Goal: Information Seeking & Learning: Learn about a topic

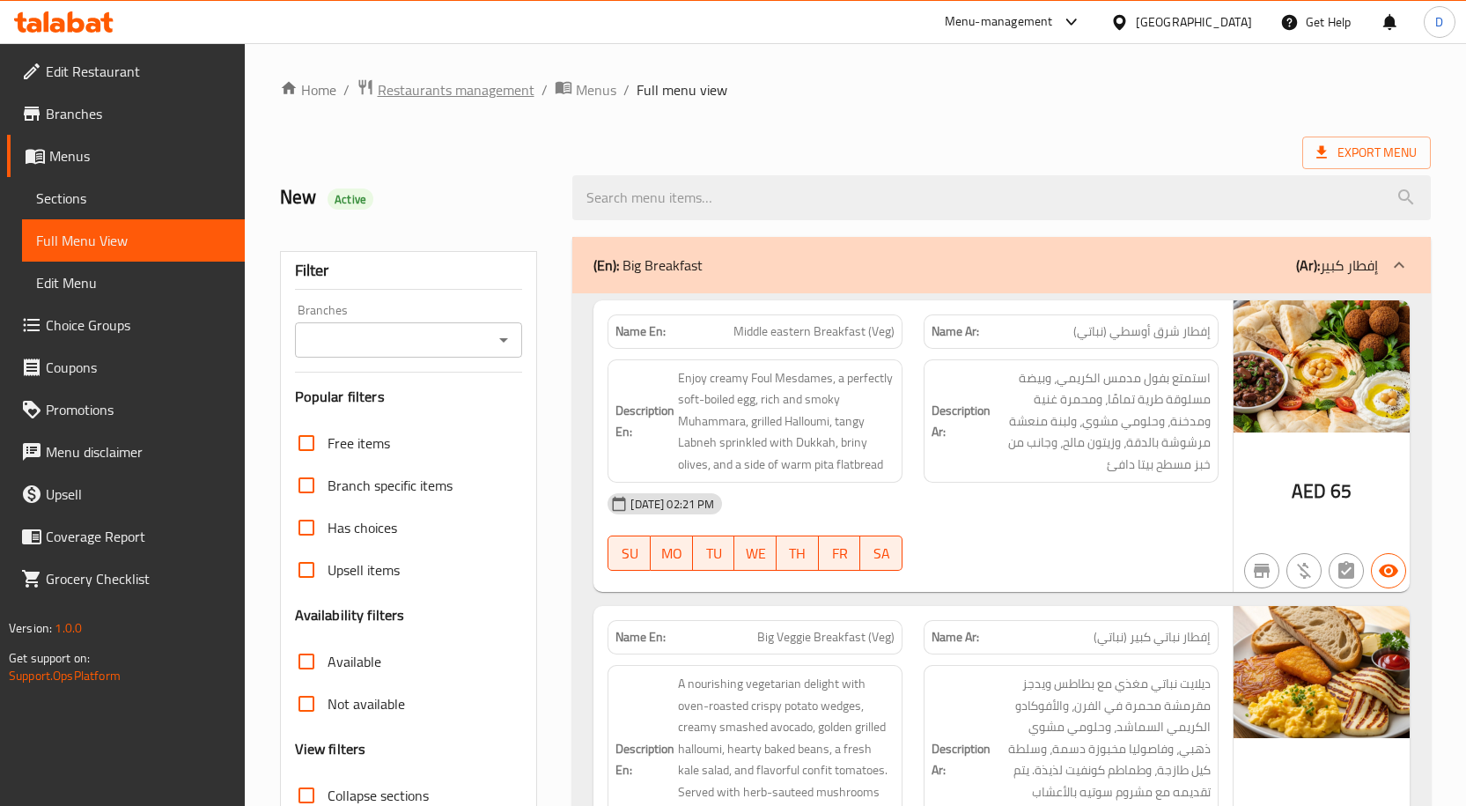
click at [486, 92] on span "Restaurants management" at bounding box center [456, 89] width 157 height 21
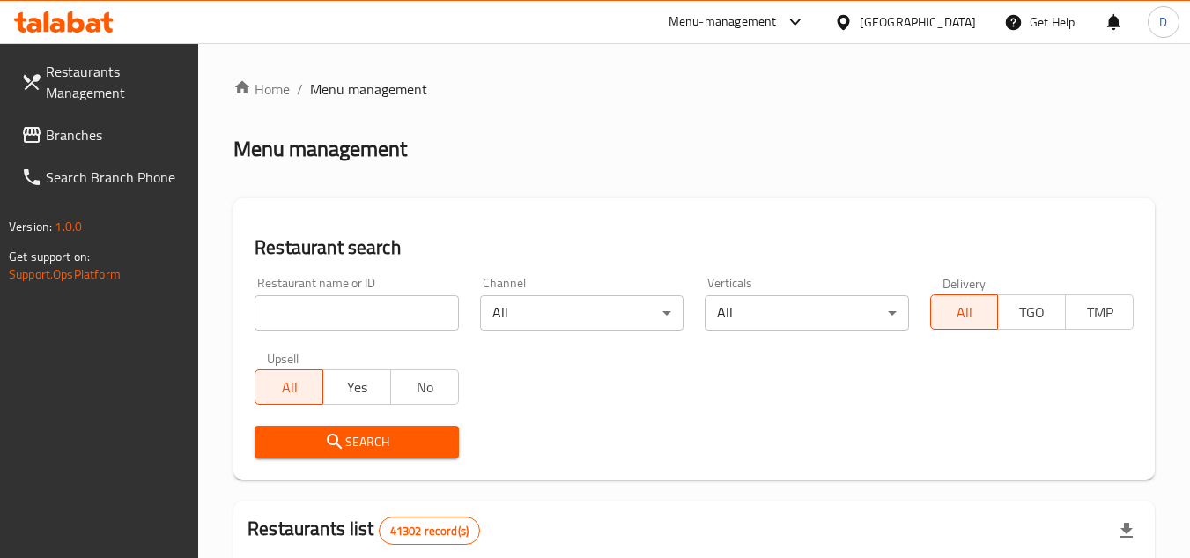
click at [850, 27] on icon at bounding box center [843, 22] width 18 height 18
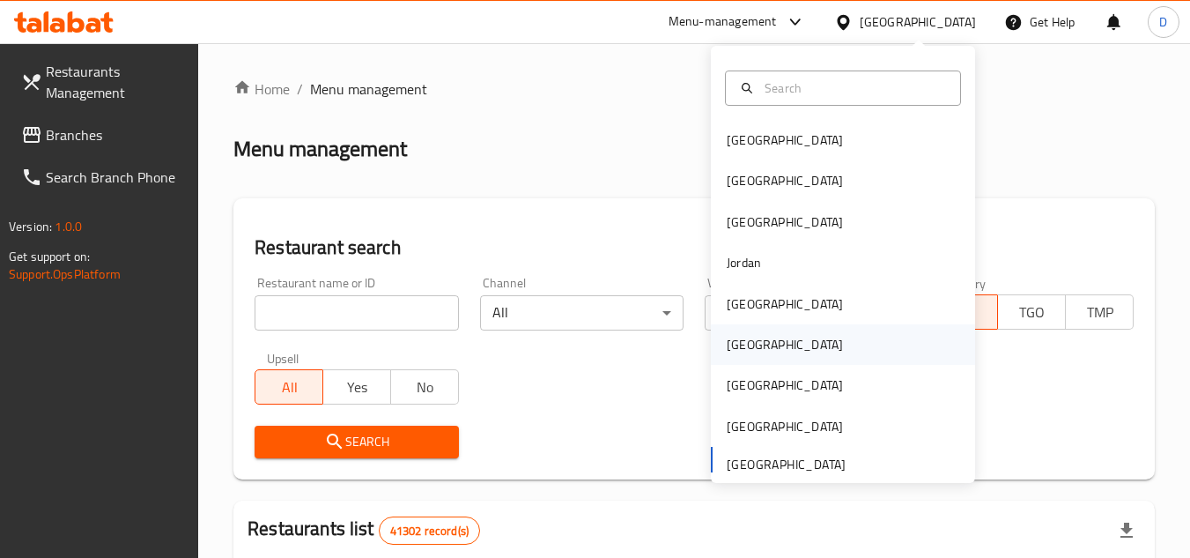
click at [735, 331] on div "Oman" at bounding box center [785, 344] width 144 height 41
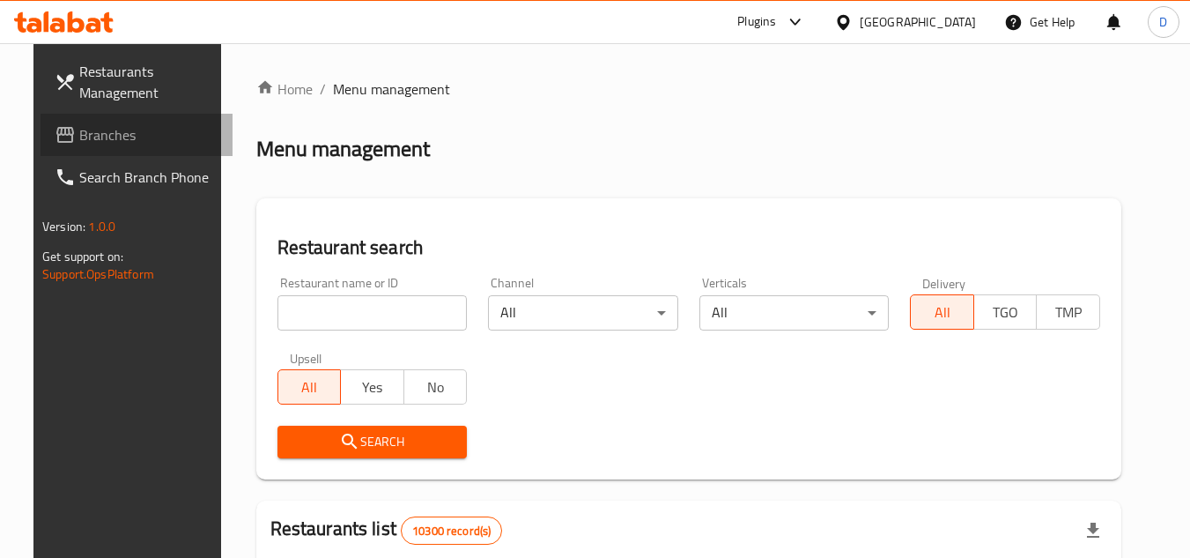
click at [79, 130] on span "Branches" at bounding box center [148, 134] width 139 height 21
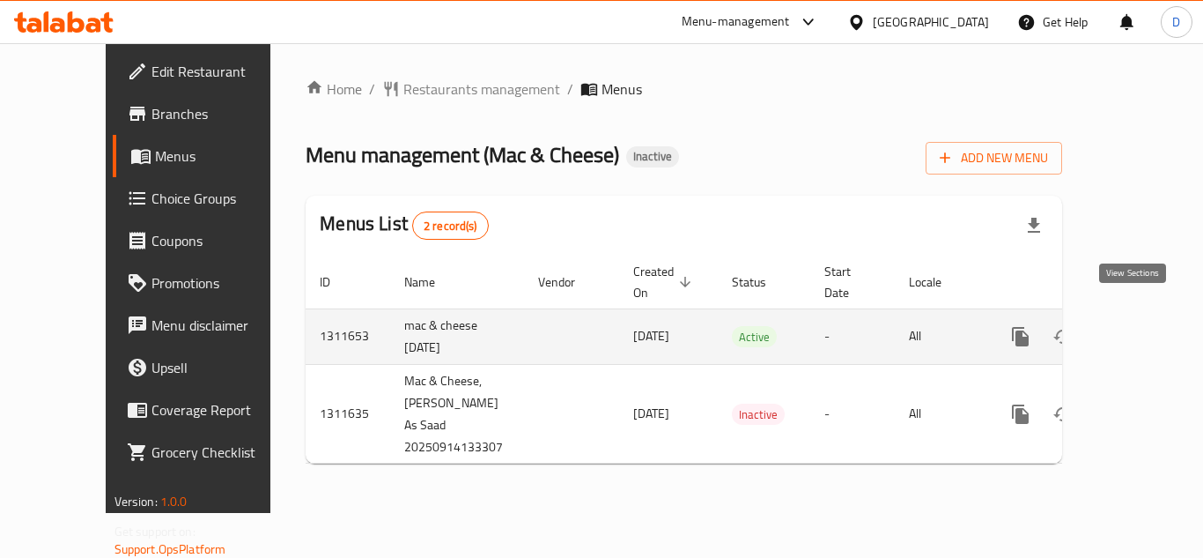
click at [1139, 326] on icon "enhanced table" at bounding box center [1147, 336] width 21 height 21
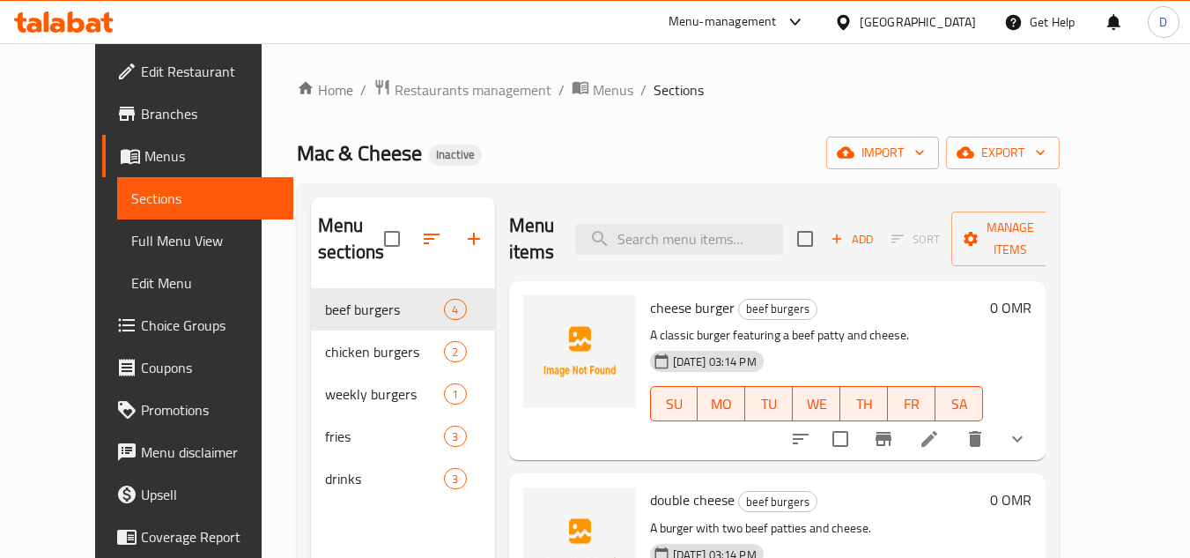
click at [650, 307] on span "cheese burger" at bounding box center [692, 307] width 85 height 26
copy h6 "cheese burger"
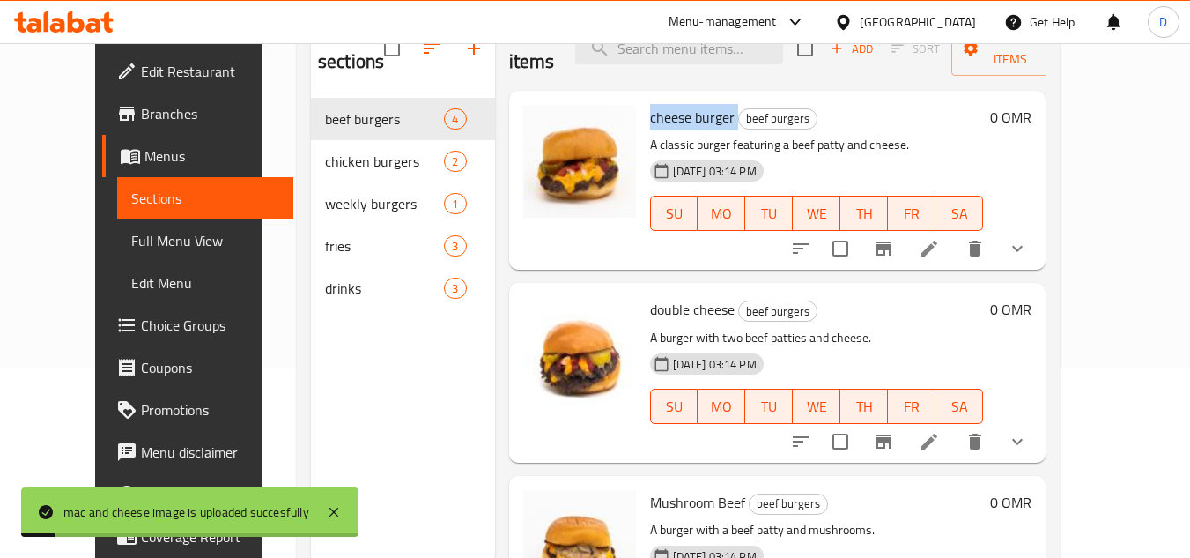
scroll to position [159, 0]
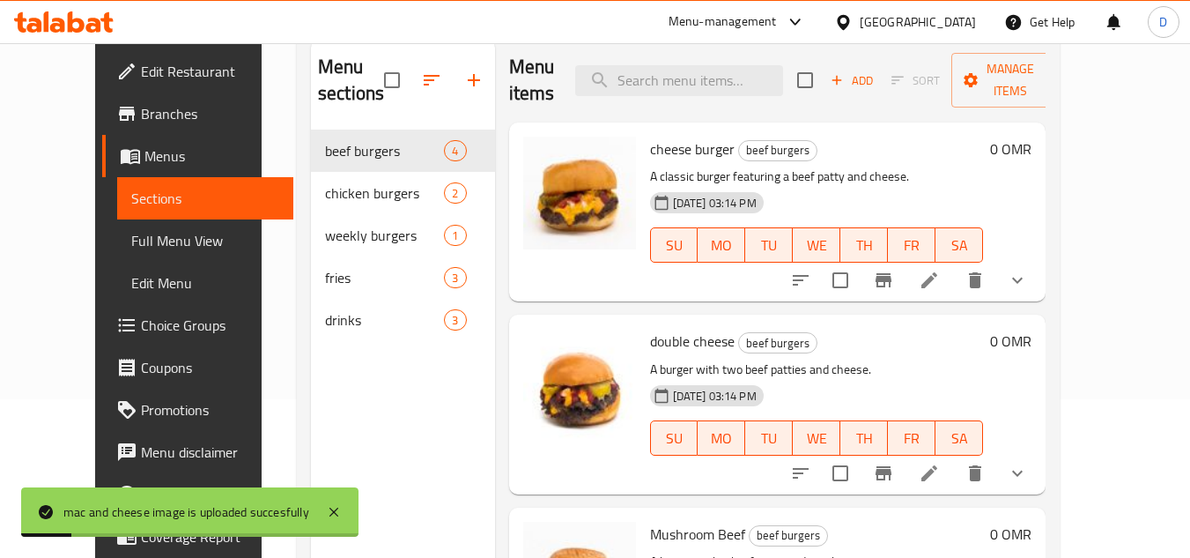
click at [367, 395] on div "Menu sections beef burgers 4 chicken burgers 2 weekly burgers 1 fries 3 drinks 3" at bounding box center [403, 318] width 184 height 558
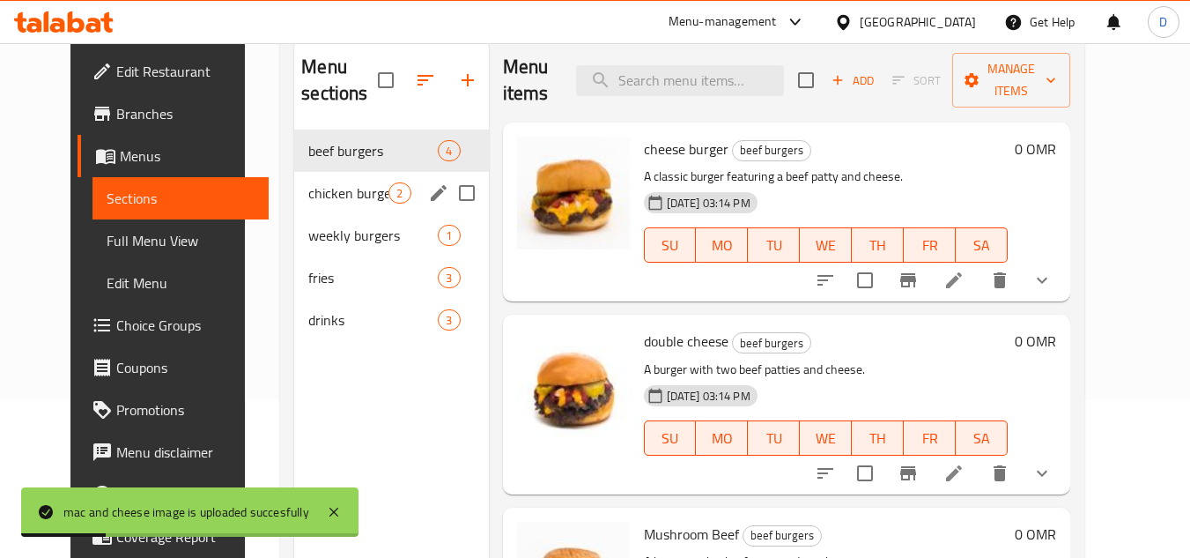
click at [336, 208] on div "chicken burgers 2" at bounding box center [391, 193] width 194 height 42
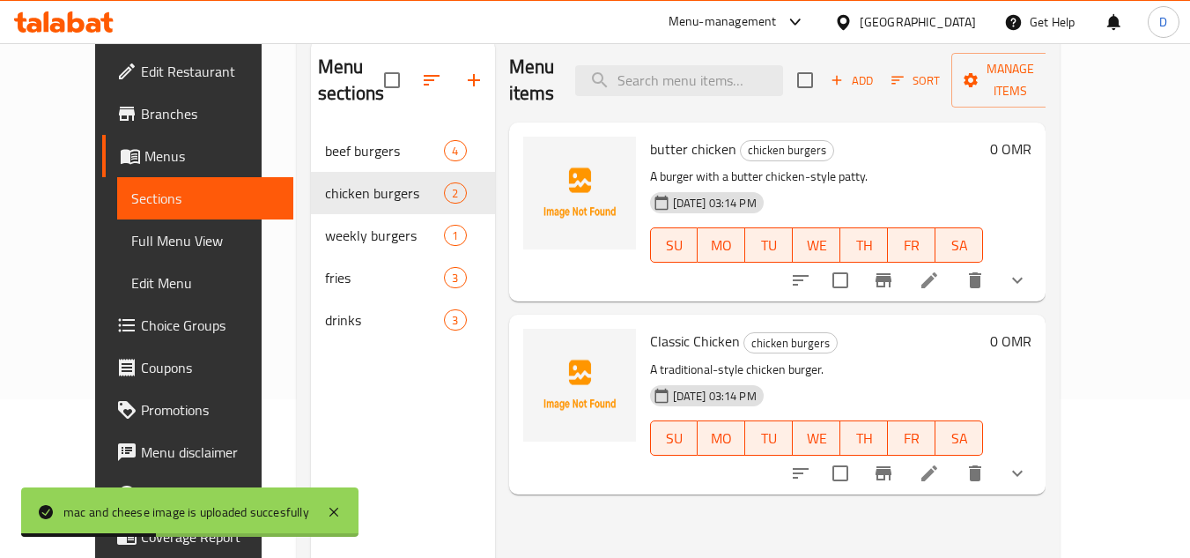
scroll to position [70, 0]
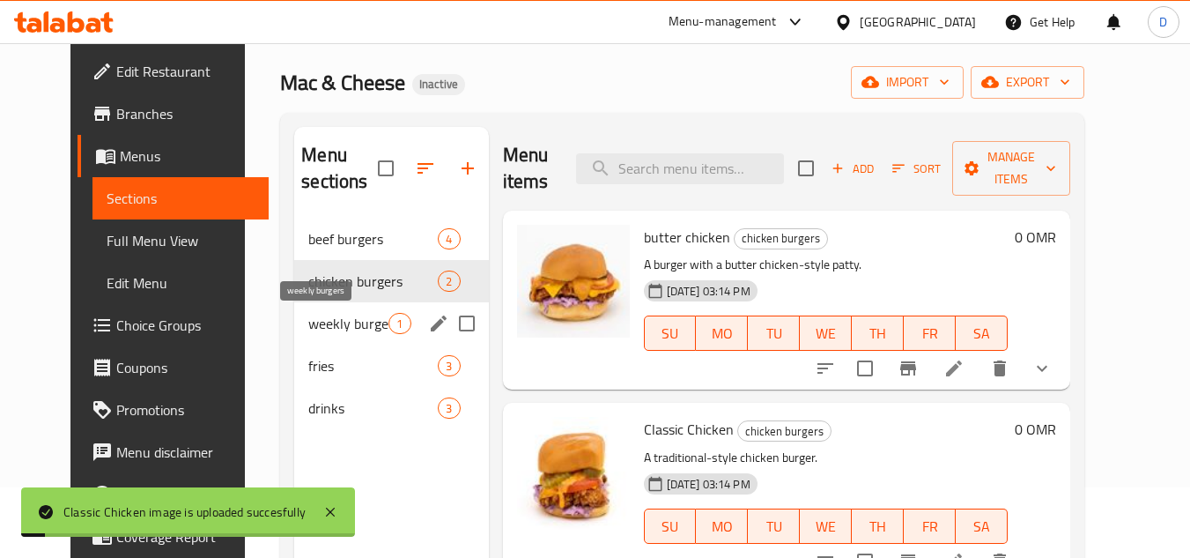
click at [308, 322] on span "weekly burgers" at bounding box center [348, 323] width 80 height 21
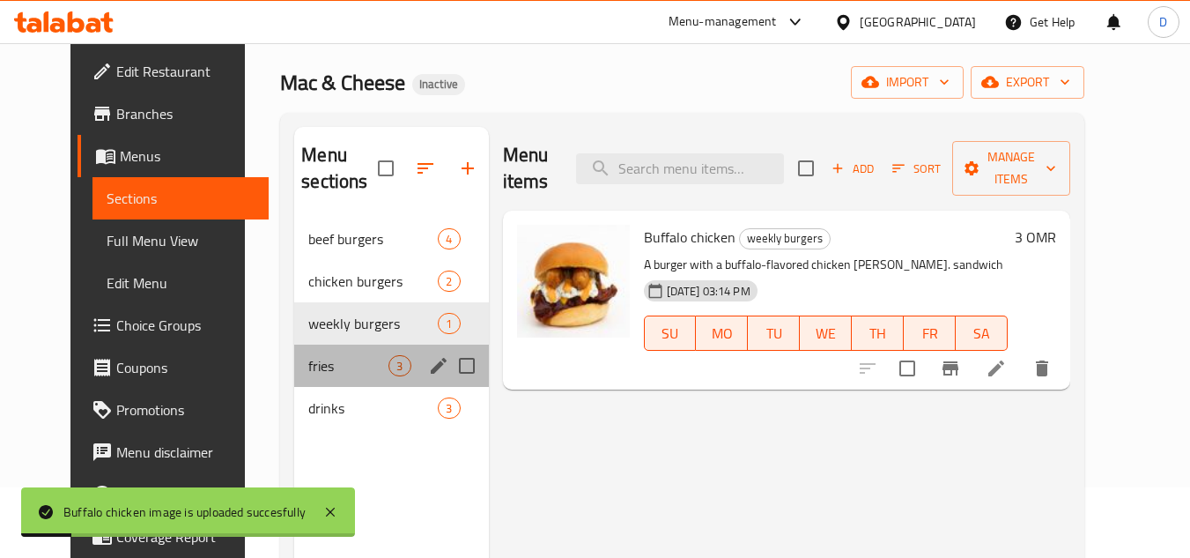
click at [294, 377] on div "fries 3" at bounding box center [391, 365] width 194 height 42
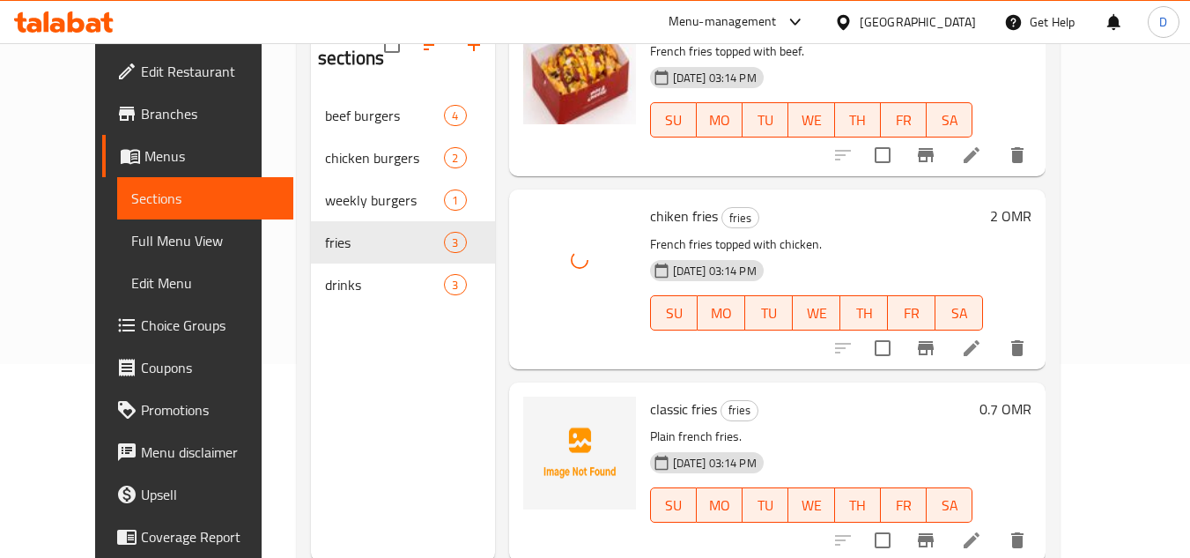
scroll to position [247, 0]
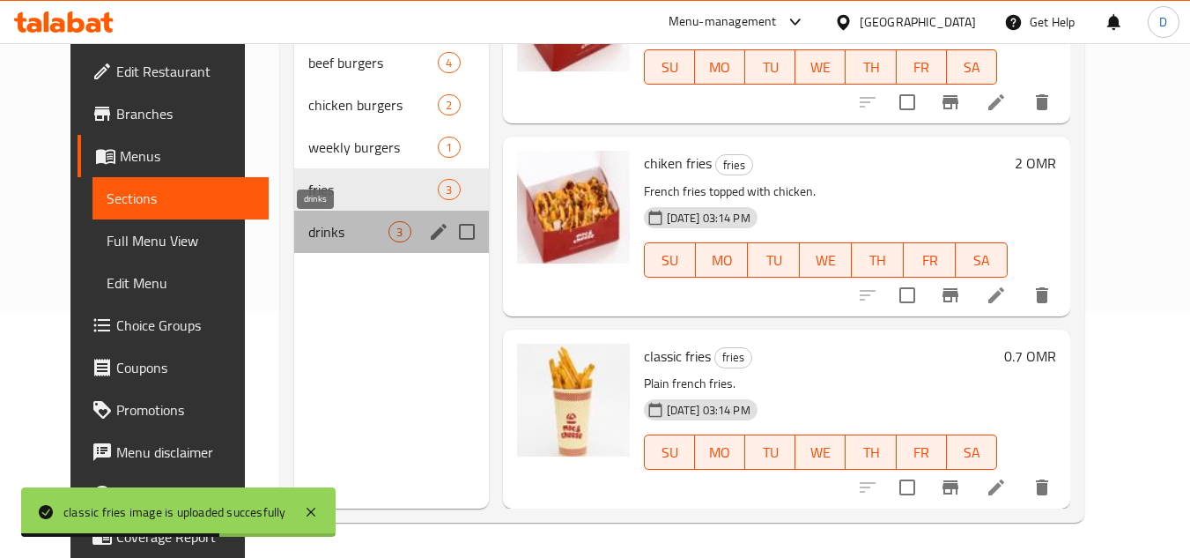
click at [308, 227] on span "drinks" at bounding box center [348, 231] width 80 height 21
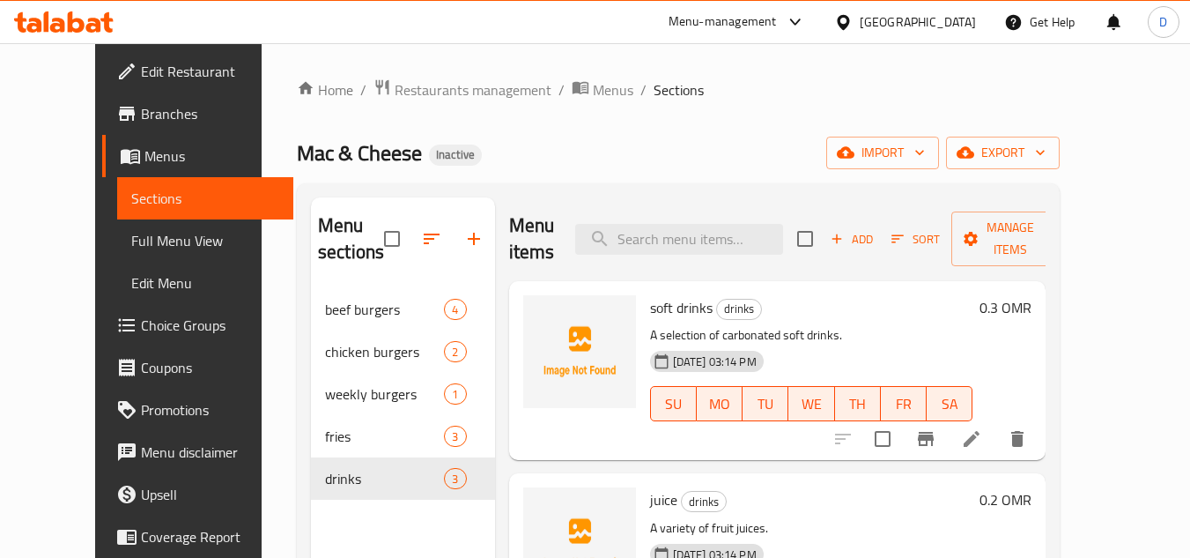
click at [141, 119] on span "Branches" at bounding box center [210, 113] width 139 height 21
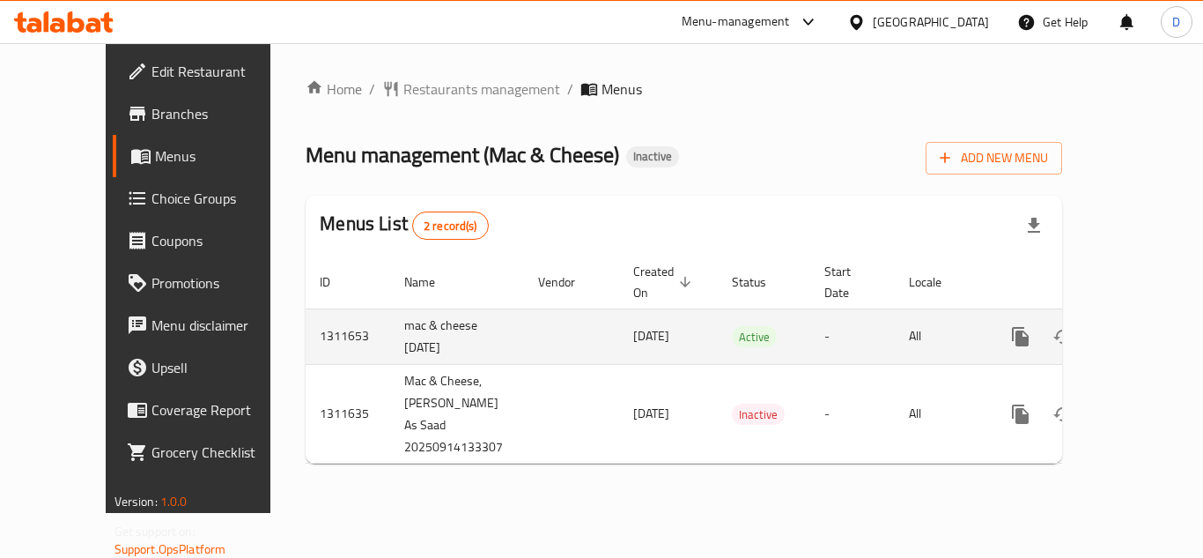
click at [1137, 326] on icon "enhanced table" at bounding box center [1147, 336] width 21 height 21
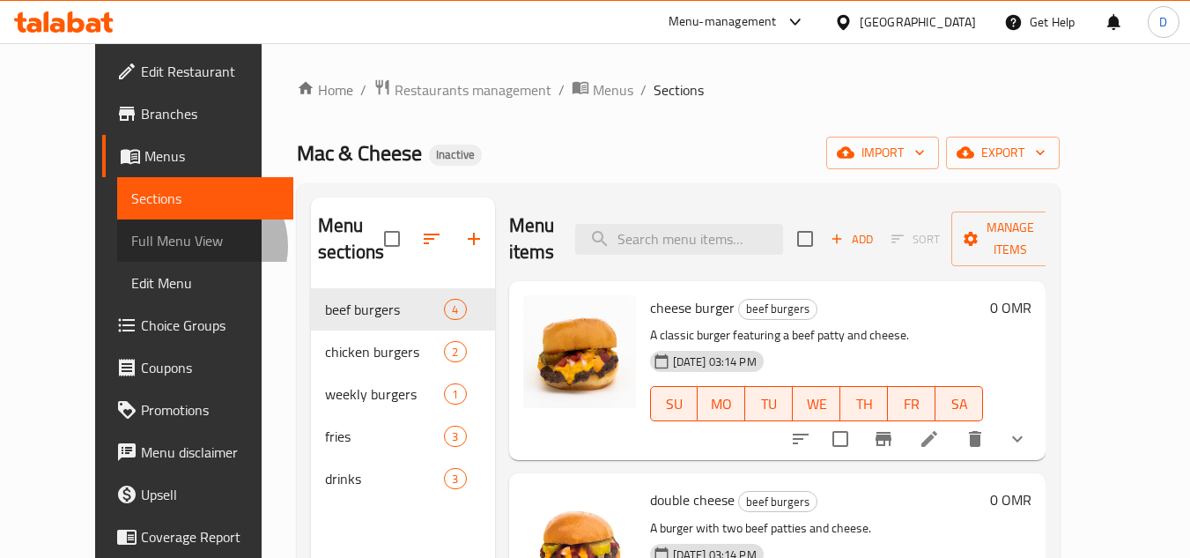
click at [131, 246] on span "Full Menu View" at bounding box center [205, 240] width 149 height 21
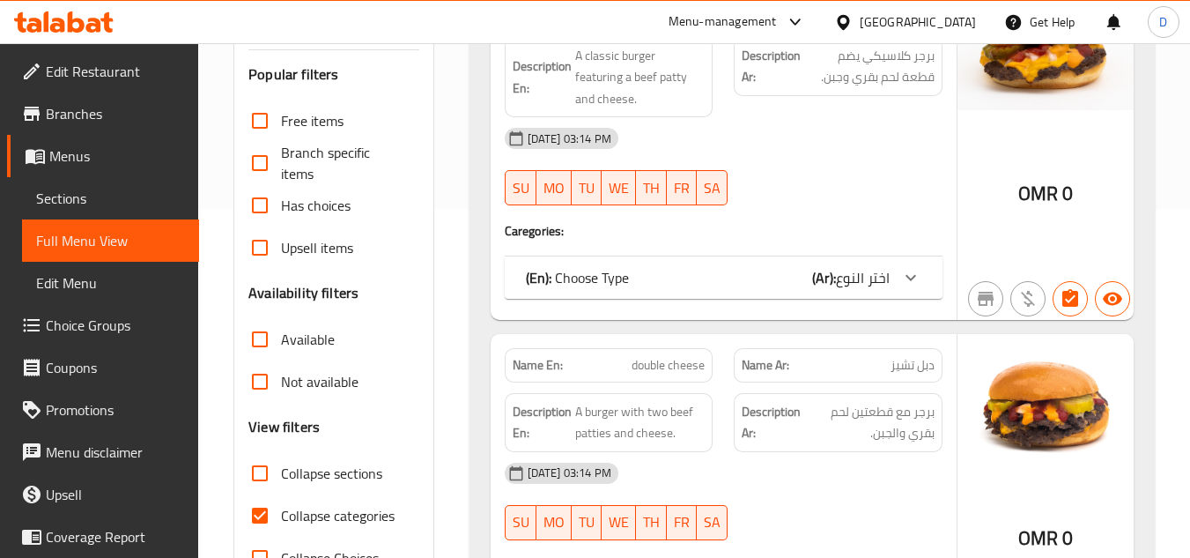
scroll to position [352, 0]
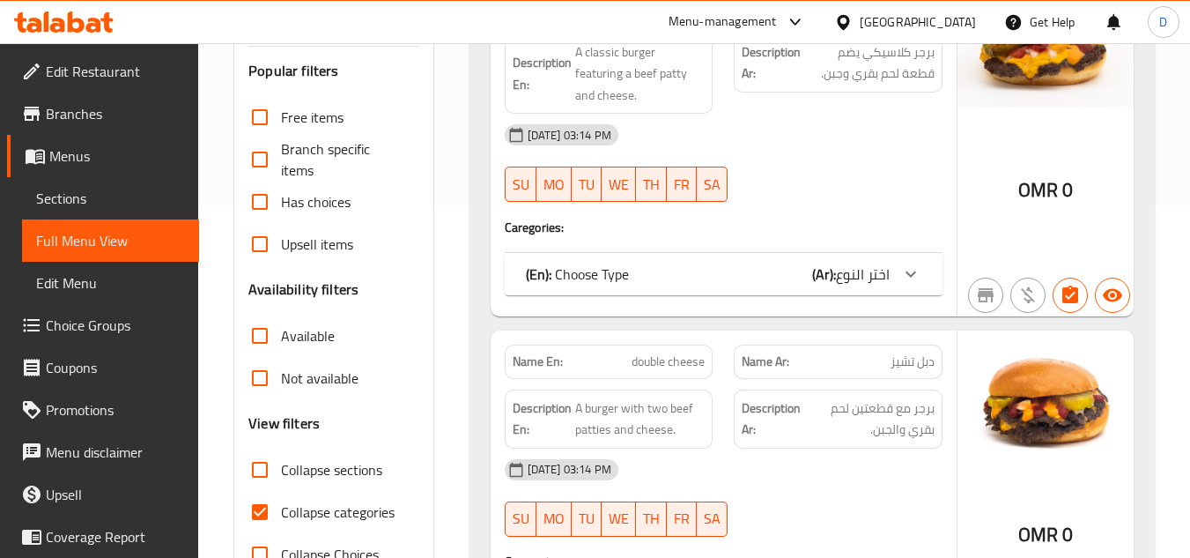
click at [335, 526] on label "Collapse categories" at bounding box center [317, 512] width 156 height 42
click at [281, 526] on input "Collapse categories" at bounding box center [260, 512] width 42 height 42
checkbox input "false"
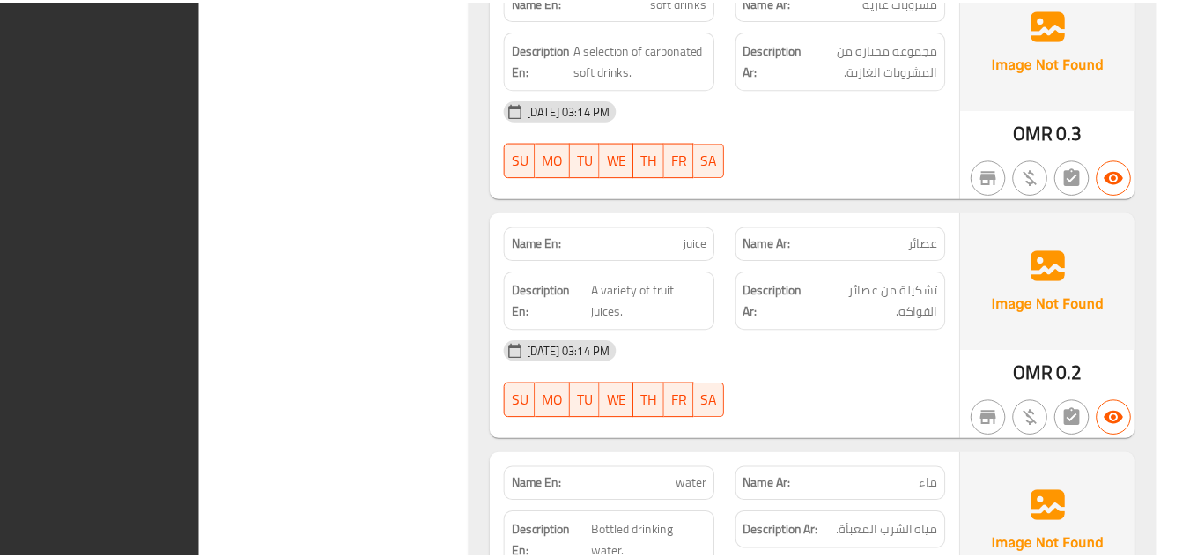
scroll to position [5119, 0]
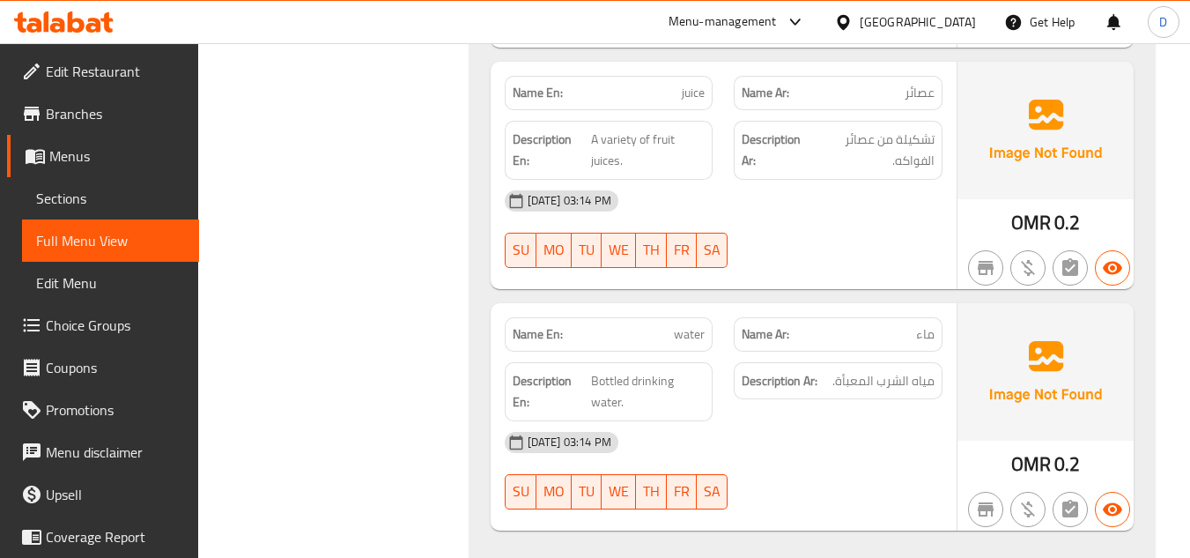
click at [945, 19] on div "Oman" at bounding box center [918, 21] width 116 height 19
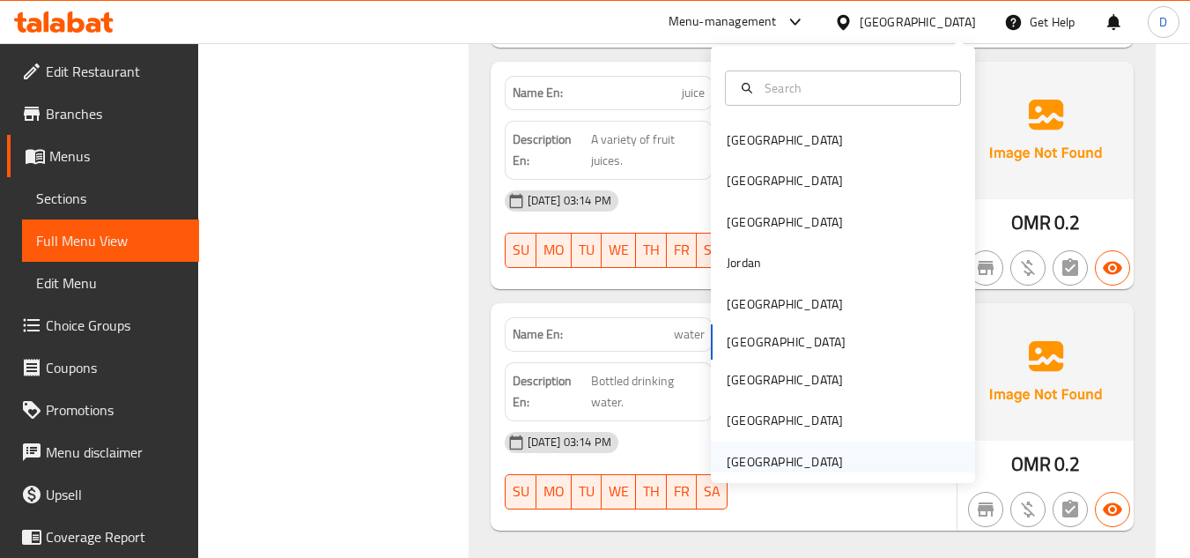
click at [792, 459] on div "[GEOGRAPHIC_DATA]" at bounding box center [785, 461] width 116 height 19
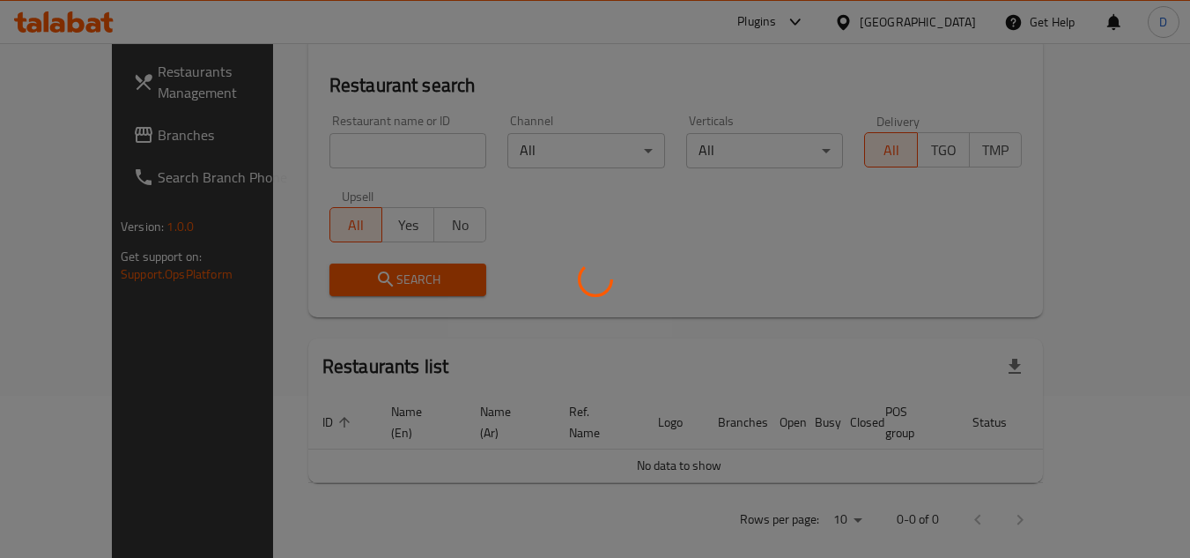
scroll to position [776, 0]
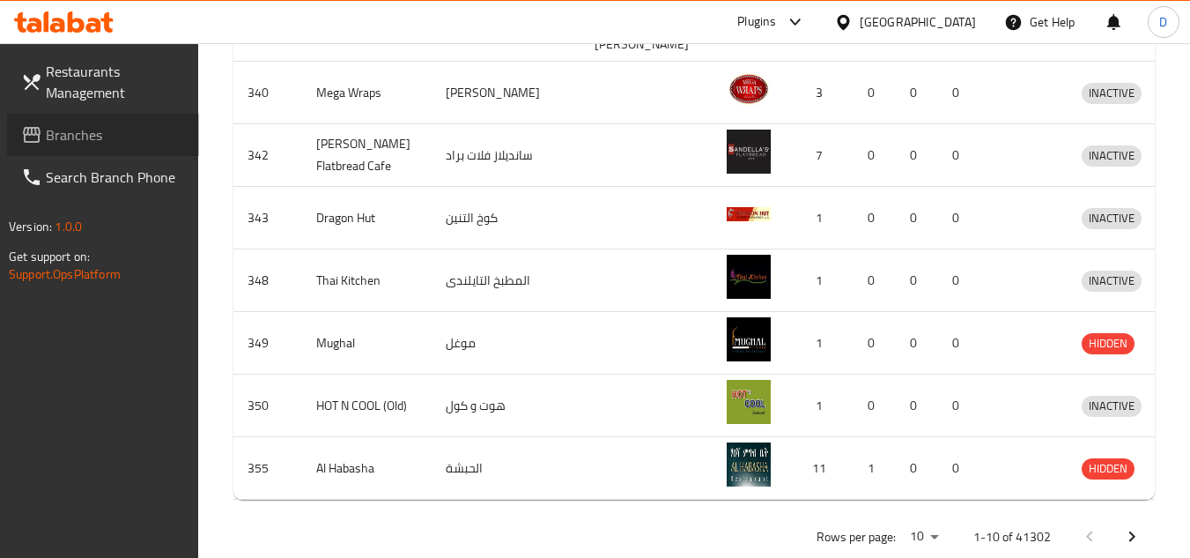
click at [38, 142] on icon at bounding box center [32, 135] width 18 height 16
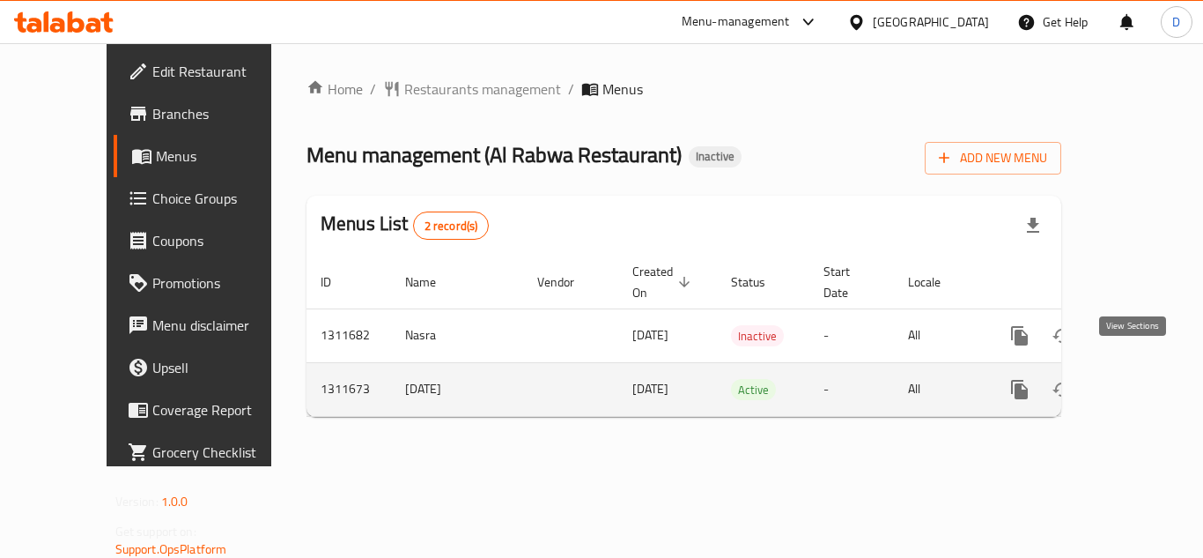
click at [1139, 381] on icon "enhanced table" at bounding box center [1147, 389] width 16 height 16
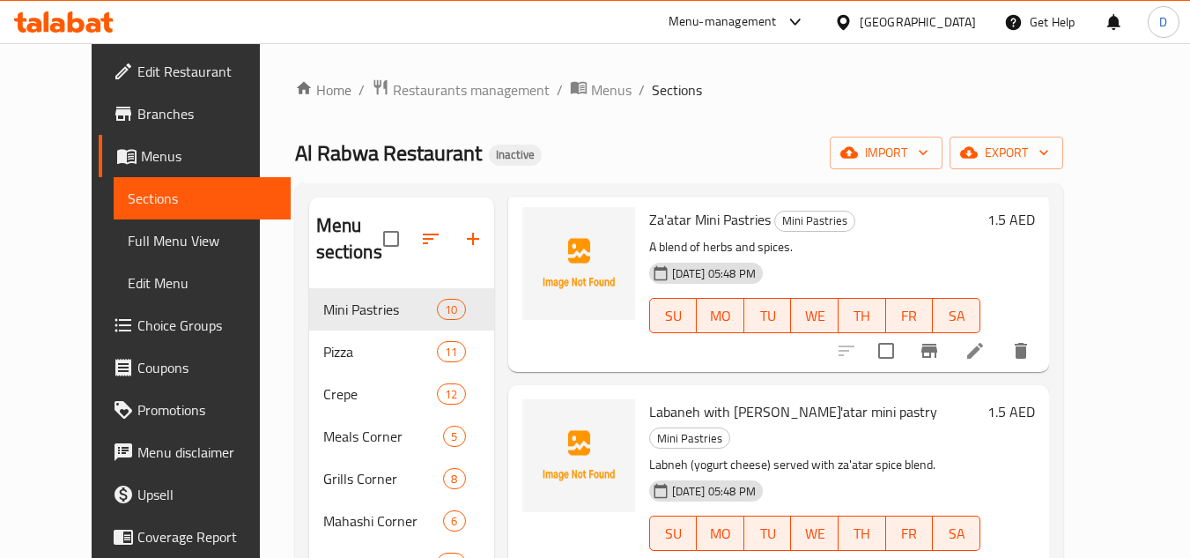
click at [687, 225] on span "Za'atar Mini Pastries" at bounding box center [710, 219] width 122 height 26
copy h6 "Za'atar Mini Pastries"
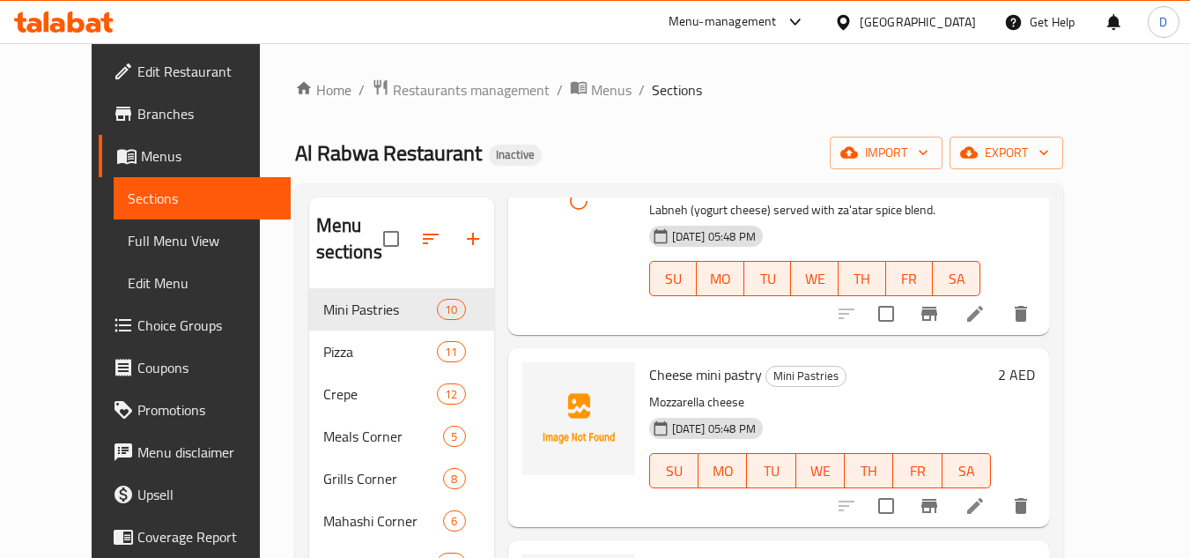
scroll to position [352, 0]
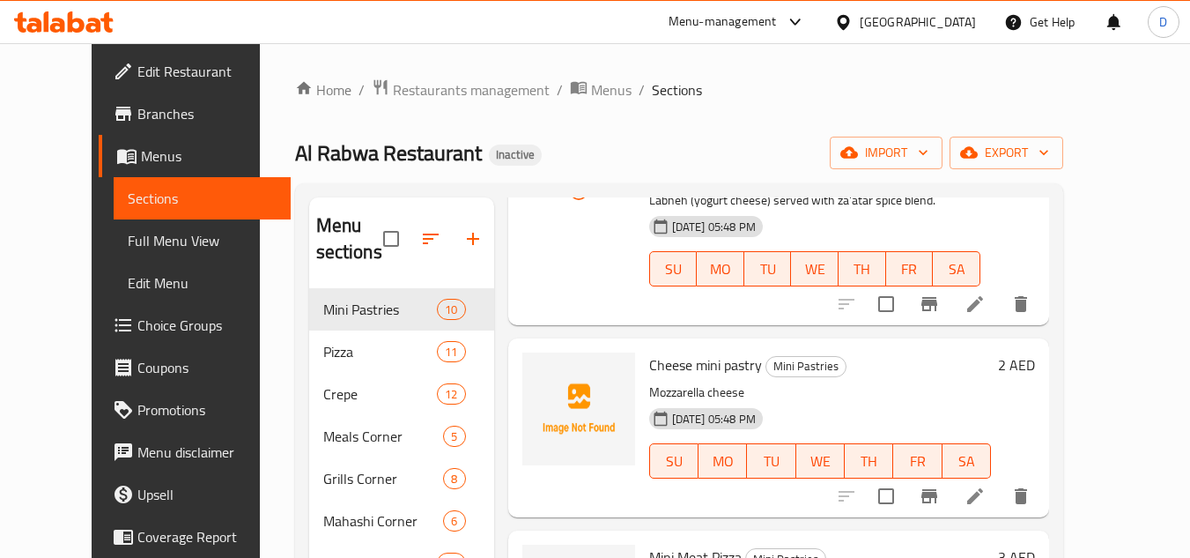
click at [651, 351] on span "Cheese mini pastry" at bounding box center [705, 364] width 113 height 26
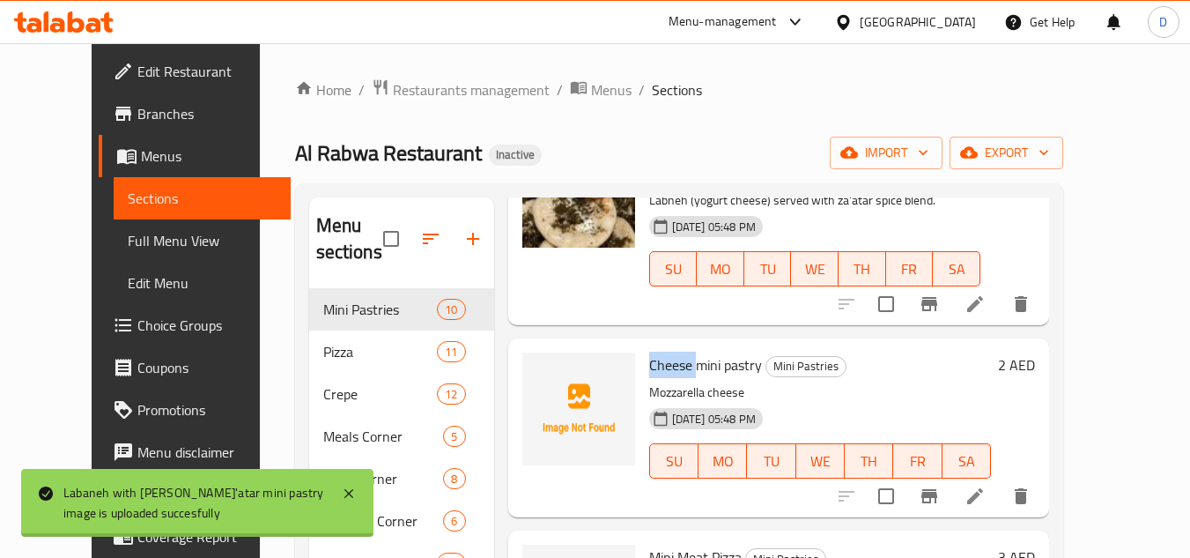
copy span "Cheese"
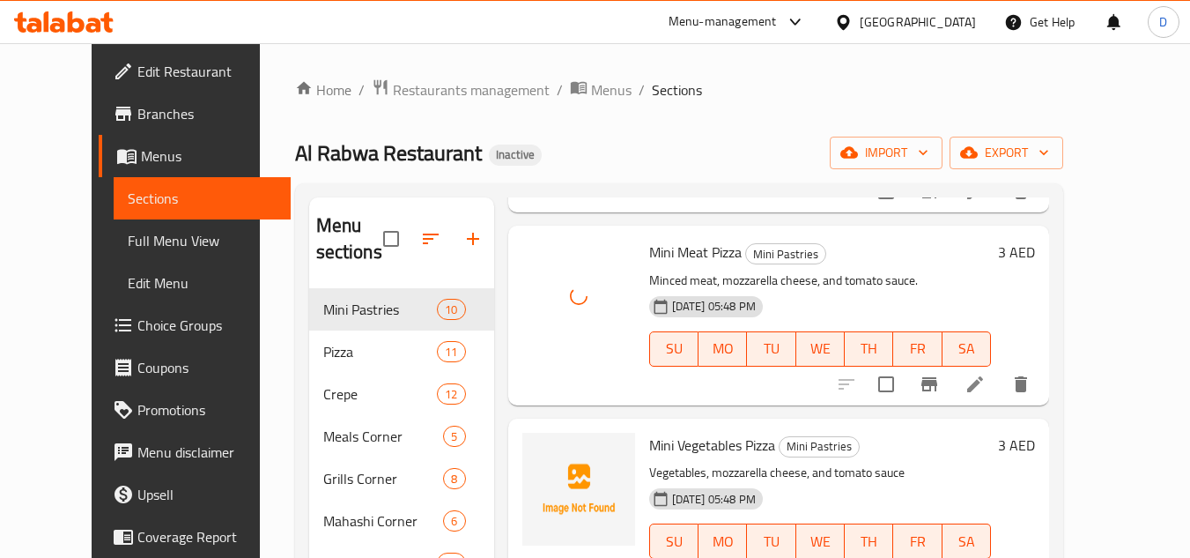
scroll to position [705, 0]
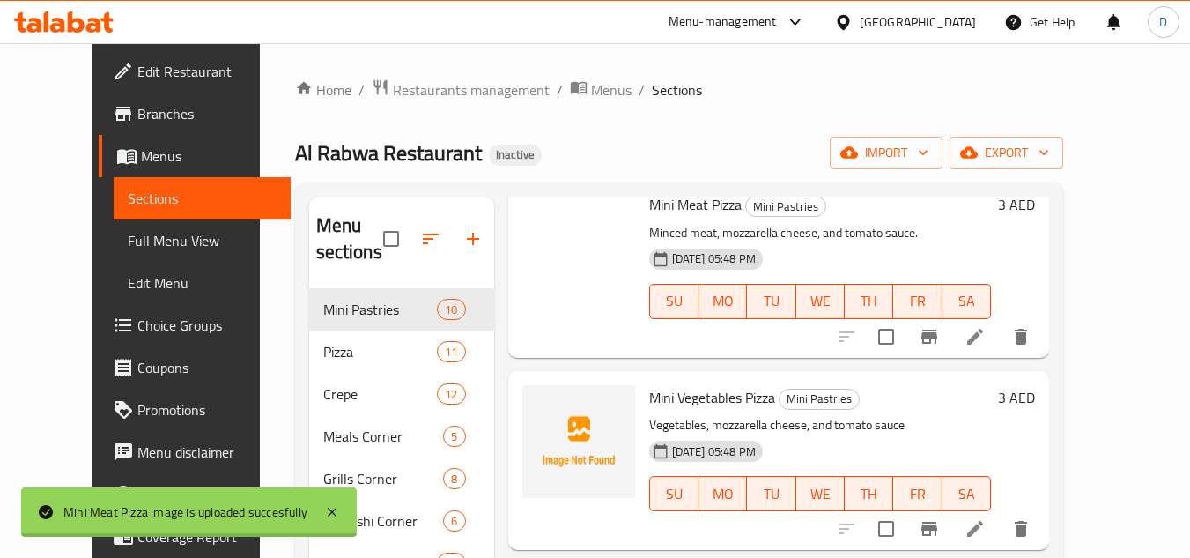
click at [862, 385] on h6 "Mini Vegetables Pizza Mini Pastries" at bounding box center [820, 397] width 342 height 25
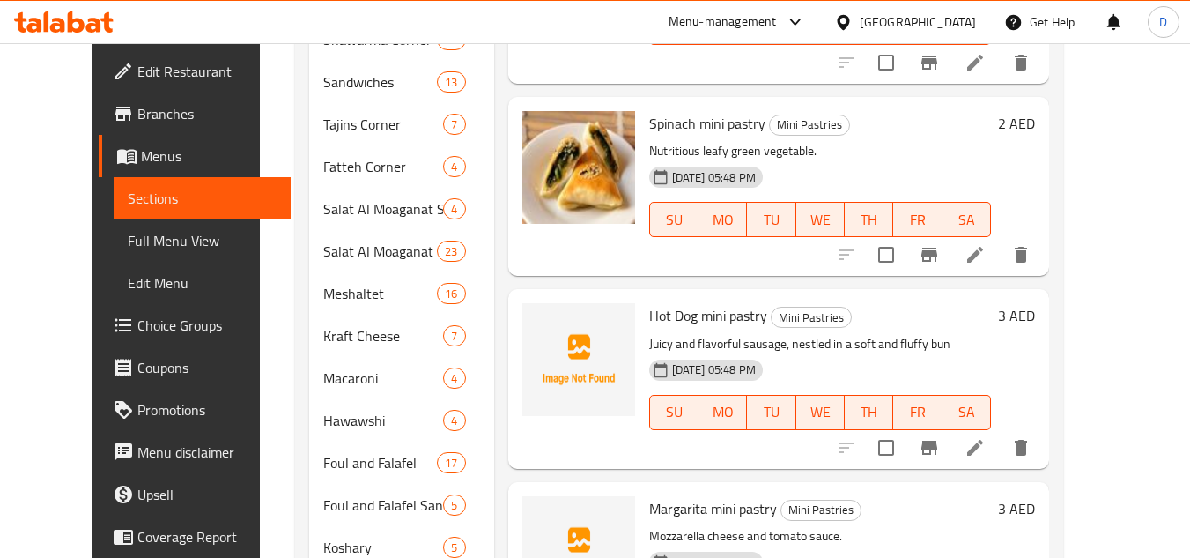
scroll to position [528, 0]
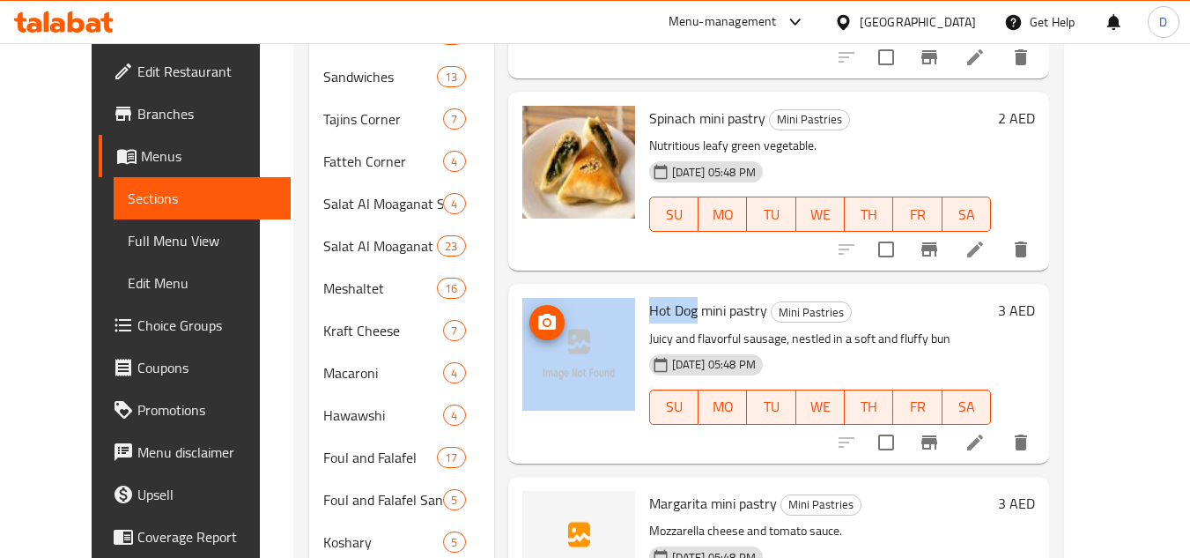
drag, startPoint x: 676, startPoint y: 286, endPoint x: 600, endPoint y: 286, distance: 75.7
click at [600, 291] on div "Hot Dog mini pastry Mini Pastries Juicy and flavorful sausage, nestled in a sof…" at bounding box center [778, 373] width 527 height 165
copy div "Hot Dog"
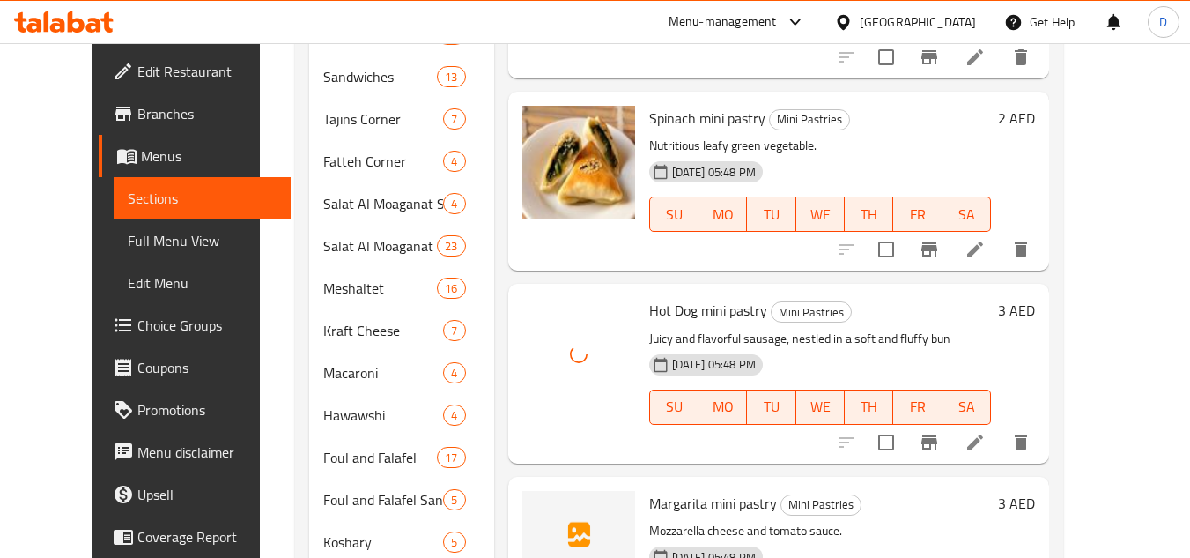
click at [668, 490] on span "Margarita mini pastry" at bounding box center [713, 503] width 128 height 26
copy span "Margarita"
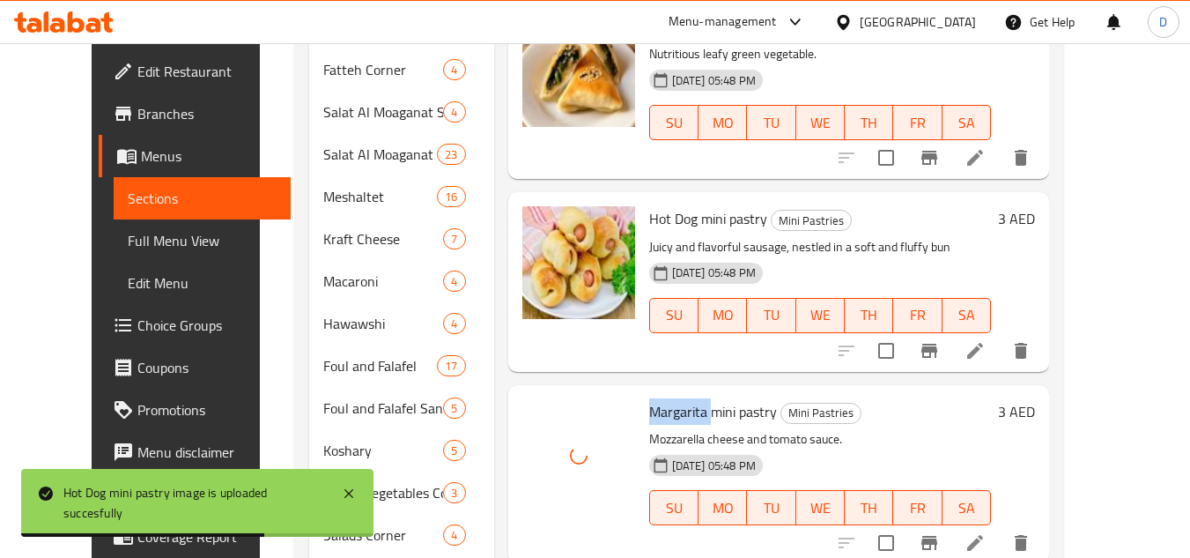
scroll to position [844, 0]
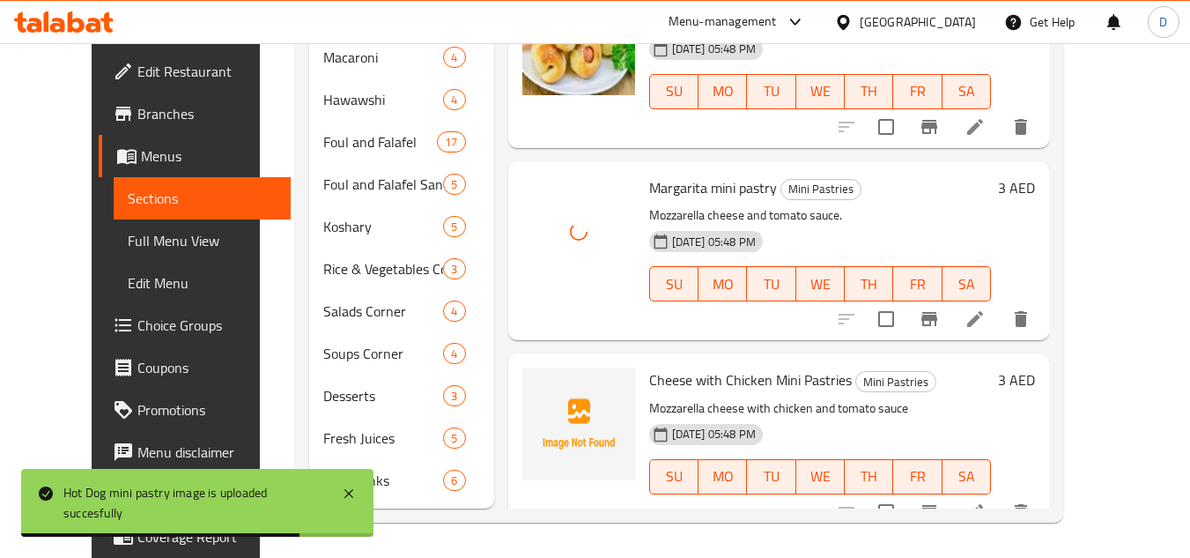
click at [654, 366] on span "Cheese with Chicken Mini Pastries" at bounding box center [750, 379] width 203 height 26
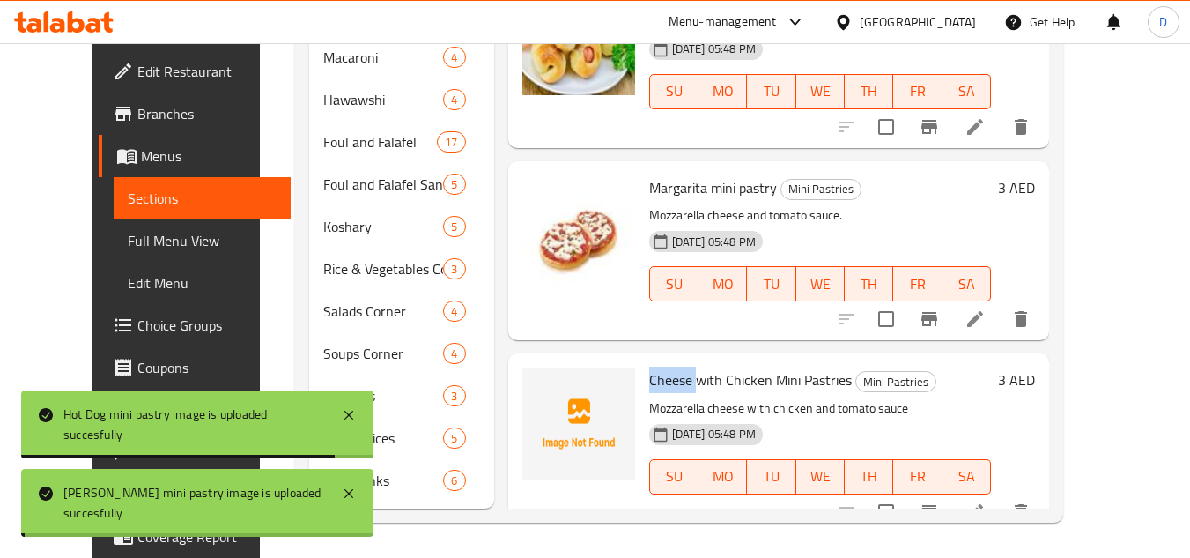
copy span "Cheese"
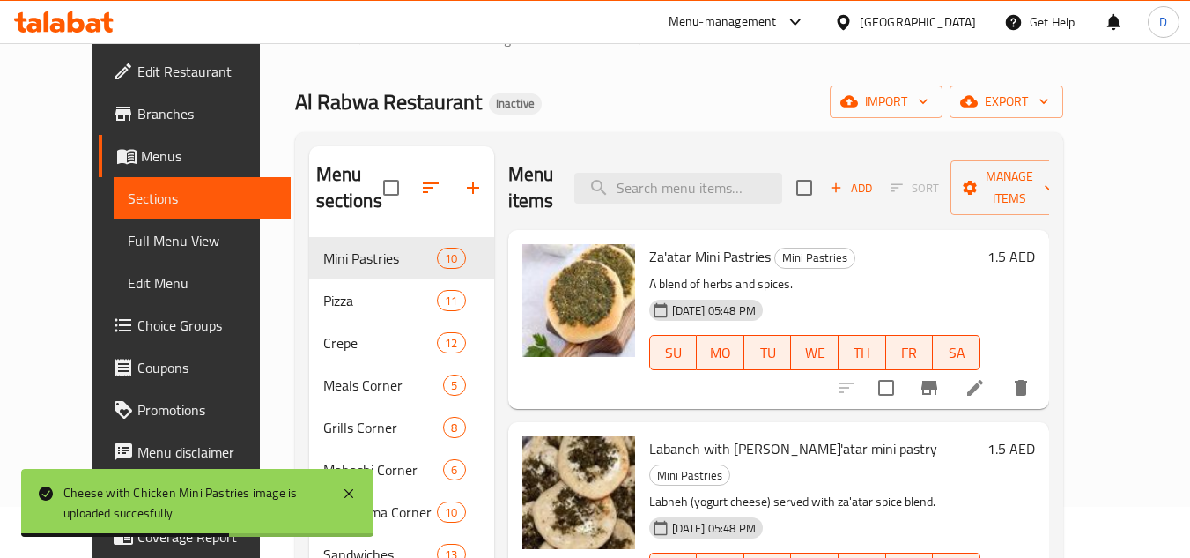
scroll to position [0, 0]
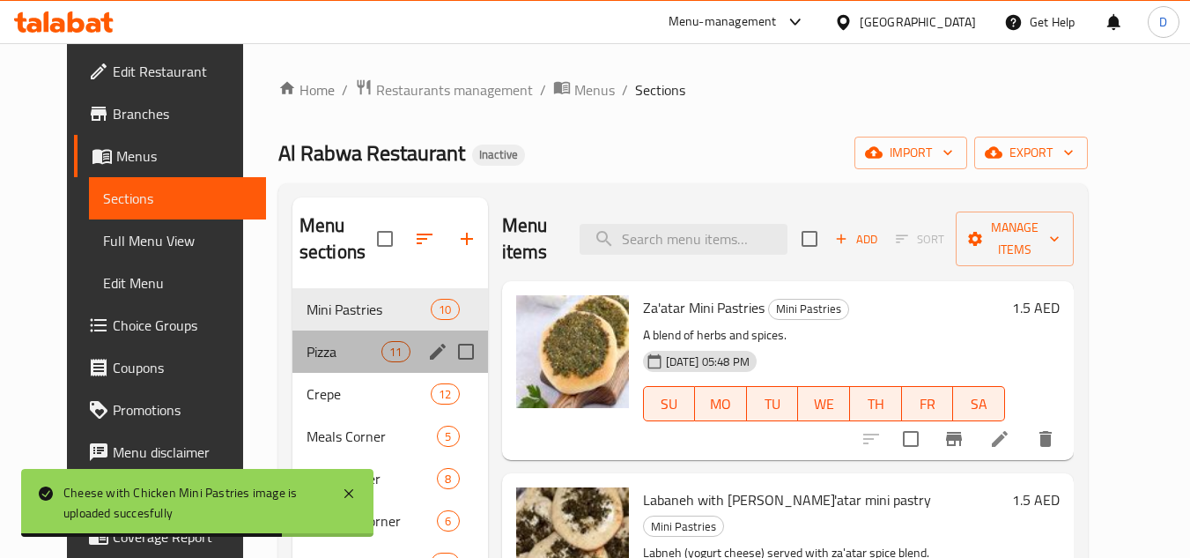
click at [329, 368] on div "Pizza 11" at bounding box center [390, 351] width 196 height 42
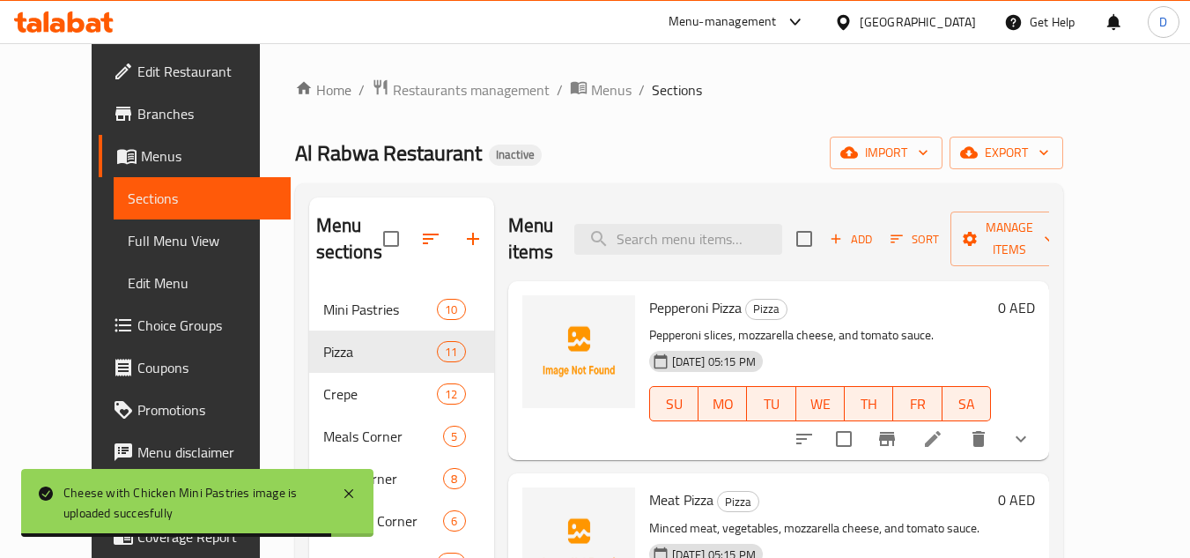
click at [652, 311] on span "Pepperoni Pizza" at bounding box center [695, 307] width 92 height 26
copy h6 "Pepperoni Pizza"
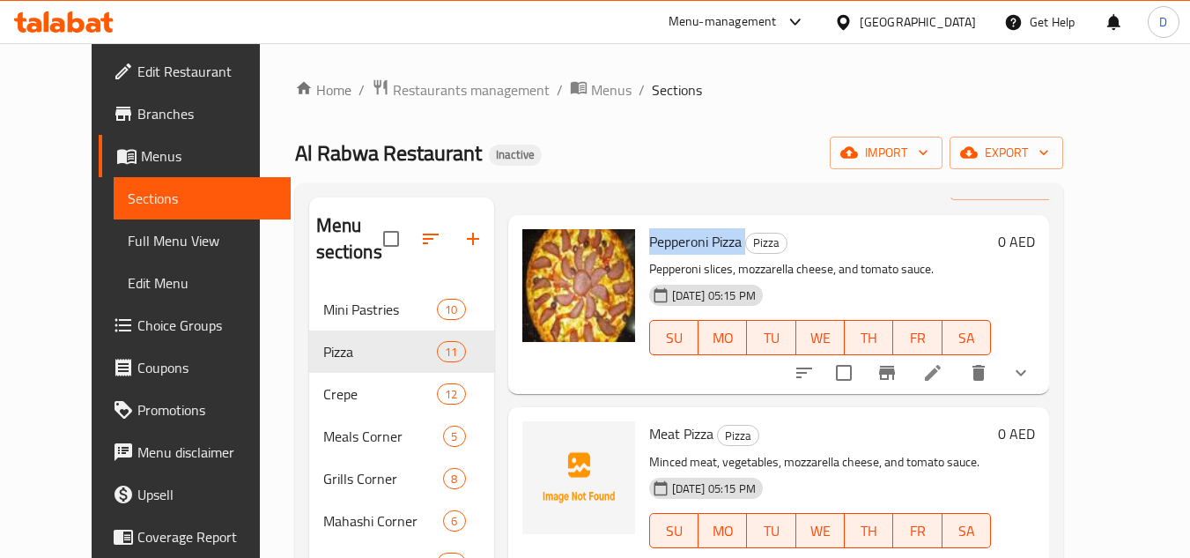
scroll to position [176, 0]
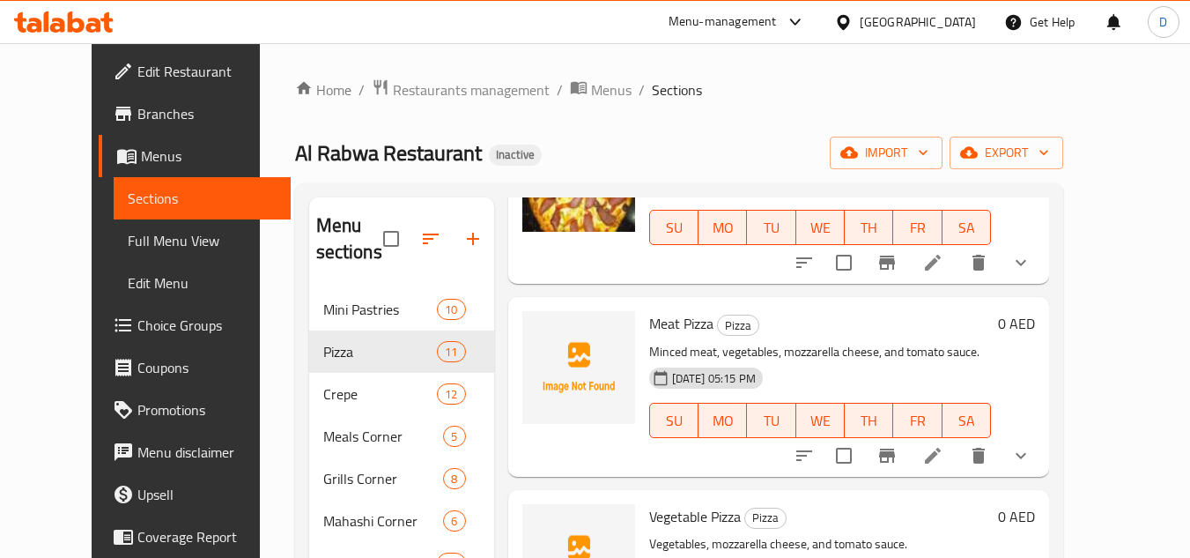
click at [649, 326] on span "Meat Pizza" at bounding box center [681, 323] width 64 height 26
copy h6 "Meat Pizza"
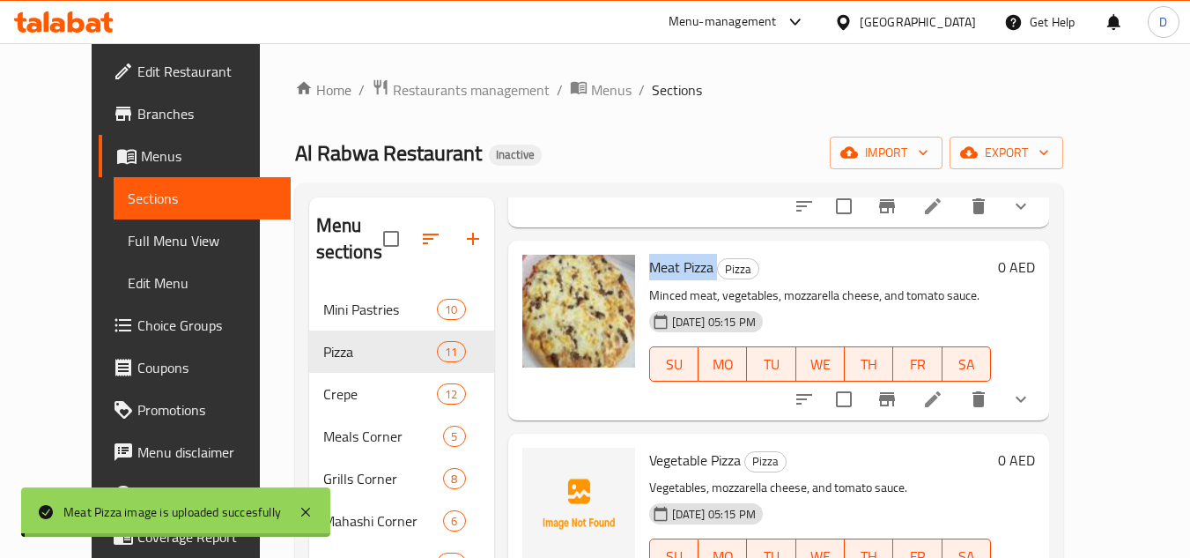
scroll to position [264, 0]
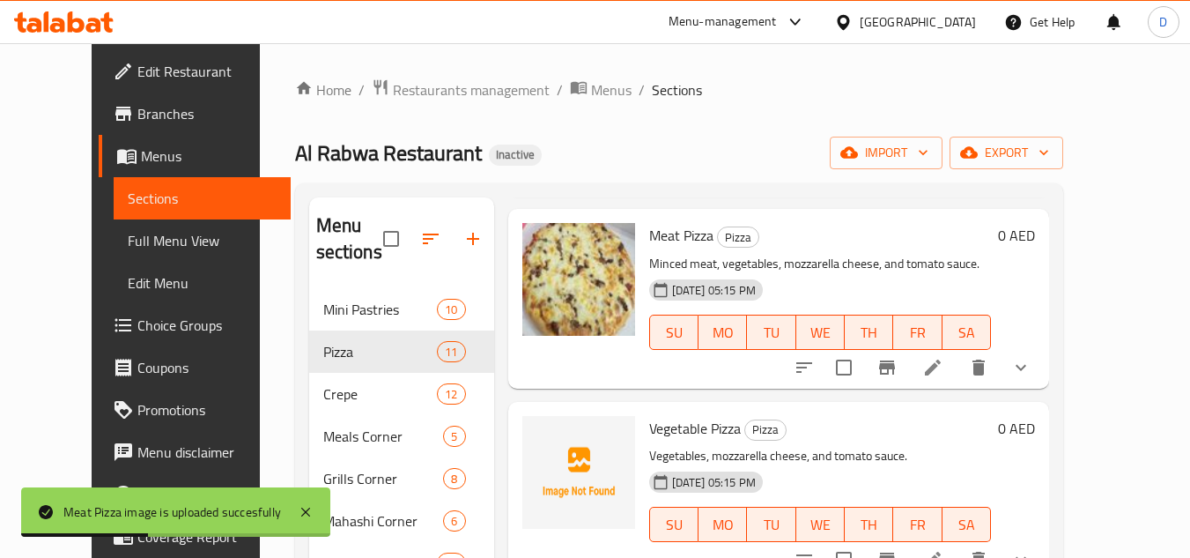
click at [649, 431] on span "Vegetable Pizza" at bounding box center [695, 428] width 92 height 26
copy span "Vegetable"
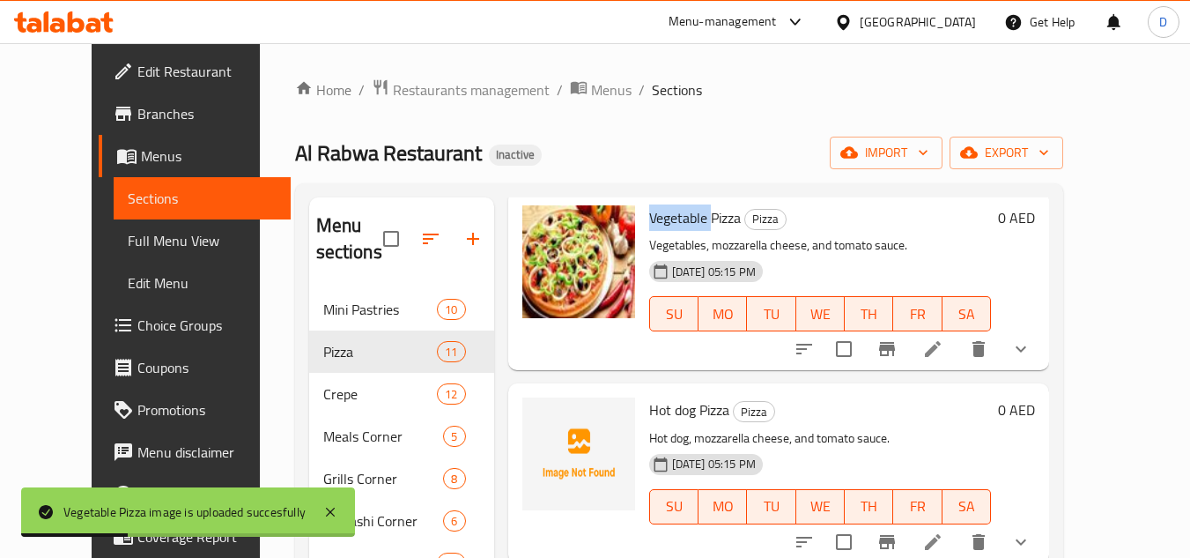
scroll to position [528, 0]
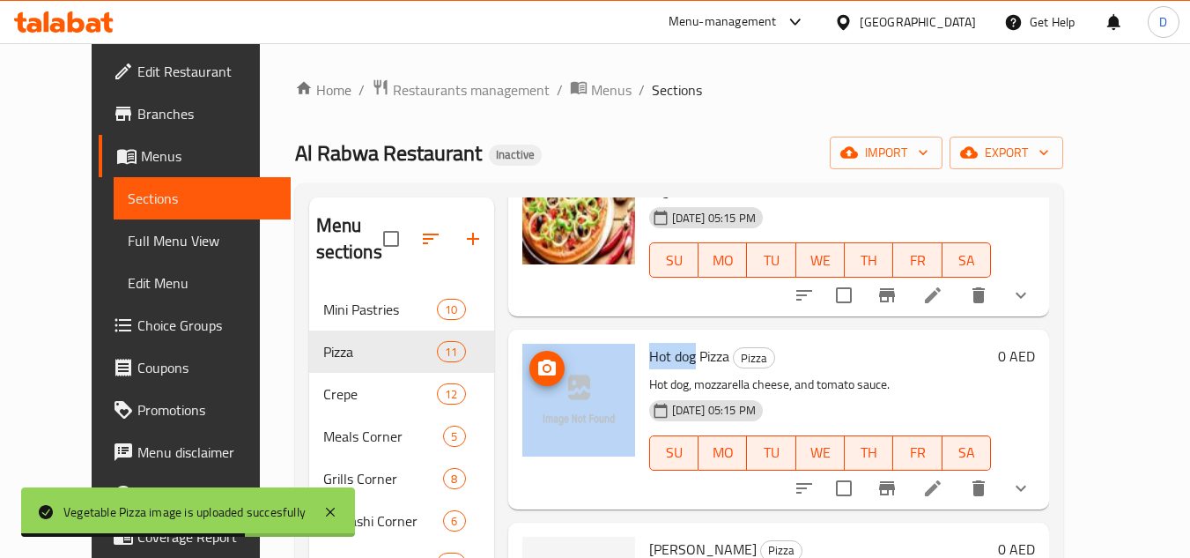
drag, startPoint x: 674, startPoint y: 352, endPoint x: 609, endPoint y: 353, distance: 64.3
click at [609, 353] on div "Hot dog Pizza Pizza Hot dog, mozzarella cheese, and tomato sauce. 14-09-2025 05…" at bounding box center [778, 418] width 527 height 165
copy div "Hot dog"
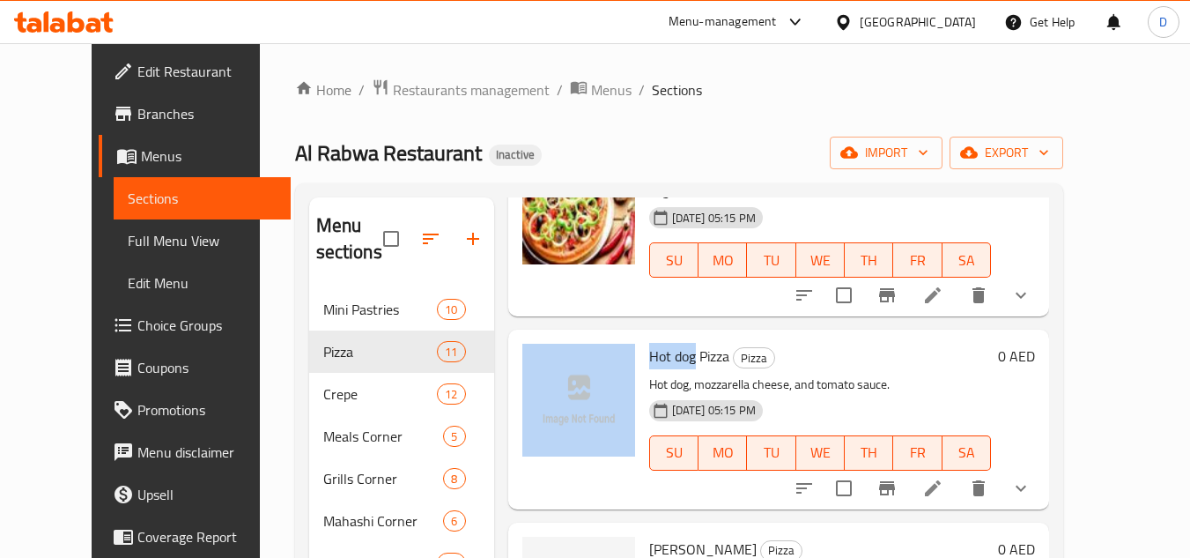
copy div "Hot dog"
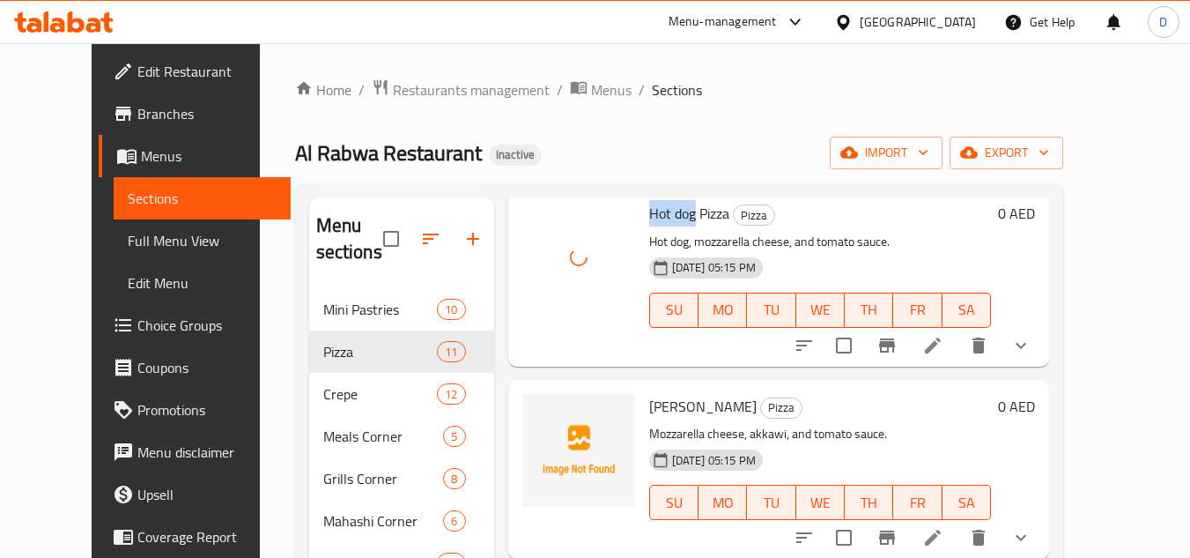
scroll to position [705, 0]
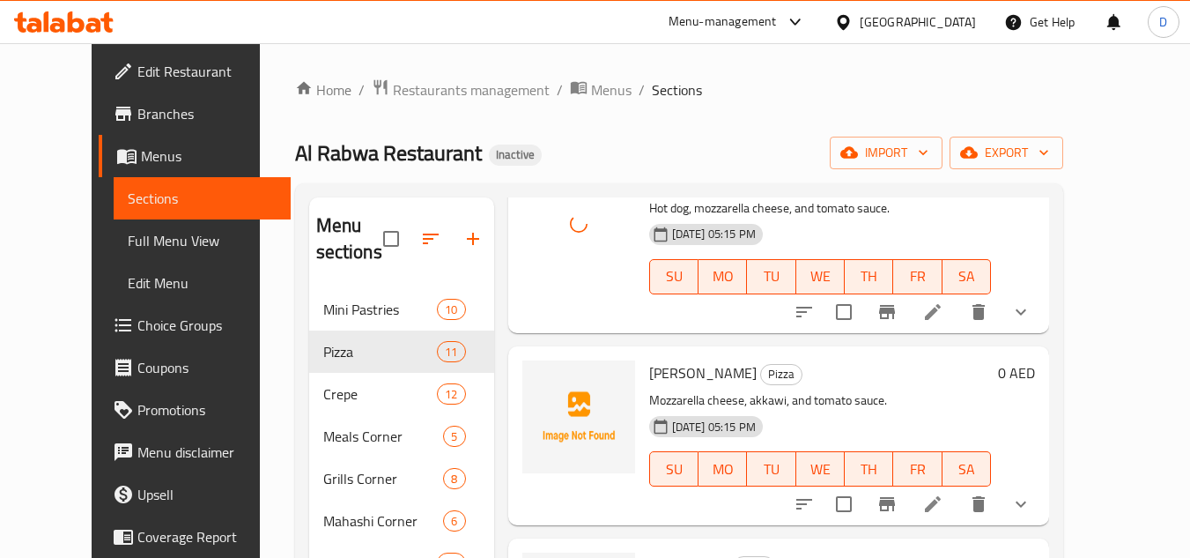
click at [649, 385] on span "[PERSON_NAME]" at bounding box center [702, 372] width 107 height 26
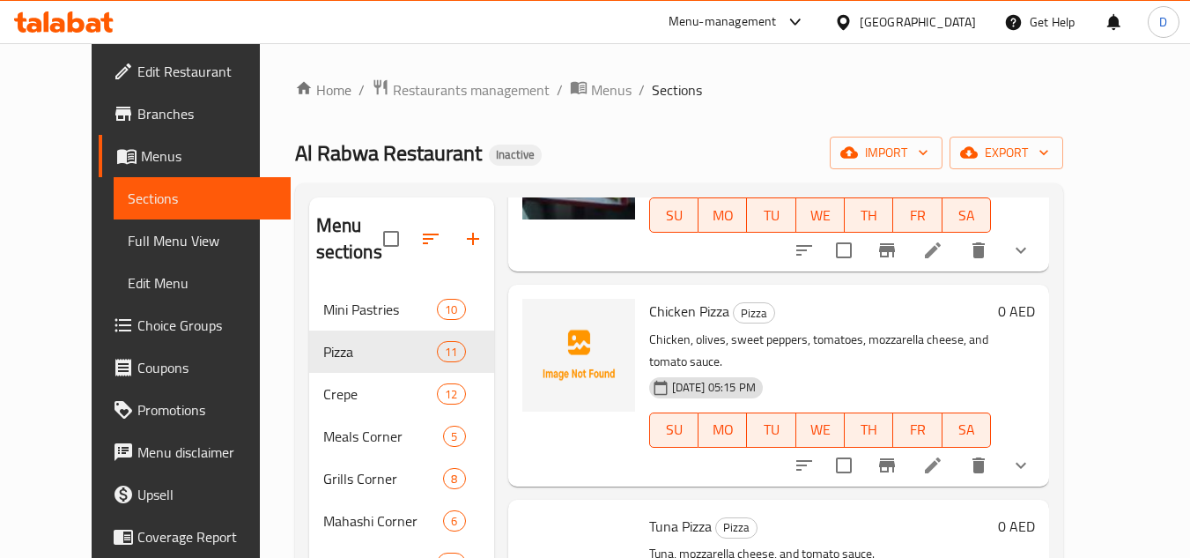
scroll to position [969, 0]
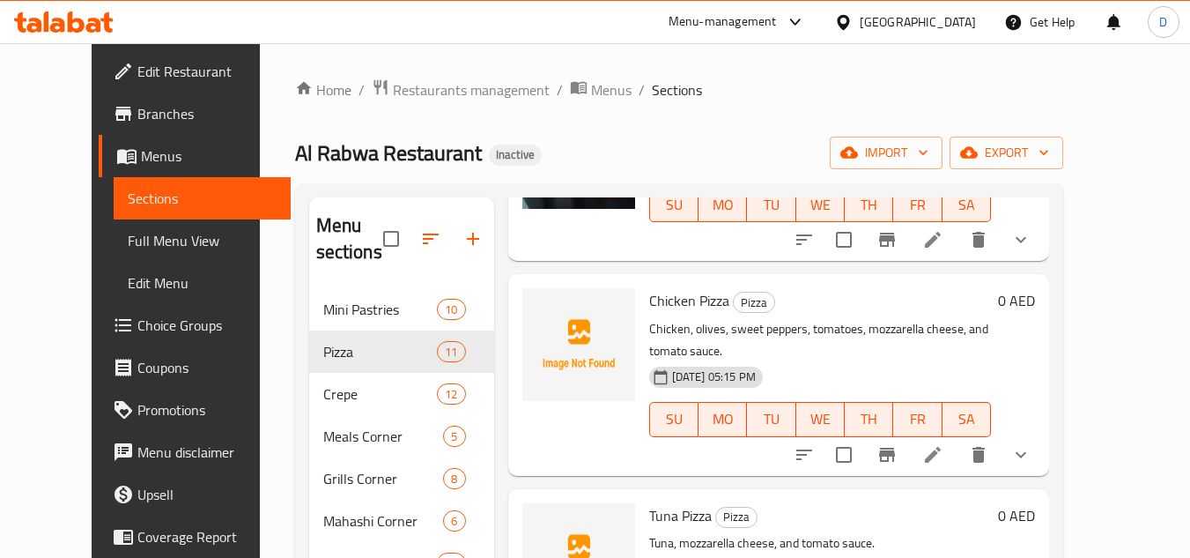
click at [649, 302] on span "Chicken Pizza" at bounding box center [689, 300] width 80 height 26
click at [649, 502] on span "Tuna Pizza" at bounding box center [680, 515] width 63 height 26
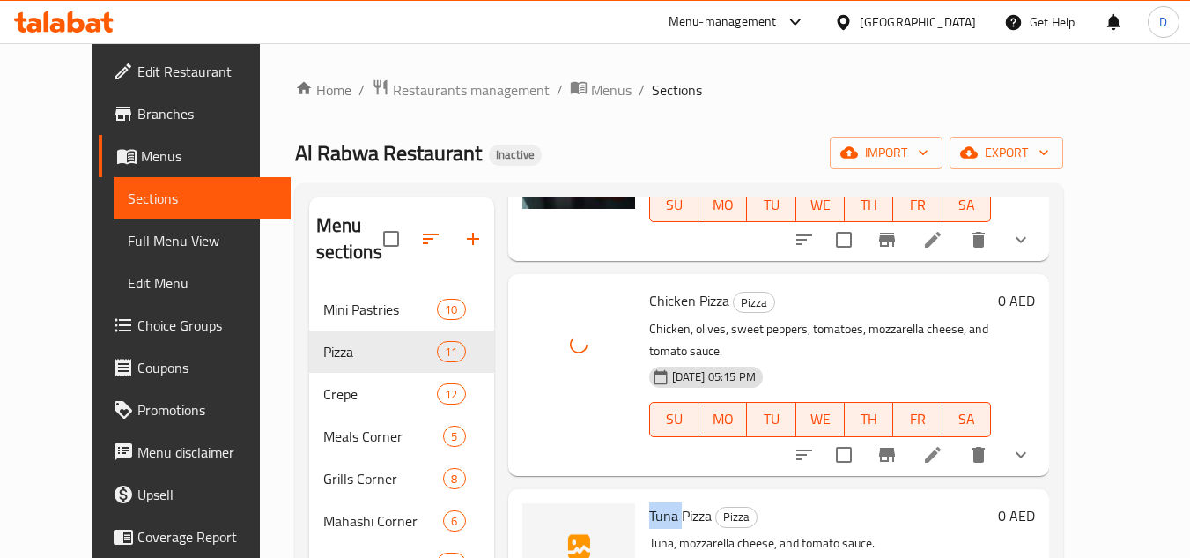
click at [649, 502] on span "Tuna Pizza" at bounding box center [680, 515] width 63 height 26
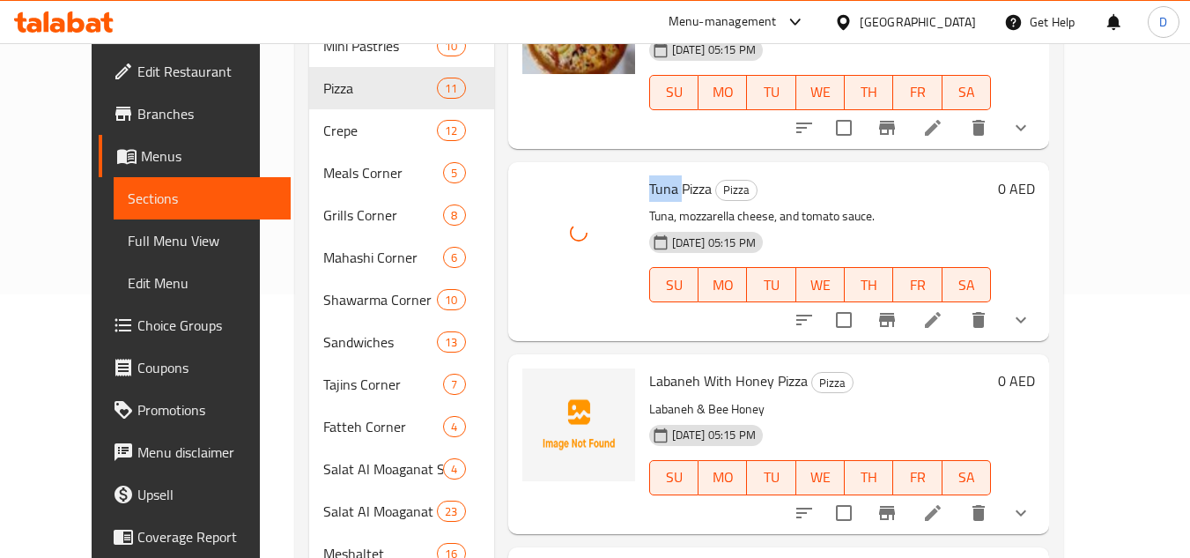
scroll to position [352, 0]
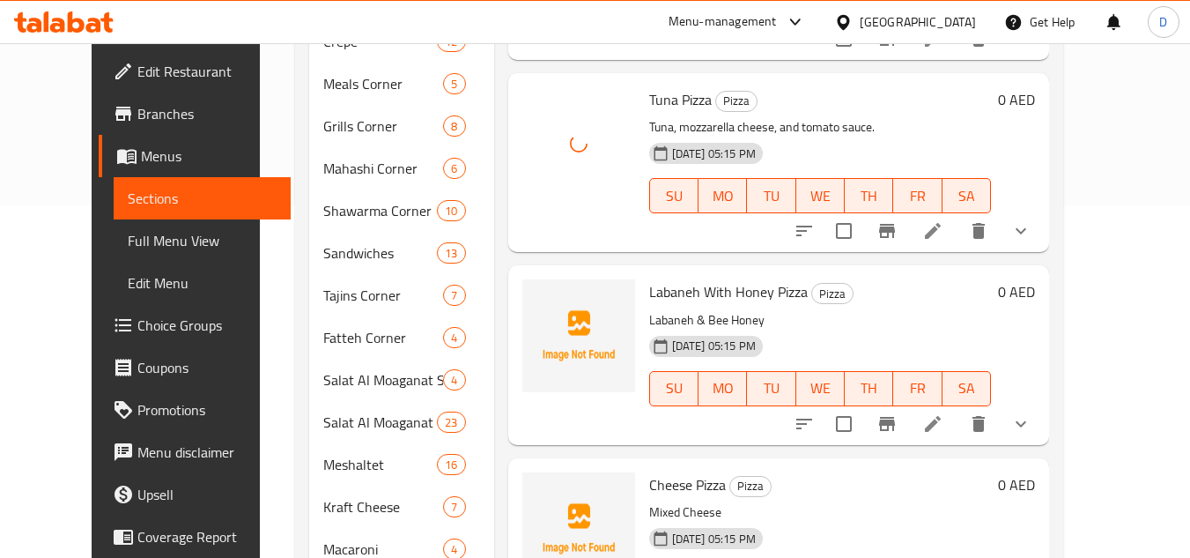
click at [653, 278] on span "Labaneh With Honey Pizza" at bounding box center [728, 291] width 159 height 26
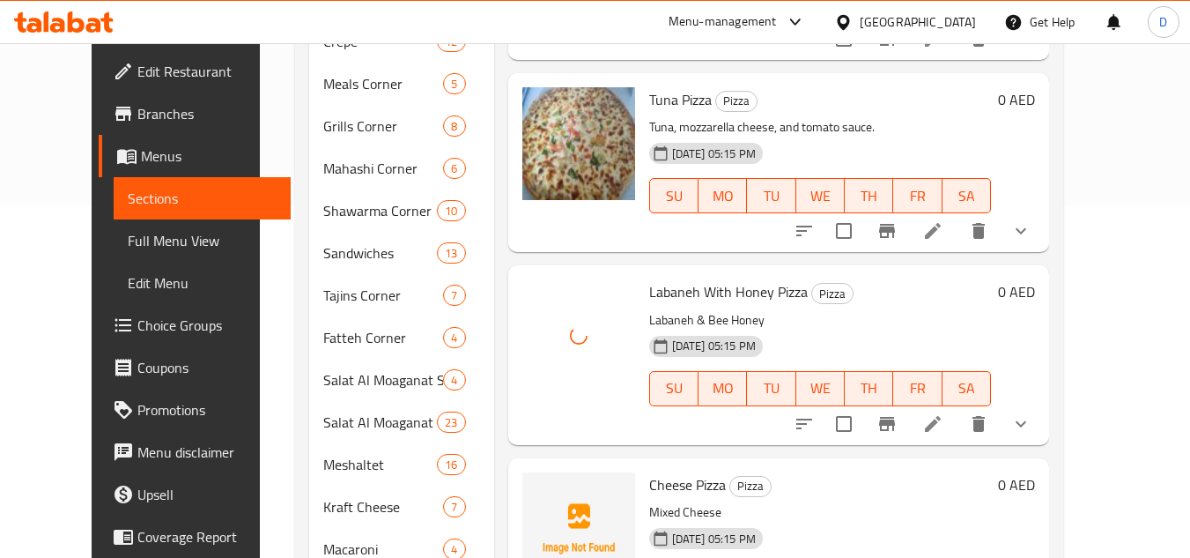
click at [649, 471] on span "Cheese Pizza" at bounding box center [687, 484] width 77 height 26
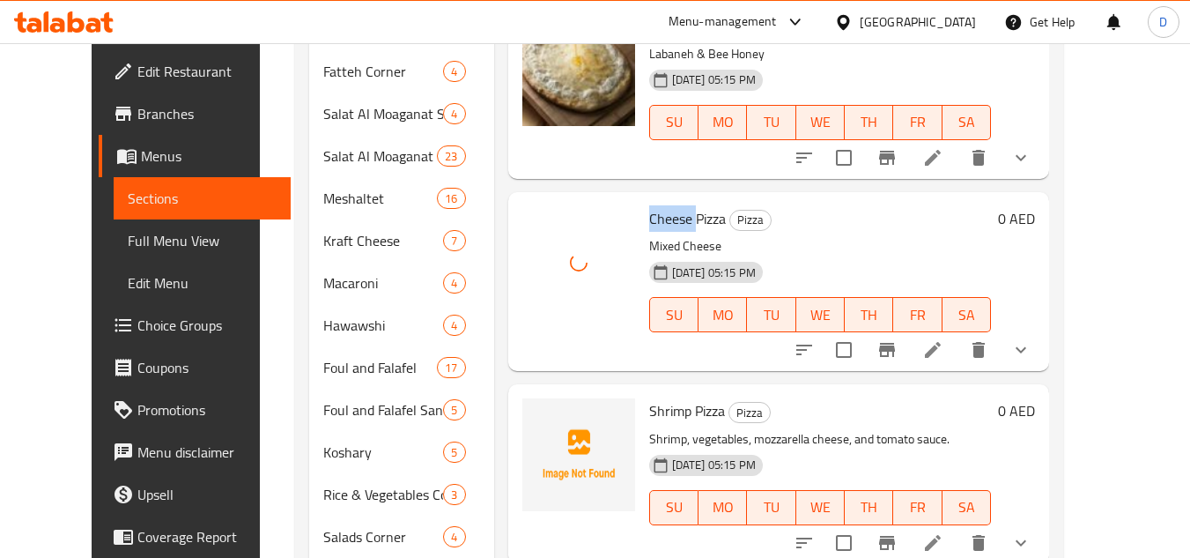
scroll to position [705, 0]
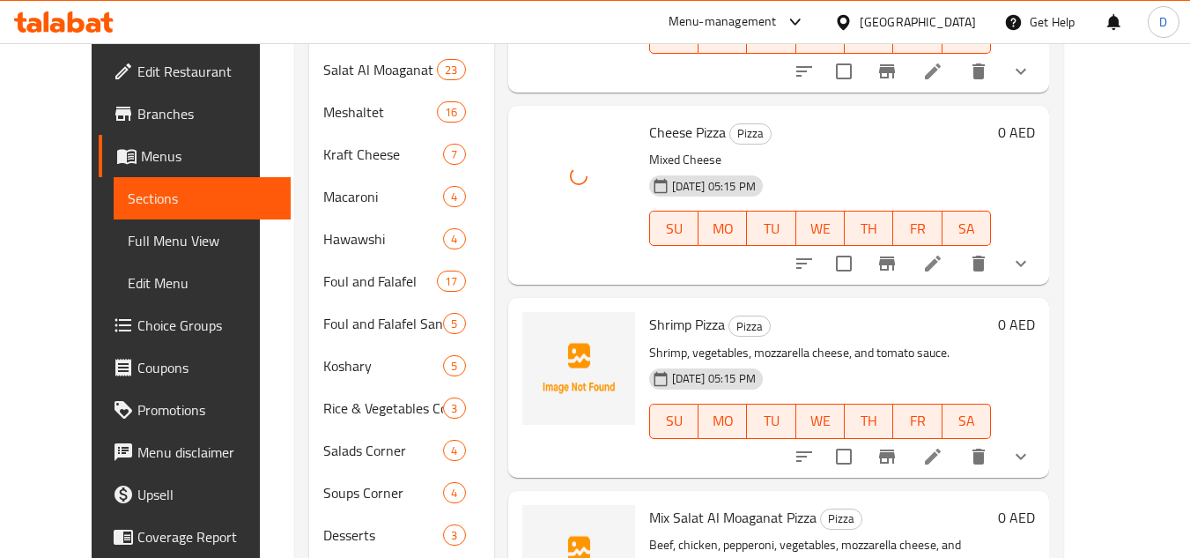
click at [649, 311] on span "Shrimp Pizza" at bounding box center [687, 324] width 76 height 26
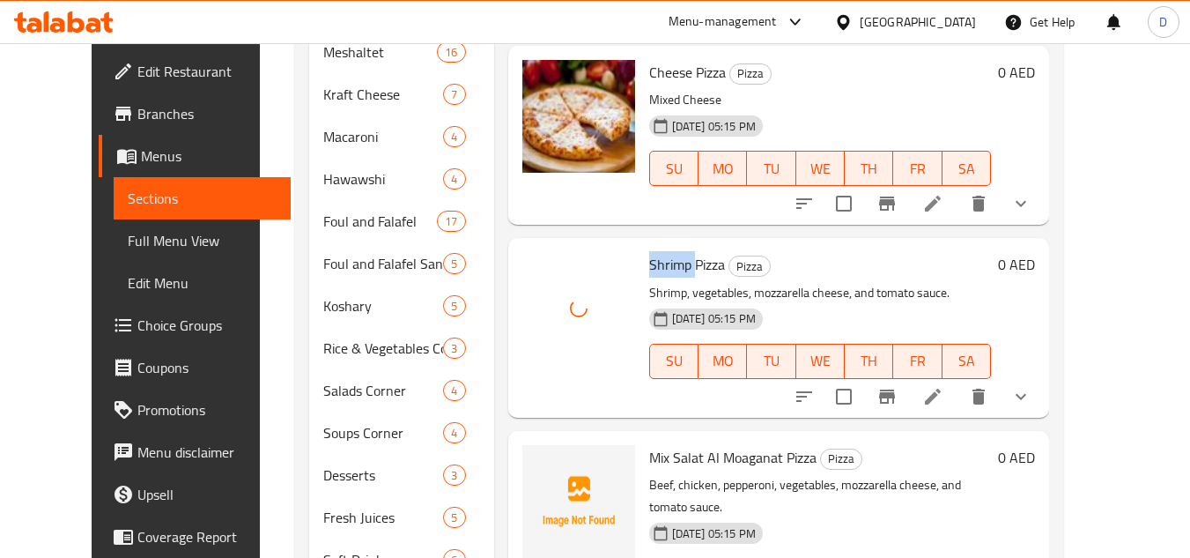
scroll to position [844, 0]
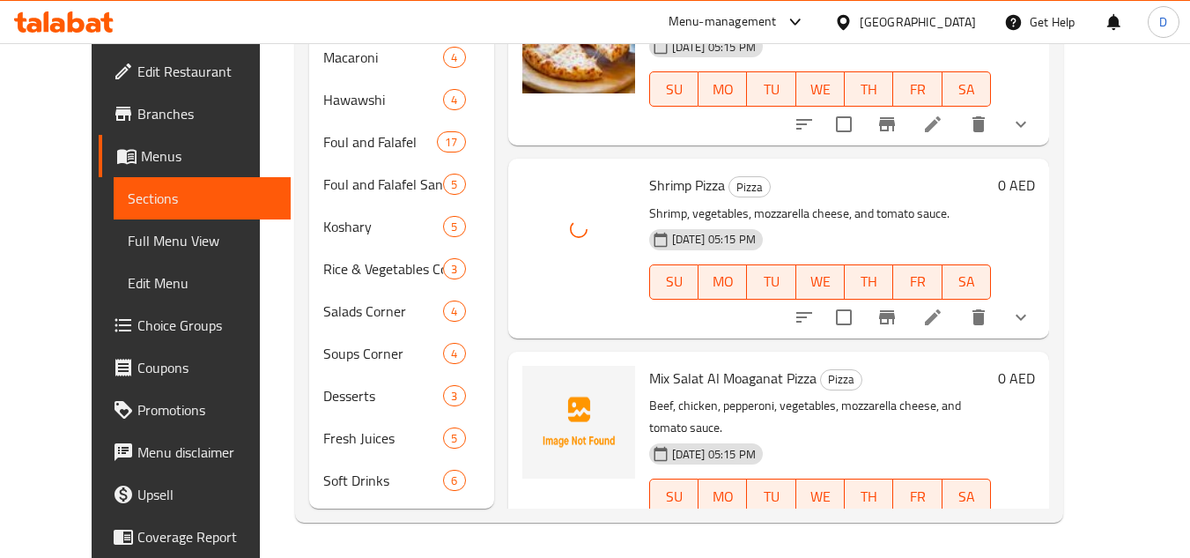
click at [670, 365] on span "Mix Salat Al Moaganat Pizza" at bounding box center [732, 378] width 167 height 26
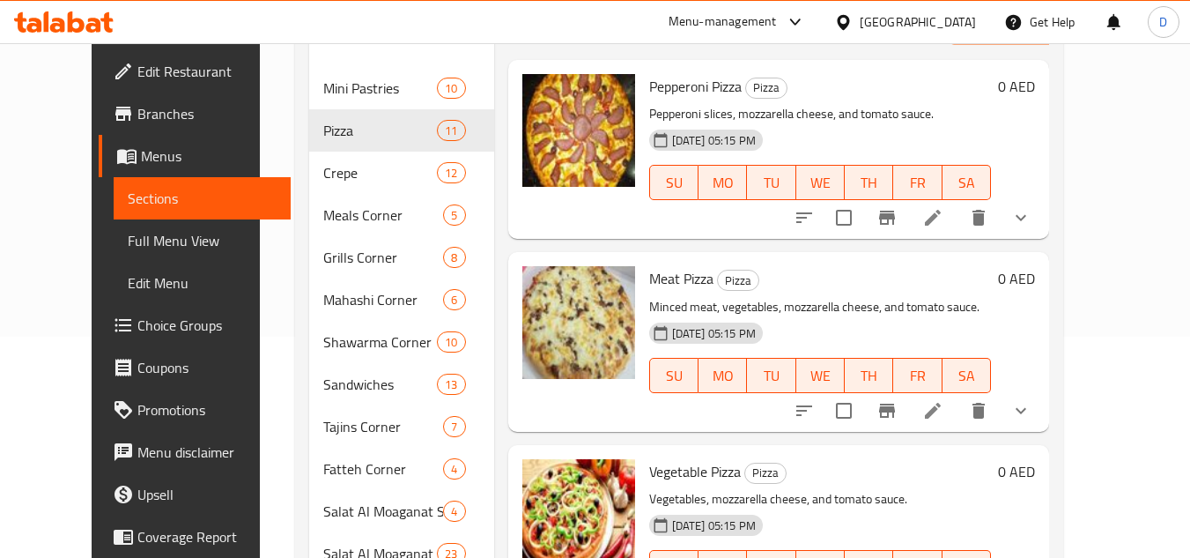
scroll to position [0, 0]
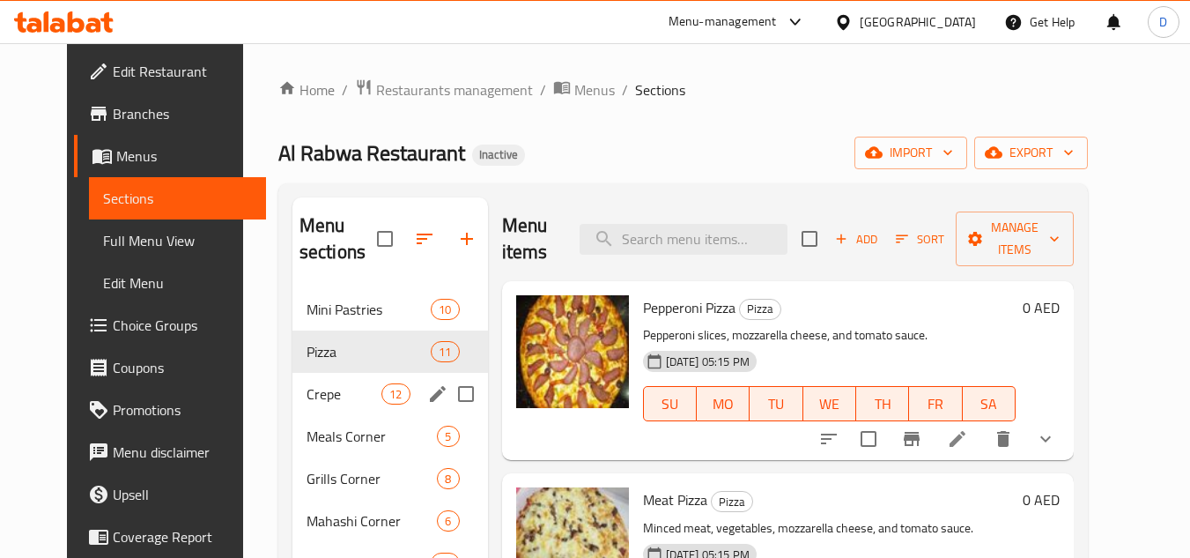
click at [295, 407] on div "Crepe 12" at bounding box center [390, 394] width 196 height 42
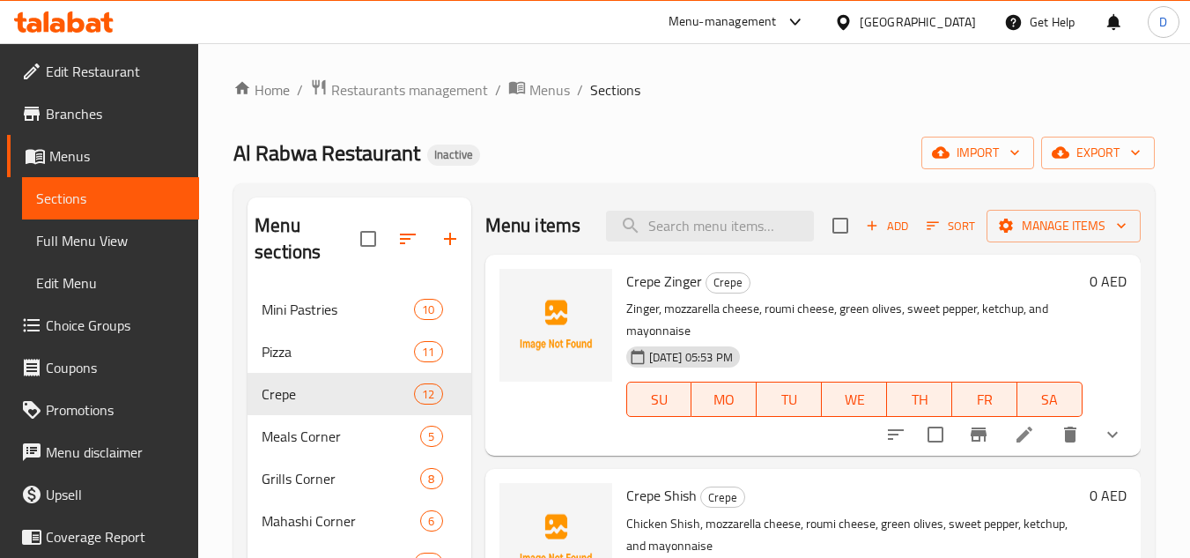
click at [654, 294] on span "Crepe Zinger" at bounding box center [664, 281] width 76 height 26
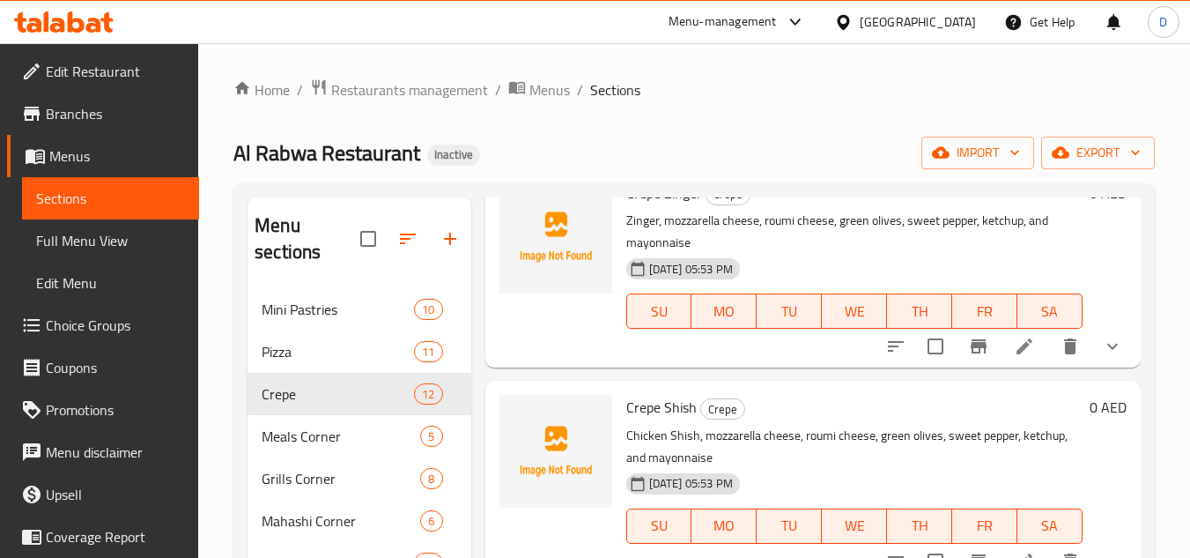
click at [674, 420] on span "Crepe Shish" at bounding box center [661, 407] width 70 height 26
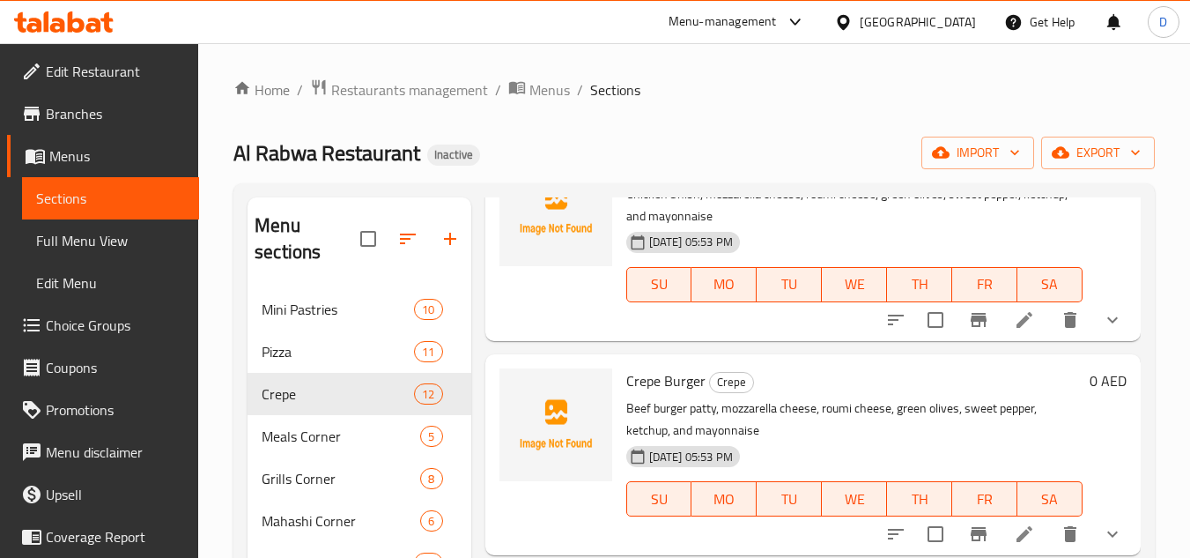
scroll to position [352, 0]
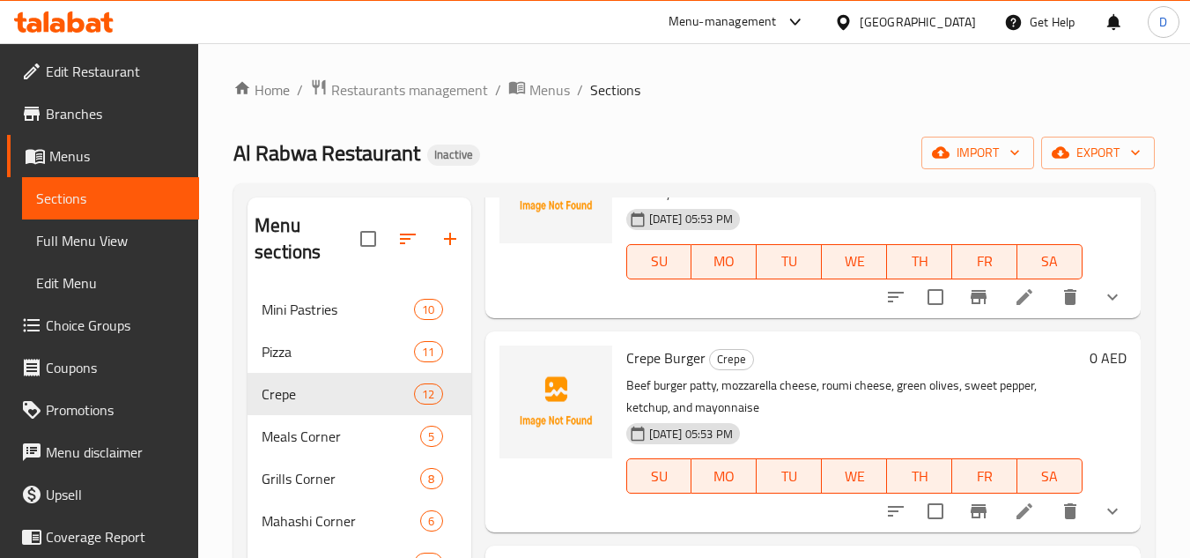
click at [676, 371] on span "Crepe Burger" at bounding box center [665, 357] width 79 height 26
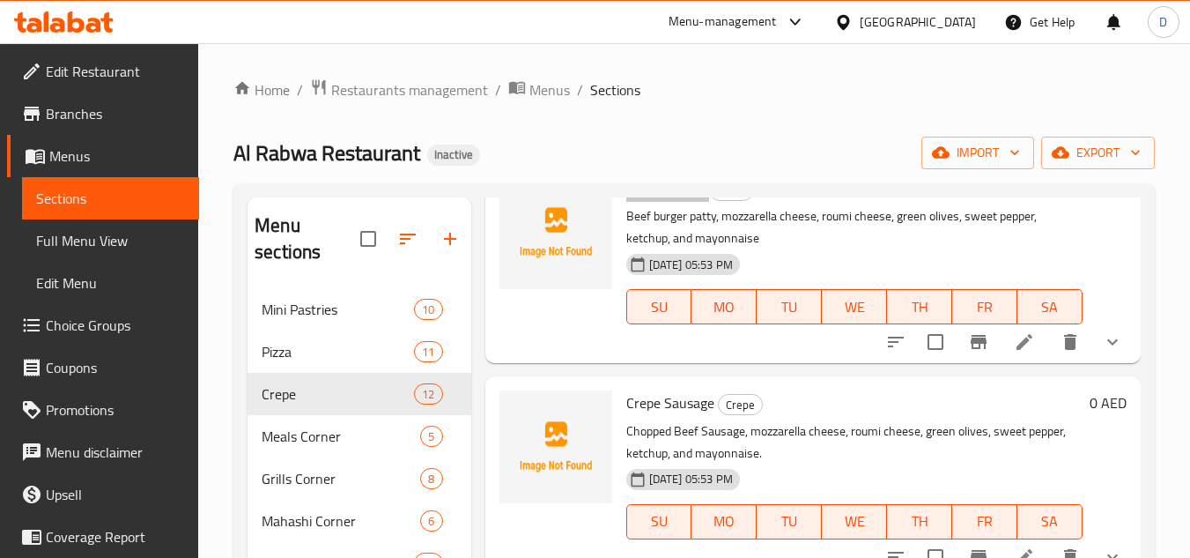
scroll to position [528, 0]
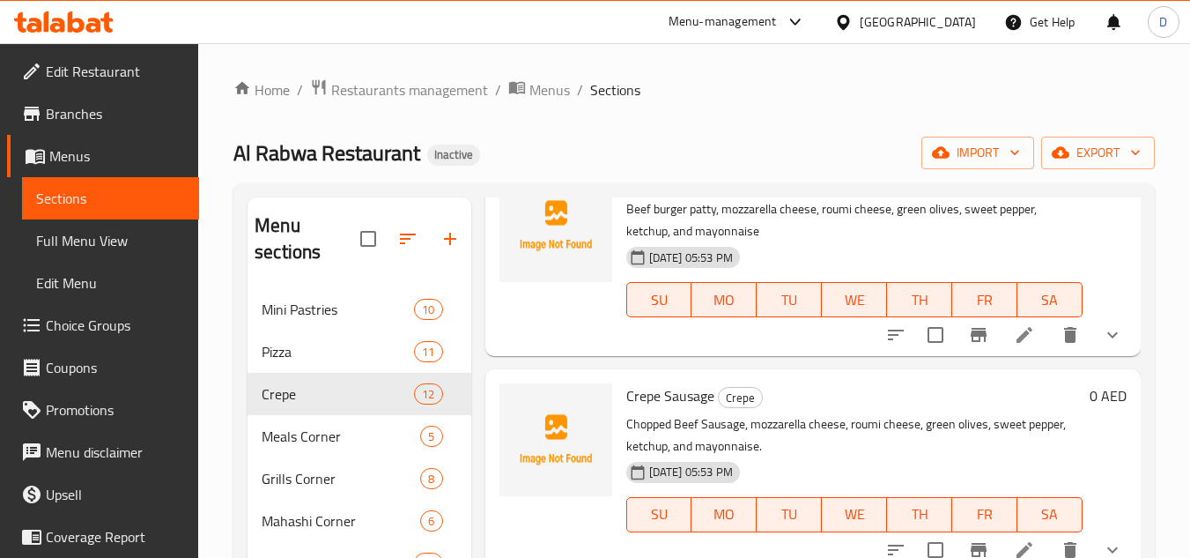
click at [663, 409] on span "Crepe Sausage" at bounding box center [670, 395] width 88 height 26
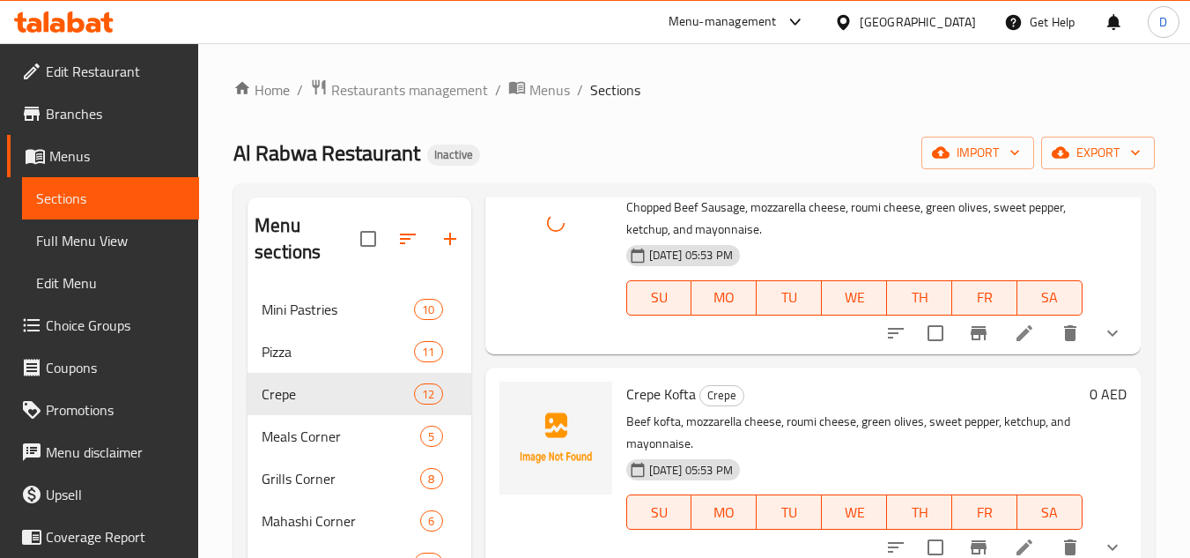
scroll to position [793, 0]
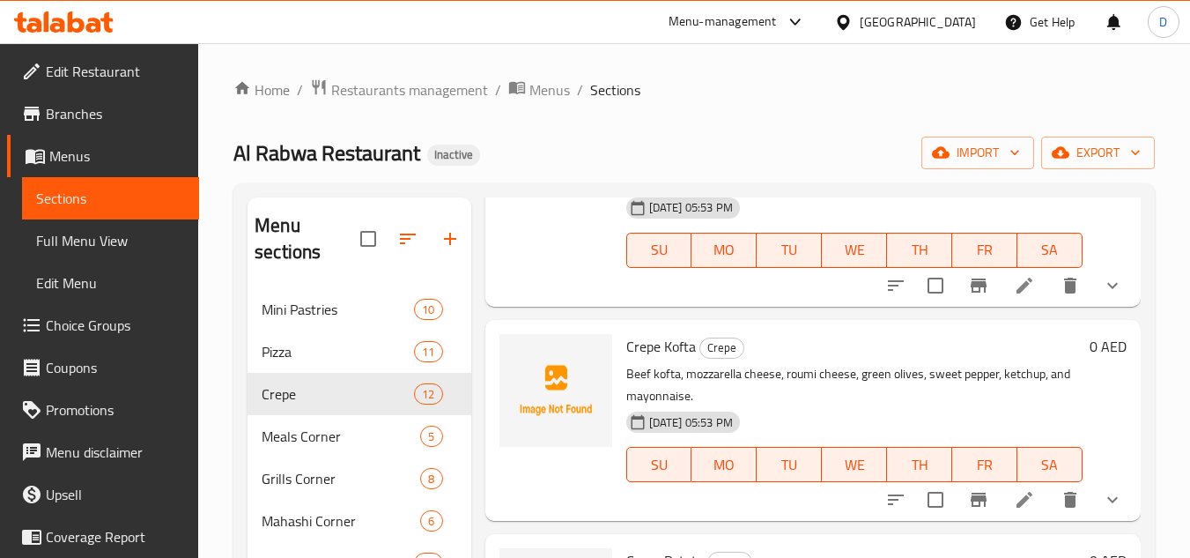
click at [651, 359] on span "Crepe Kofta" at bounding box center [661, 346] width 70 height 26
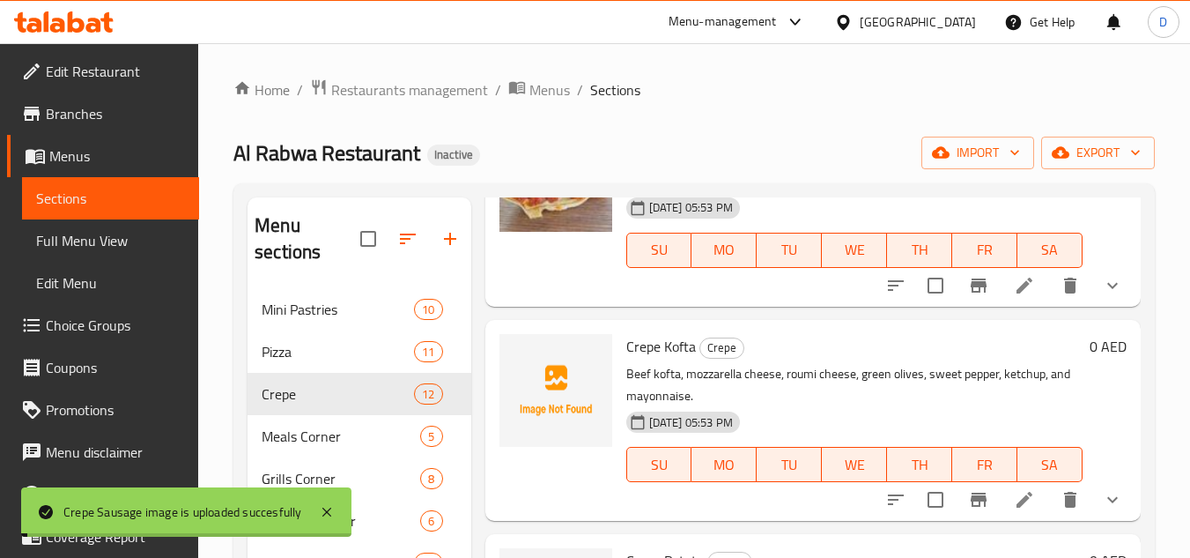
click at [668, 359] on span "Crepe Kofta" at bounding box center [661, 346] width 70 height 26
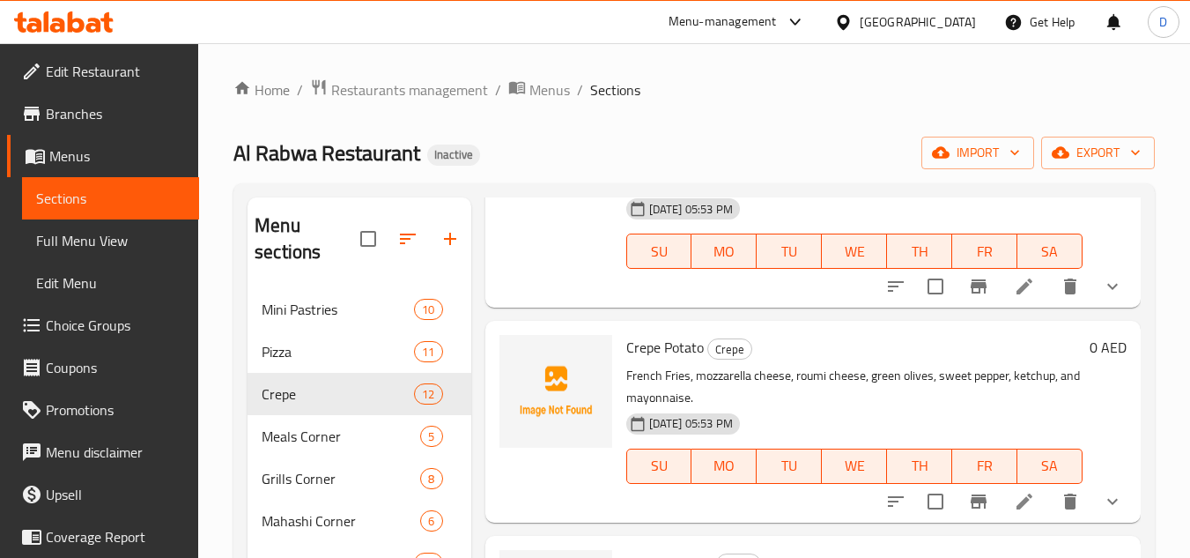
scroll to position [1057, 0]
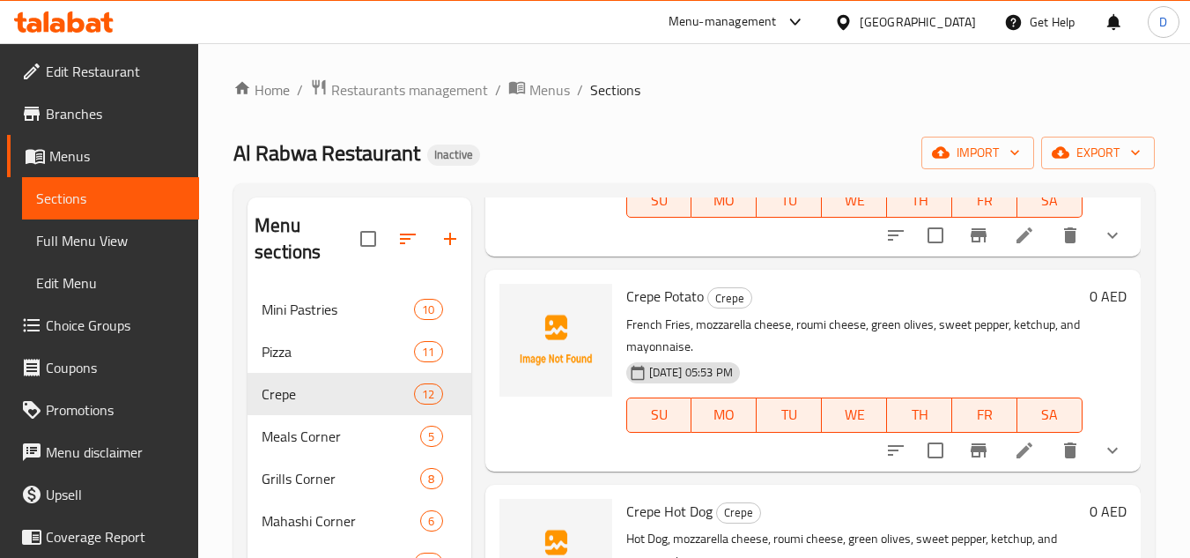
click at [685, 309] on span "Crepe Potato" at bounding box center [665, 296] width 78 height 26
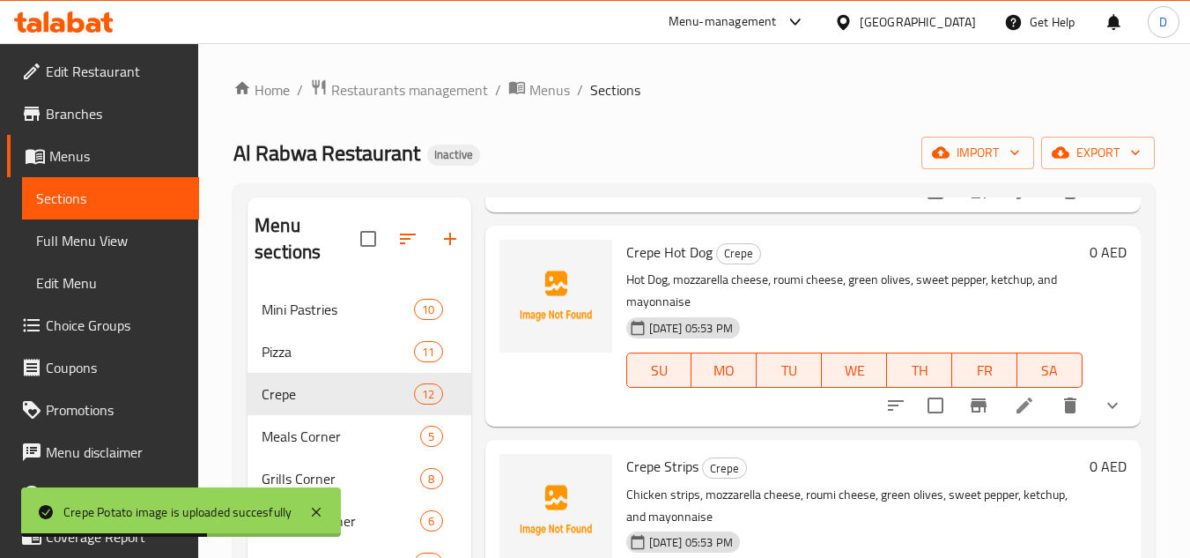
scroll to position [1321, 0]
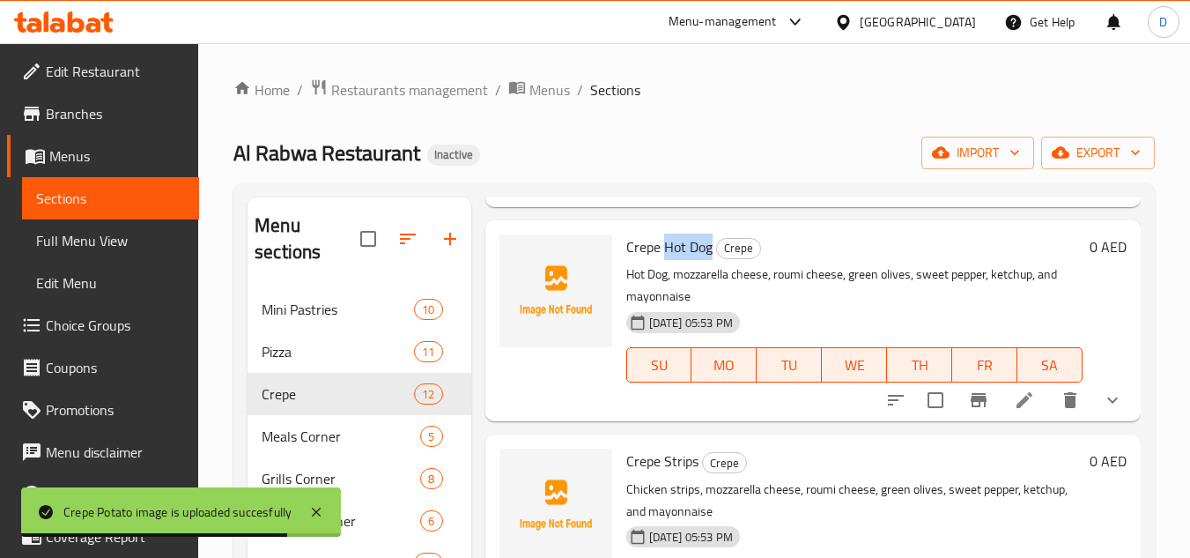
drag, startPoint x: 661, startPoint y: 282, endPoint x: 711, endPoint y: 284, distance: 49.4
click at [711, 260] on span "Crepe Hot Dog" at bounding box center [669, 246] width 86 height 26
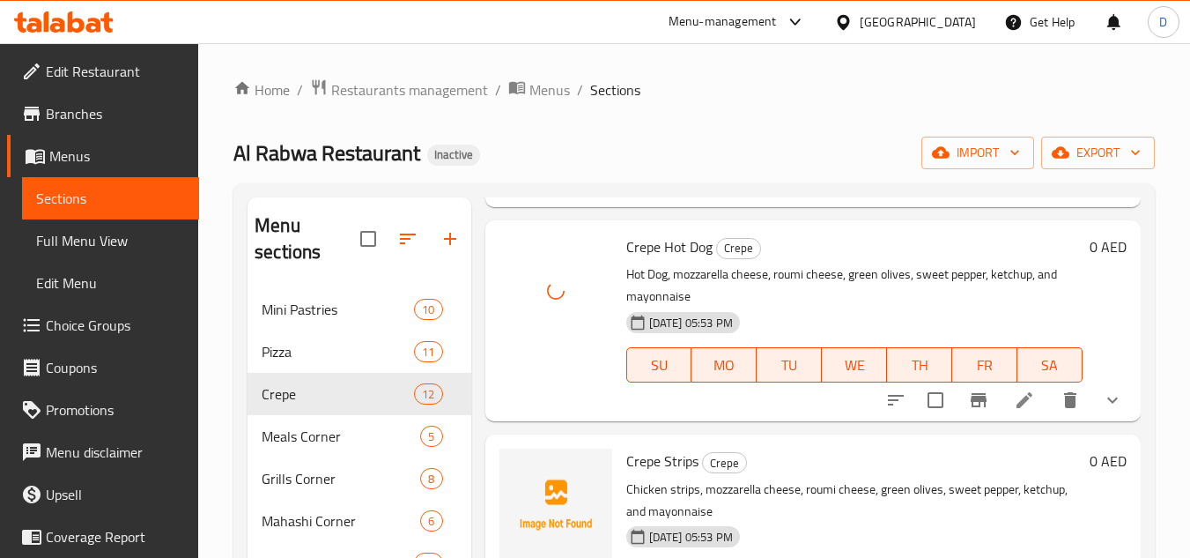
click at [680, 474] on span "Crepe Strips" at bounding box center [662, 460] width 72 height 26
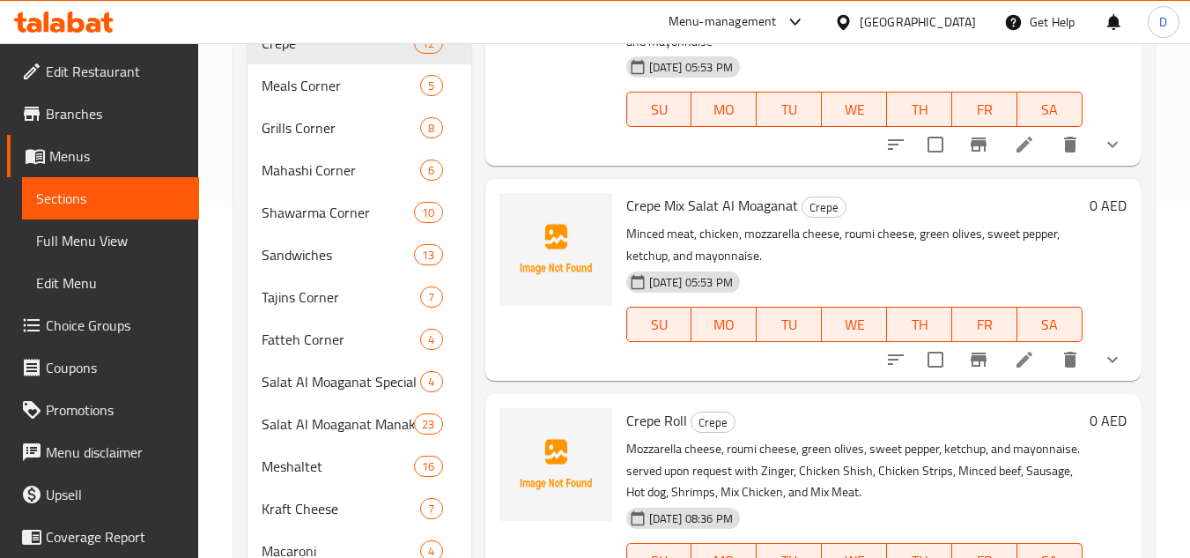
scroll to position [352, 0]
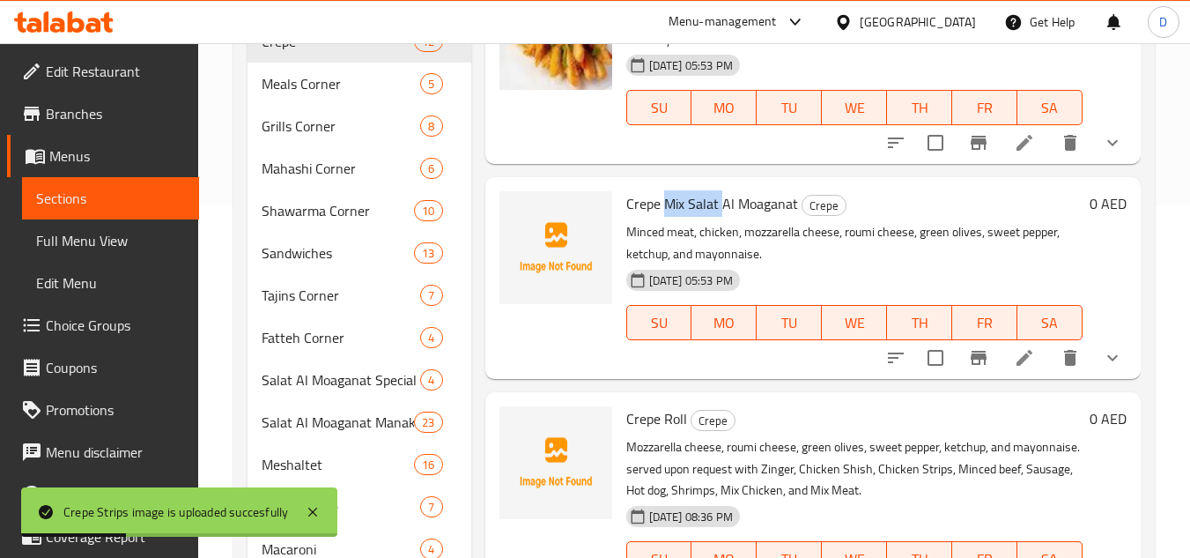
drag, startPoint x: 663, startPoint y: 202, endPoint x: 722, endPoint y: 209, distance: 59.4
click at [722, 209] on span "Crepe Mix Salat Al Moaganat" at bounding box center [712, 203] width 172 height 26
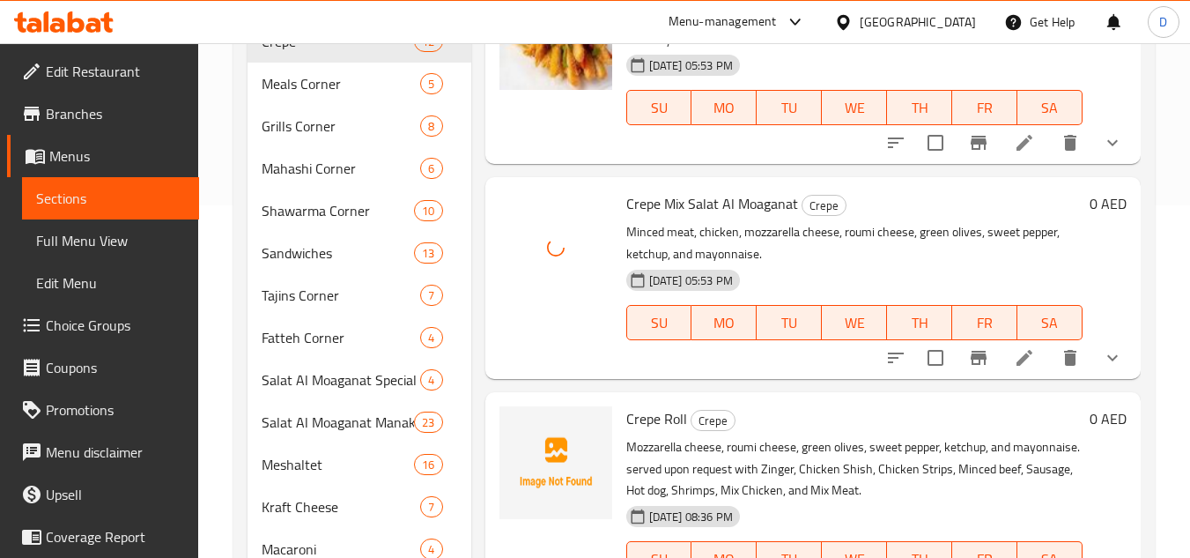
click at [640, 424] on span "Crepe Roll" at bounding box center [656, 418] width 61 height 26
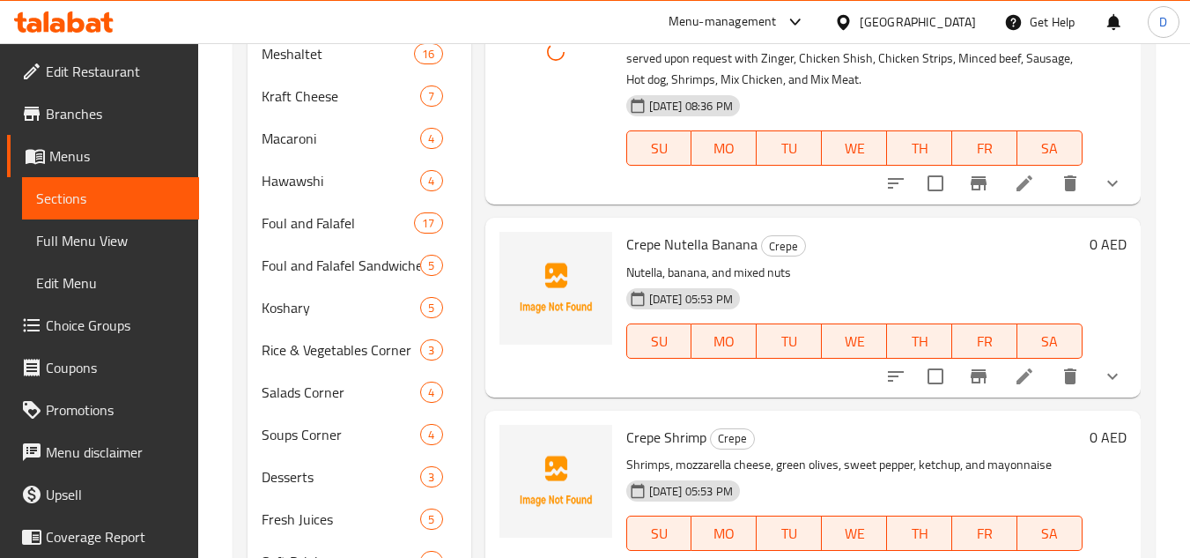
scroll to position [793, 0]
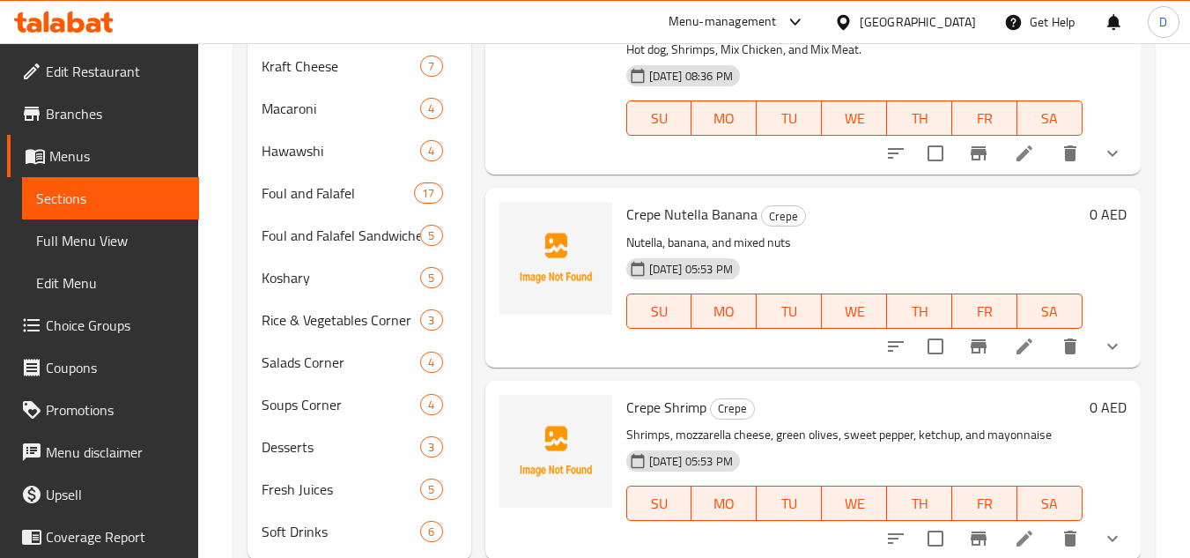
click at [682, 215] on span "Crepe Nutella Banana" at bounding box center [691, 214] width 131 height 26
click at [680, 422] on div "Crepe Shrimp Crepe Shrimps, mozzarella cheese, green olives, sweet pepper, ketc…" at bounding box center [854, 470] width 470 height 165
click at [684, 410] on span "Crepe Shrimp" at bounding box center [666, 407] width 80 height 26
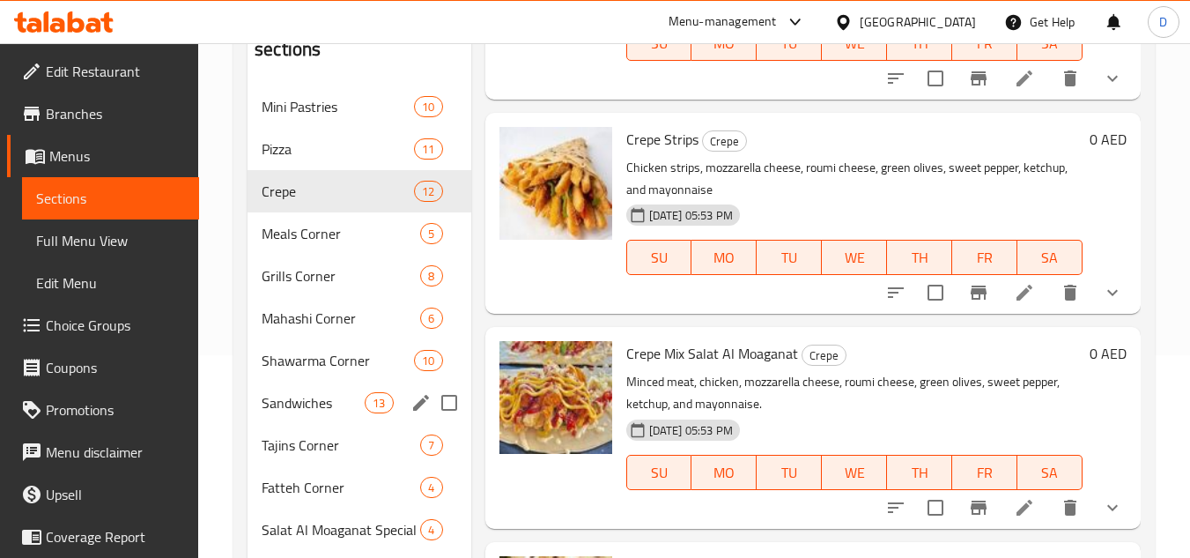
scroll to position [0, 0]
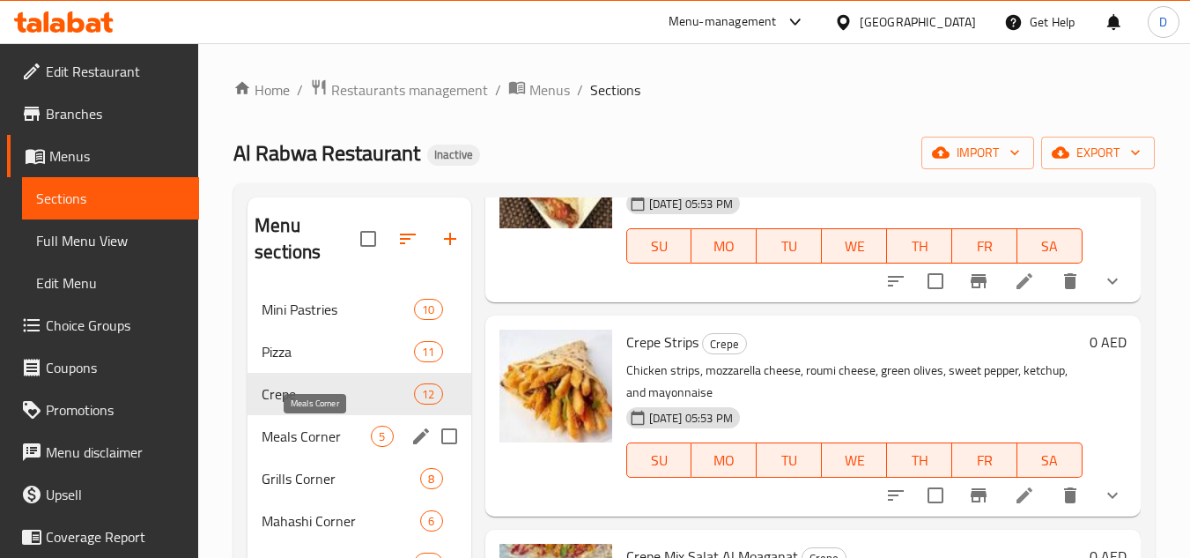
click at [348, 437] on span "Meals Corner" at bounding box center [316, 435] width 109 height 21
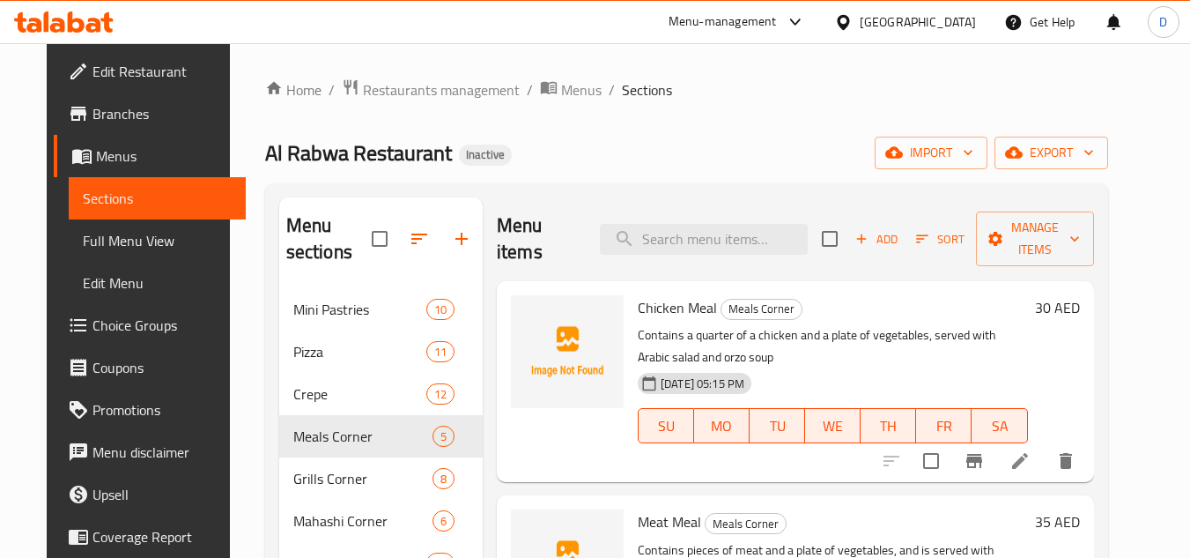
click at [660, 294] on span "Chicken Meal" at bounding box center [677, 307] width 79 height 26
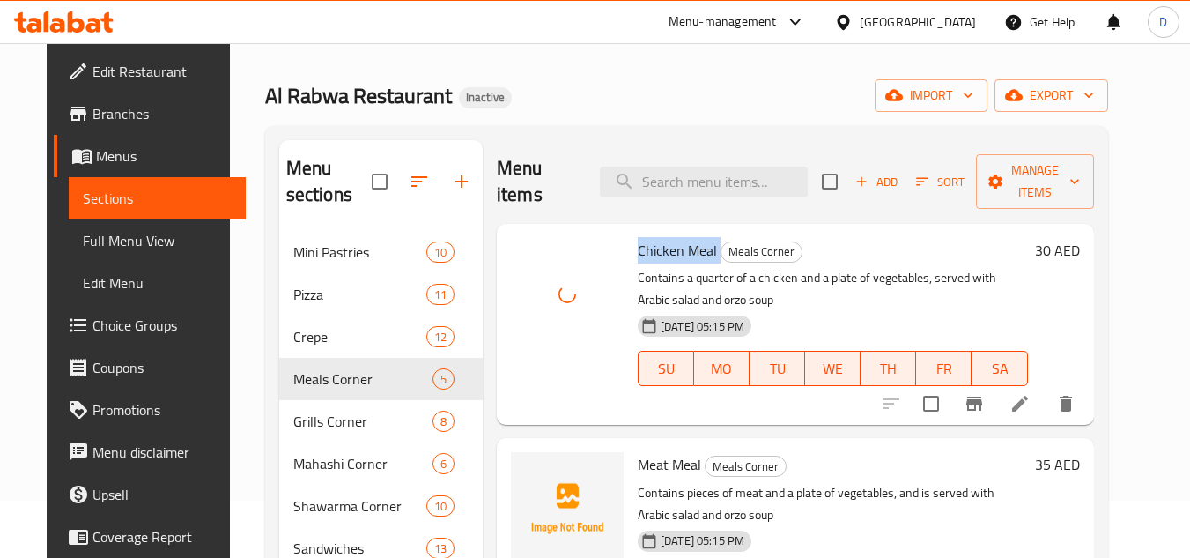
scroll to position [88, 0]
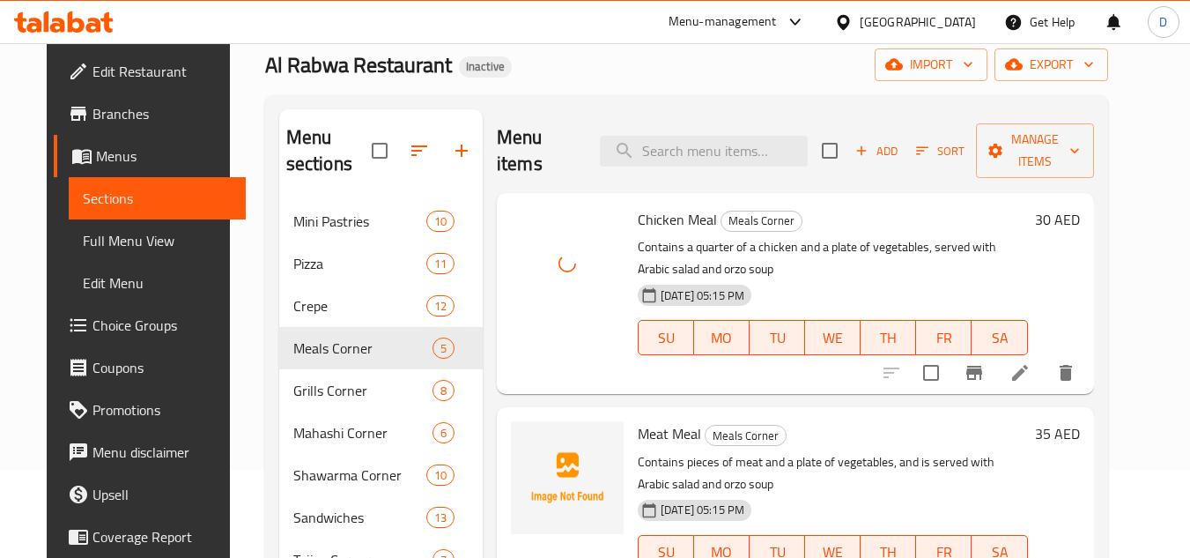
click at [631, 414] on div "Meat Meal Meals Corner Contains pieces of meat and a plate of vegetables, and i…" at bounding box center [833, 507] width 404 height 187
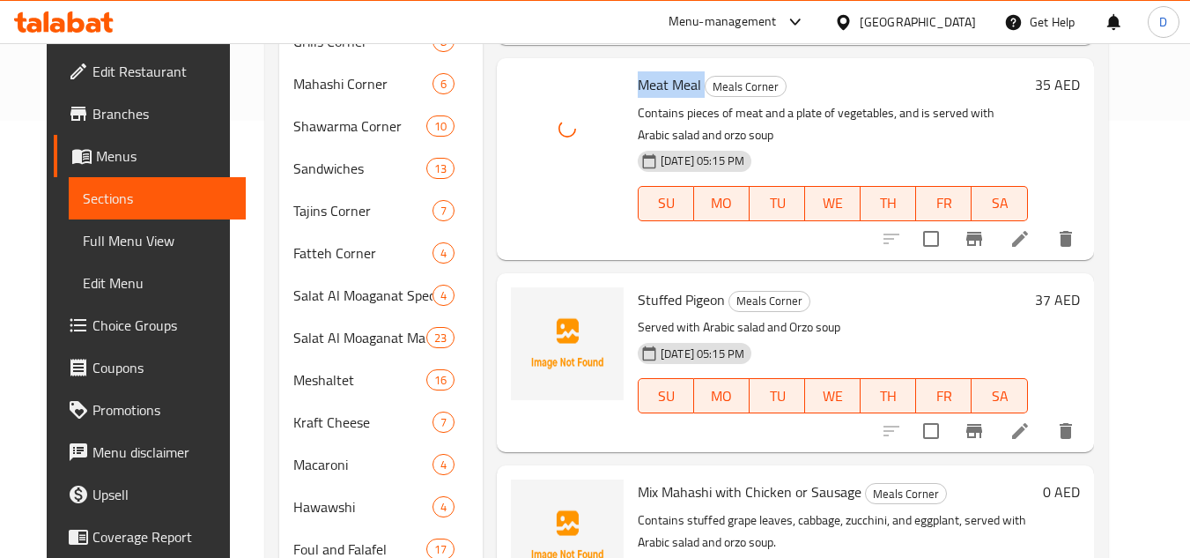
scroll to position [440, 0]
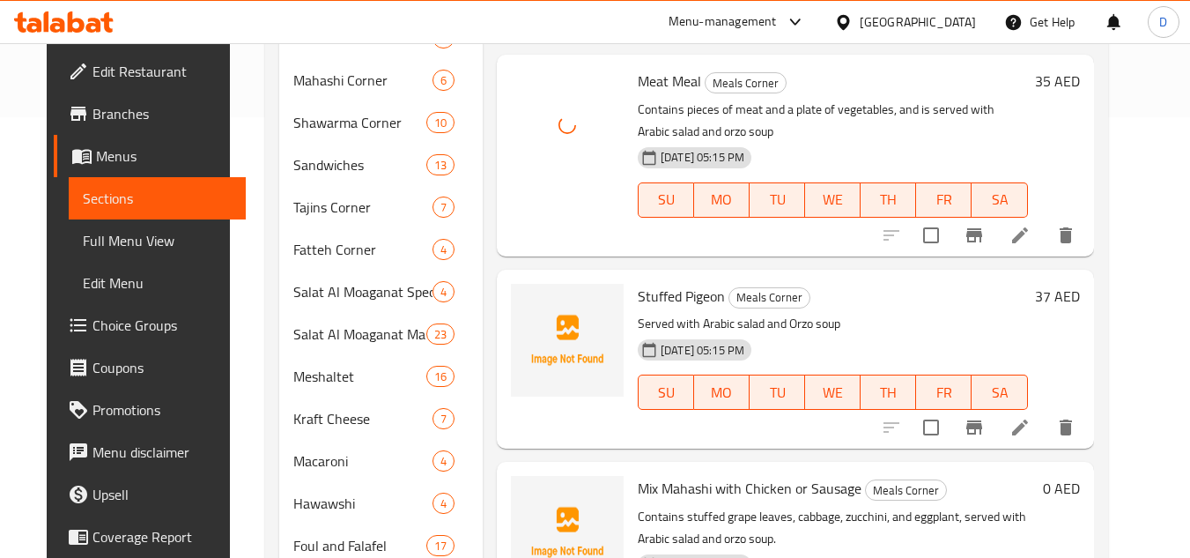
click at [661, 283] on span "Stuffed Pigeon" at bounding box center [681, 296] width 87 height 26
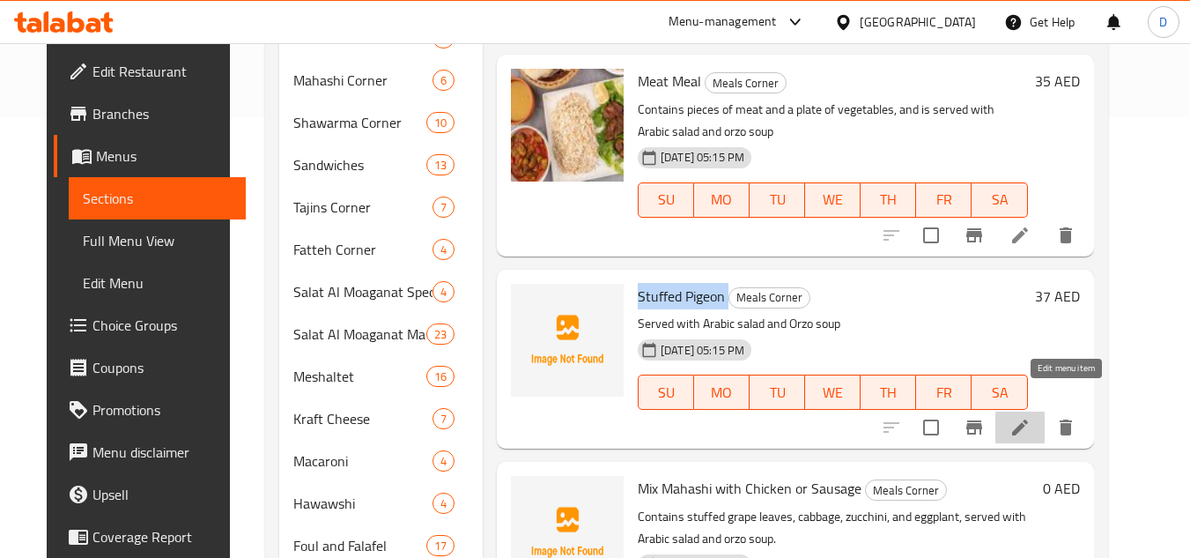
click at [1030, 417] on icon at bounding box center [1019, 427] width 21 height 21
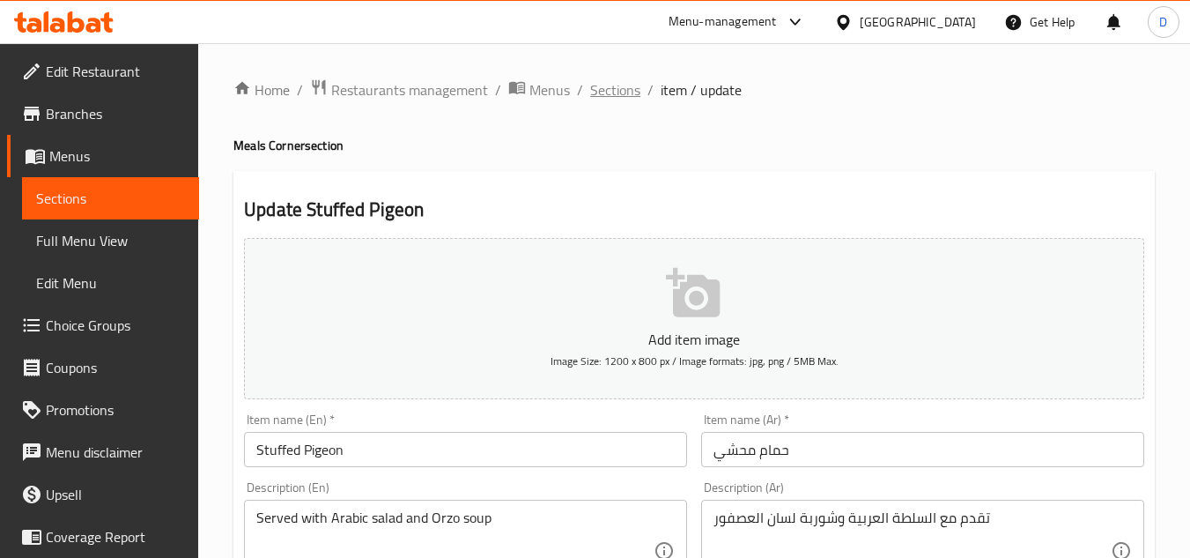
click at [602, 88] on span "Sections" at bounding box center [615, 89] width 50 height 21
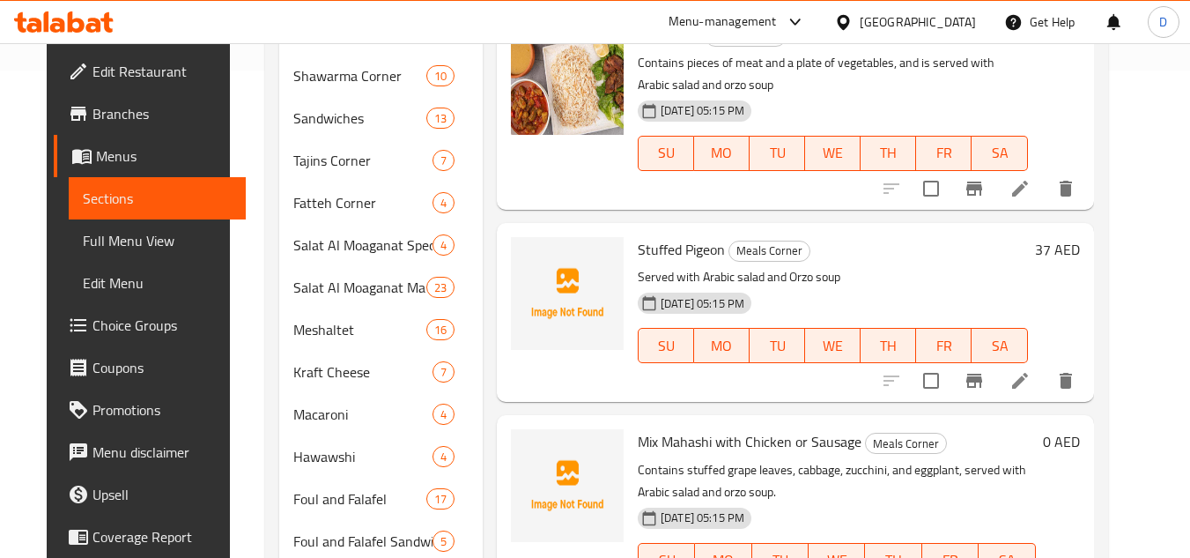
scroll to position [528, 0]
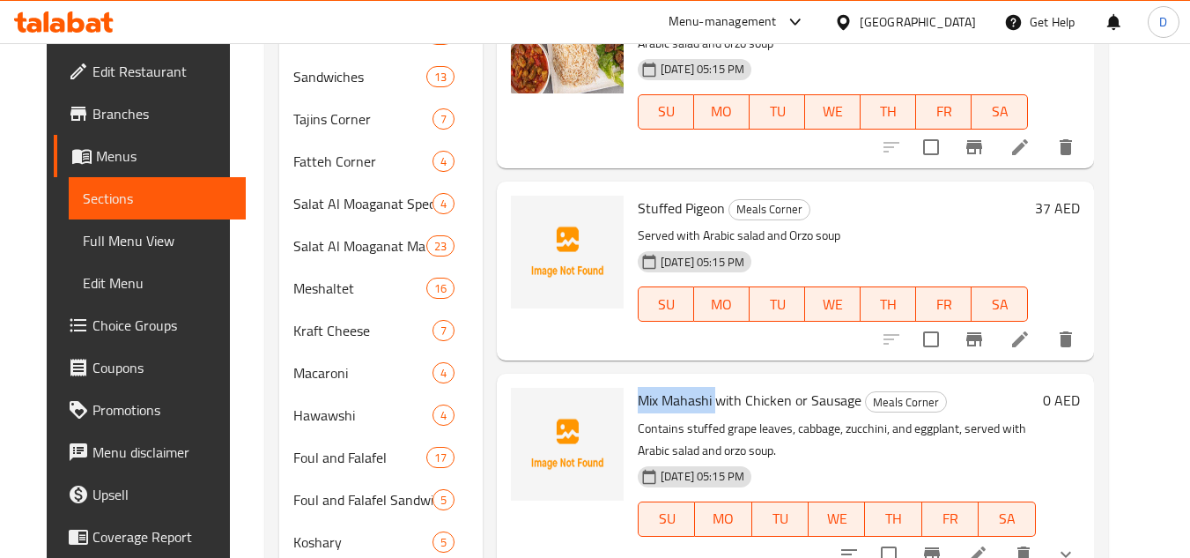
drag, startPoint x: 705, startPoint y: 377, endPoint x: 623, endPoint y: 380, distance: 82.0
click at [631, 380] on div "Mix Mahashi with Chicken or Sausage Meals Corner Contains stuffed grape leaves,…" at bounding box center [837, 473] width 412 height 187
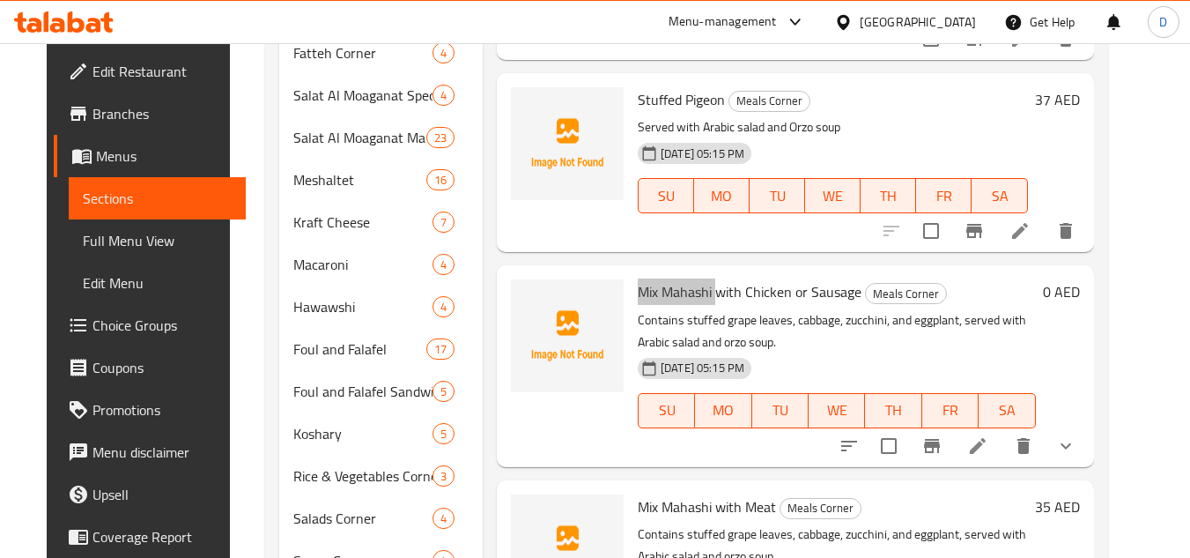
scroll to position [668, 0]
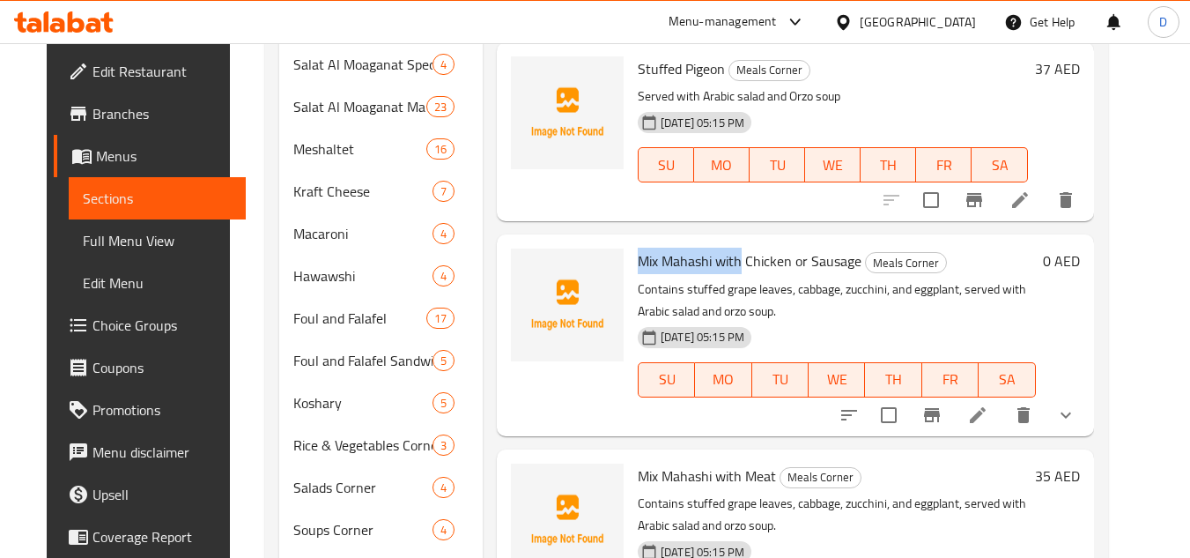
drag, startPoint x: 728, startPoint y: 237, endPoint x: 632, endPoint y: 247, distance: 96.5
click at [638, 247] on span "Mix Mahashi with Chicken or Sausage" at bounding box center [750, 260] width 224 height 26
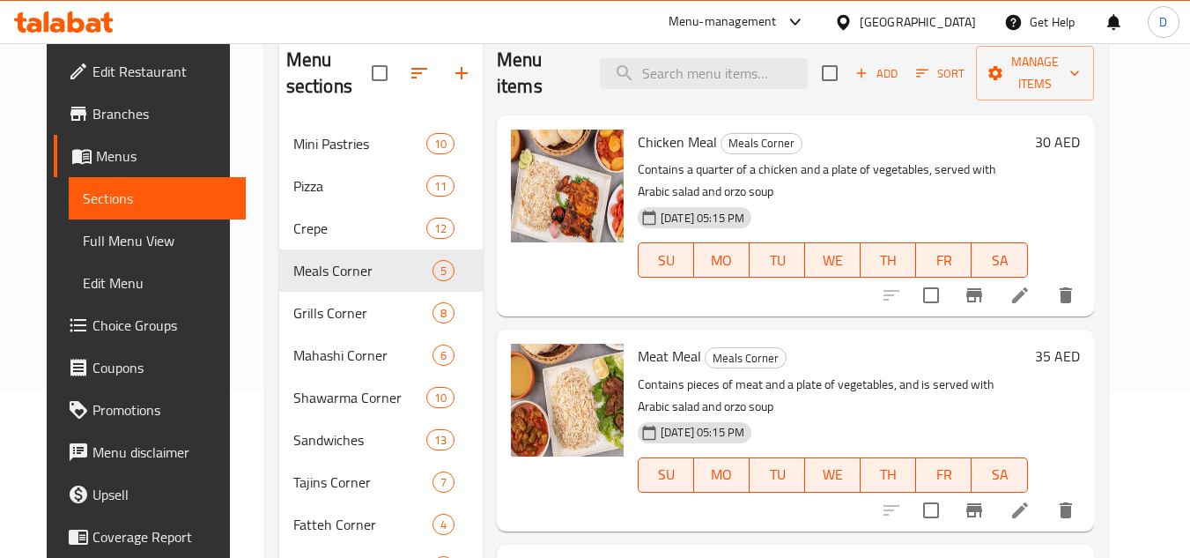
scroll to position [139, 0]
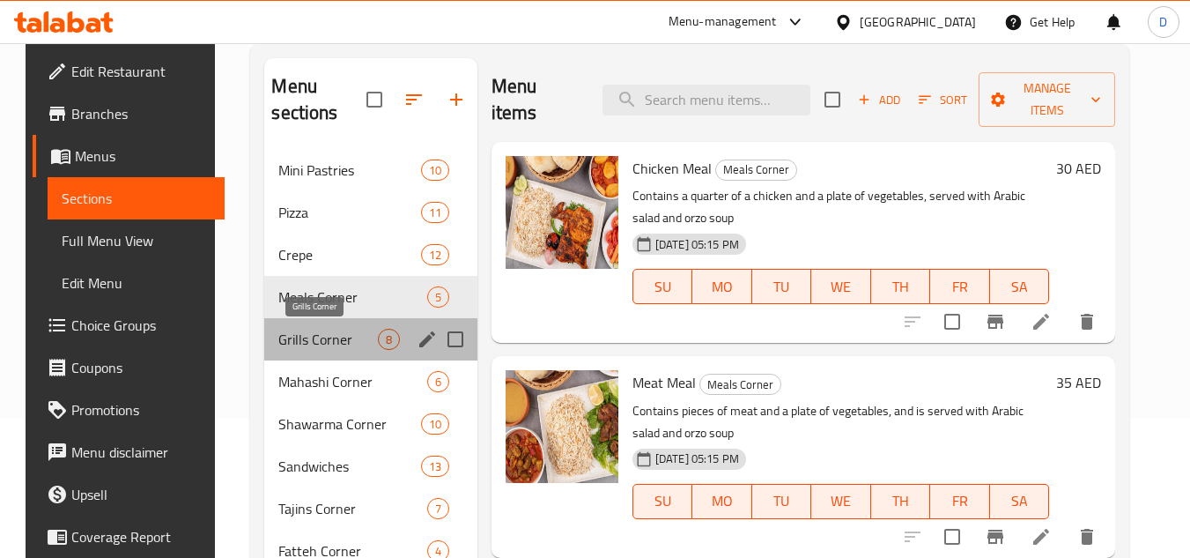
click at [327, 345] on span "Grills Corner" at bounding box center [327, 339] width 99 height 21
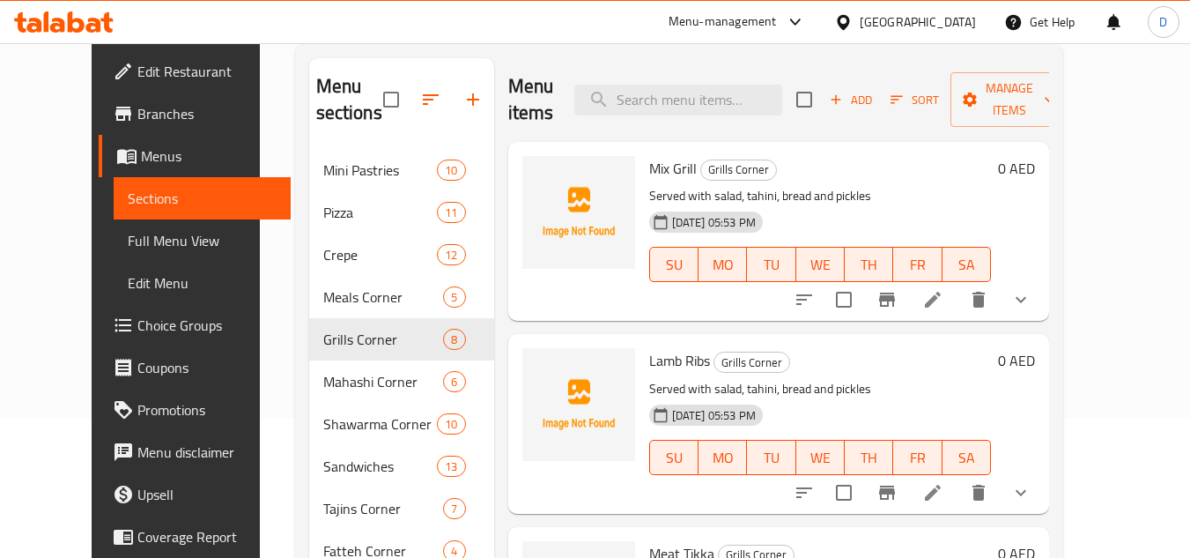
click at [649, 173] on span "Mix Grill" at bounding box center [673, 168] width 48 height 26
click at [649, 360] on span "Lamb Ribs" at bounding box center [679, 360] width 61 height 26
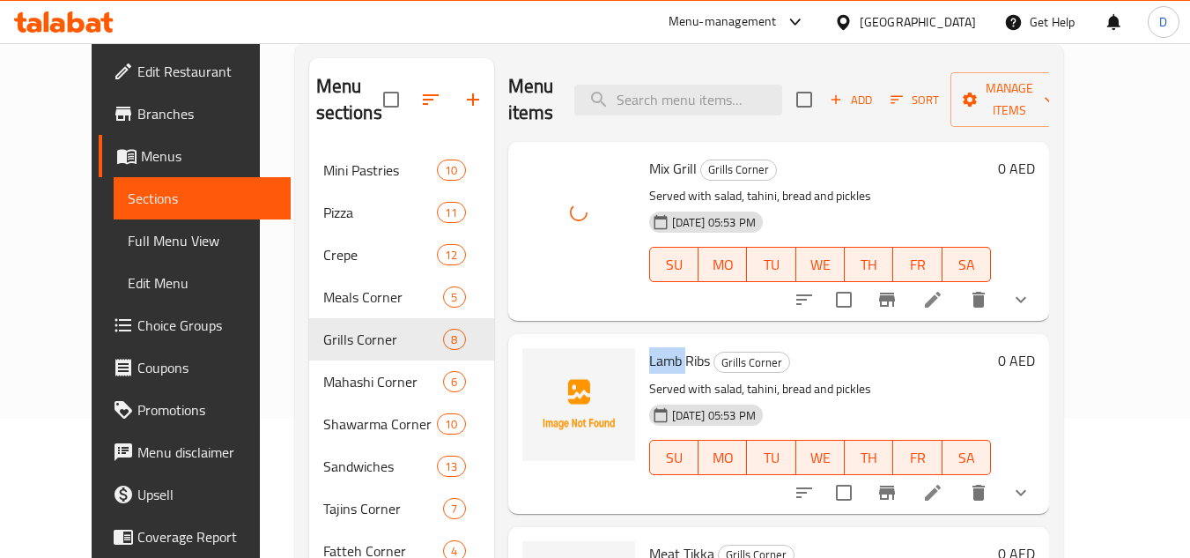
click at [649, 360] on span "Lamb Ribs" at bounding box center [679, 360] width 61 height 26
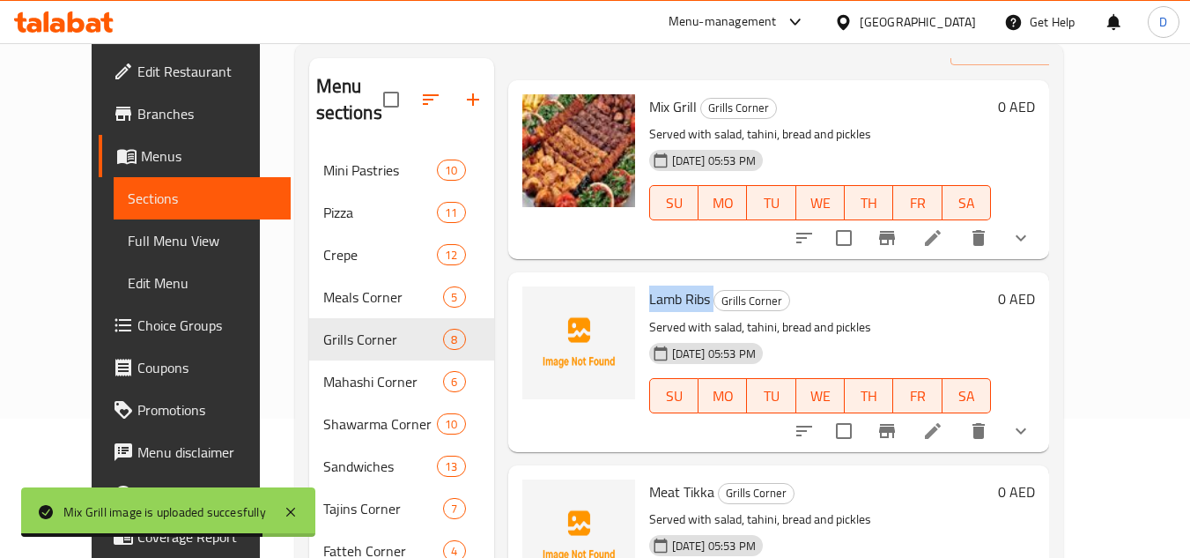
scroll to position [176, 0]
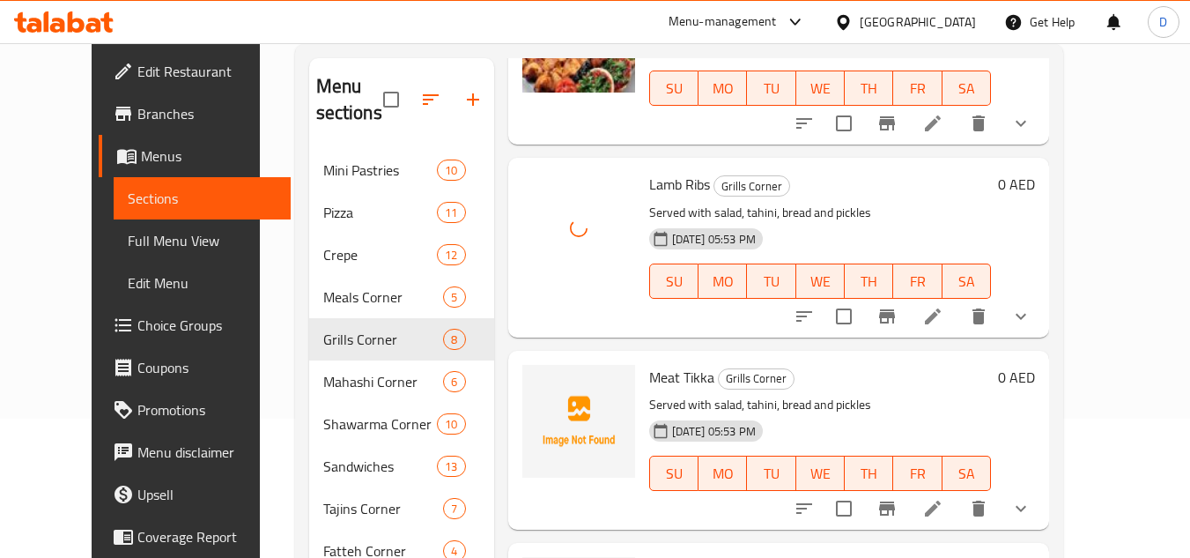
click at [664, 378] on span "Meat Tikka" at bounding box center [681, 377] width 65 height 26
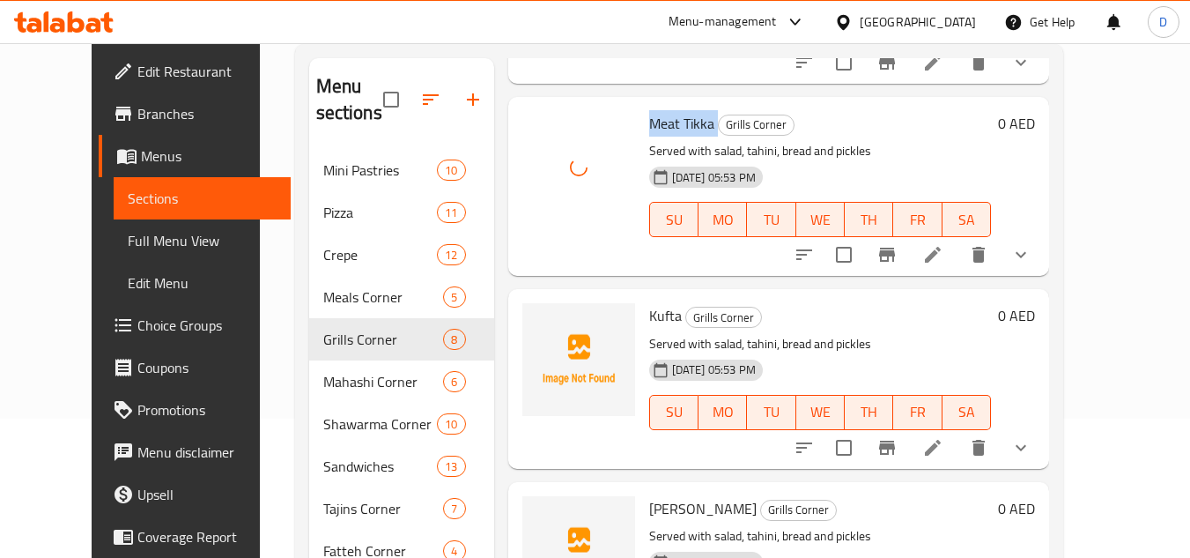
scroll to position [440, 0]
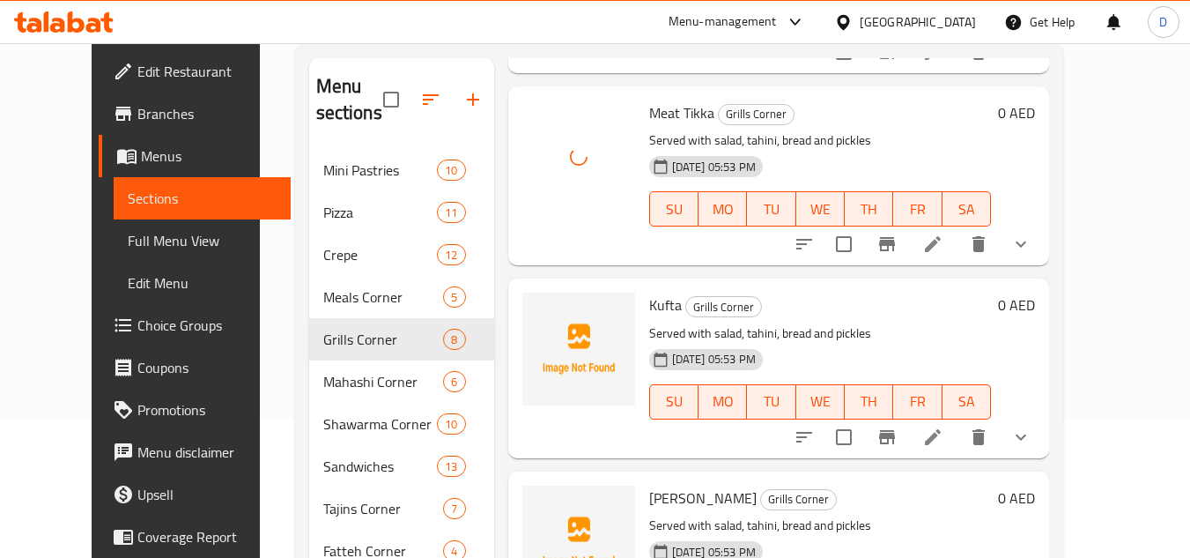
click at [642, 292] on div "Kufta Grills Corner Served with salad, tahini, bread and pickles 14-09-2025 05:…" at bounding box center [820, 367] width 356 height 165
click at [649, 312] on span "Kufta" at bounding box center [665, 305] width 33 height 26
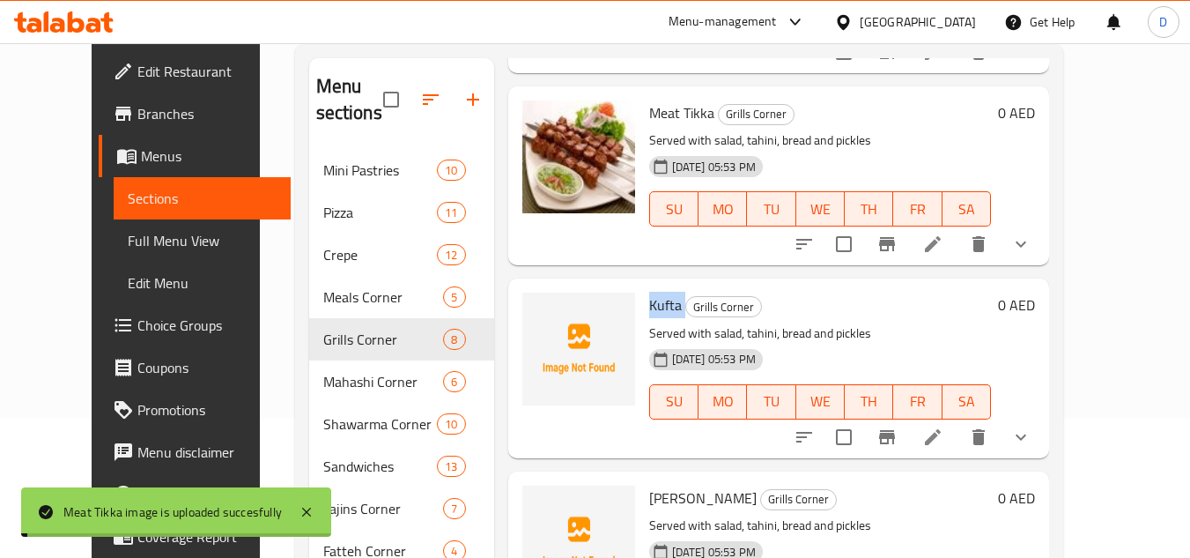
click at [649, 312] on span "Kufta" at bounding box center [665, 305] width 33 height 26
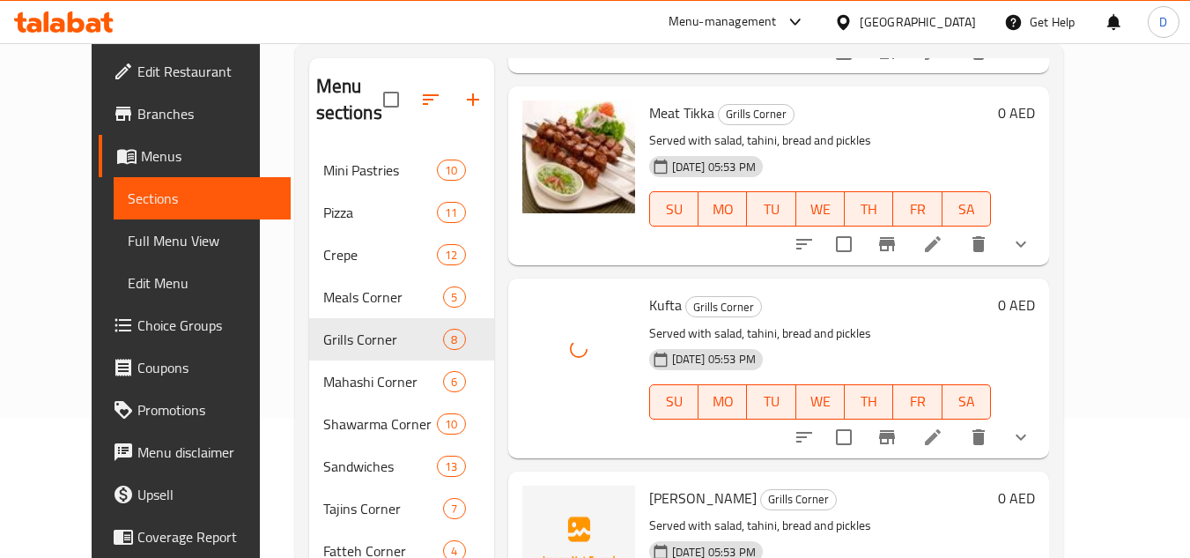
click at [681, 491] on span "[PERSON_NAME]" at bounding box center [702, 497] width 107 height 26
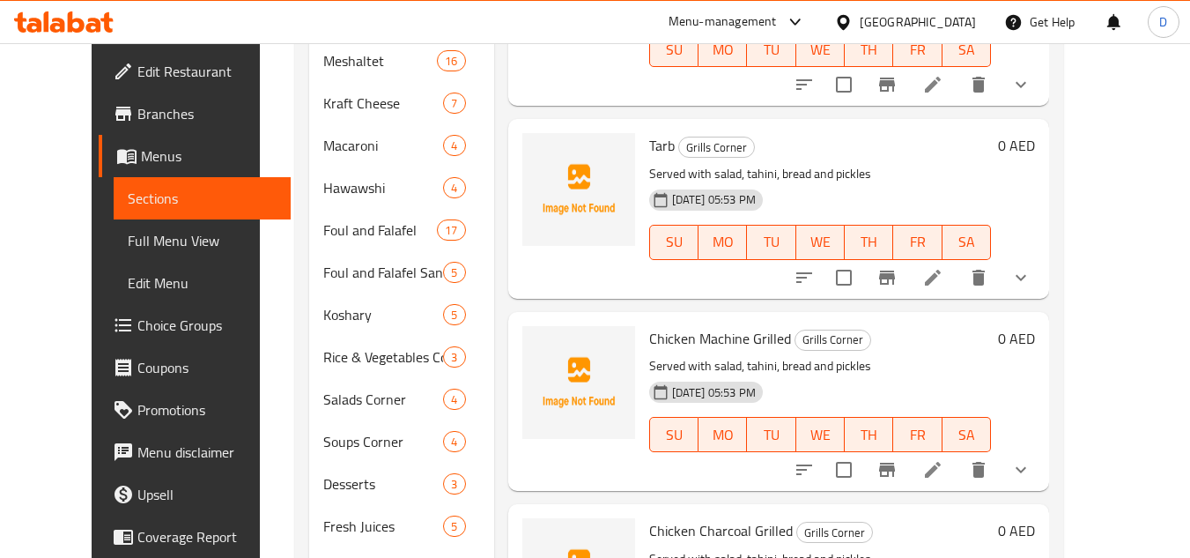
scroll to position [367, 0]
click at [649, 151] on span "Tarb" at bounding box center [662, 146] width 26 height 26
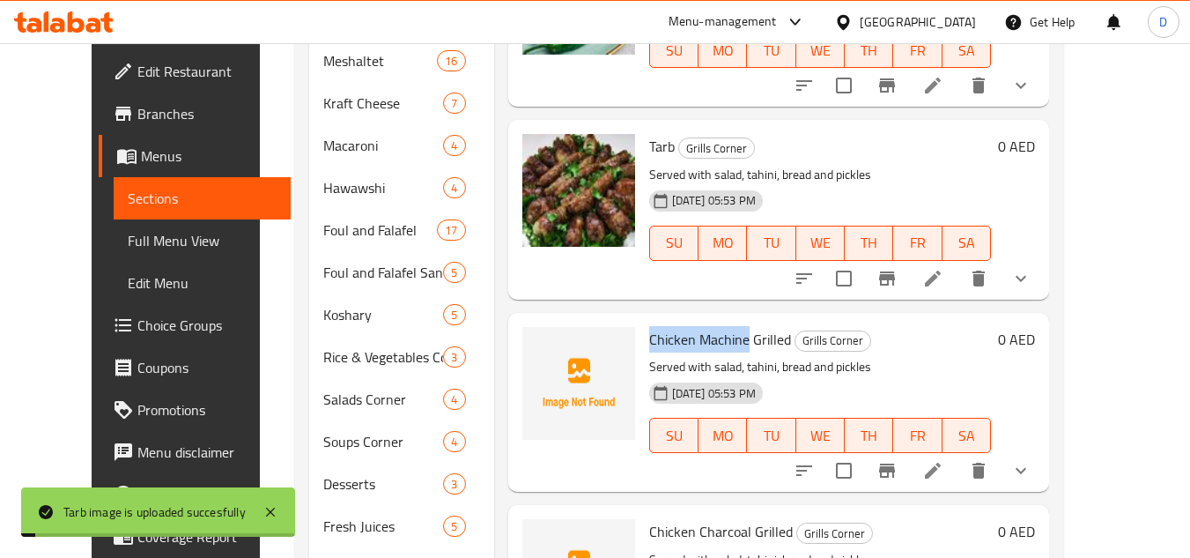
drag, startPoint x: 725, startPoint y: 343, endPoint x: 623, endPoint y: 343, distance: 102.2
click at [642, 343] on div "Chicken Machine Grilled Grills Corner Served with salad, tahini, bread and pick…" at bounding box center [820, 402] width 356 height 165
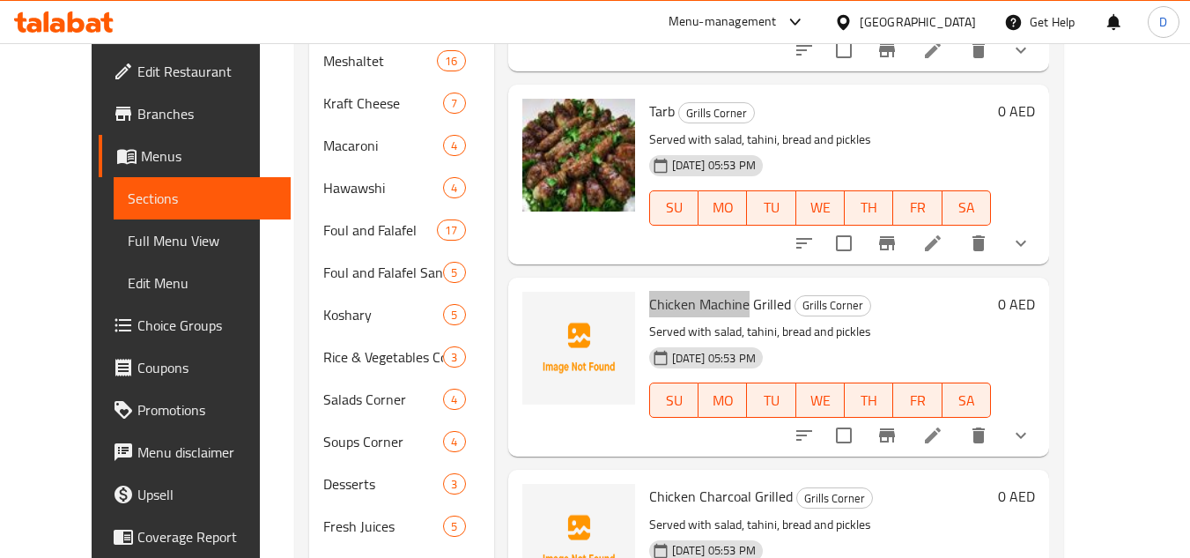
scroll to position [455, 0]
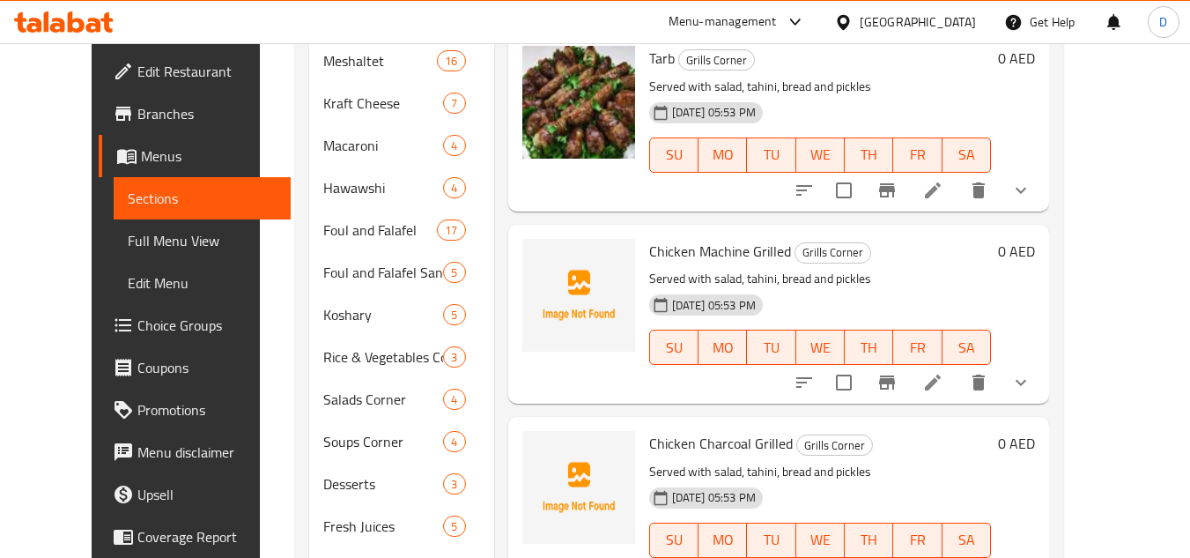
click at [696, 446] on span "Chicken Charcoal Grilled" at bounding box center [721, 443] width 144 height 26
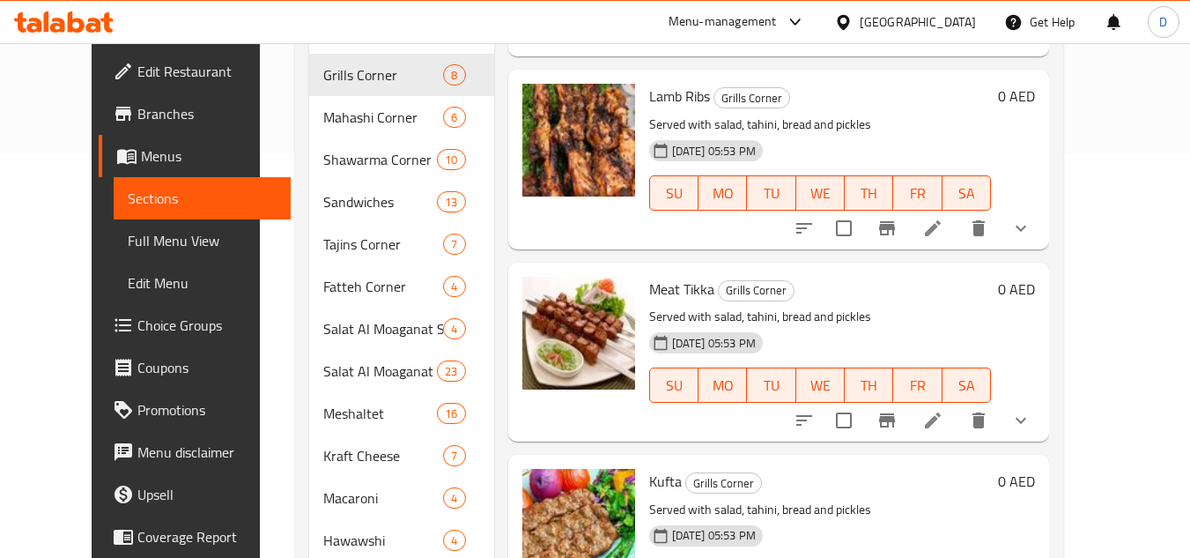
scroll to position [315, 0]
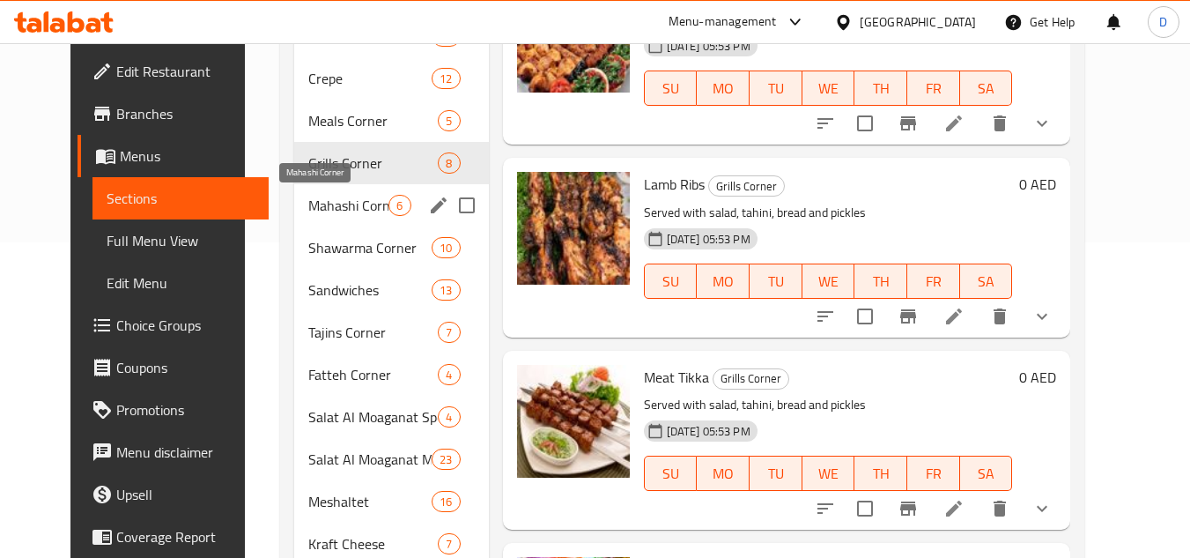
drag, startPoint x: 277, startPoint y: 206, endPoint x: 329, endPoint y: 223, distance: 54.6
click at [308, 206] on span "Mahashi Corner" at bounding box center [348, 205] width 80 height 21
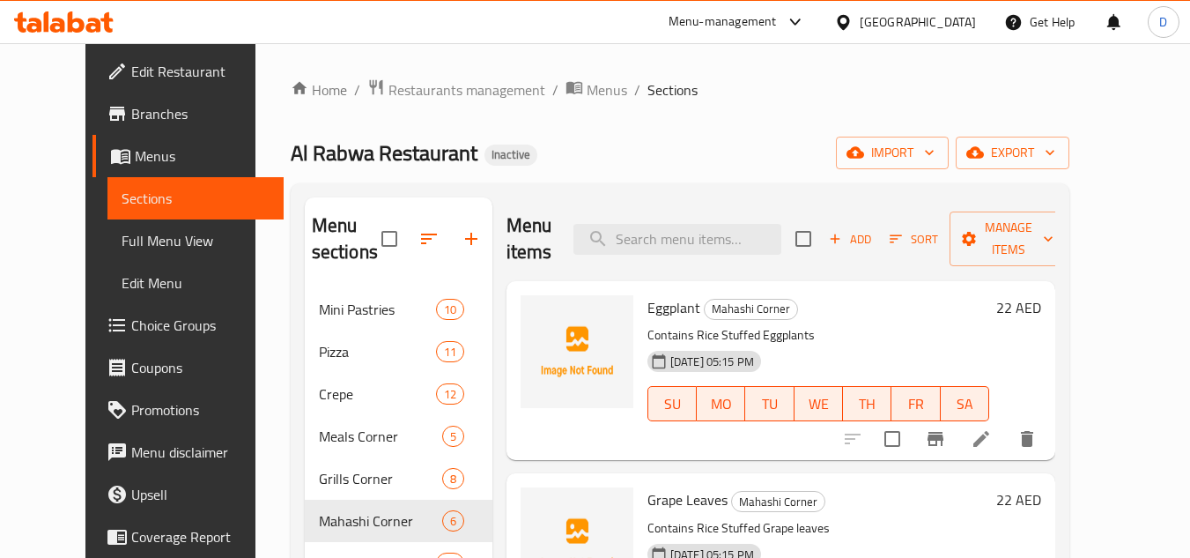
click at [647, 300] on span "Eggplant" at bounding box center [673, 307] width 53 height 26
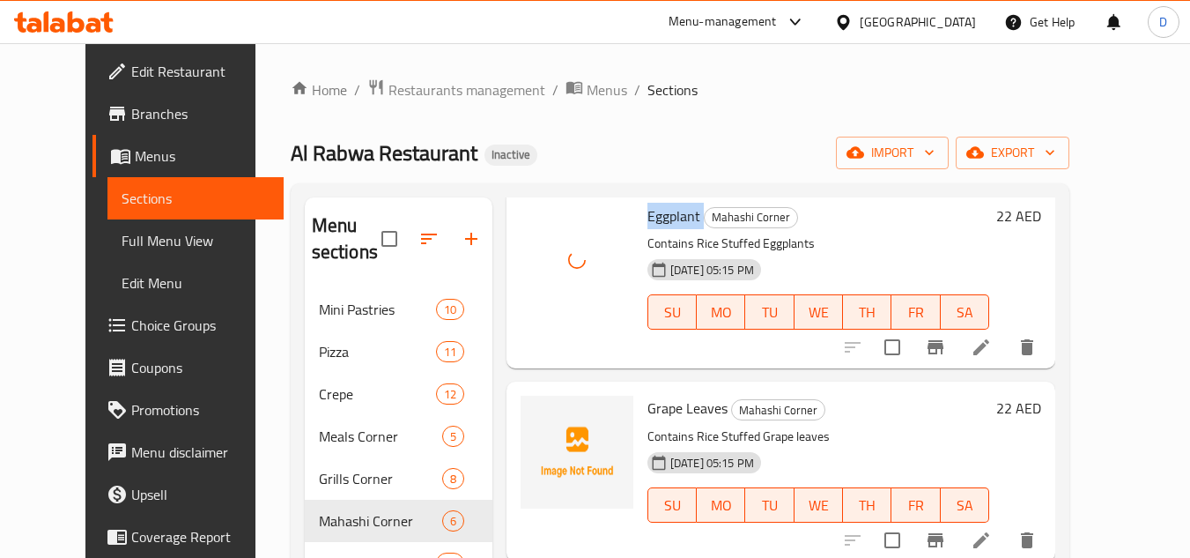
scroll to position [92, 0]
click at [691, 413] on span "Grape Leaves" at bounding box center [687, 407] width 80 height 26
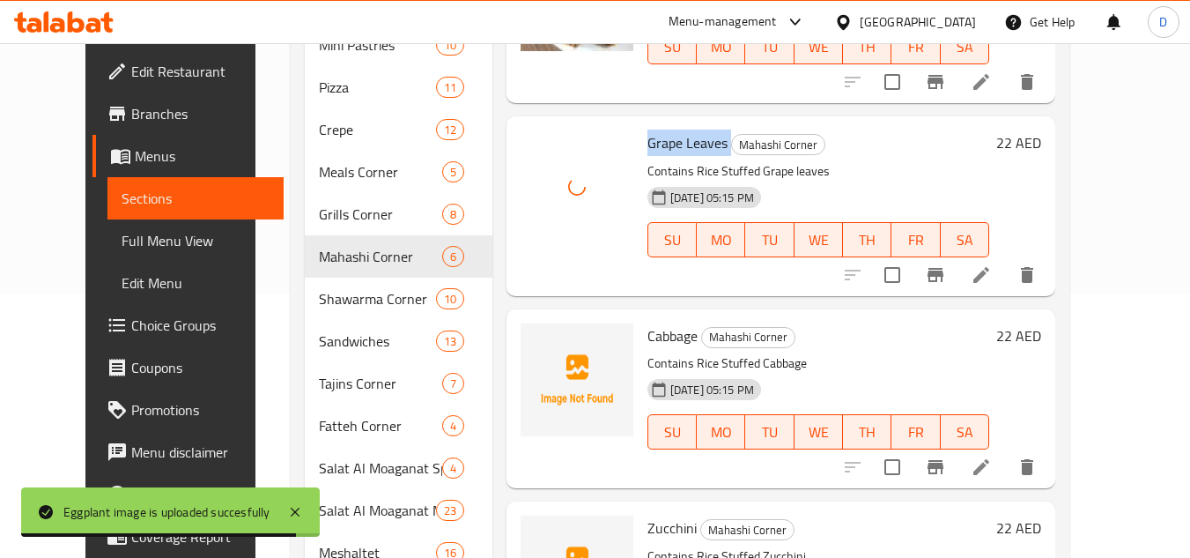
scroll to position [352, 0]
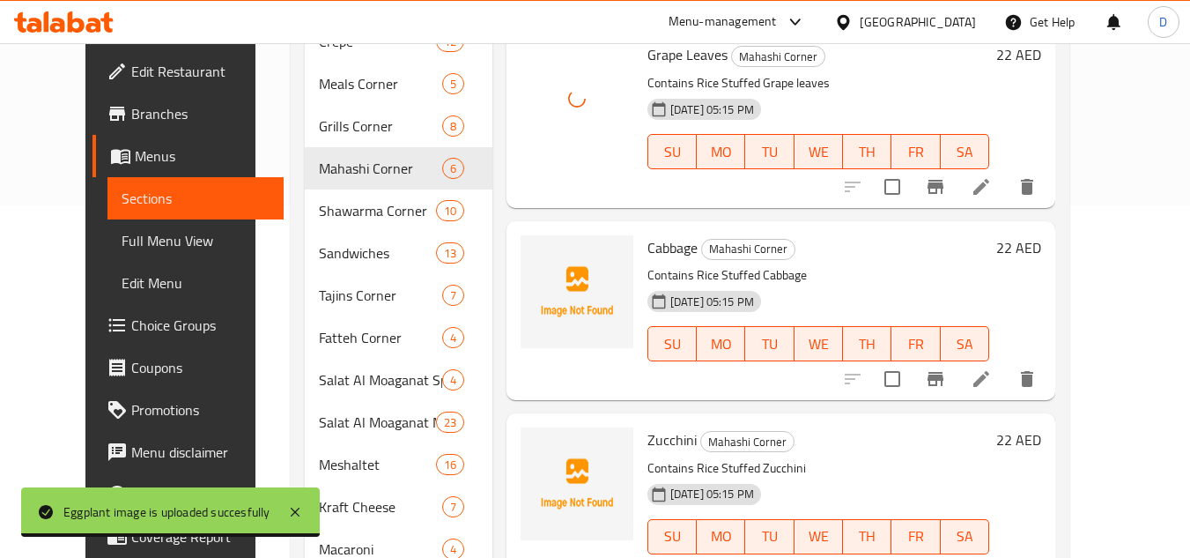
click at [653, 250] on span "Cabbage" at bounding box center [672, 247] width 50 height 26
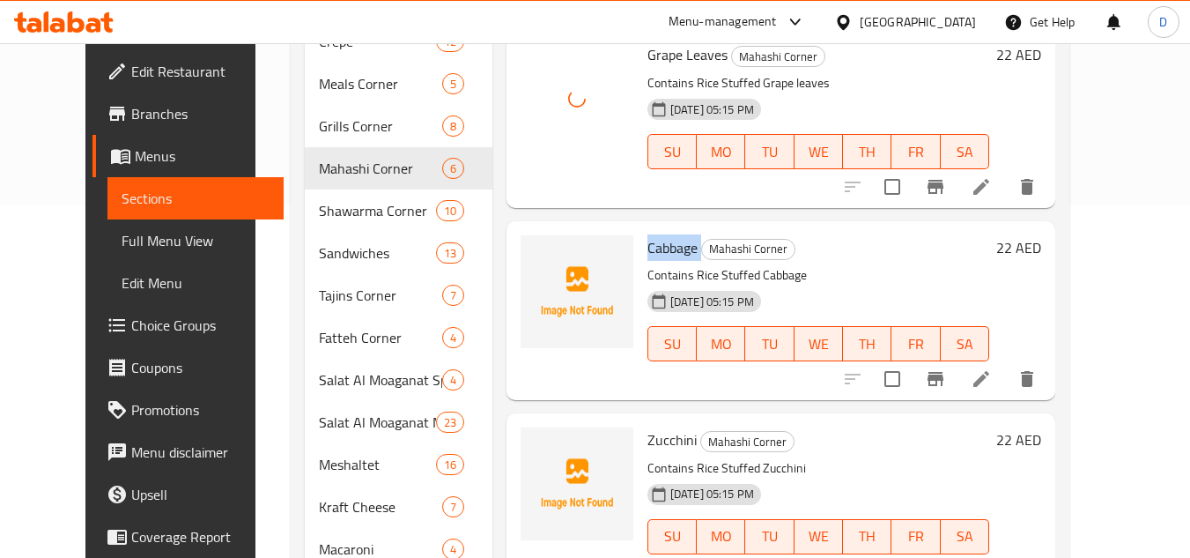
click at [653, 250] on span "Cabbage" at bounding box center [672, 247] width 50 height 26
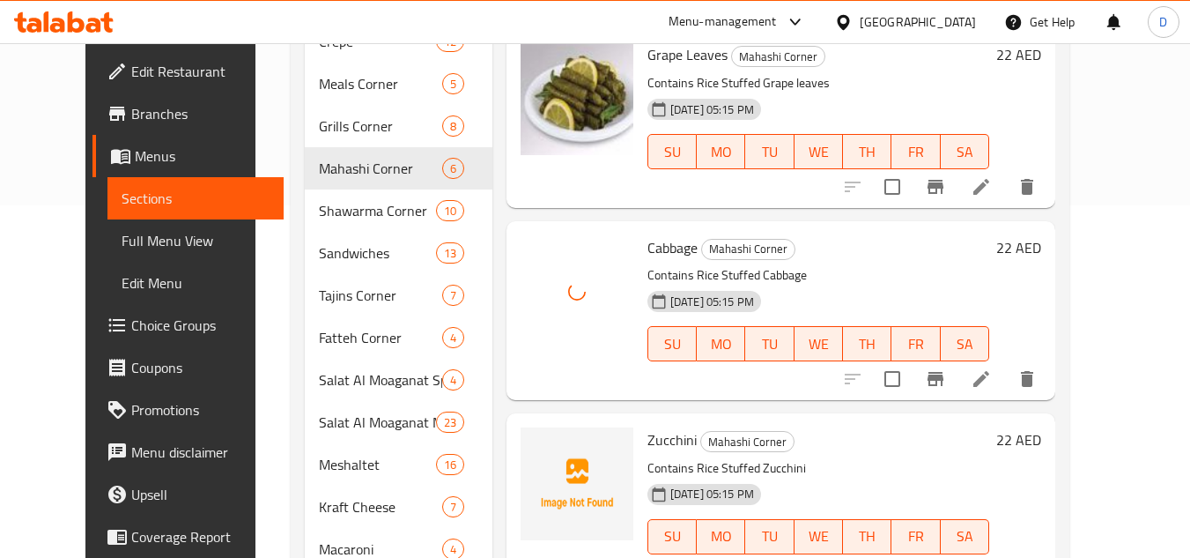
click at [653, 438] on span "Zucchini" at bounding box center [671, 439] width 49 height 26
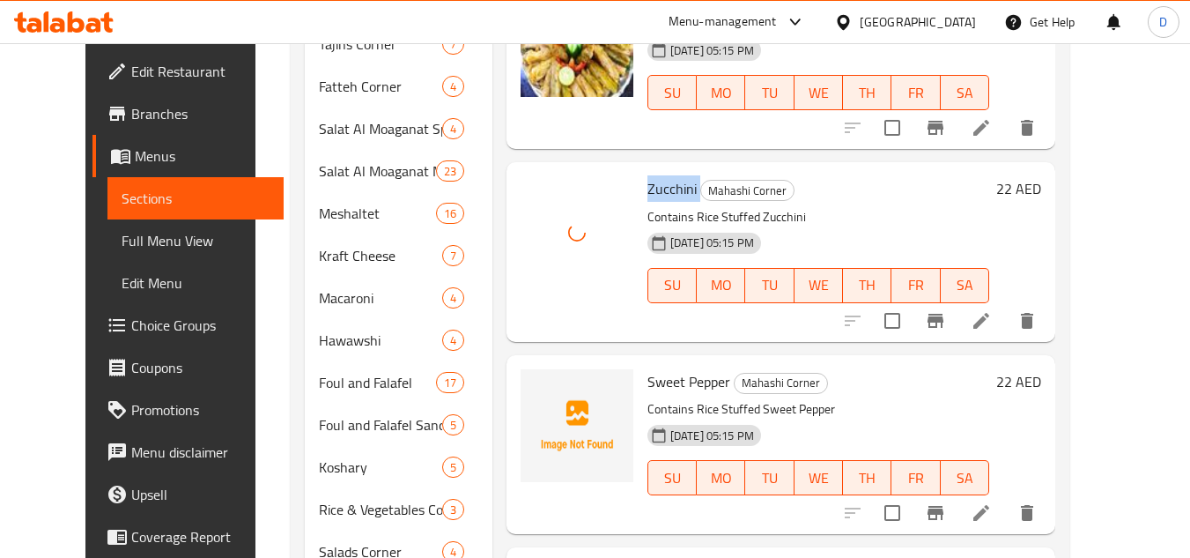
scroll to position [705, 0]
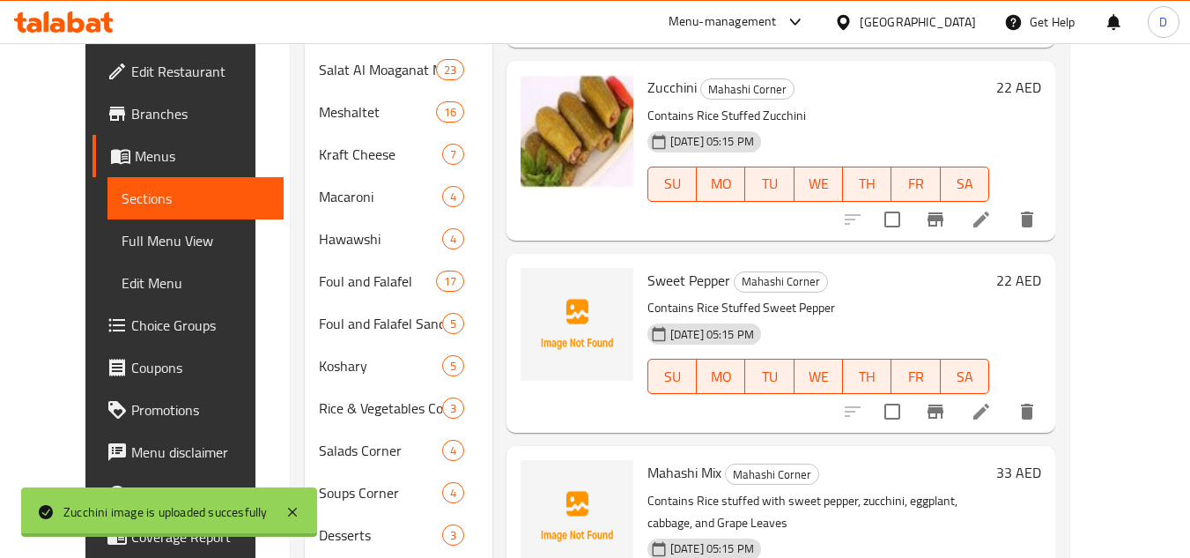
click at [655, 283] on span "Sweet Pepper" at bounding box center [688, 280] width 83 height 26
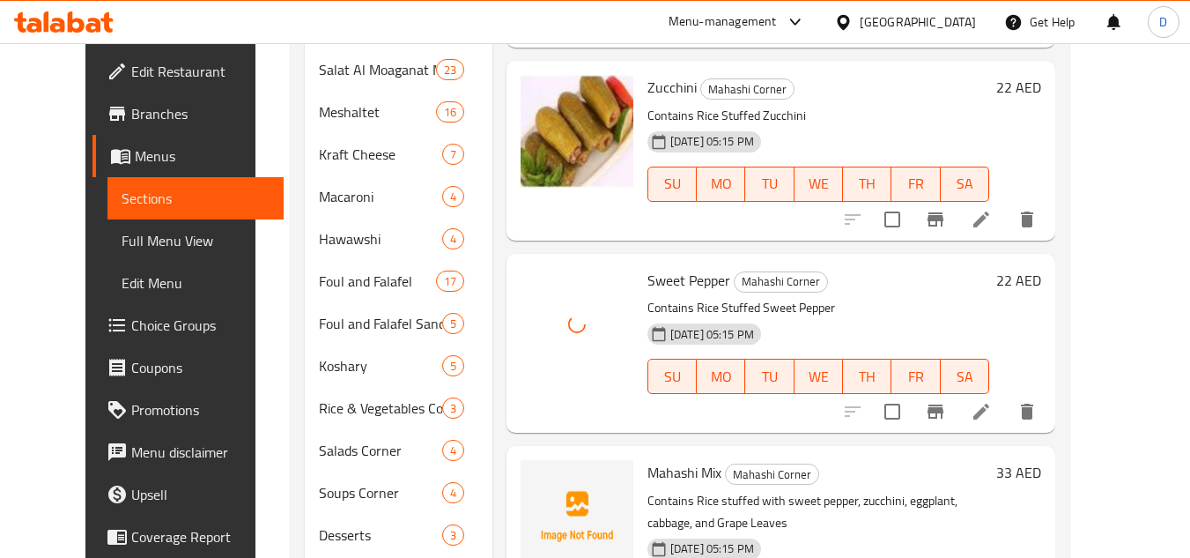
click at [647, 479] on span "Mahashi Mix" at bounding box center [684, 472] width 74 height 26
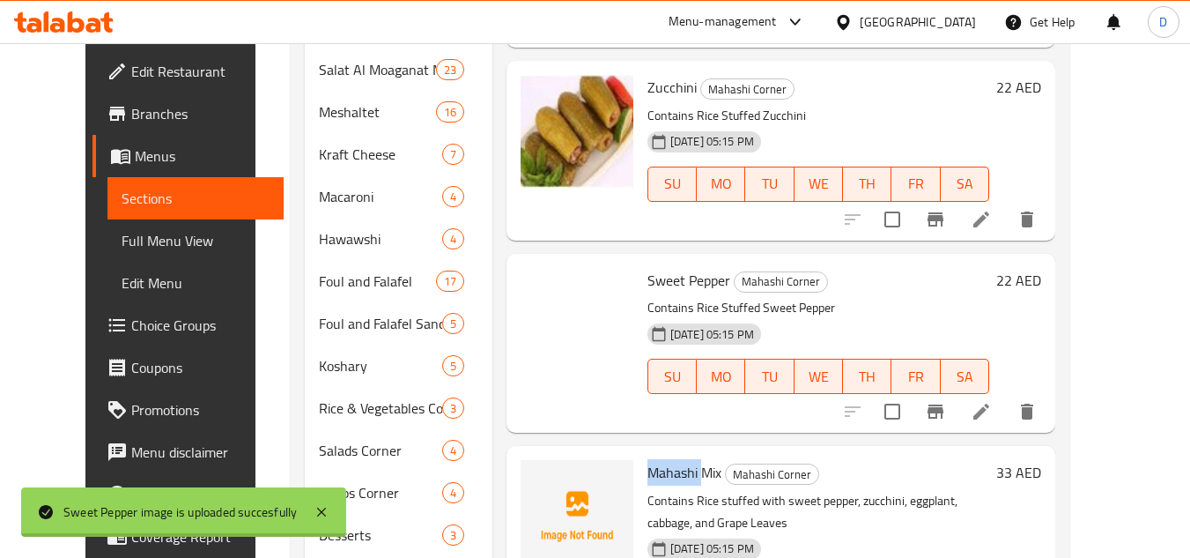
click at [647, 479] on span "Mahashi Mix" at bounding box center [684, 472] width 74 height 26
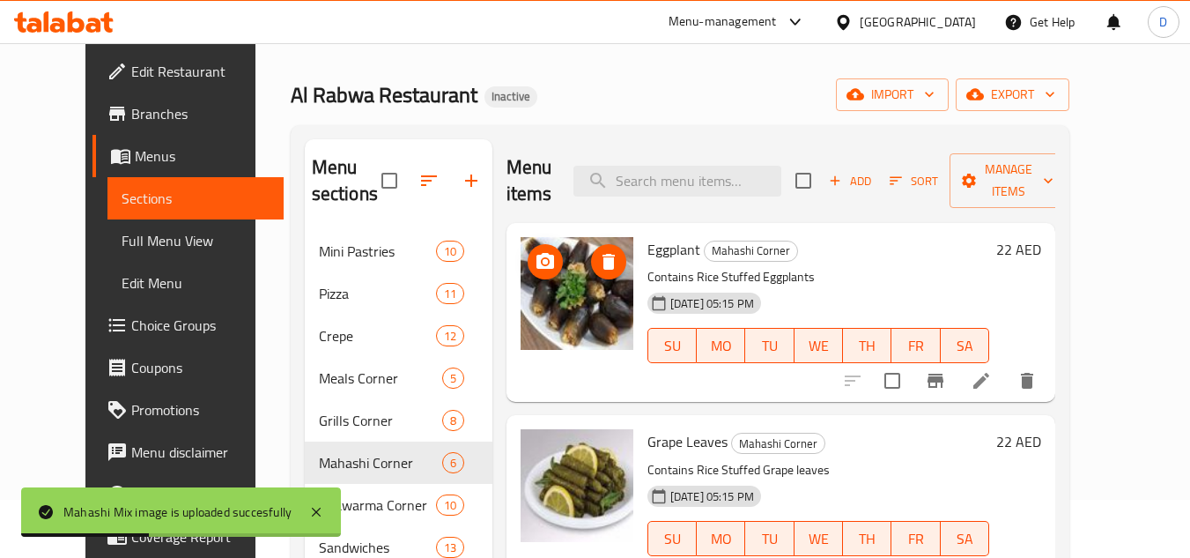
scroll to position [51, 0]
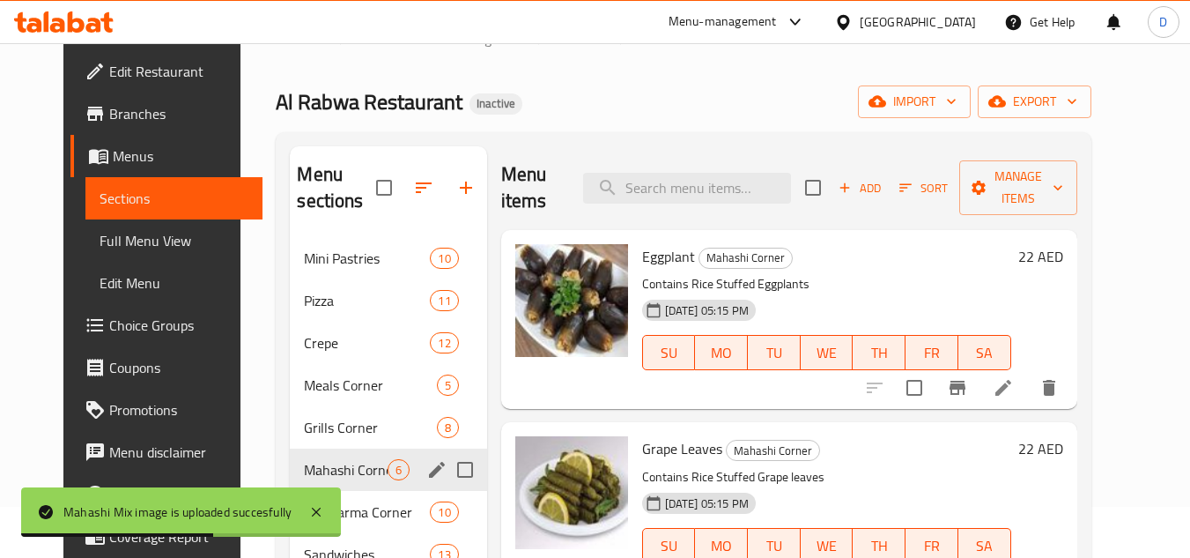
click at [307, 454] on div "Mahashi Corner 6" at bounding box center [388, 469] width 196 height 42
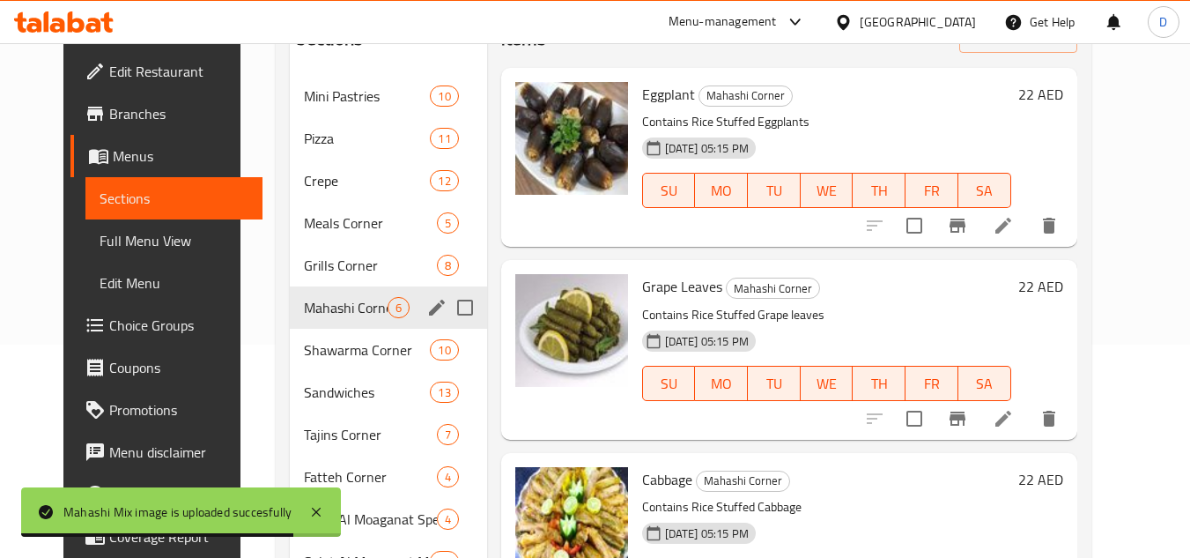
scroll to position [227, 0]
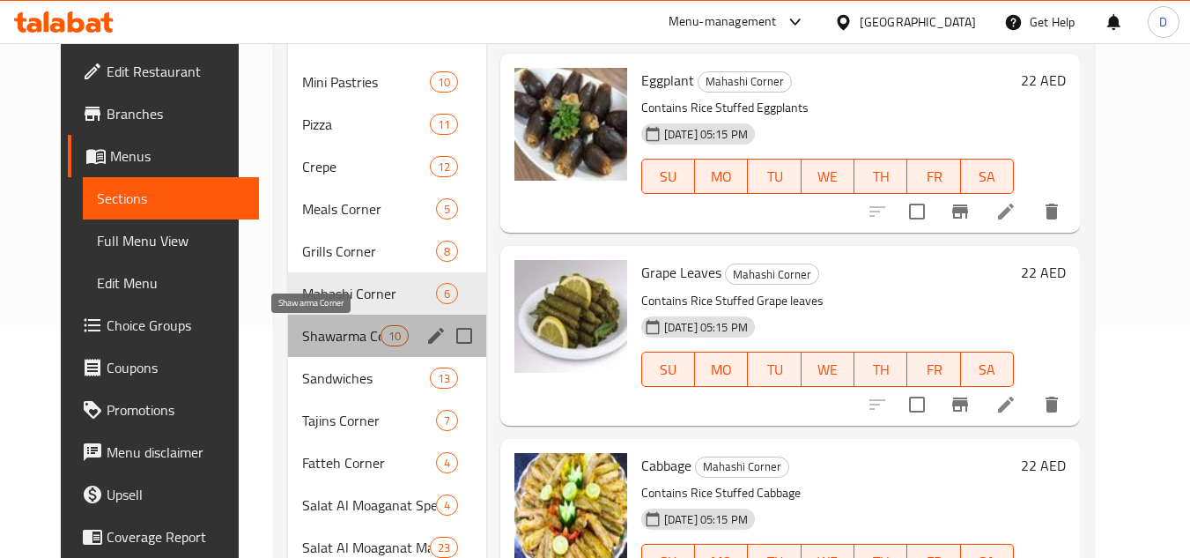
click at [324, 326] on span "Shawarma Corner" at bounding box center [341, 335] width 78 height 21
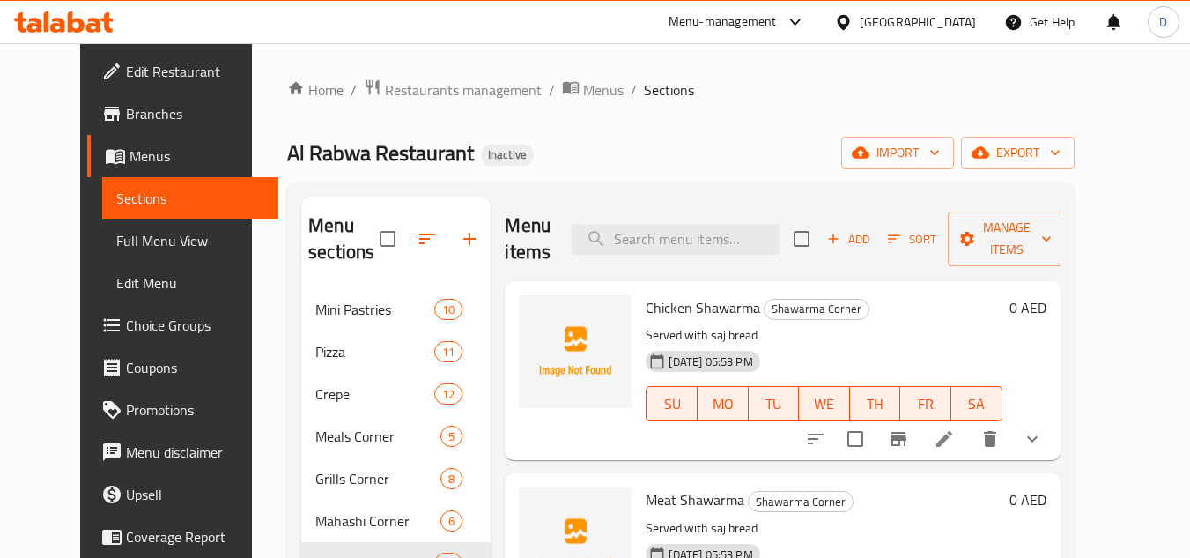
click at [699, 296] on span "Chicken Shawarma" at bounding box center [703, 307] width 114 height 26
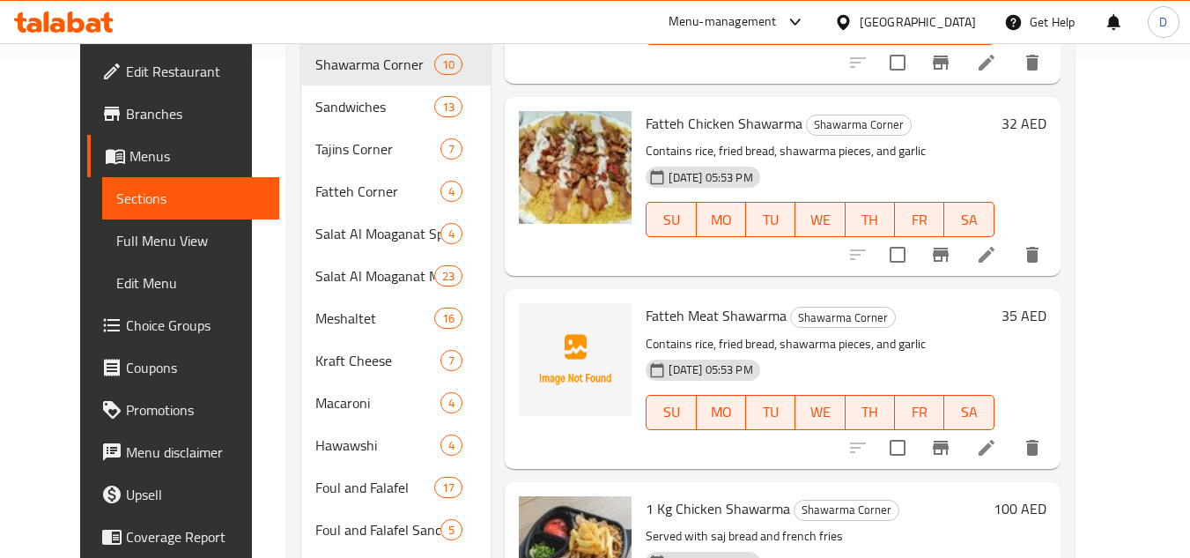
scroll to position [491, 0]
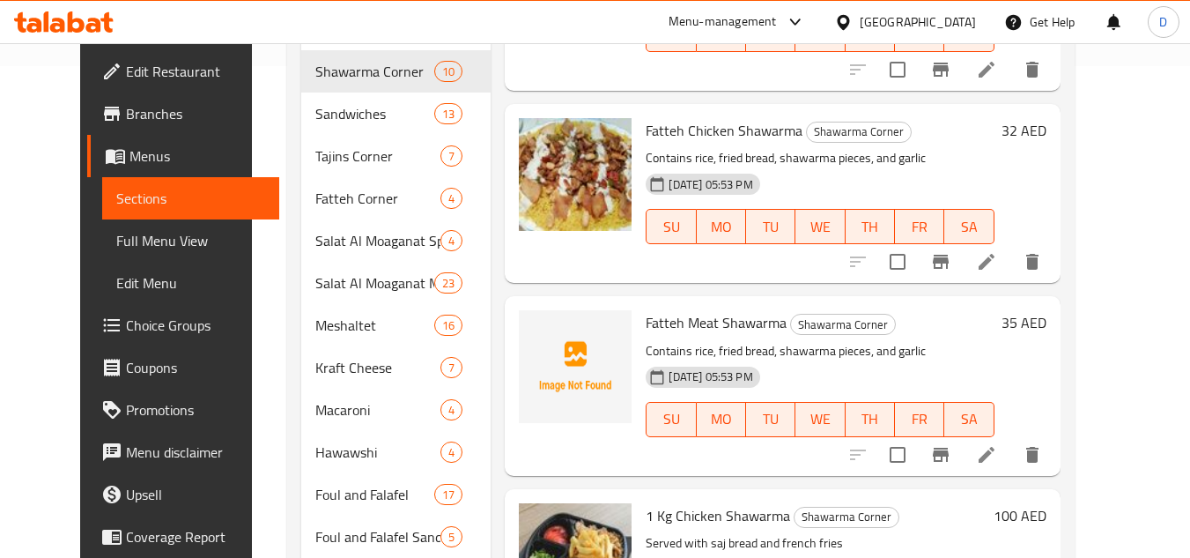
click at [687, 320] on span "Fatteh Meat Shawarma" at bounding box center [716, 322] width 141 height 26
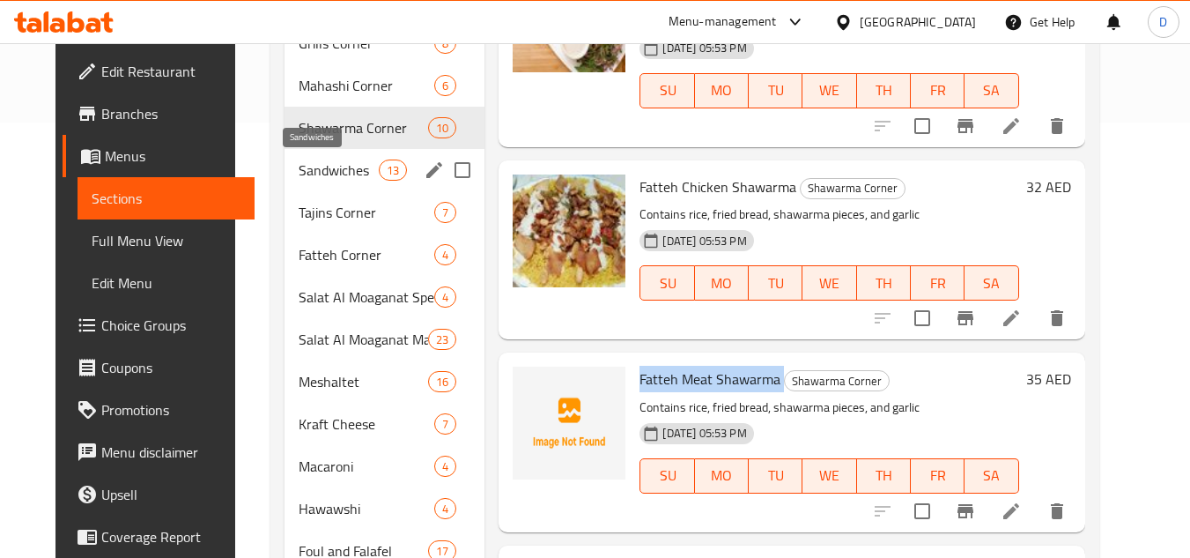
scroll to position [403, 0]
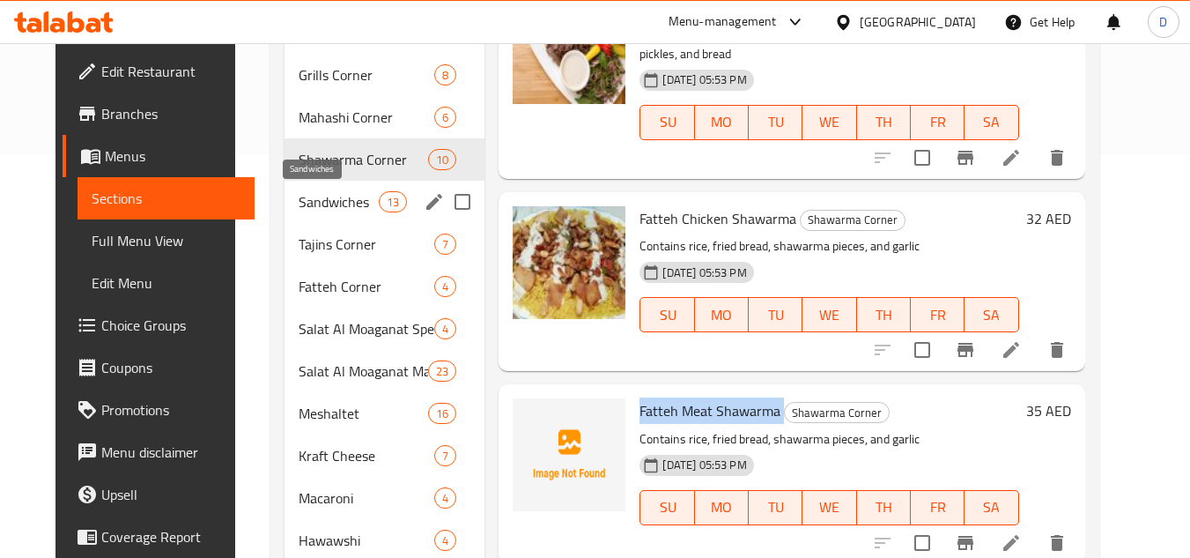
click at [321, 196] on span "Sandwiches" at bounding box center [339, 201] width 80 height 21
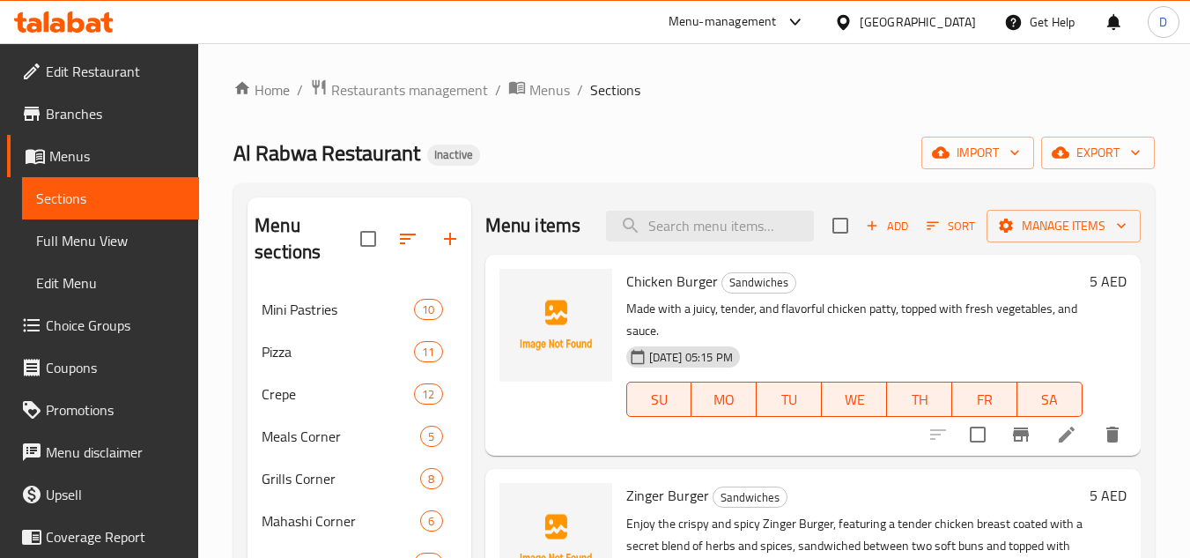
click at [677, 293] on span "Chicken Burger" at bounding box center [672, 281] width 92 height 26
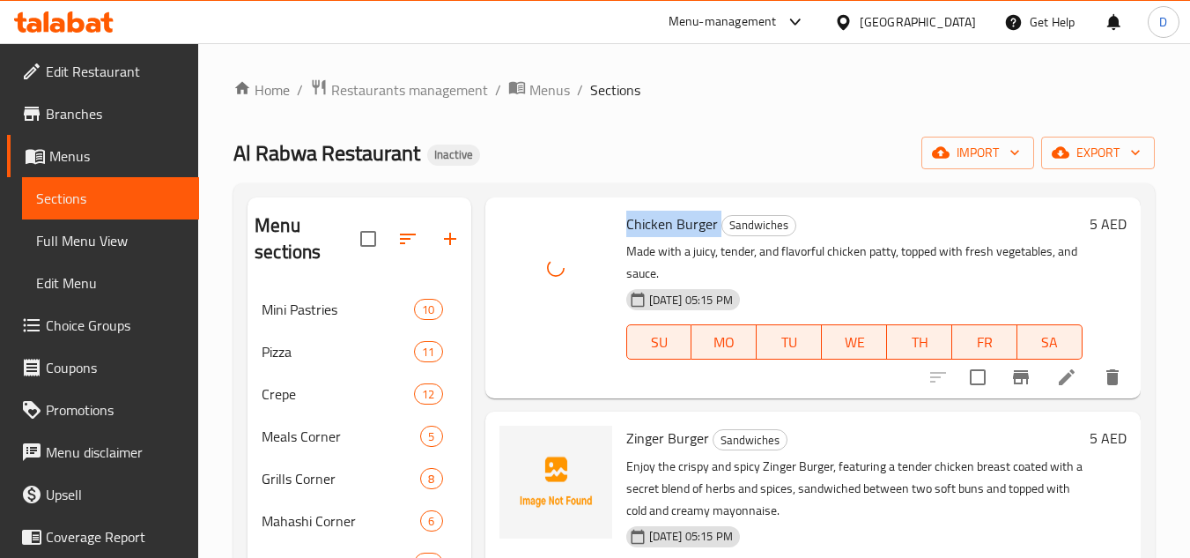
scroll to position [88, 0]
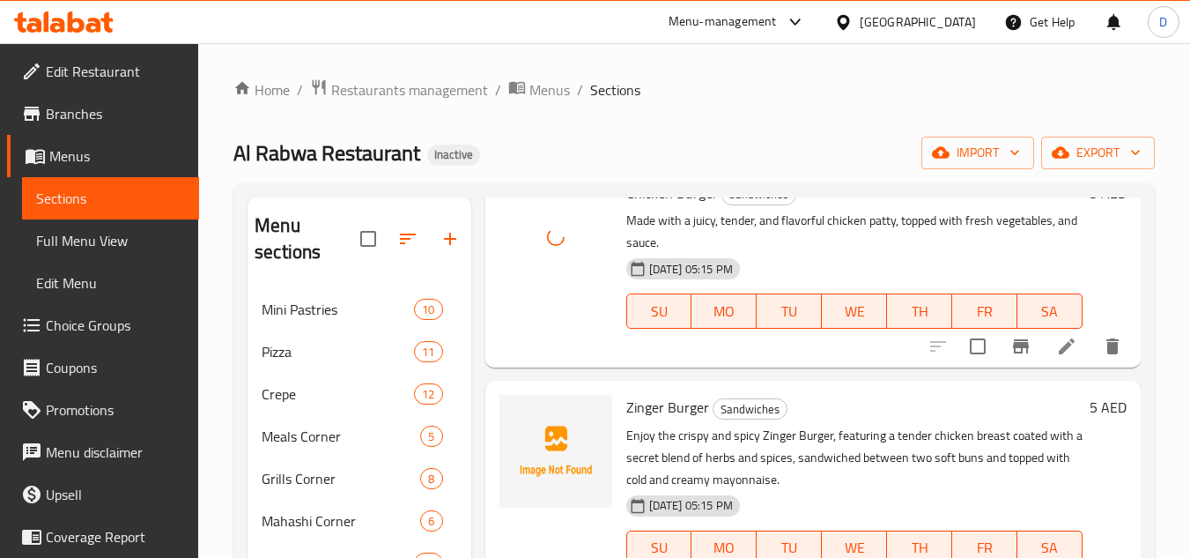
click at [652, 449] on div "Zinger Burger Sandwiches Enjoy the crispy and spicy Zinger Burger, featuring a …" at bounding box center [854, 492] width 470 height 209
click at [651, 420] on span "Zinger Burger" at bounding box center [667, 407] width 83 height 26
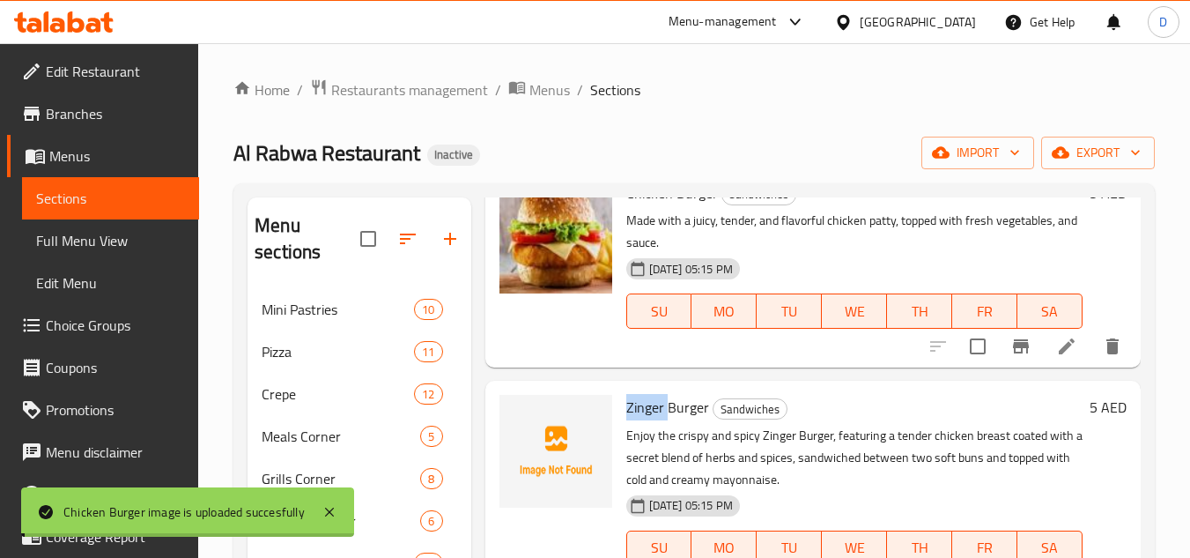
click at [651, 420] on span "Zinger Burger" at bounding box center [667, 407] width 83 height 26
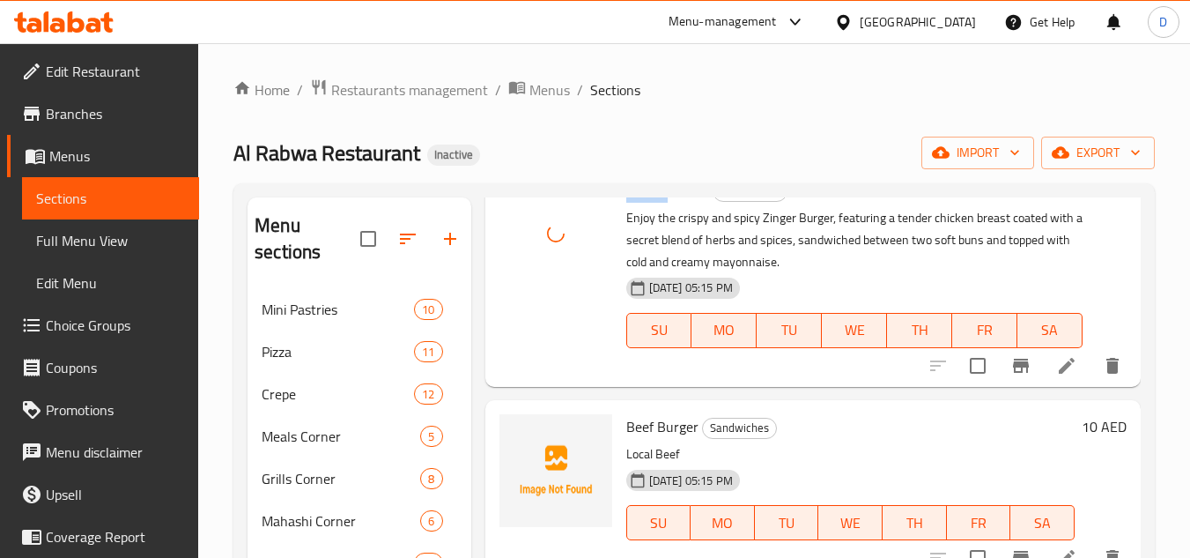
scroll to position [352, 0]
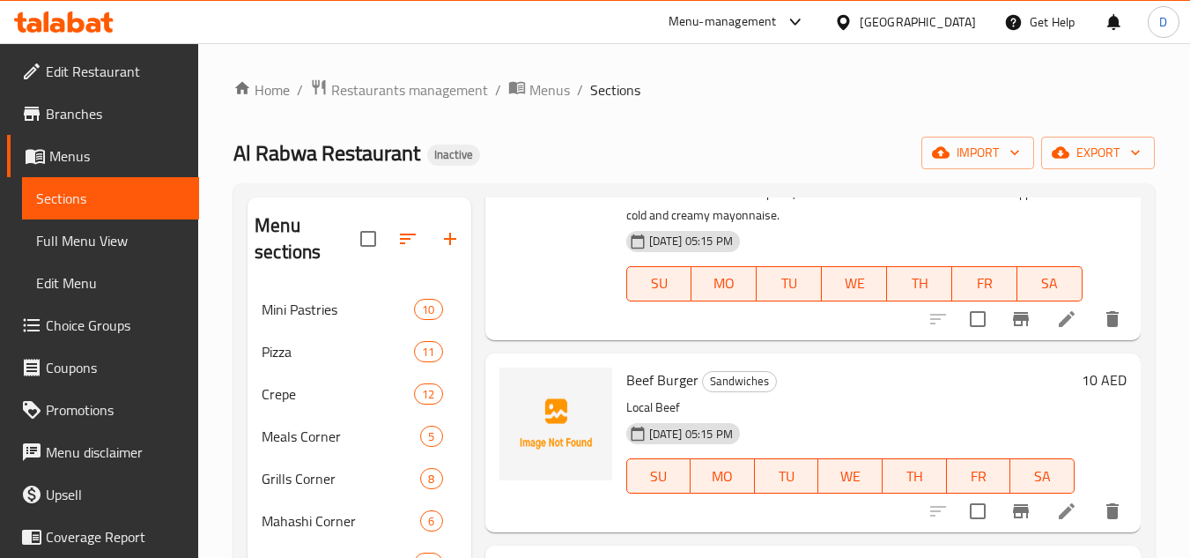
click at [631, 393] on span "Beef Burger" at bounding box center [662, 379] width 72 height 26
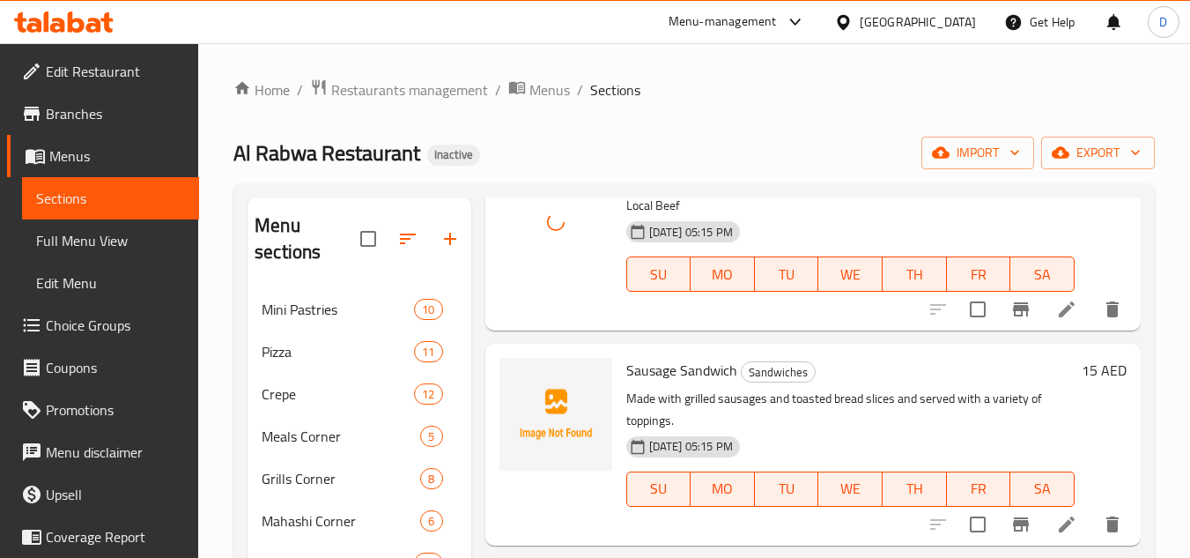
scroll to position [705, 0]
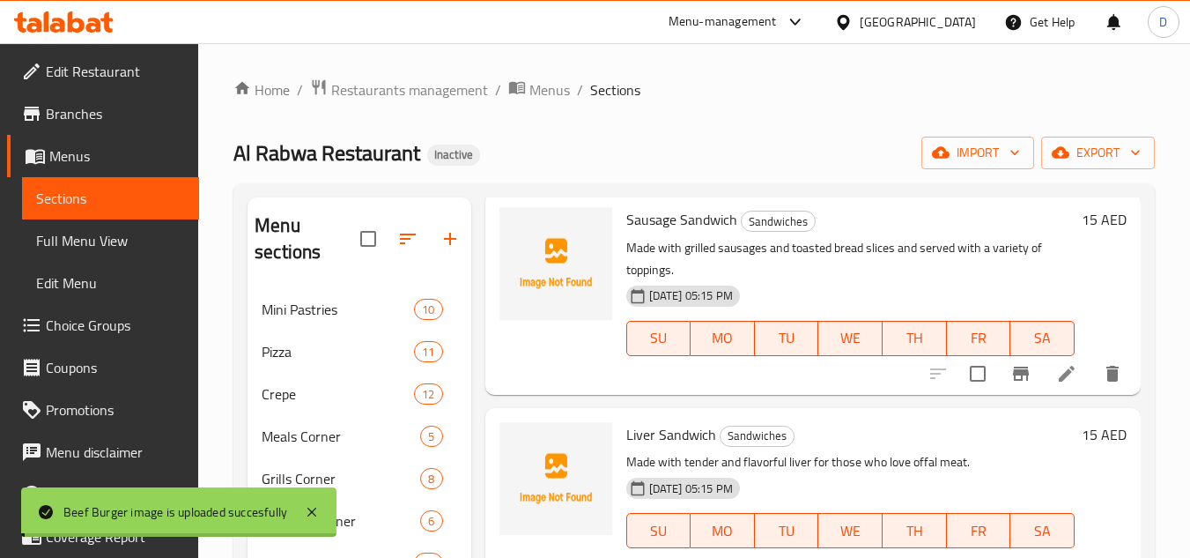
click at [653, 233] on span "Sausage Sandwich" at bounding box center [681, 219] width 111 height 26
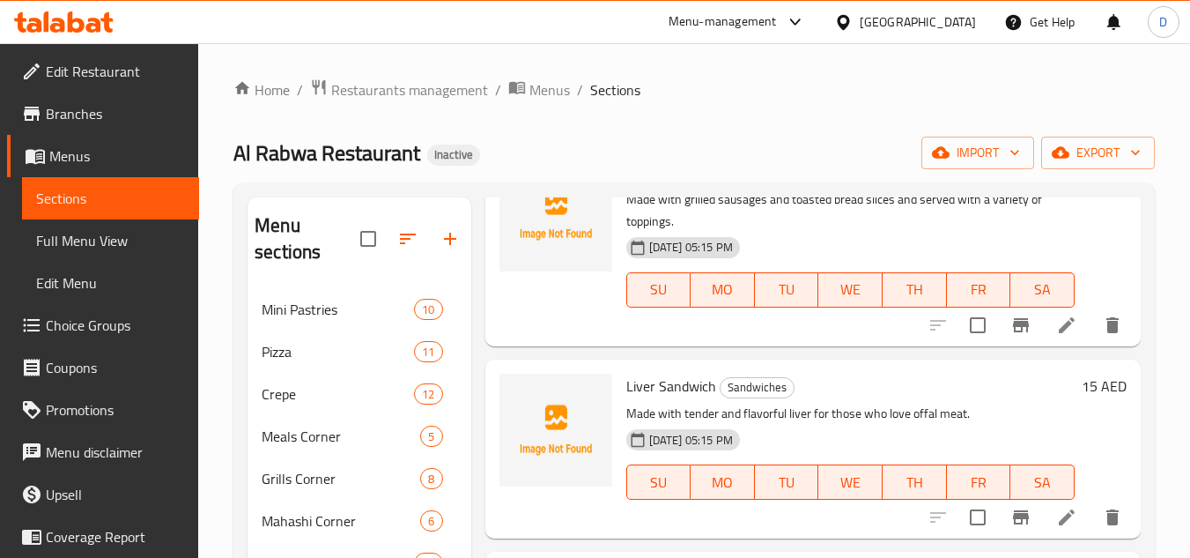
scroll to position [793, 0]
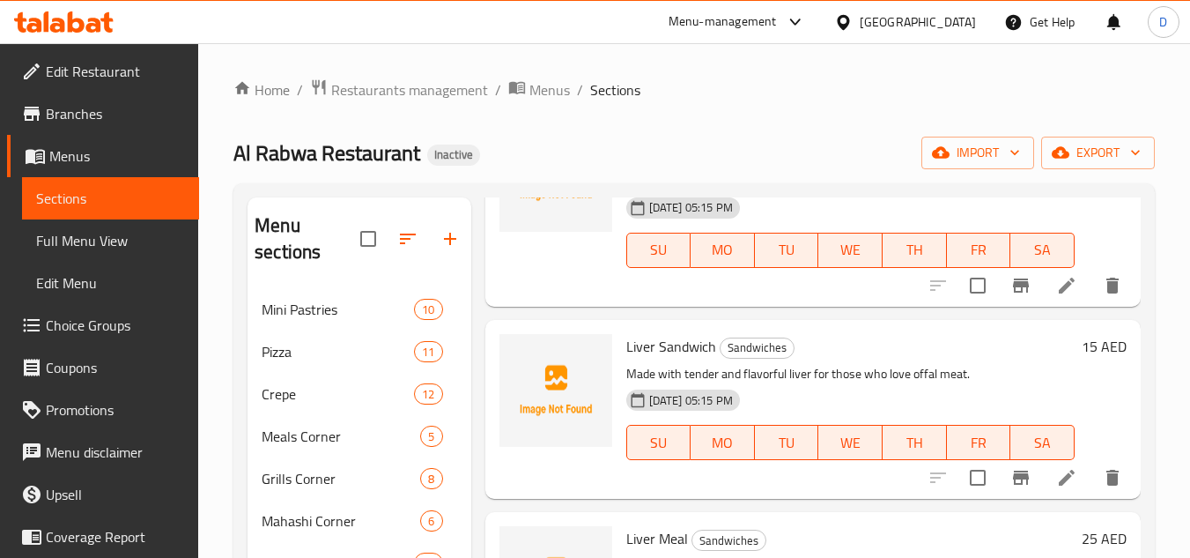
click at [657, 359] on span "Liver Sandwich" at bounding box center [671, 346] width 90 height 26
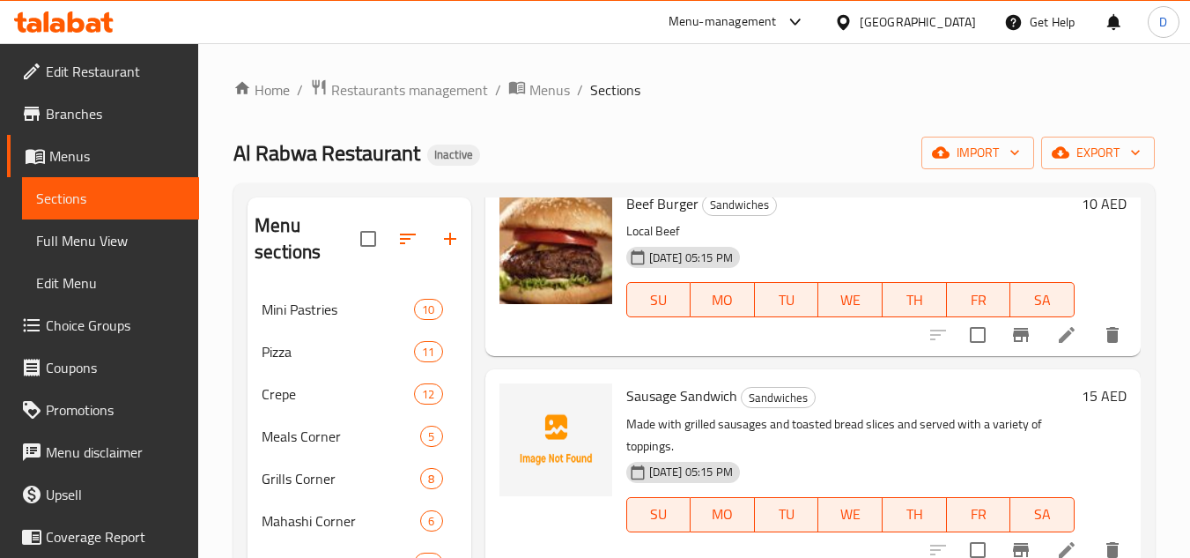
scroll to position [440, 0]
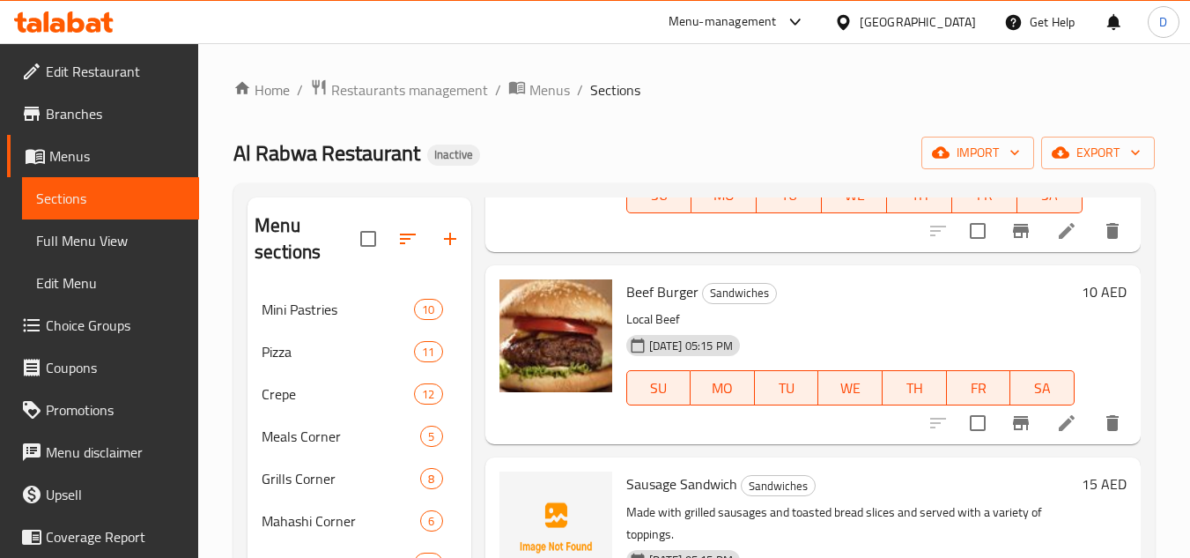
click at [668, 305] on span "Beef Burger" at bounding box center [662, 291] width 72 height 26
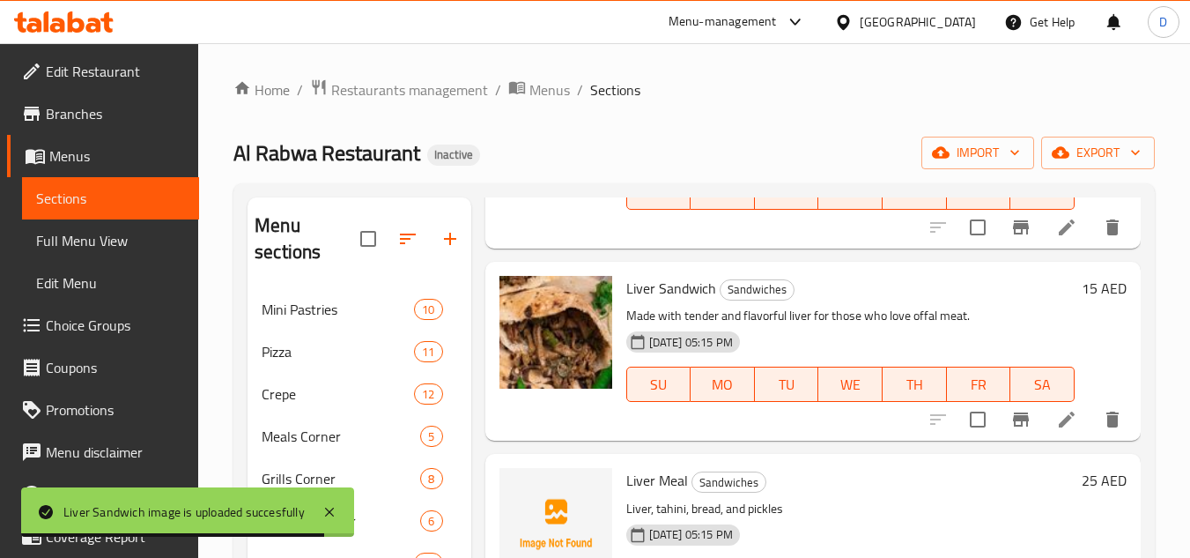
scroll to position [969, 0]
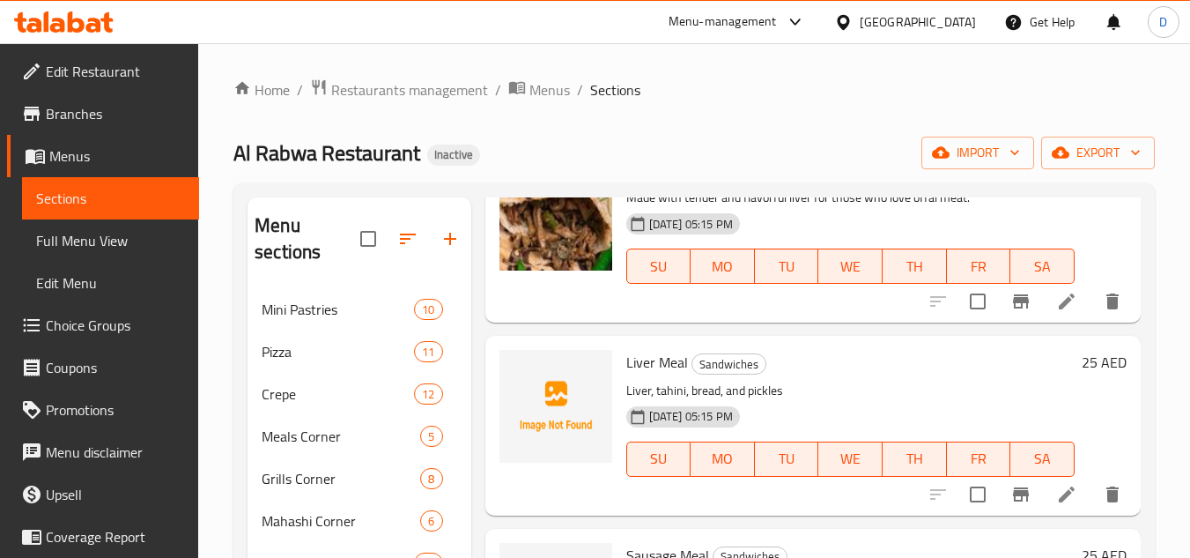
click at [675, 375] on span "Liver Meal" at bounding box center [657, 362] width 62 height 26
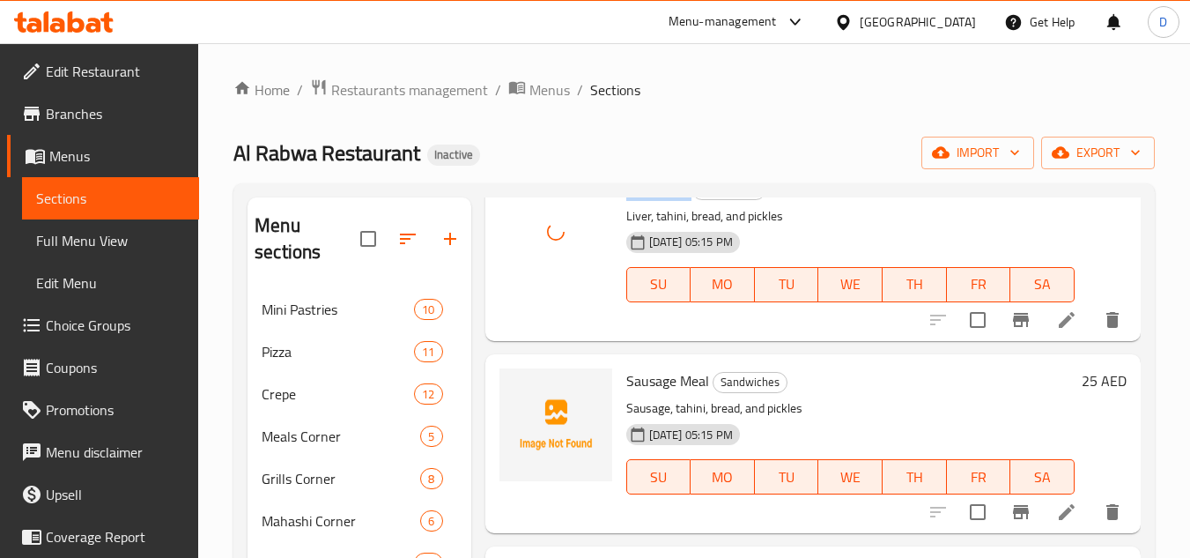
scroll to position [1145, 0]
click at [675, 392] on span "Sausage Meal" at bounding box center [667, 379] width 83 height 26
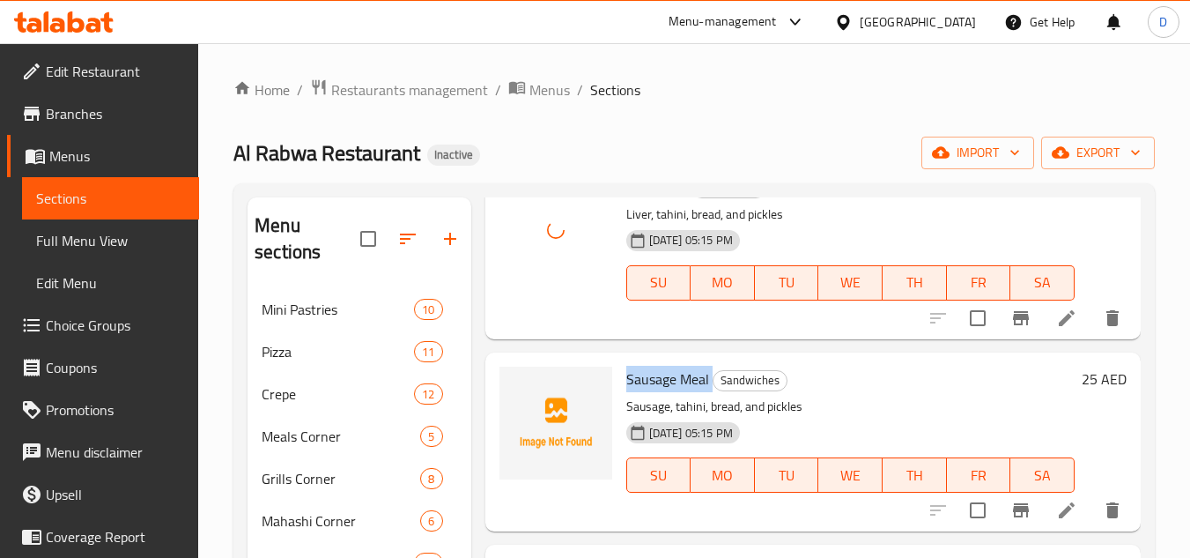
click at [675, 392] on span "Sausage Meal" at bounding box center [667, 379] width 83 height 26
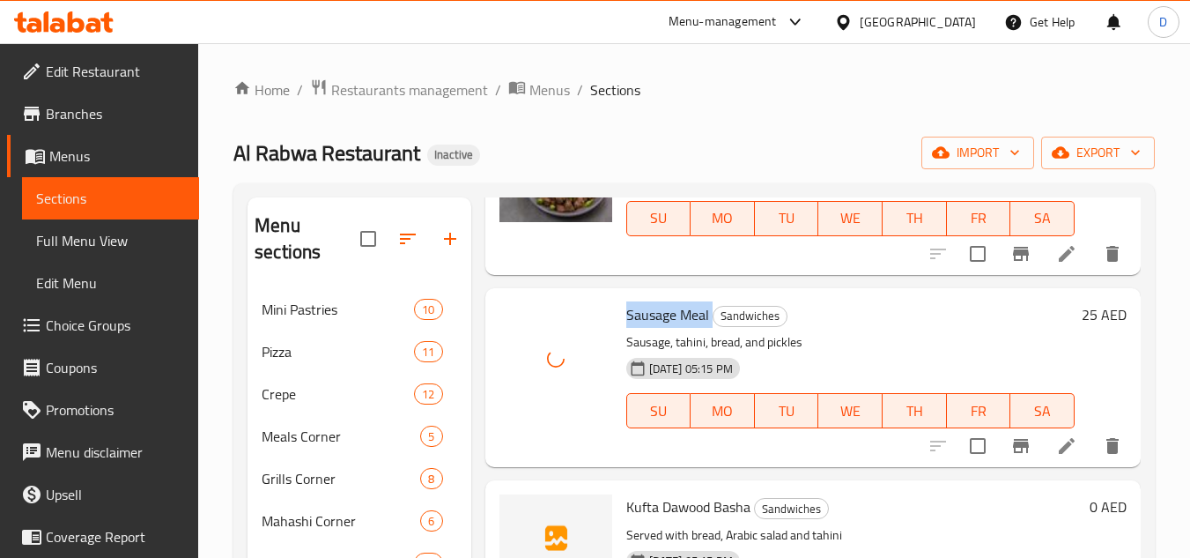
scroll to position [1497, 0]
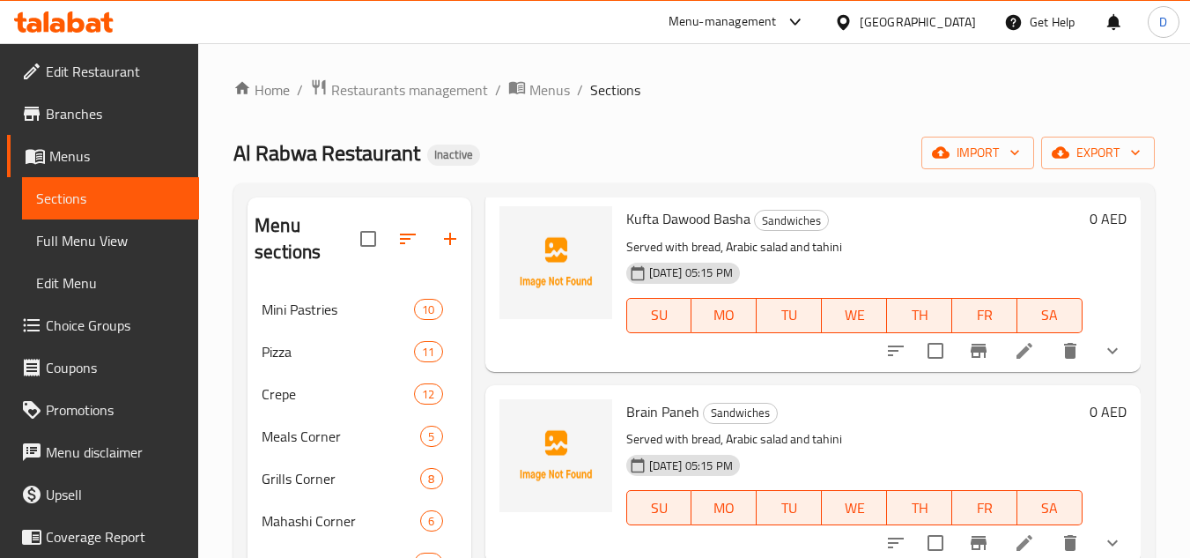
click at [650, 232] on span "Kufta Dawood Basha" at bounding box center [688, 218] width 124 height 26
click at [626, 232] on span "Kufta Dawood Basha" at bounding box center [688, 218] width 124 height 26
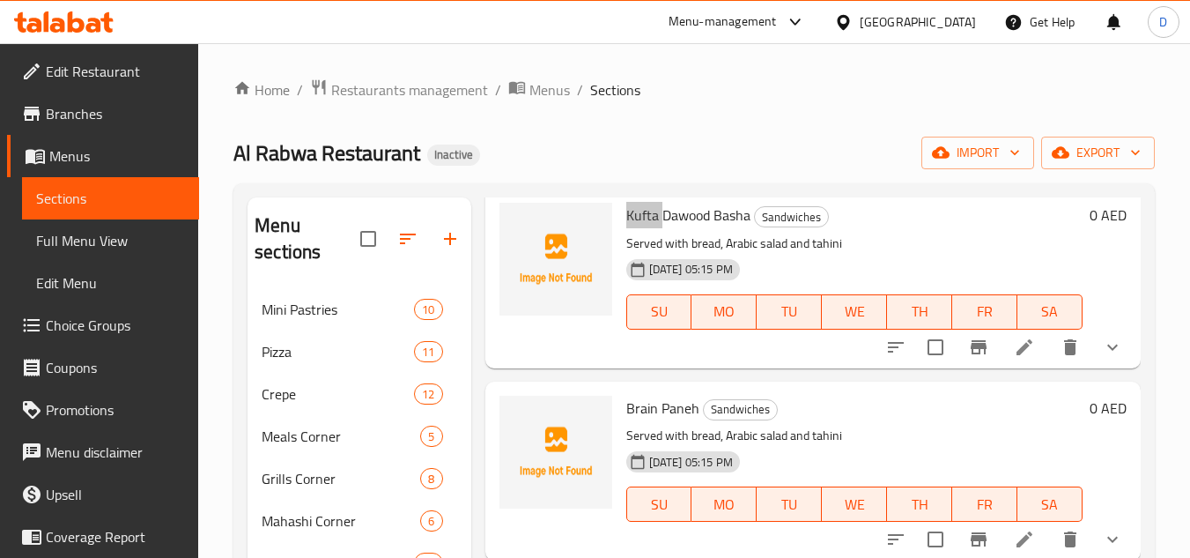
scroll to position [1527, 0]
click at [635, 419] on span "Brain Paneh" at bounding box center [662, 408] width 73 height 26
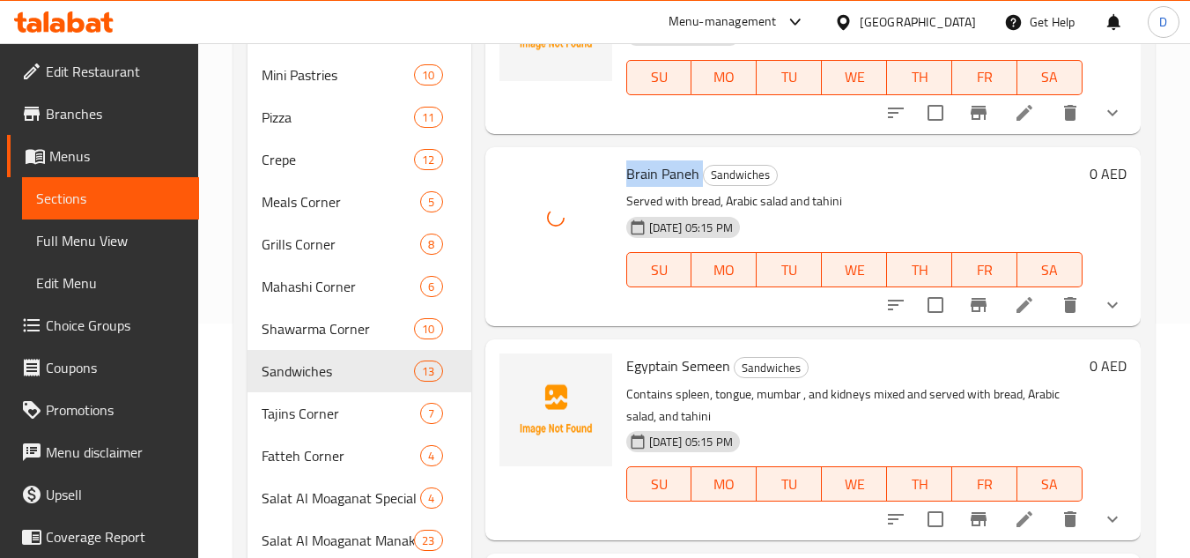
scroll to position [264, 0]
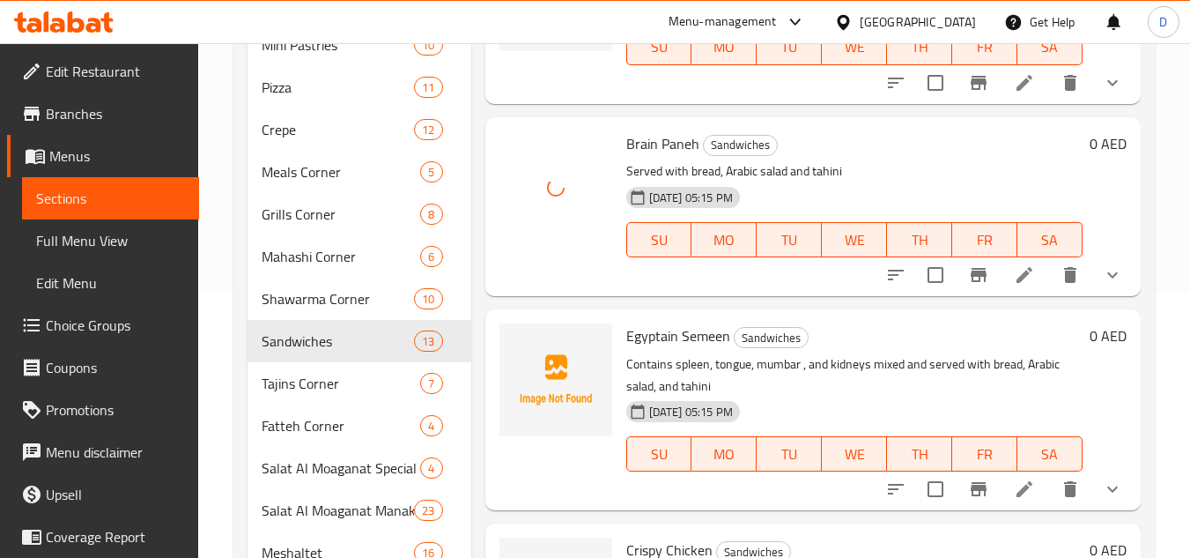
click at [649, 338] on span "Egyptain Semeen" at bounding box center [678, 335] width 104 height 26
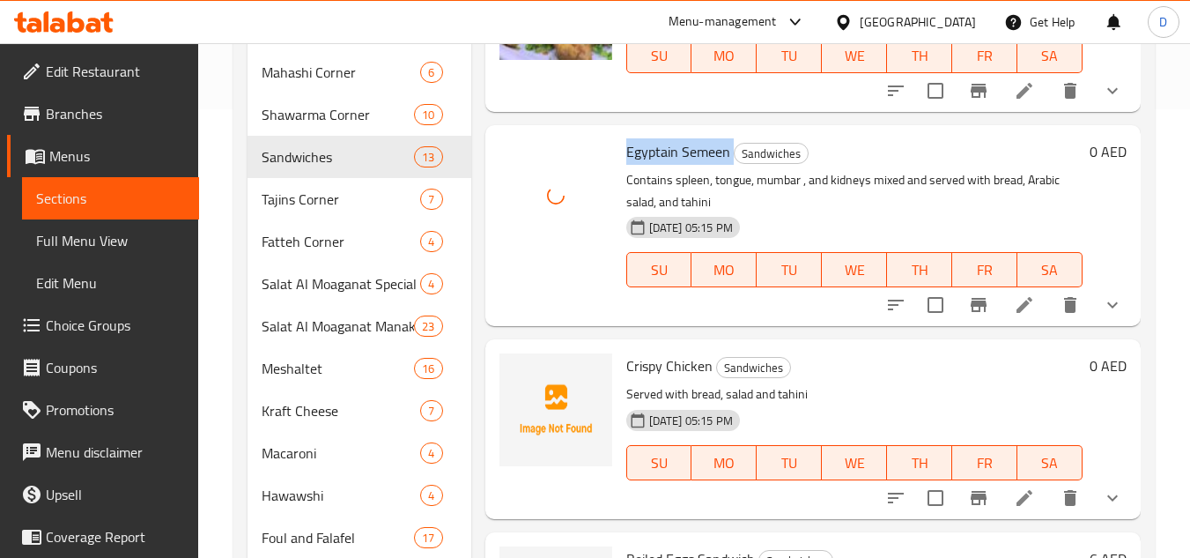
scroll to position [528, 0]
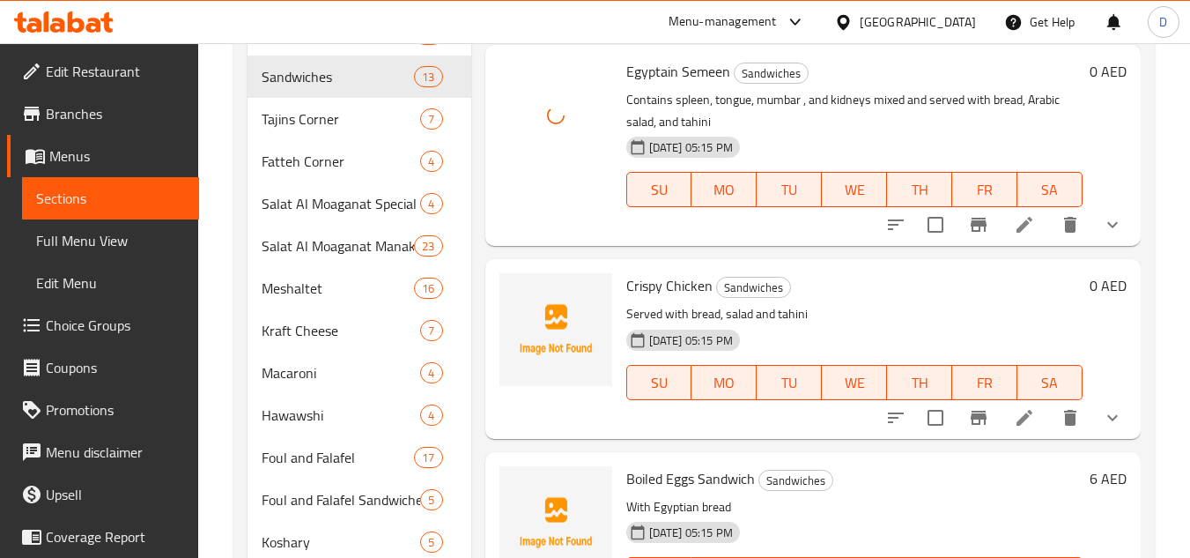
click at [641, 285] on span "Crispy Chicken" at bounding box center [669, 285] width 86 height 26
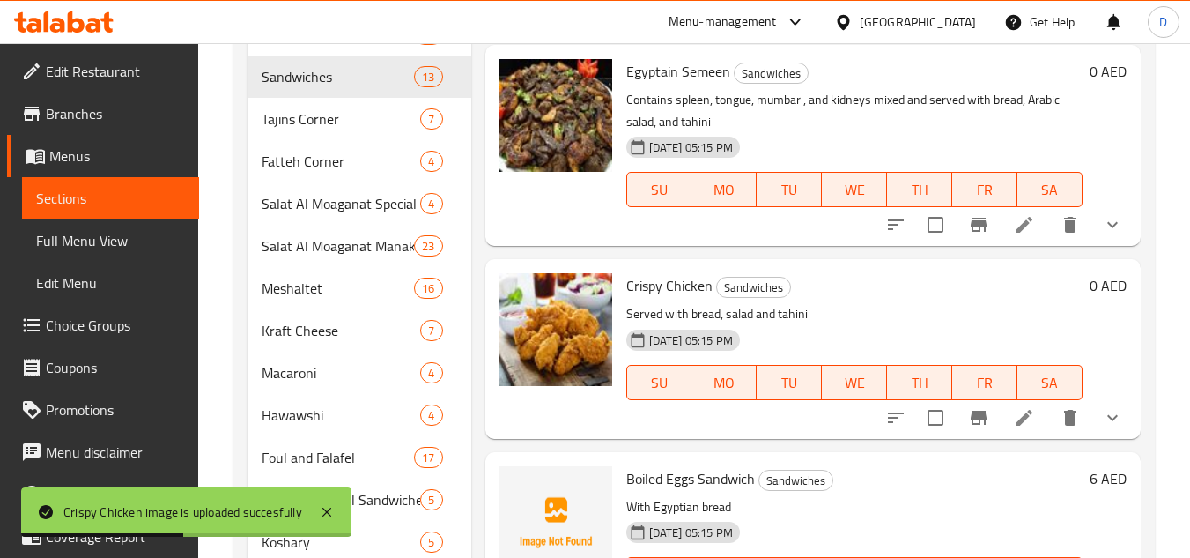
click at [664, 473] on span "Boiled Eggs Sandwich" at bounding box center [690, 478] width 129 height 26
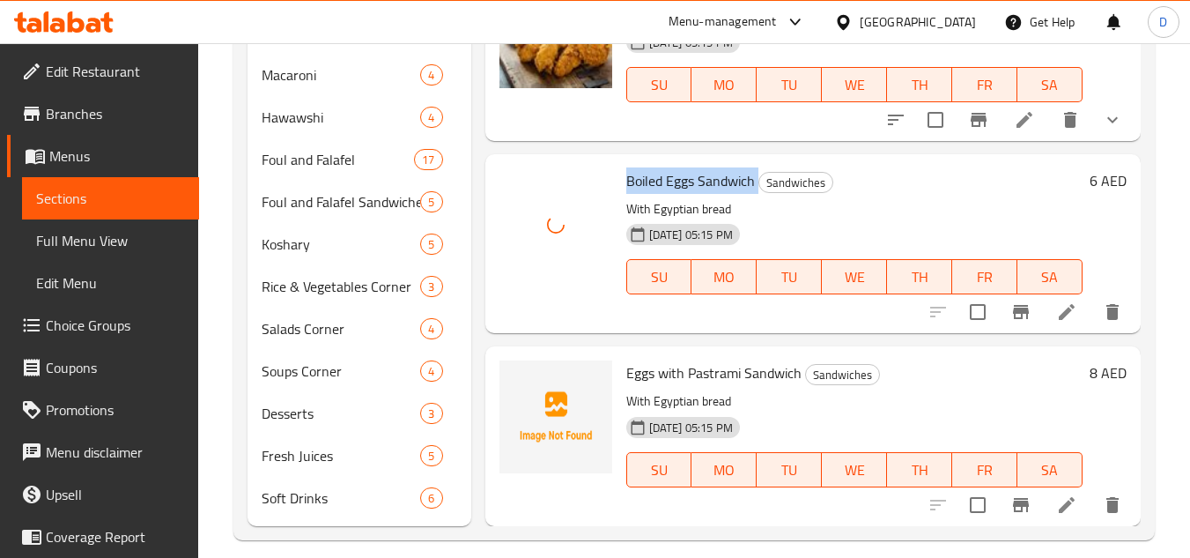
scroll to position [844, 0]
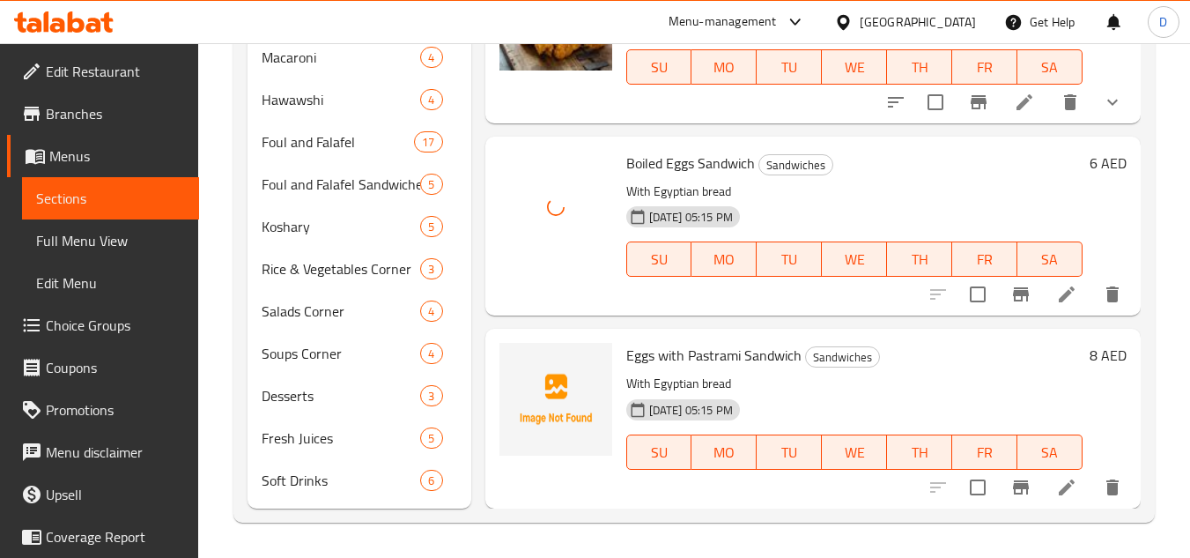
click at [725, 358] on span "Eggs with Pastrami Sandwich" at bounding box center [713, 355] width 175 height 26
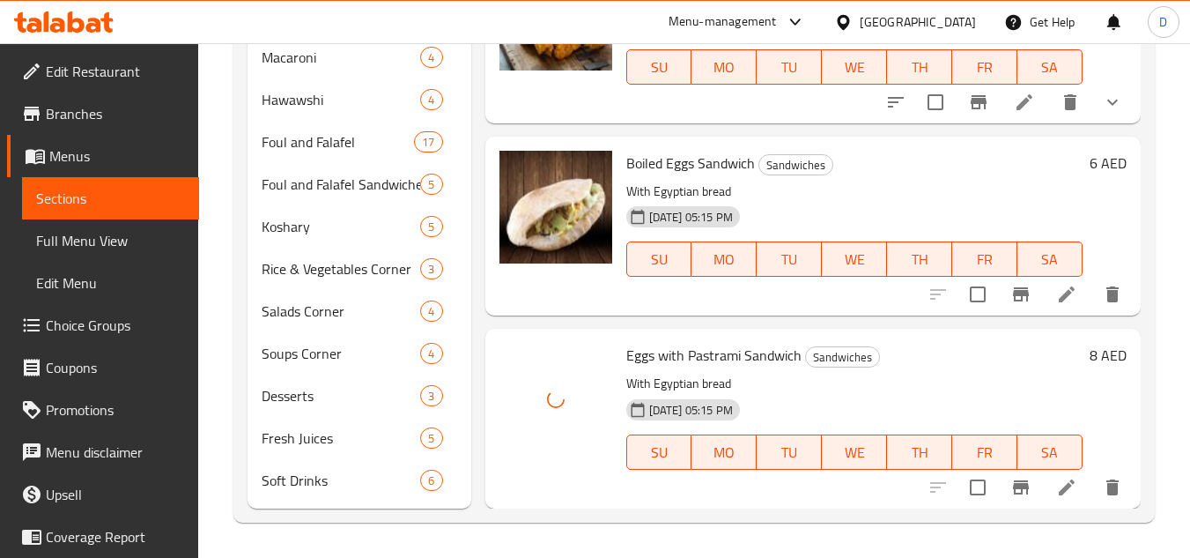
click at [872, 408] on div "14-09-2025 05:15 PM SU MO TU WE TH FR SA" at bounding box center [854, 439] width 470 height 95
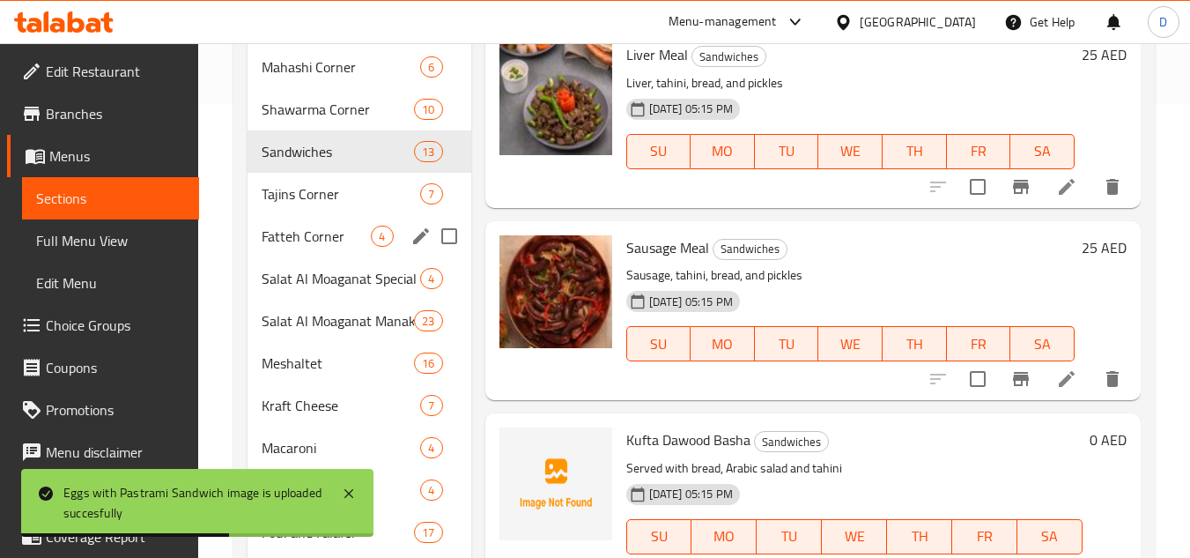
scroll to position [403, 0]
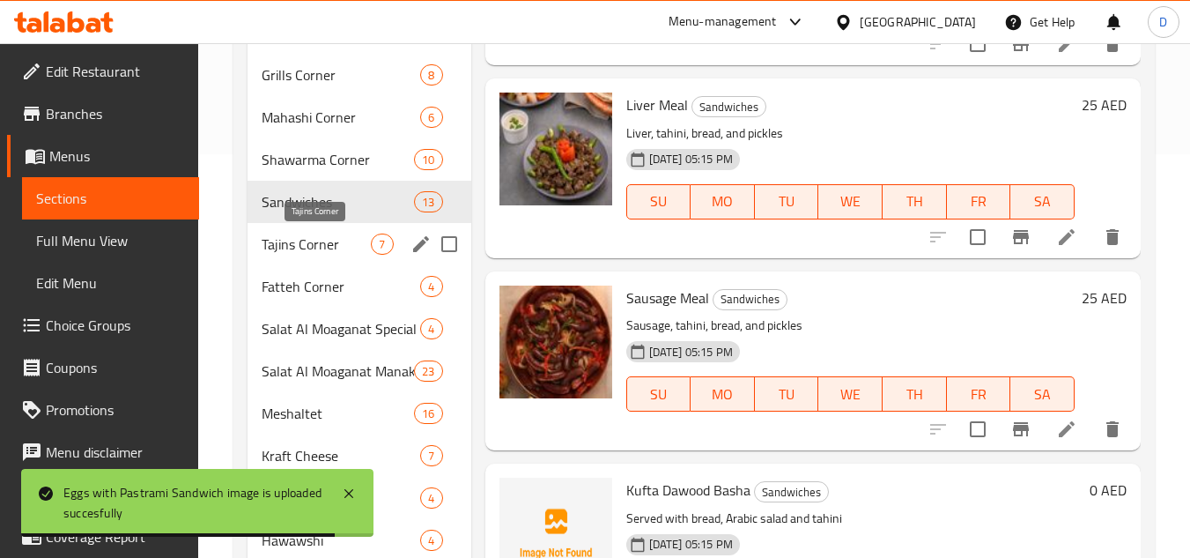
click at [333, 241] on span "Tajins Corner" at bounding box center [316, 243] width 109 height 21
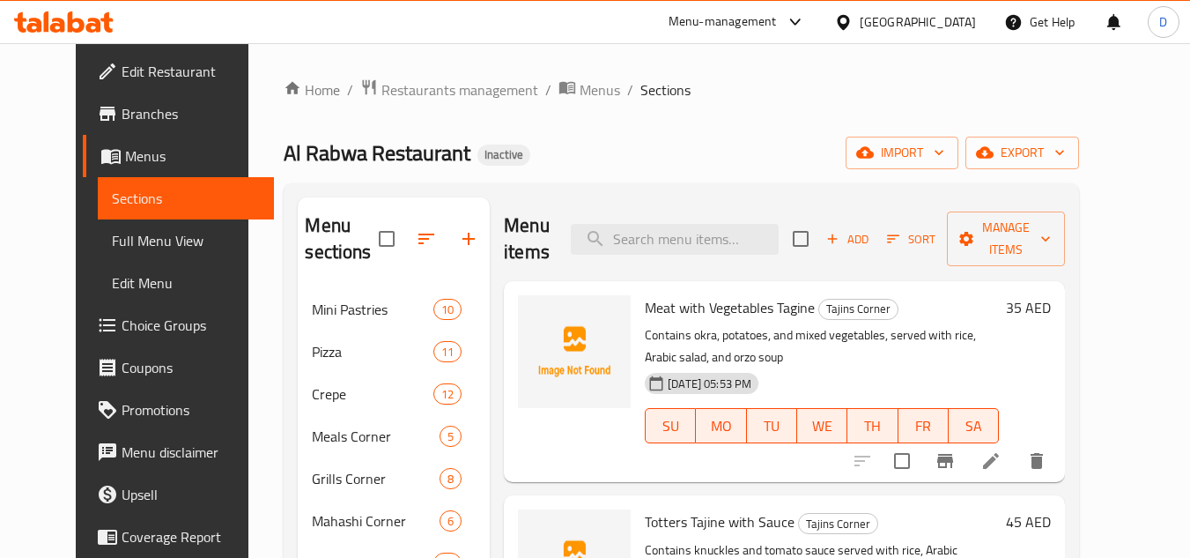
click at [657, 297] on span "Meat with Vegetables Tagine" at bounding box center [730, 307] width 170 height 26
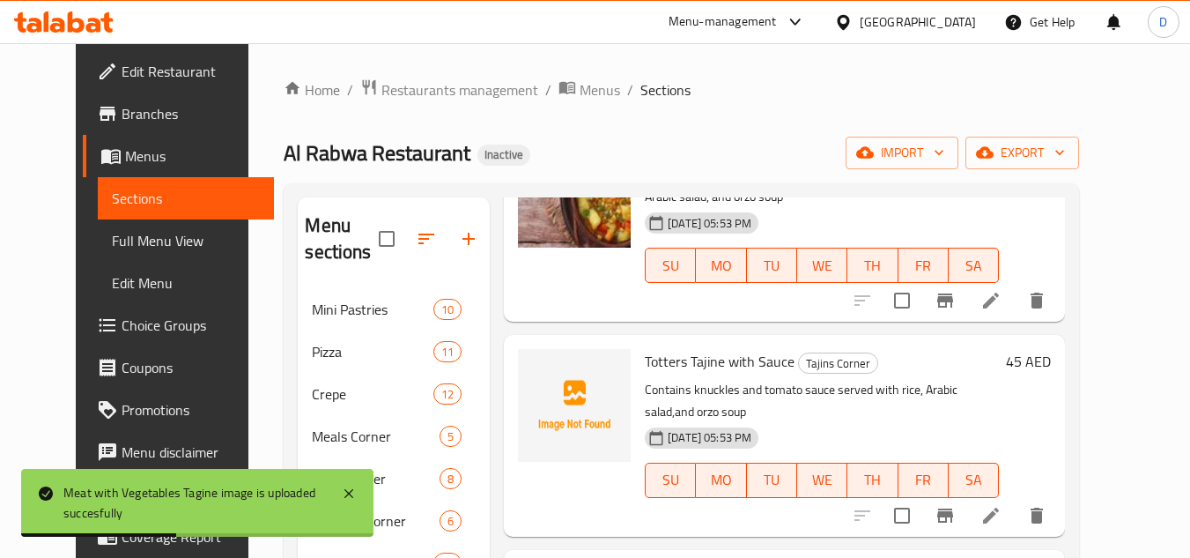
scroll to position [176, 0]
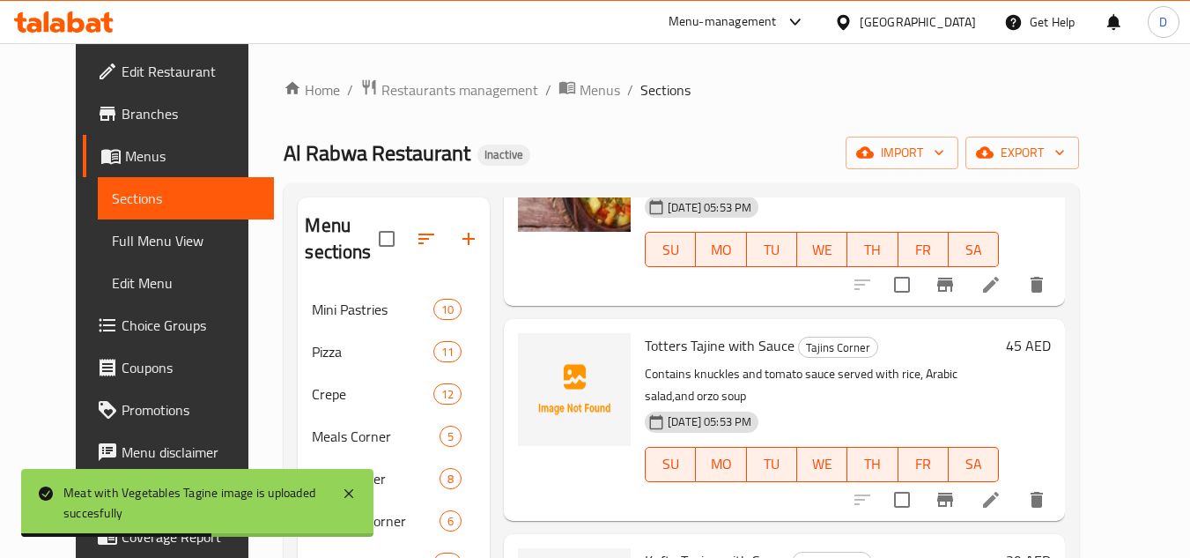
click at [679, 333] on span "Totters Tajine with Sauce" at bounding box center [720, 345] width 150 height 26
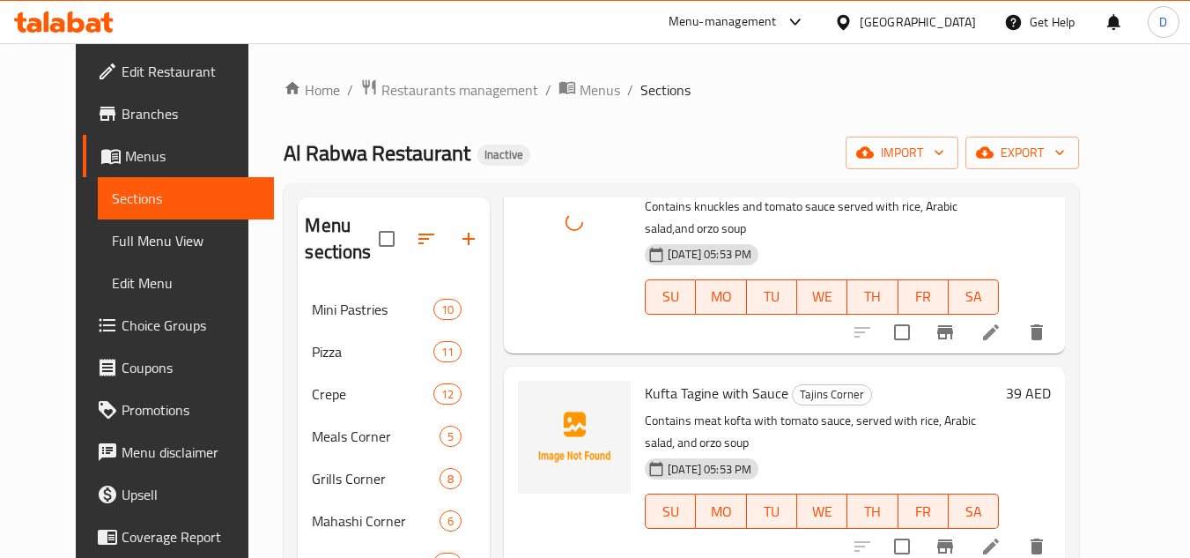
scroll to position [351, 0]
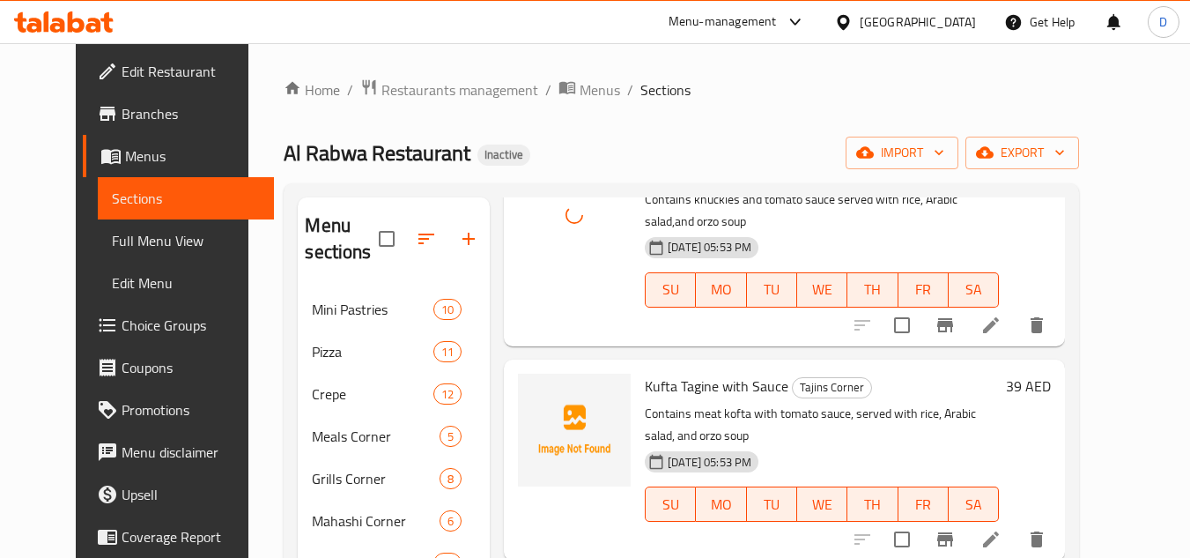
click at [654, 373] on span "Kufta Tagine with Sauce" at bounding box center [717, 386] width 144 height 26
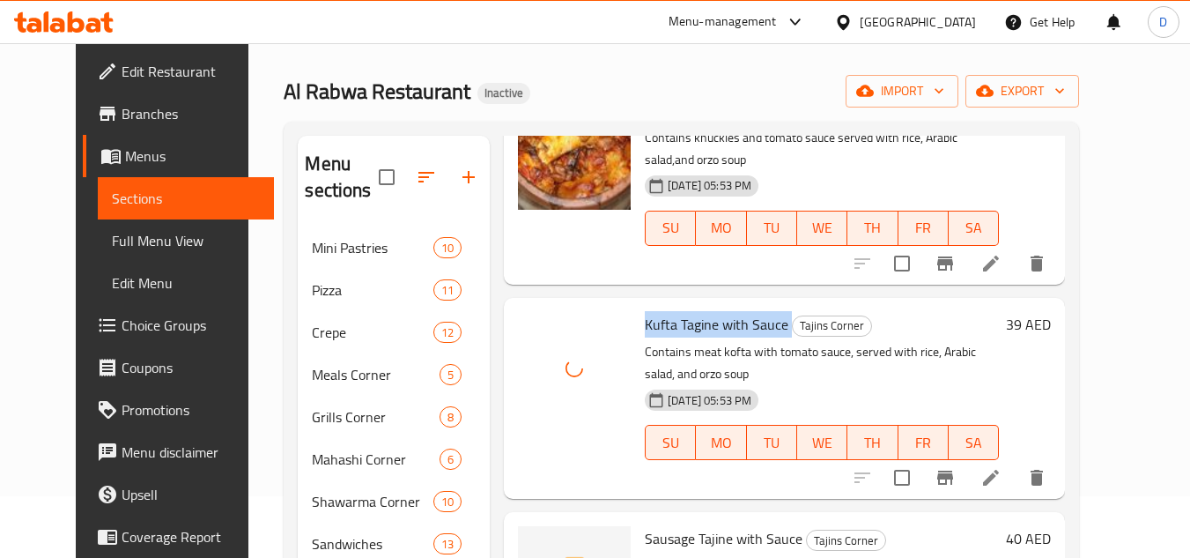
scroll to position [264, 0]
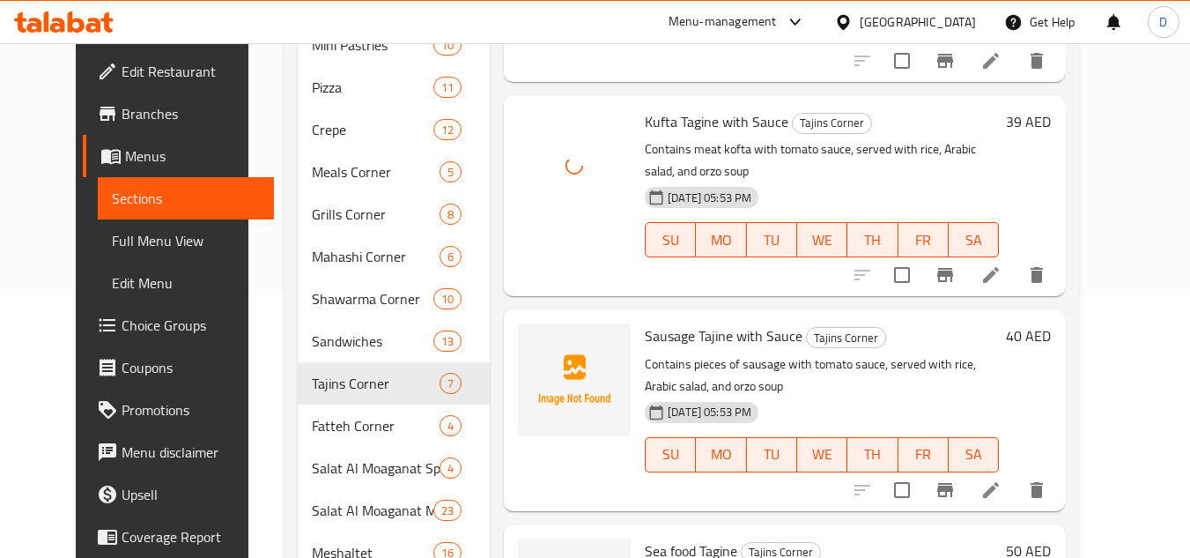
click at [663, 322] on span "Sausage Tajine with Sauce" at bounding box center [724, 335] width 158 height 26
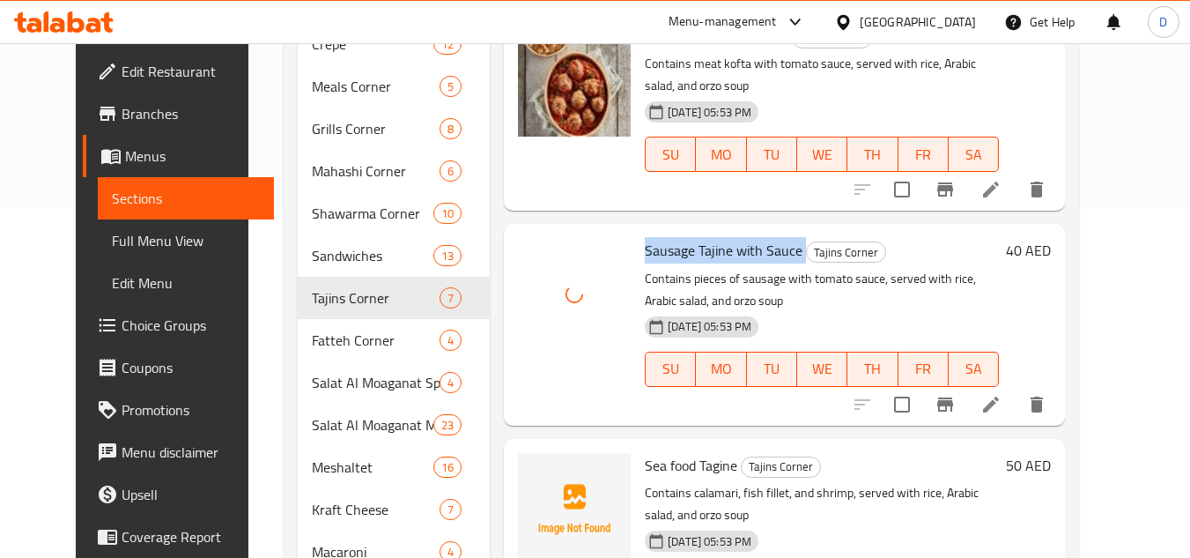
scroll to position [440, 0]
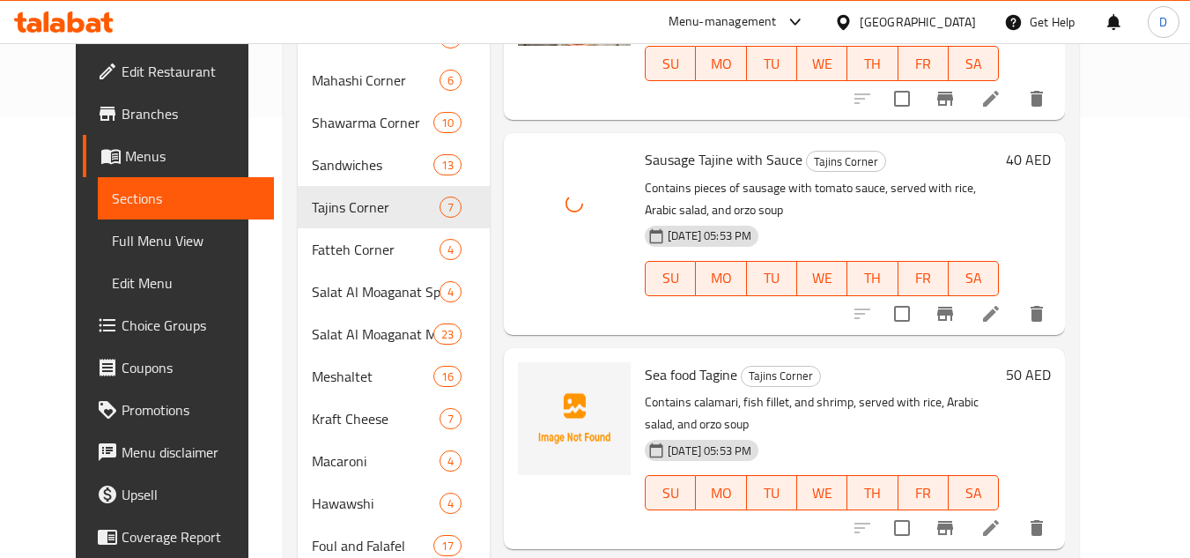
click at [662, 361] on span "Sea food Tagine" at bounding box center [691, 374] width 92 height 26
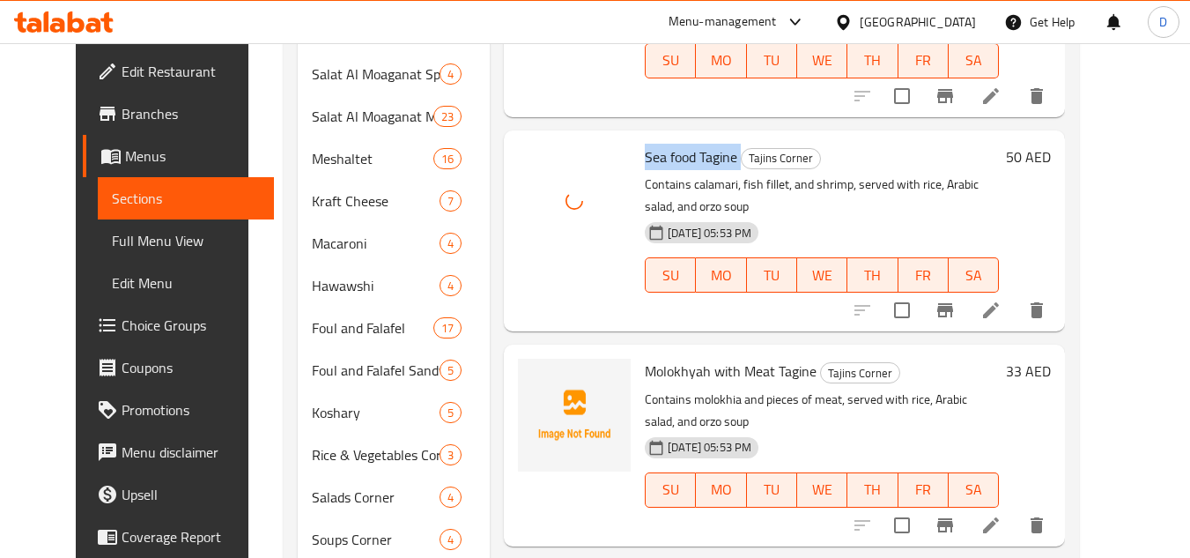
scroll to position [705, 0]
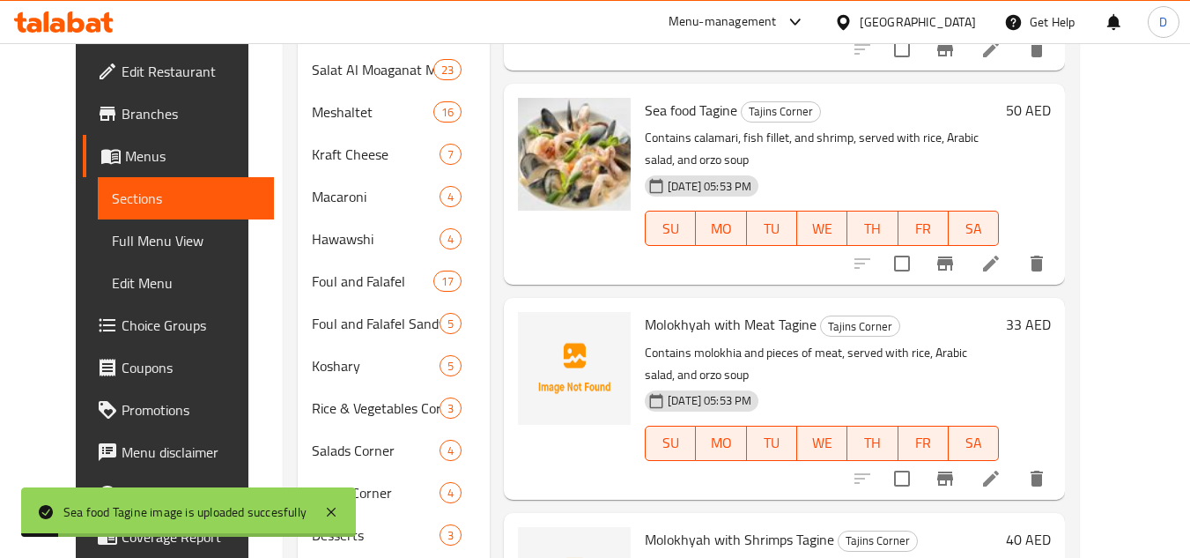
click at [654, 311] on span "Molokhyah with Meat Tagine" at bounding box center [731, 324] width 172 height 26
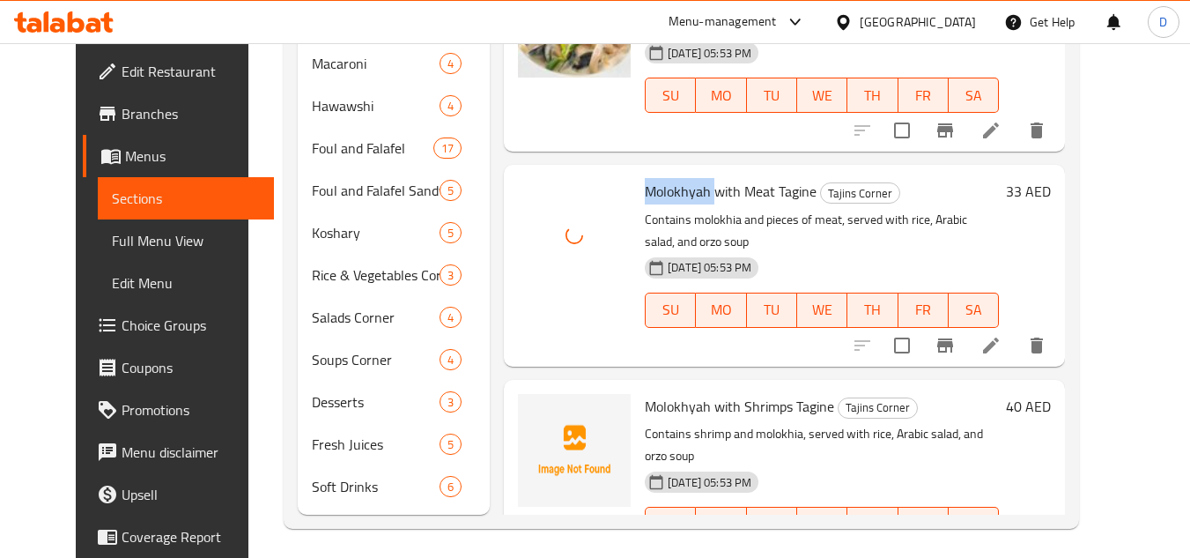
scroll to position [844, 0]
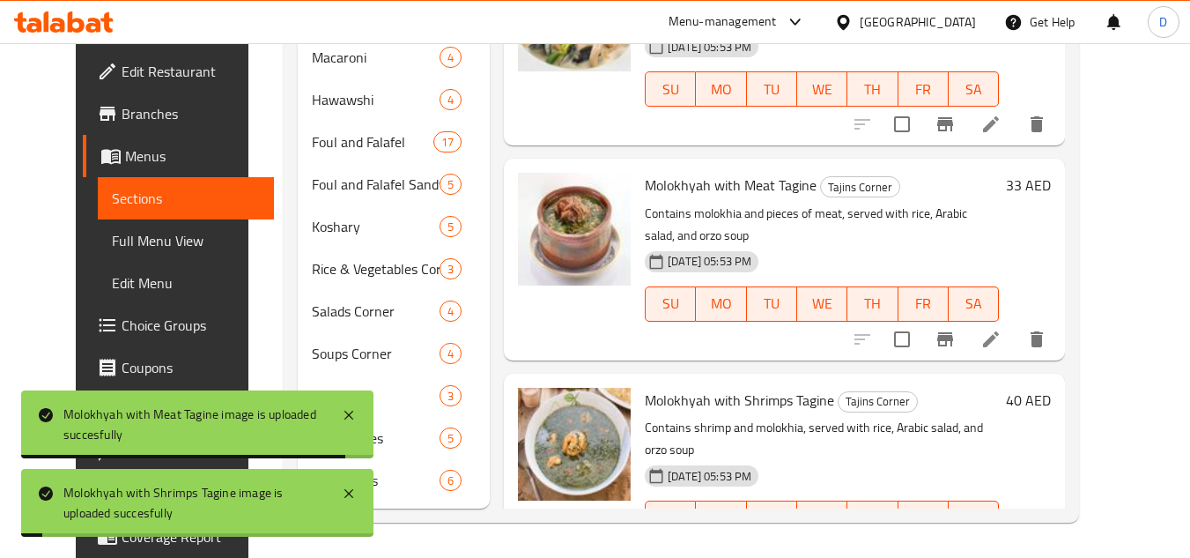
click at [981, 244] on div "14-09-2025 05:53 PM SU MO TU WE TH FR SA" at bounding box center [822, 291] width 368 height 95
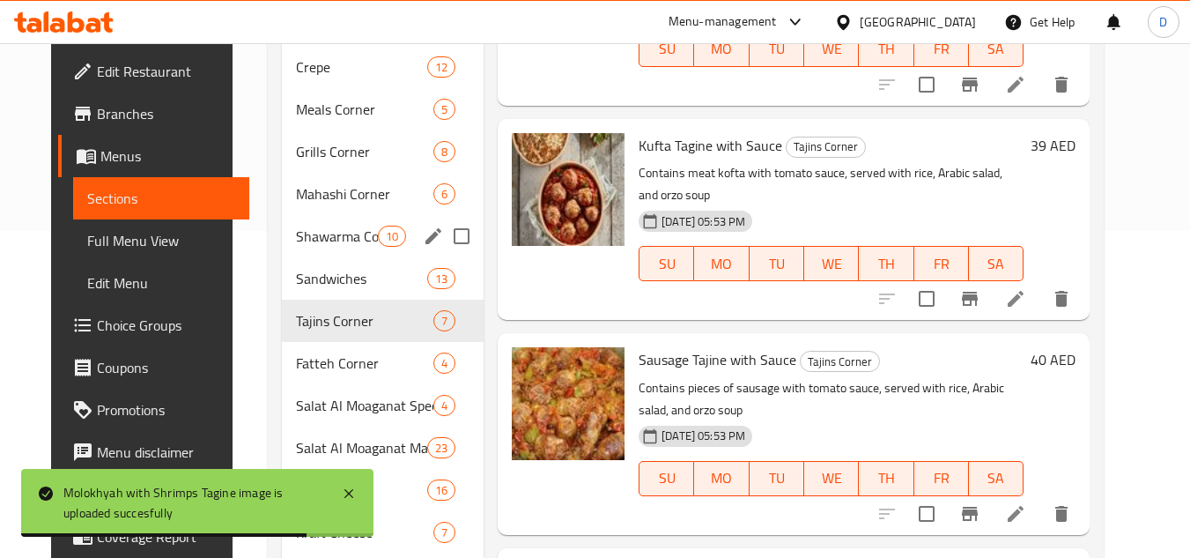
scroll to position [403, 0]
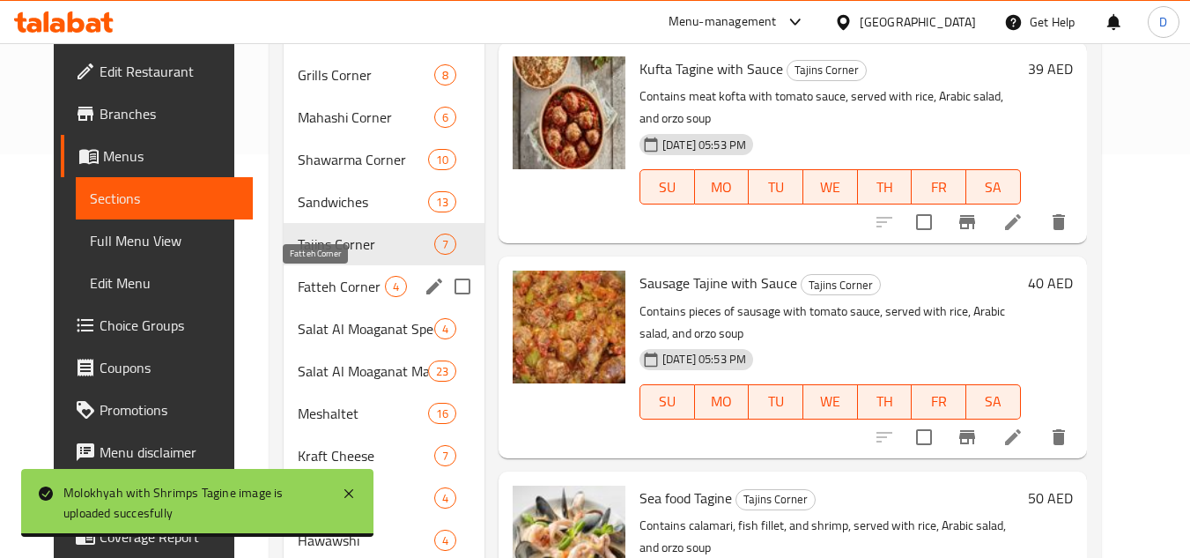
click at [301, 278] on span "Fatteh Corner" at bounding box center [341, 286] width 87 height 21
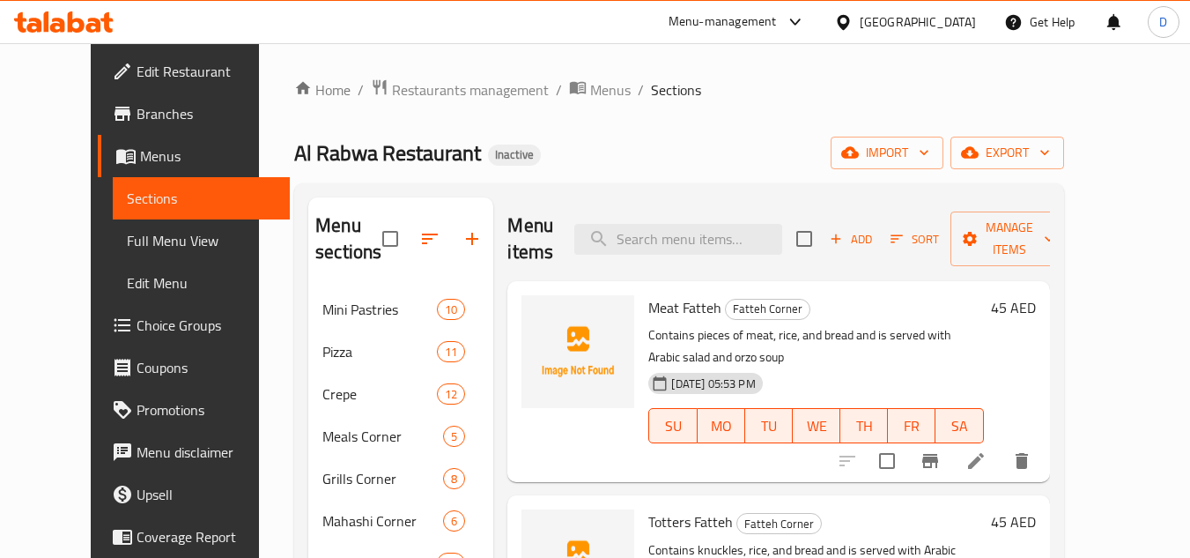
click at [667, 294] on span "Meat Fatteh" at bounding box center [684, 307] width 73 height 26
click at [648, 508] on span "Totters Fatteh" at bounding box center [690, 521] width 85 height 26
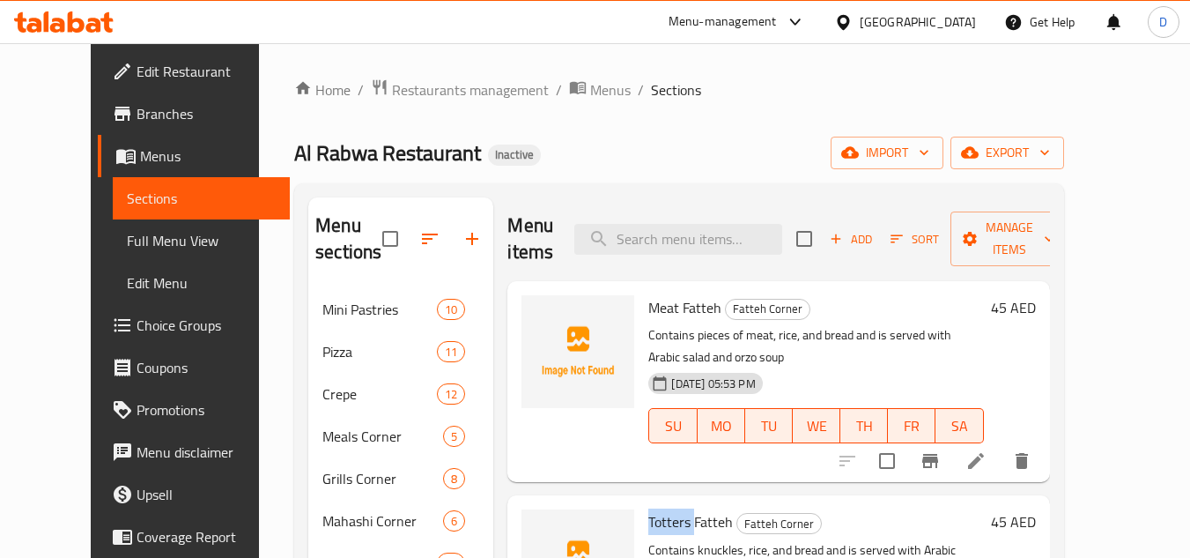
click at [648, 508] on span "Totters Fatteh" at bounding box center [690, 521] width 85 height 26
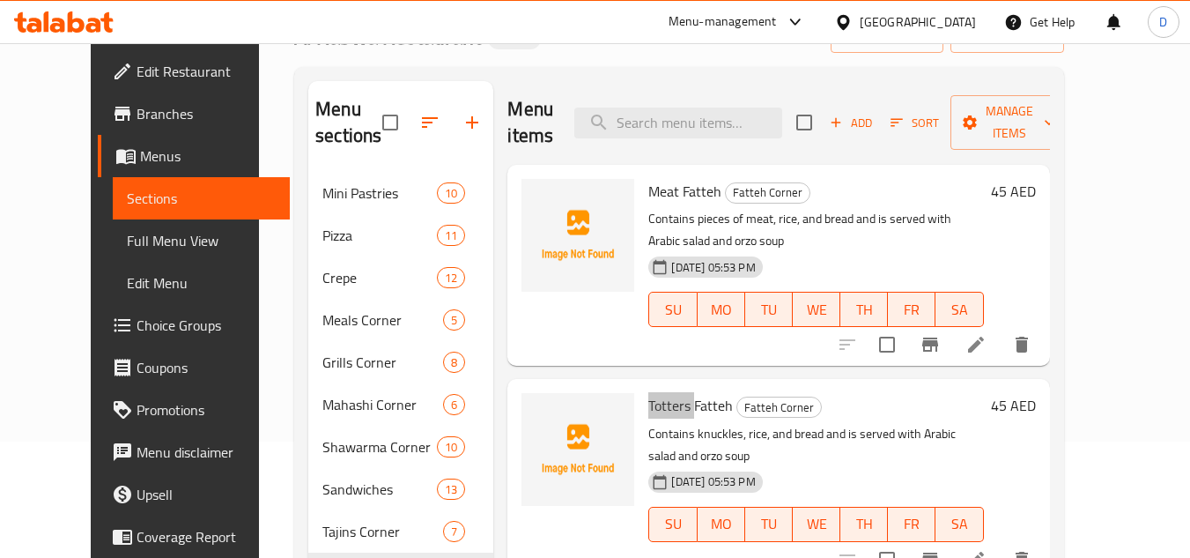
scroll to position [176, 0]
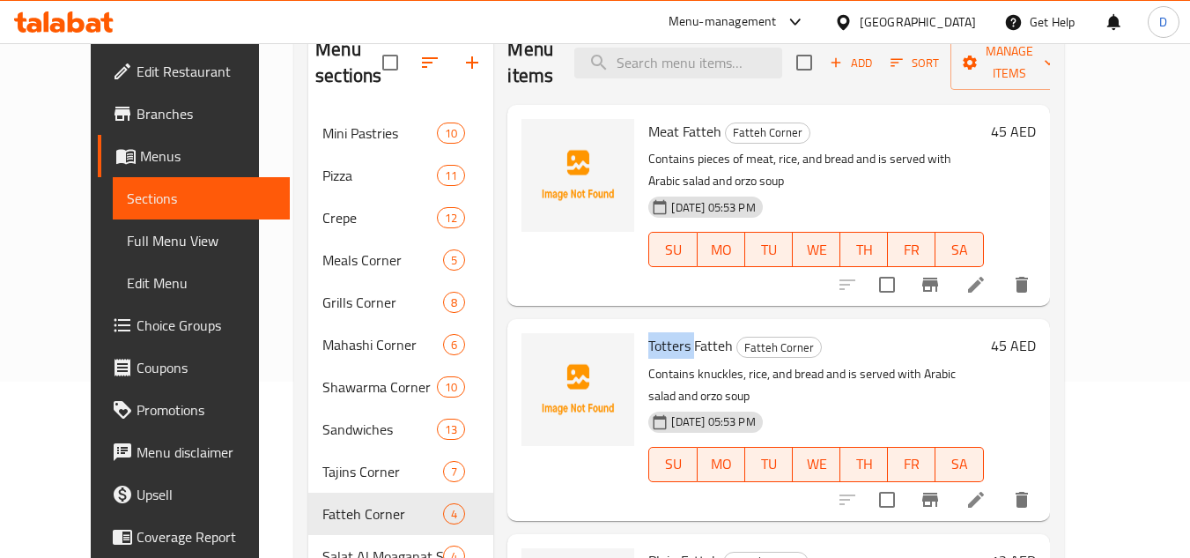
click at [648, 332] on span "Totters Fatteh" at bounding box center [690, 345] width 85 height 26
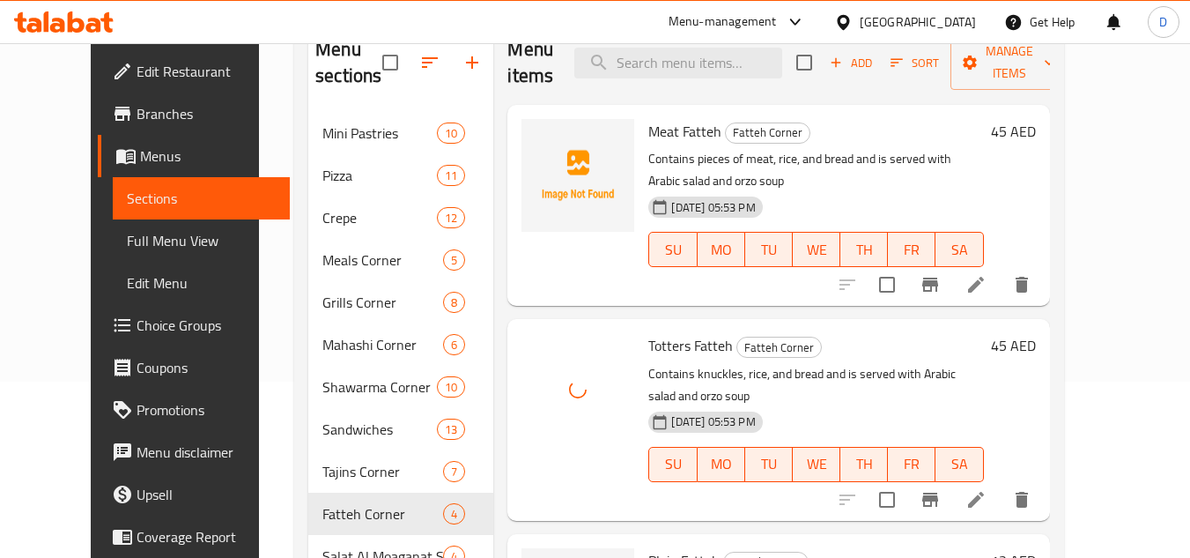
click at [648, 547] on span "Plain Fatteh" at bounding box center [683, 560] width 71 height 26
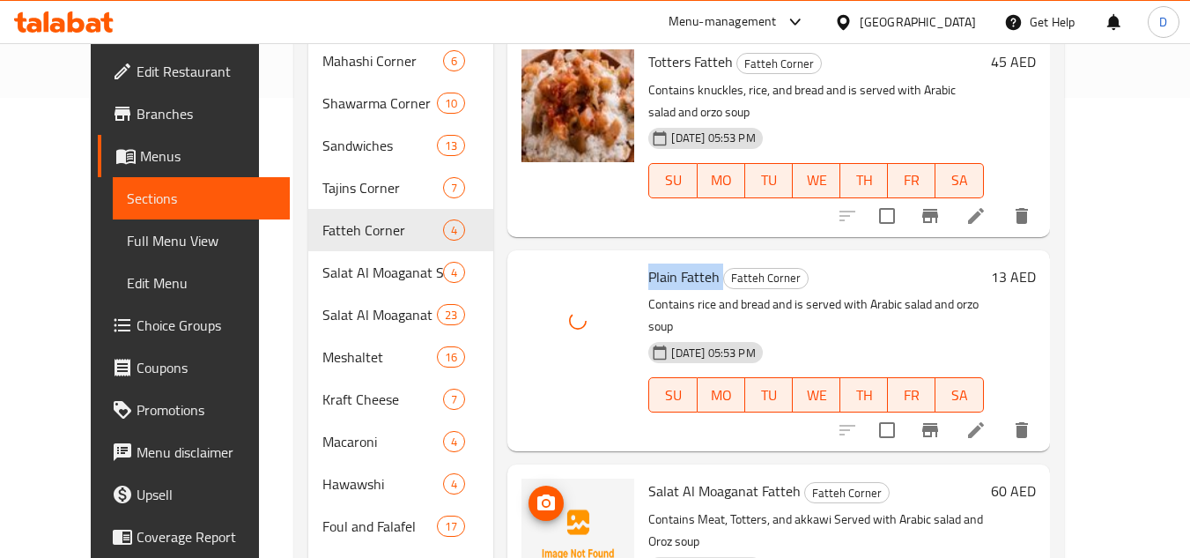
scroll to position [464, 0]
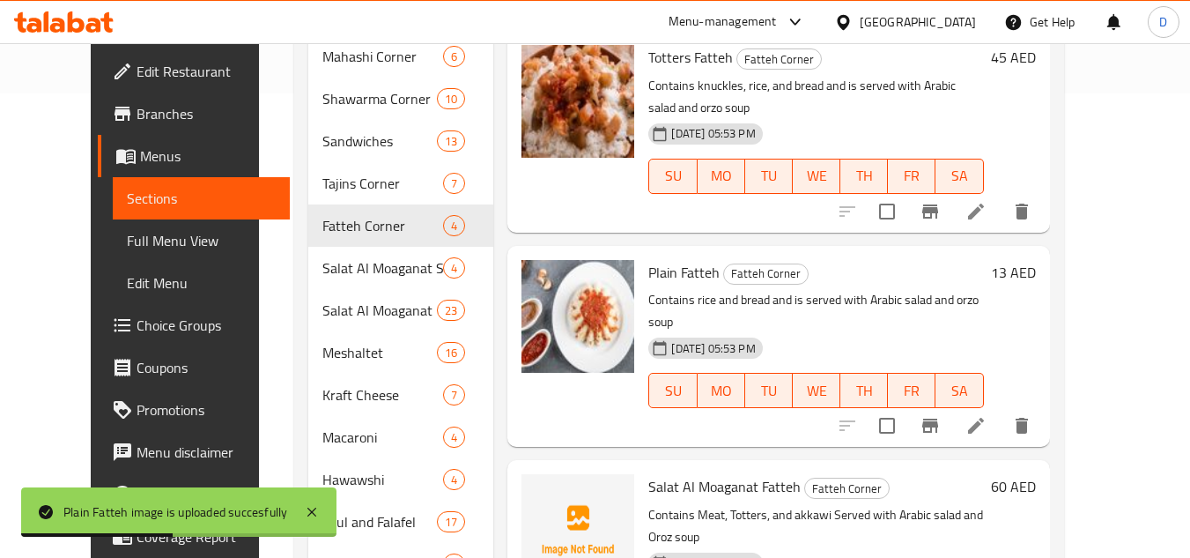
click at [648, 473] on span "Salat Al Moaganat Fatteh" at bounding box center [724, 486] width 152 height 26
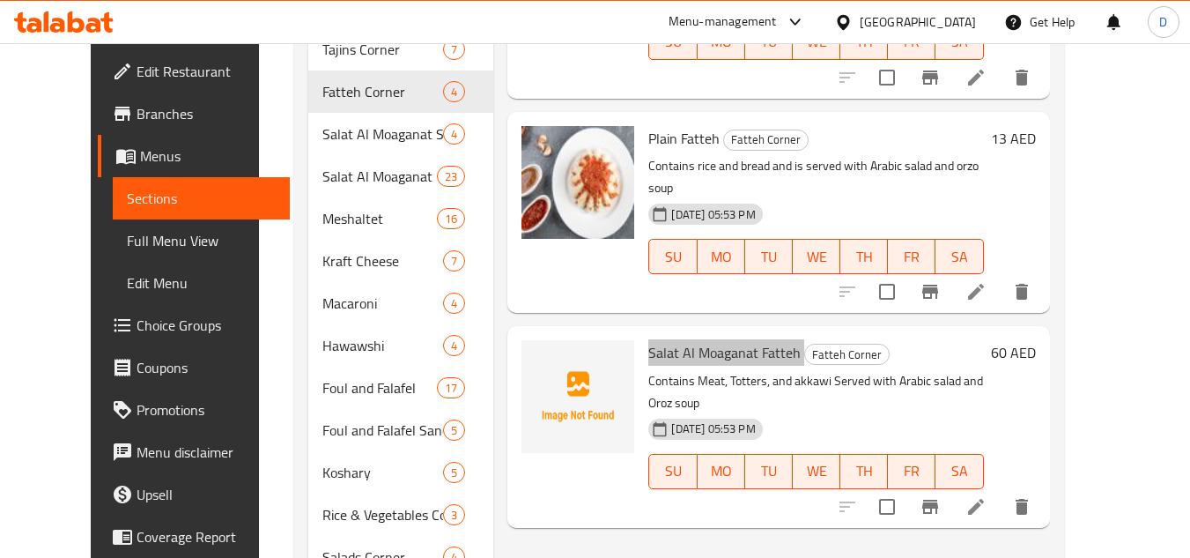
scroll to position [640, 0]
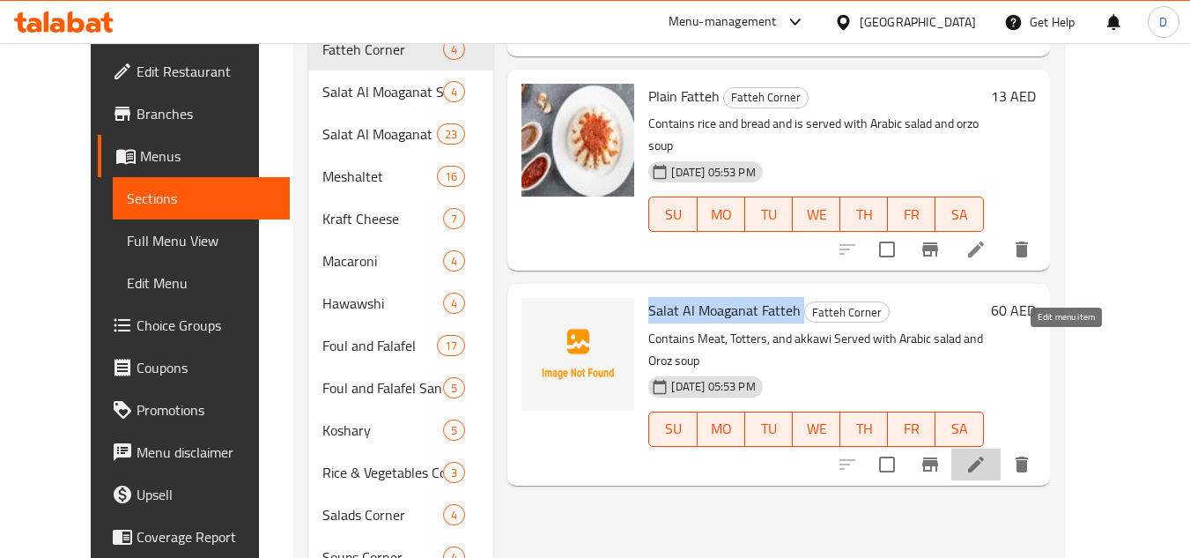
click at [984, 456] on icon at bounding box center [976, 464] width 16 height 16
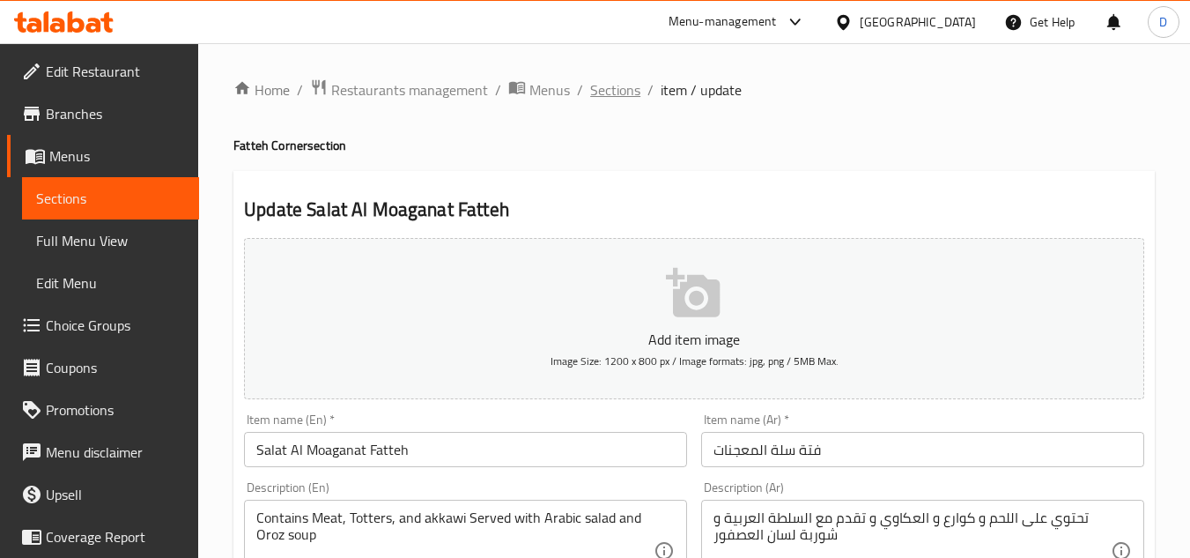
click at [622, 94] on span "Sections" at bounding box center [615, 89] width 50 height 21
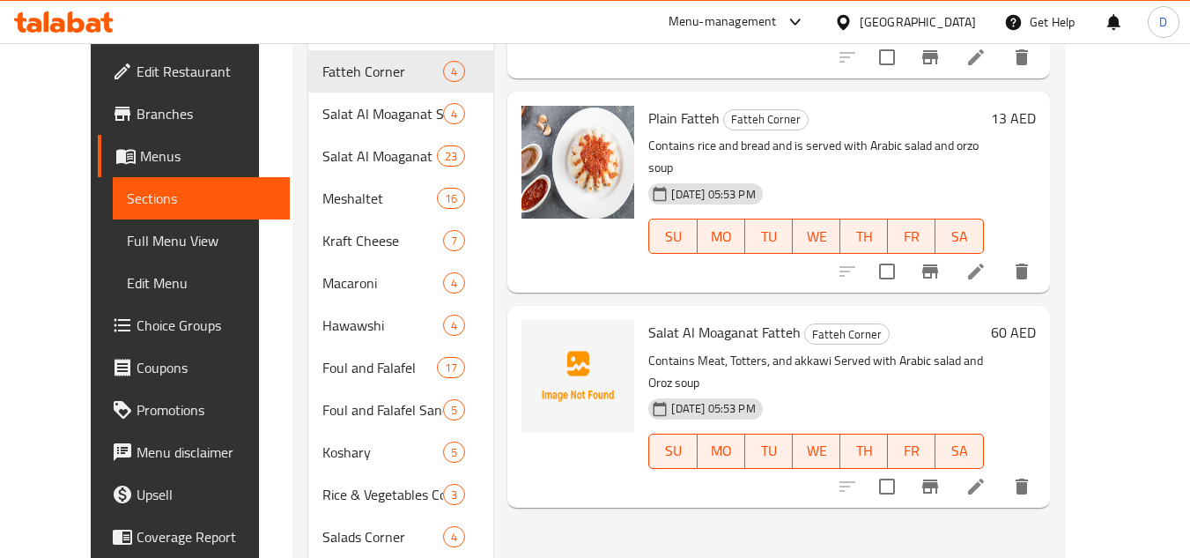
scroll to position [580, 0]
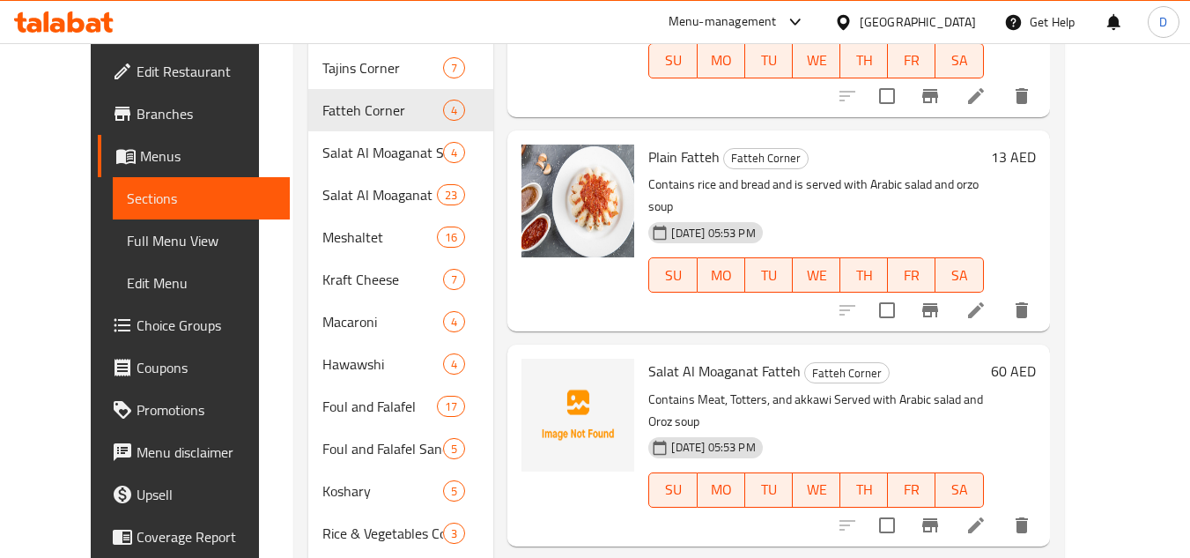
click at [701, 358] on span "Salat Al Moaganat Fatteh" at bounding box center [724, 371] width 152 height 26
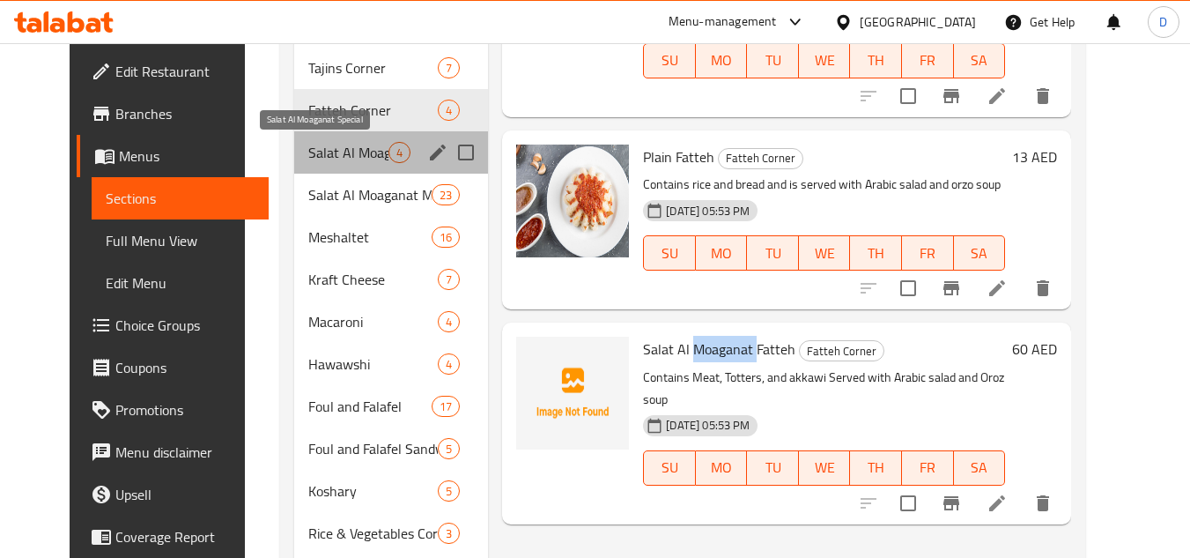
click at [308, 160] on span "Salat Al Moaganat Special" at bounding box center [348, 152] width 80 height 21
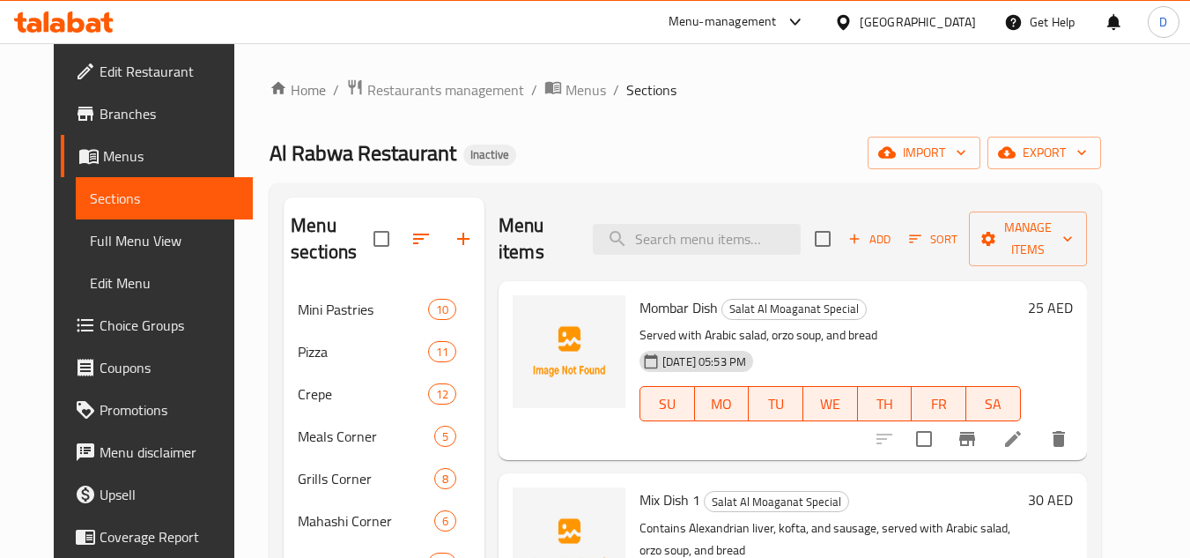
click at [651, 294] on span "Mombar Dish" at bounding box center [678, 307] width 78 height 26
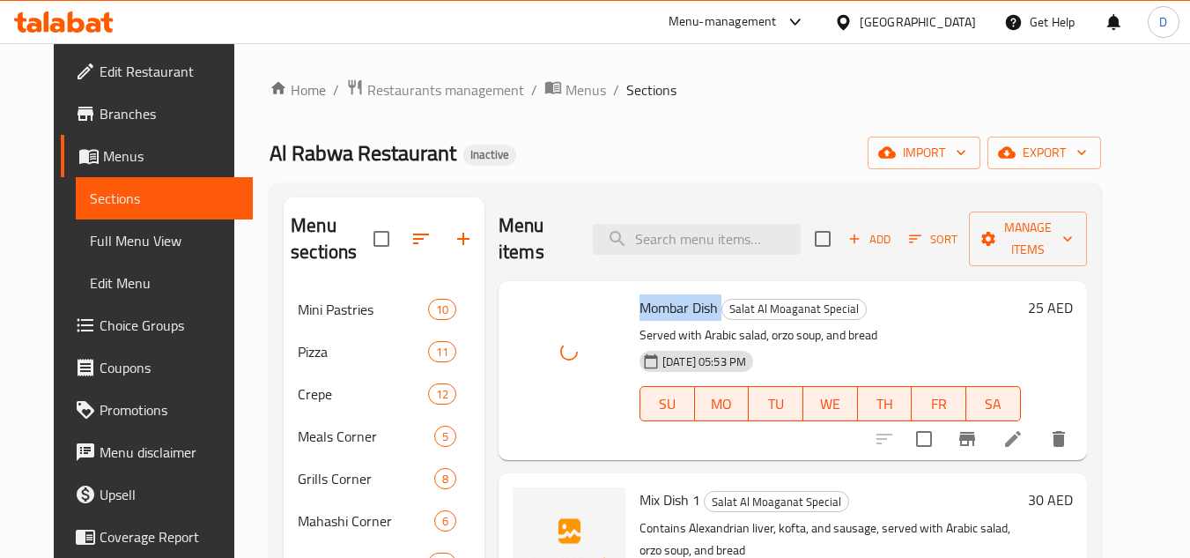
scroll to position [88, 0]
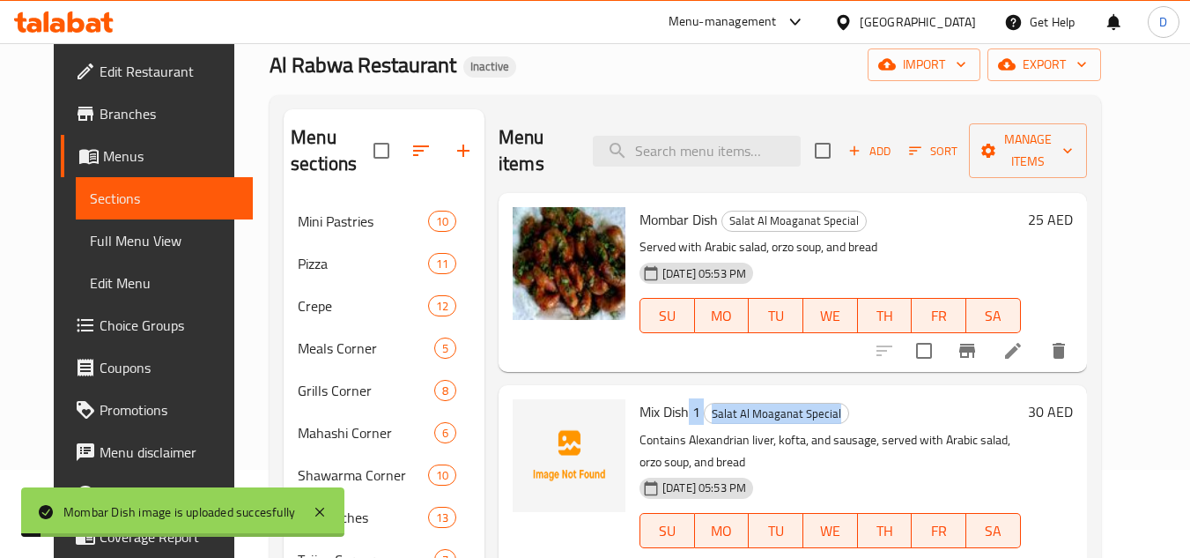
drag, startPoint x: 675, startPoint y: 387, endPoint x: 626, endPoint y: 402, distance: 50.7
click at [632, 402] on div "Mix Dish 1 Salat Al Moaganat Special Contains Alexandrian liver, kofta, and sau…" at bounding box center [829, 485] width 395 height 187
click at [642, 398] on span "Mix Dish 1" at bounding box center [669, 411] width 61 height 26
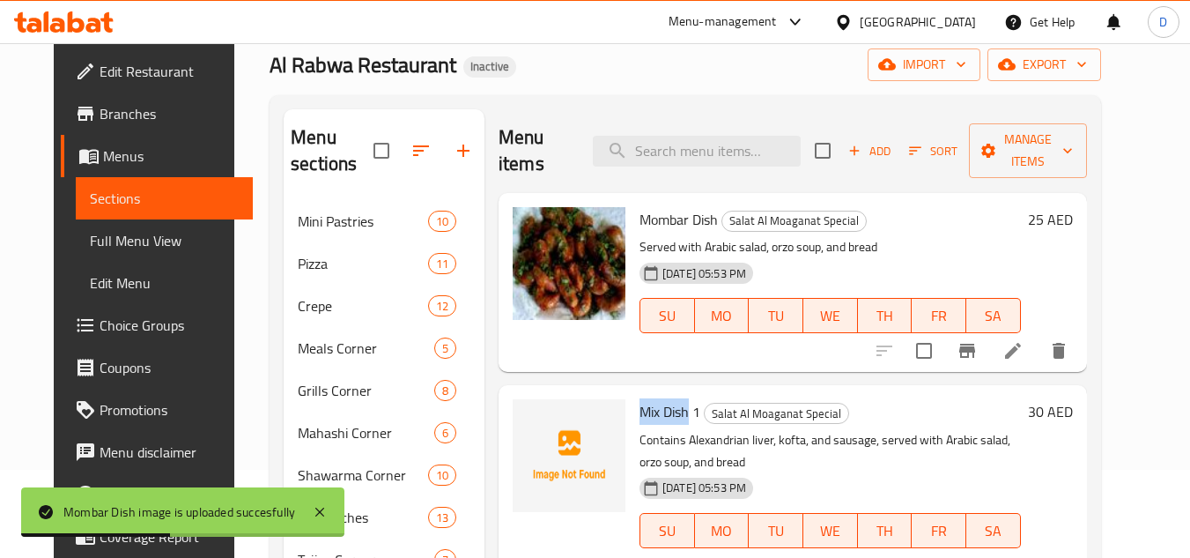
drag, startPoint x: 675, startPoint y: 382, endPoint x: 622, endPoint y: 388, distance: 53.2
click at [632, 392] on div "Mix Dish 1 Salat Al Moaganat Special Contains Alexandrian liver, kofta, and sau…" at bounding box center [829, 485] width 395 height 187
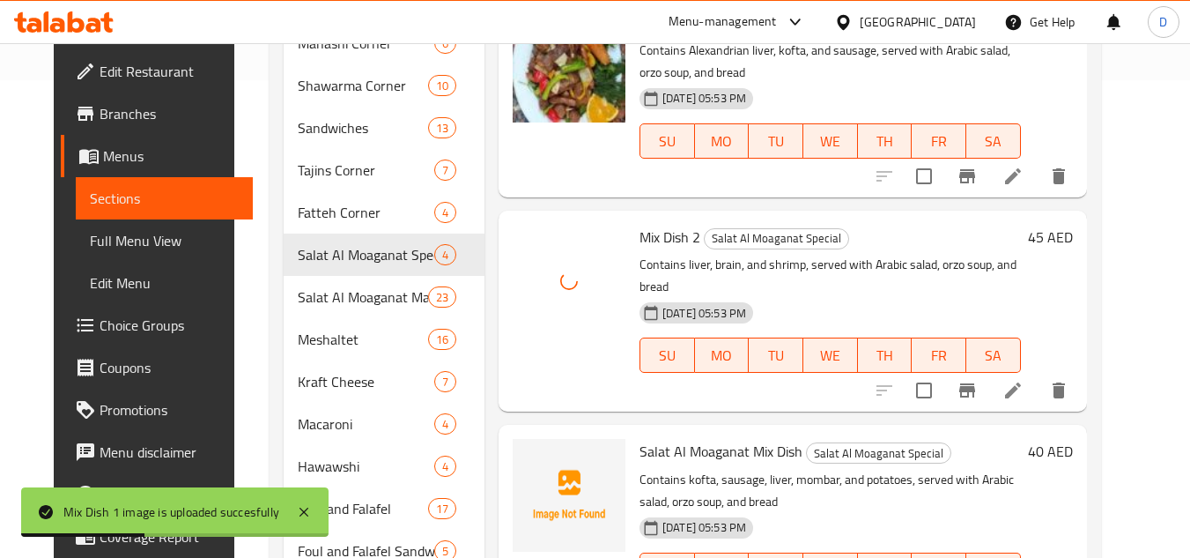
scroll to position [528, 0]
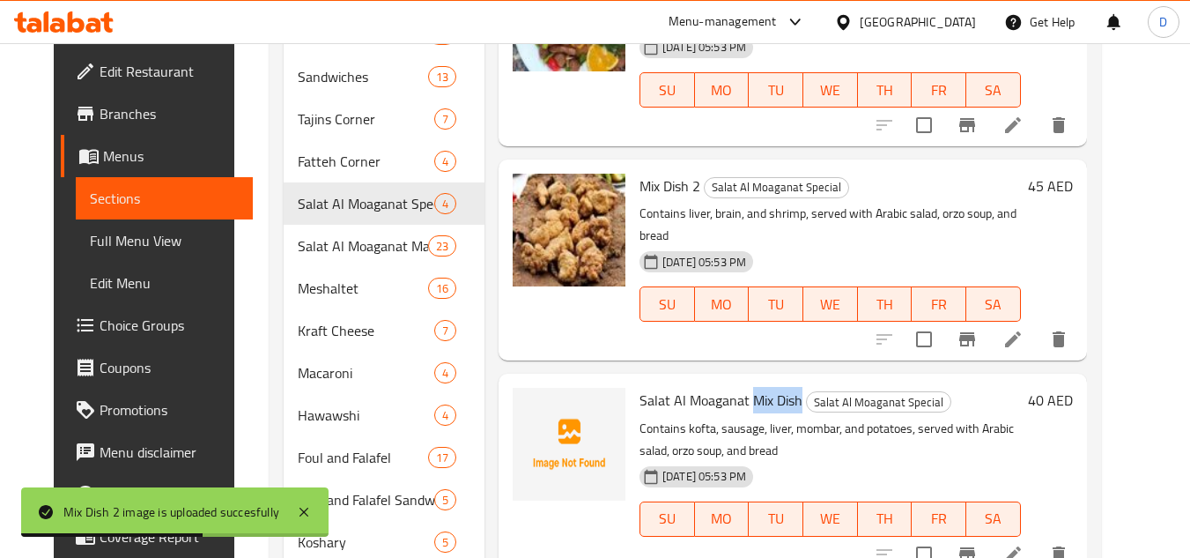
drag, startPoint x: 735, startPoint y: 347, endPoint x: 785, endPoint y: 356, distance: 50.1
click at [785, 387] on span "Salat Al Moaganat Mix Dish" at bounding box center [720, 400] width 163 height 26
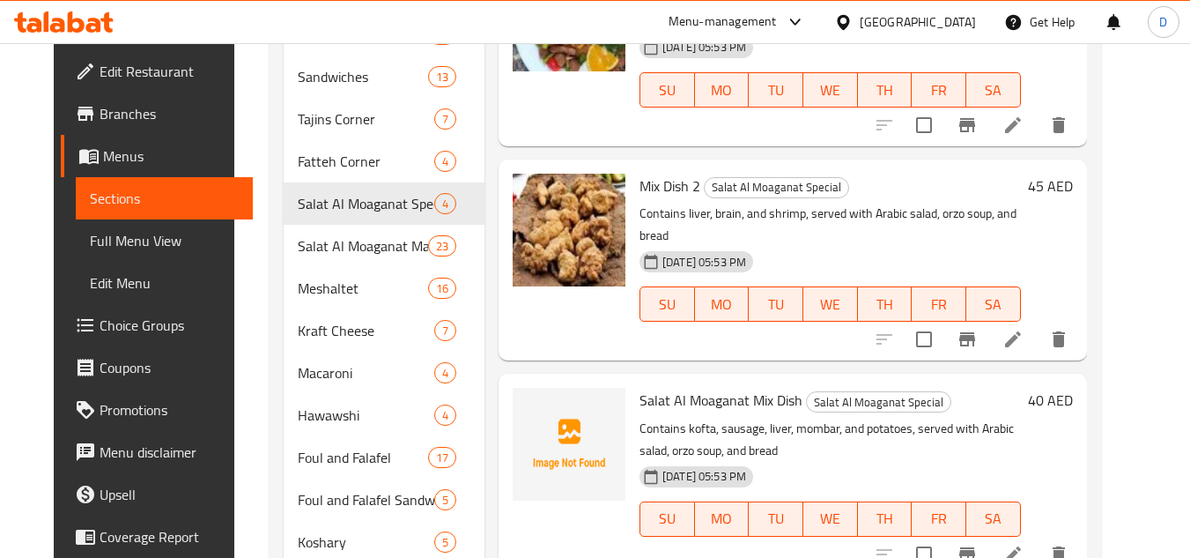
click at [649, 387] on span "Salat Al Moaganat Mix Dish" at bounding box center [720, 400] width 163 height 26
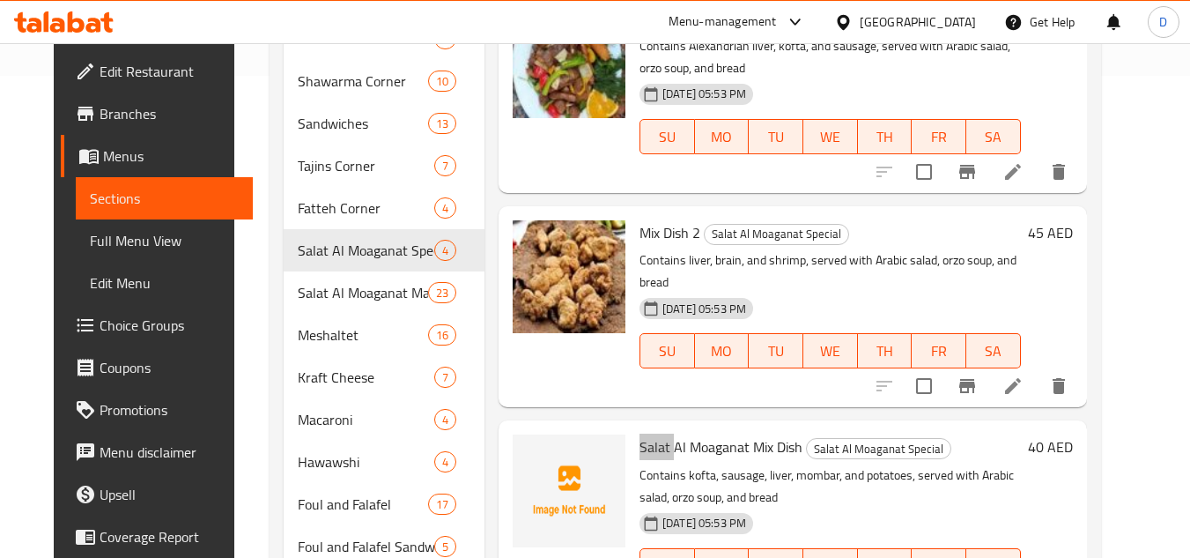
scroll to position [440, 0]
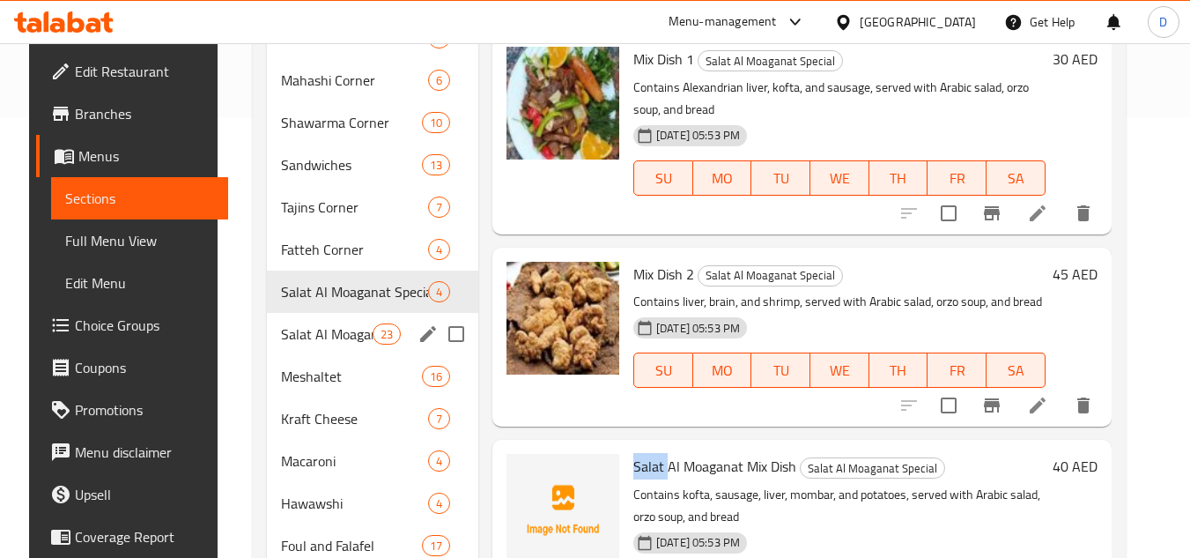
click at [314, 343] on span "Salat Al Moaganat Manakesh" at bounding box center [326, 333] width 91 height 21
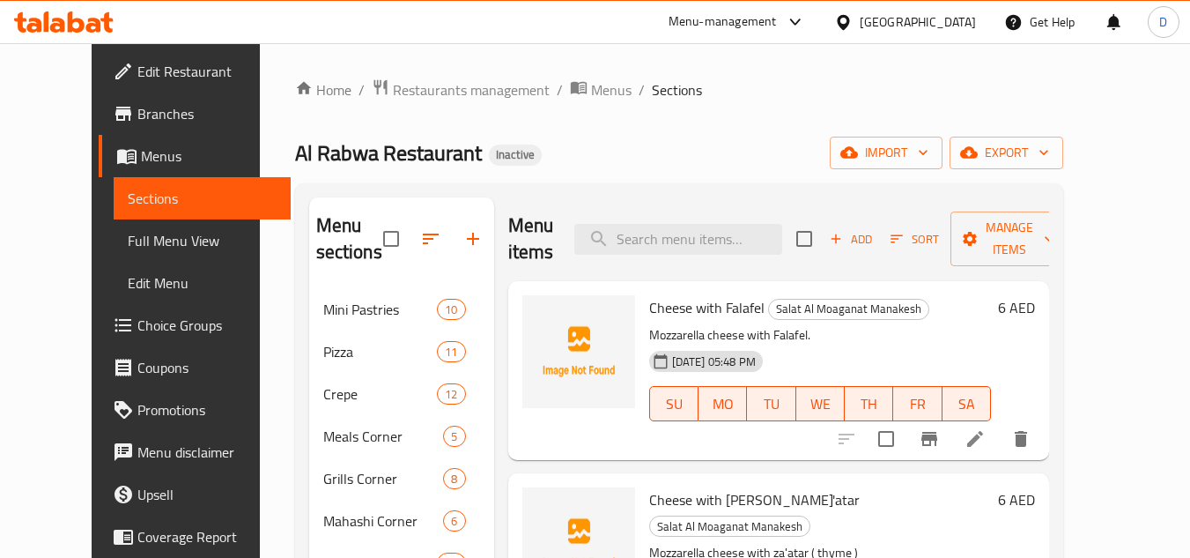
click at [649, 300] on span "Cheese with Falafel" at bounding box center [706, 307] width 115 height 26
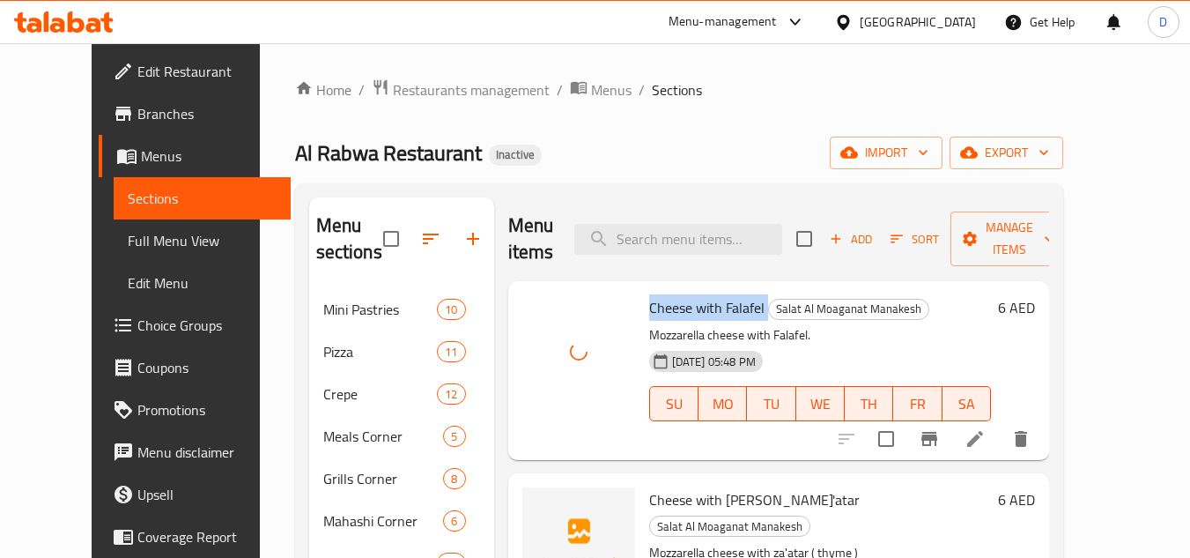
scroll to position [88, 0]
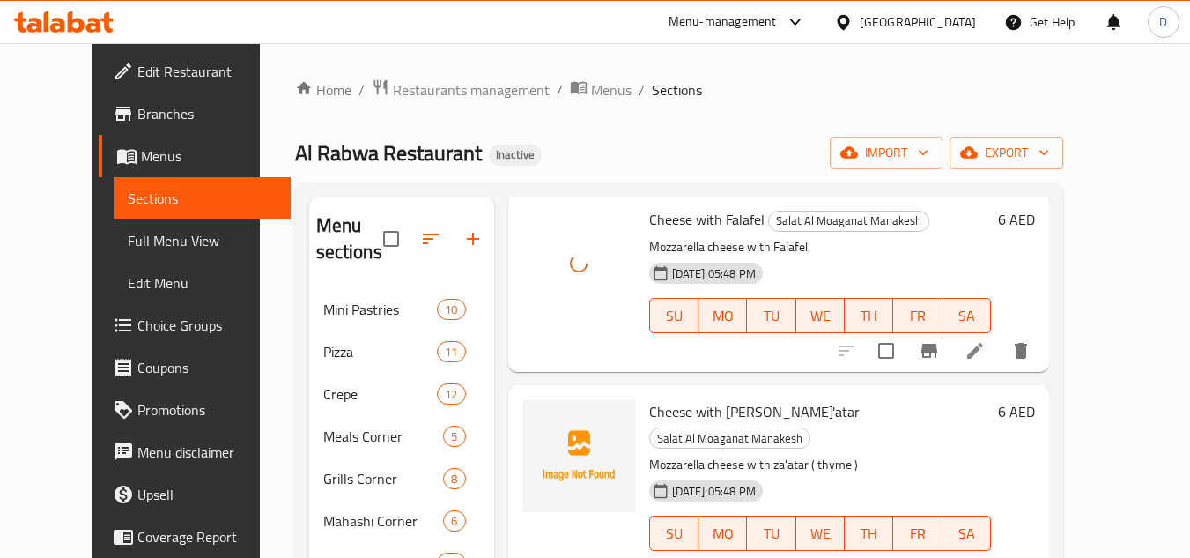
click at [685, 405] on span "Cheese with [PERSON_NAME]'atar" at bounding box center [754, 411] width 211 height 26
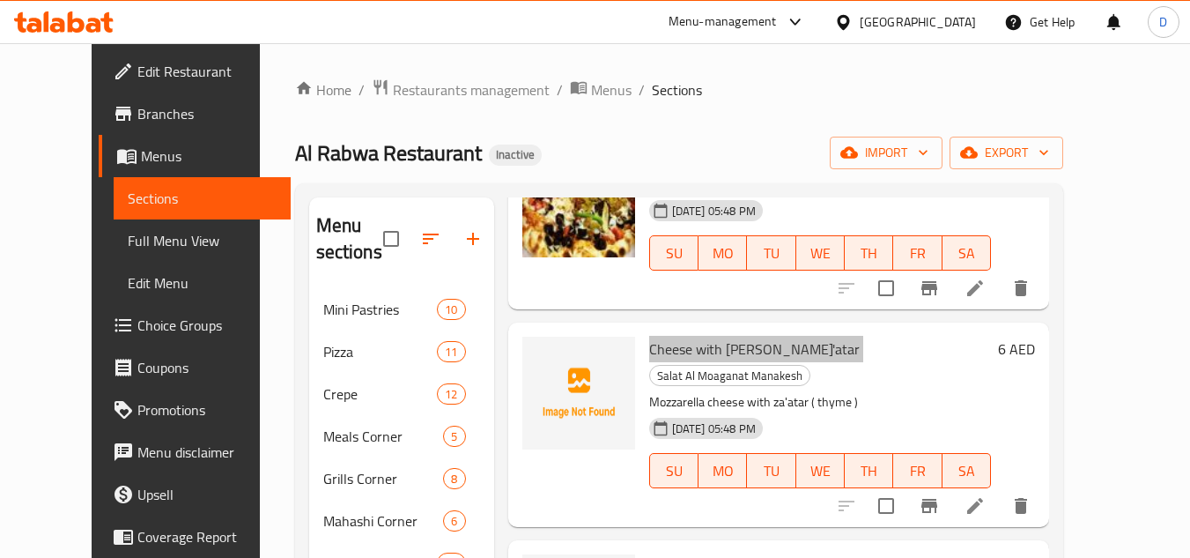
scroll to position [176, 0]
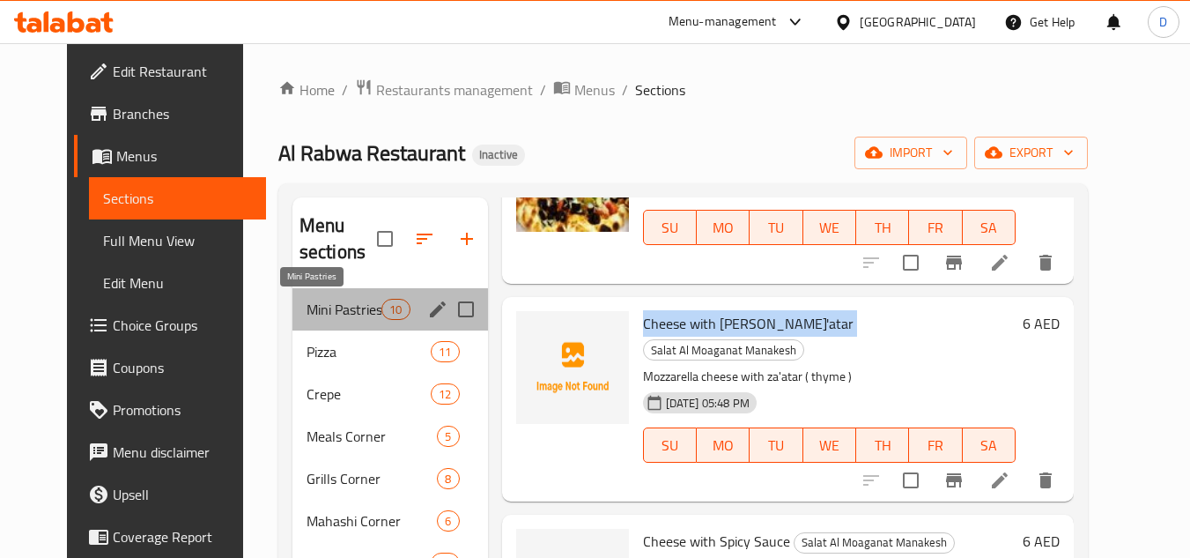
click at [326, 303] on span "Mini Pastries" at bounding box center [344, 309] width 75 height 21
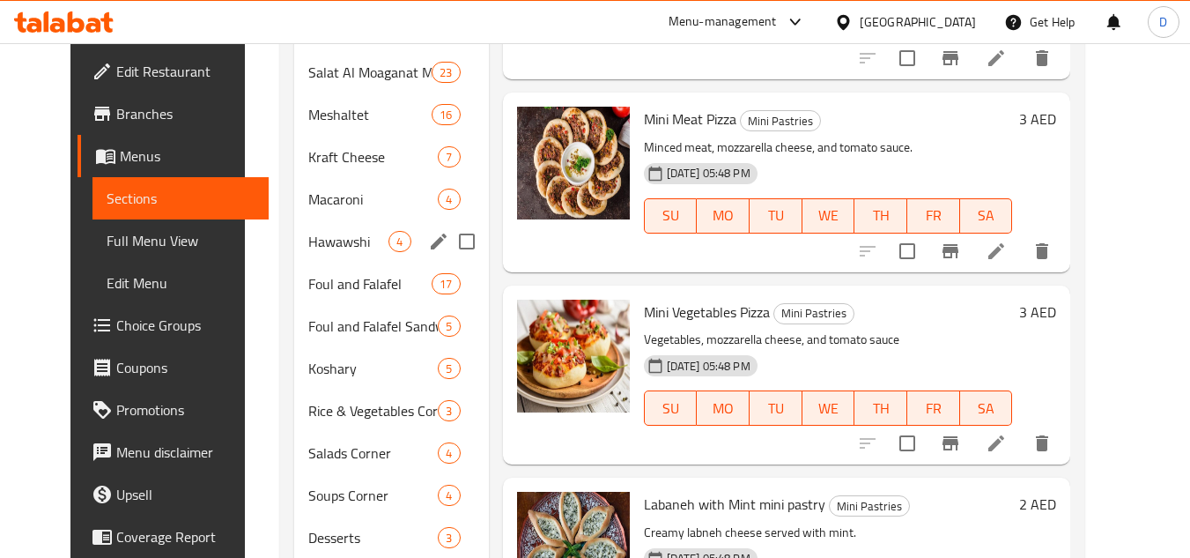
scroll to position [528, 0]
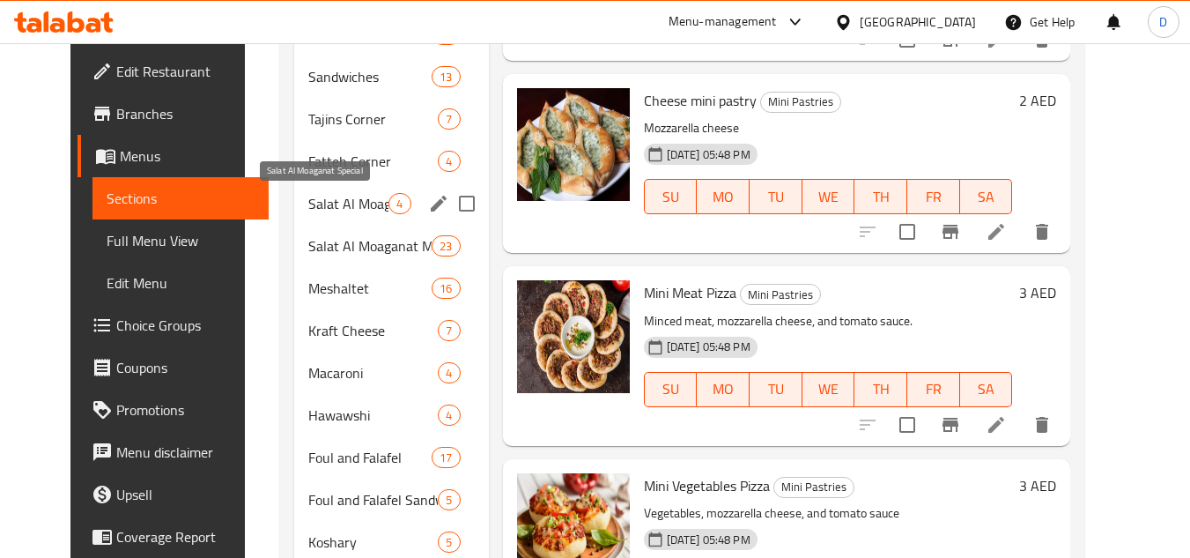
click at [316, 212] on span "Salat Al Moaganat Special" at bounding box center [348, 203] width 80 height 21
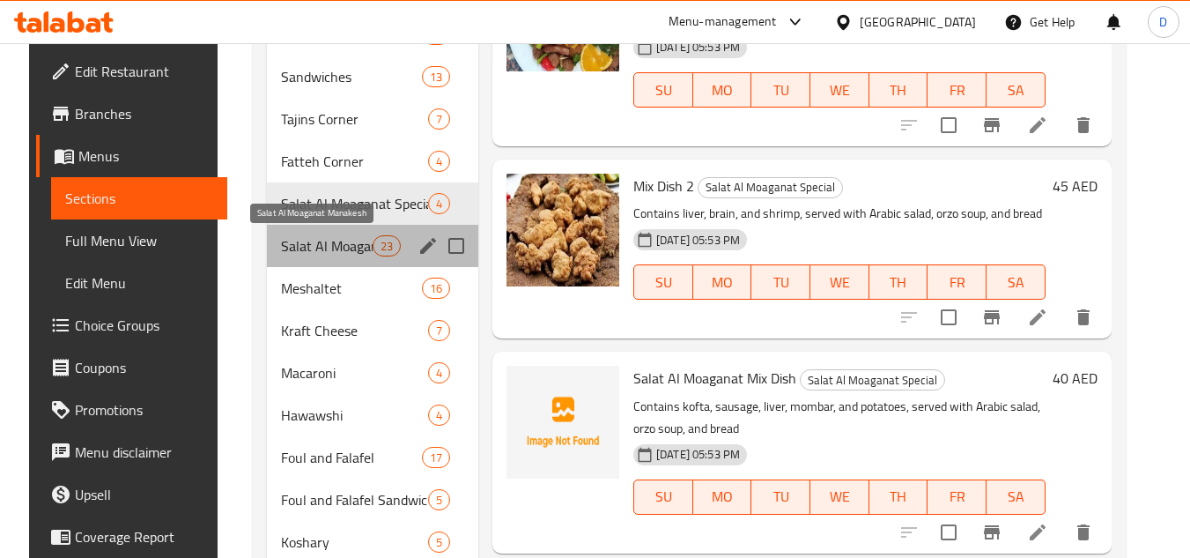
click at [319, 250] on span "Salat Al Moaganat Manakesh" at bounding box center [326, 245] width 91 height 21
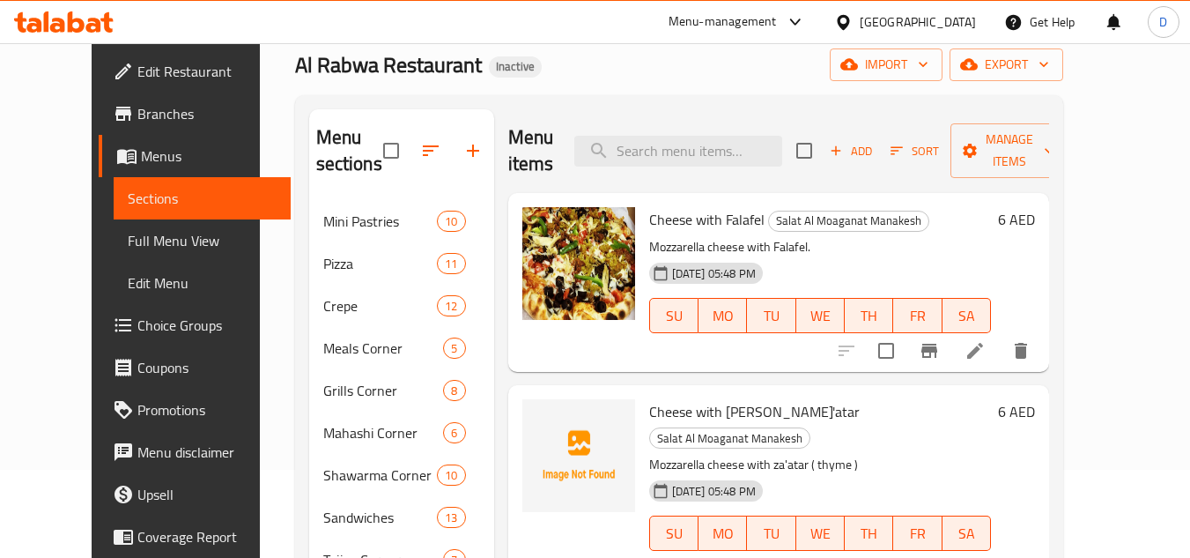
scroll to position [88, 0]
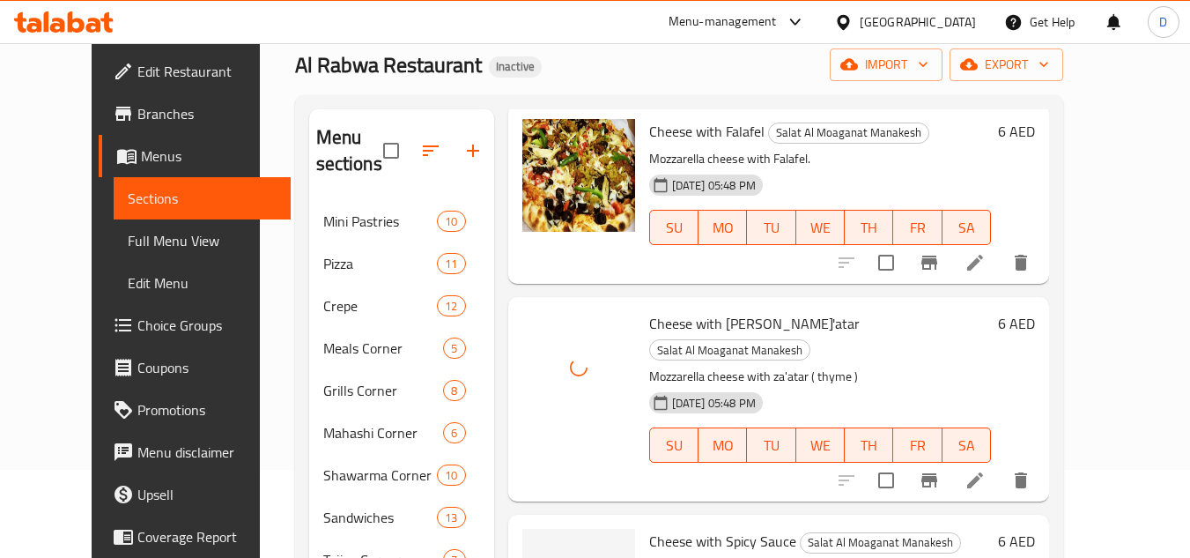
click at [681, 528] on span "Cheese with Spicy Sauce" at bounding box center [722, 541] width 147 height 26
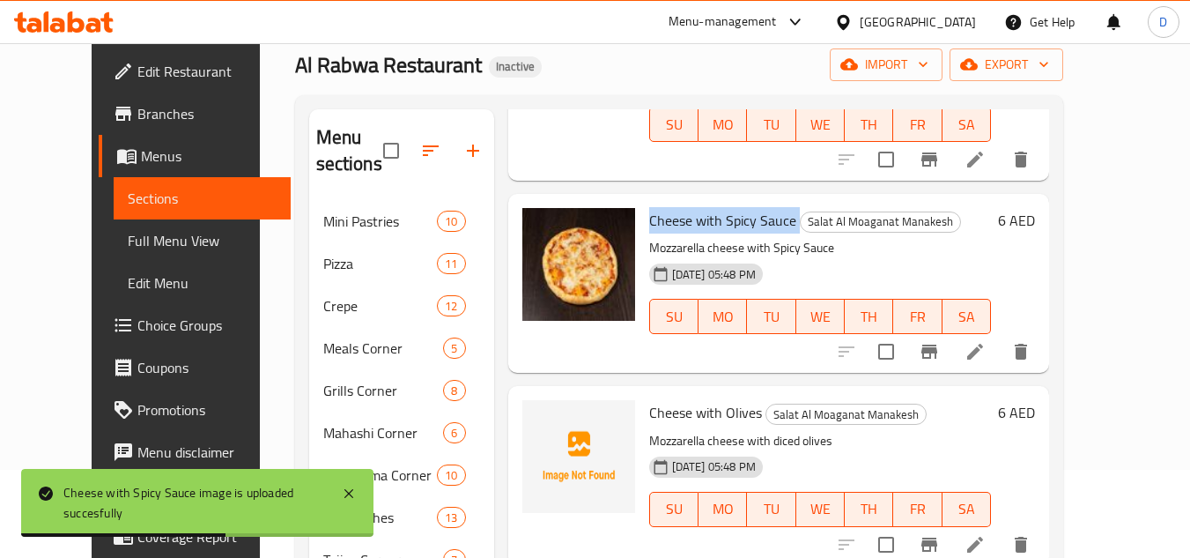
scroll to position [528, 0]
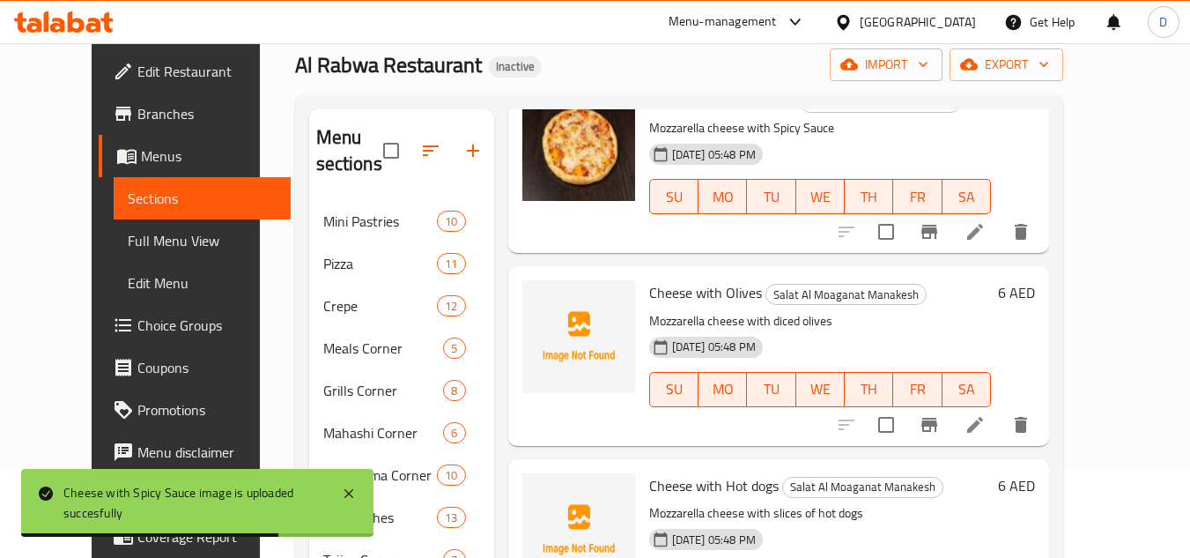
click at [676, 279] on span "Cheese with Olives" at bounding box center [705, 292] width 113 height 26
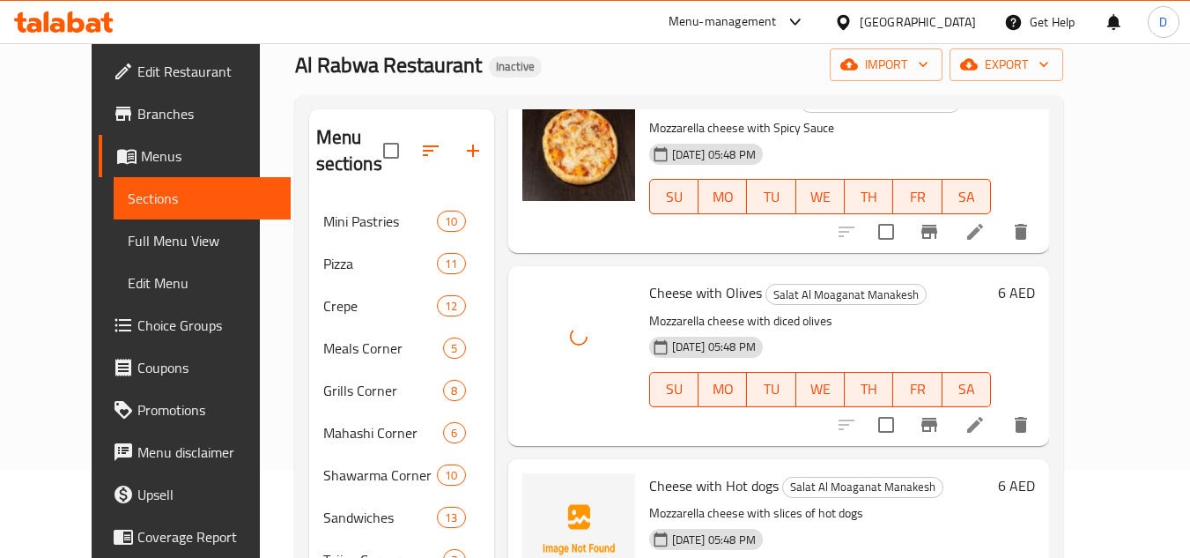
click at [668, 472] on span "Cheese with Hot dogs" at bounding box center [713, 485] width 129 height 26
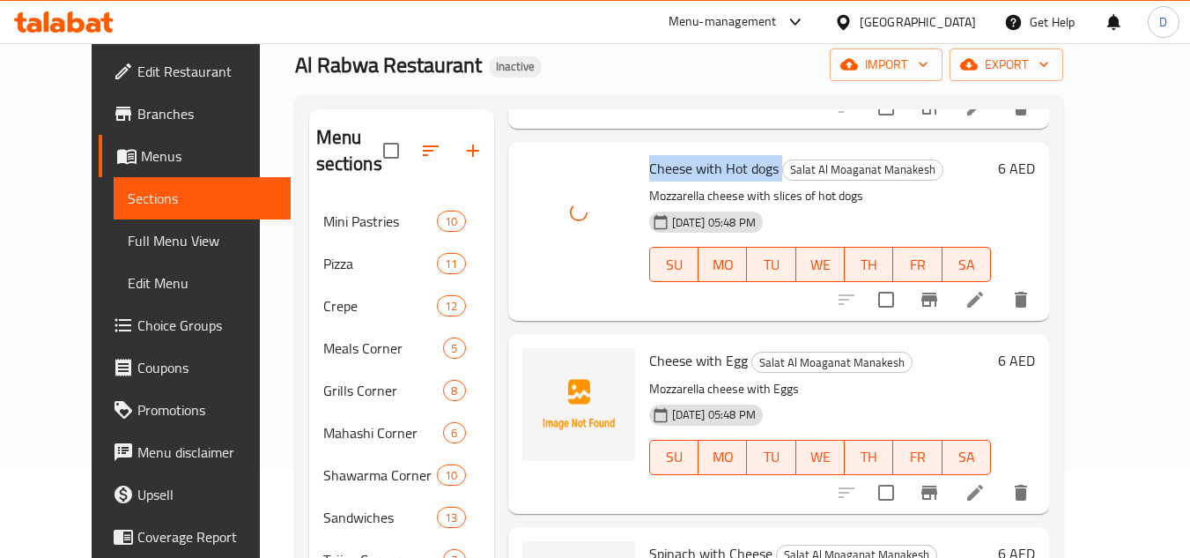
scroll to position [881, 0]
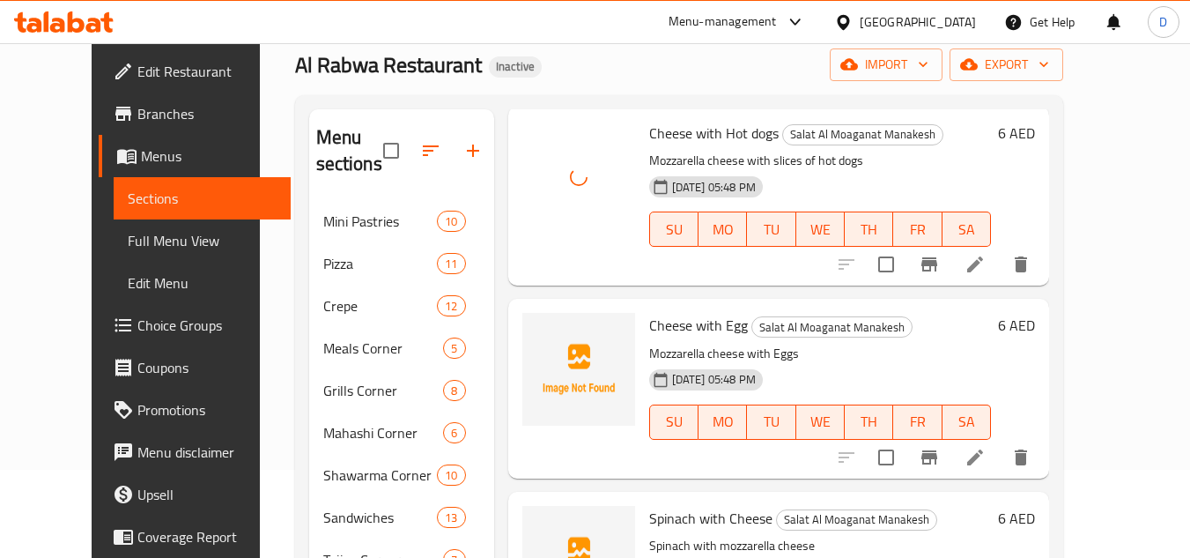
click at [652, 312] on span "Cheese with Egg" at bounding box center [698, 325] width 99 height 26
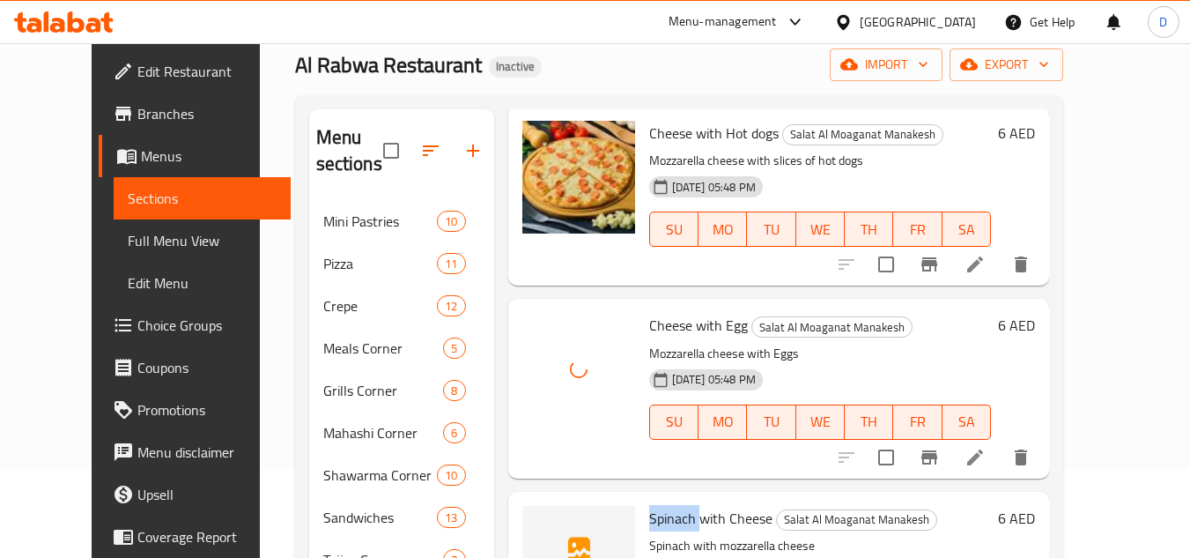
click at [649, 505] on span "Spinach with Cheese" at bounding box center [710, 518] width 123 height 26
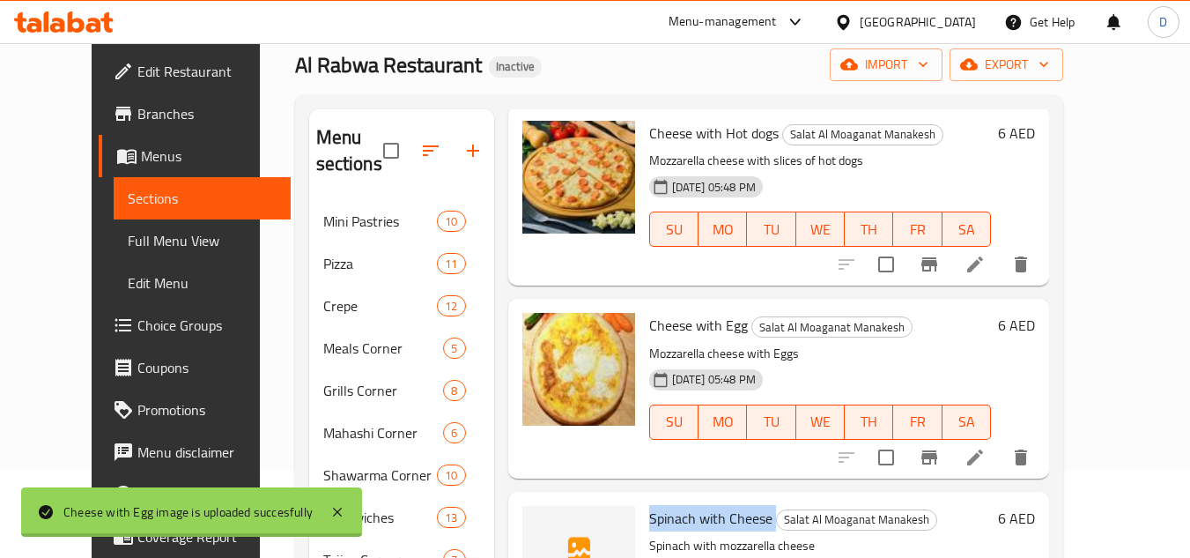
click at [649, 505] on span "Spinach with Cheese" at bounding box center [710, 518] width 123 height 26
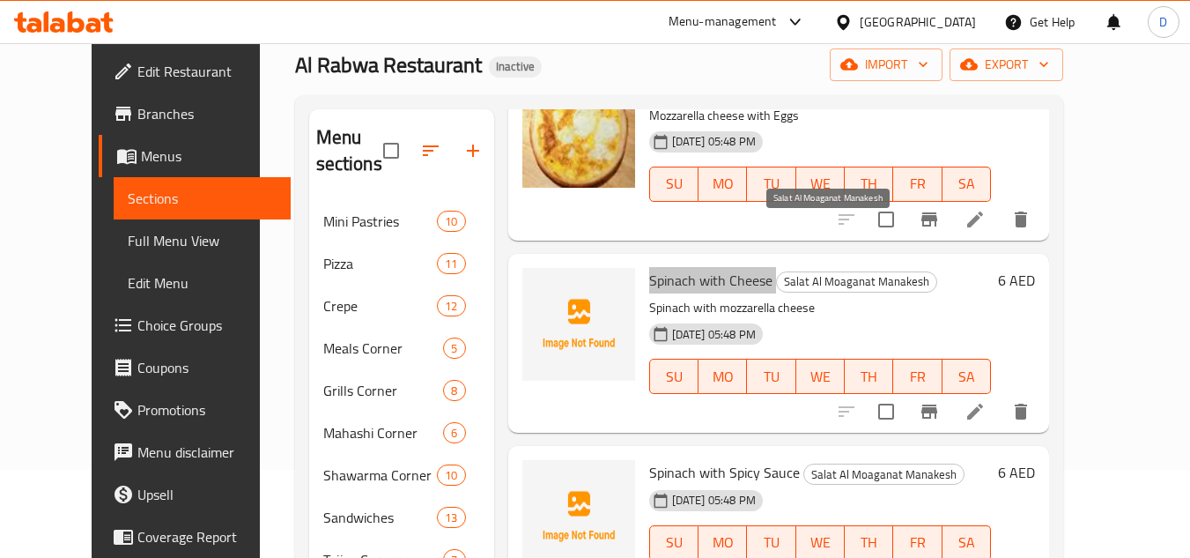
scroll to position [1145, 0]
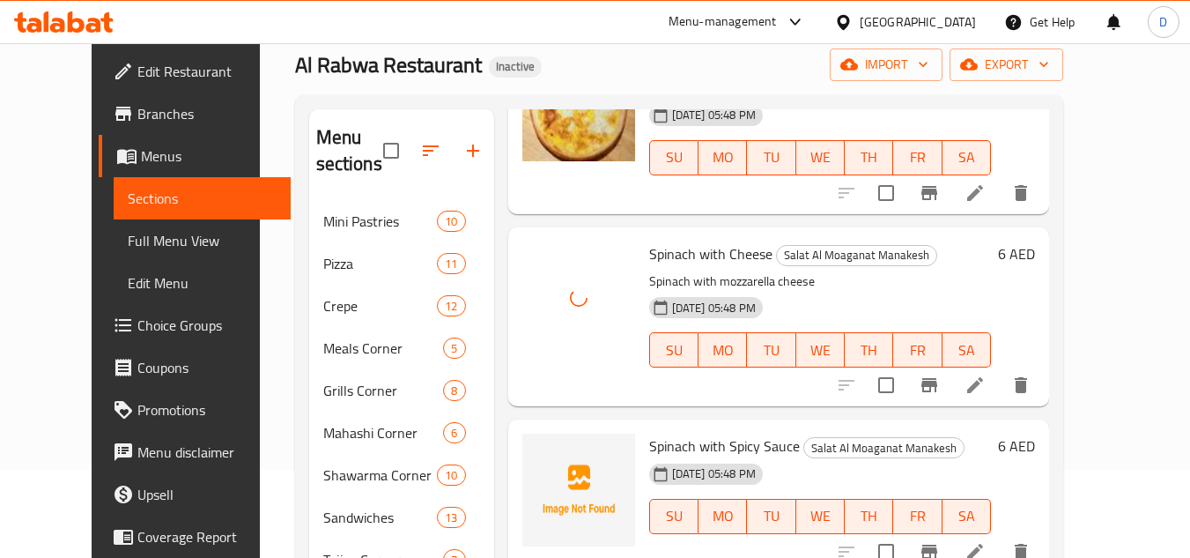
click at [712, 432] on span "Spinach with Spicy Sauce" at bounding box center [724, 445] width 151 height 26
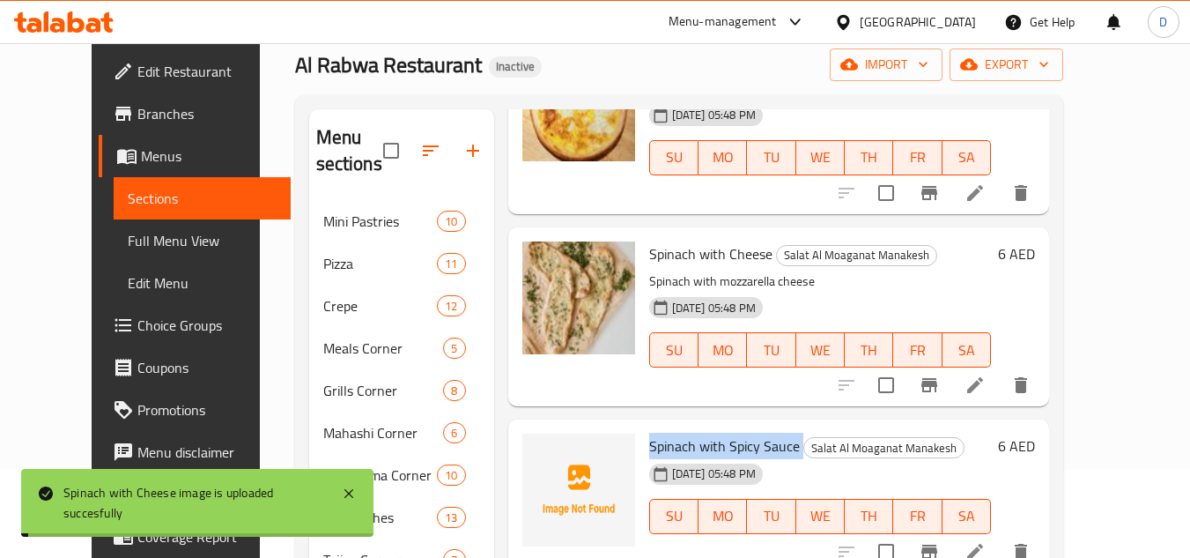
click at [666, 432] on span "Spinach with Spicy Sauce" at bounding box center [724, 445] width 151 height 26
drag, startPoint x: 677, startPoint y: 424, endPoint x: 801, endPoint y: 417, distance: 123.5
click at [801, 433] on h6 "Spinach with Spicy Sauce Salat Al Moaganat Manakesh" at bounding box center [820, 445] width 342 height 25
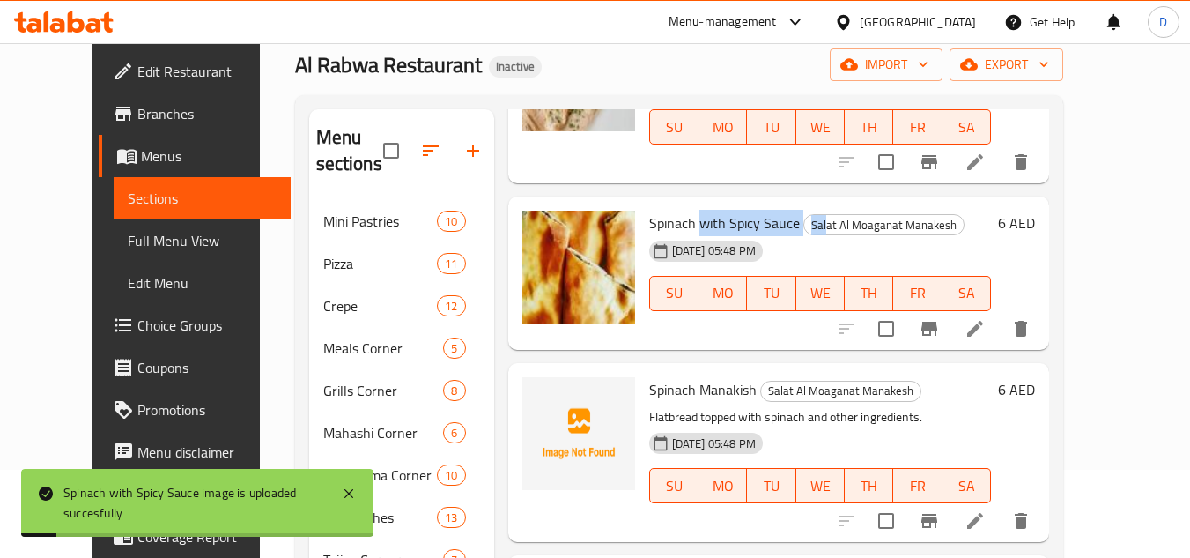
scroll to position [1409, 0]
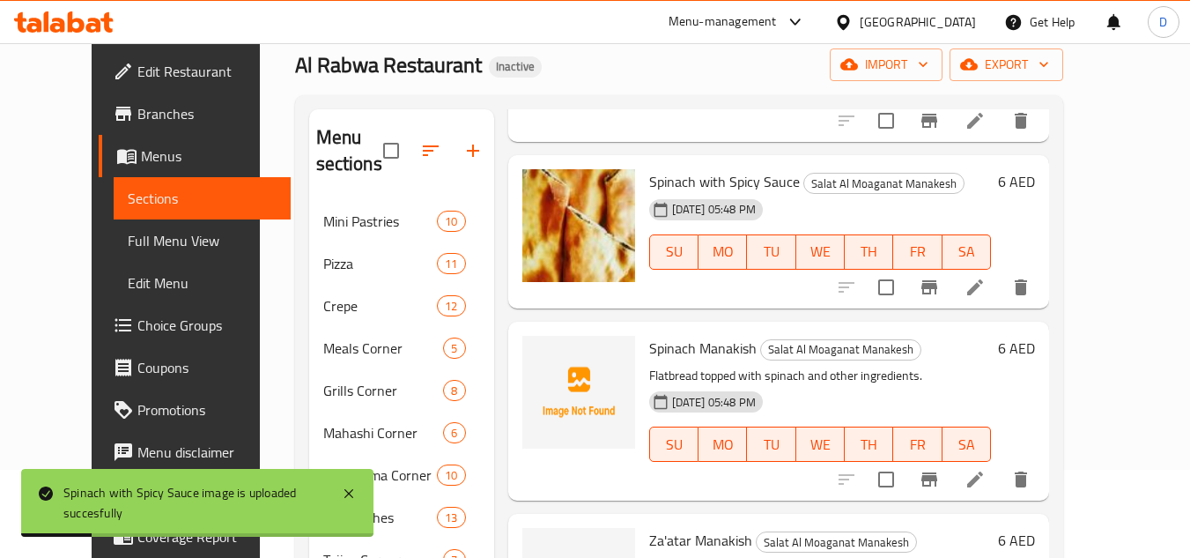
click at [722, 335] on span "Spinach Manakish" at bounding box center [702, 348] width 107 height 26
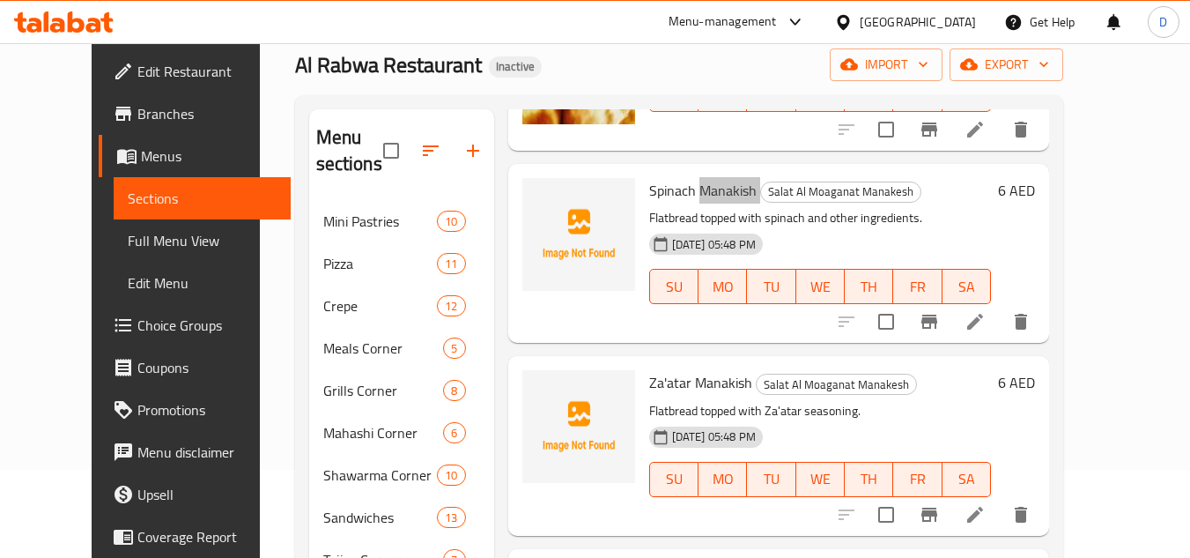
scroll to position [1585, 0]
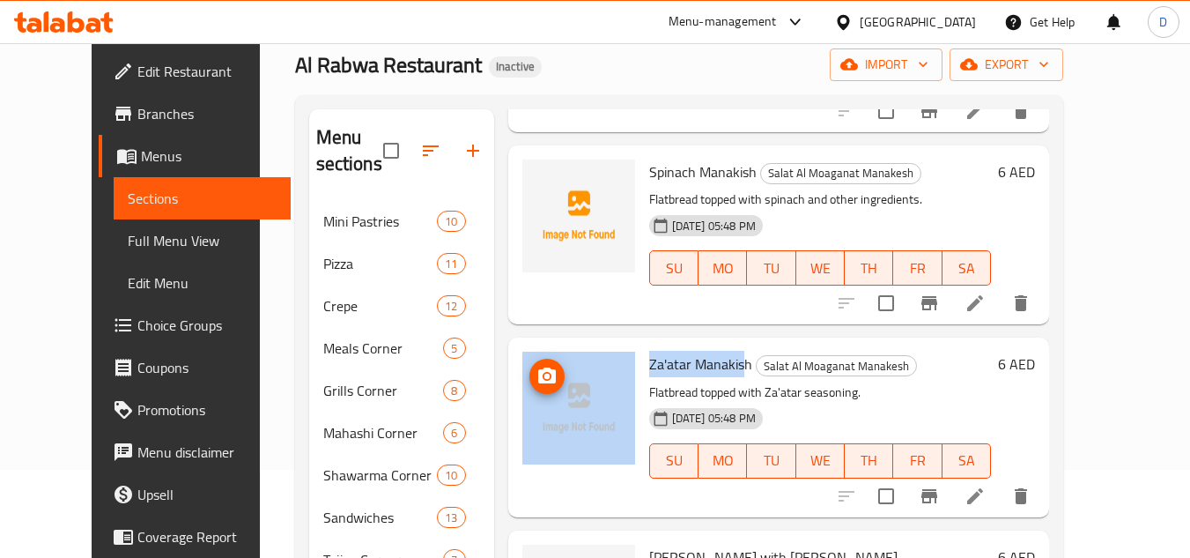
drag, startPoint x: 713, startPoint y: 346, endPoint x: 598, endPoint y: 351, distance: 114.6
click at [598, 351] on div "Za'atar Manakish Salat Al Moaganat Manakesh Flatbread topped with Za'atar seaso…" at bounding box center [778, 426] width 527 height 165
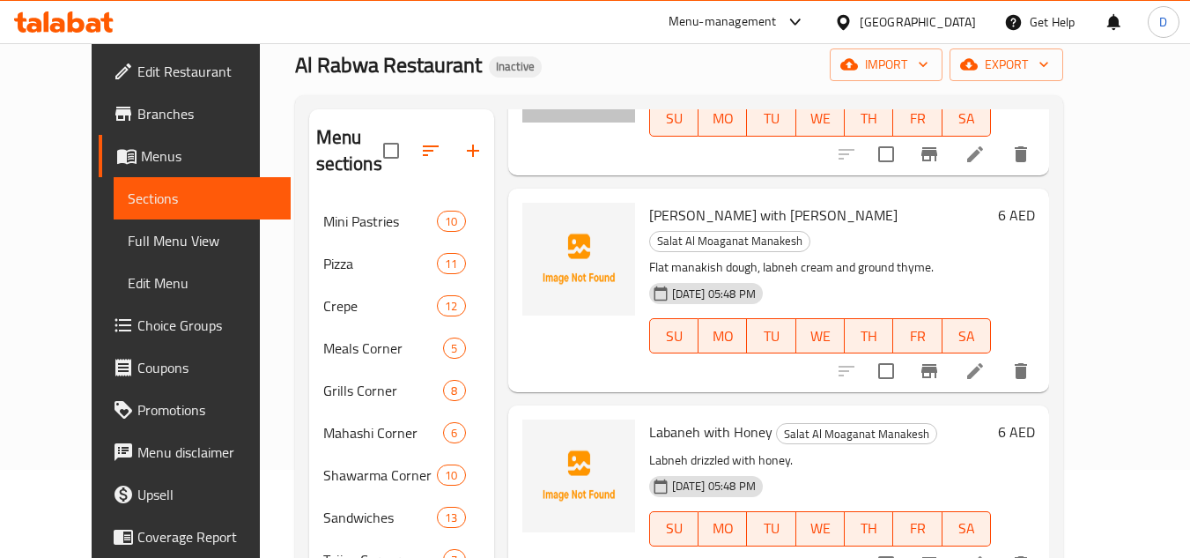
scroll to position [1938, 0]
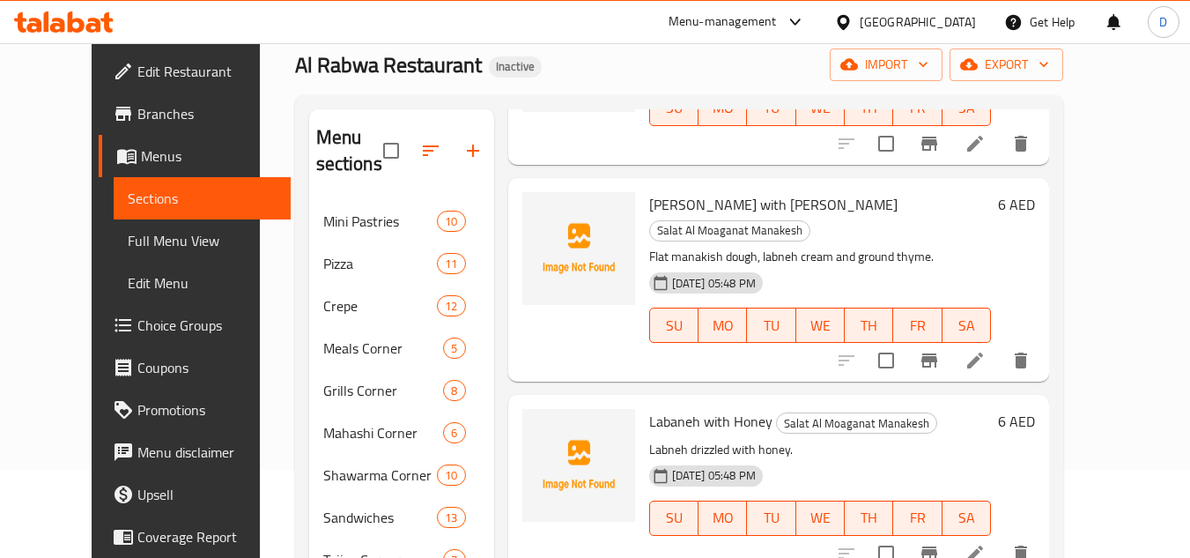
click at [733, 408] on span "Labaneh with Honey" at bounding box center [710, 421] width 123 height 26
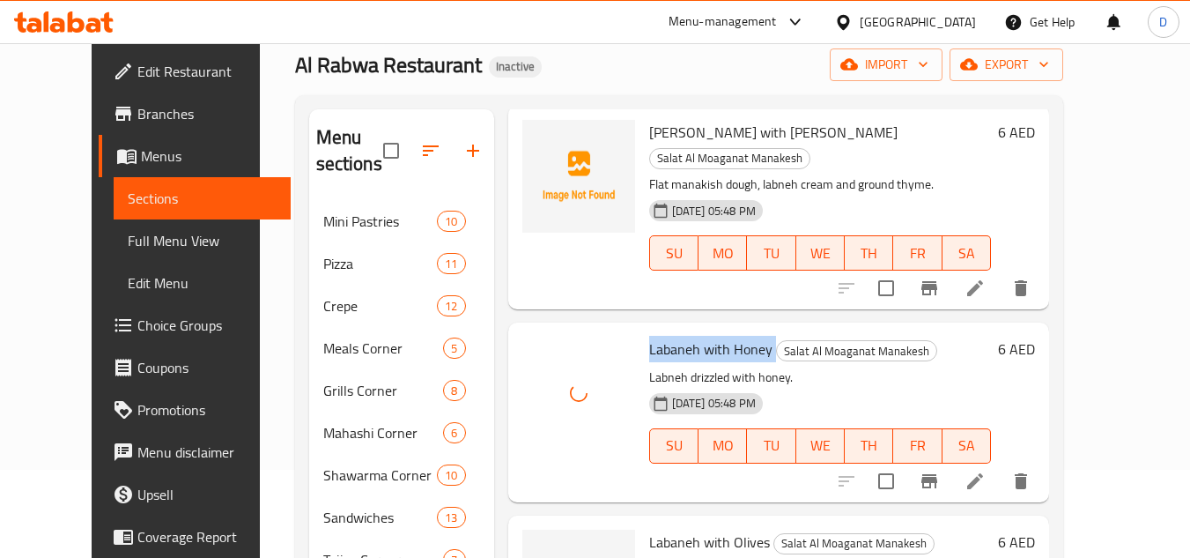
scroll to position [2114, 0]
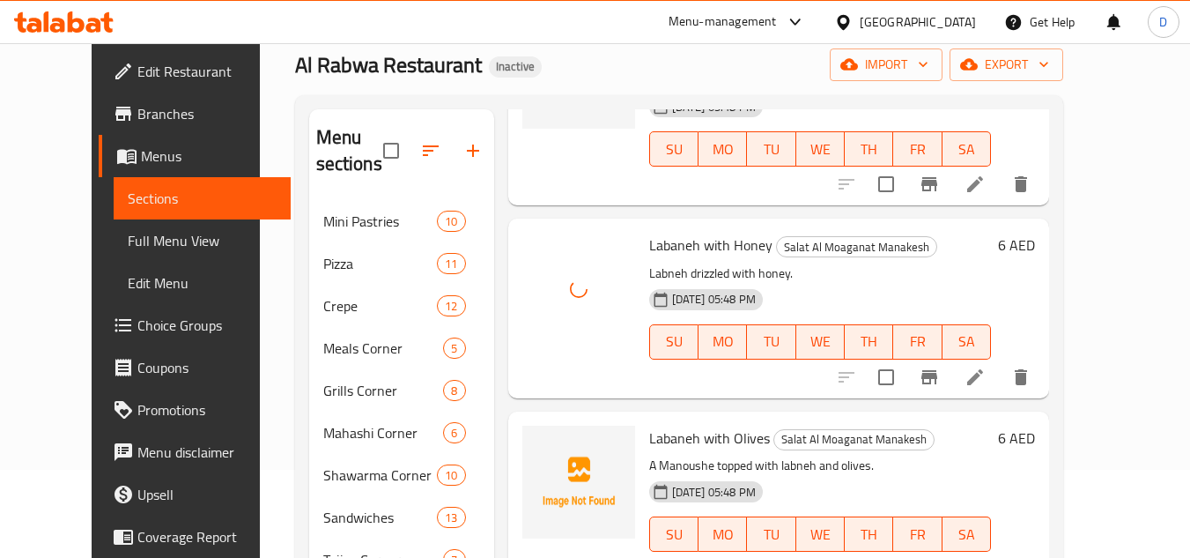
click at [713, 425] on span "Labaneh with Olives" at bounding box center [709, 438] width 121 height 26
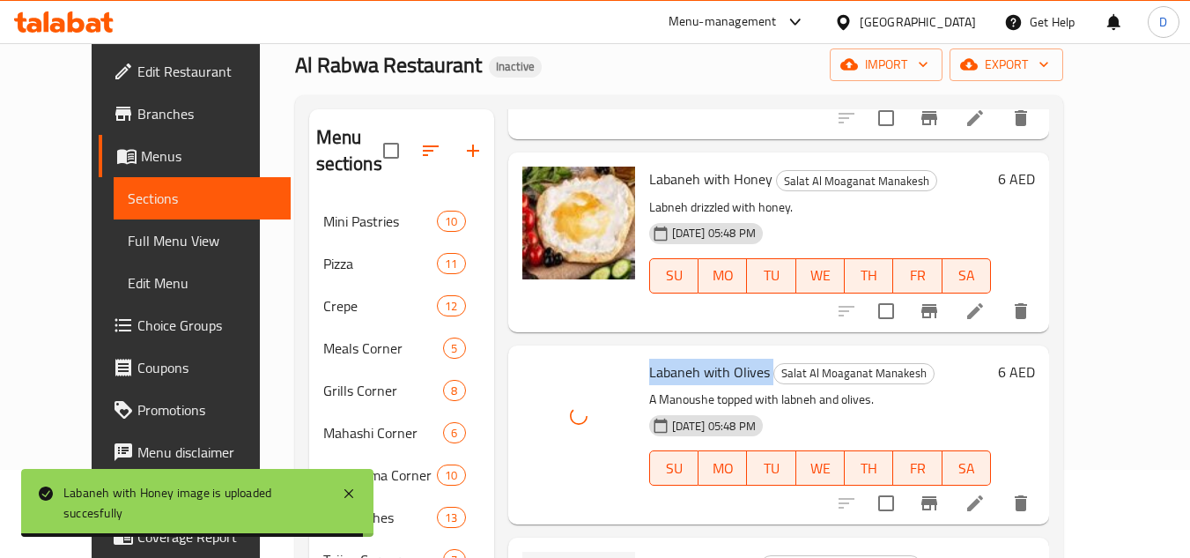
scroll to position [2378, 0]
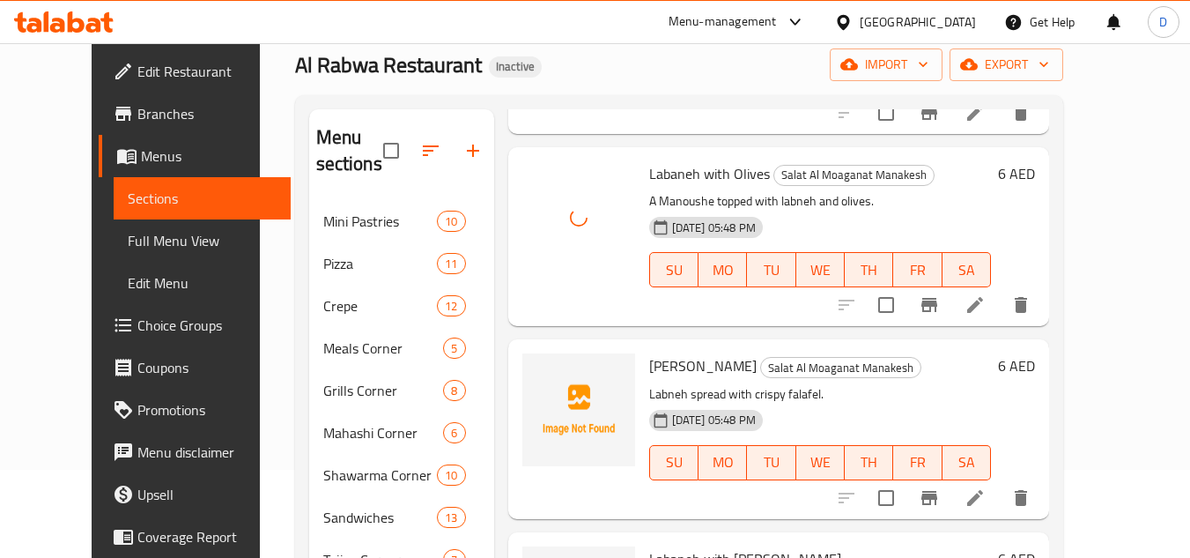
click at [707, 352] on span "[PERSON_NAME]" at bounding box center [702, 365] width 107 height 26
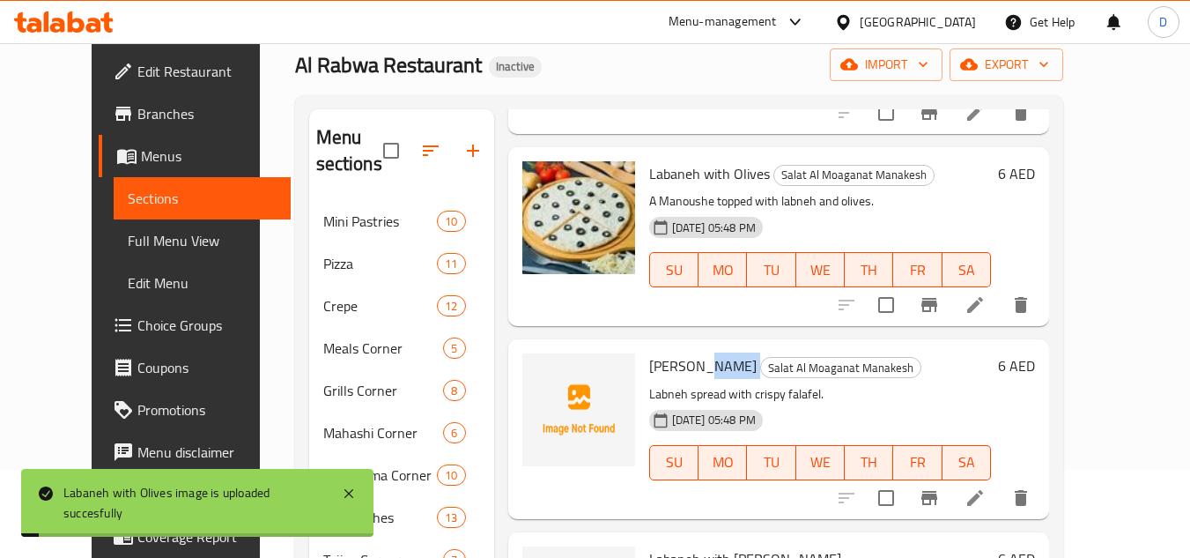
click at [707, 352] on span "[PERSON_NAME]" at bounding box center [702, 365] width 107 height 26
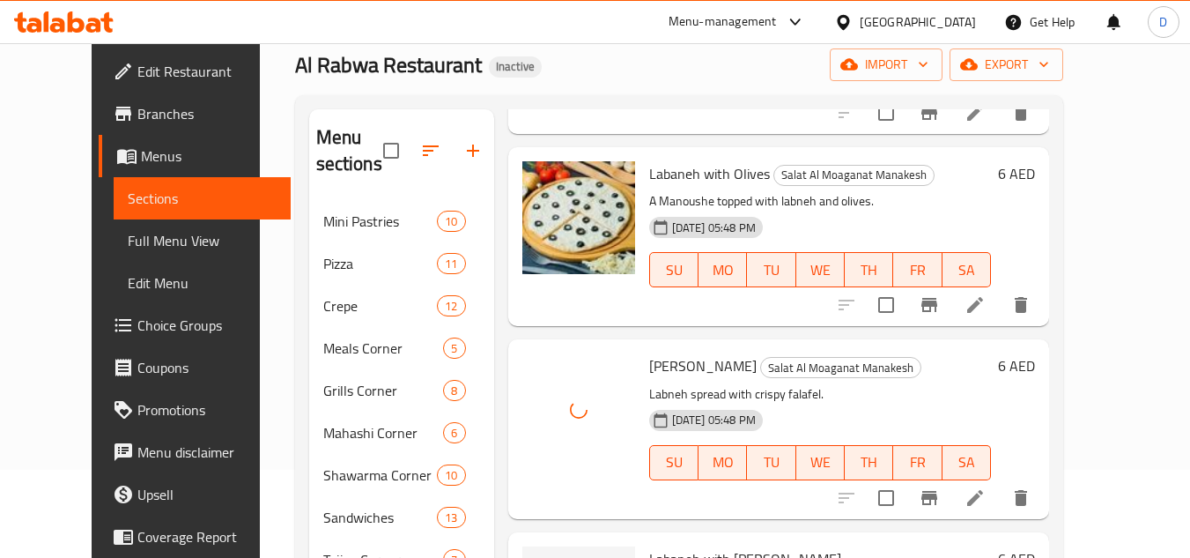
click at [698, 545] on span "Labaneh with [PERSON_NAME]" at bounding box center [745, 558] width 192 height 26
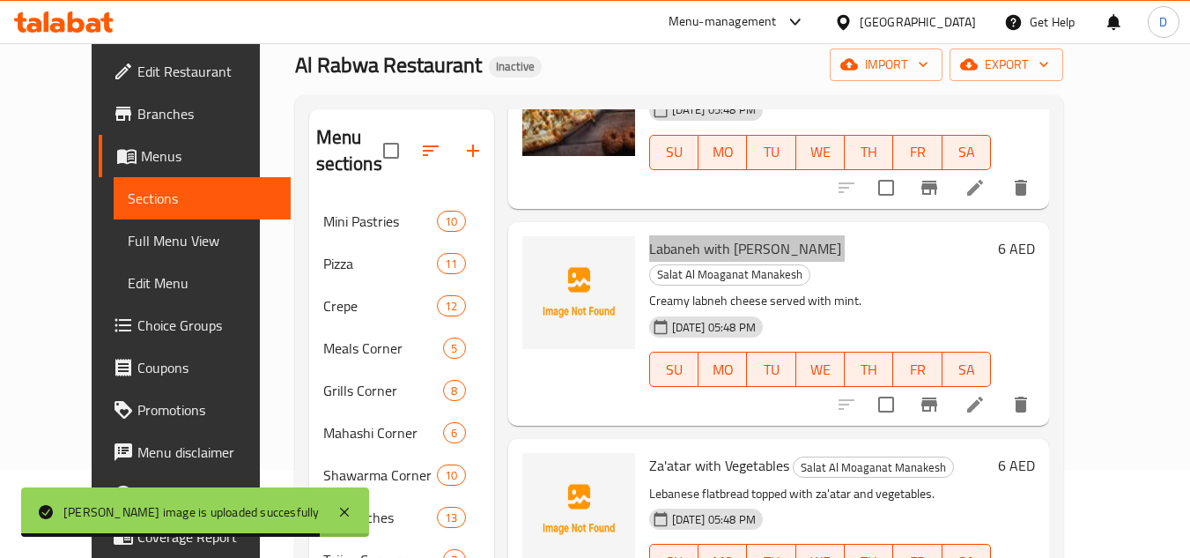
scroll to position [2730, 0]
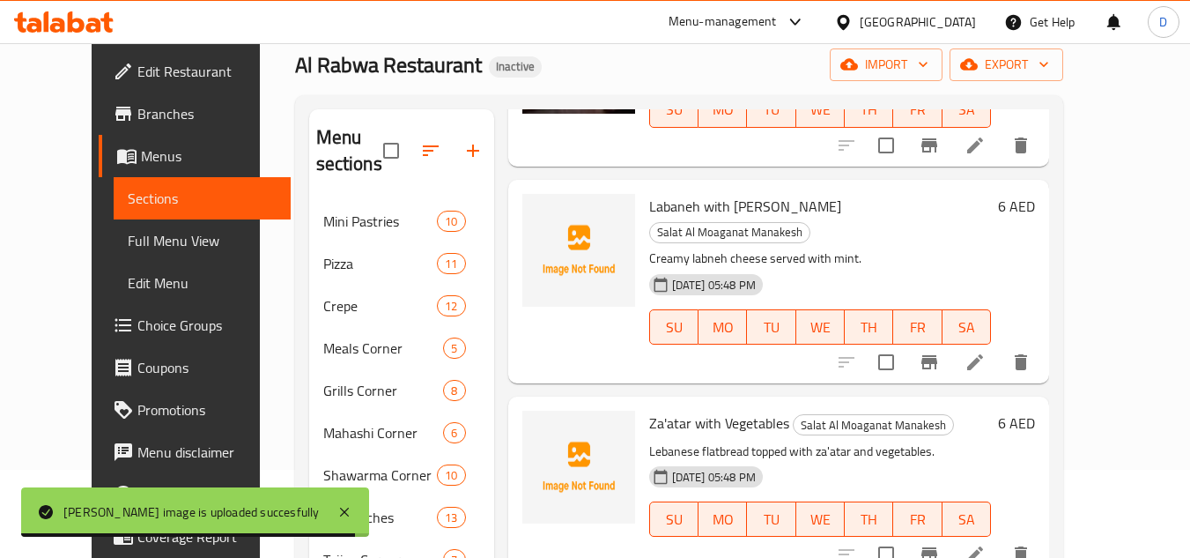
click at [741, 410] on span "Za'atar with Vegetables" at bounding box center [719, 423] width 140 height 26
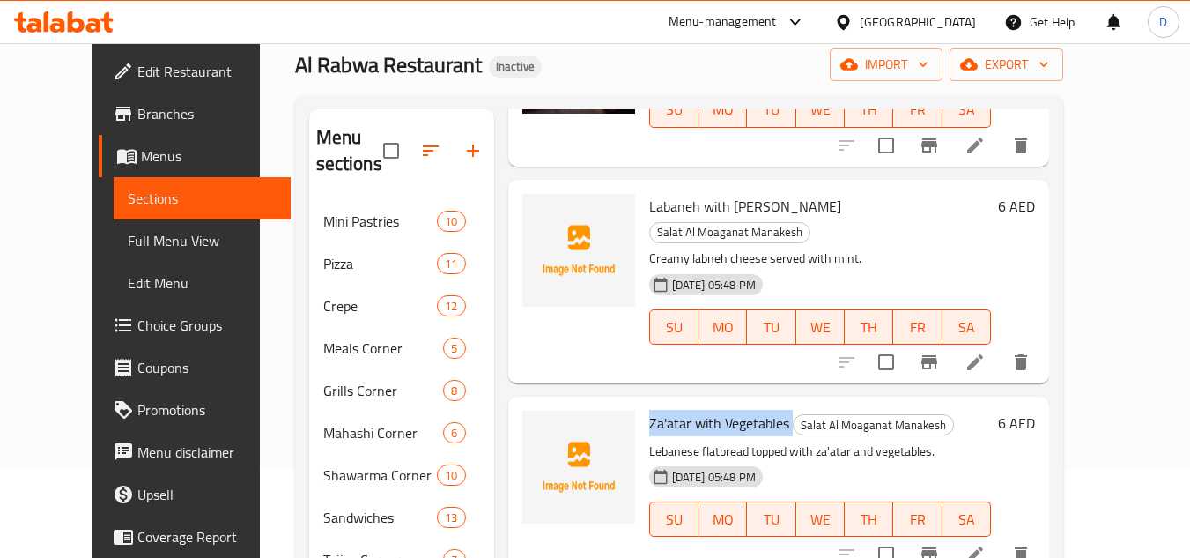
click at [741, 410] on span "Za'atar with Vegetables" at bounding box center [719, 423] width 140 height 26
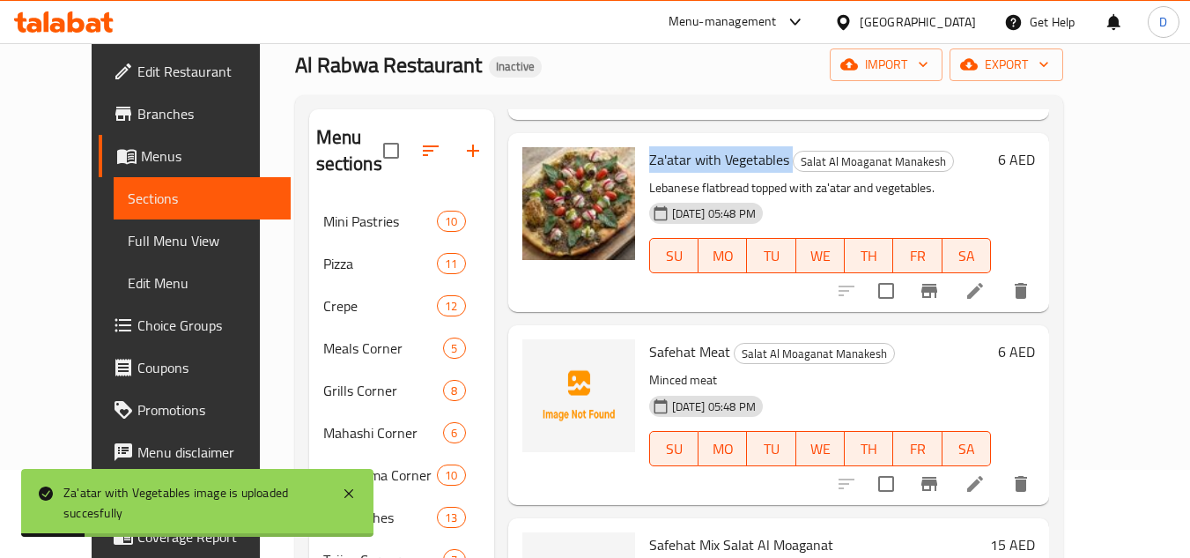
scroll to position [2995, 0]
click at [649, 337] on span "Safehat Meat" at bounding box center [689, 350] width 81 height 26
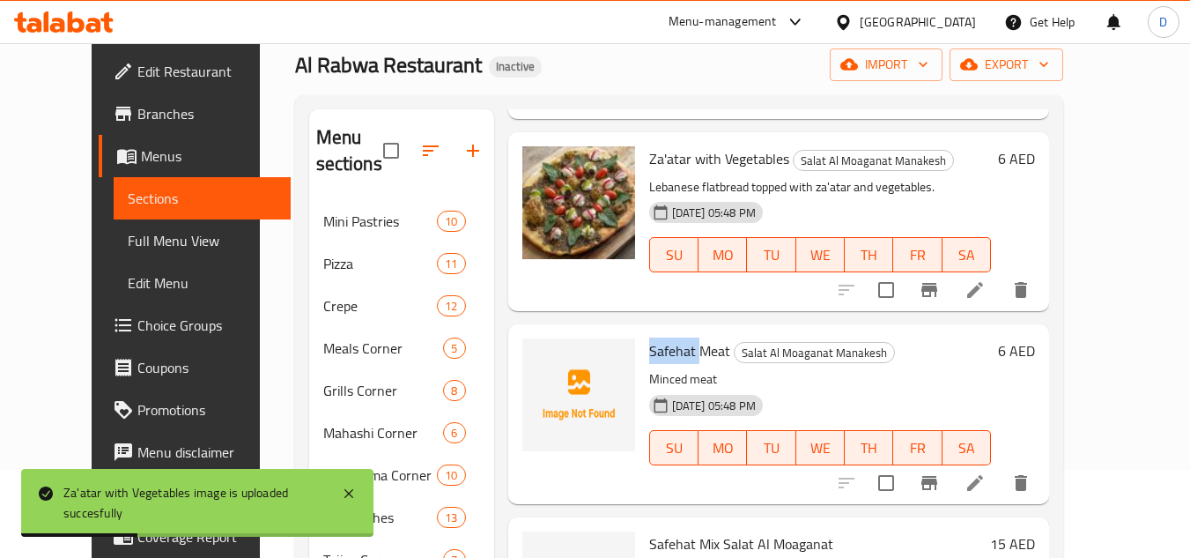
click at [649, 337] on span "Safehat Meat" at bounding box center [689, 350] width 81 height 26
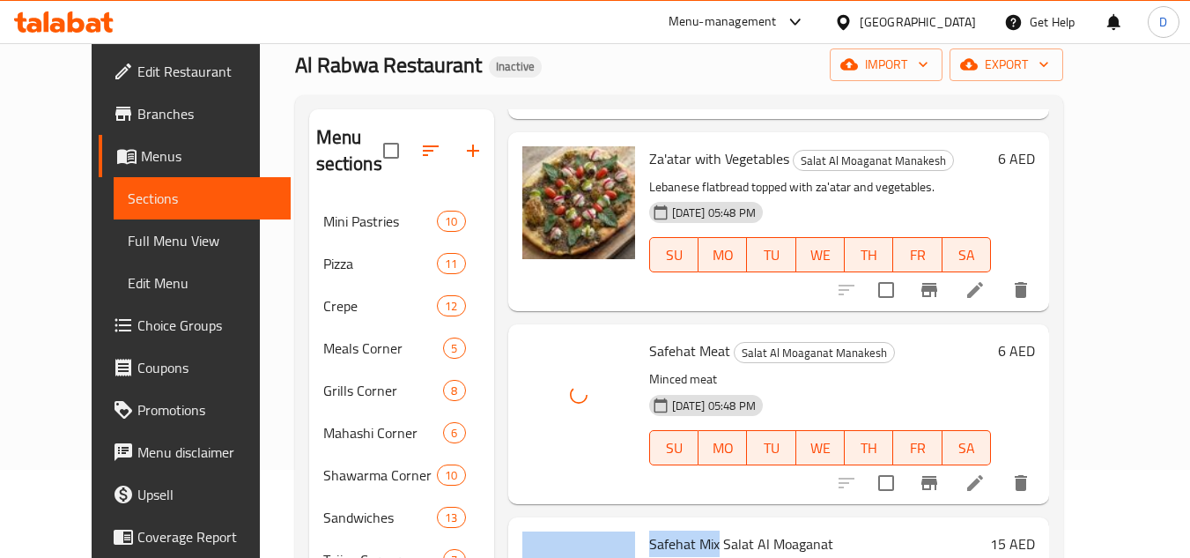
drag, startPoint x: 696, startPoint y: 472, endPoint x: 602, endPoint y: 476, distance: 93.4
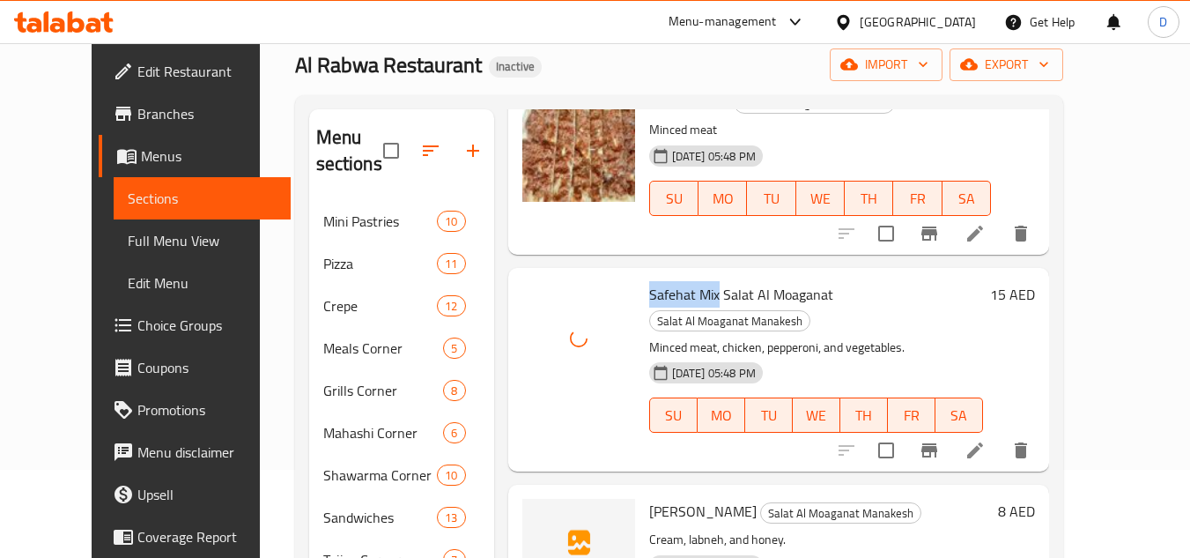
scroll to position [3315, 0]
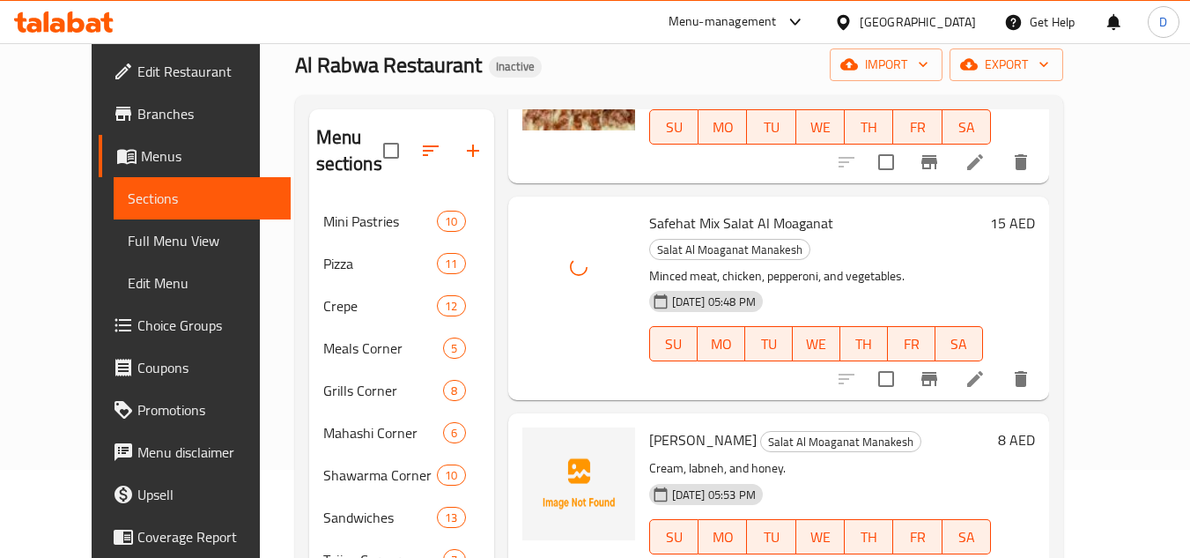
click at [660, 426] on span "[PERSON_NAME]" at bounding box center [702, 439] width 107 height 26
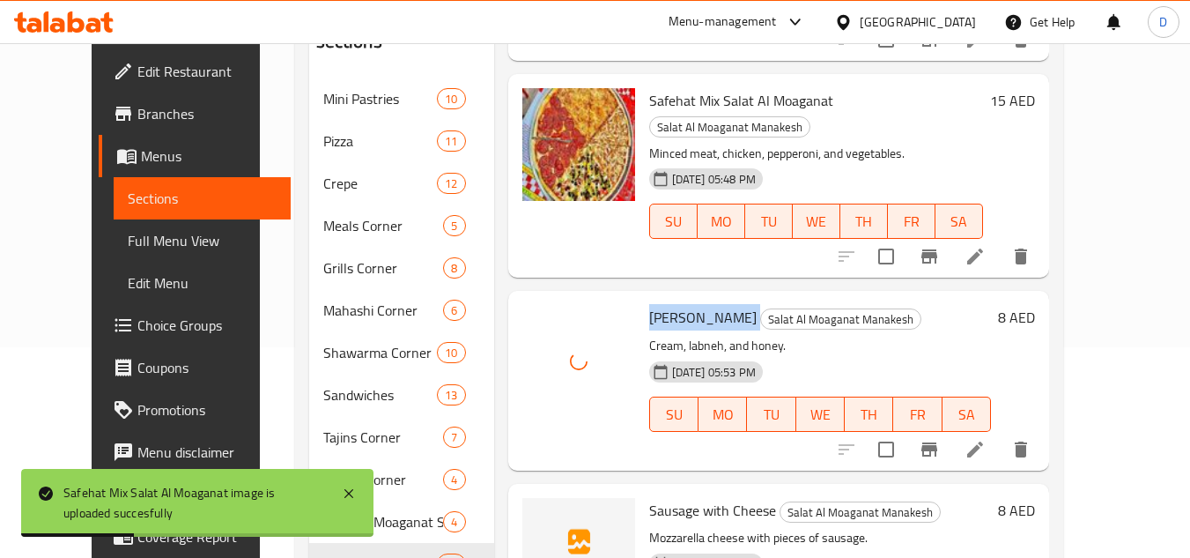
scroll to position [264, 0]
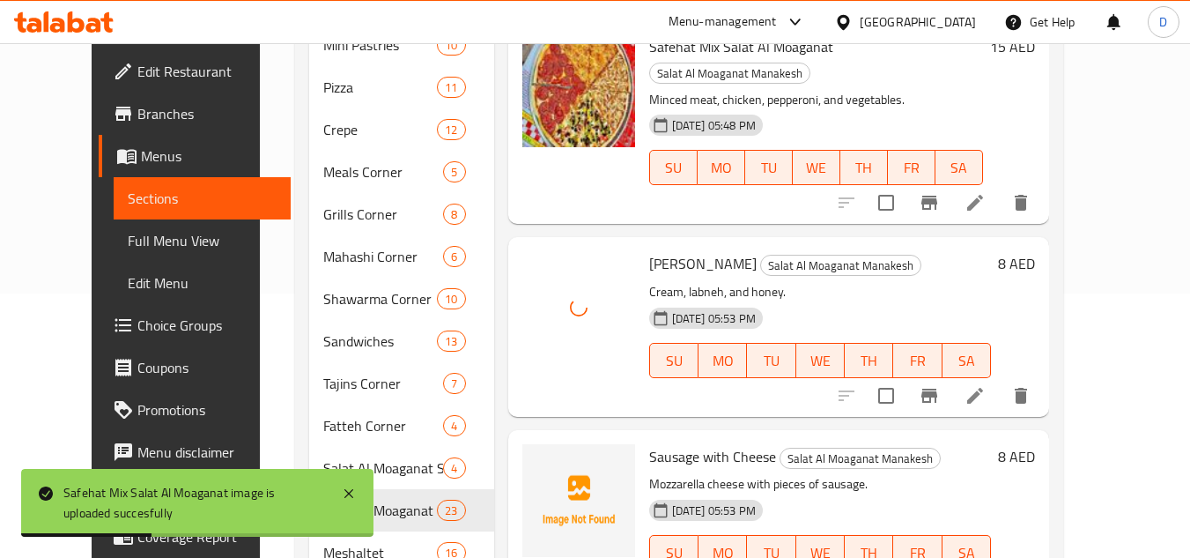
click at [656, 443] on span "Sausage with Cheese" at bounding box center [712, 456] width 127 height 26
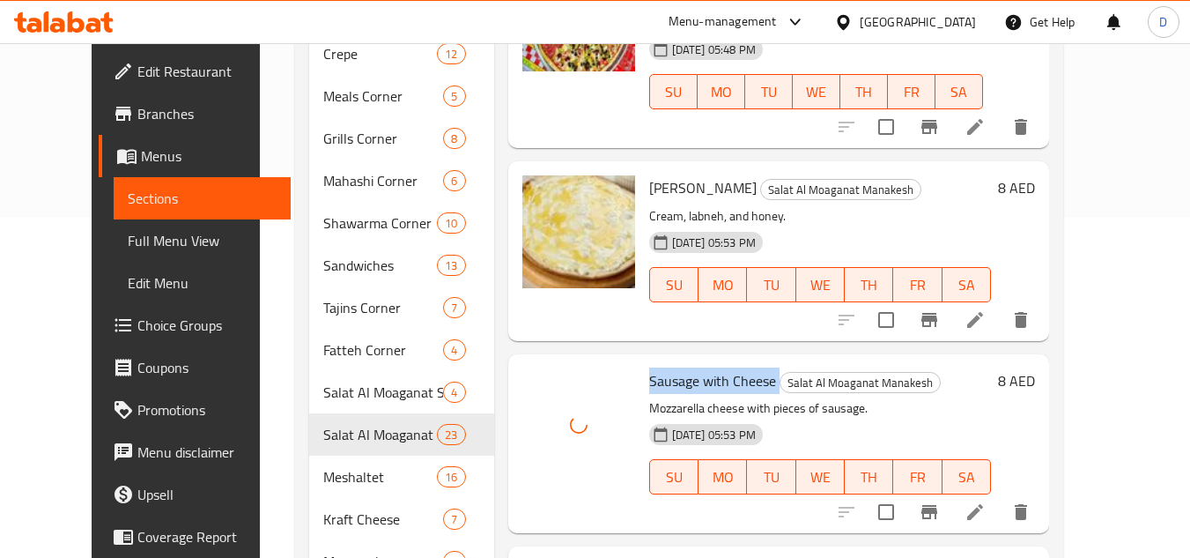
scroll to position [440, 0]
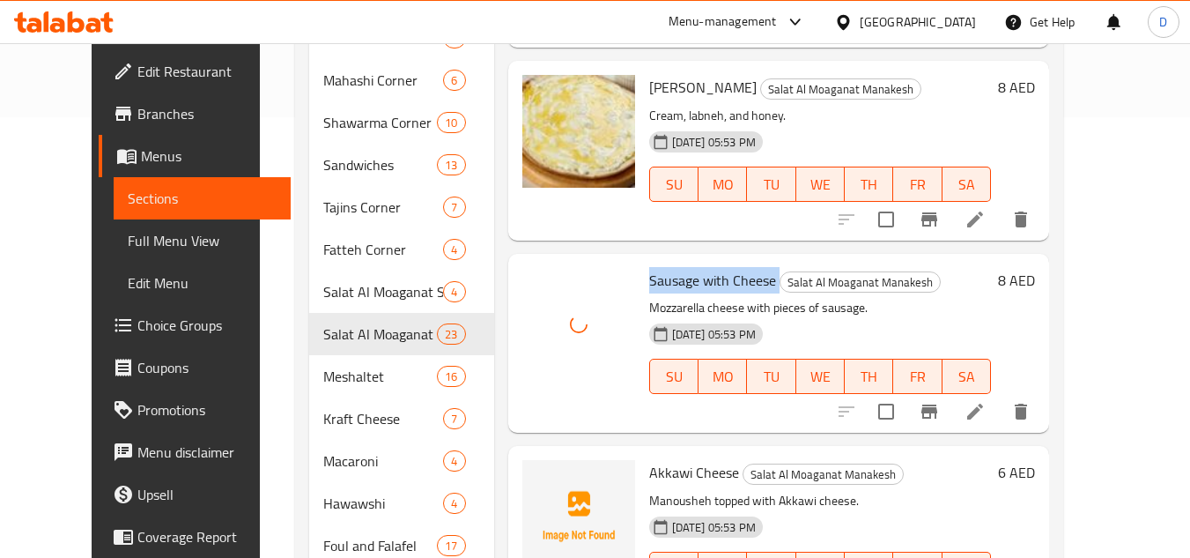
click at [694, 459] on span "Akkawi Cheese" at bounding box center [694, 472] width 90 height 26
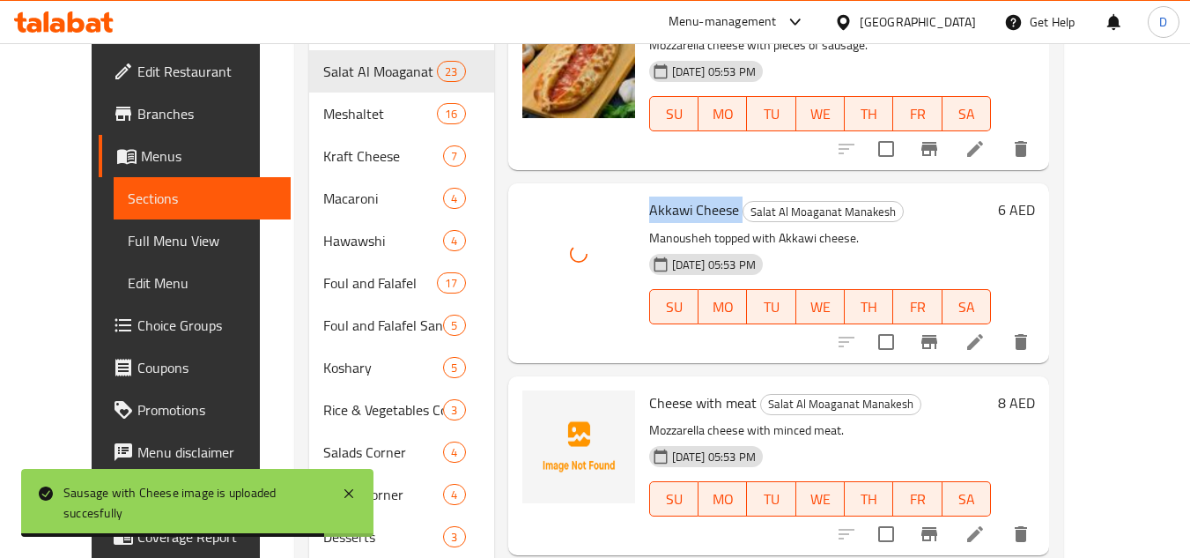
scroll to position [705, 0]
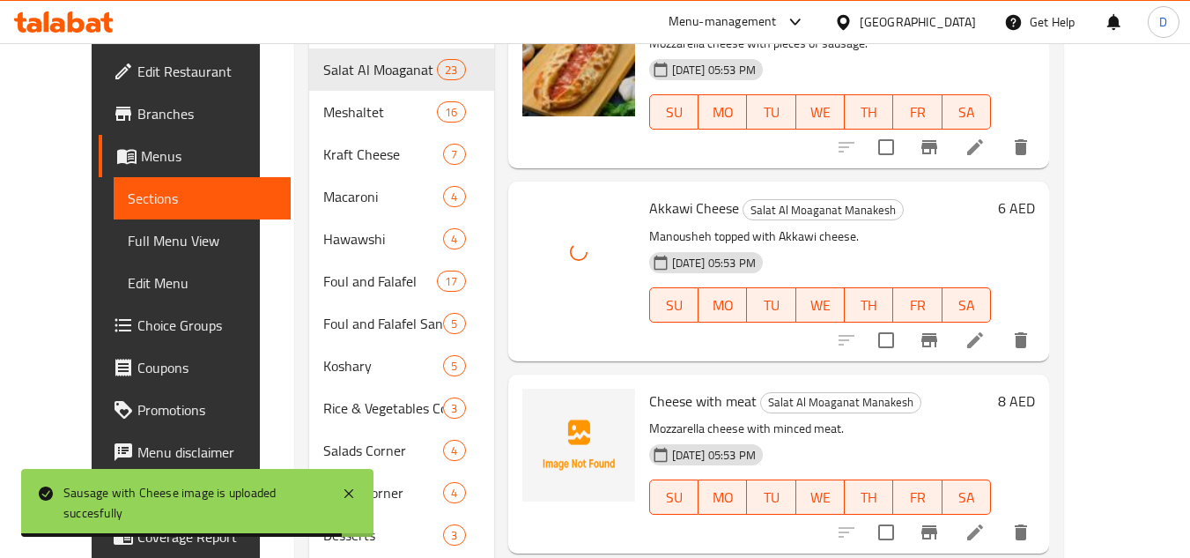
click at [666, 388] on span "Cheese with meat" at bounding box center [702, 401] width 107 height 26
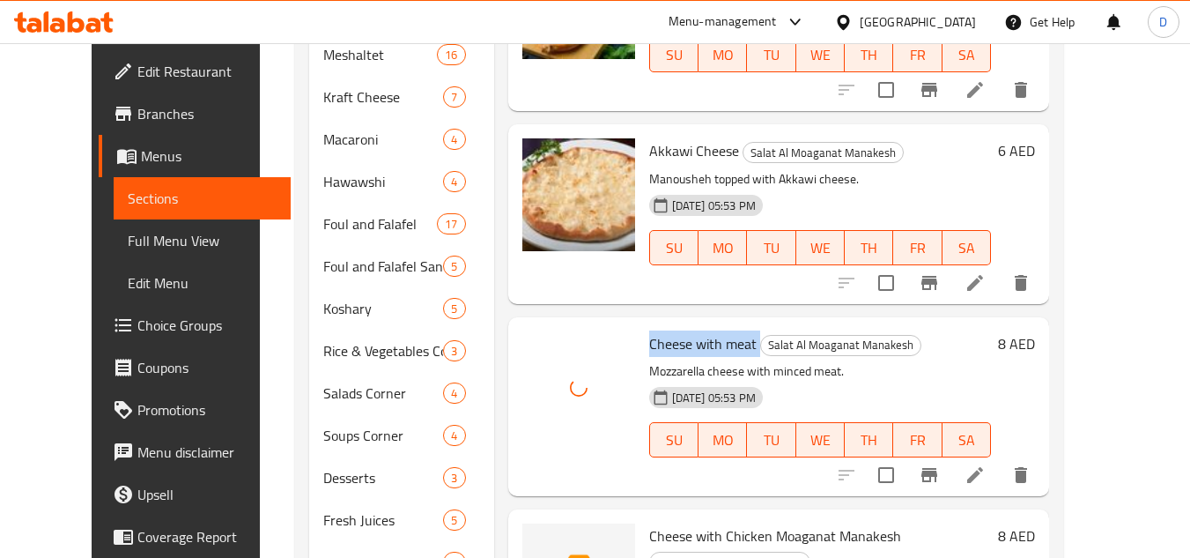
scroll to position [793, 0]
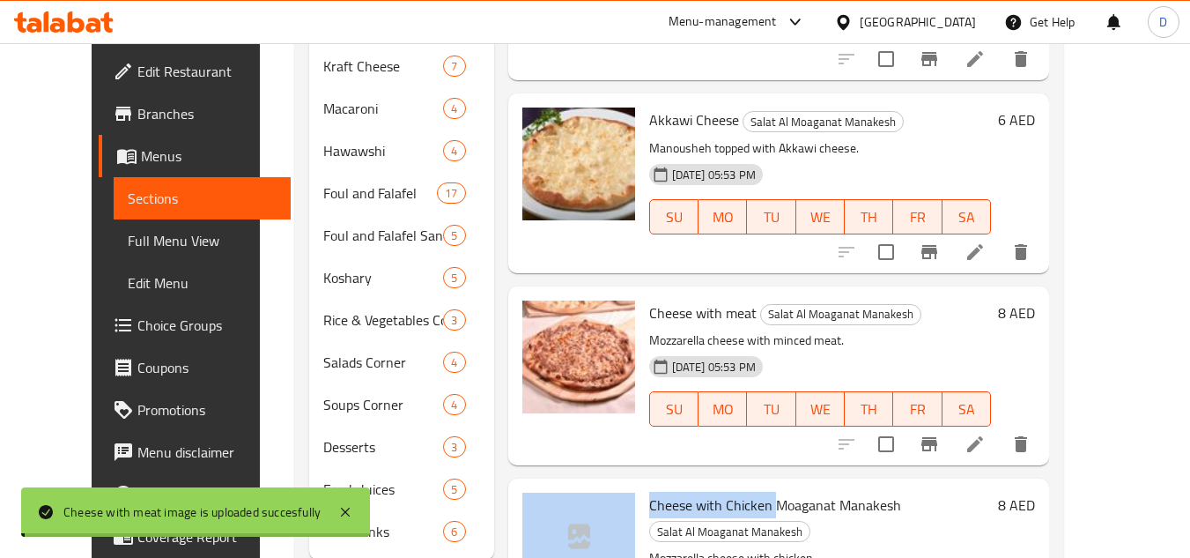
drag, startPoint x: 750, startPoint y: 407, endPoint x: 617, endPoint y: 405, distance: 133.9
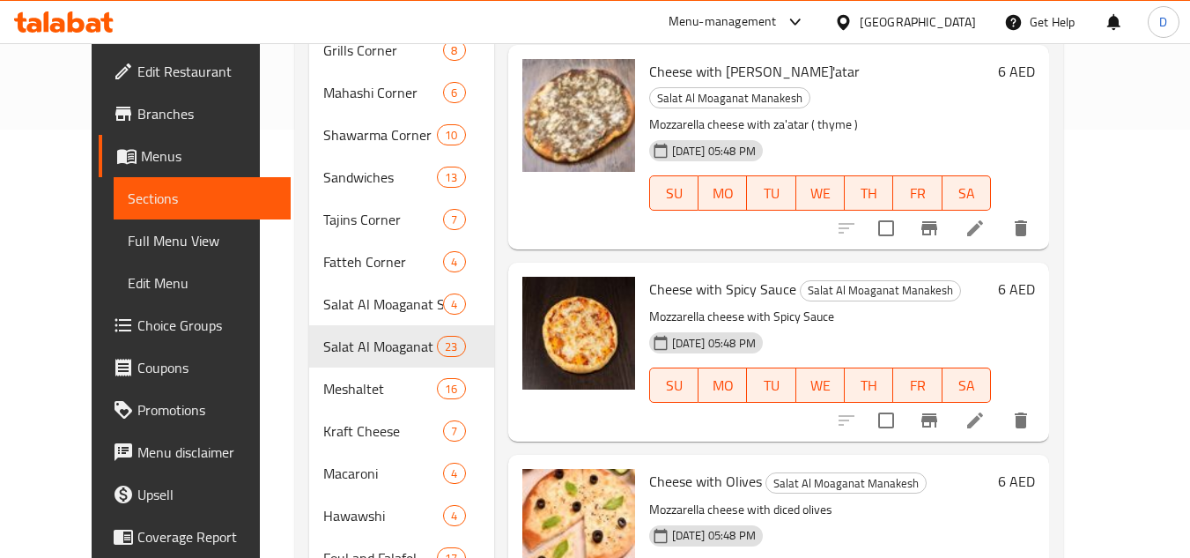
scroll to position [403, 0]
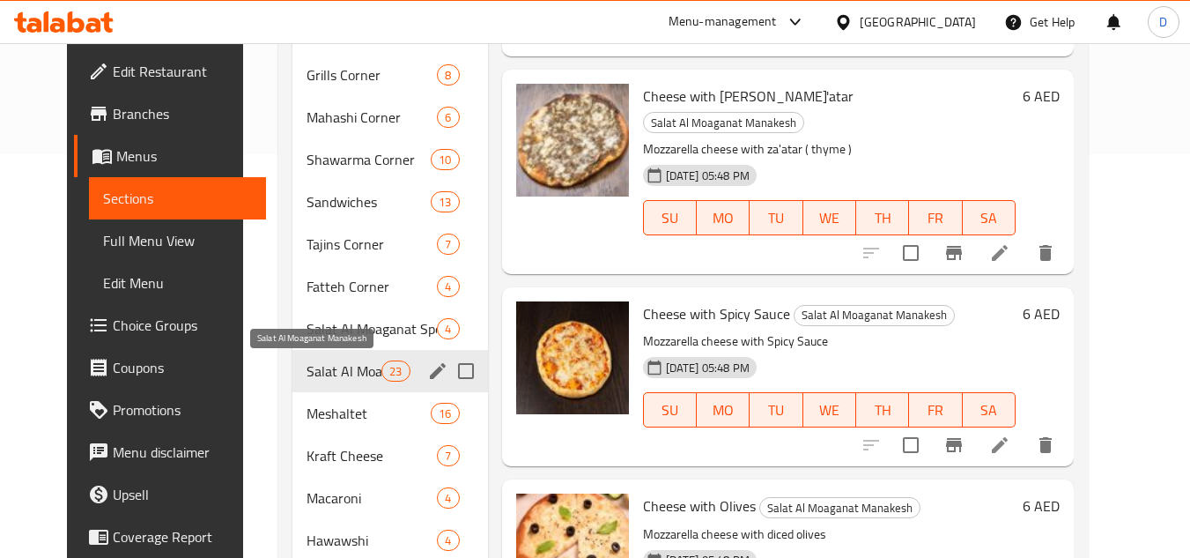
click at [321, 372] on span "Salat Al Moaganat Manakesh" at bounding box center [344, 370] width 75 height 21
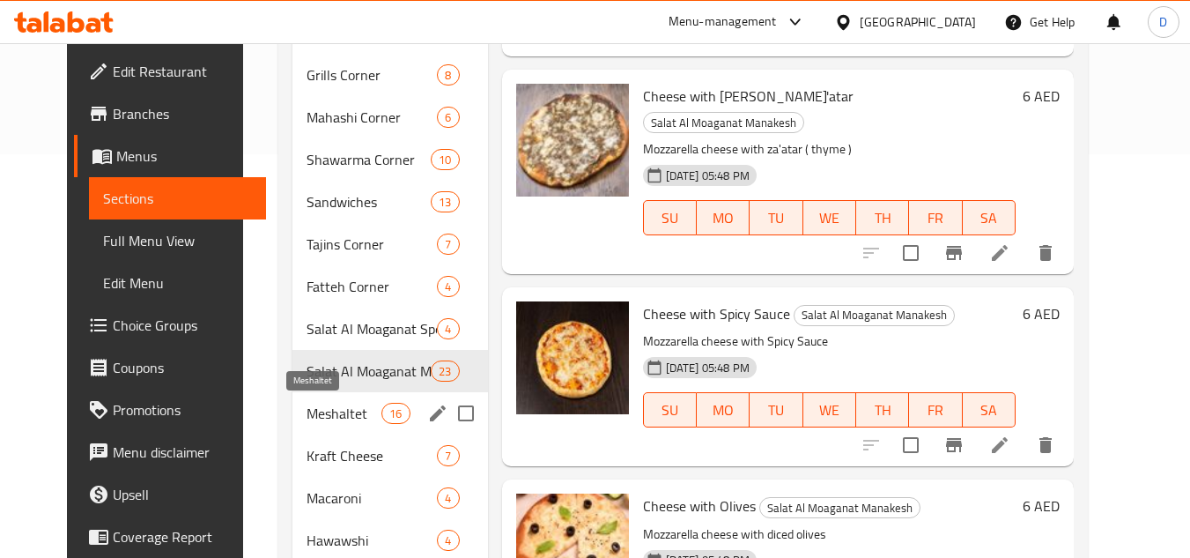
click at [325, 409] on span "Meshaltet" at bounding box center [344, 413] width 75 height 21
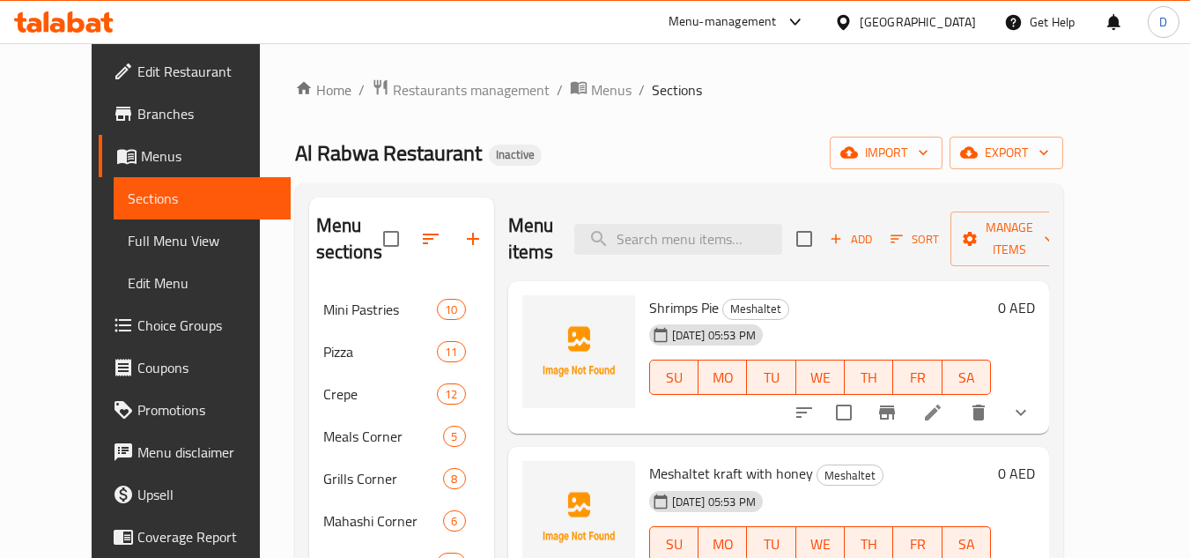
click at [649, 312] on span "Shrimps Pie" at bounding box center [684, 307] width 70 height 26
click at [700, 474] on span "Meshaltet kraft with honey" at bounding box center [731, 473] width 164 height 26
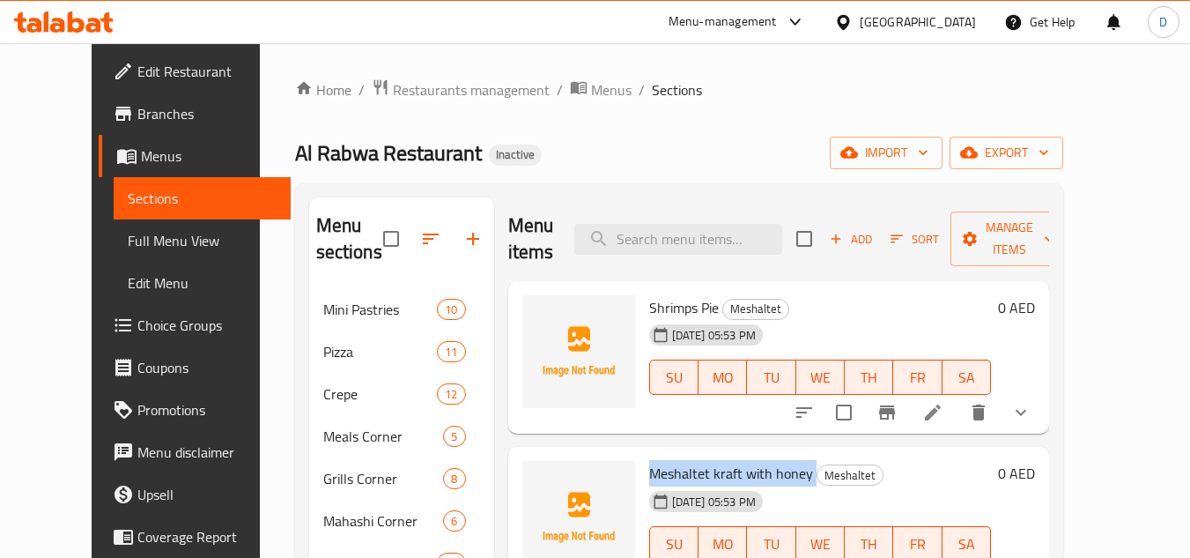
click at [700, 474] on span "Meshaltet kraft with honey" at bounding box center [731, 473] width 164 height 26
click at [702, 470] on span "Meshaltet kraft with honey" at bounding box center [731, 473] width 164 height 26
drag, startPoint x: 682, startPoint y: 471, endPoint x: 798, endPoint y: 475, distance: 116.3
click at [798, 475] on h6 "Meshaltet kraft with honey Meshaltet" at bounding box center [820, 473] width 342 height 25
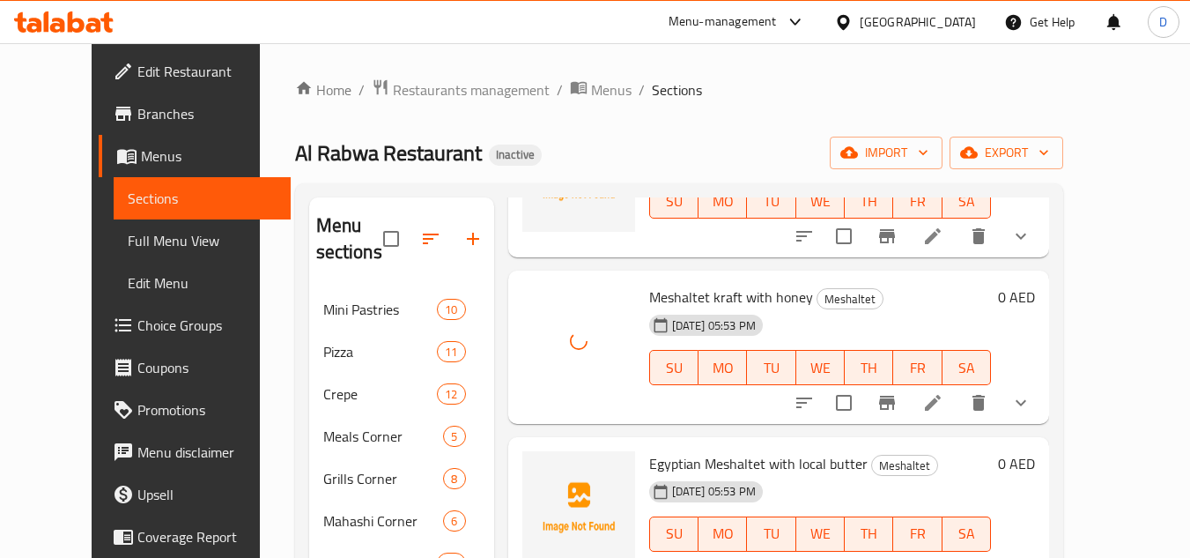
click at [651, 466] on span "Egyptian Meshaltet with local butter" at bounding box center [758, 463] width 218 height 26
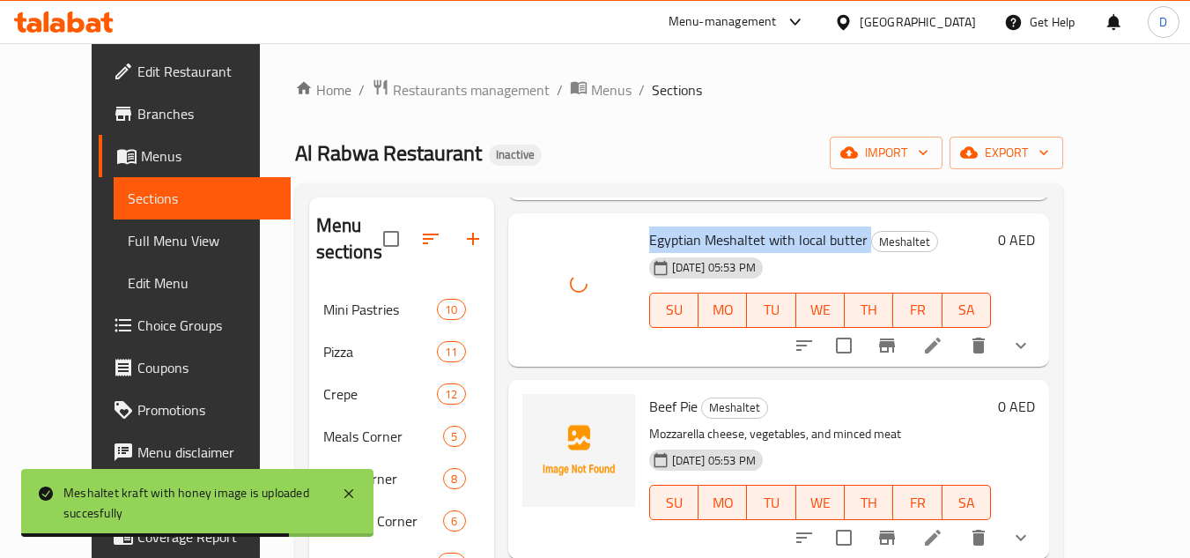
scroll to position [440, 0]
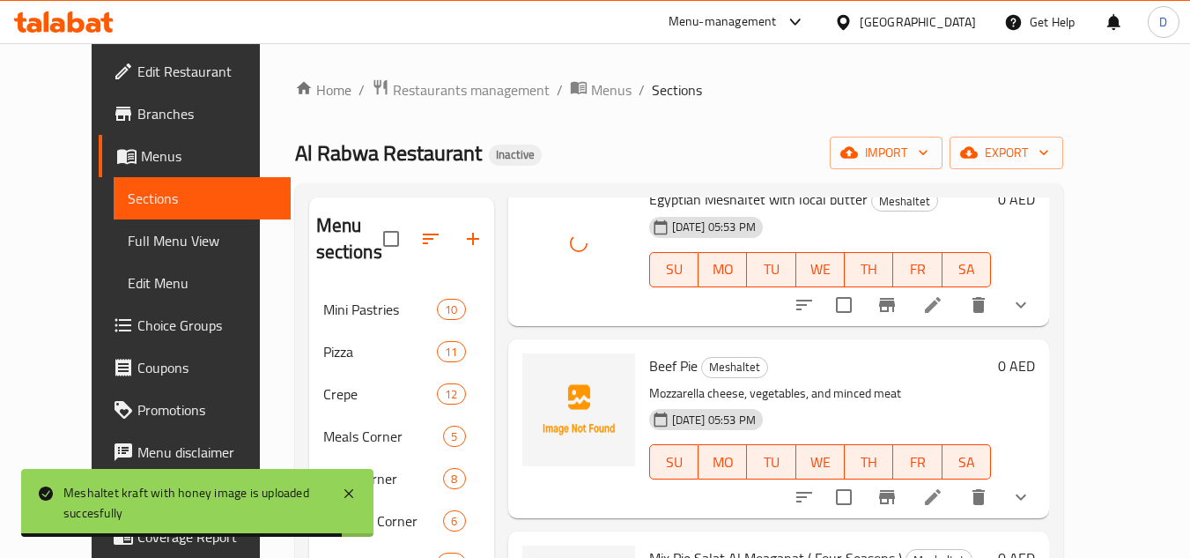
click at [649, 370] on span "Beef Pie" at bounding box center [673, 365] width 48 height 26
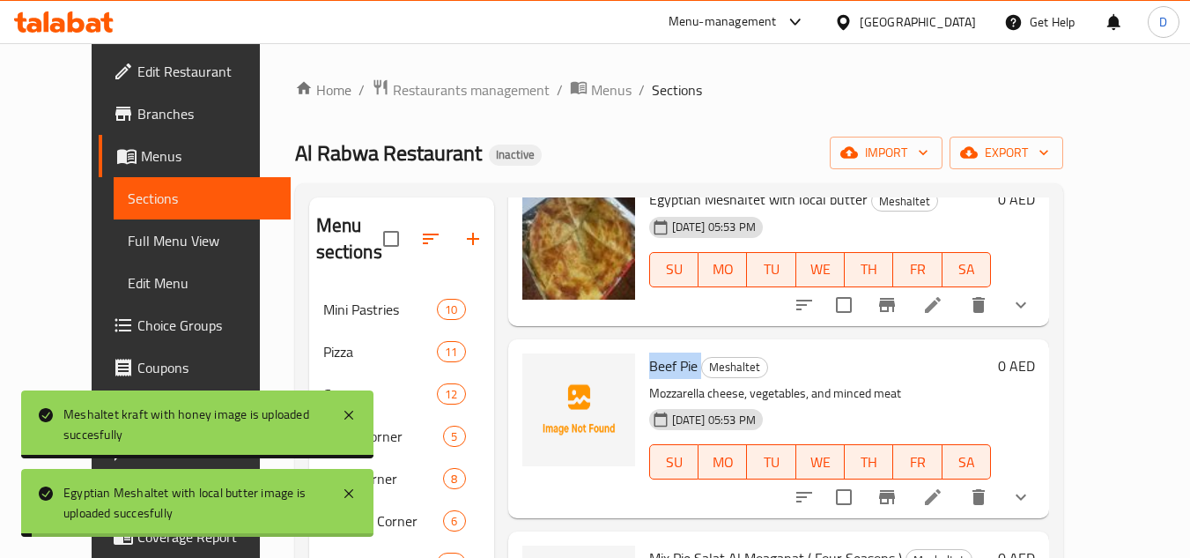
click at [649, 370] on span "Beef Pie" at bounding box center [673, 365] width 48 height 26
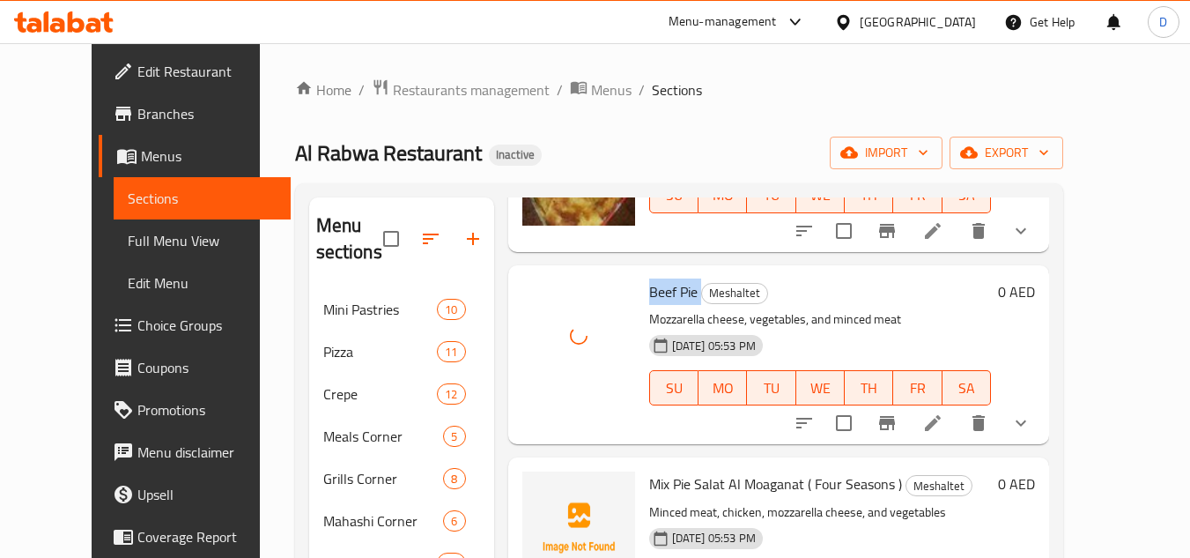
scroll to position [617, 0]
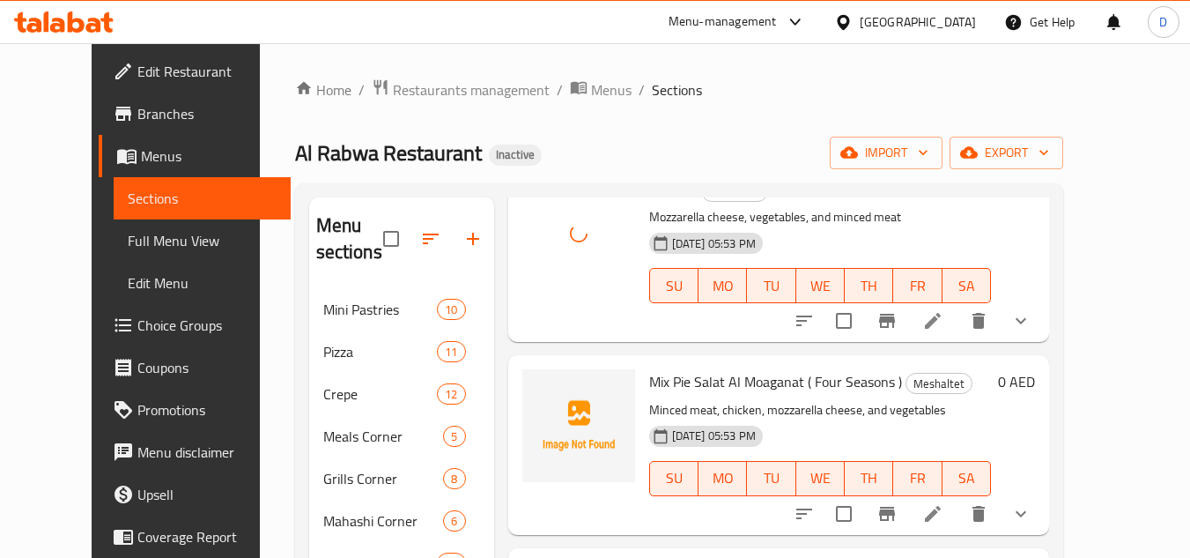
click at [683, 381] on span "Mix Pie Salat Al Moaganat ( Four Seasons )" at bounding box center [775, 381] width 253 height 26
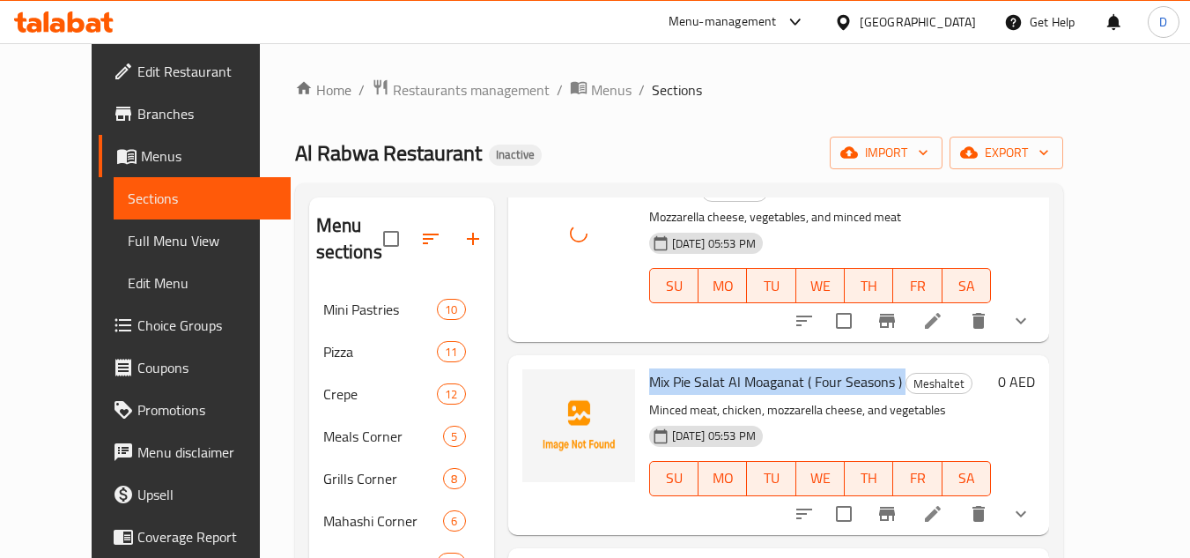
click at [683, 381] on span "Mix Pie Salat Al Moaganat ( Four Seasons )" at bounding box center [775, 381] width 253 height 26
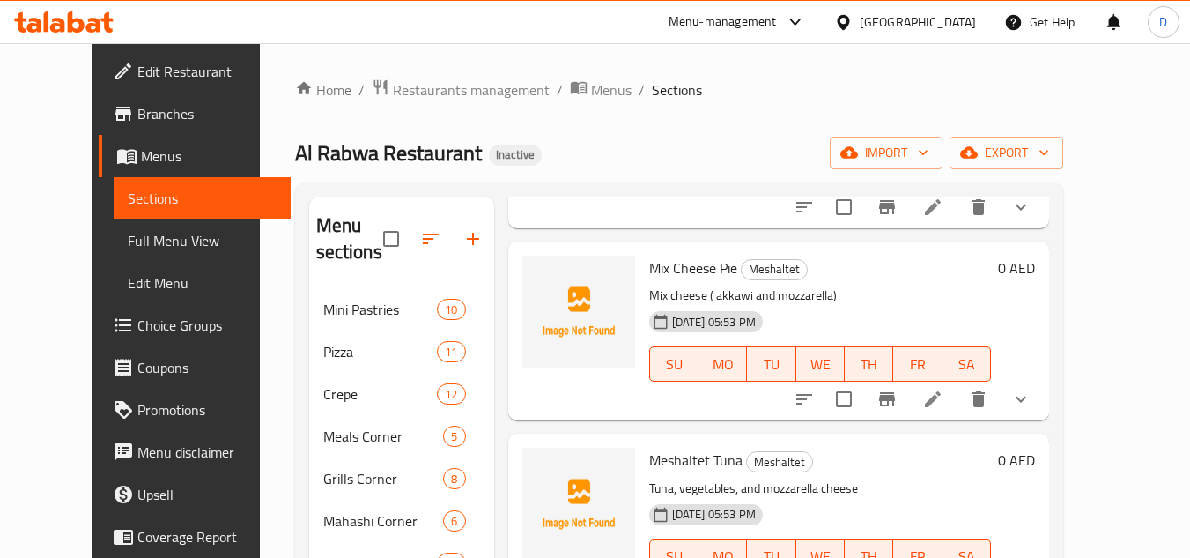
scroll to position [969, 0]
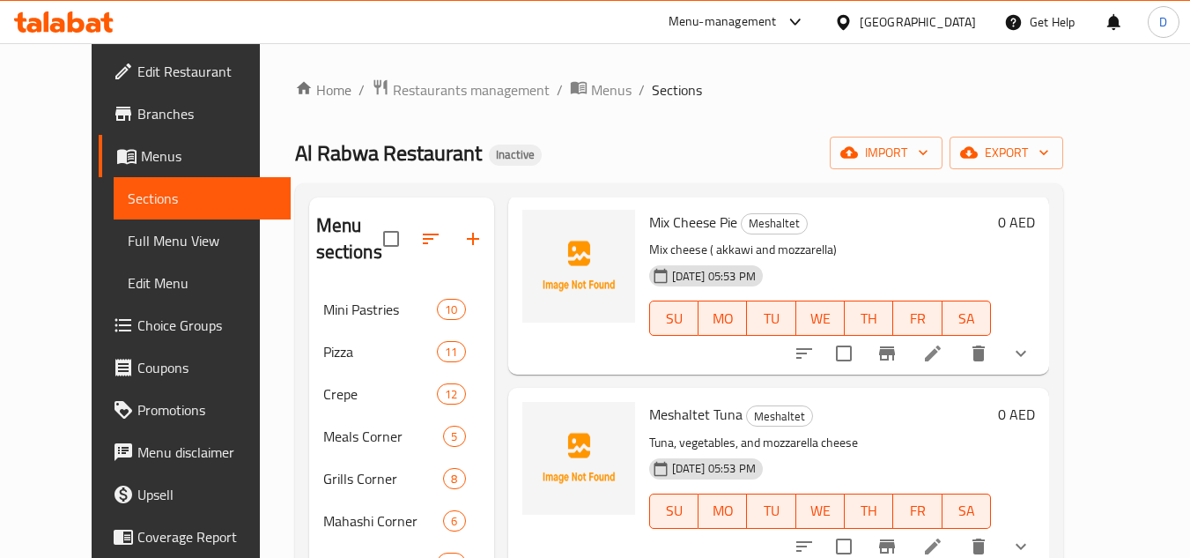
click at [679, 216] on span "Mix Cheese Pie" at bounding box center [693, 222] width 88 height 26
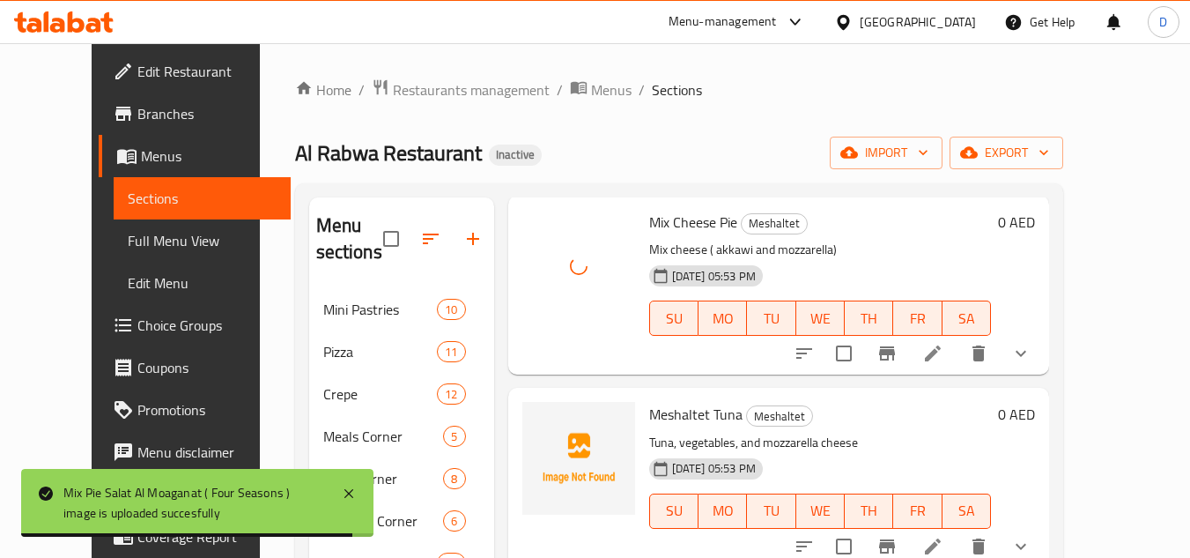
click at [654, 415] on span "Meshaltet Tuna" at bounding box center [695, 414] width 93 height 26
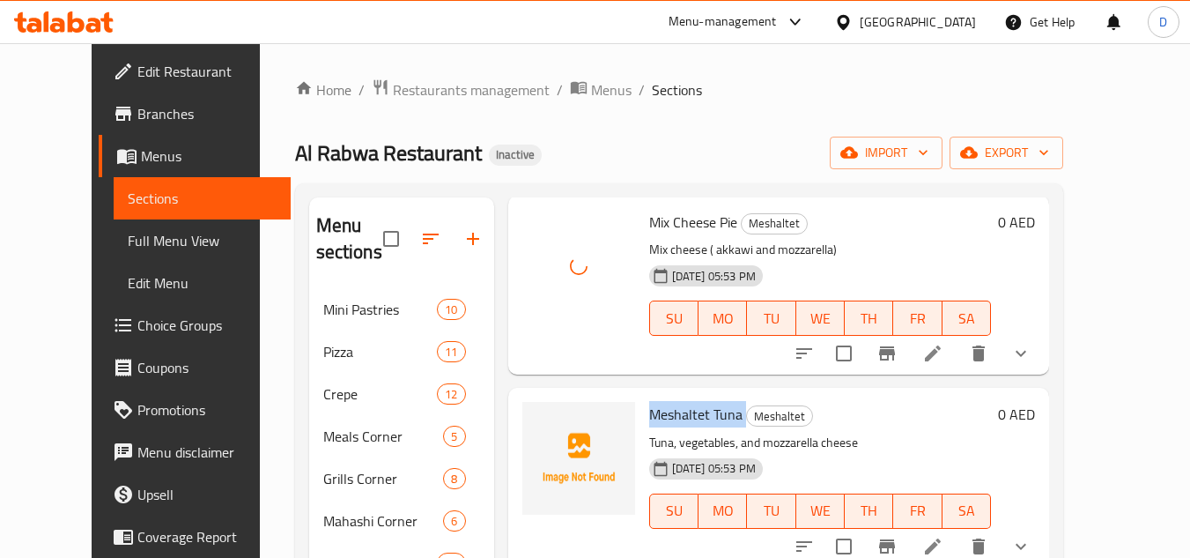
click at [654, 415] on span "Meshaltet Tuna" at bounding box center [695, 414] width 93 height 26
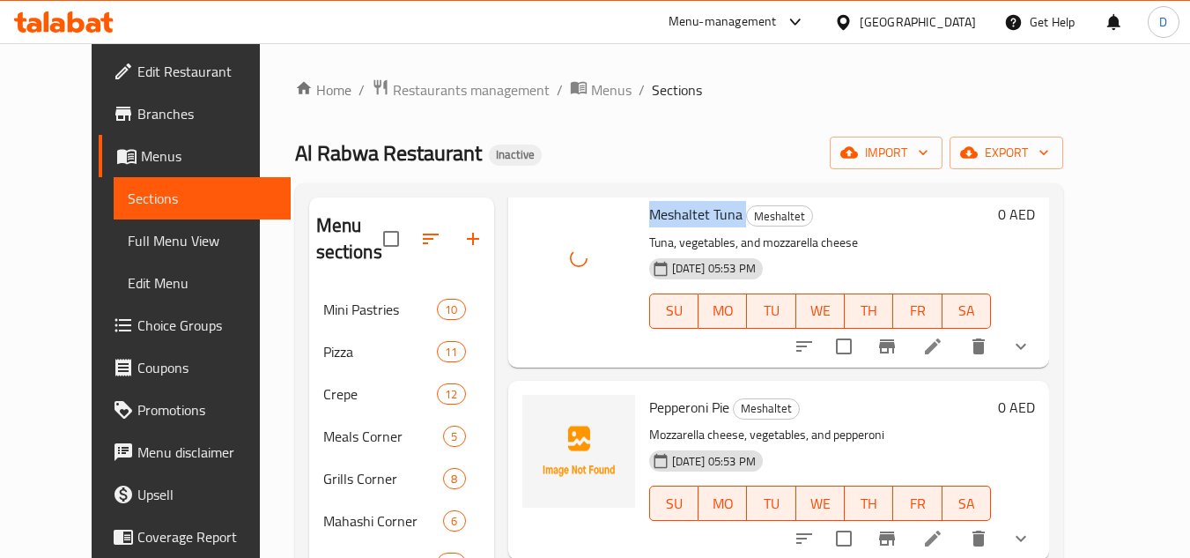
scroll to position [1233, 0]
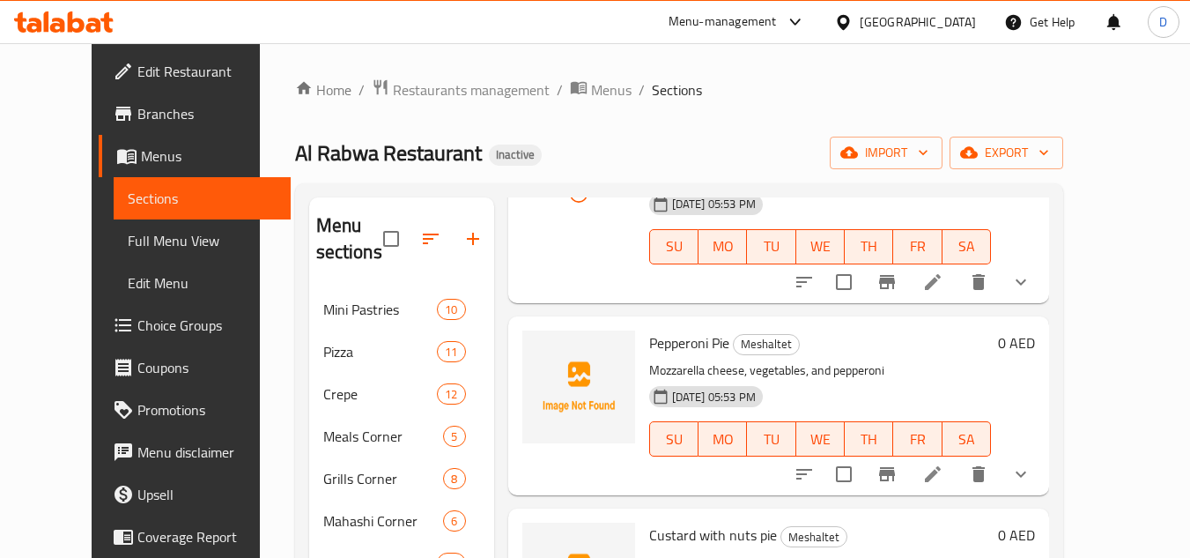
click at [649, 335] on span "Pepperoni Pie" at bounding box center [689, 342] width 80 height 26
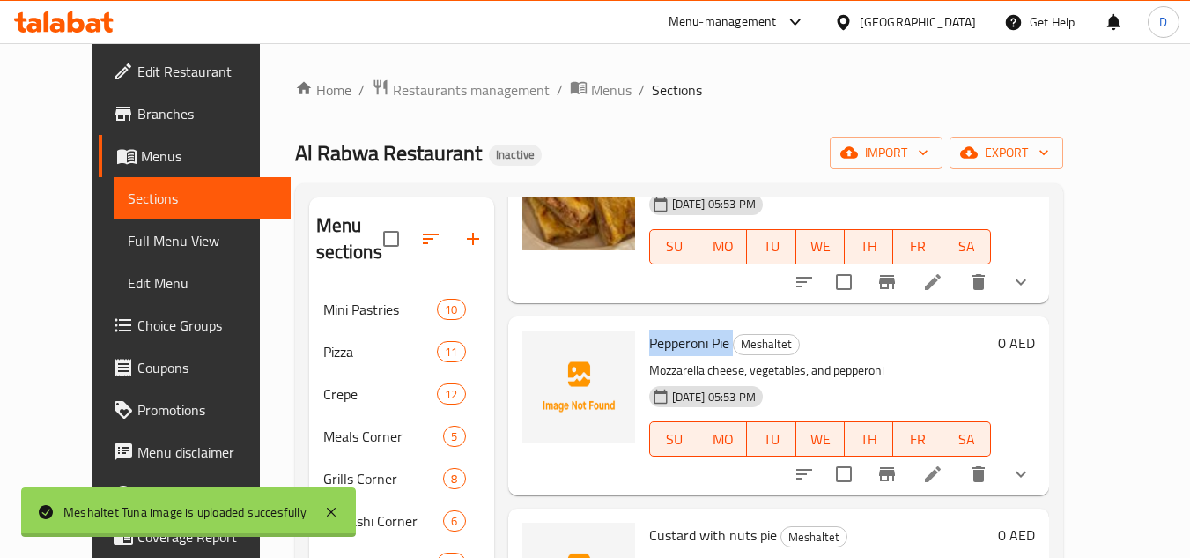
click at [649, 335] on span "Pepperoni Pie" at bounding box center [689, 342] width 80 height 26
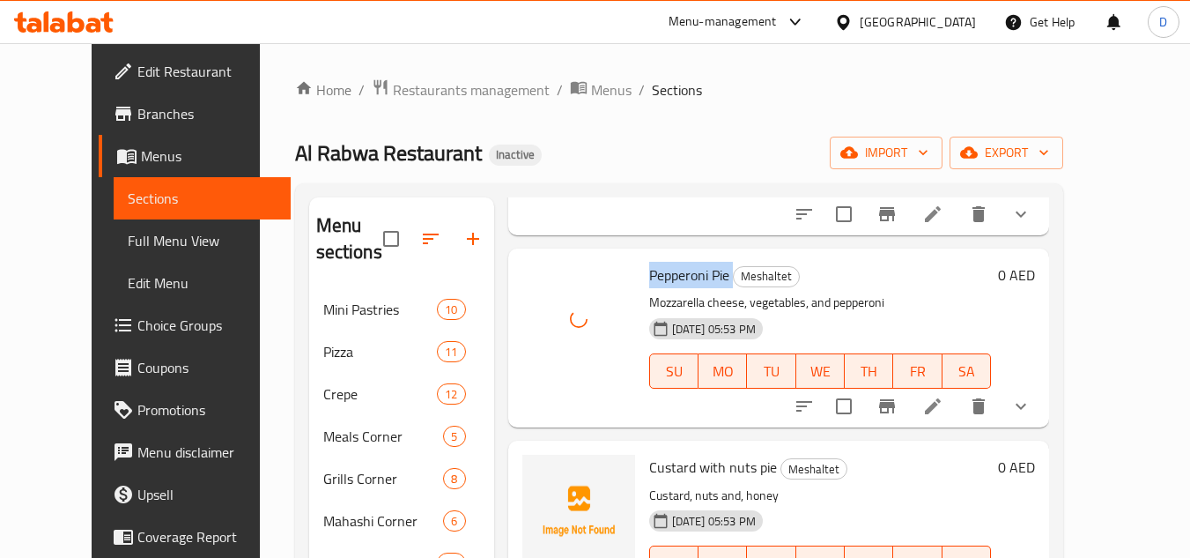
scroll to position [1321, 0]
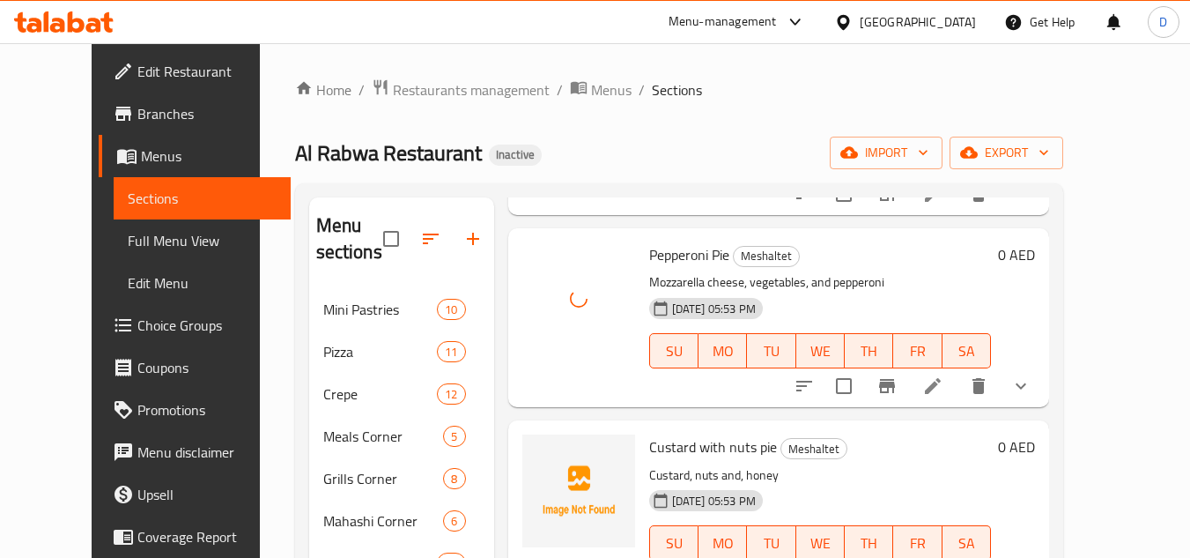
click at [667, 437] on span "Custard with nuts pie" at bounding box center [713, 446] width 128 height 26
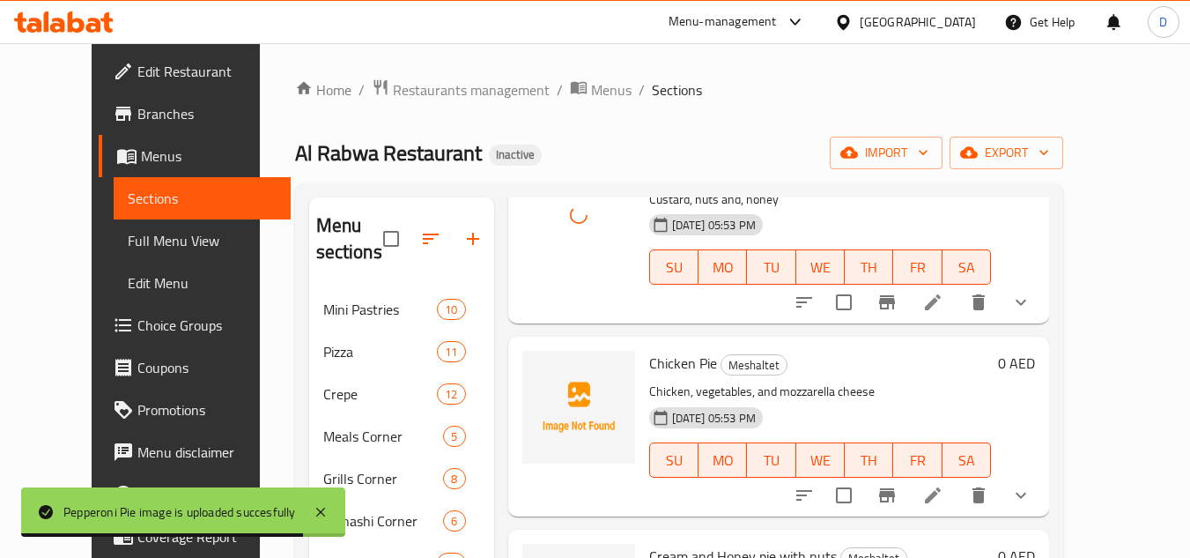
scroll to position [1673, 0]
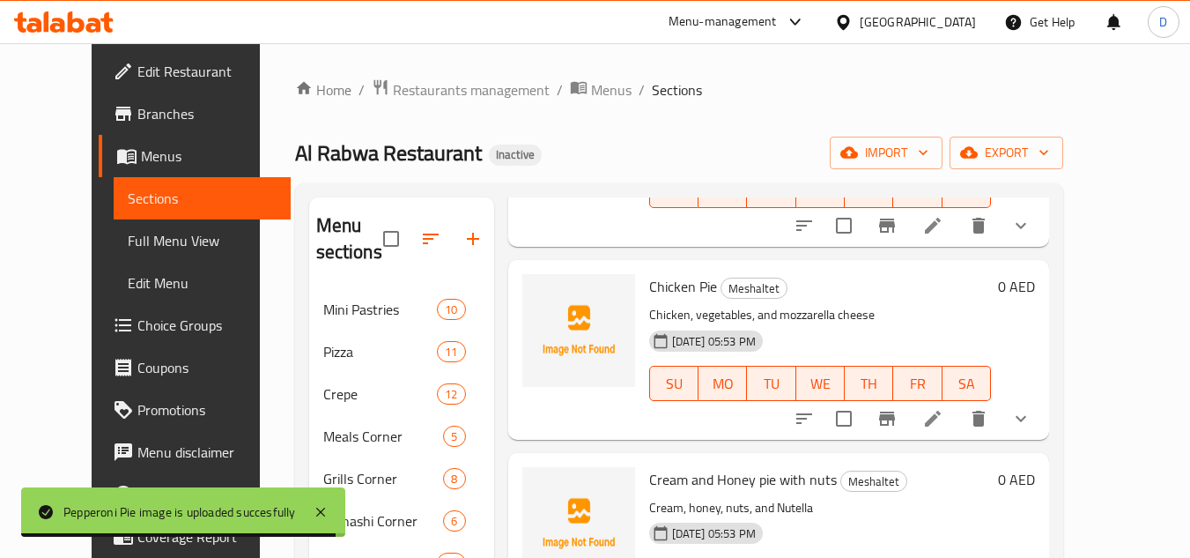
click at [651, 289] on span "Chicken Pie" at bounding box center [683, 286] width 68 height 26
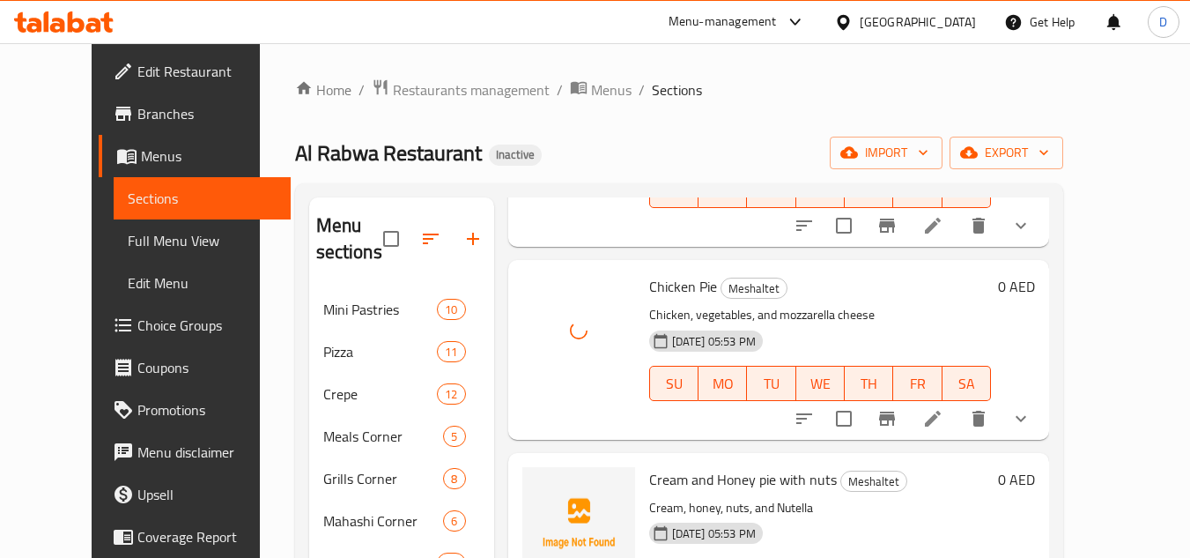
click at [652, 484] on span "Cream and Honey pie with nuts" at bounding box center [743, 479] width 188 height 26
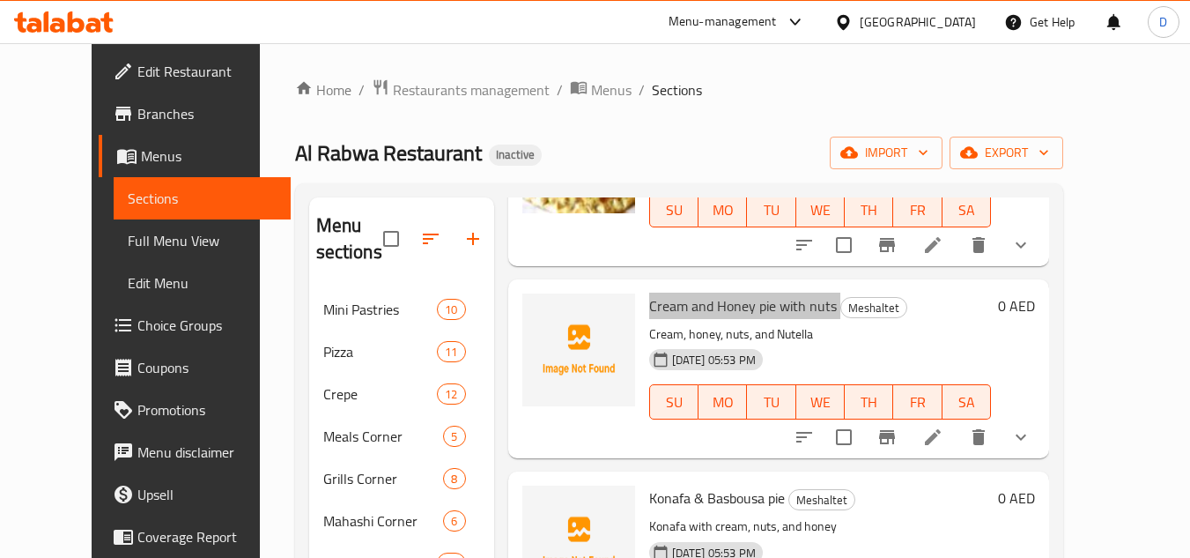
scroll to position [1850, 0]
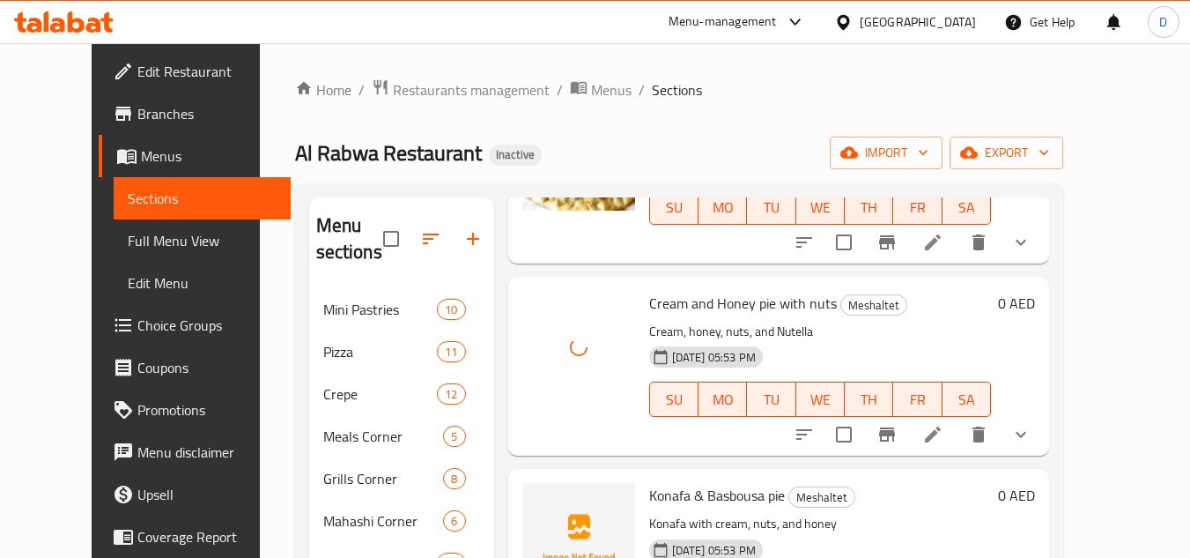
click at [713, 498] on span "Konafa & Basbousa pie" at bounding box center [717, 495] width 136 height 26
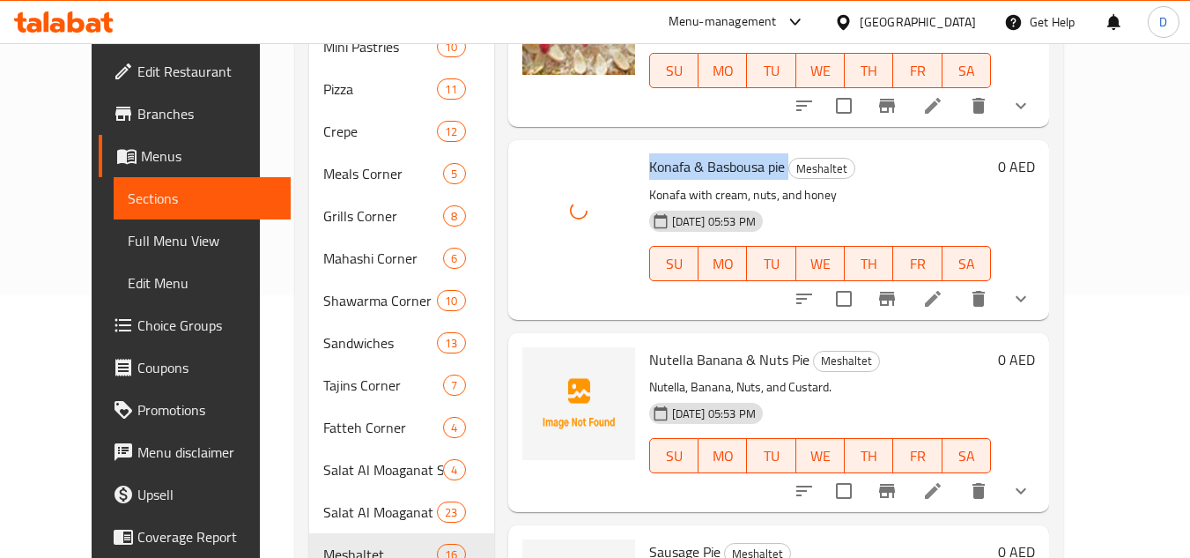
scroll to position [264, 0]
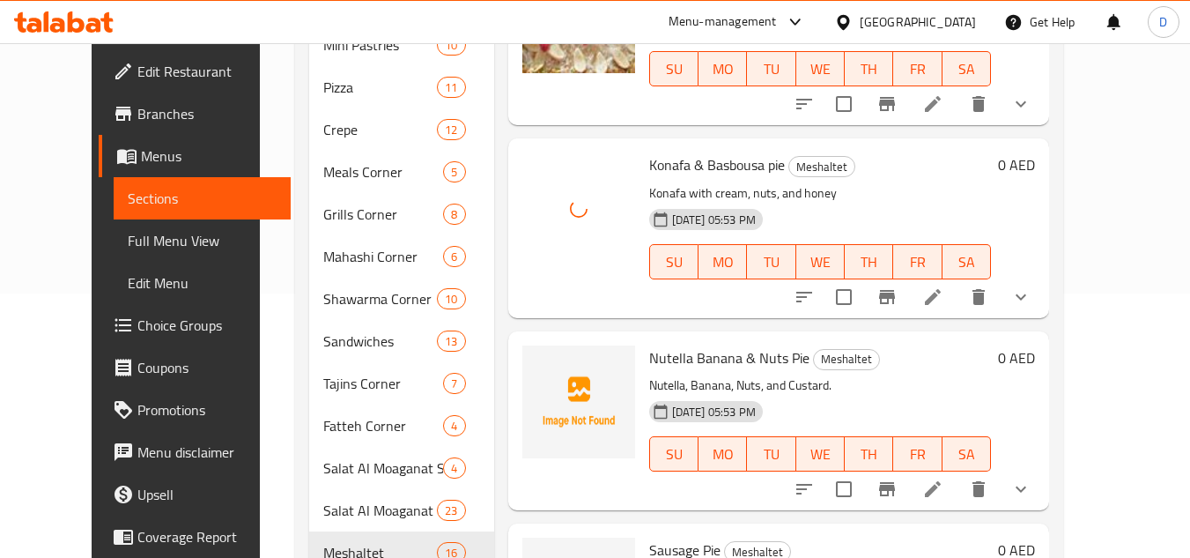
click at [698, 349] on span "Nutella Banana & Nuts Pie" at bounding box center [729, 357] width 160 height 26
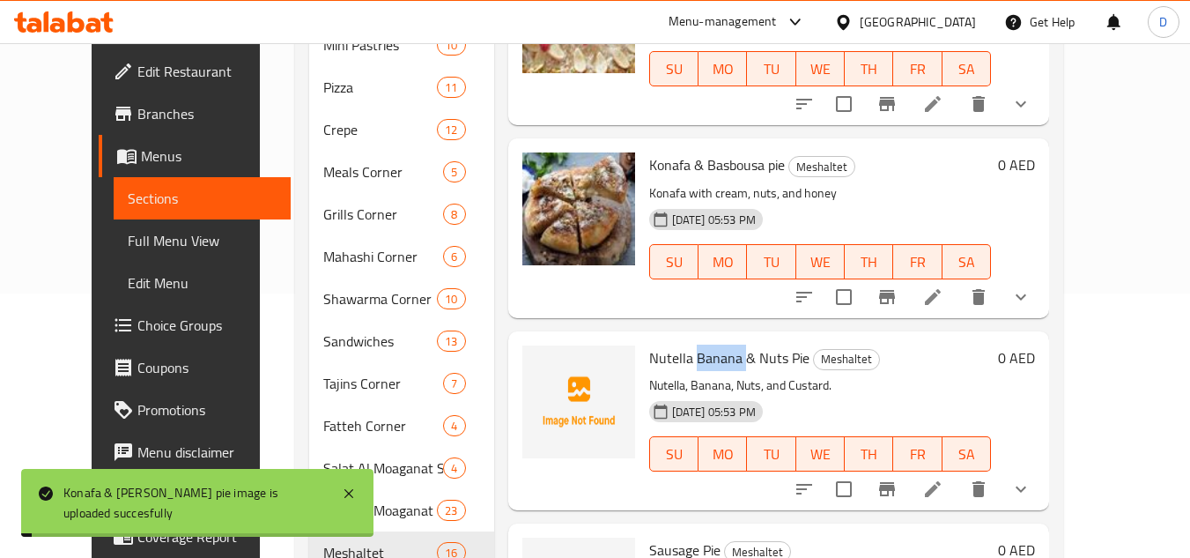
click at [698, 349] on span "Nutella Banana & Nuts Pie" at bounding box center [729, 357] width 160 height 26
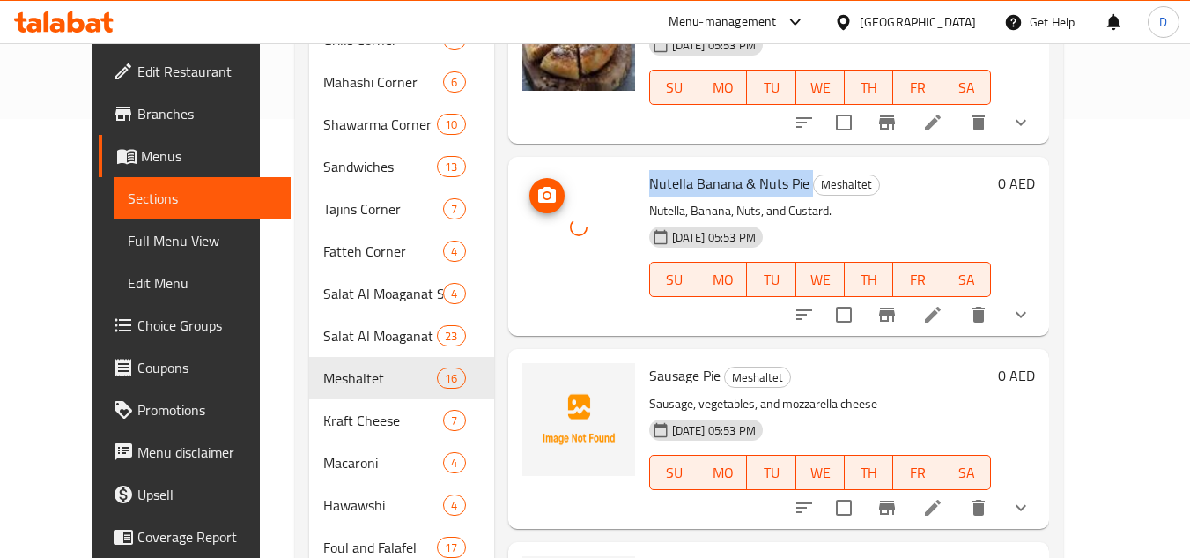
scroll to position [440, 0]
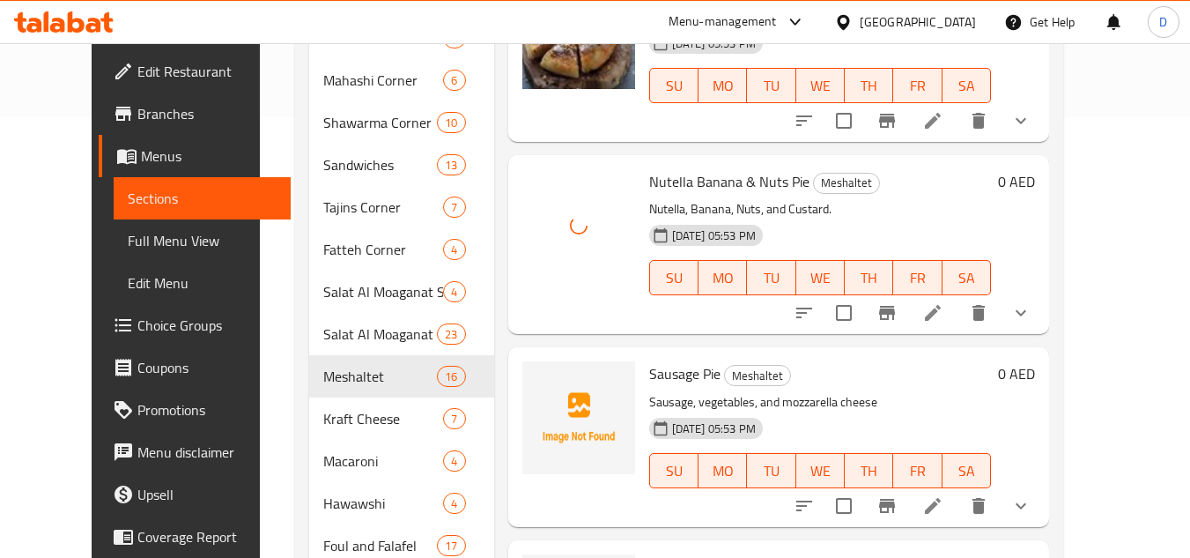
click at [651, 381] on span "Sausage Pie" at bounding box center [684, 373] width 71 height 26
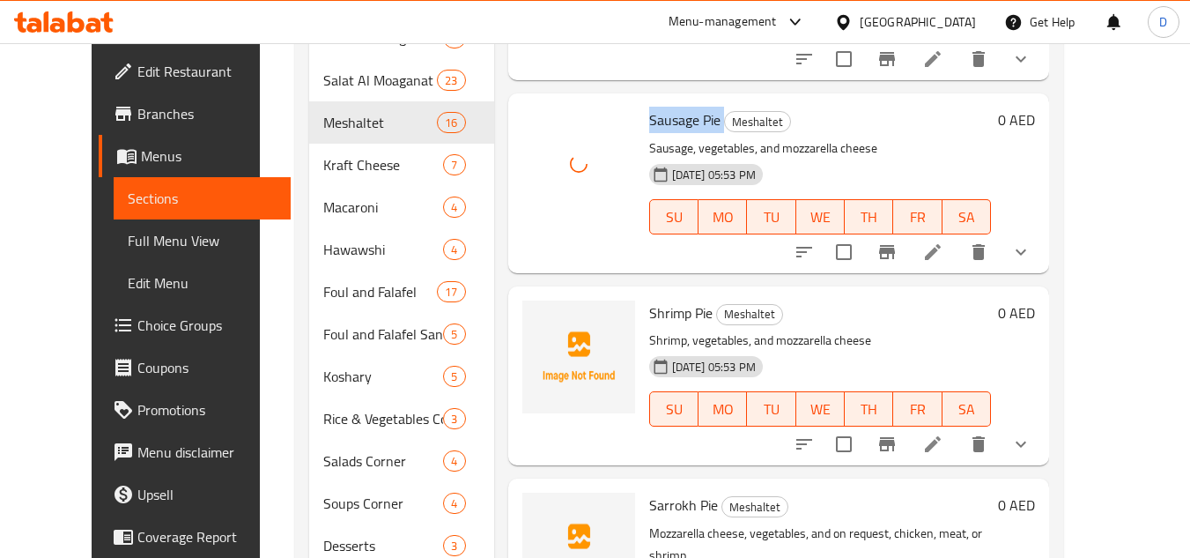
scroll to position [705, 0]
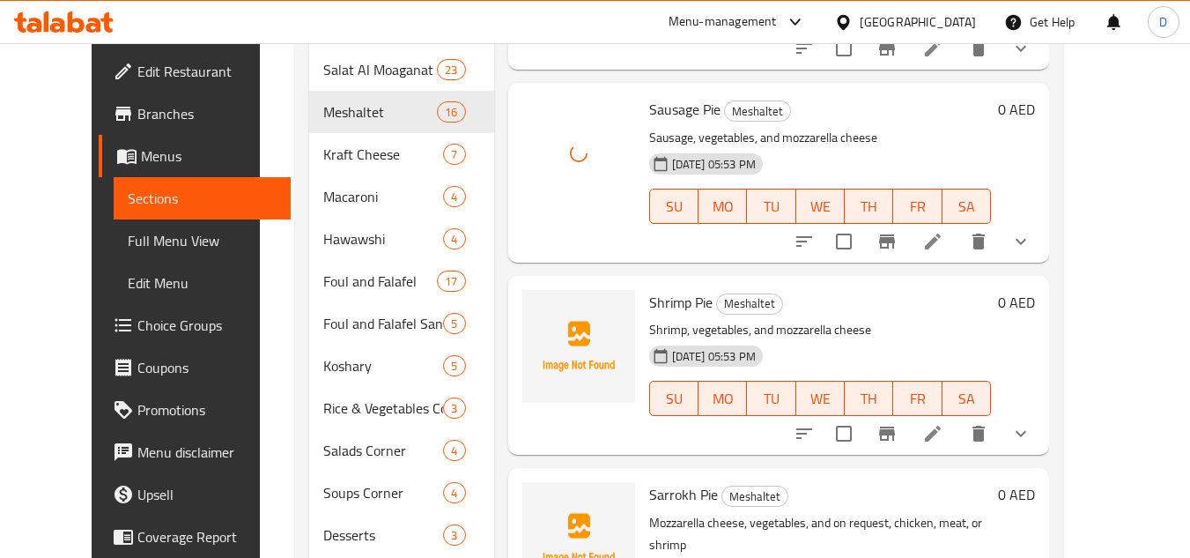
click at [649, 298] on span "Shrimp Pie" at bounding box center [680, 302] width 63 height 26
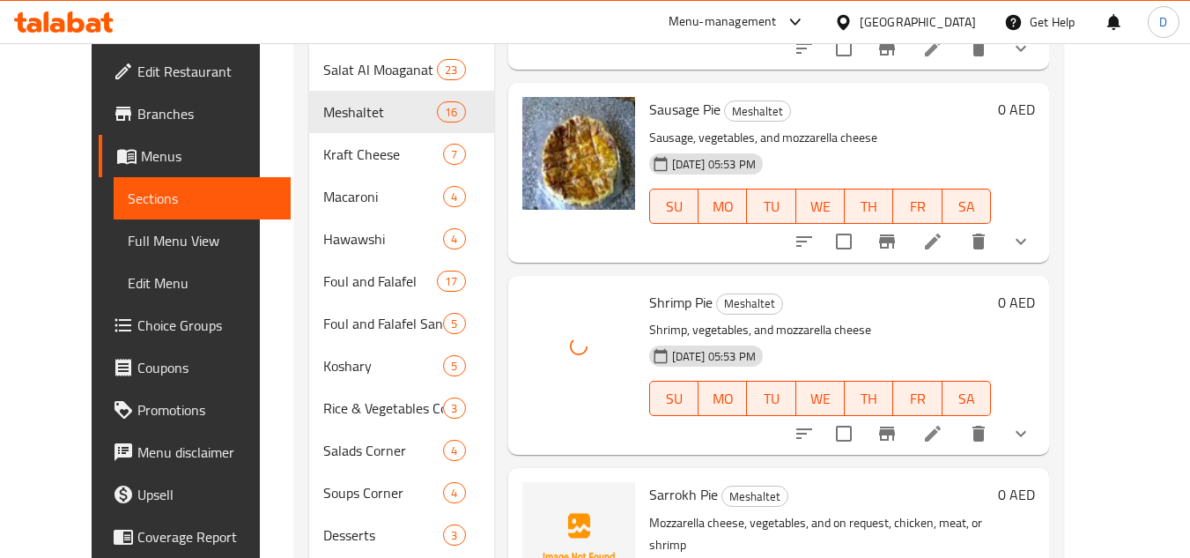
click at [656, 495] on span "Sarrokh Pie" at bounding box center [683, 494] width 69 height 26
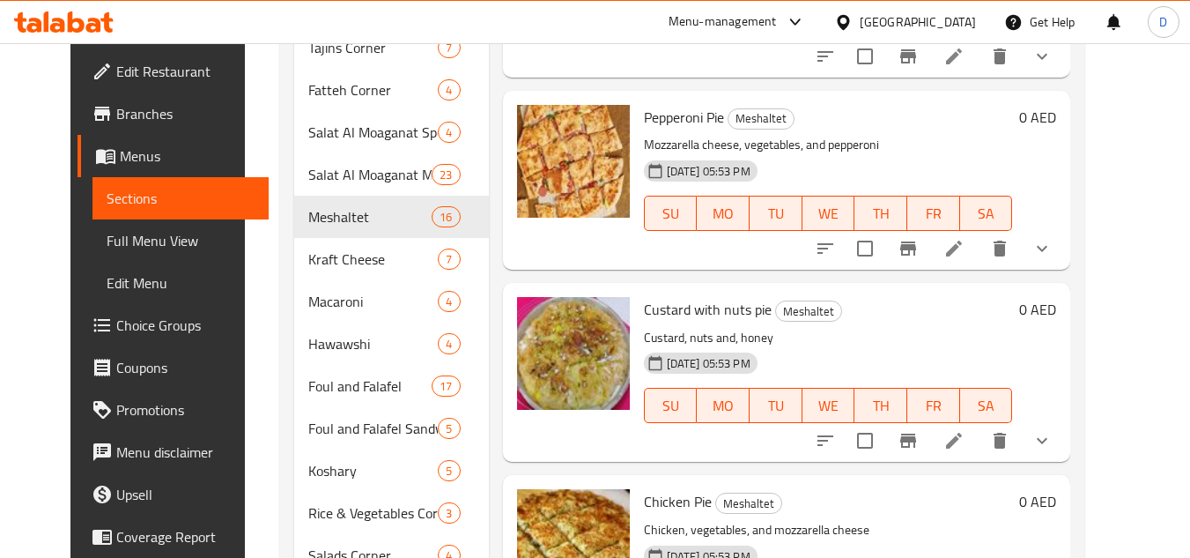
scroll to position [580, 0]
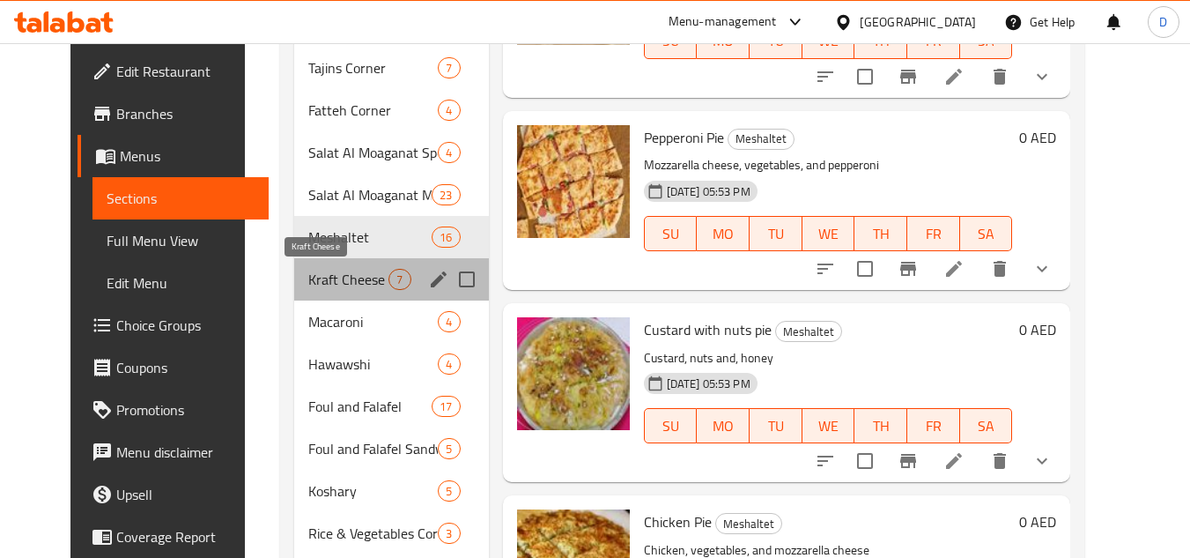
click at [308, 284] on span "Kraft Cheese" at bounding box center [348, 279] width 80 height 21
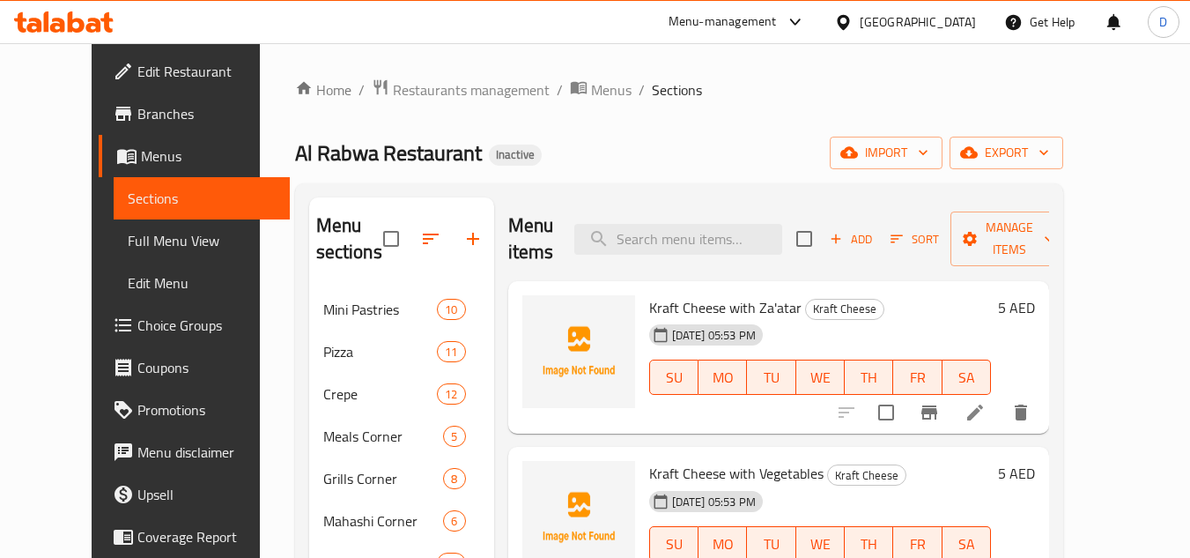
click at [675, 303] on span "Kraft Cheese with Za'atar" at bounding box center [725, 307] width 152 height 26
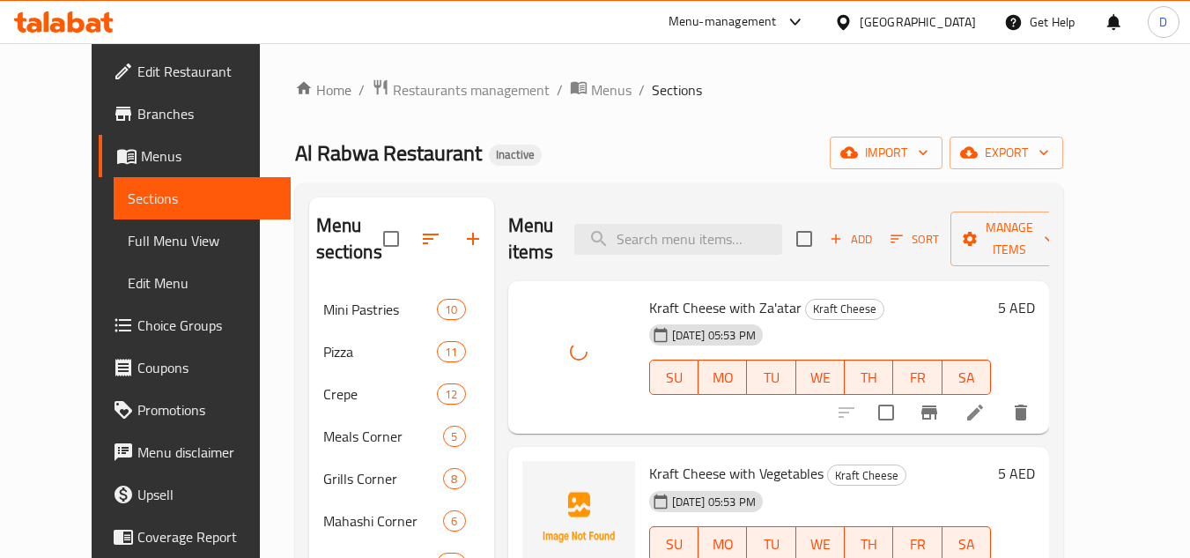
click at [761, 466] on span "Kraft Cheese with Vegetables" at bounding box center [736, 473] width 174 height 26
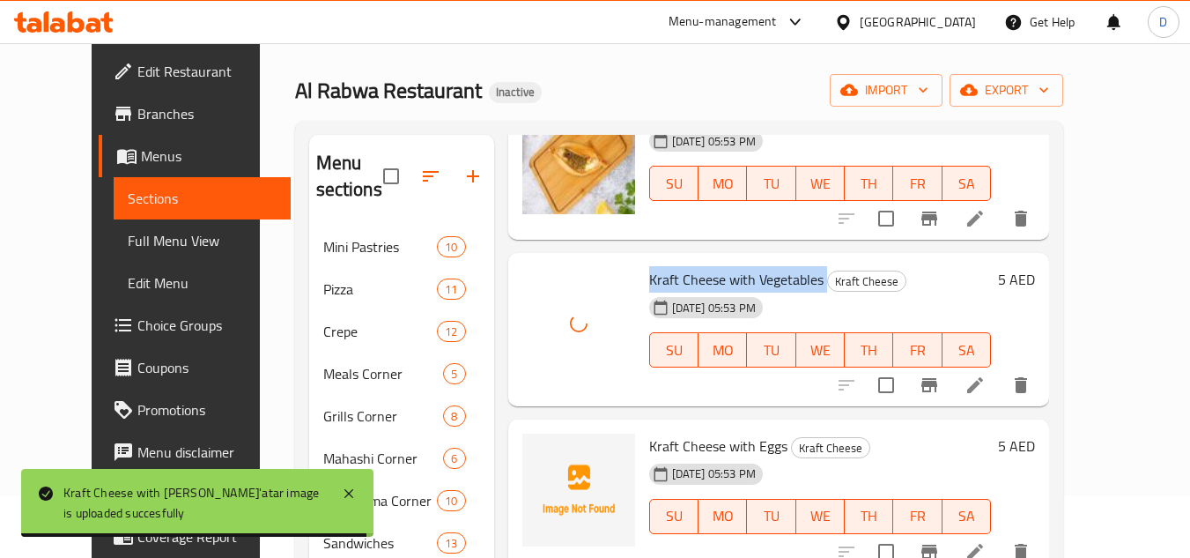
scroll to position [176, 0]
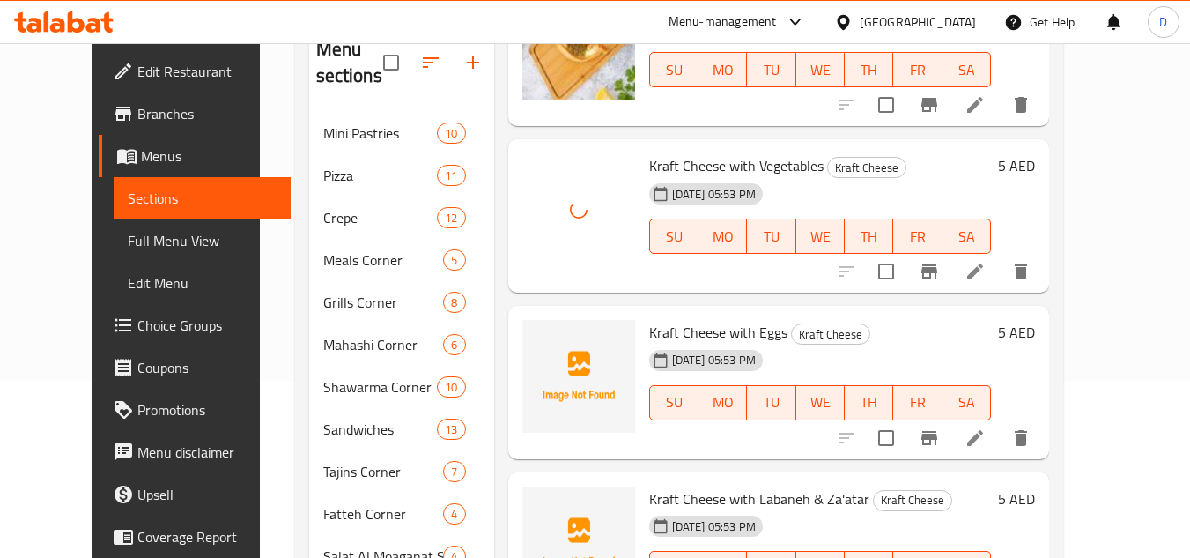
click at [709, 330] on span "Kraft Cheese with Eggs" at bounding box center [718, 332] width 138 height 26
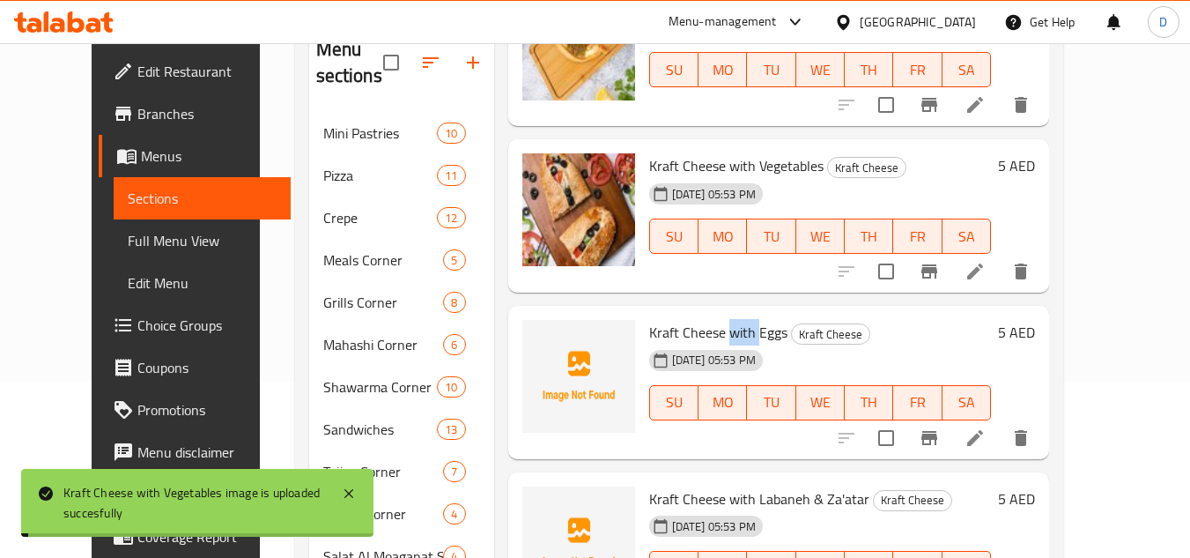
click at [709, 330] on span "Kraft Cheese with Eggs" at bounding box center [718, 332] width 138 height 26
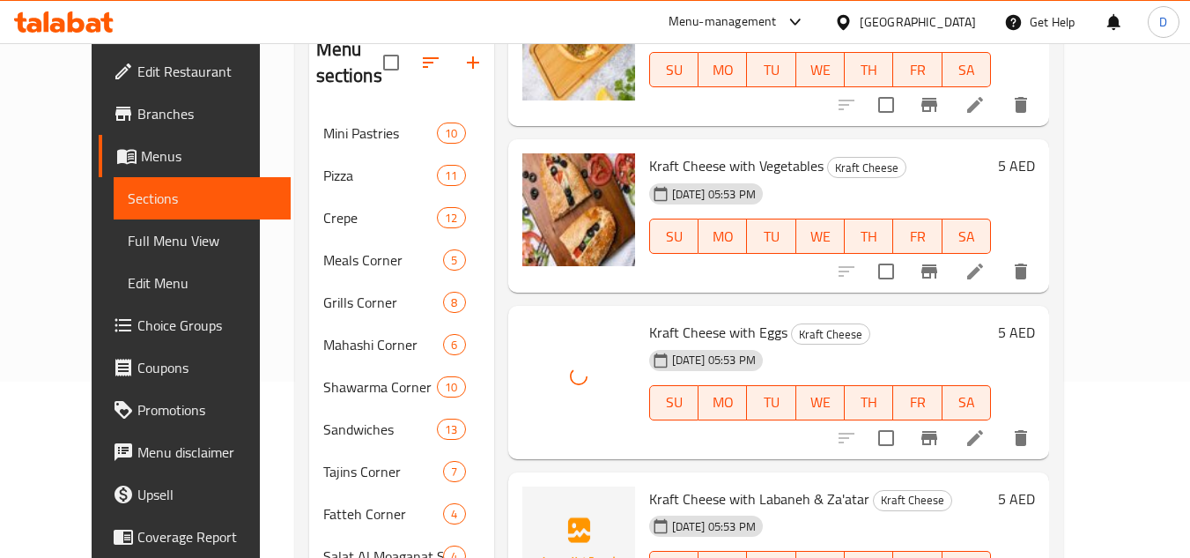
click at [713, 499] on span "Kraft Cheese with Labaneh & Za'atar" at bounding box center [759, 498] width 220 height 26
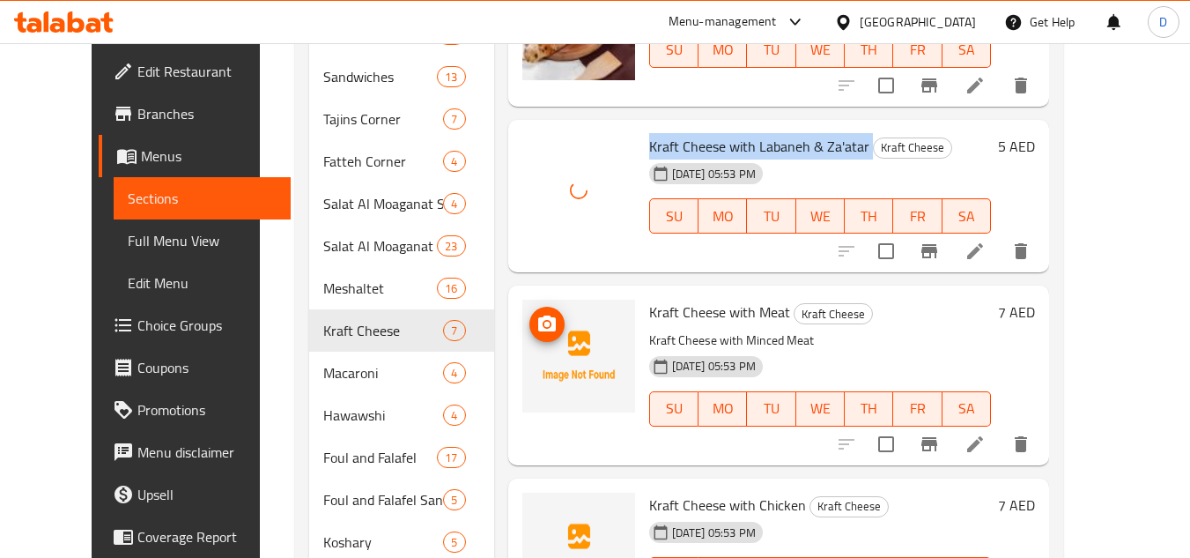
scroll to position [617, 0]
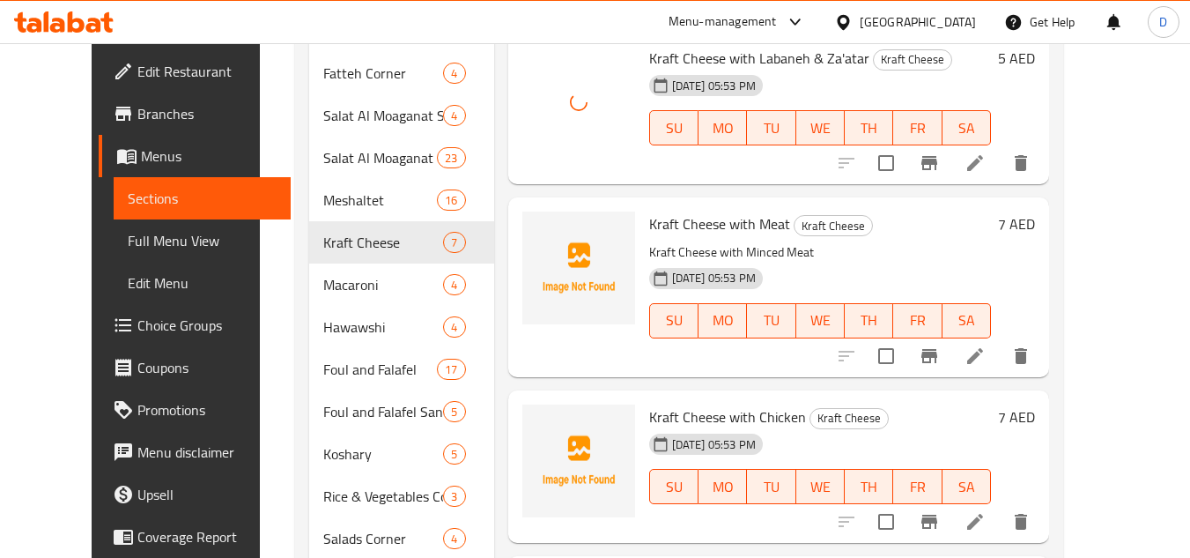
click at [680, 220] on span "Kraft Cheese with Meat" at bounding box center [719, 224] width 141 height 26
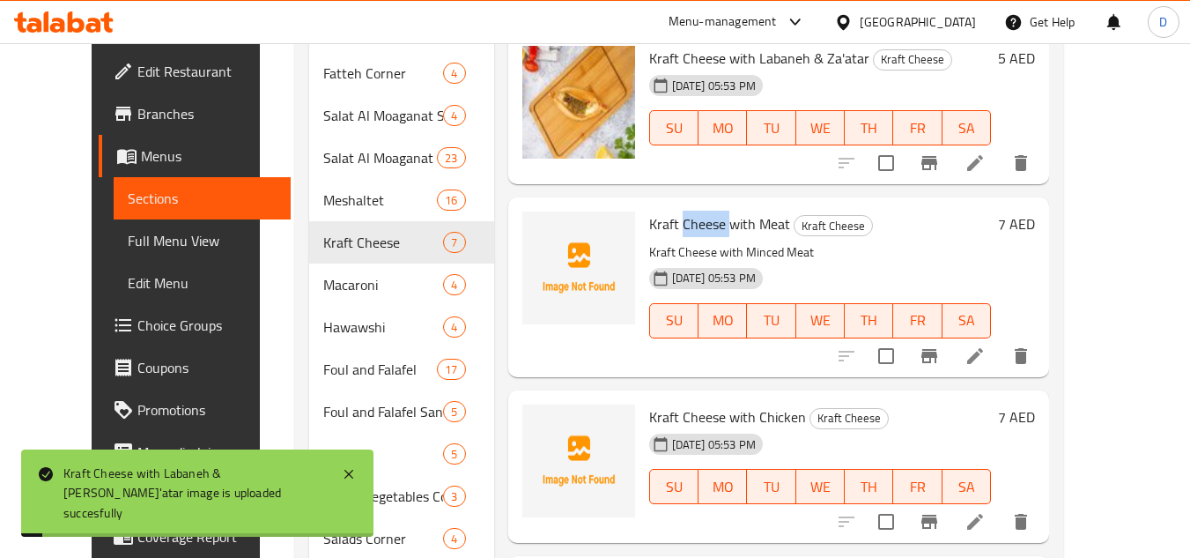
click at [680, 220] on span "Kraft Cheese with Meat" at bounding box center [719, 224] width 141 height 26
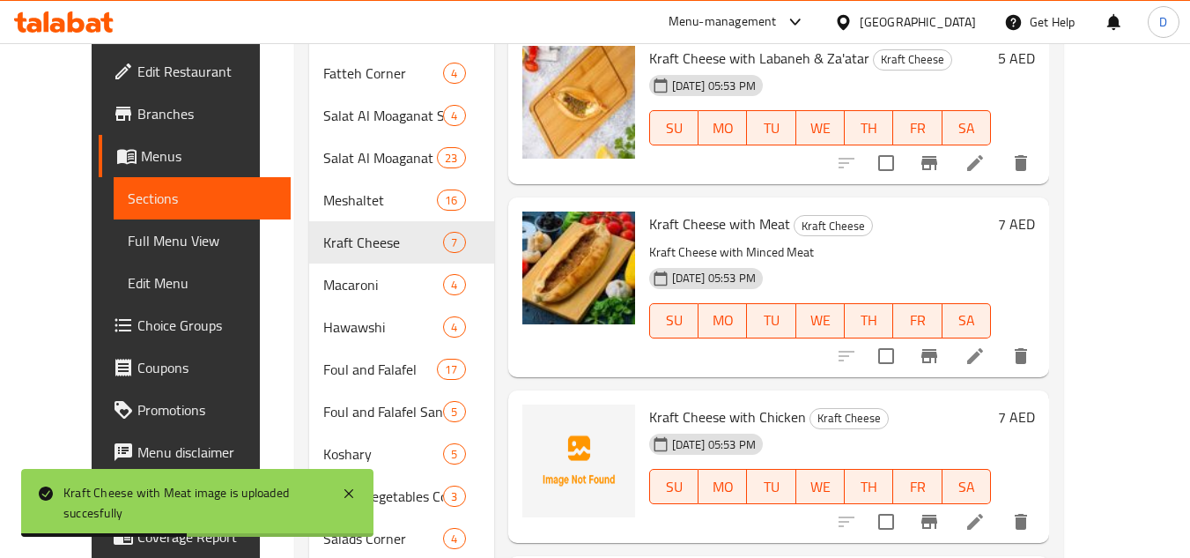
click at [679, 428] on div "[DATE] 05:53 PM" at bounding box center [686, 443] width 89 height 35
click at [695, 410] on span "Kraft Cheese with Chicken" at bounding box center [727, 416] width 157 height 26
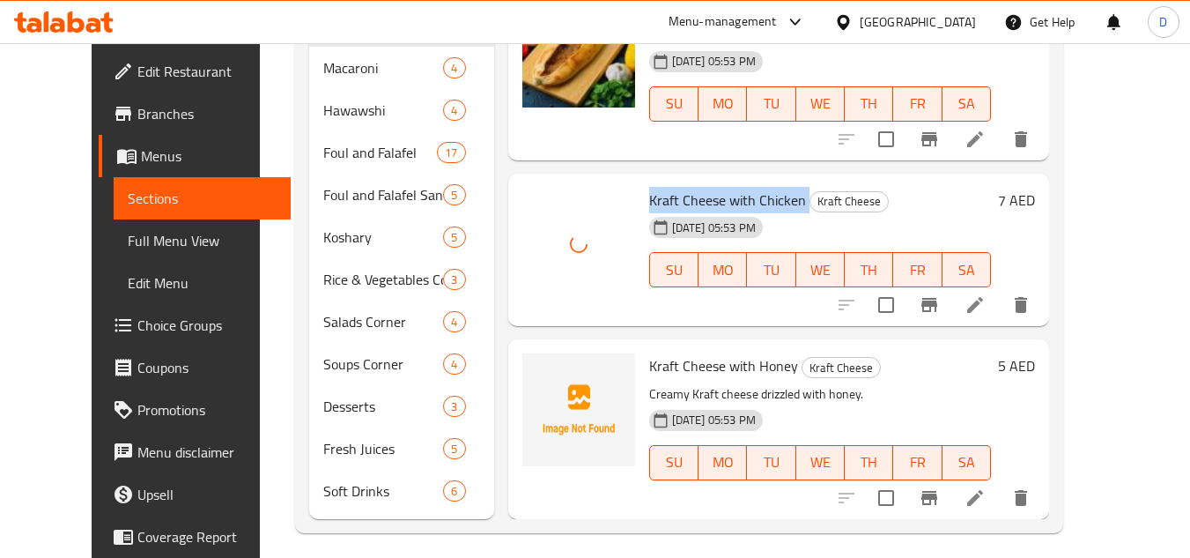
scroll to position [844, 0]
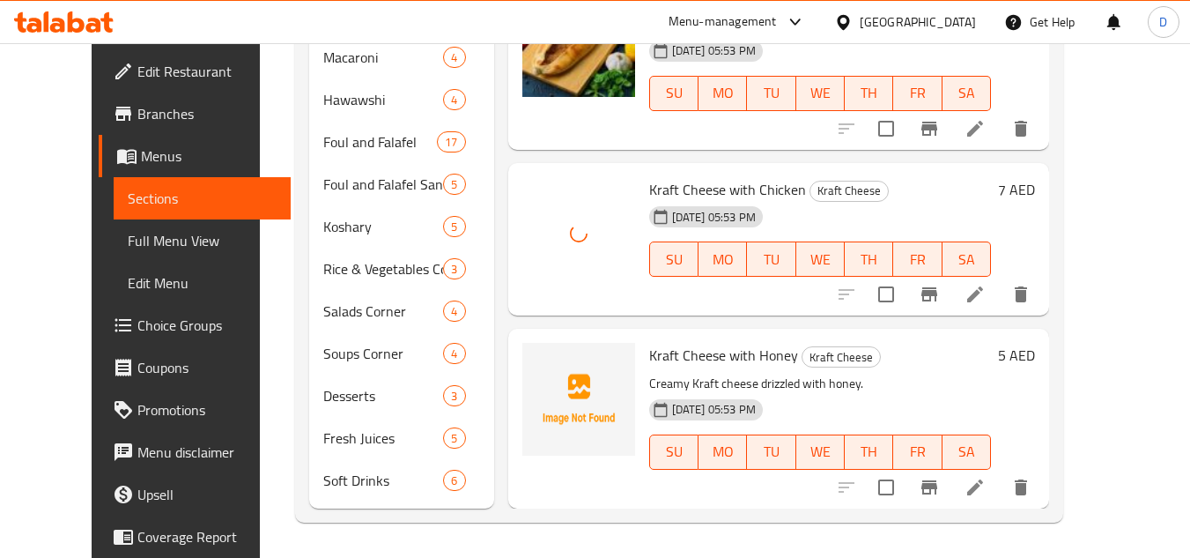
click at [658, 364] on span "Kraft Cheese with Honey" at bounding box center [723, 355] width 149 height 26
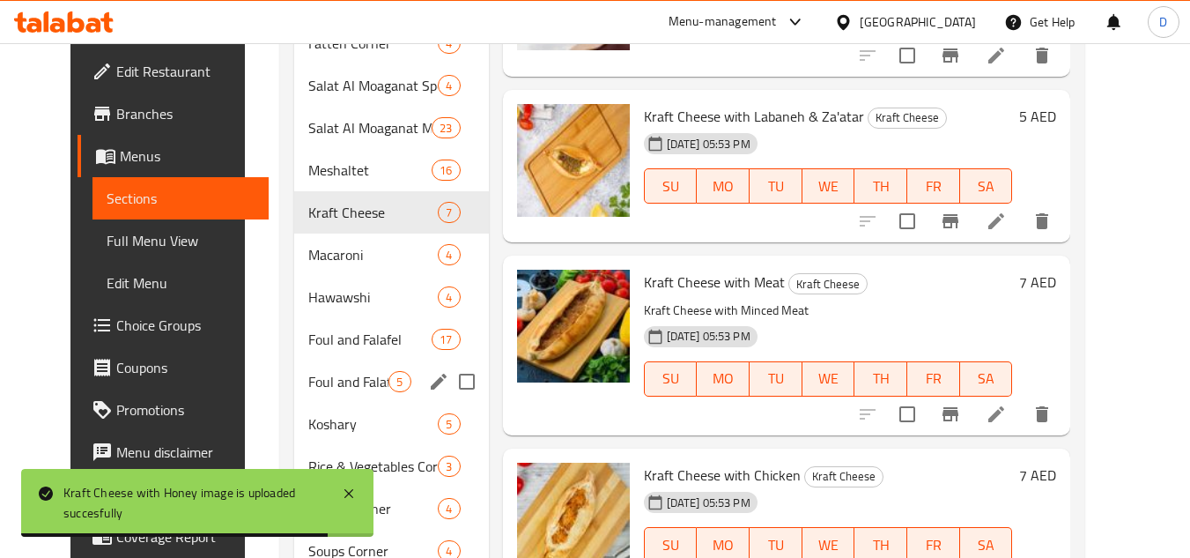
scroll to position [580, 0]
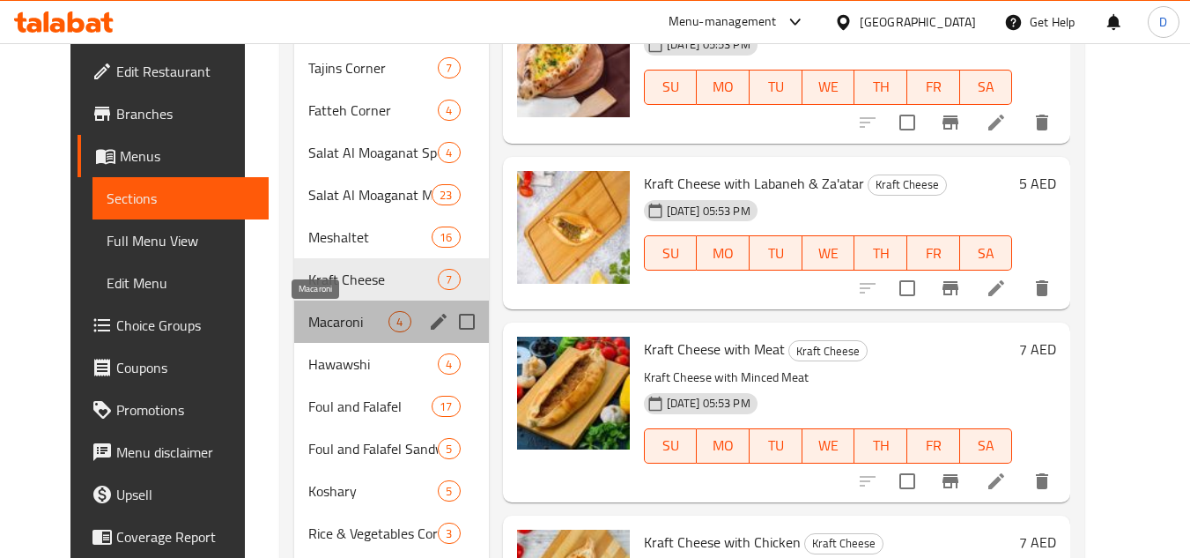
click at [309, 316] on span "Macaroni" at bounding box center [348, 321] width 80 height 21
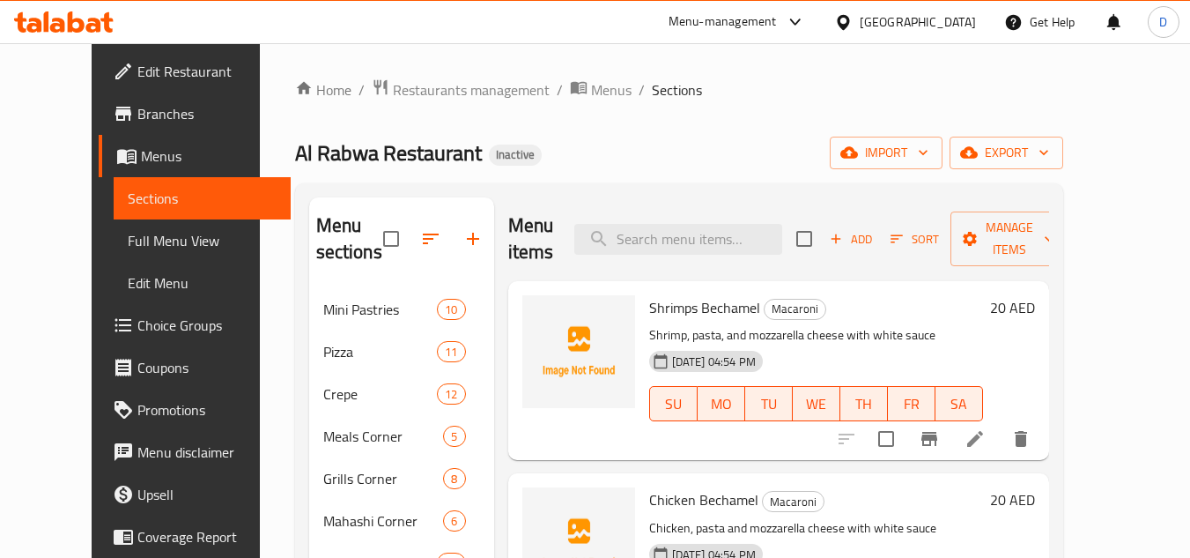
click at [690, 294] on span "Shrimps Bechamel" at bounding box center [704, 307] width 111 height 26
click at [649, 486] on span "Chicken Bechamel" at bounding box center [703, 499] width 109 height 26
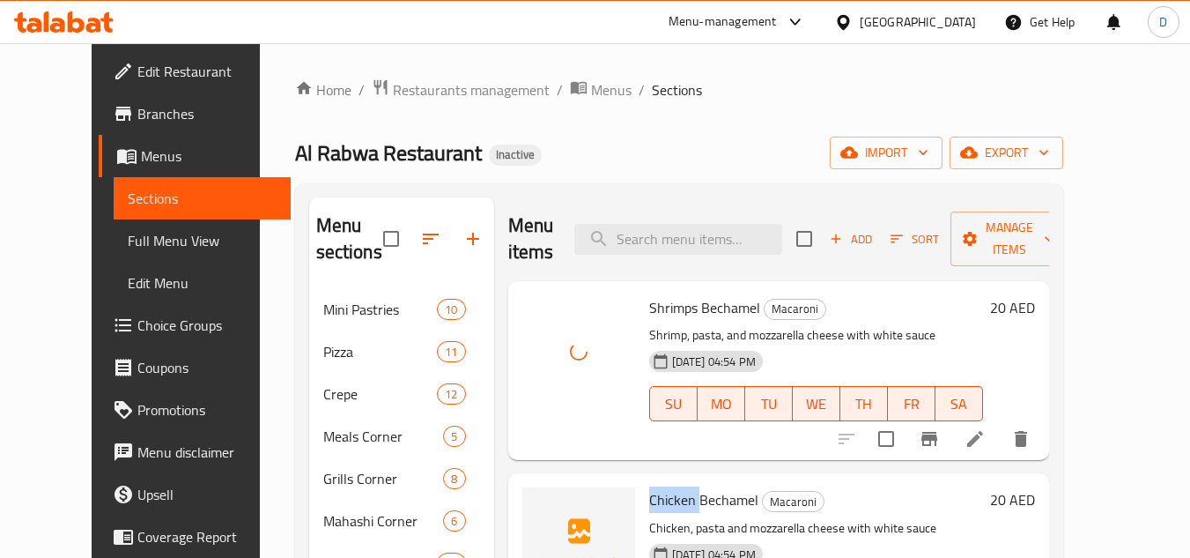
click at [649, 486] on span "Chicken Bechamel" at bounding box center [703, 499] width 109 height 26
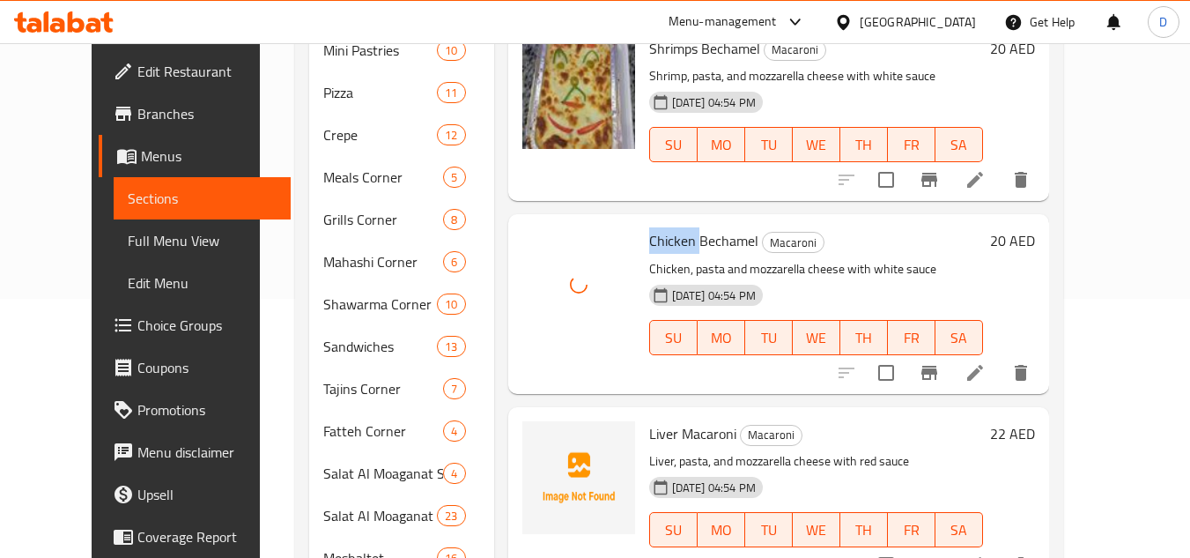
scroll to position [264, 0]
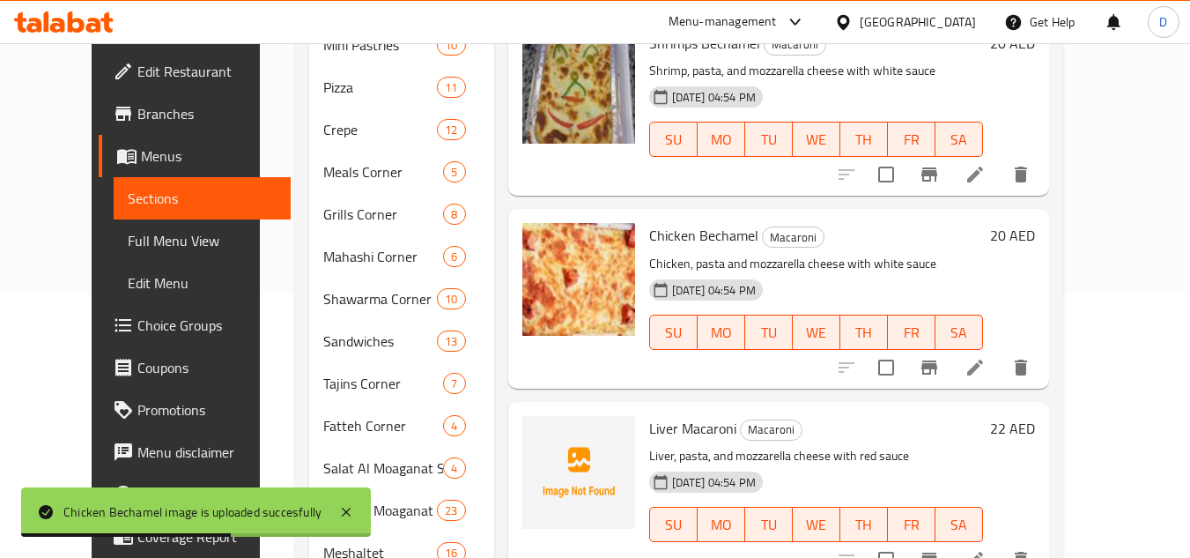
click at [649, 415] on span "Liver Macaroni" at bounding box center [692, 428] width 87 height 26
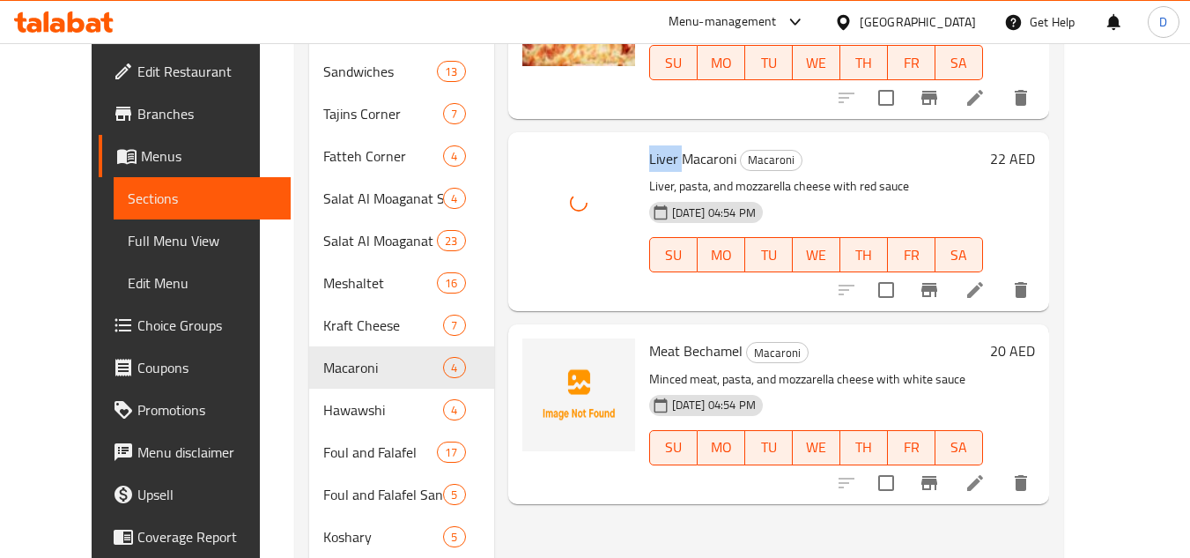
scroll to position [528, 0]
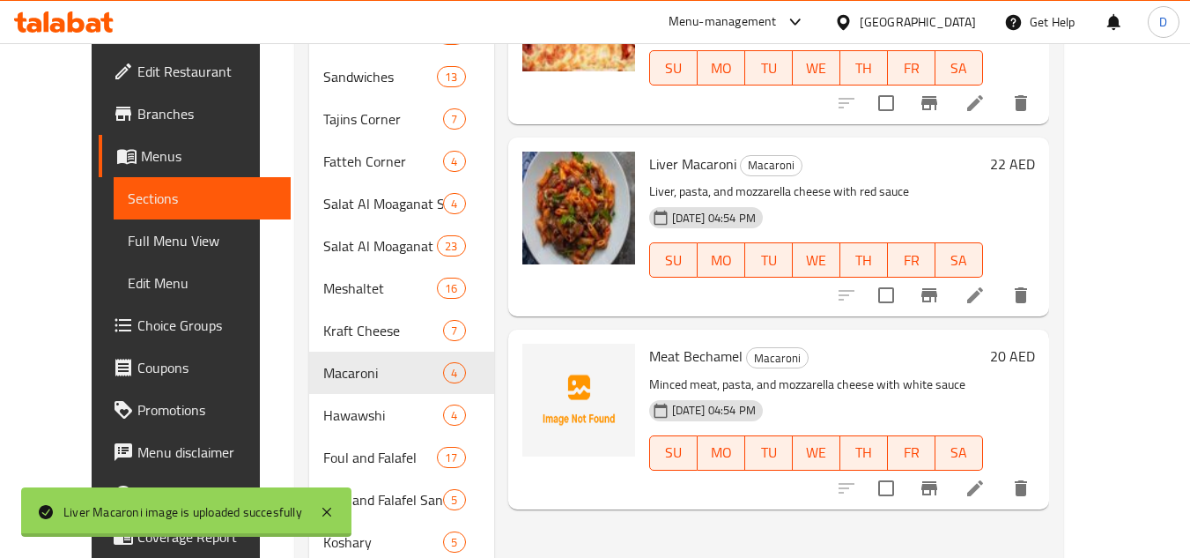
click at [649, 343] on span "Meat Bechamel" at bounding box center [695, 356] width 93 height 26
click at [668, 343] on span "Meat Bechamel" at bounding box center [695, 356] width 93 height 26
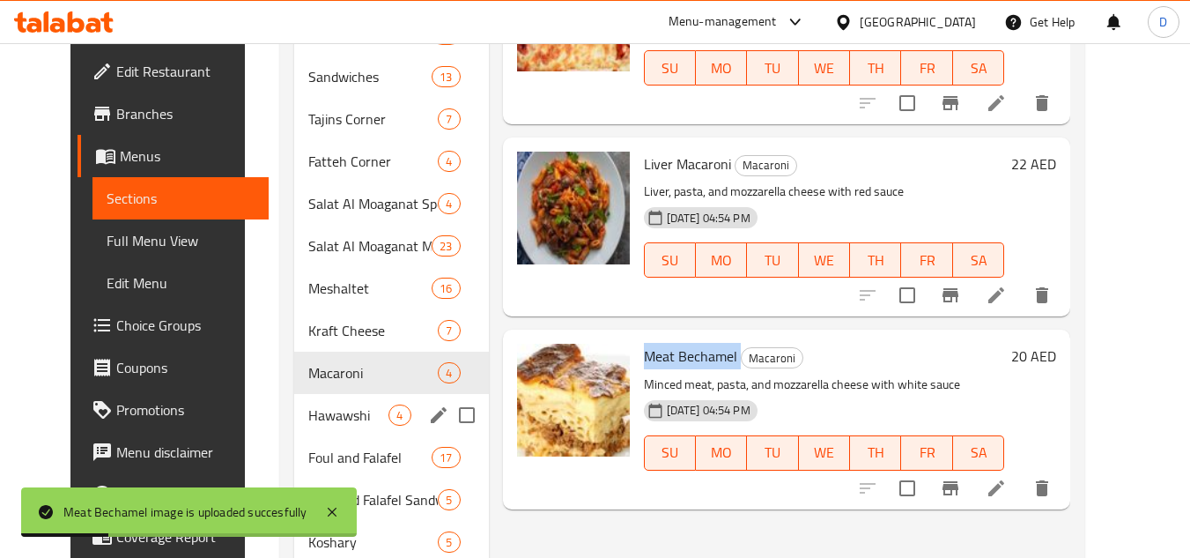
click at [294, 401] on div "Hawawshi 4" at bounding box center [391, 415] width 194 height 42
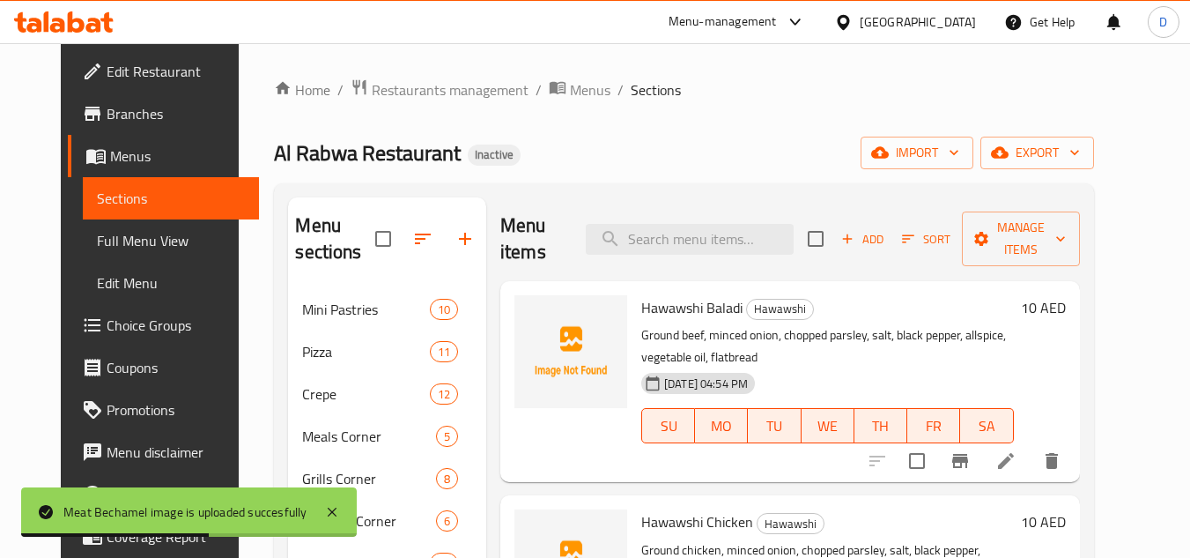
click at [675, 294] on span "Hawawshi Baladi" at bounding box center [691, 307] width 101 height 26
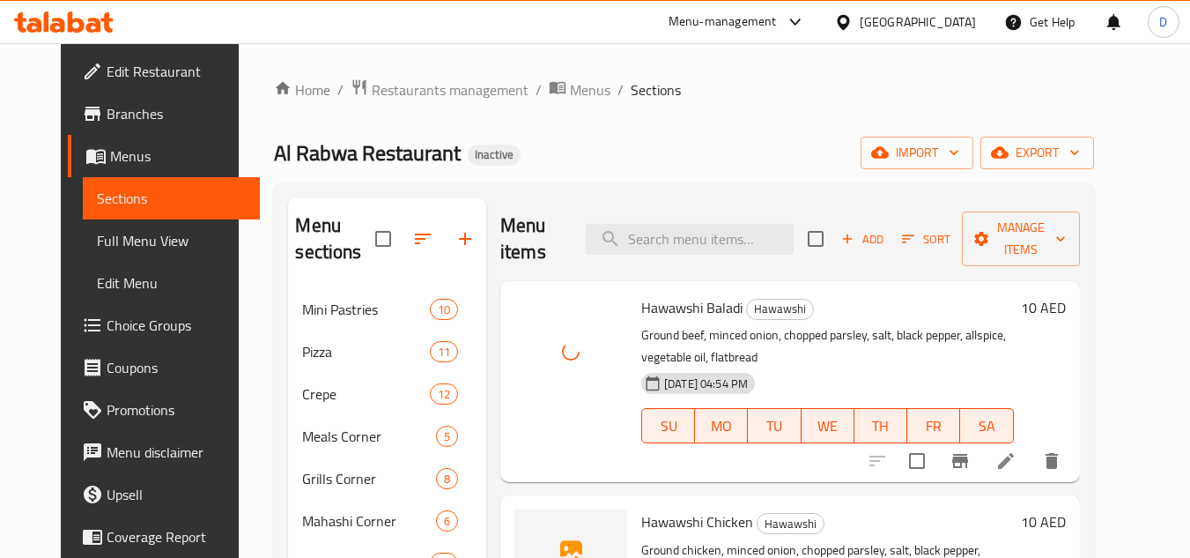
click at [705, 508] on span "Hawawshi Chicken" at bounding box center [697, 521] width 112 height 26
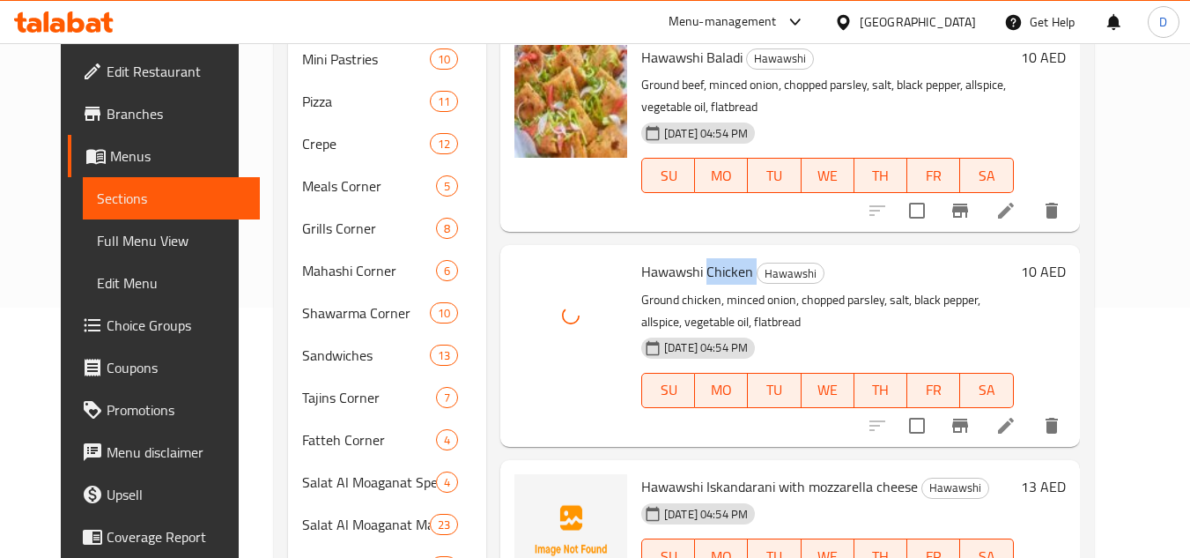
scroll to position [440, 0]
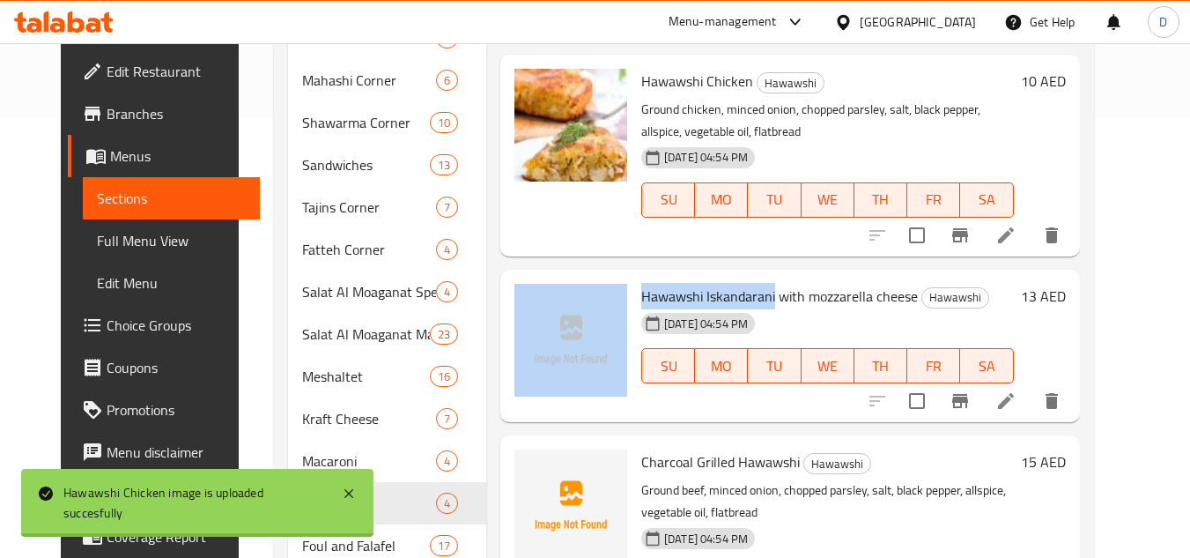
drag, startPoint x: 758, startPoint y: 262, endPoint x: 617, endPoint y: 271, distance: 141.3
click at [617, 277] on div "Hawawshi Iskandarani with mozzarella cheese Hawawshi 14-09-2025 04:54 PM SU MO …" at bounding box center [789, 346] width 565 height 139
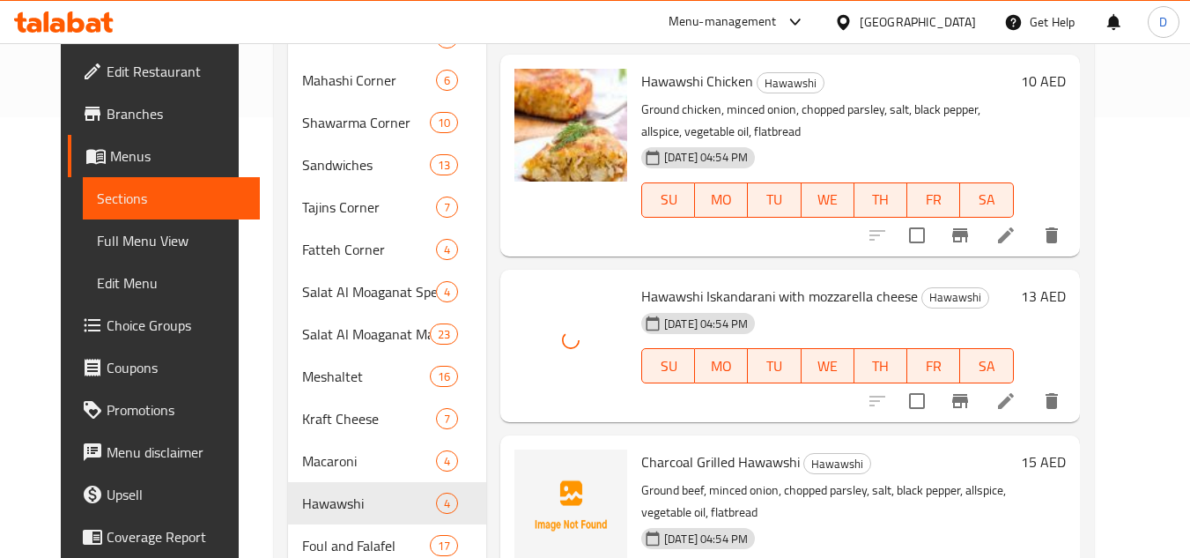
click at [670, 448] on span "Charcoal Grilled Hawawshi" at bounding box center [720, 461] width 159 height 26
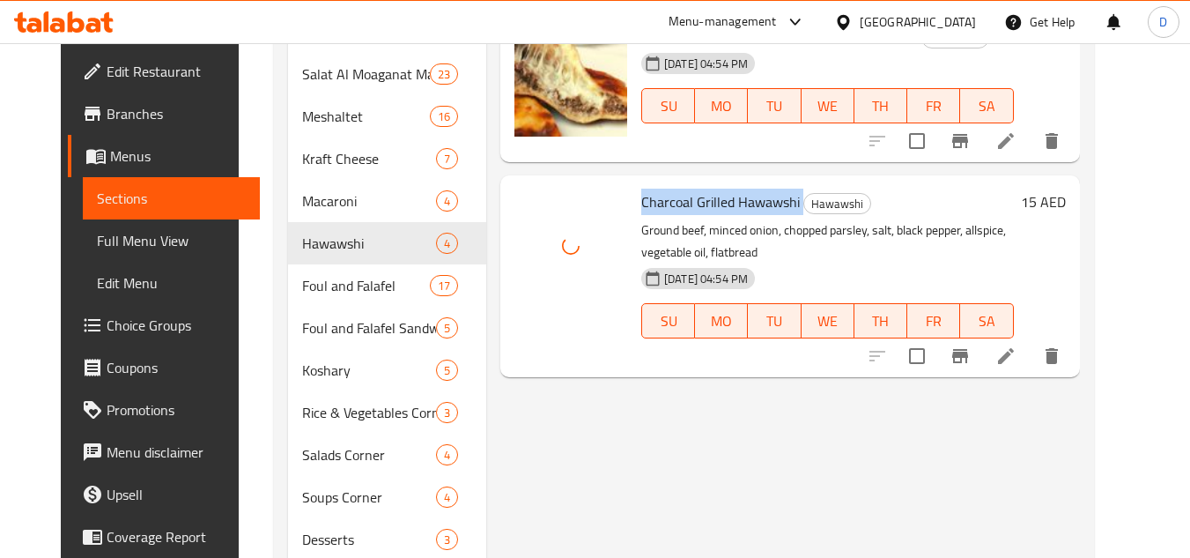
scroll to position [705, 0]
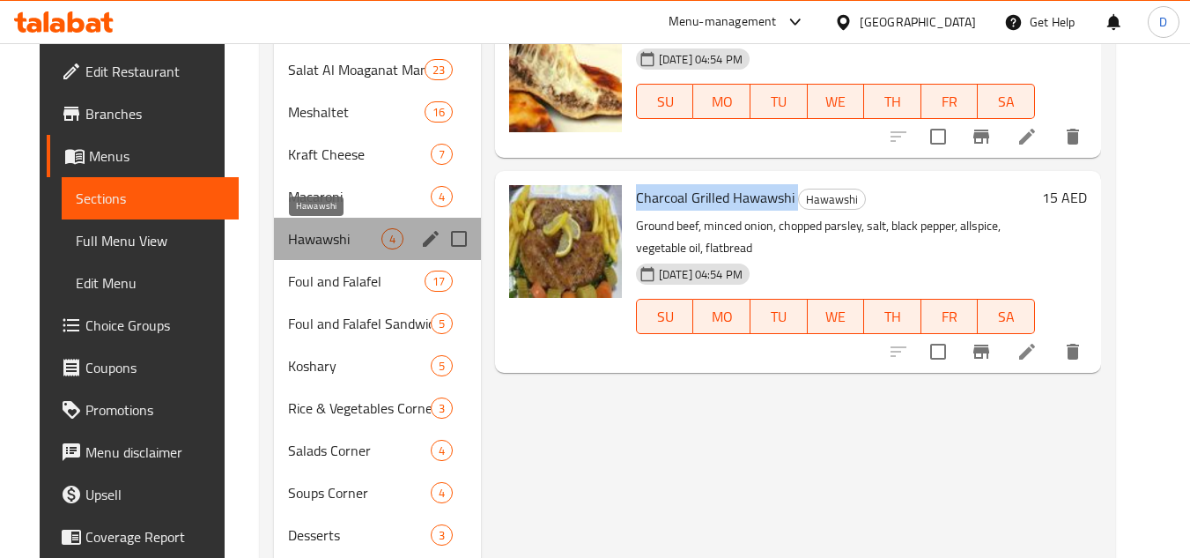
click at [320, 244] on span "Hawawshi" at bounding box center [334, 238] width 93 height 21
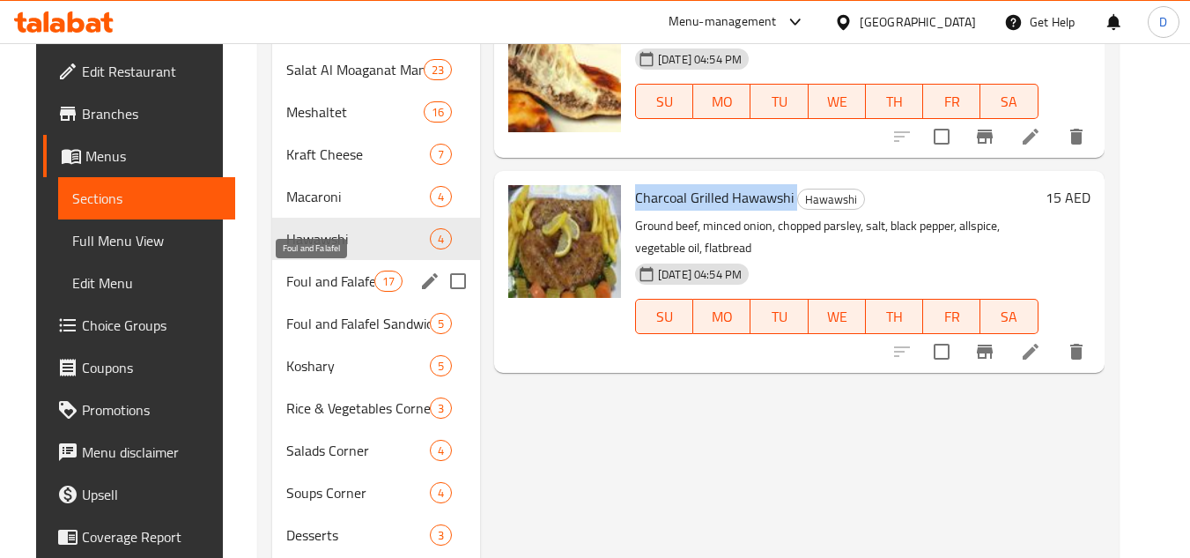
click at [329, 291] on span "Foul and Falafel" at bounding box center [330, 280] width 88 height 21
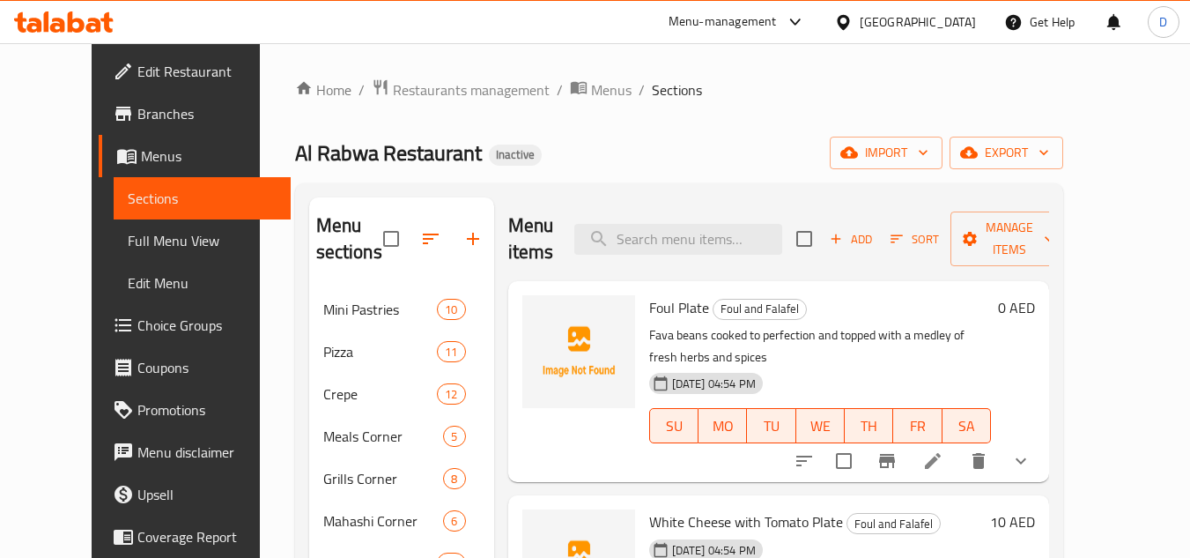
click at [660, 302] on span "Foul Plate" at bounding box center [679, 307] width 60 height 26
click at [661, 302] on span "Foul Plate" at bounding box center [679, 307] width 60 height 26
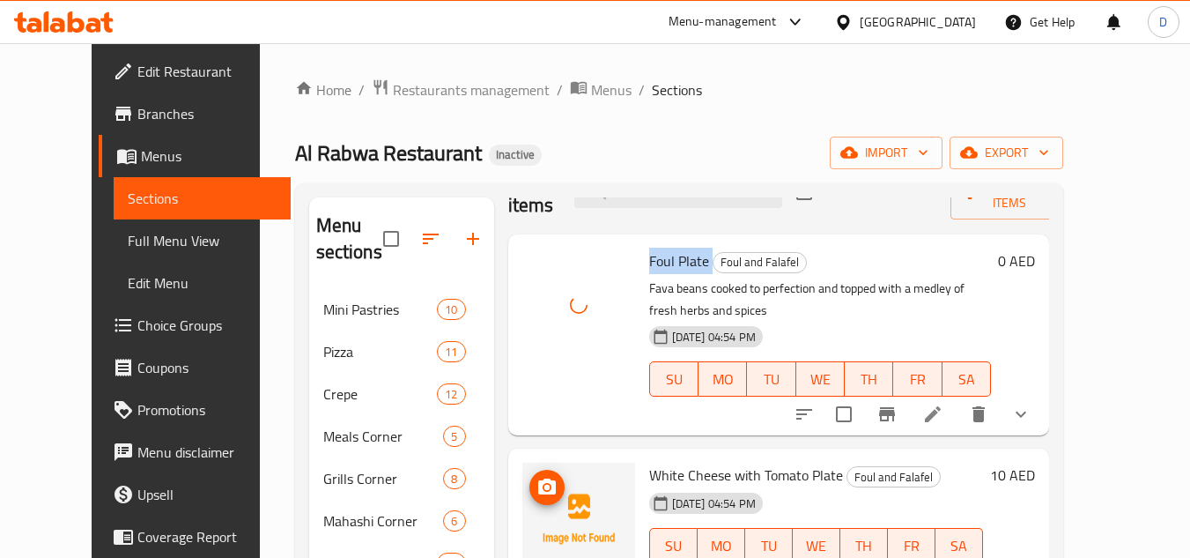
scroll to position [88, 0]
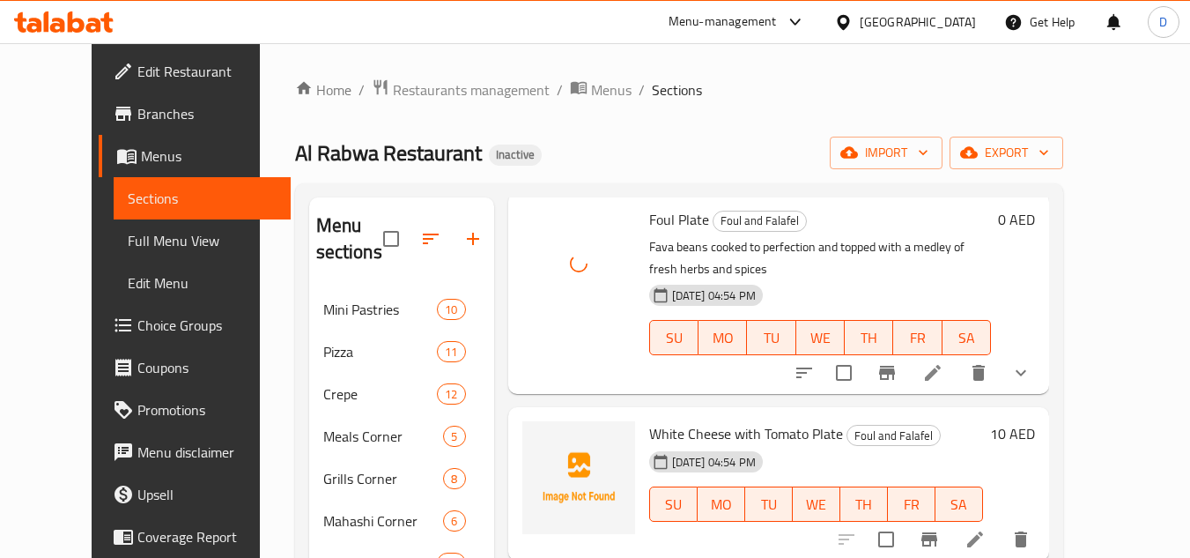
click at [668, 420] on span "White Cheese with Tomato Plate" at bounding box center [746, 433] width 194 height 26
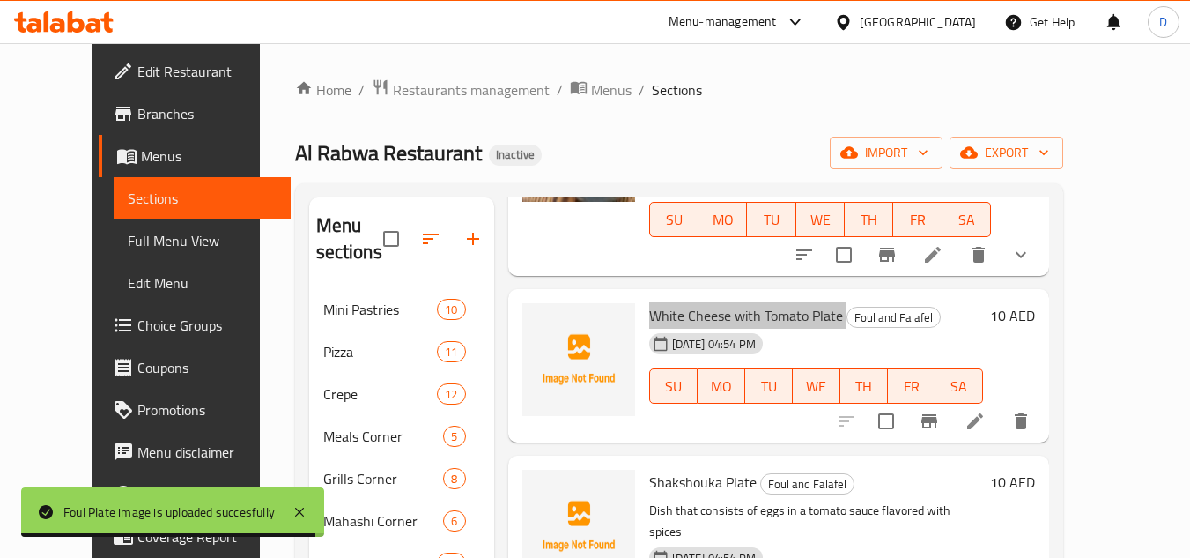
scroll to position [176, 0]
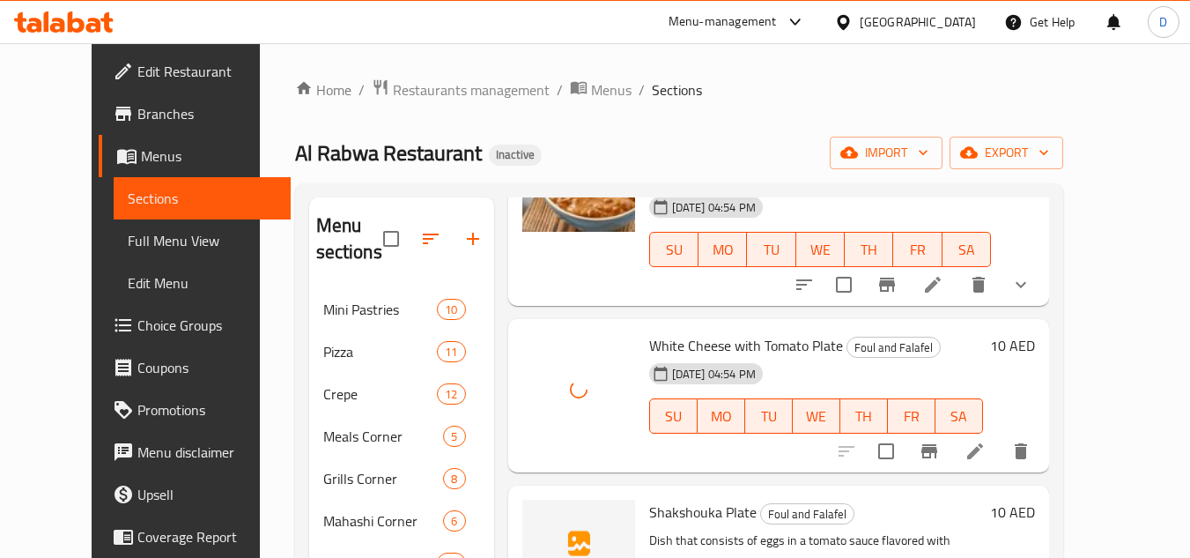
click at [678, 499] on span "Shakshouka Plate" at bounding box center [702, 512] width 107 height 26
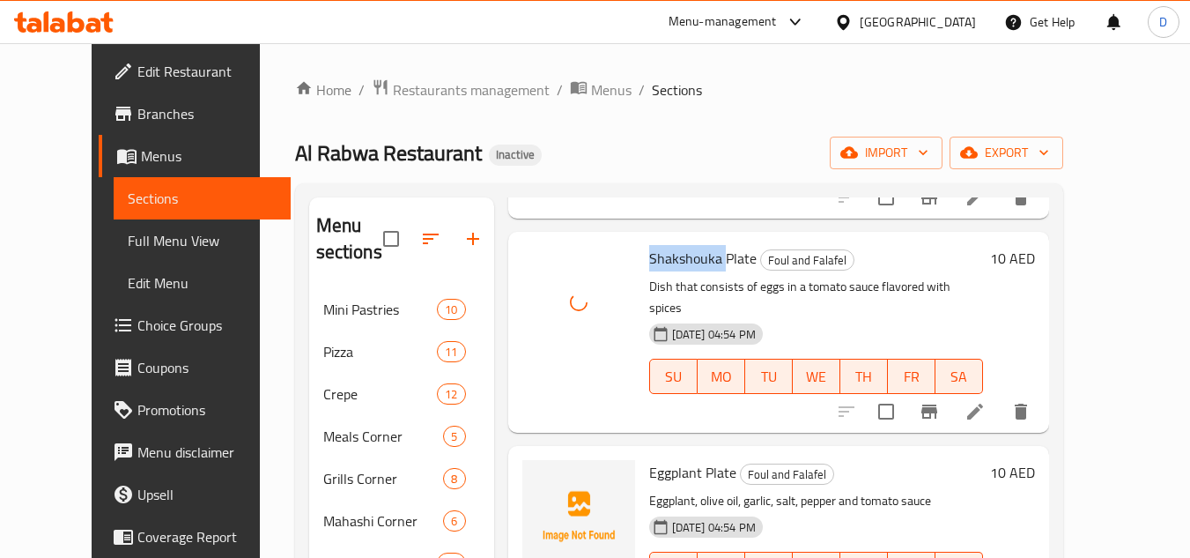
scroll to position [440, 0]
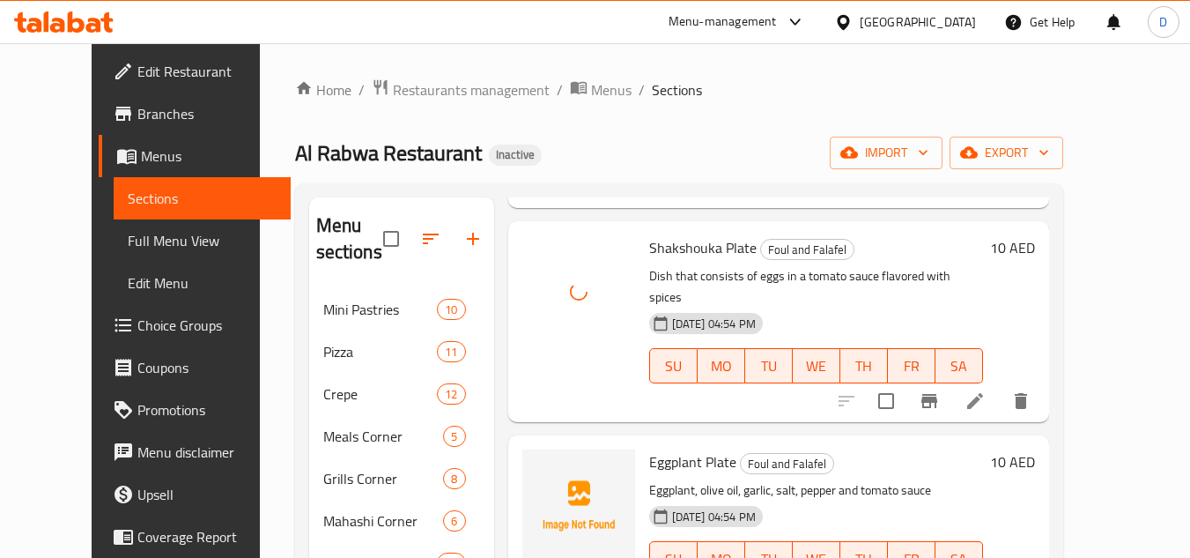
click at [659, 448] on span "Eggplant Plate" at bounding box center [692, 461] width 87 height 26
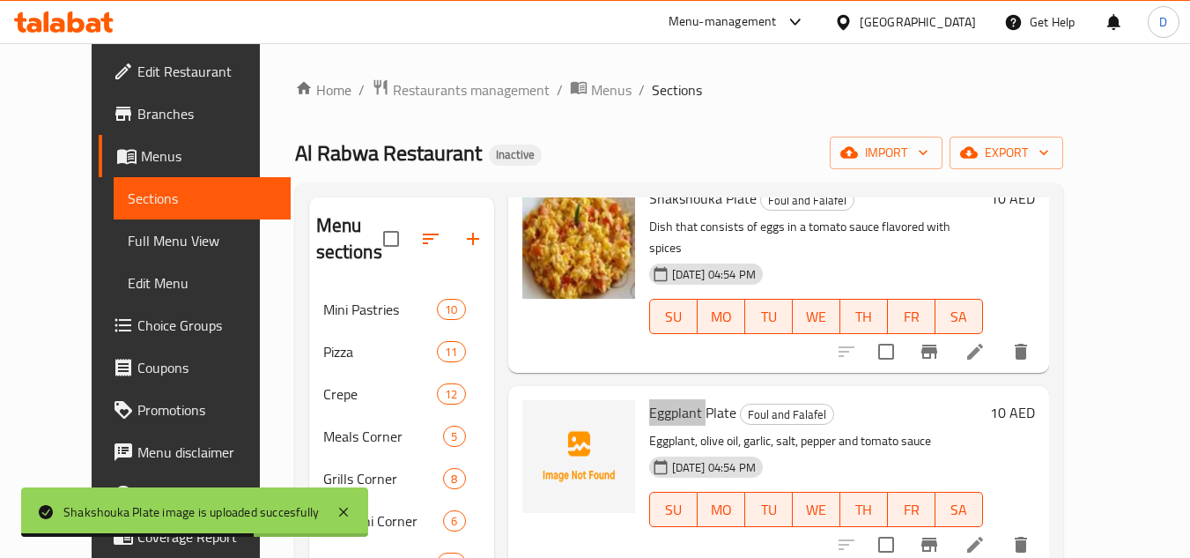
scroll to position [528, 0]
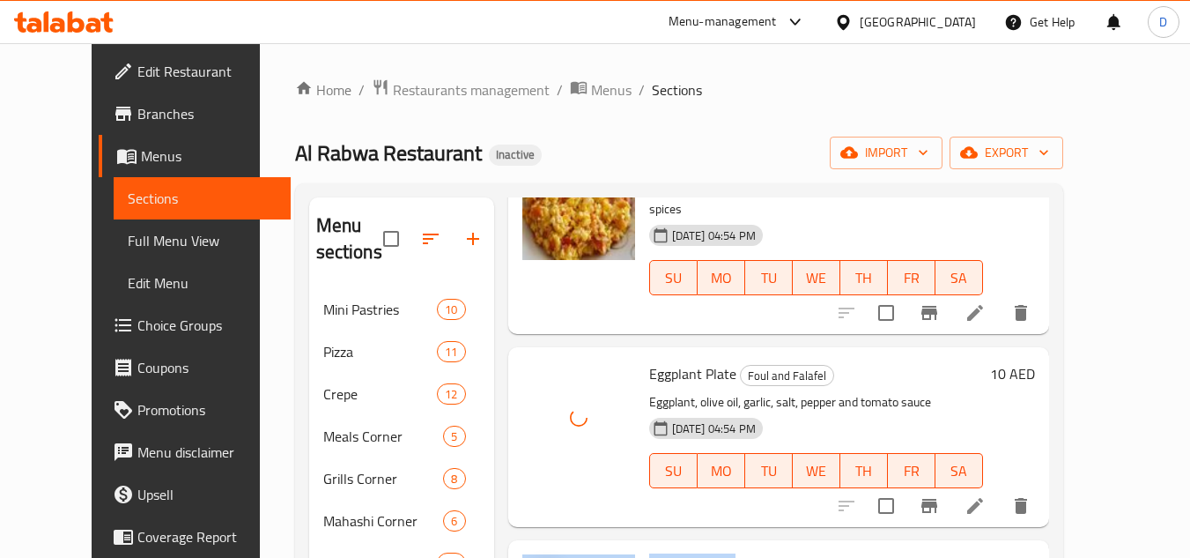
drag, startPoint x: 707, startPoint y: 522, endPoint x: 605, endPoint y: 528, distance: 102.3
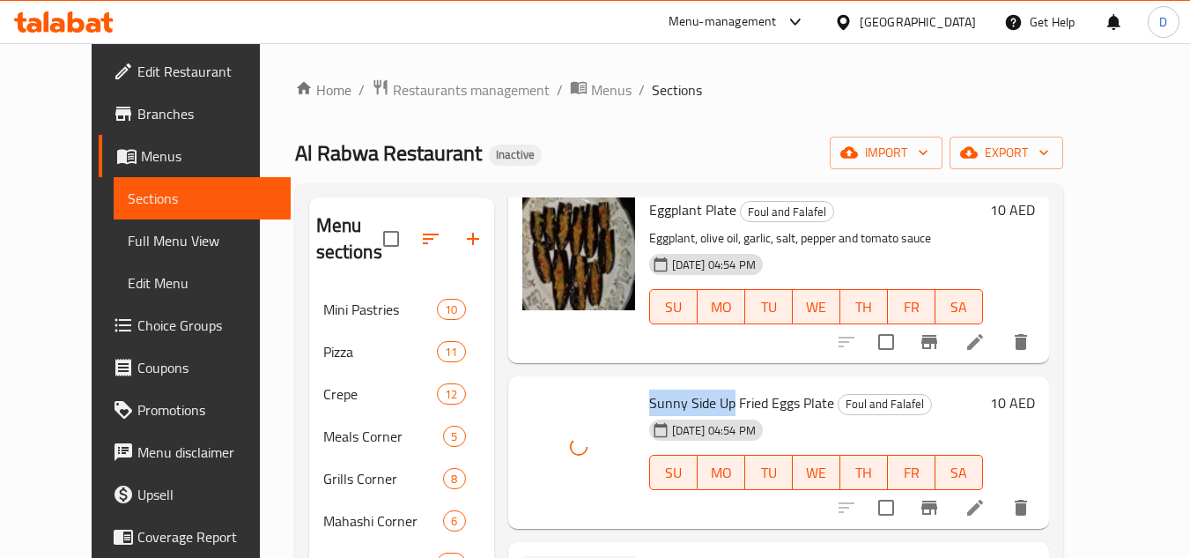
scroll to position [881, 0]
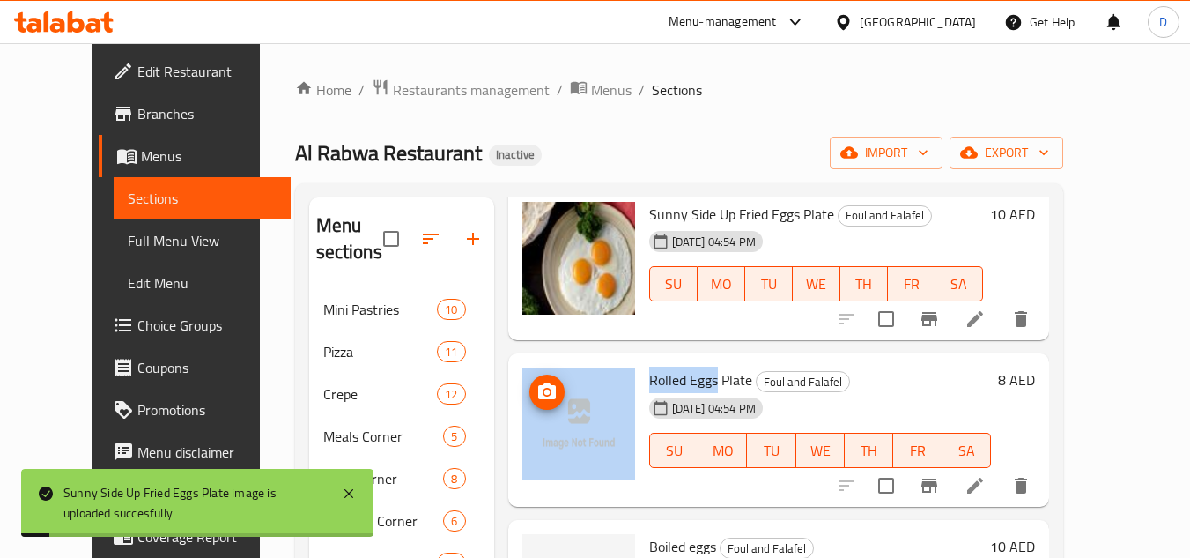
drag, startPoint x: 693, startPoint y: 333, endPoint x: 609, endPoint y: 344, distance: 84.5
click at [609, 360] on div "Rolled Eggs Plate Foul and Falafel 14-09-2025 04:54 PM SU MO TU WE TH FR SA 8 A…" at bounding box center [778, 429] width 527 height 139
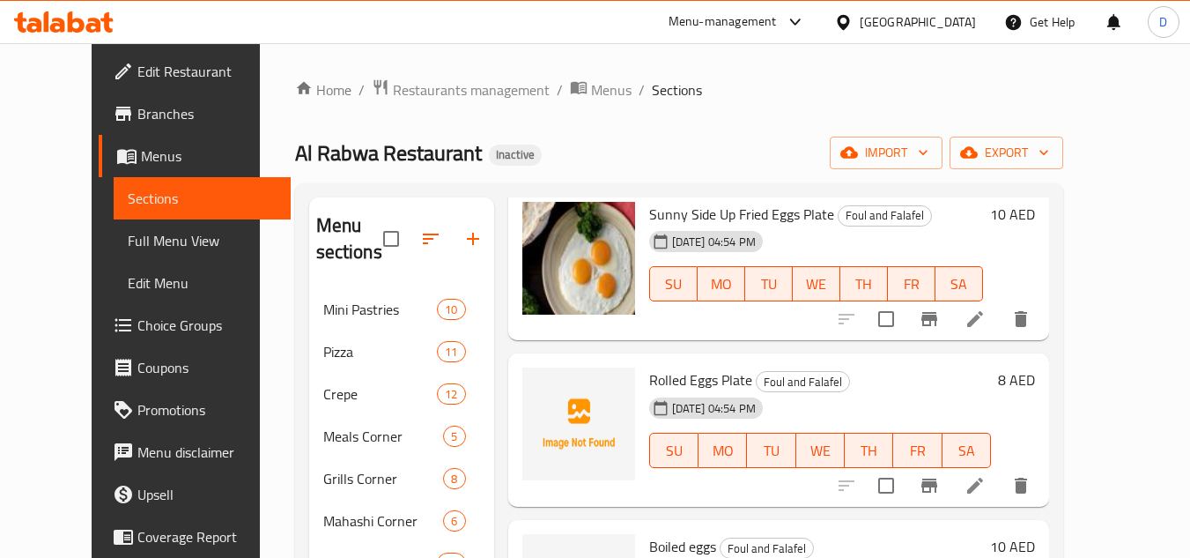
click at [649, 533] on span "Boiled eggs" at bounding box center [682, 546] width 67 height 26
click at [701, 366] on span "Rolled Eggs Plate" at bounding box center [700, 379] width 103 height 26
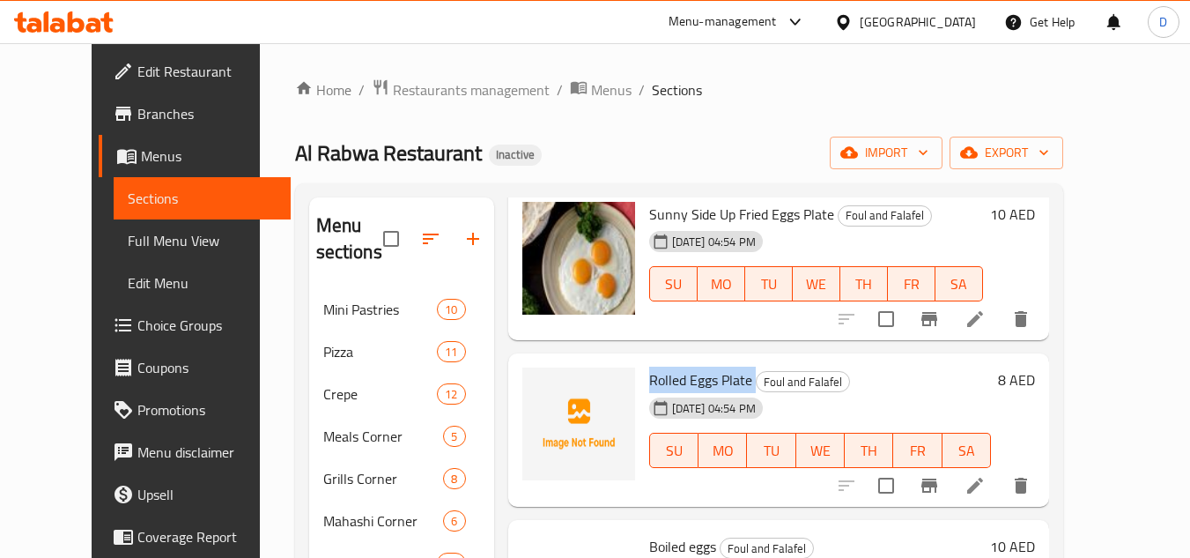
click at [701, 366] on span "Rolled Eggs Plate" at bounding box center [700, 379] width 103 height 26
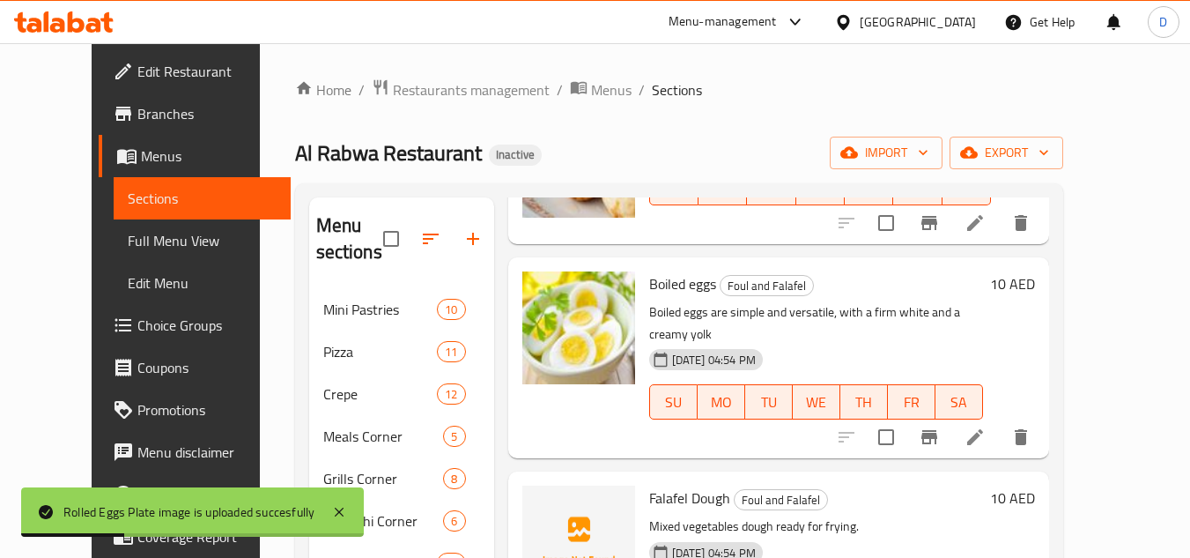
scroll to position [1145, 0]
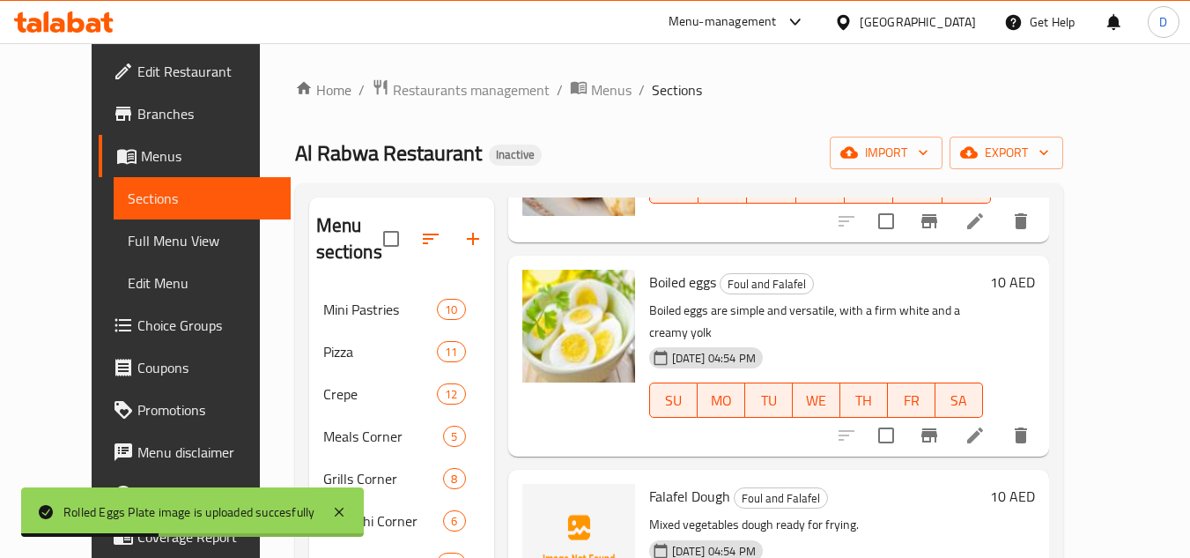
click at [667, 483] on span "Falafel Dough" at bounding box center [689, 496] width 81 height 26
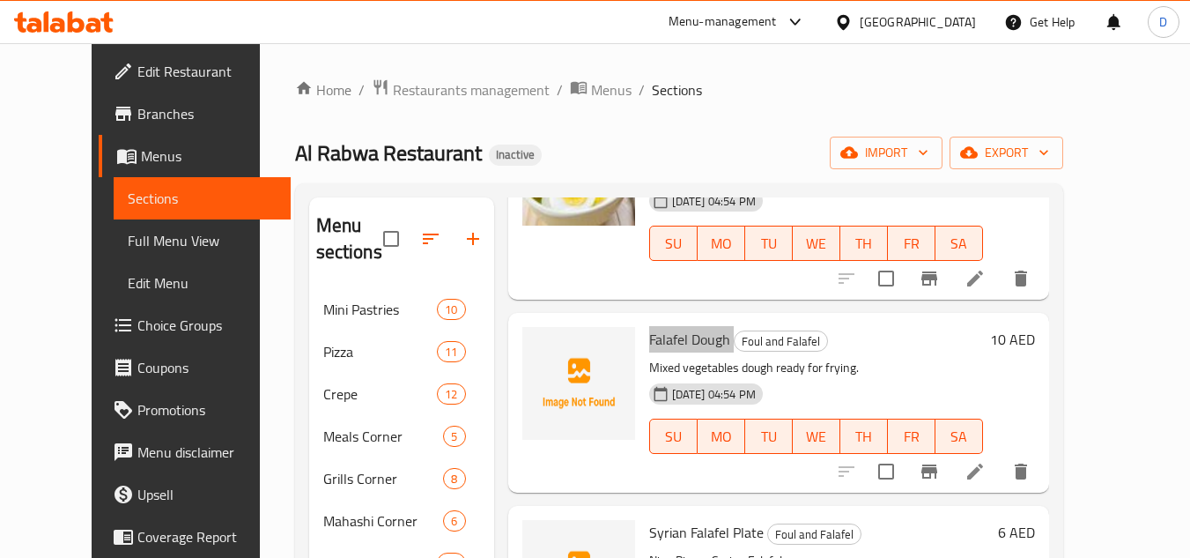
scroll to position [1321, 0]
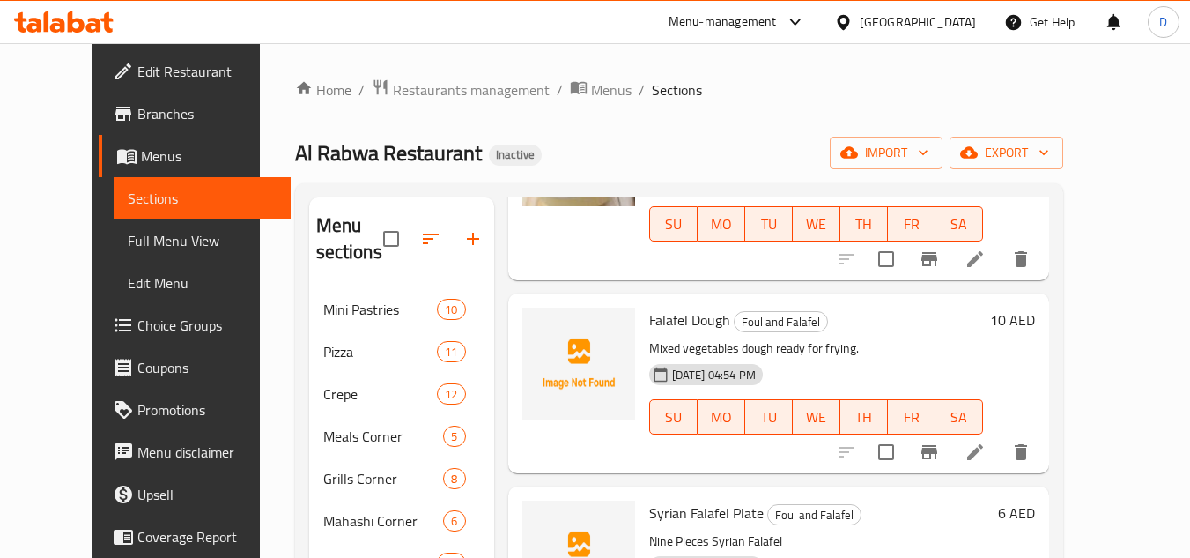
click at [652, 499] on span "Syrian Falafel Plate" at bounding box center [706, 512] width 114 height 26
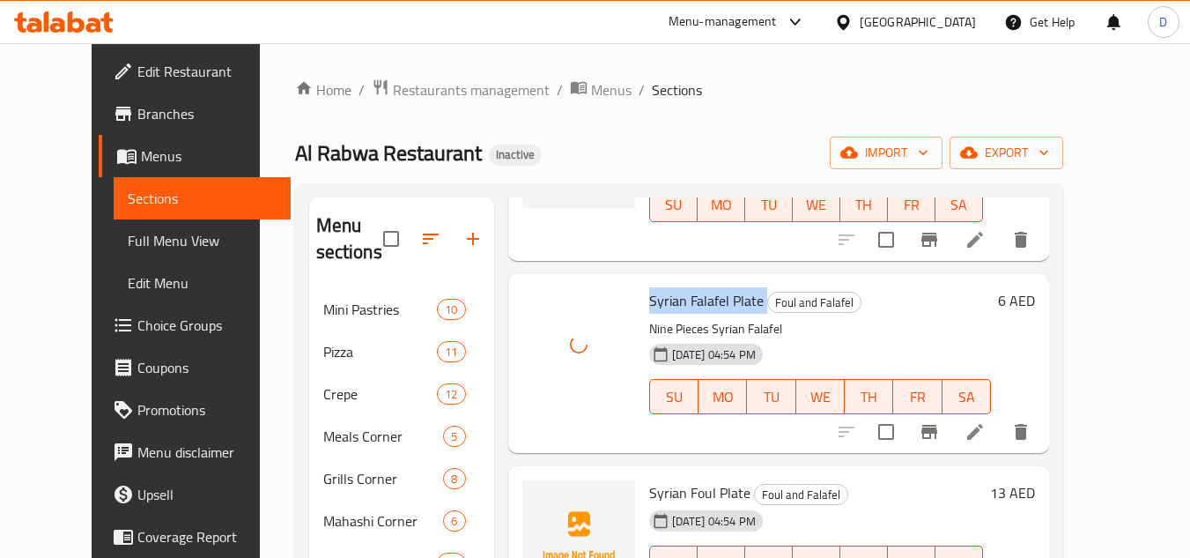
scroll to position [1585, 0]
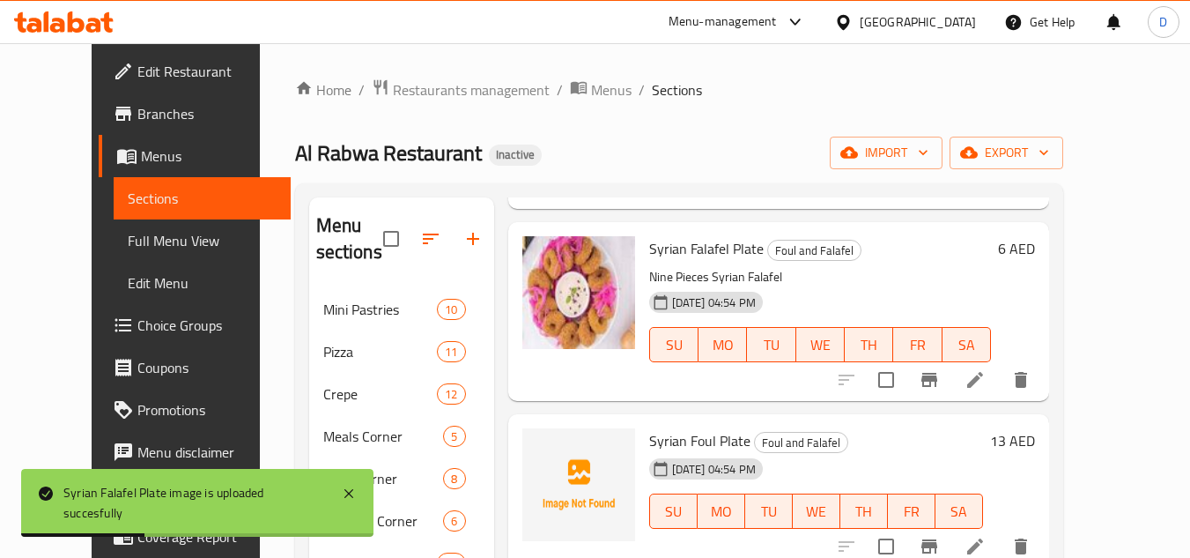
click at [649, 427] on span "Syrian Foul Plate" at bounding box center [699, 440] width 101 height 26
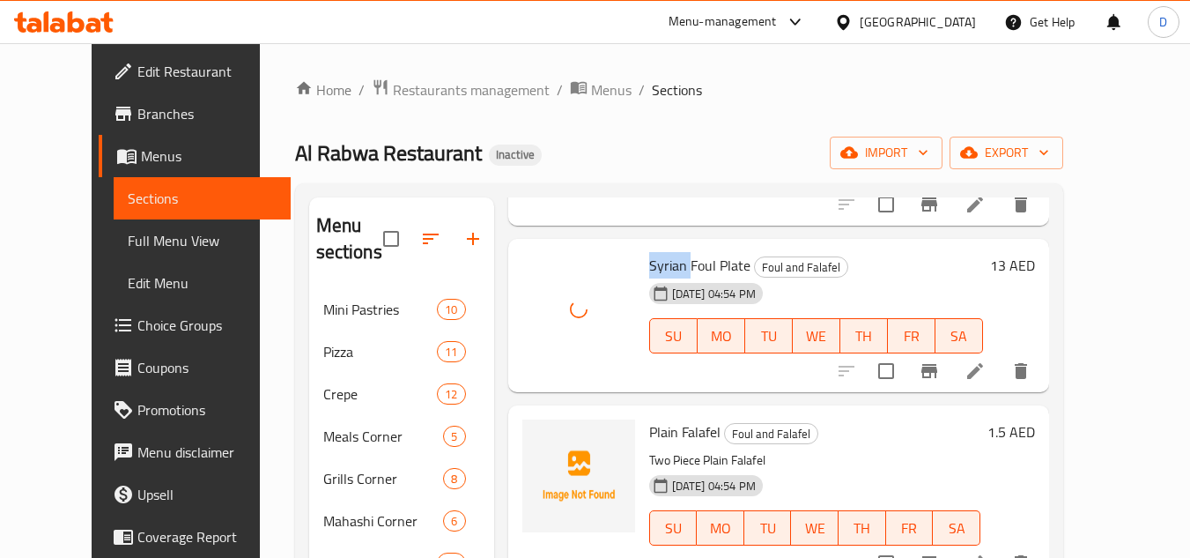
scroll to position [1762, 0]
click at [651, 417] on span "Plain Falafel" at bounding box center [684, 430] width 71 height 26
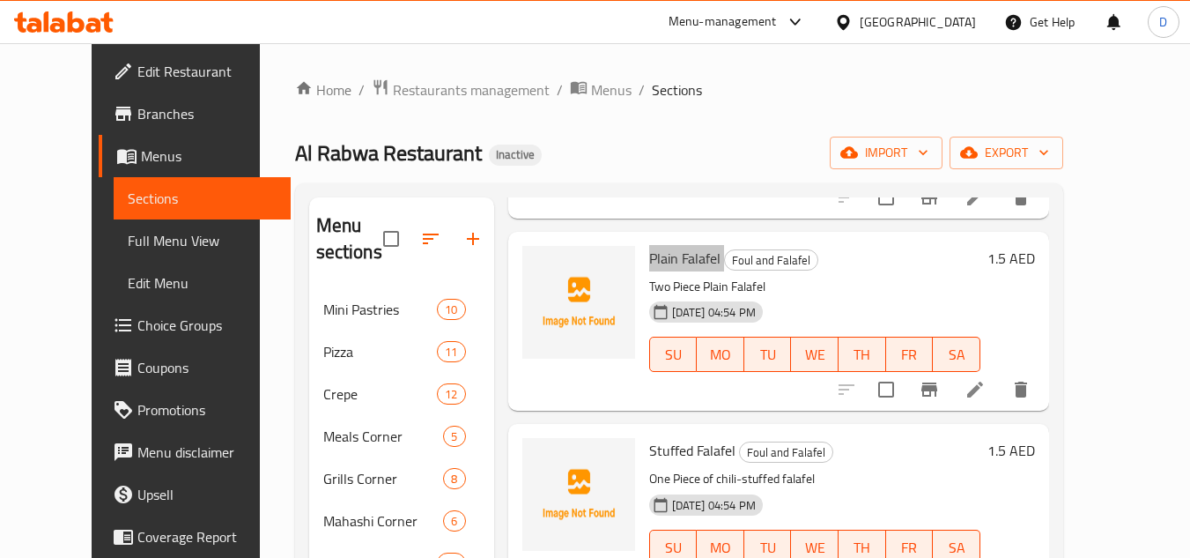
scroll to position [1938, 0]
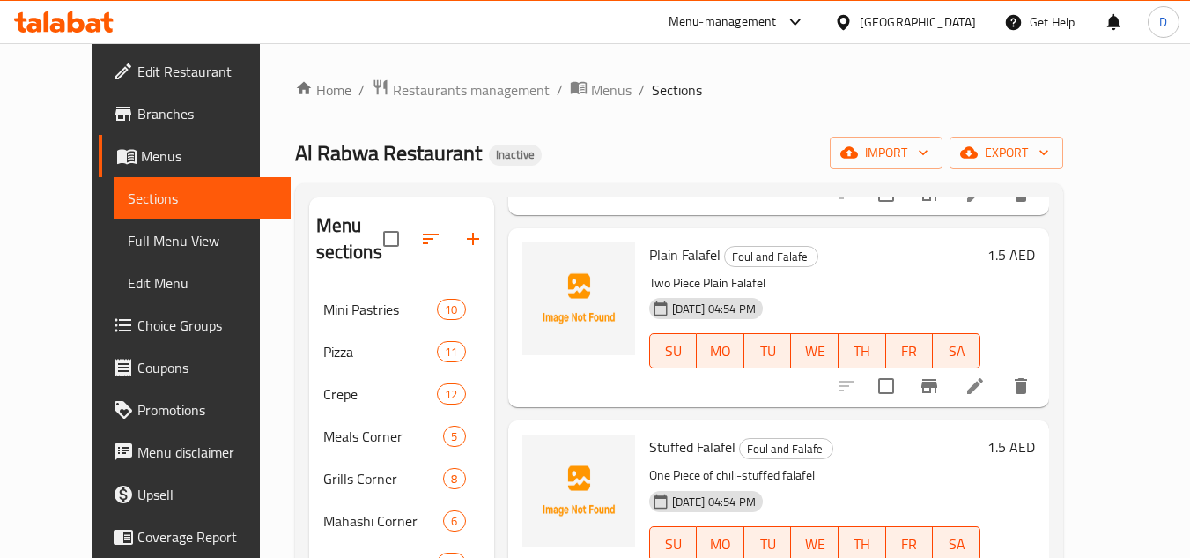
click at [649, 433] on span "Stuffed Falafel" at bounding box center [692, 446] width 86 height 26
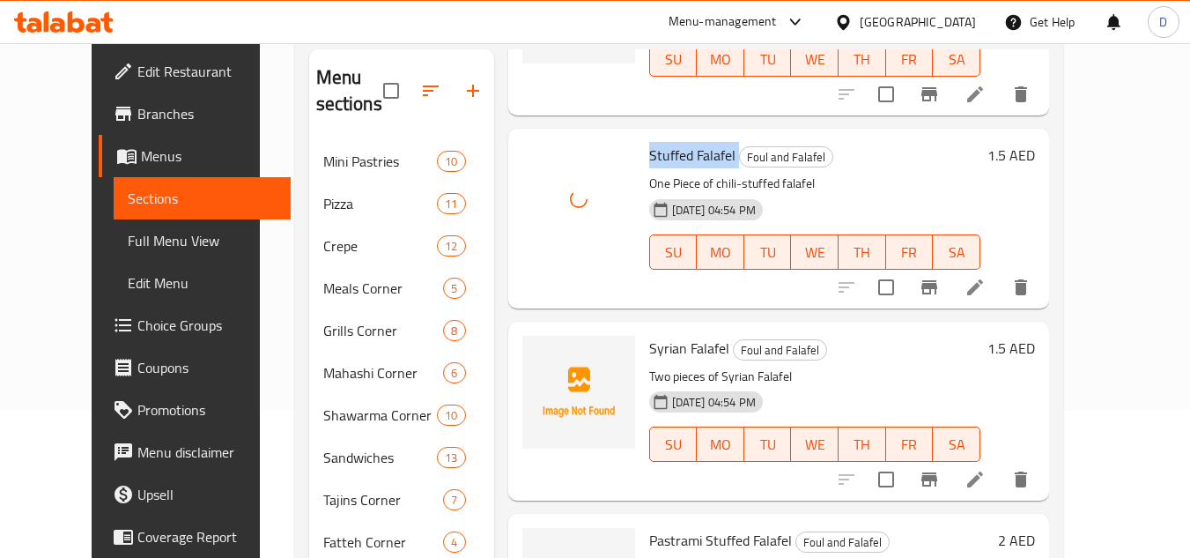
scroll to position [176, 0]
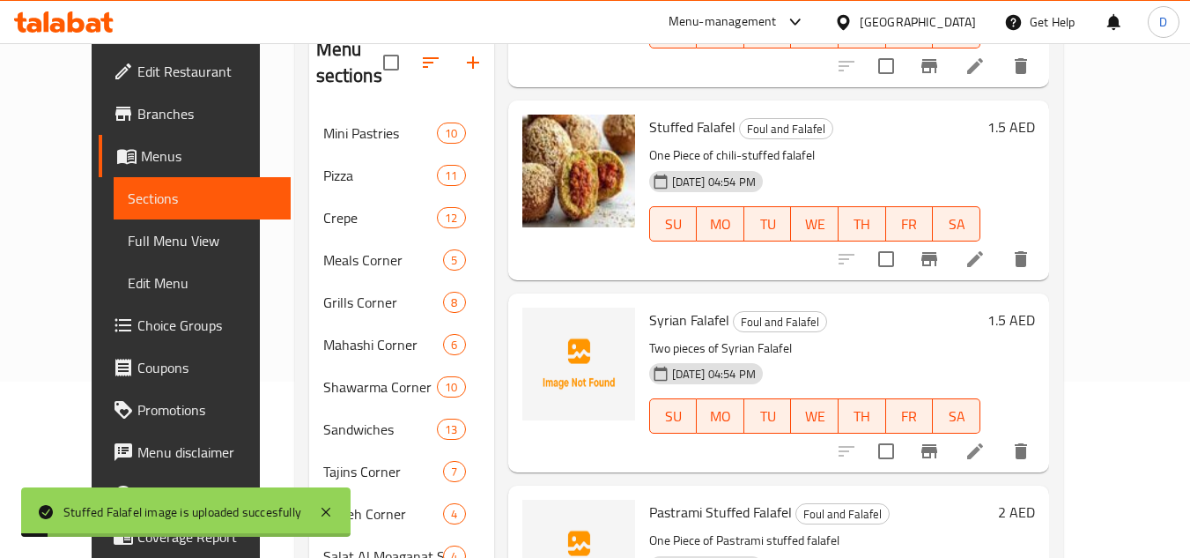
click at [649, 307] on span "Syrian Falafel" at bounding box center [689, 320] width 80 height 26
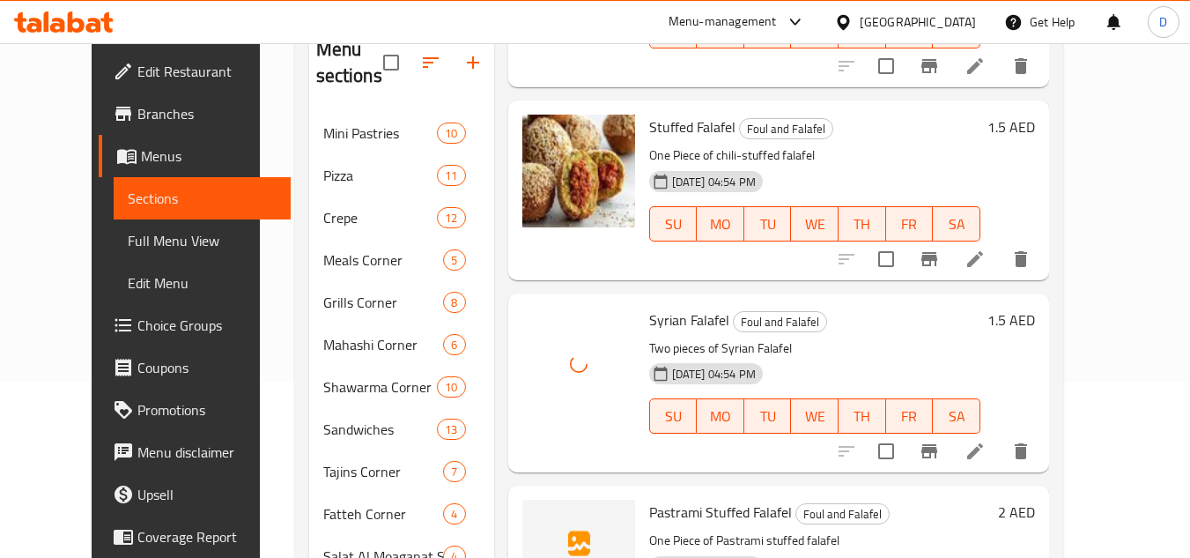
click at [668, 499] on span "Pastrami Stuffed Falafel" at bounding box center [720, 512] width 143 height 26
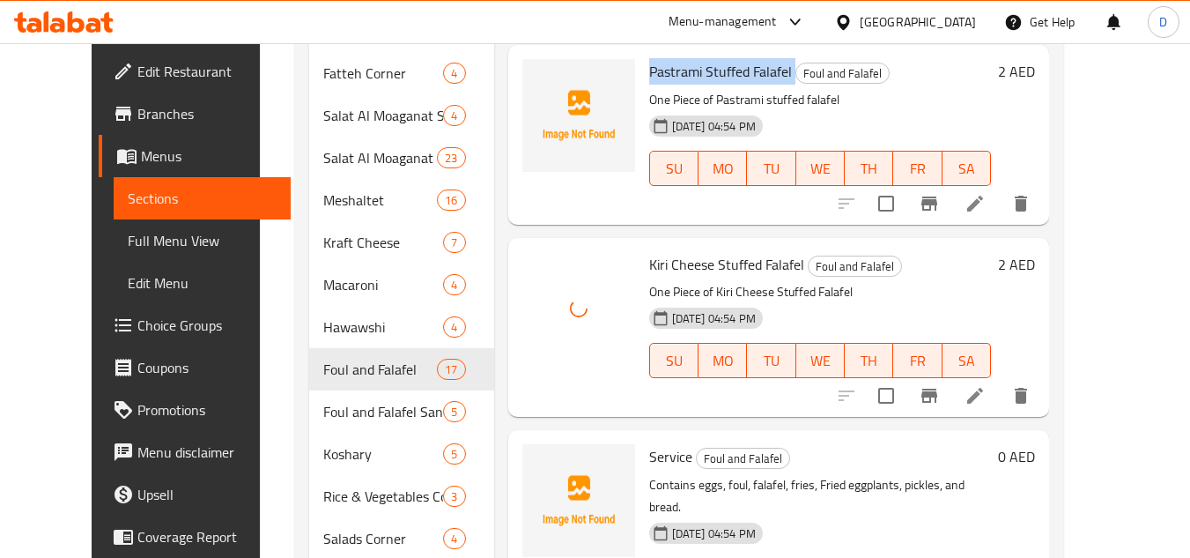
scroll to position [705, 0]
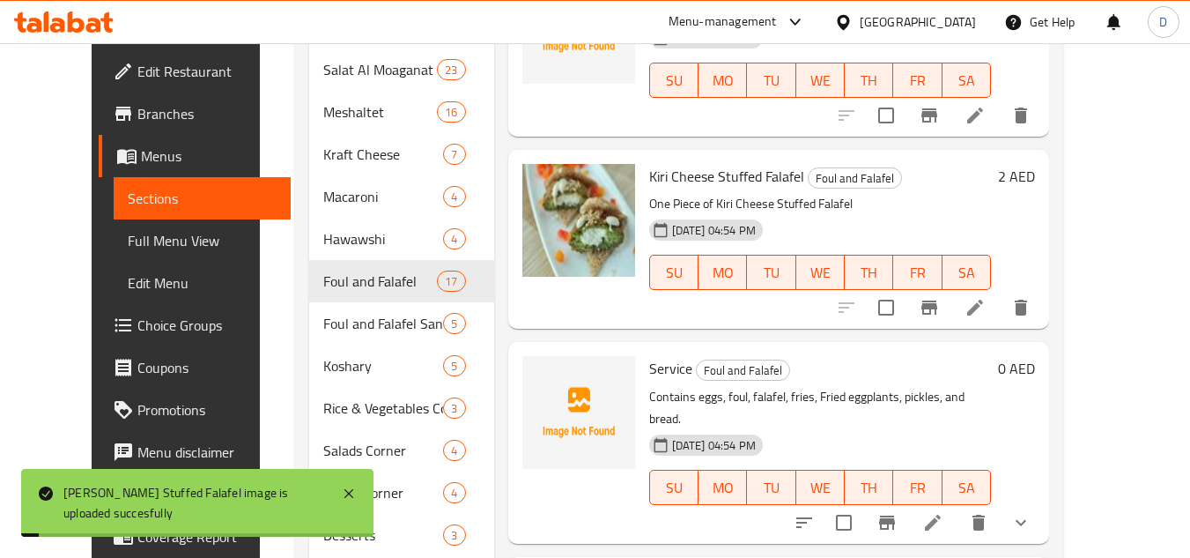
click at [649, 355] on span "Service" at bounding box center [670, 368] width 43 height 26
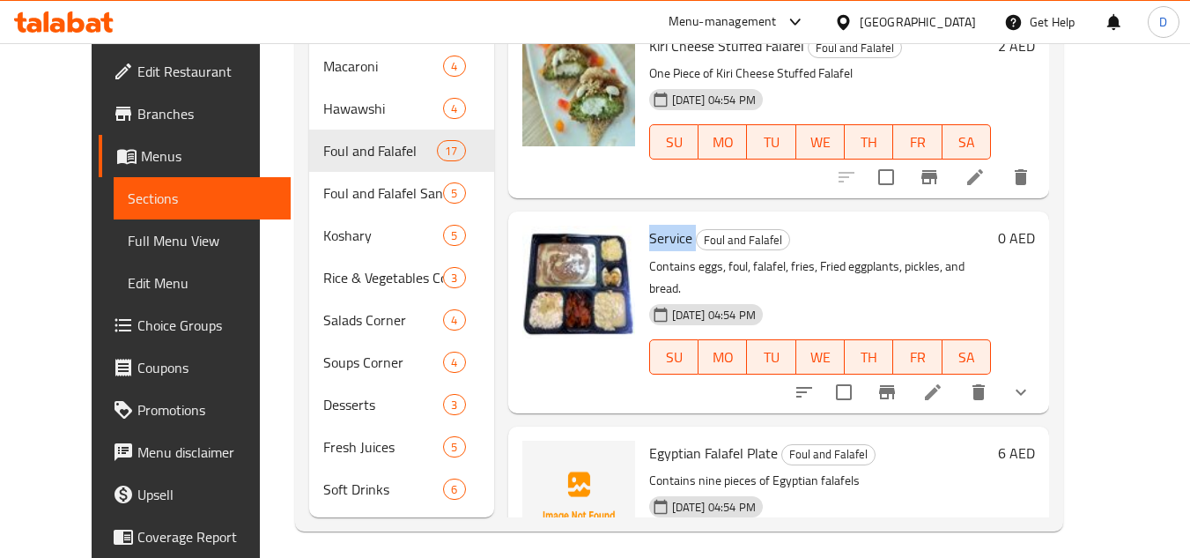
scroll to position [844, 0]
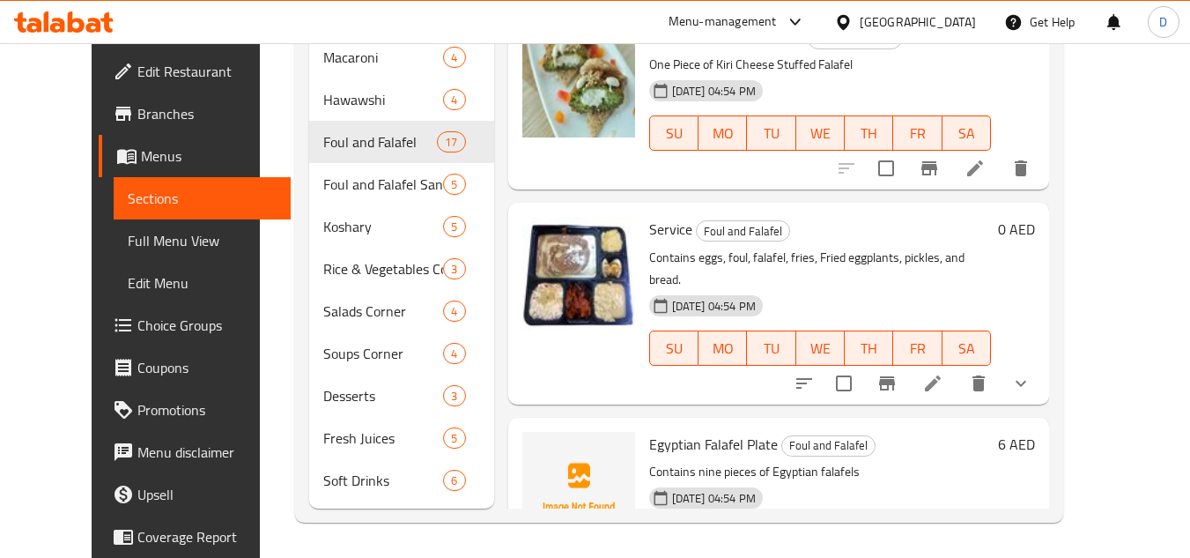
click at [653, 431] on span "Egyptian Falafel Plate" at bounding box center [713, 444] width 129 height 26
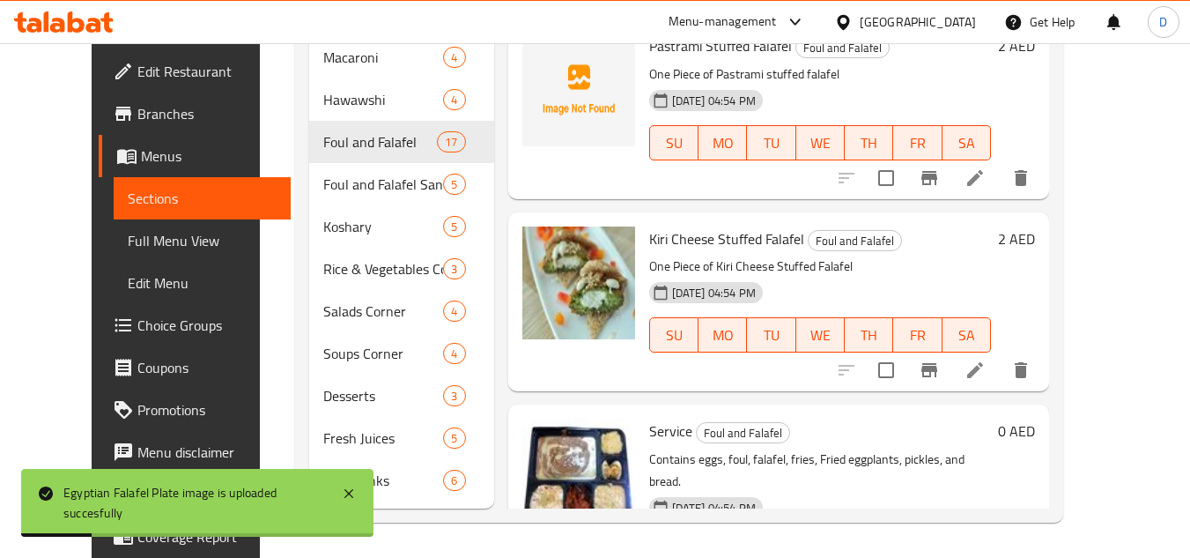
scroll to position [1817, 0]
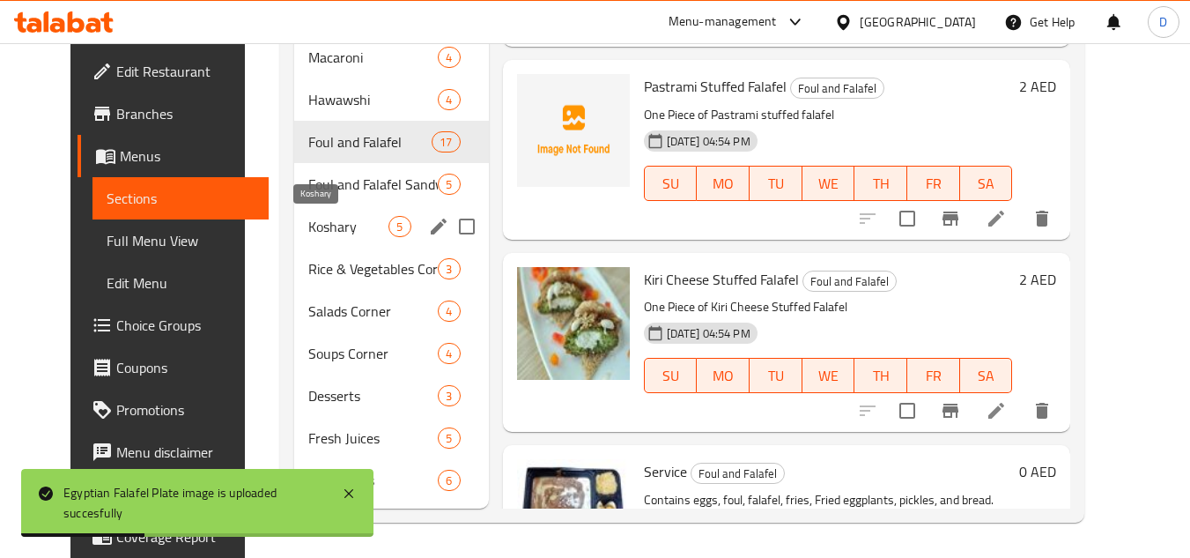
click at [308, 218] on span "Koshary" at bounding box center [348, 226] width 80 height 21
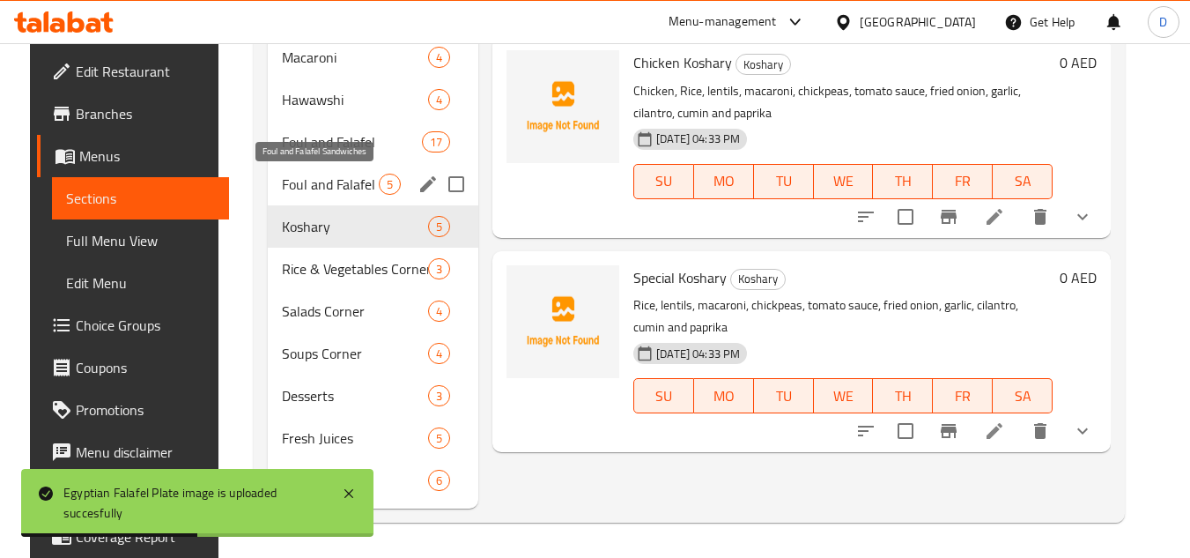
click at [321, 185] on span "Foul and Falafel Sandwiches" at bounding box center [330, 184] width 97 height 21
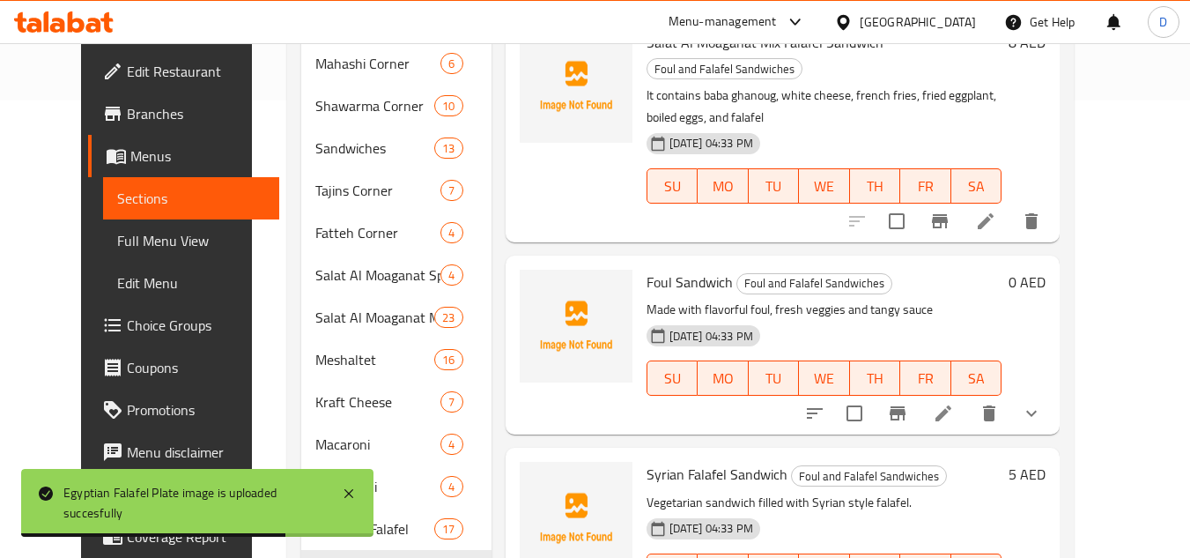
scroll to position [403, 0]
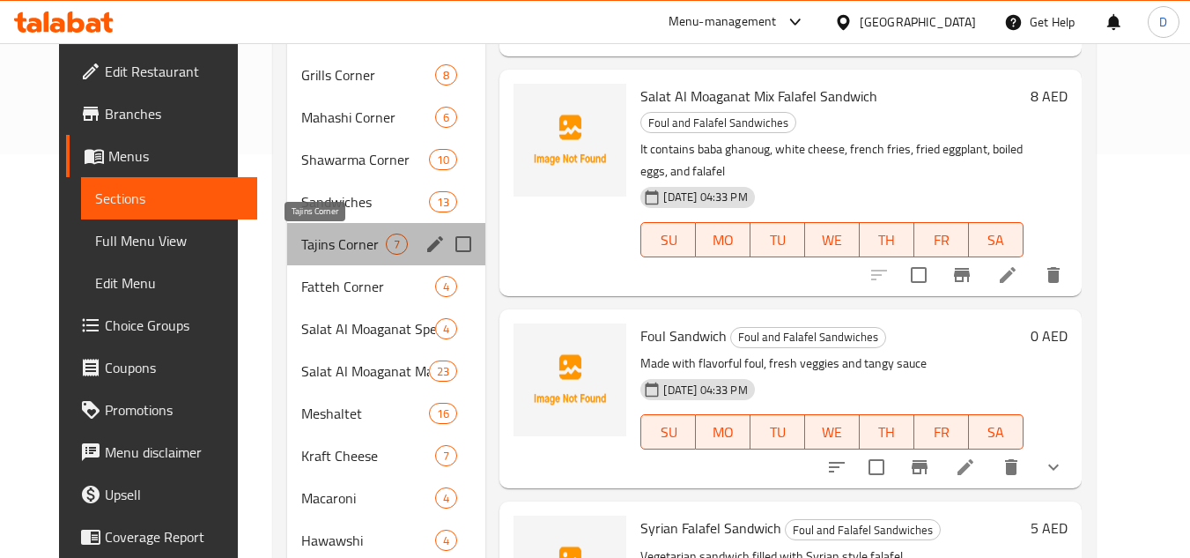
click at [320, 240] on span "Tajins Corner" at bounding box center [343, 243] width 85 height 21
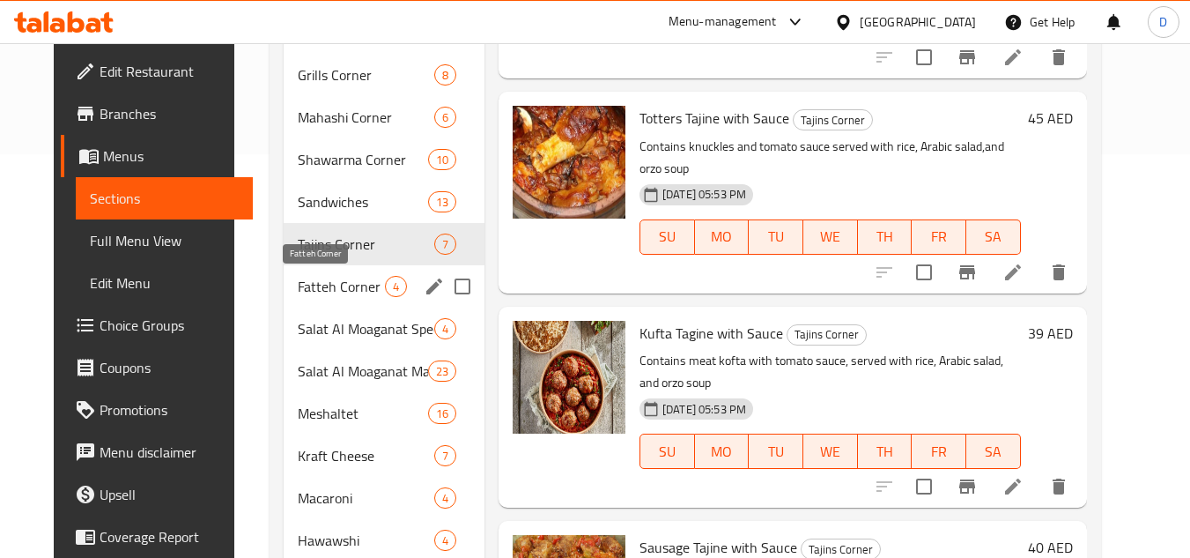
click at [317, 290] on span "Fatteh Corner" at bounding box center [341, 286] width 87 height 21
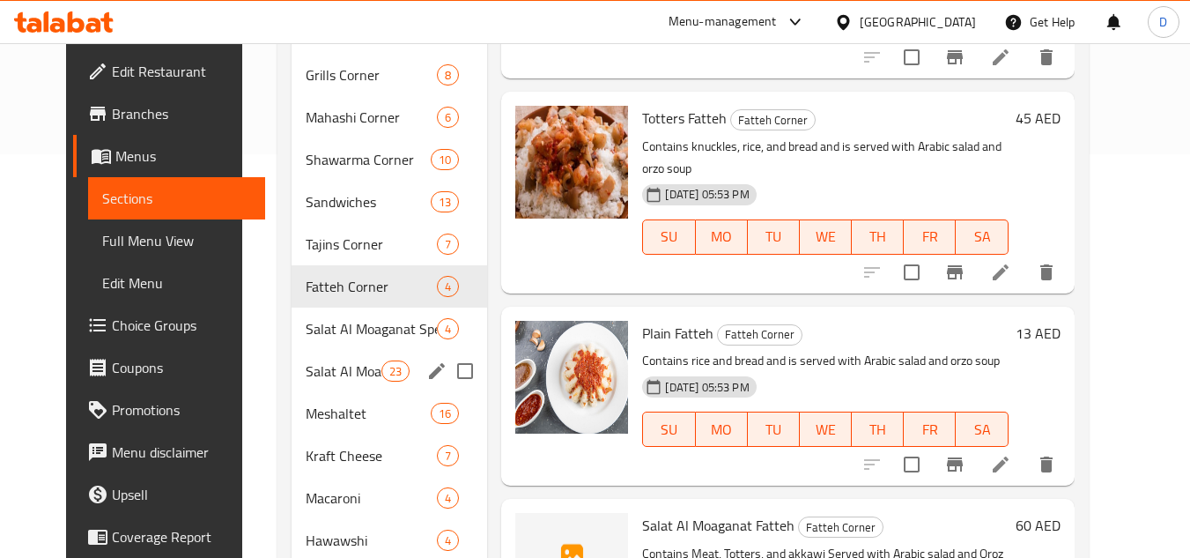
click at [311, 358] on div "Salat Al Moaganat Manakesh 23" at bounding box center [390, 371] width 196 height 42
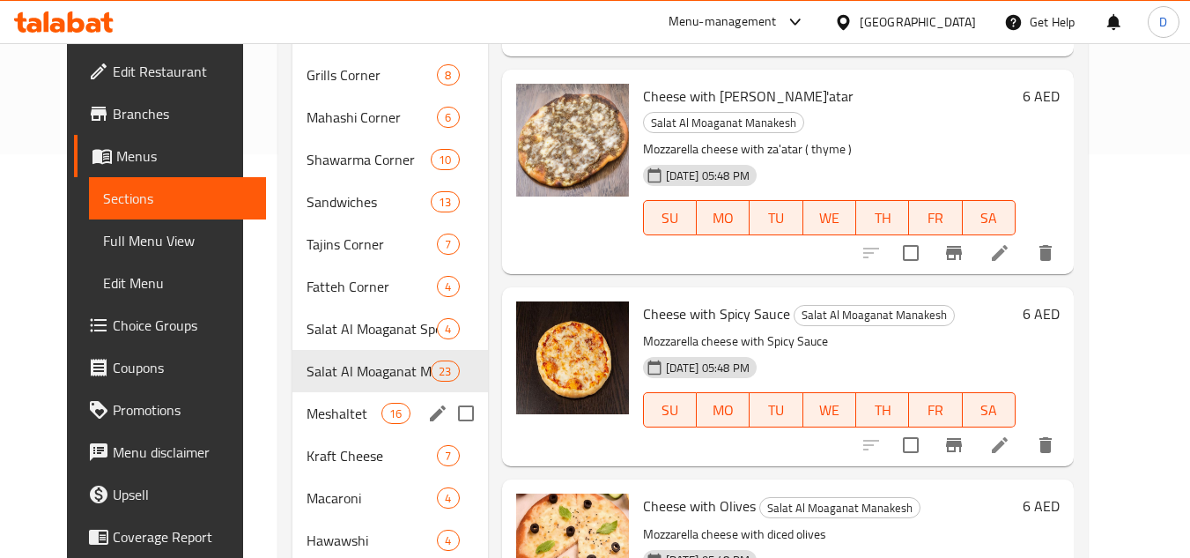
click at [316, 407] on span "Meshaltet" at bounding box center [344, 413] width 75 height 21
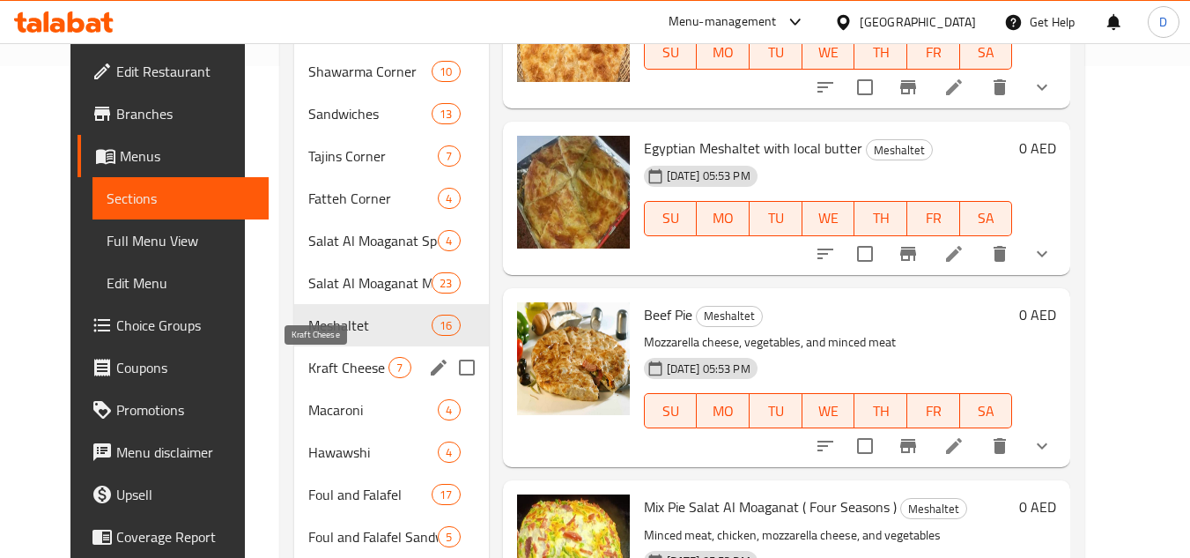
click at [316, 373] on span "Kraft Cheese" at bounding box center [348, 367] width 80 height 21
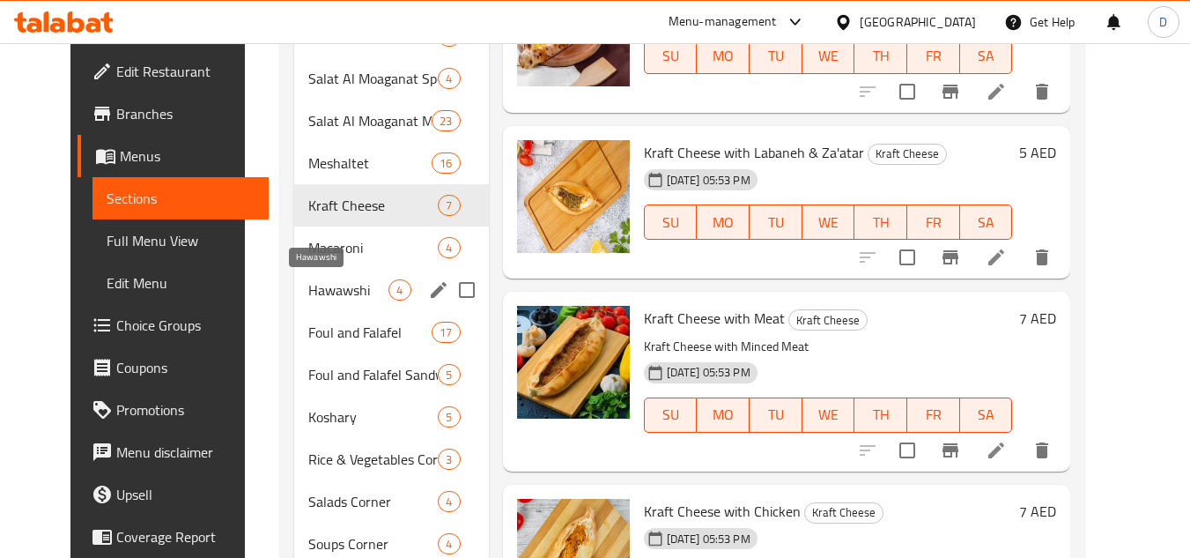
scroll to position [668, 0]
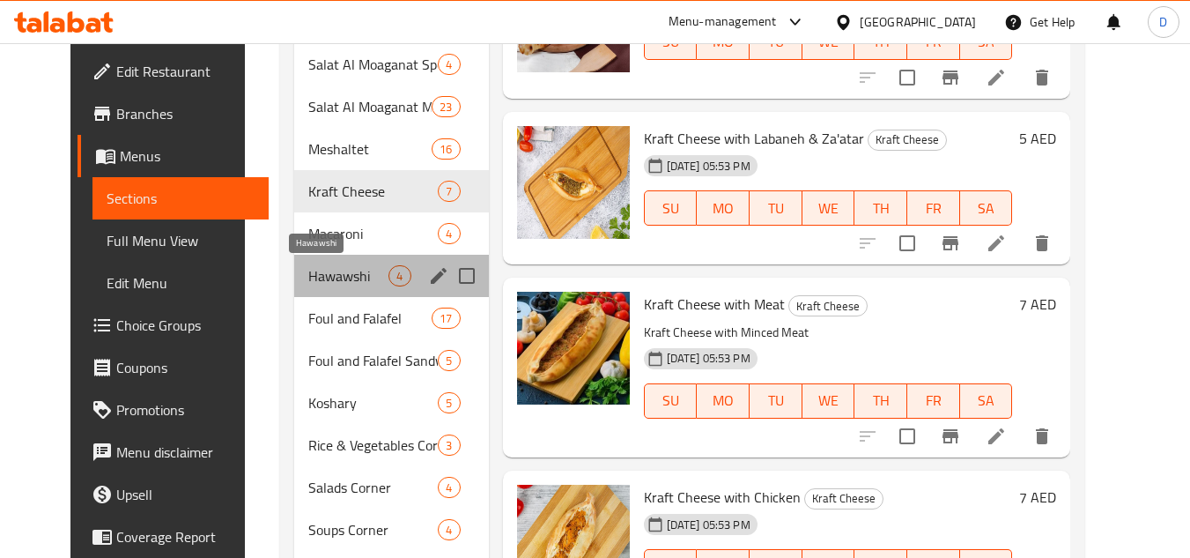
click at [316, 284] on span "Hawawshi" at bounding box center [348, 275] width 80 height 21
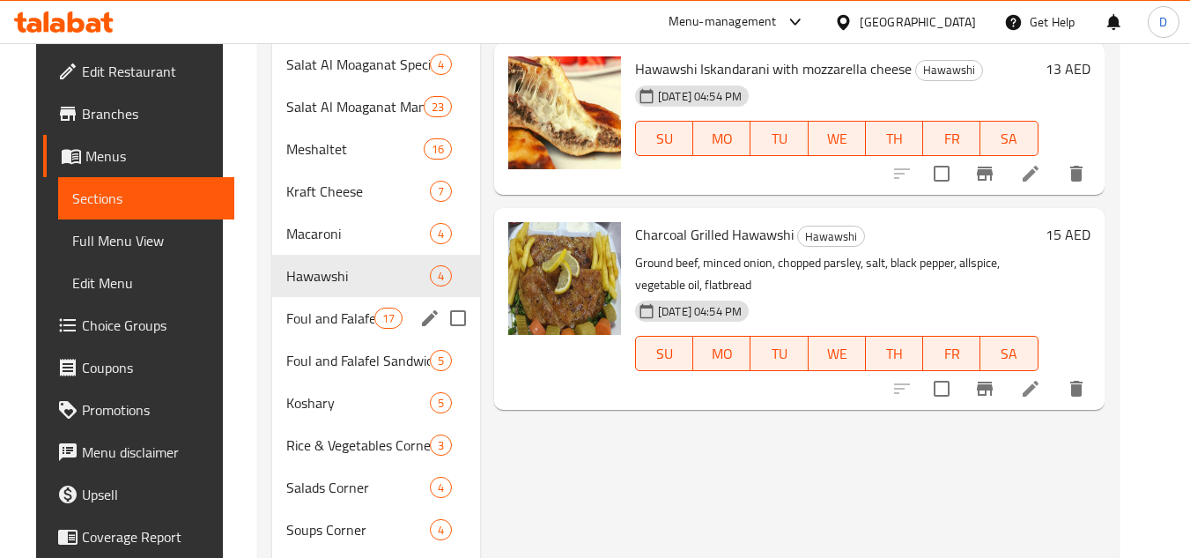
click at [321, 334] on div "Foul and Falafel 17" at bounding box center [376, 318] width 208 height 42
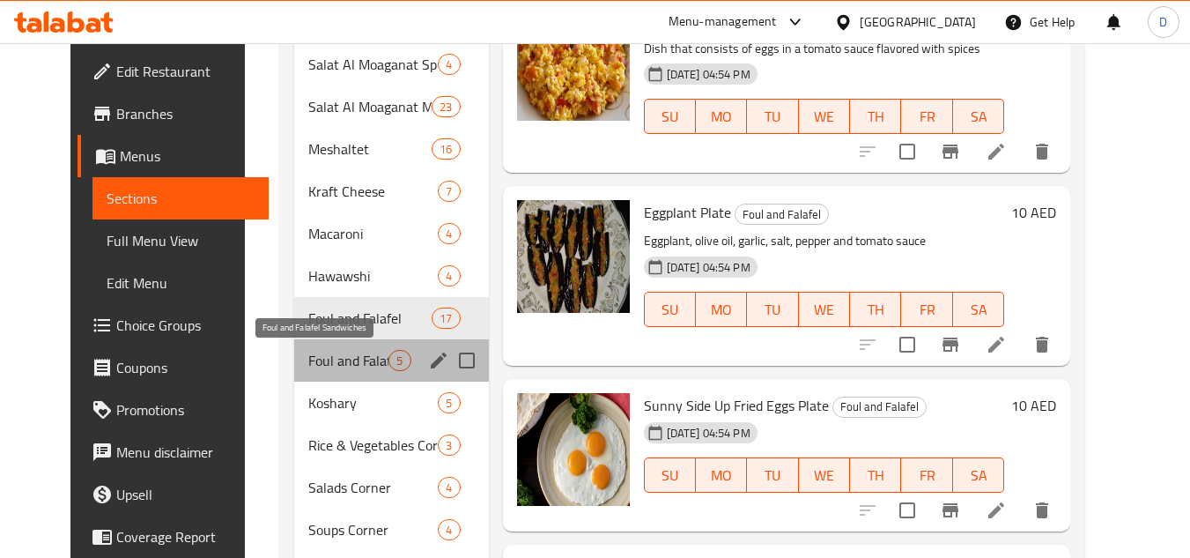
click at [327, 362] on span "Foul and Falafel Sandwiches" at bounding box center [348, 360] width 80 height 21
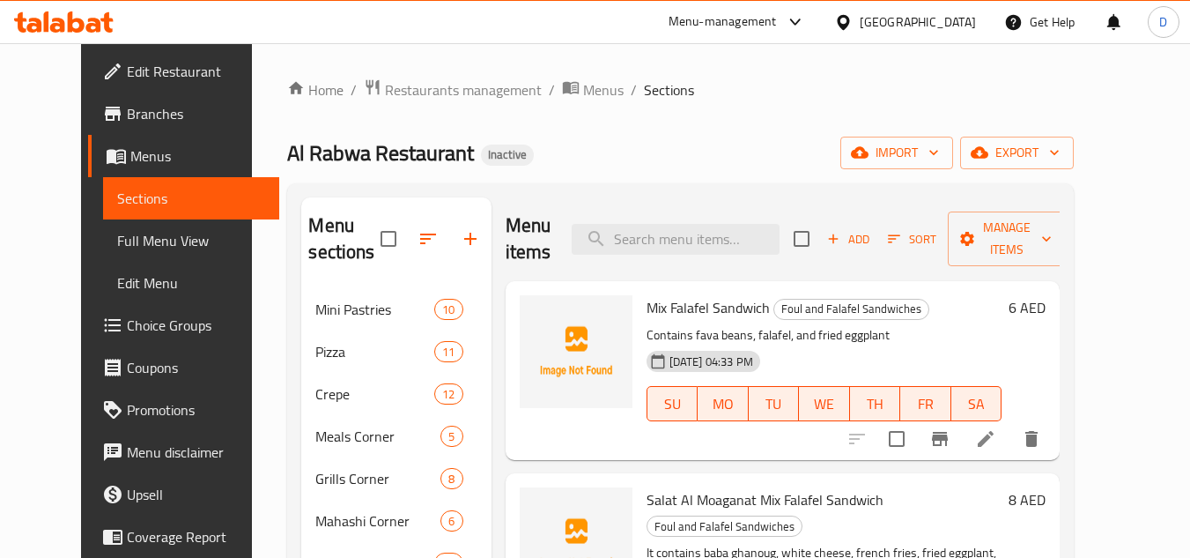
click at [646, 294] on span "Mix Falafel Sandwich" at bounding box center [707, 307] width 123 height 26
click at [774, 486] on span "Salat Al Moaganat Mix Falafel Sandwich" at bounding box center [764, 499] width 237 height 26
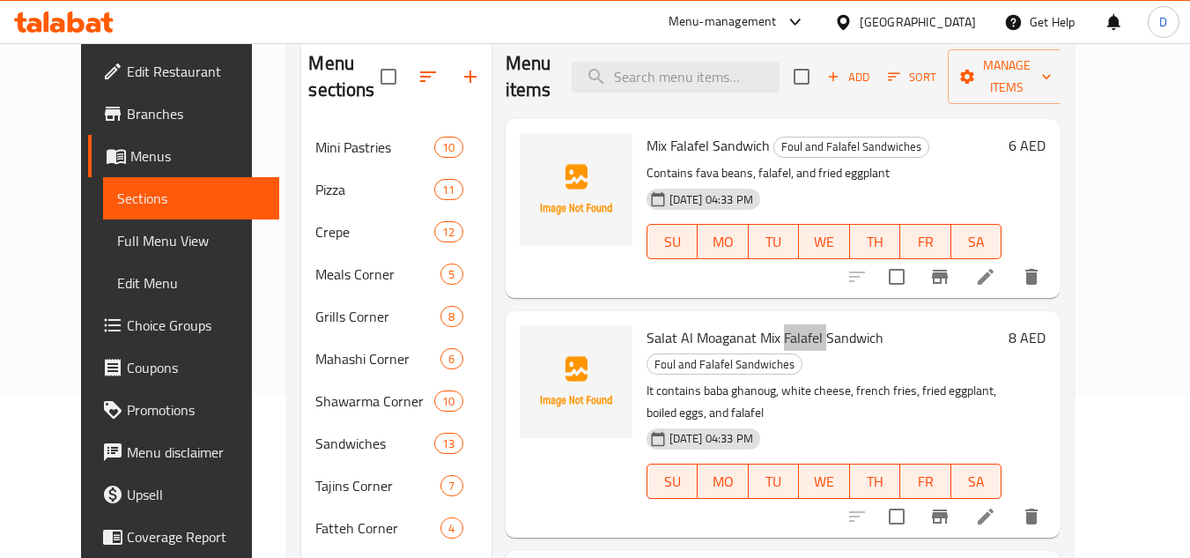
scroll to position [176, 0]
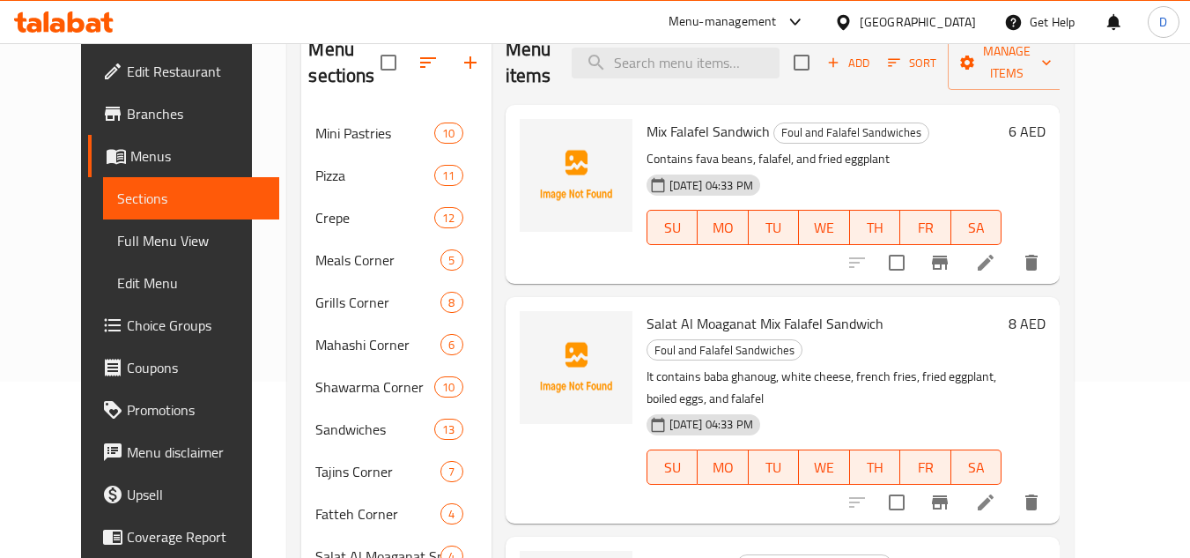
click at [646, 310] on span "Salat Al Moaganat Mix Falafel Sandwich" at bounding box center [764, 323] width 237 height 26
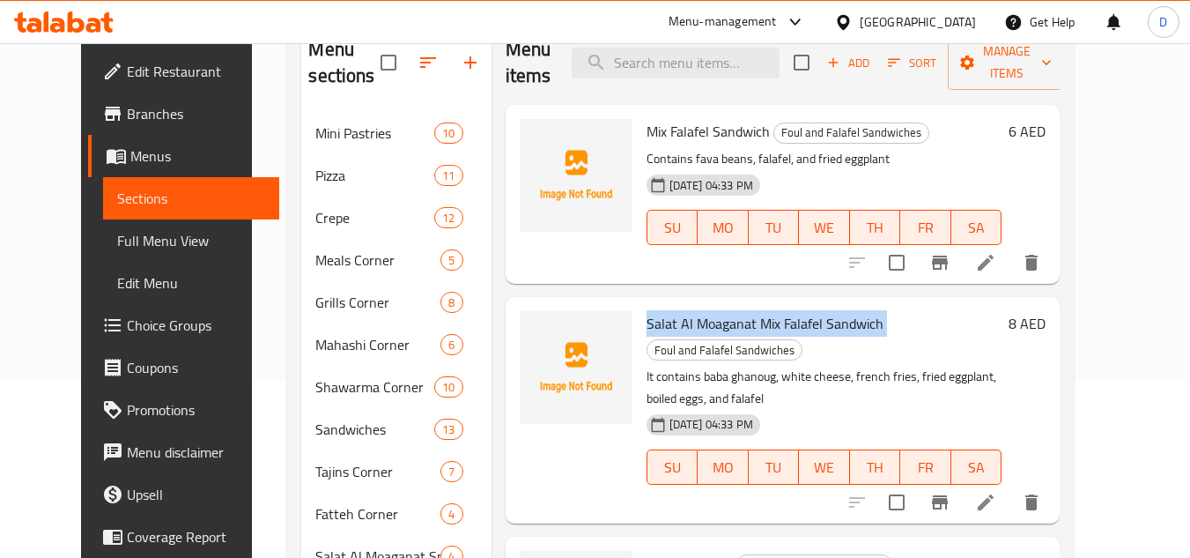
click at [646, 310] on span "Salat Al Moaganat Mix Falafel Sandwich" at bounding box center [764, 323] width 237 height 26
click at [661, 310] on span "Salat Al Moaganat Mix Falafel Sandwich" at bounding box center [764, 323] width 237 height 26
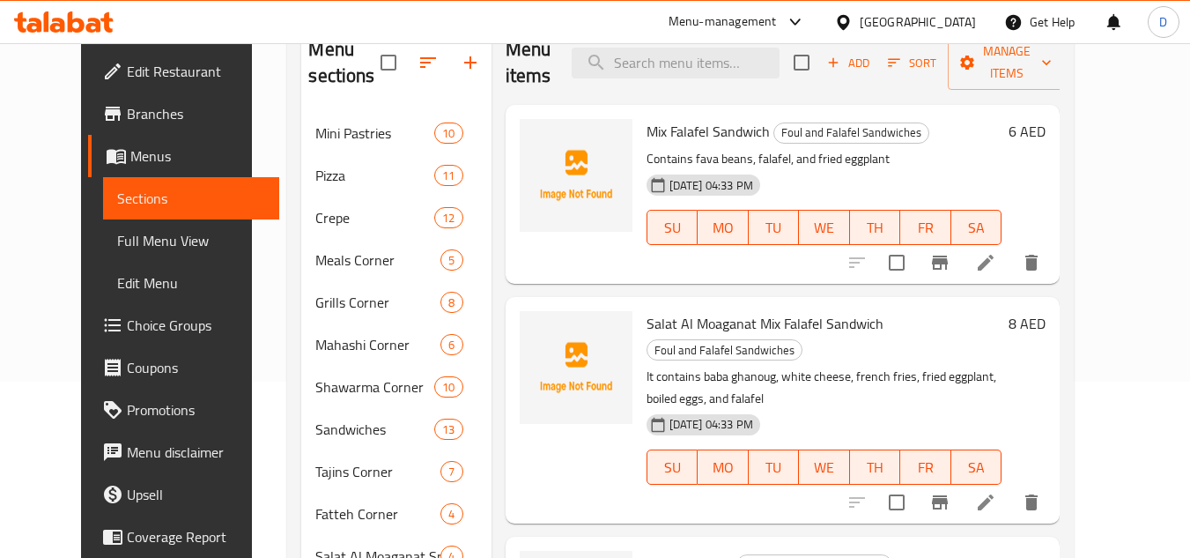
click at [757, 366] on p "It contains baba ghanoug, white cheese, french fries, fried eggplant, boiled eg…" at bounding box center [824, 388] width 356 height 44
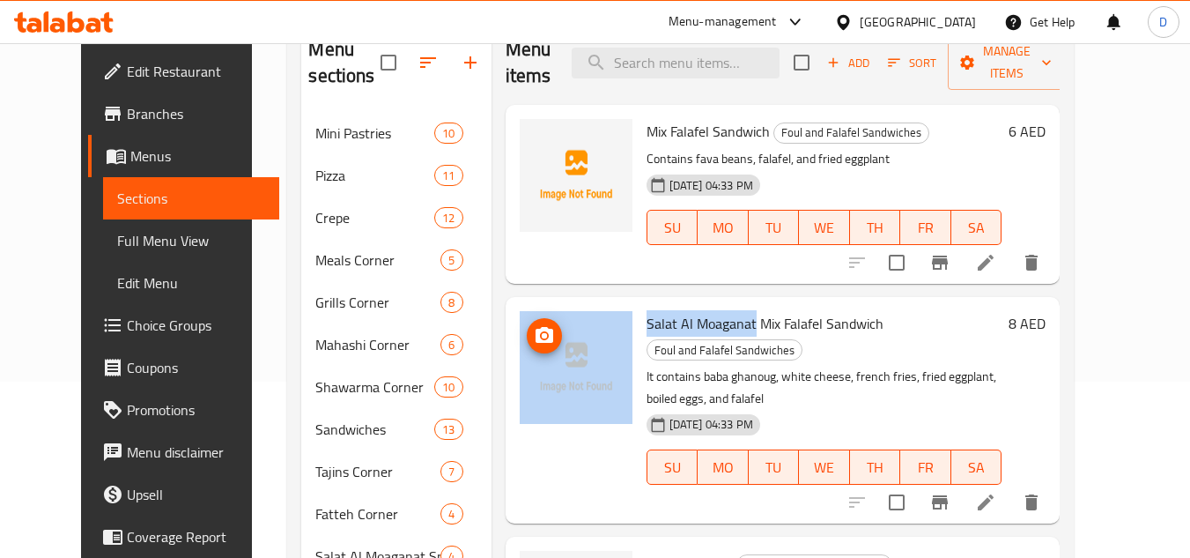
drag, startPoint x: 733, startPoint y: 299, endPoint x: 608, endPoint y: 301, distance: 125.1
click at [608, 304] on div "Salat Al Moaganat Mix Falafel Sandwich Foul and Falafel Sandwiches It contains …" at bounding box center [783, 409] width 541 height 211
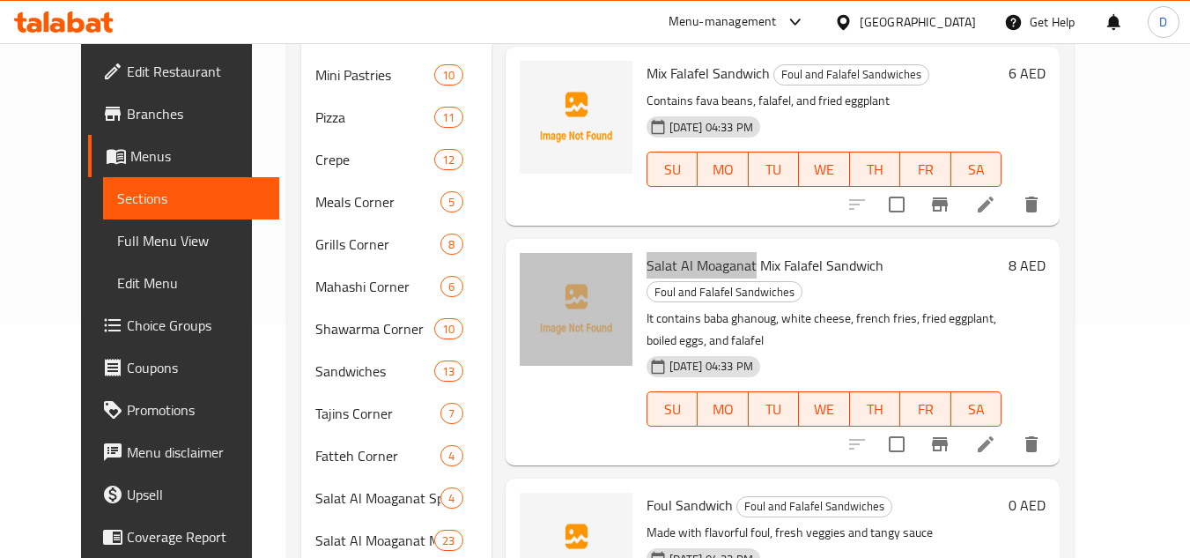
scroll to position [264, 0]
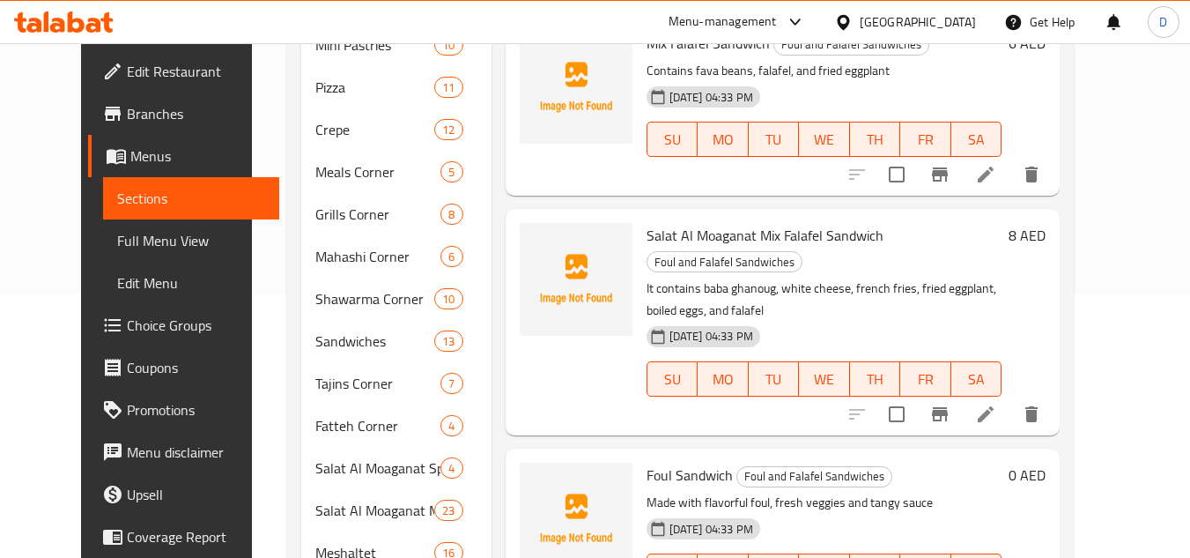
click at [646, 462] on span "Foul Sandwich" at bounding box center [689, 475] width 86 height 26
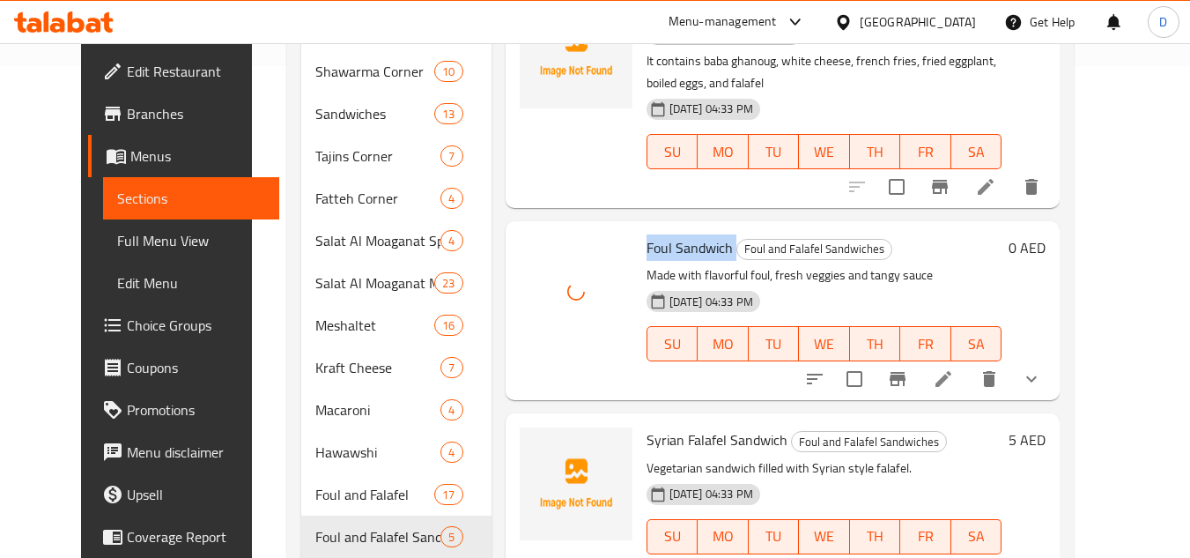
scroll to position [528, 0]
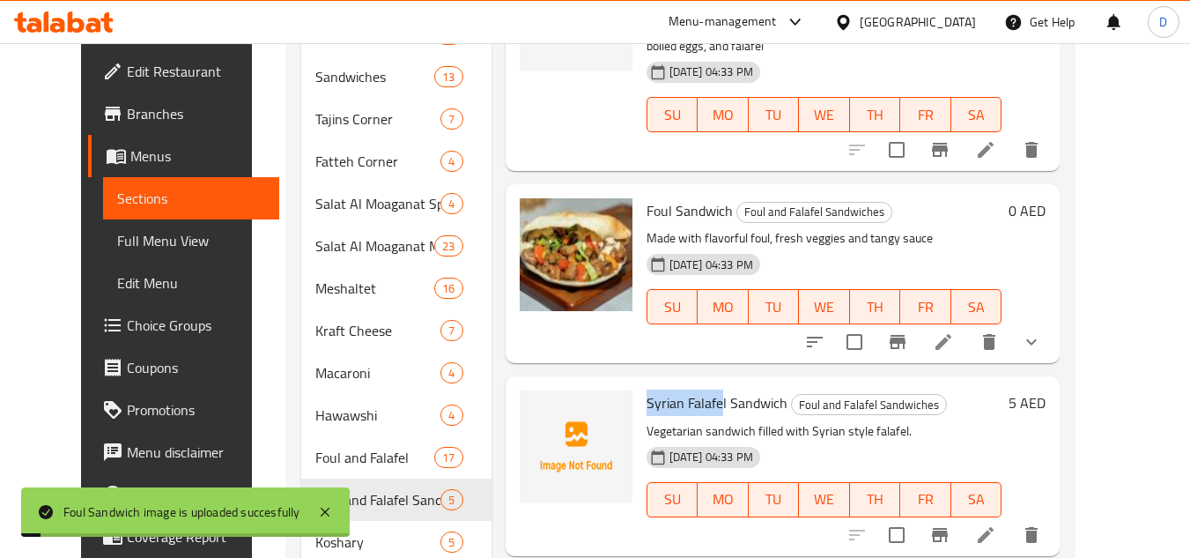
drag, startPoint x: 703, startPoint y: 349, endPoint x: 626, endPoint y: 365, distance: 78.2
click at [646, 389] on span "Syrian Falafel Sandwich" at bounding box center [716, 402] width 141 height 26
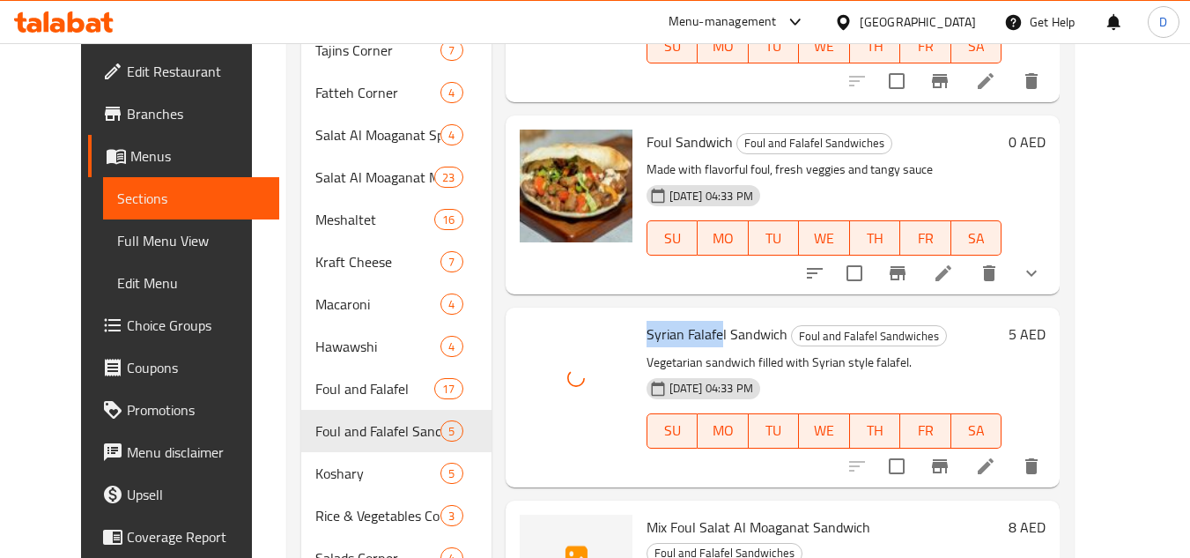
scroll to position [705, 0]
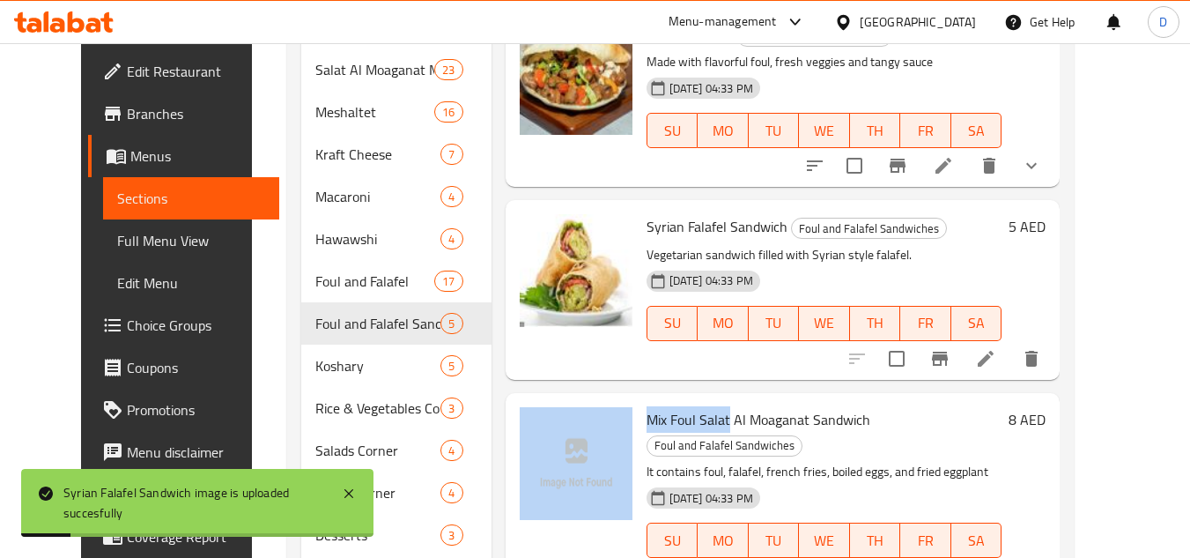
drag, startPoint x: 710, startPoint y: 373, endPoint x: 616, endPoint y: 379, distance: 94.4
click at [616, 400] on div "Mix Foul Salat Al Moaganat Sandwich Foul and Falafel Sandwiches It contains fou…" at bounding box center [783, 494] width 541 height 189
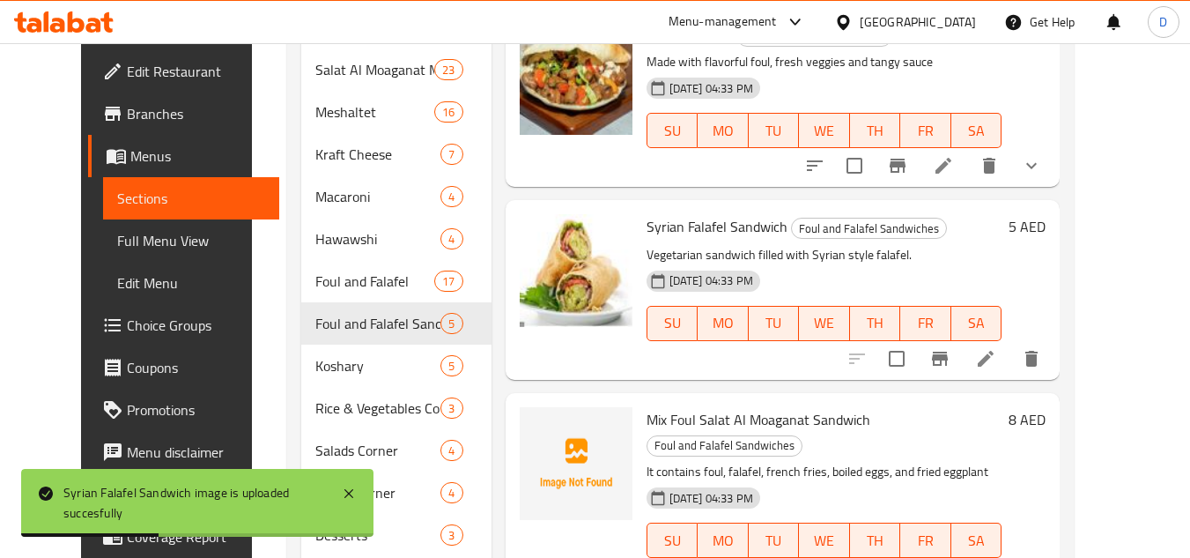
click at [797, 406] on span "Mix Foul Salat Al Moaganat Sandwich" at bounding box center [758, 419] width 224 height 26
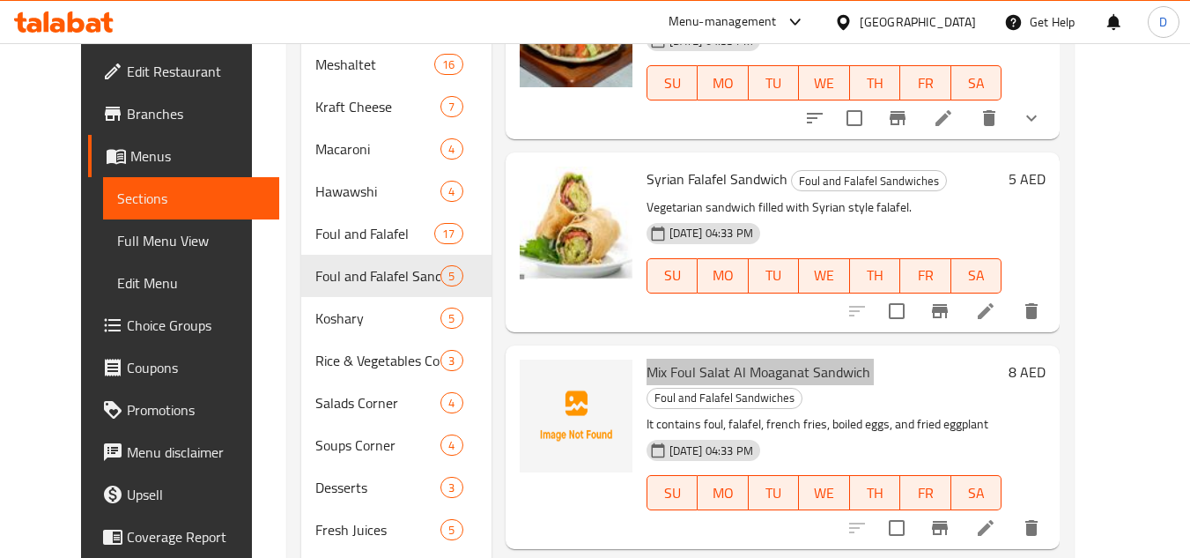
scroll to position [580, 0]
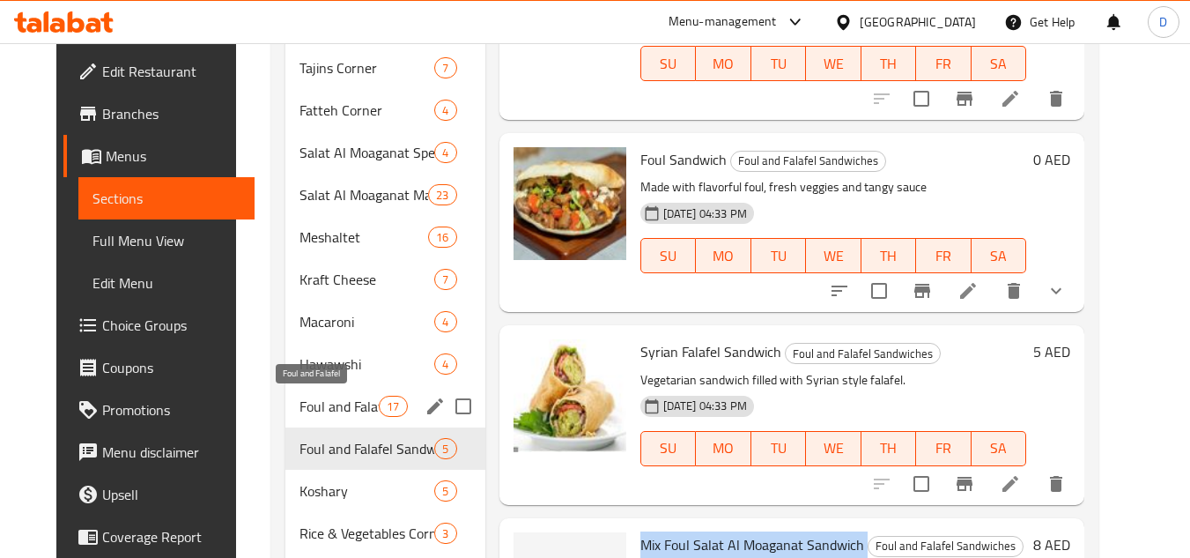
click at [332, 416] on span "Foul and Falafel" at bounding box center [339, 405] width 80 height 21
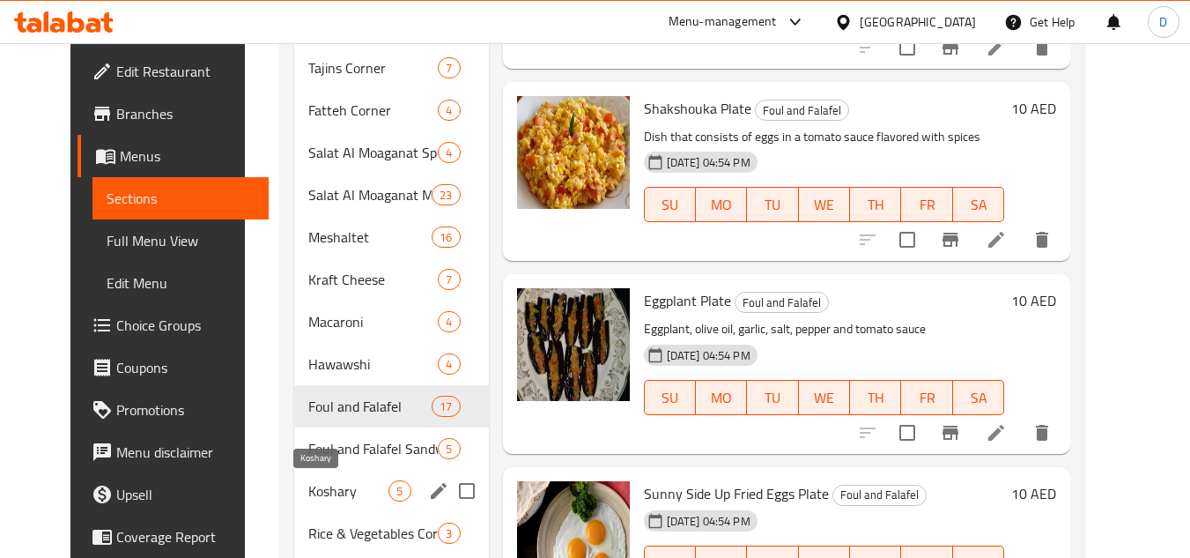
click at [317, 481] on span "Koshary" at bounding box center [348, 490] width 80 height 21
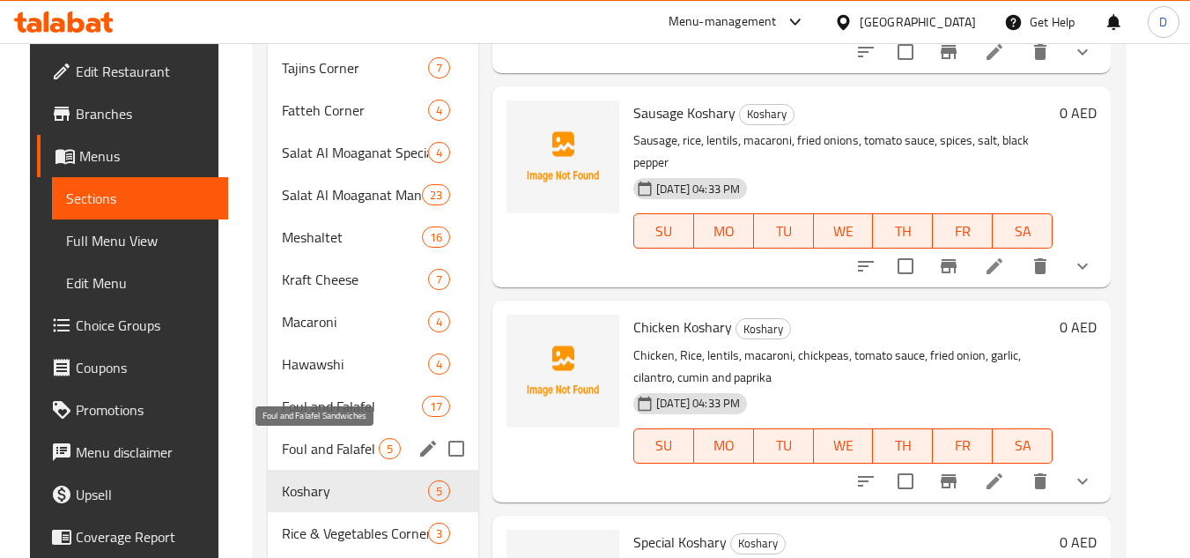
click at [328, 447] on span "Foul and Falafel Sandwiches" at bounding box center [330, 448] width 97 height 21
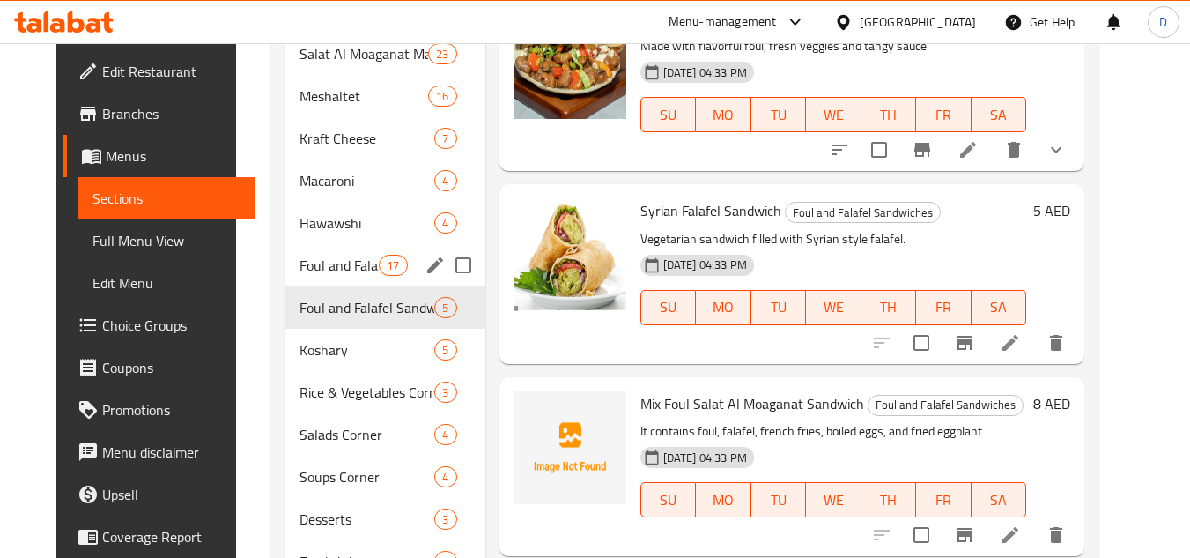
scroll to position [756, 0]
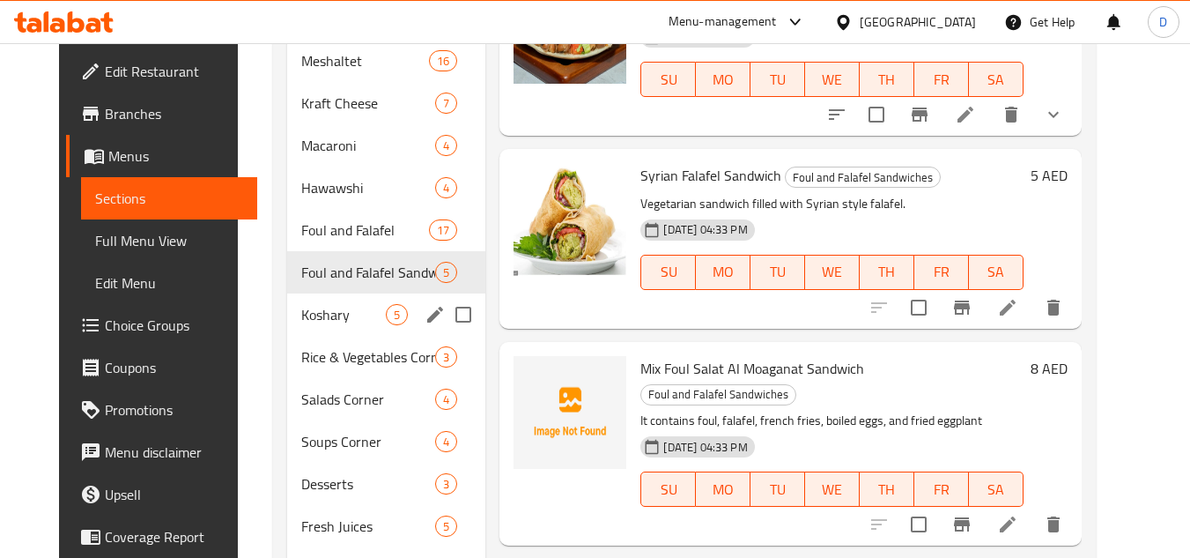
click at [307, 298] on div "Koshary 5" at bounding box center [386, 314] width 198 height 42
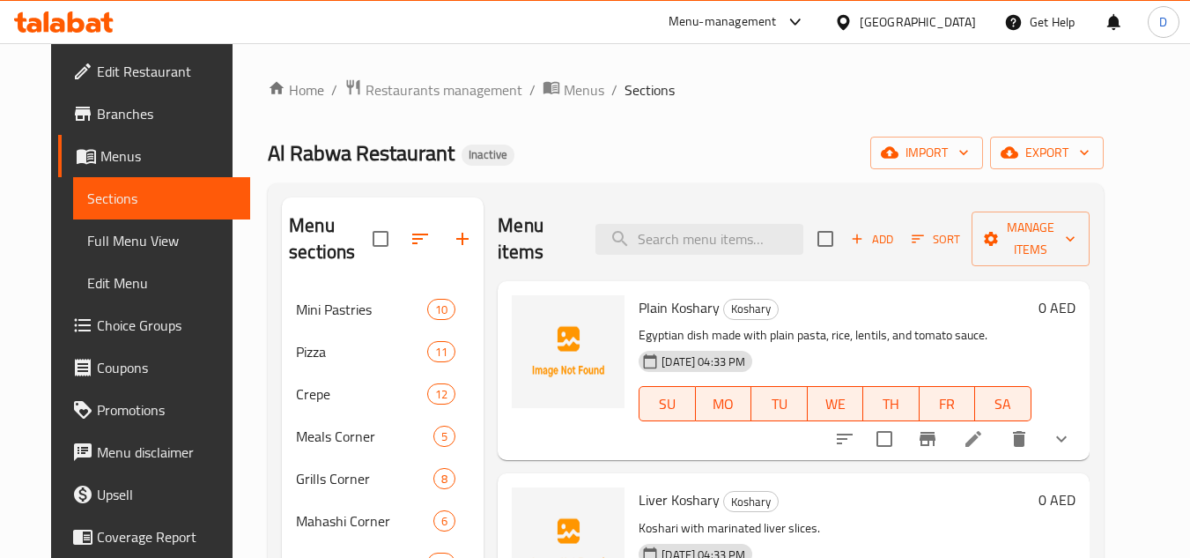
click at [676, 294] on span "Plain Koshary" at bounding box center [679, 307] width 81 height 26
drag, startPoint x: 638, startPoint y: 456, endPoint x: 646, endPoint y: 468, distance: 13.9
click at [640, 480] on div "Liver Koshary Koshary Koshari with marinated liver slices. 14-09-2025 04:33 PM …" at bounding box center [835, 562] width 406 height 165
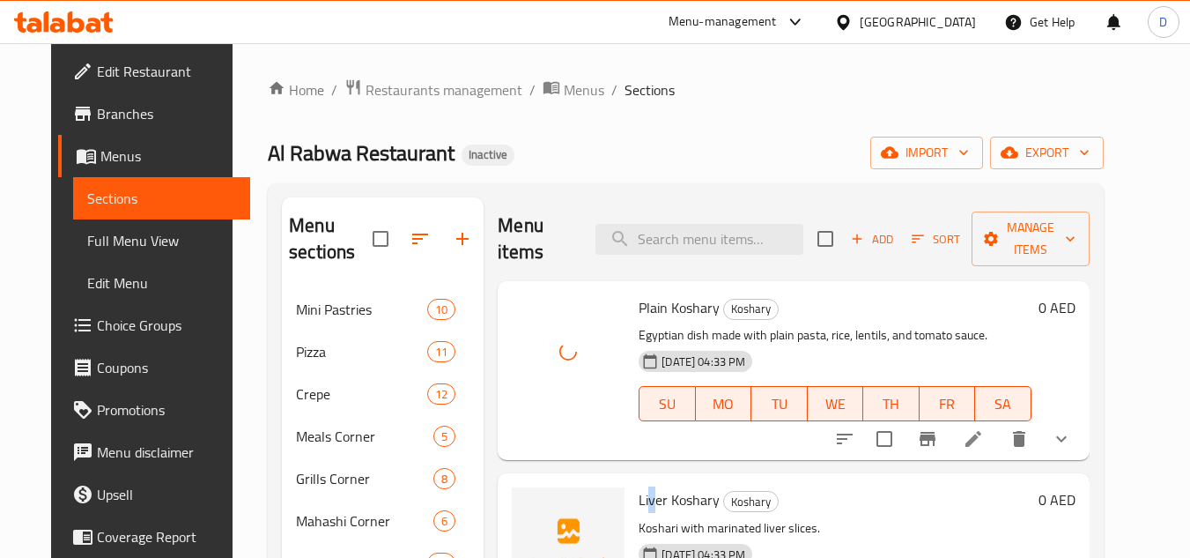
click at [646, 486] on span "Liver Koshary" at bounding box center [679, 499] width 81 height 26
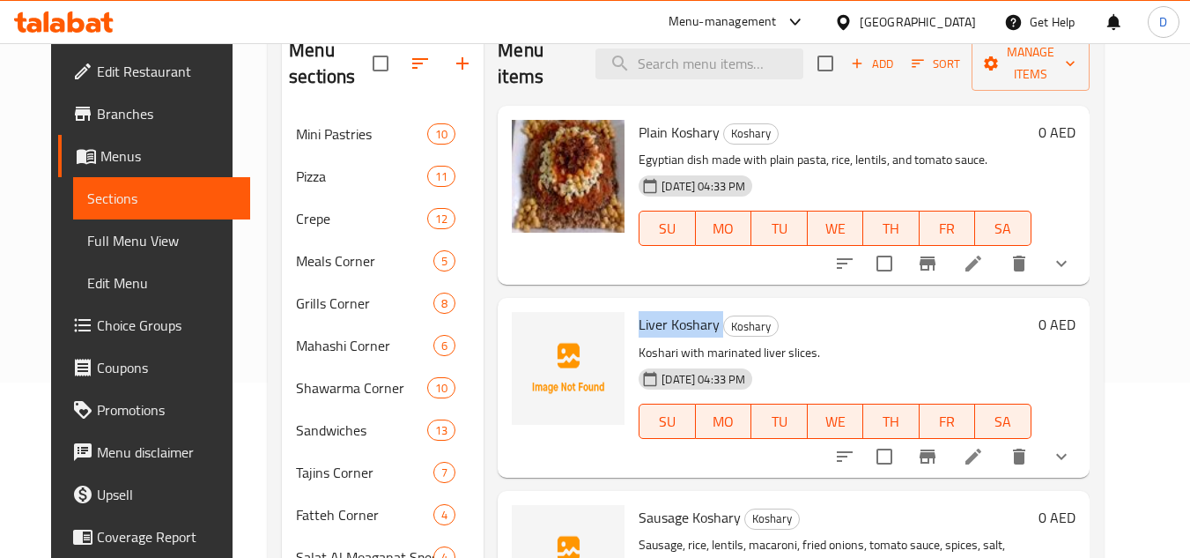
scroll to position [176, 0]
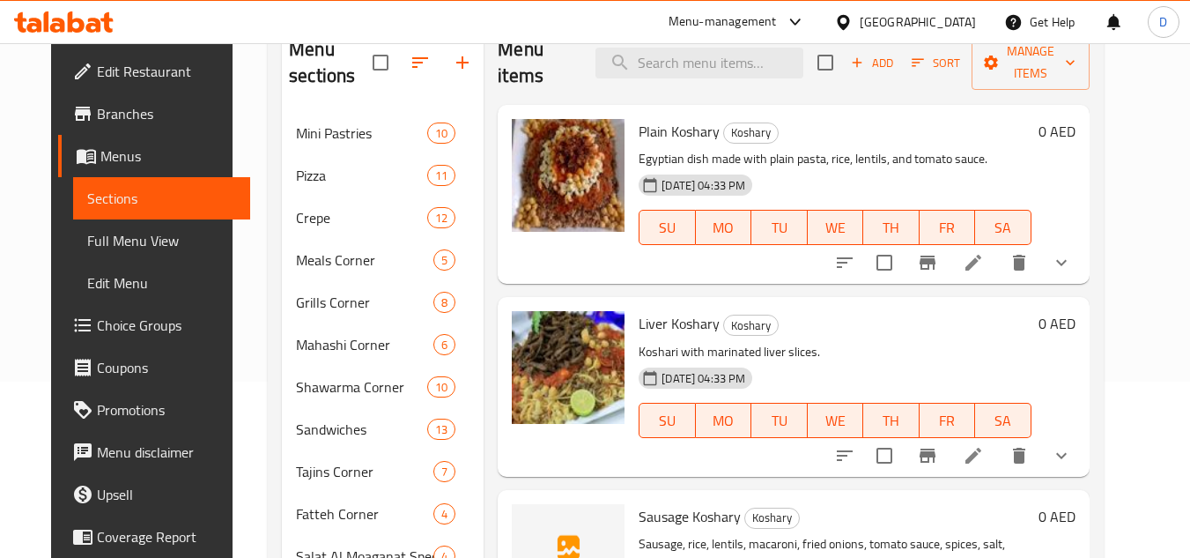
click at [654, 503] on span "Sausage Koshary" at bounding box center [690, 516] width 102 height 26
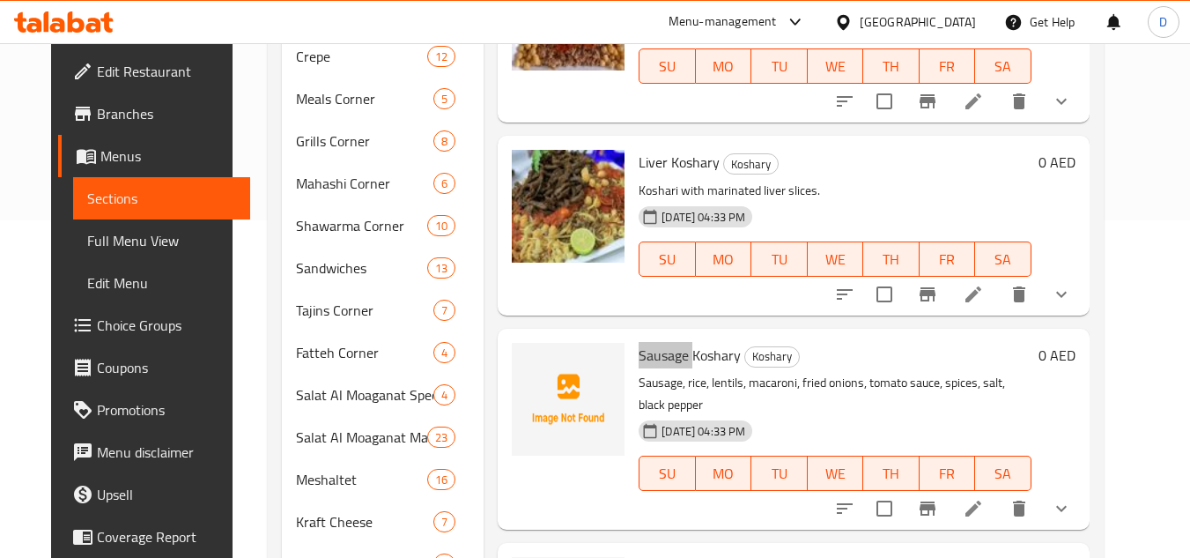
scroll to position [409, 0]
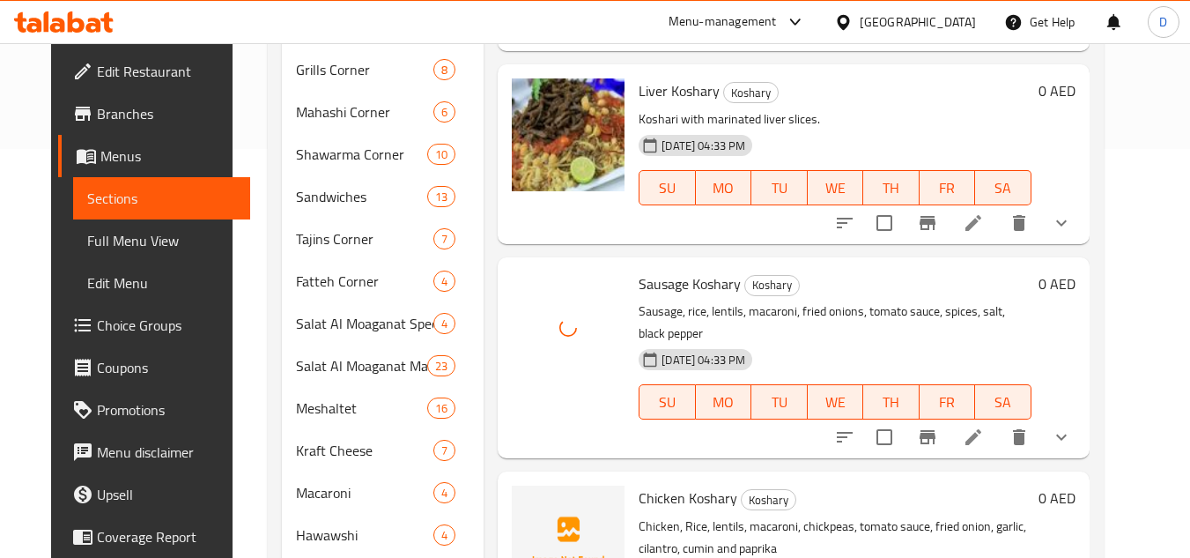
click at [639, 484] on span "Chicken Koshary" at bounding box center [688, 497] width 99 height 26
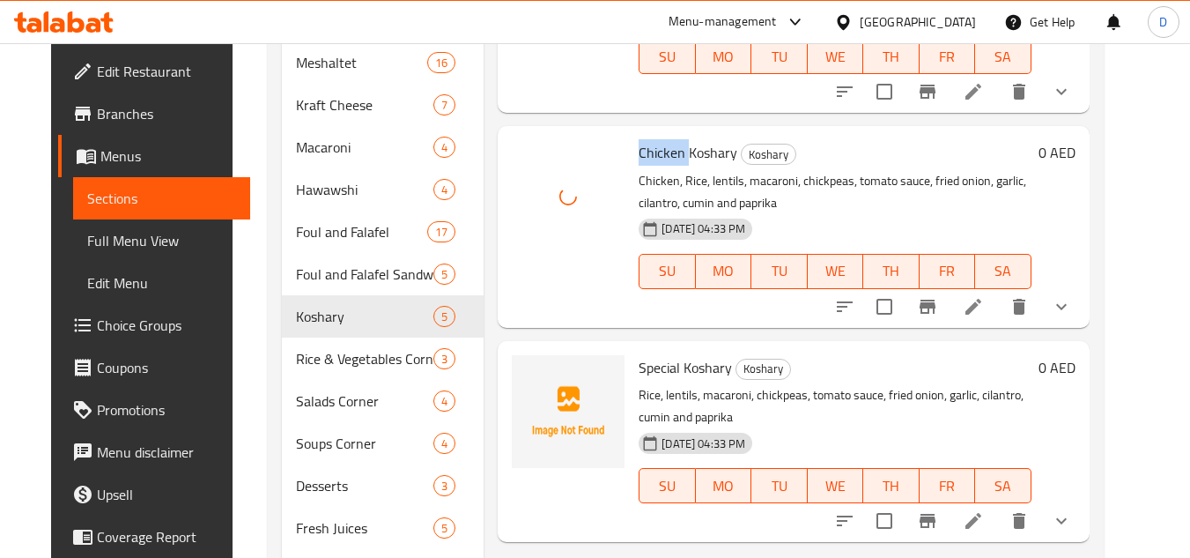
scroll to position [761, 0]
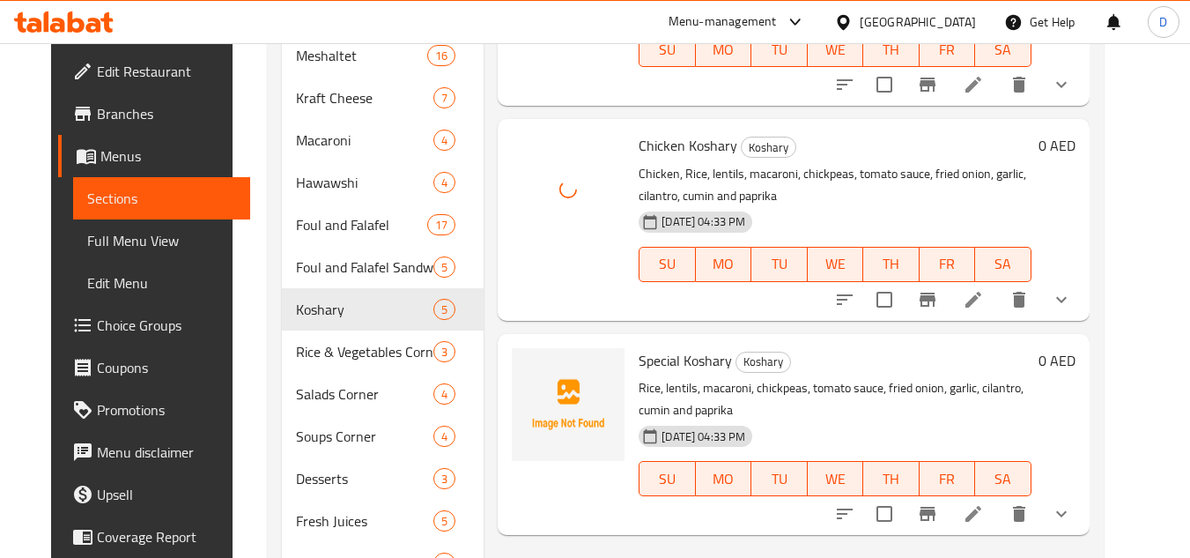
click at [652, 347] on span "Special Koshary" at bounding box center [685, 360] width 93 height 26
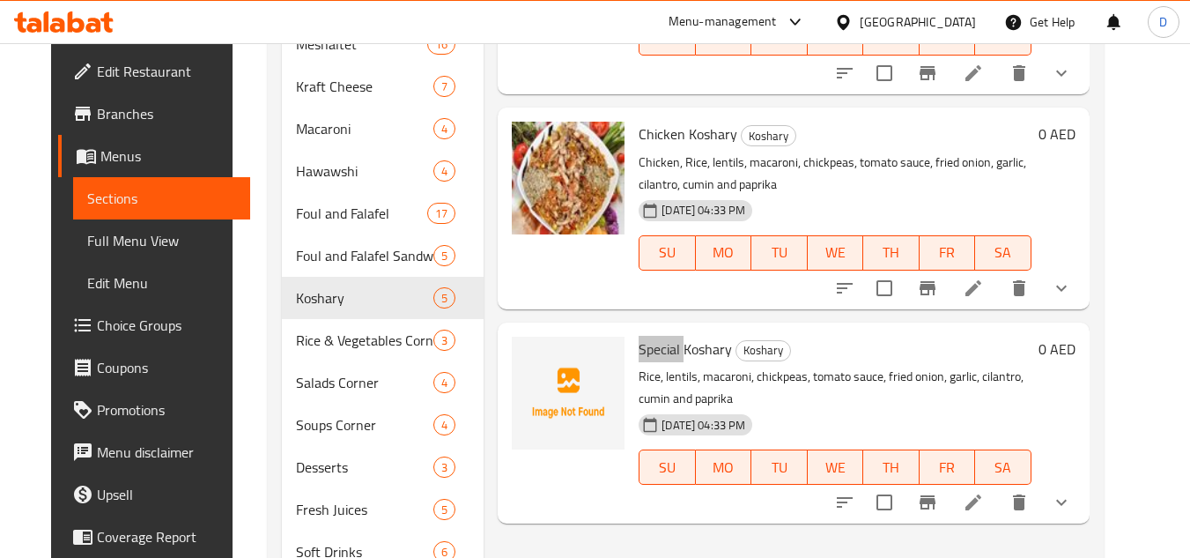
scroll to position [844, 0]
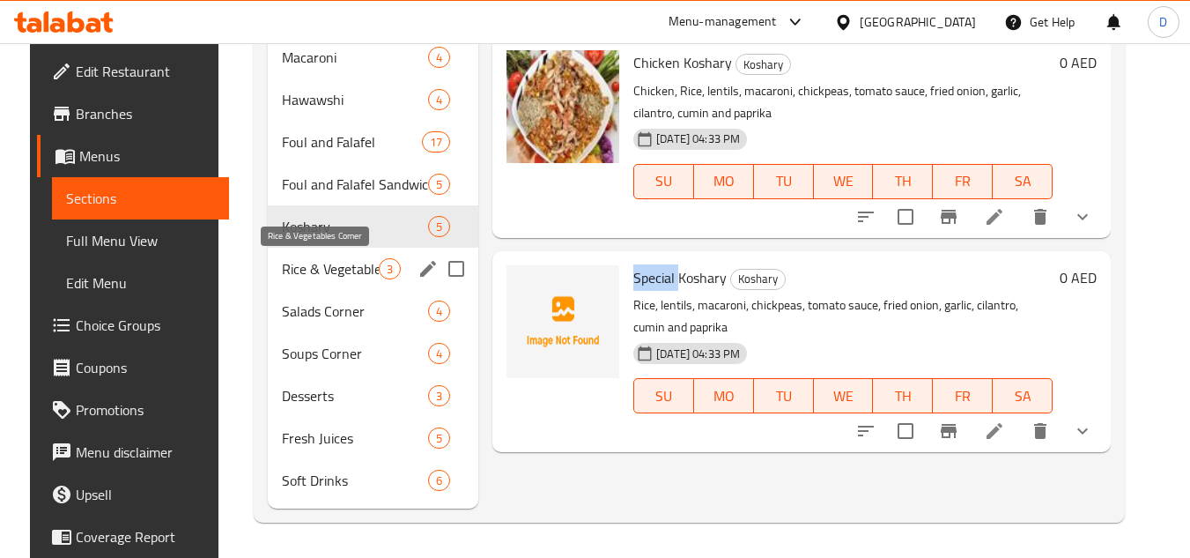
click at [338, 269] on span "Rice & Vegetables Corner" at bounding box center [330, 268] width 97 height 21
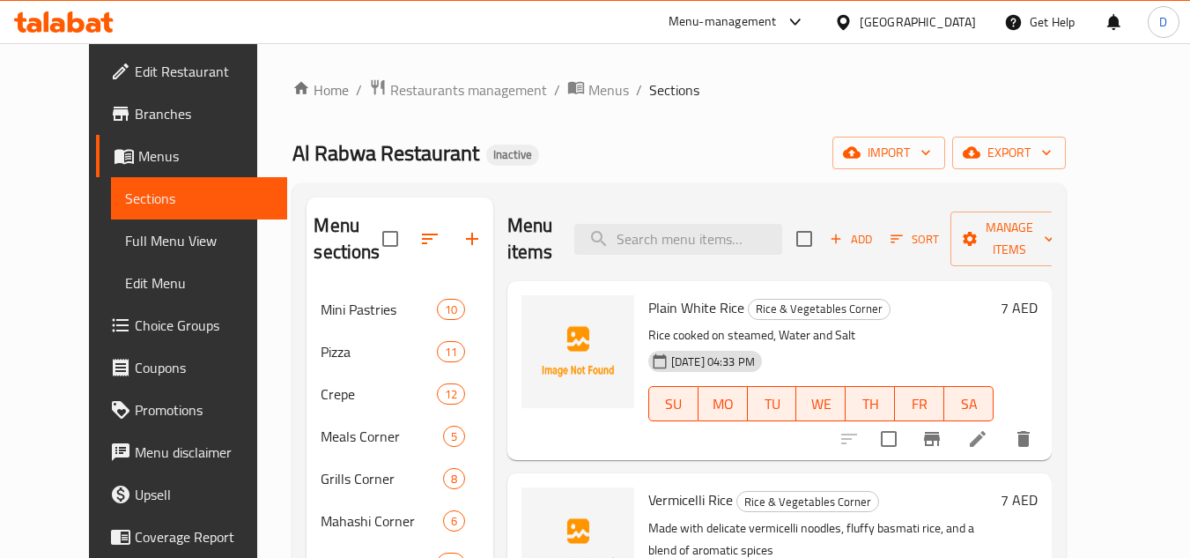
click at [670, 294] on span "Plain White Rice" at bounding box center [696, 307] width 96 height 26
click at [661, 486] on span "Vermicelli Rice" at bounding box center [690, 499] width 85 height 26
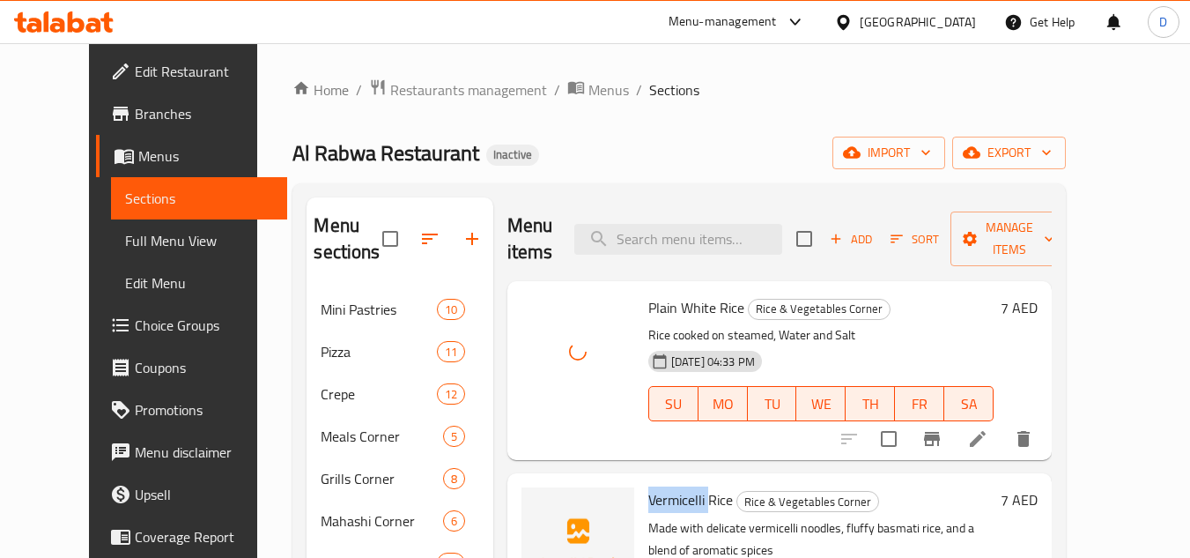
click at [661, 486] on span "Vermicelli Rice" at bounding box center [690, 499] width 85 height 26
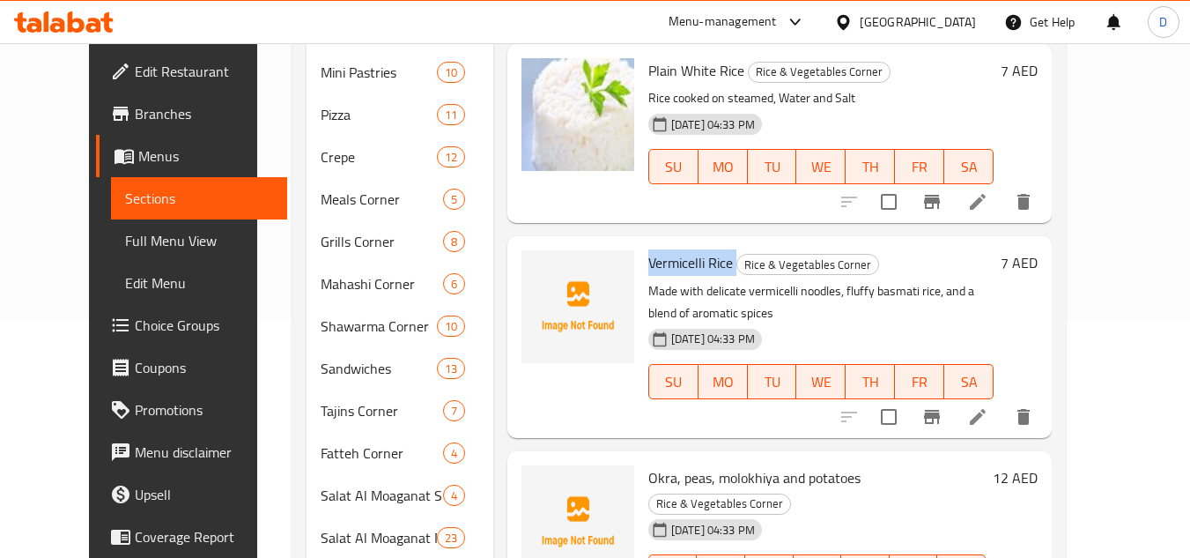
scroll to position [238, 0]
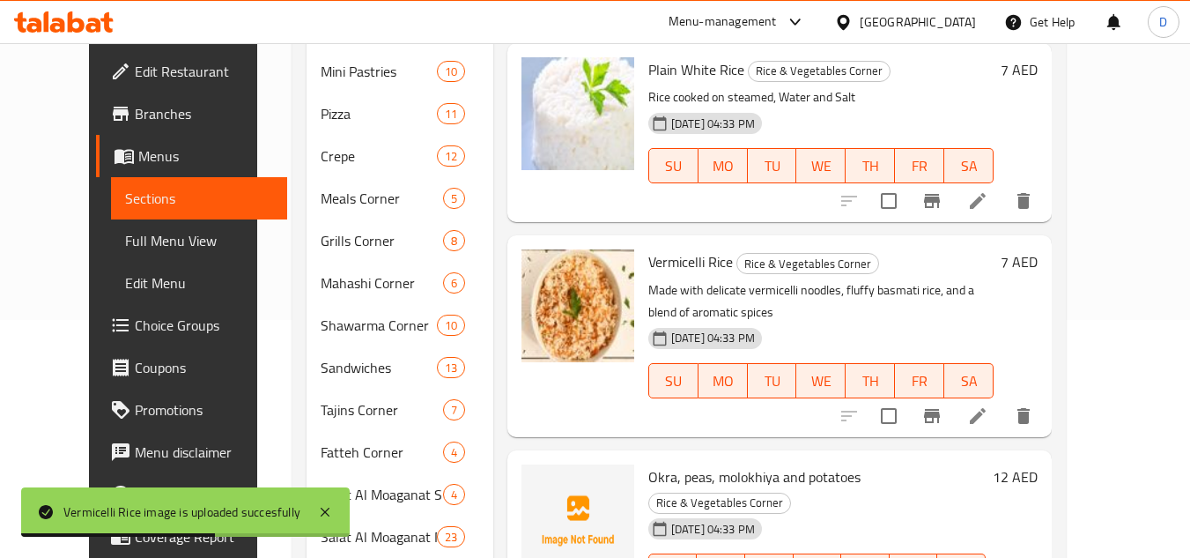
click at [648, 463] on span "Okra, peas, molokhiya and potatoes" at bounding box center [754, 476] width 212 height 26
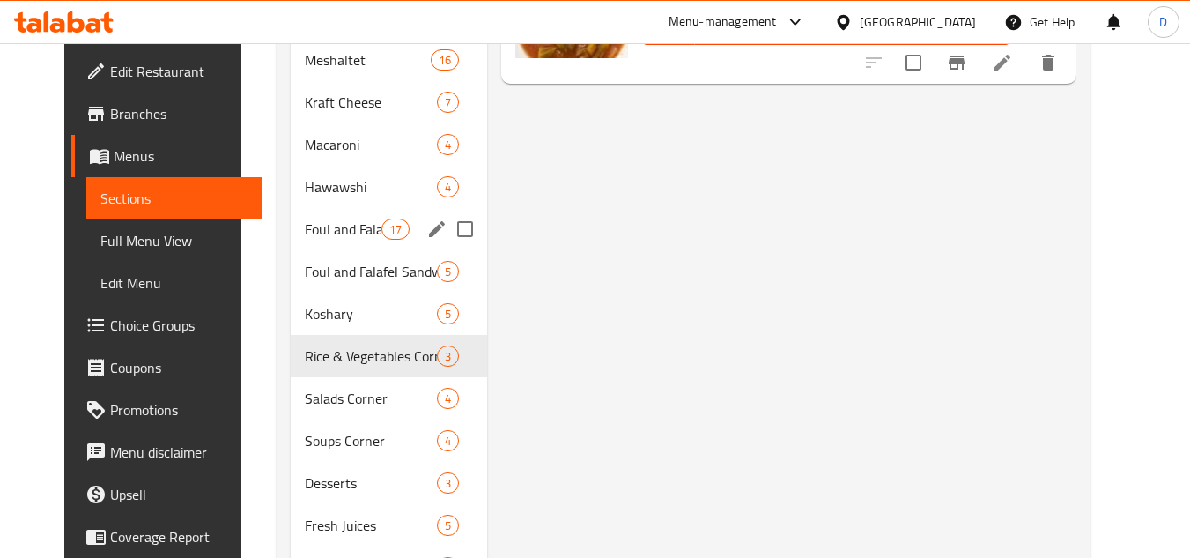
scroll to position [766, 0]
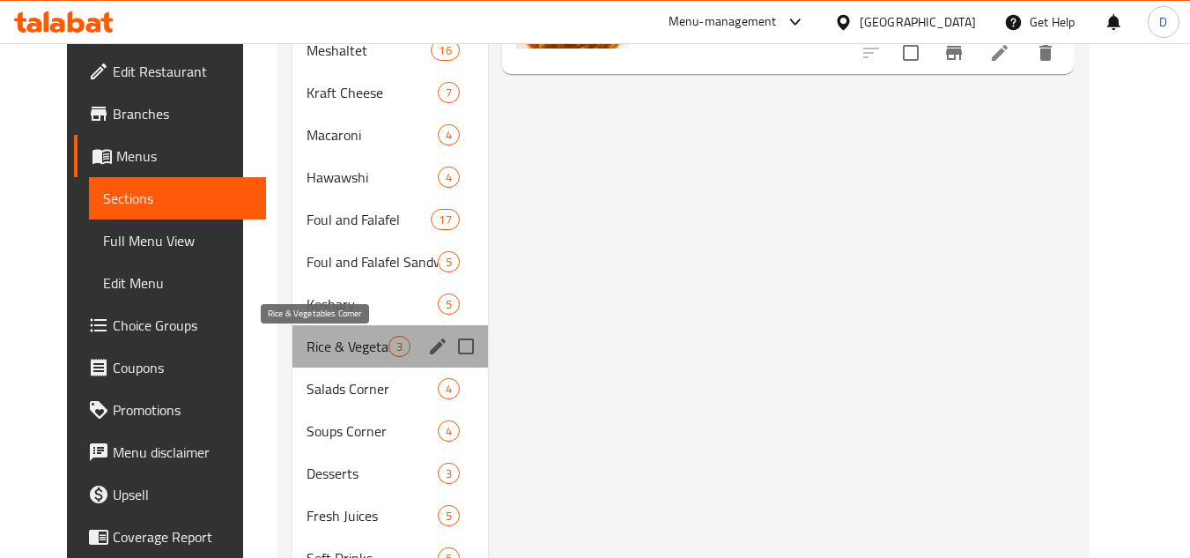
click at [329, 348] on span "Rice & Vegetables Corner" at bounding box center [347, 346] width 81 height 21
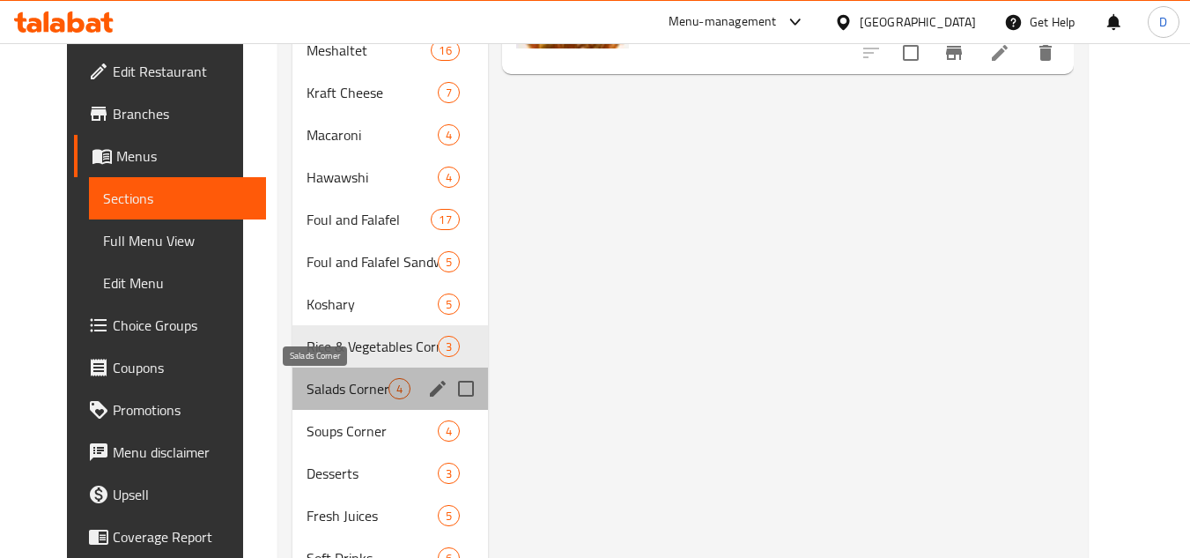
click at [328, 398] on span "Salads Corner" at bounding box center [347, 388] width 81 height 21
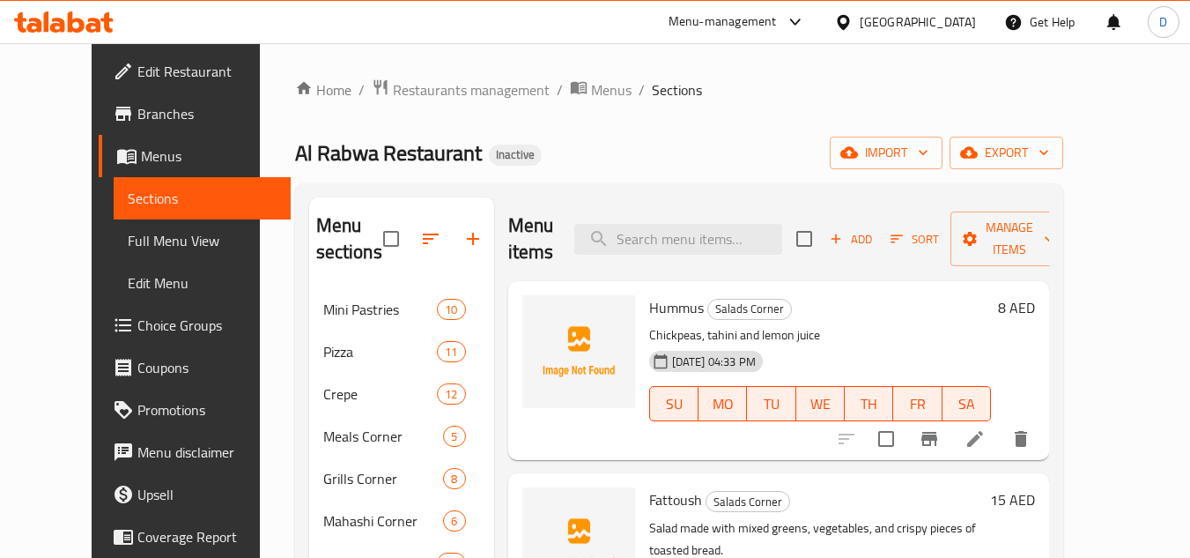
click at [649, 294] on span "Hummus" at bounding box center [676, 307] width 55 height 26
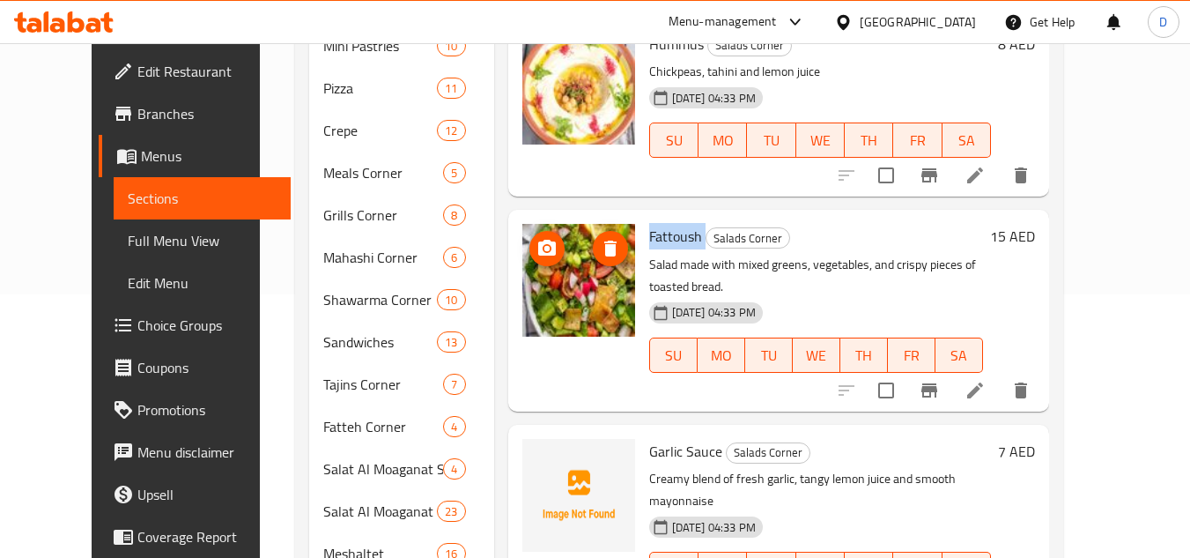
scroll to position [264, 0]
click at [617, 431] on div at bounding box center [578, 524] width 127 height 187
click at [649, 437] on span "Garlic Sauce" at bounding box center [685, 450] width 73 height 26
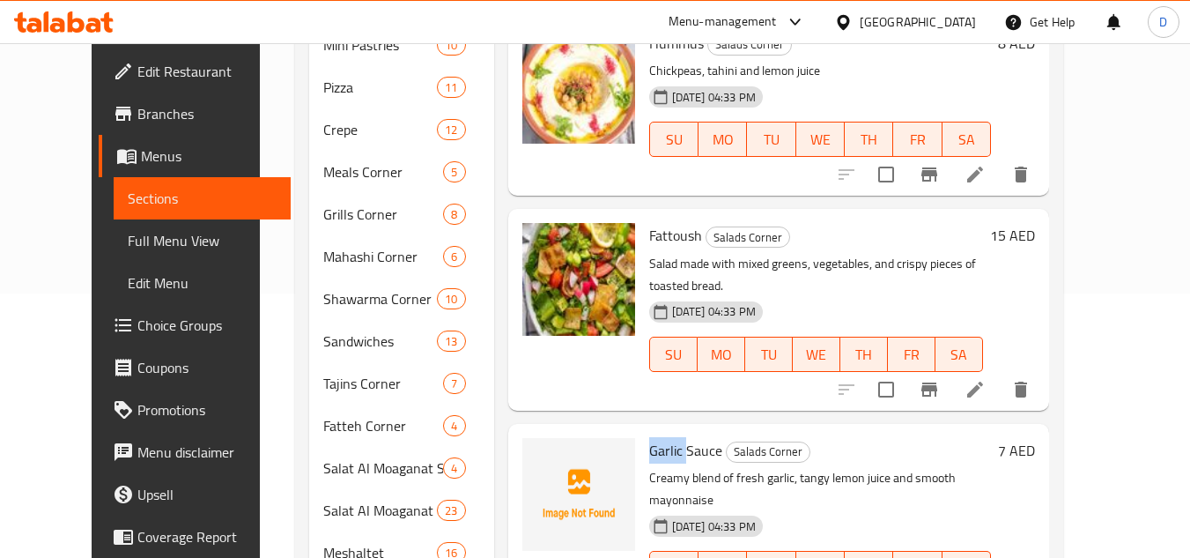
click at [649, 437] on span "Garlic Sauce" at bounding box center [685, 450] width 73 height 26
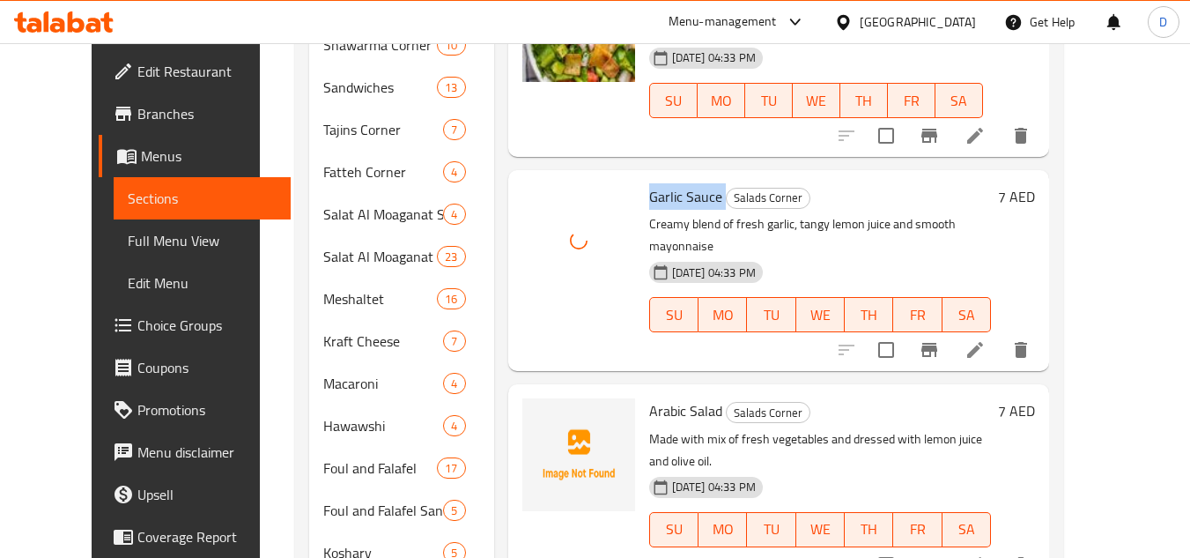
scroll to position [528, 0]
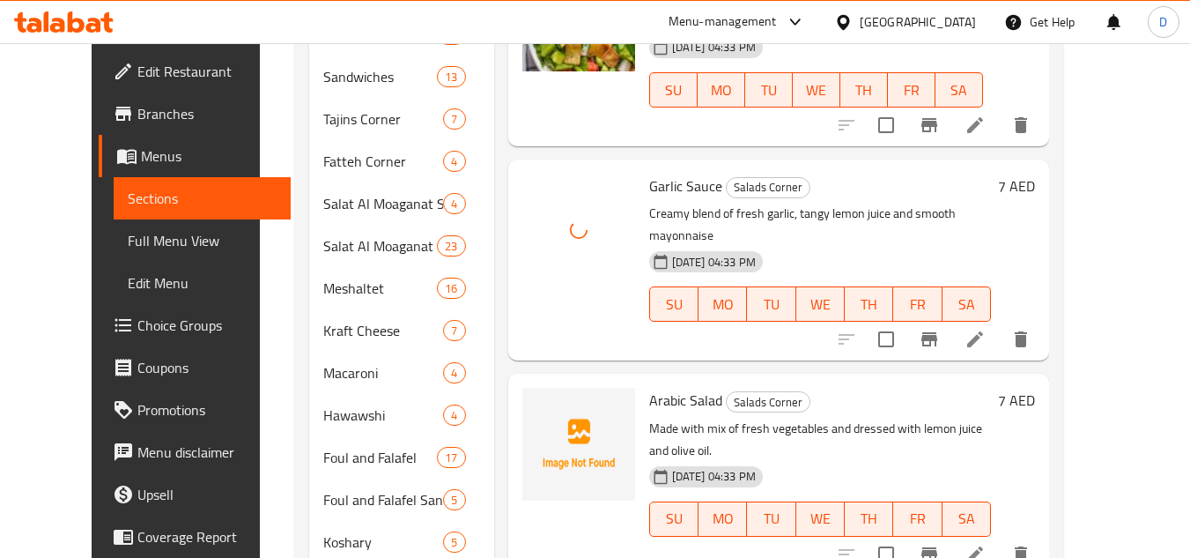
click at [668, 387] on span "Arabic Salad" at bounding box center [685, 400] width 73 height 26
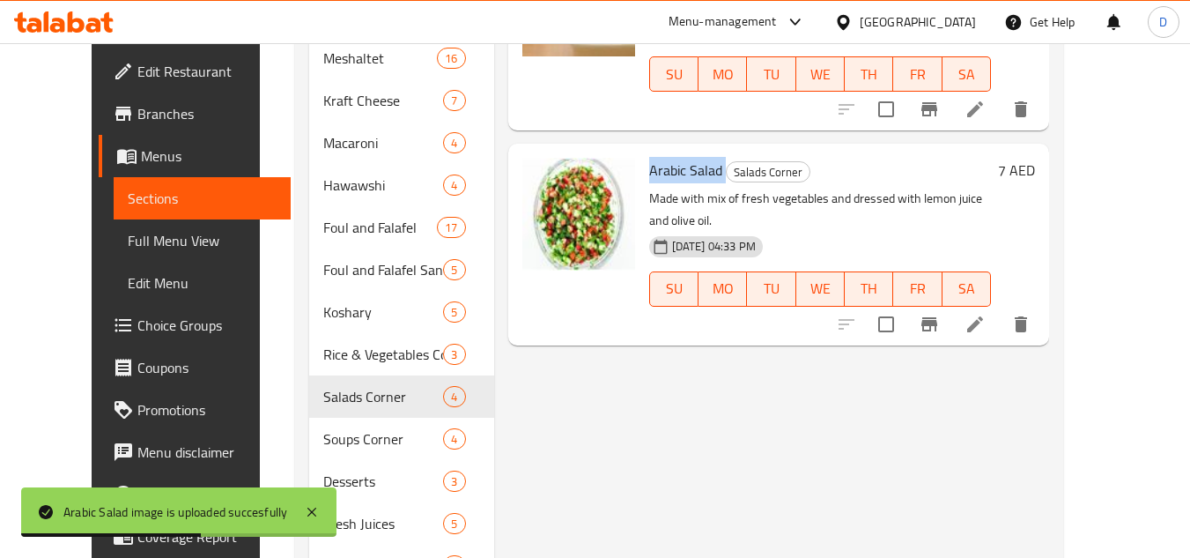
scroll to position [793, 0]
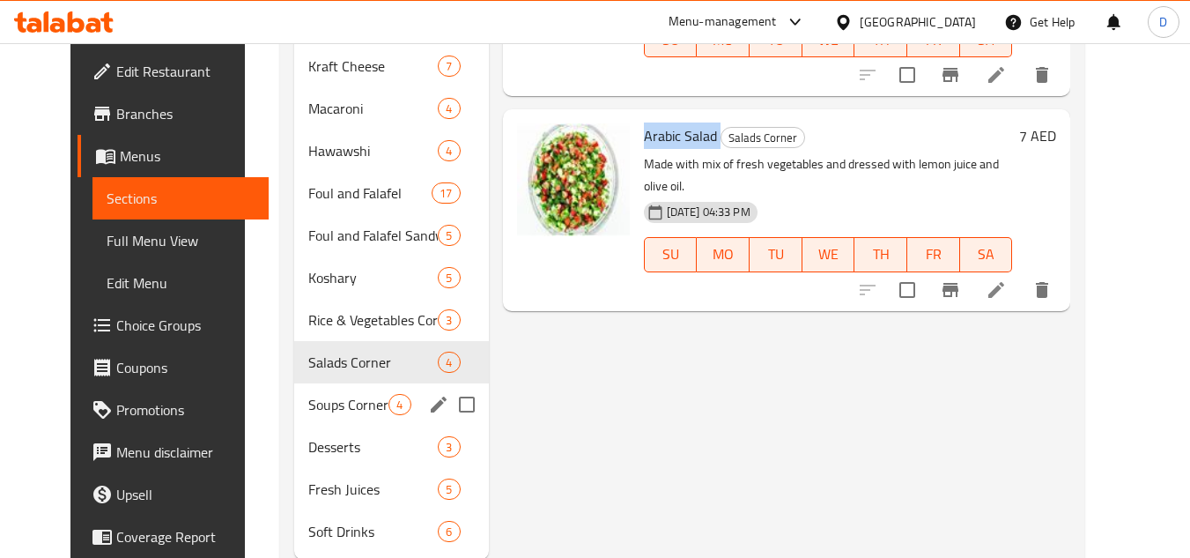
click at [313, 387] on div "Soups Corner 4" at bounding box center [391, 404] width 194 height 42
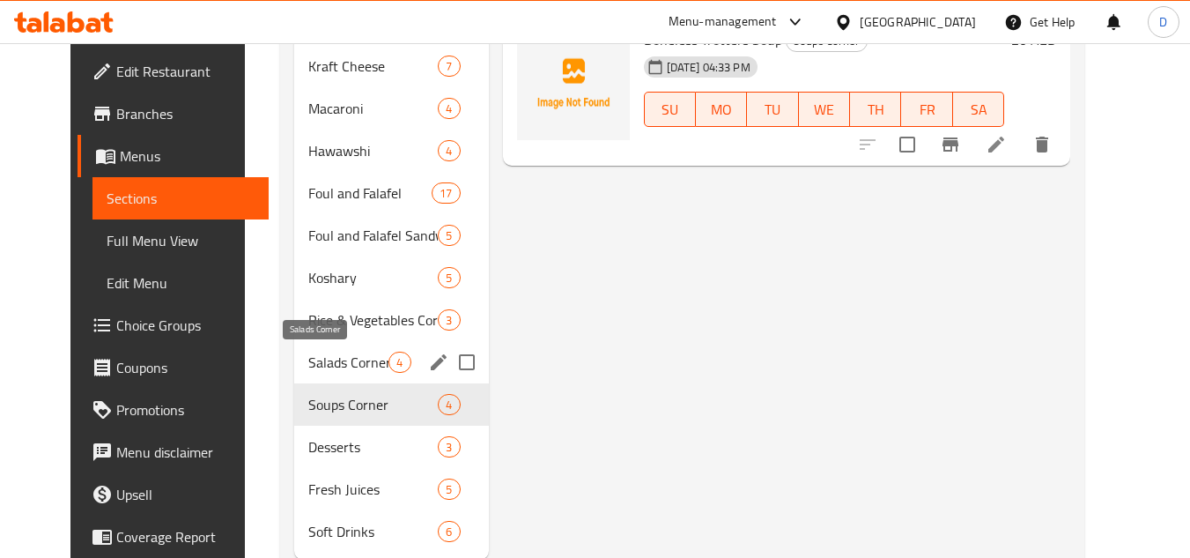
click at [312, 362] on span "Salads Corner" at bounding box center [348, 361] width 80 height 21
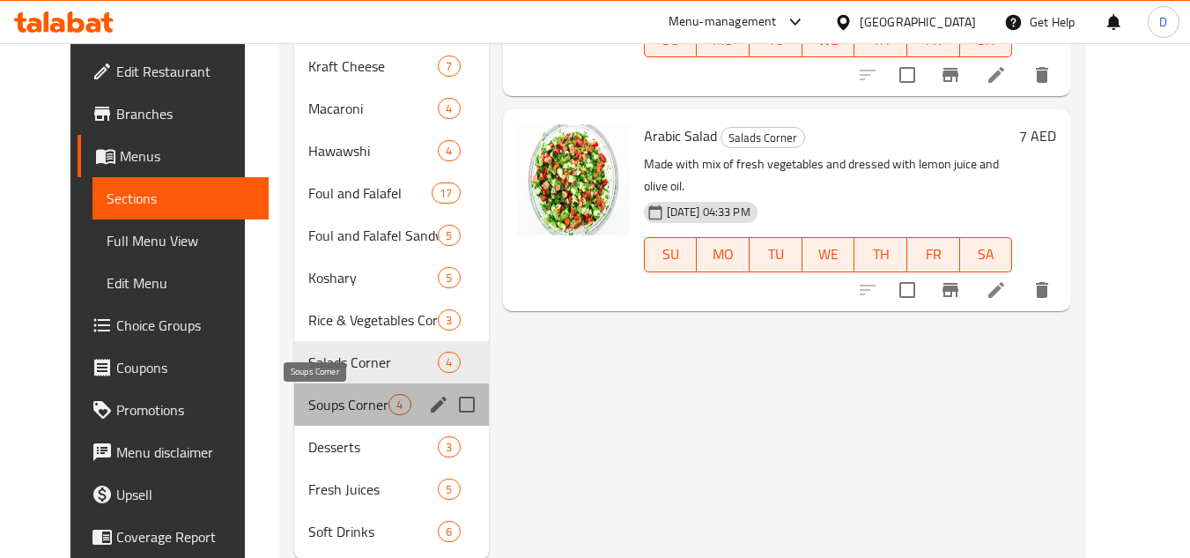
click at [312, 399] on span "Soups Corner" at bounding box center [348, 404] width 80 height 21
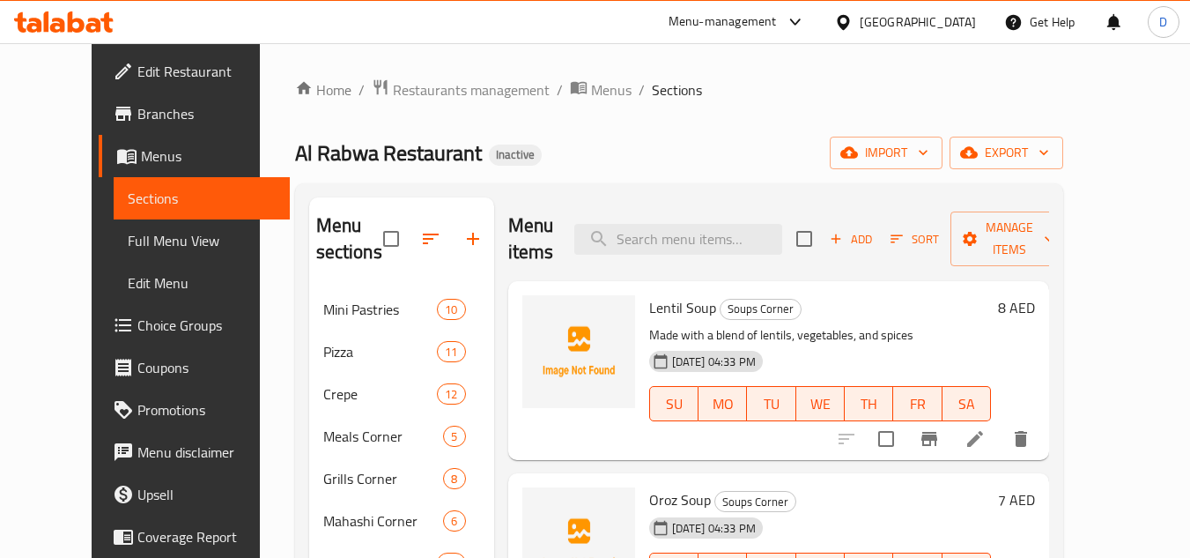
click at [649, 294] on span "Lentil Soup" at bounding box center [682, 307] width 67 height 26
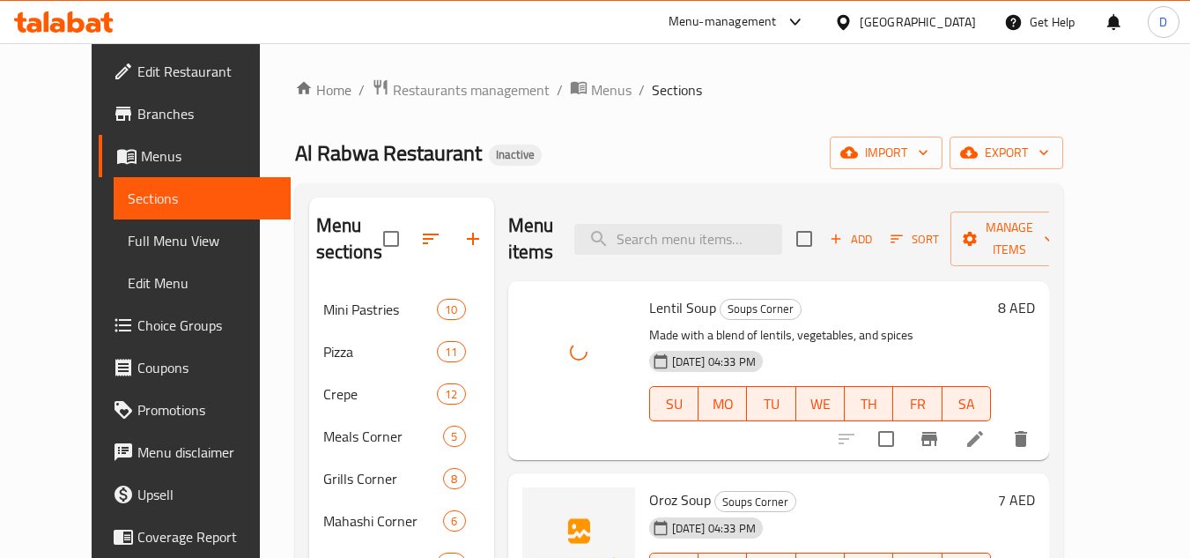
click at [654, 510] on div "[DATE] 04:33 PM" at bounding box center [686, 527] width 89 height 35
click at [649, 486] on span "Oroz Soup" at bounding box center [680, 499] width 62 height 26
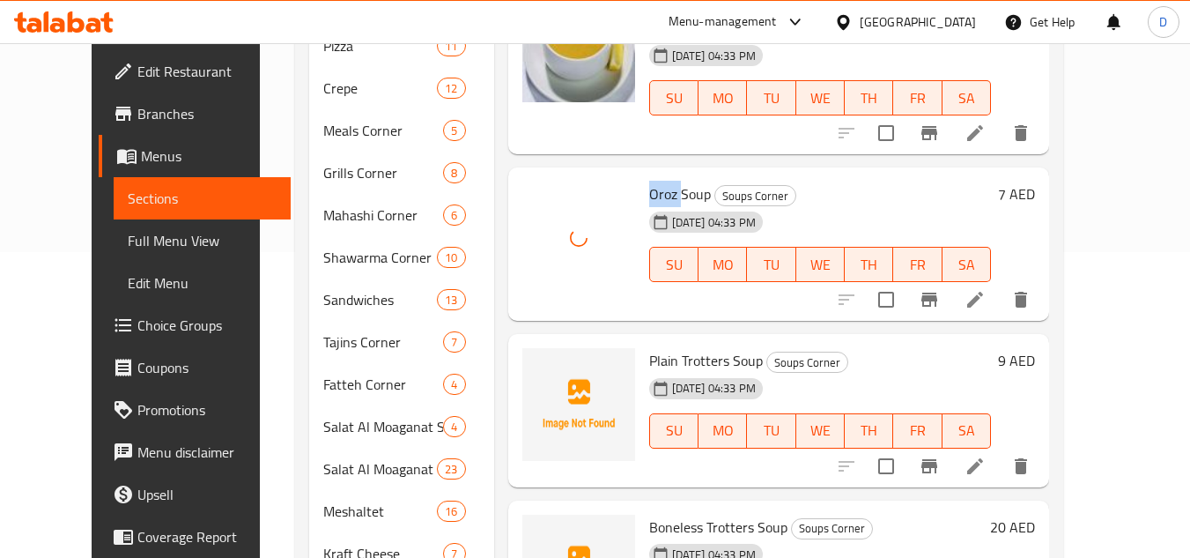
scroll to position [373, 0]
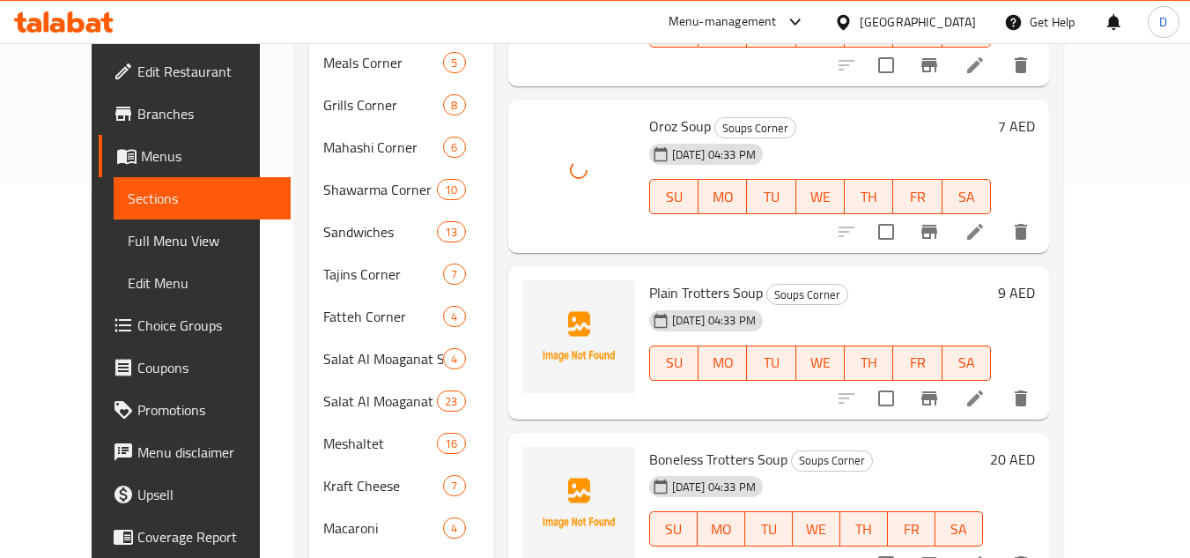
click at [692, 279] on span "Plain Trotters Soup" at bounding box center [706, 292] width 114 height 26
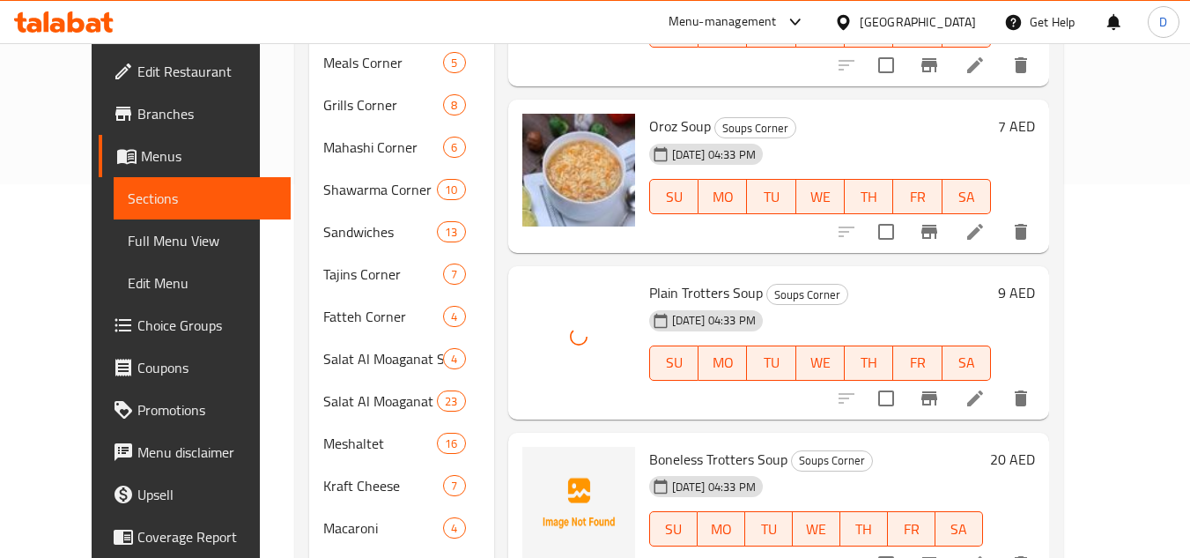
click at [662, 446] on span "Boneless Trotters Soup" at bounding box center [718, 459] width 138 height 26
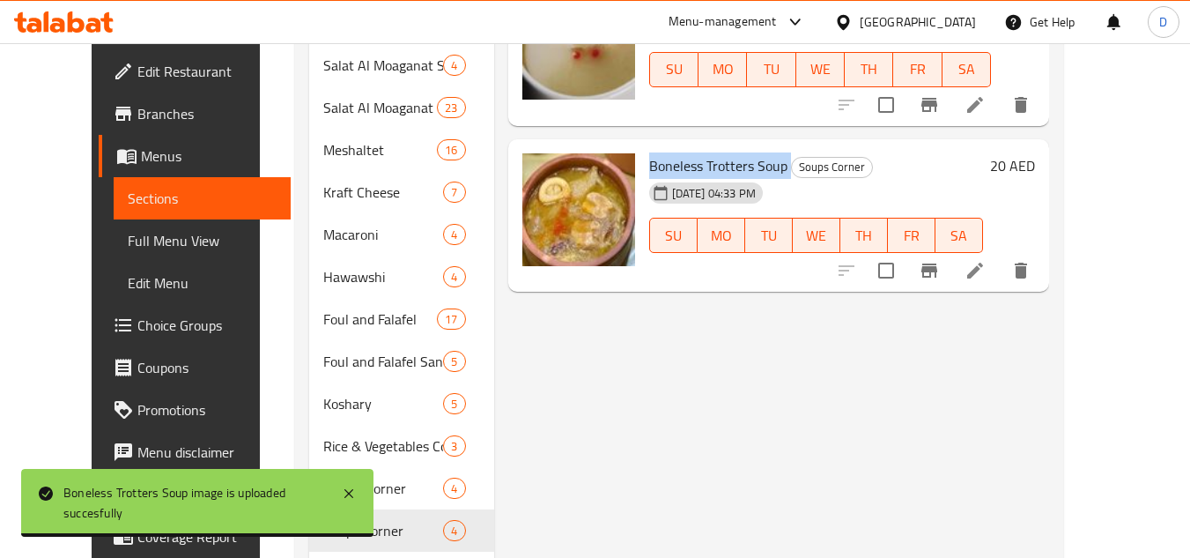
scroll to position [668, 0]
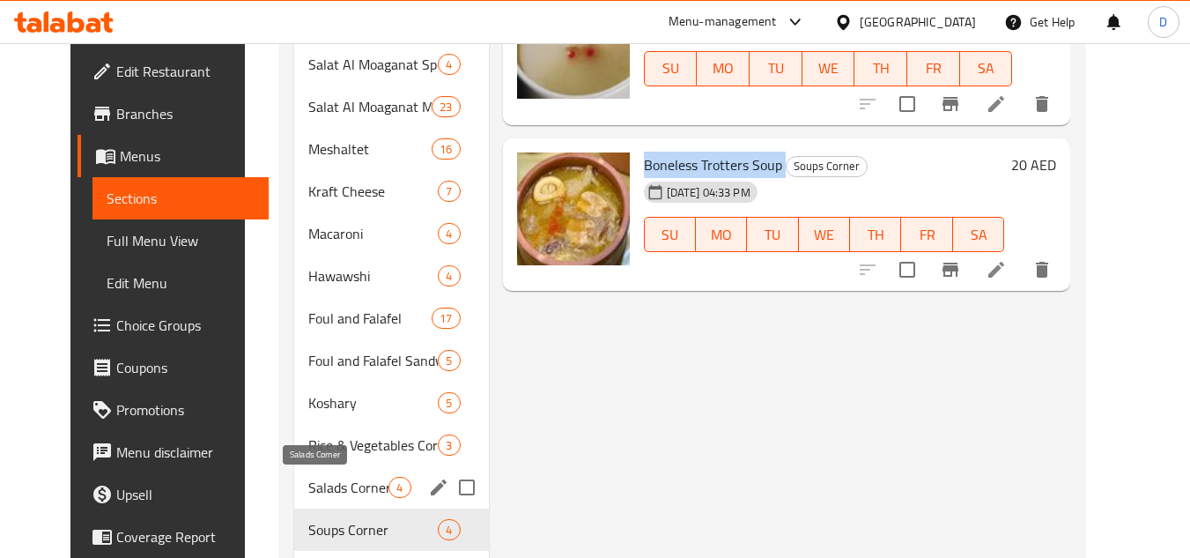
click at [321, 479] on span "Salads Corner" at bounding box center [348, 486] width 80 height 21
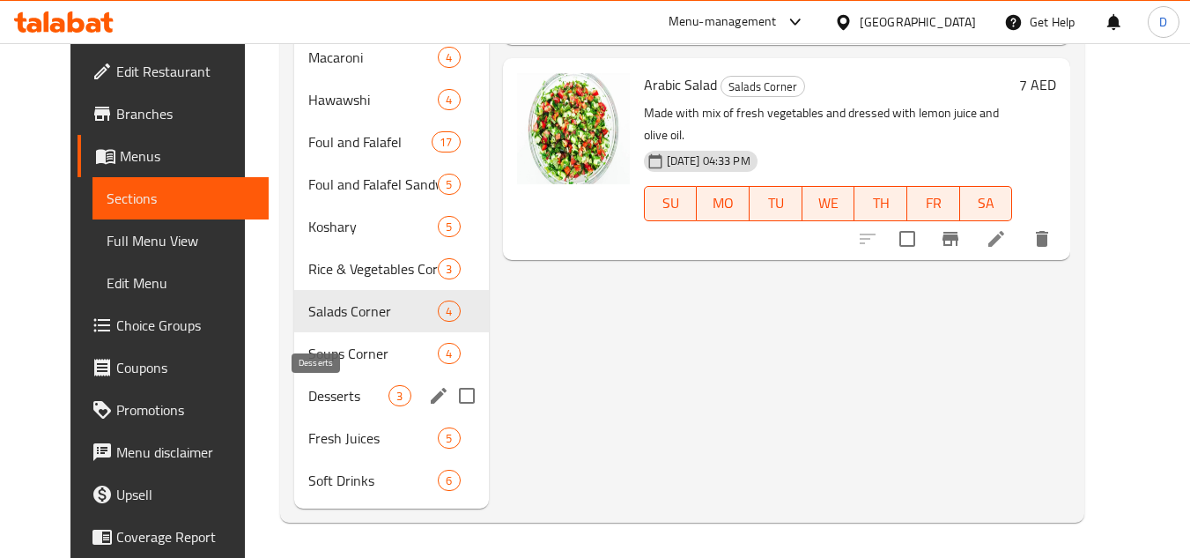
click at [308, 401] on span "Desserts" at bounding box center [348, 395] width 80 height 21
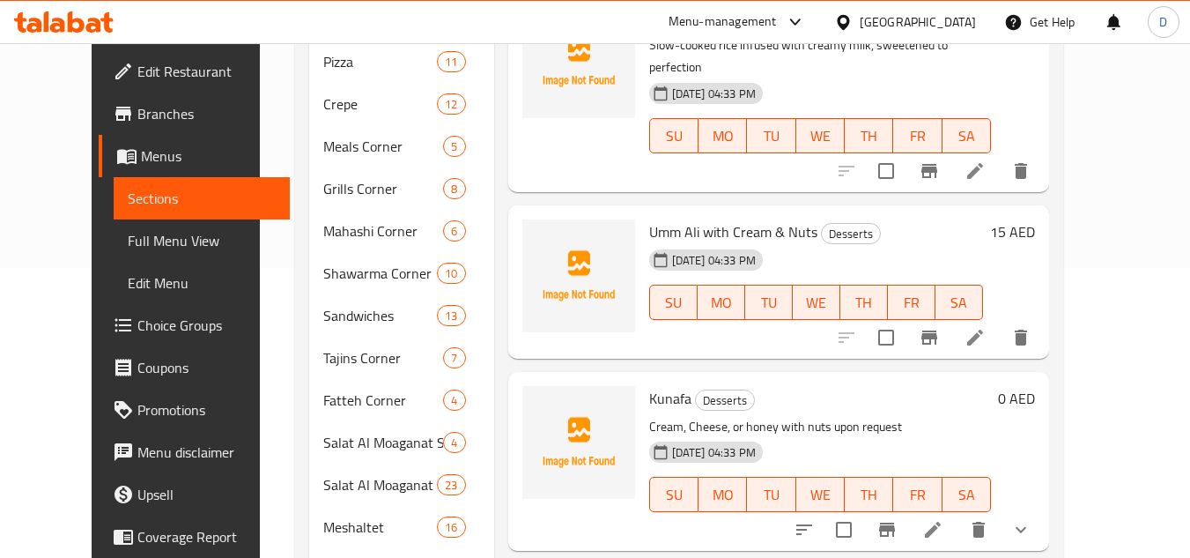
scroll to position [51, 0]
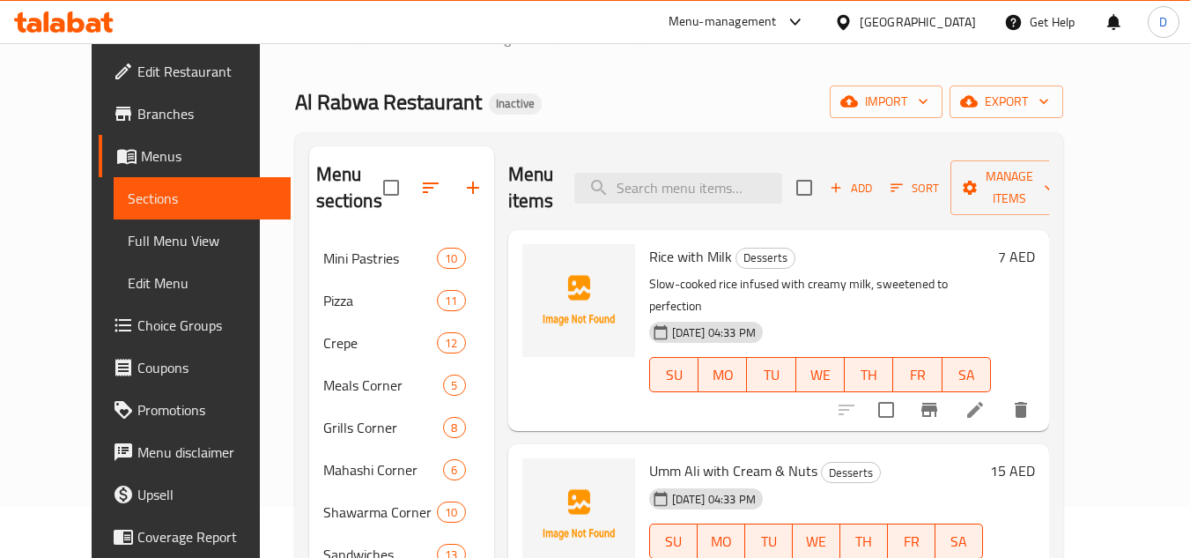
click at [653, 243] on span "Rice with Milk" at bounding box center [690, 256] width 83 height 26
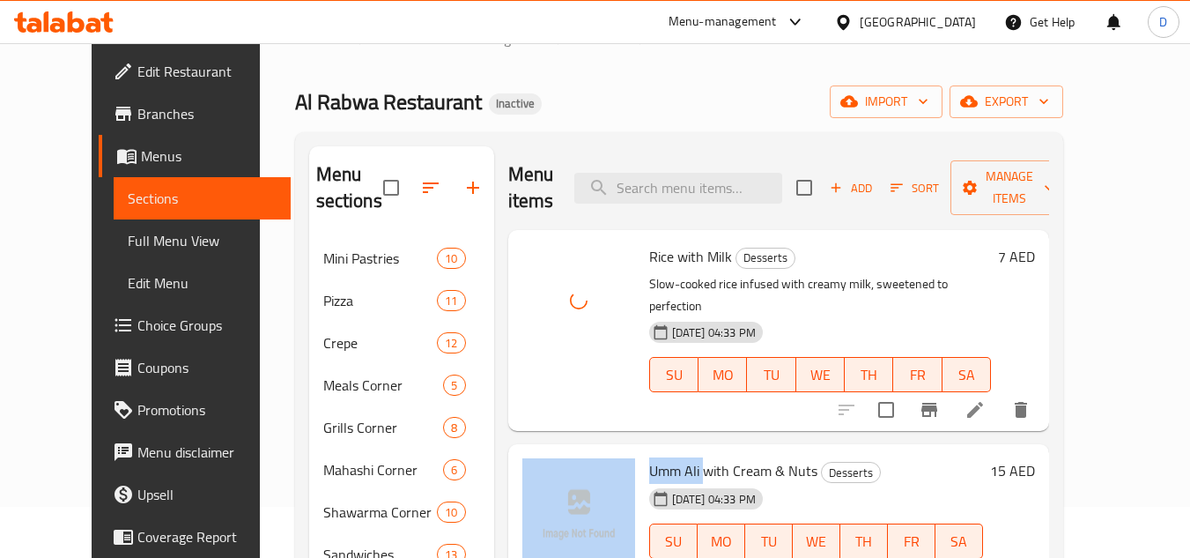
drag, startPoint x: 679, startPoint y: 425, endPoint x: 614, endPoint y: 425, distance: 65.2
click at [614, 451] on div "Umm Ali with Cream & Nuts Desserts 14-09-2025 04:33 PM SU MO TU WE TH FR SA 15 …" at bounding box center [778, 520] width 527 height 139
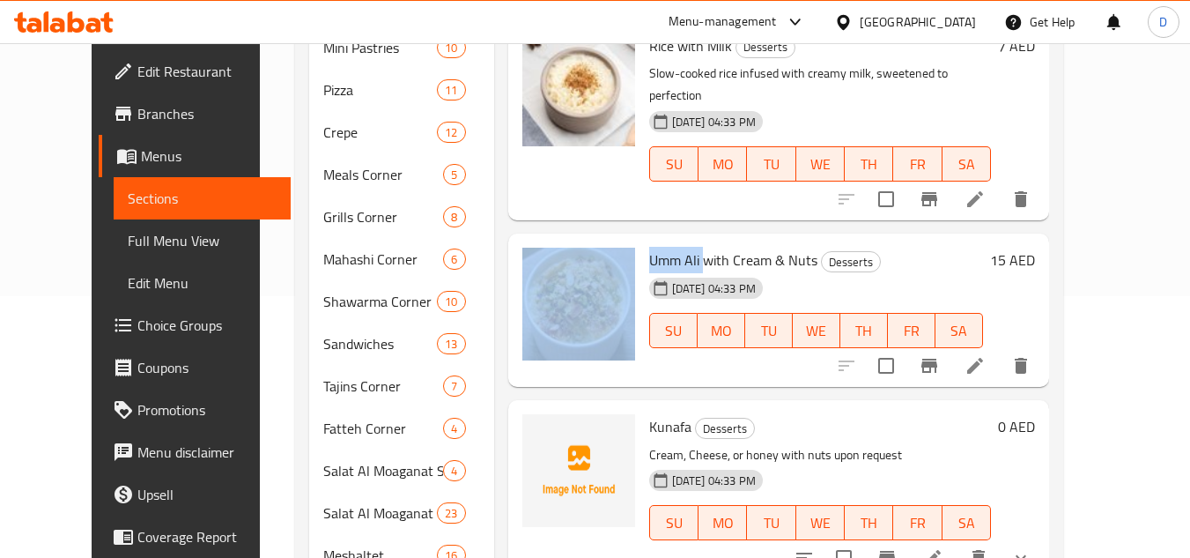
scroll to position [315, 0]
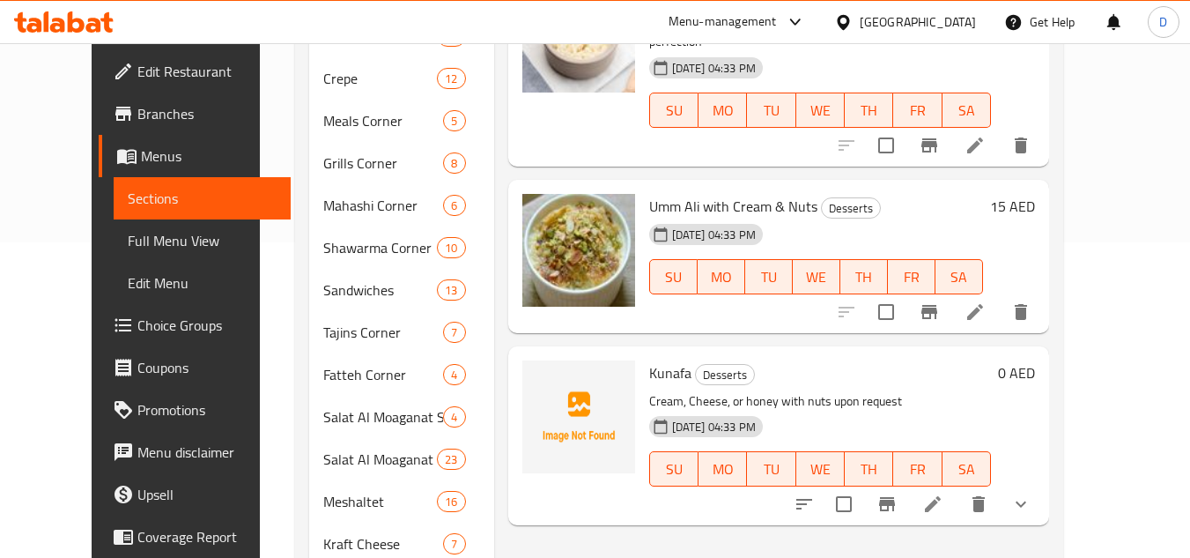
click at [649, 359] on span "Kunafa" at bounding box center [670, 372] width 42 height 26
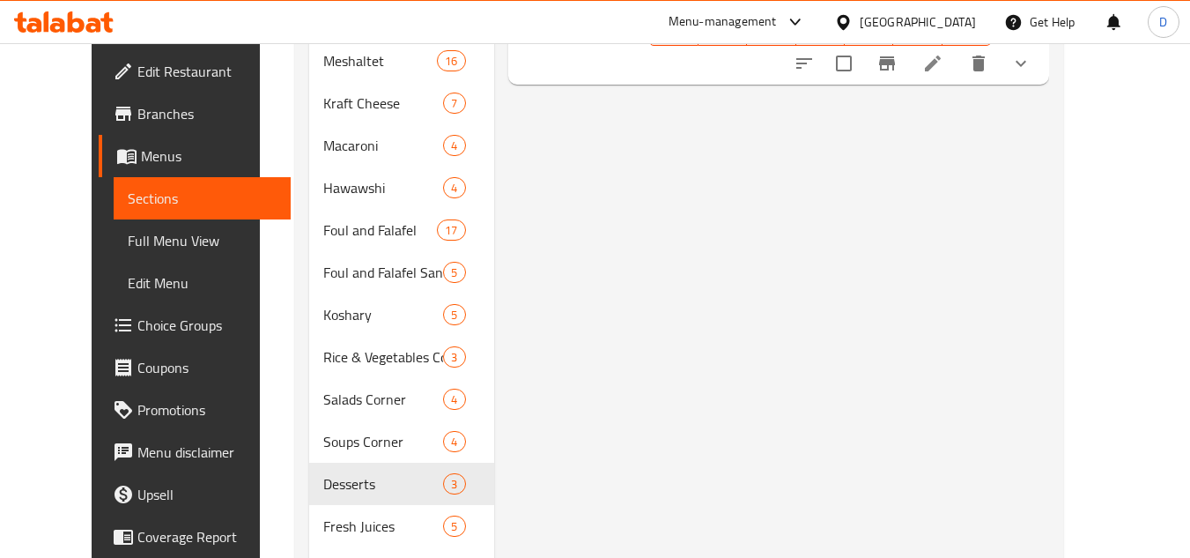
click at [745, 418] on div "Menu items Add Sort Manage items Rice with Milk Desserts Slow-cooked rice infus…" at bounding box center [771, 19] width 555 height 1155
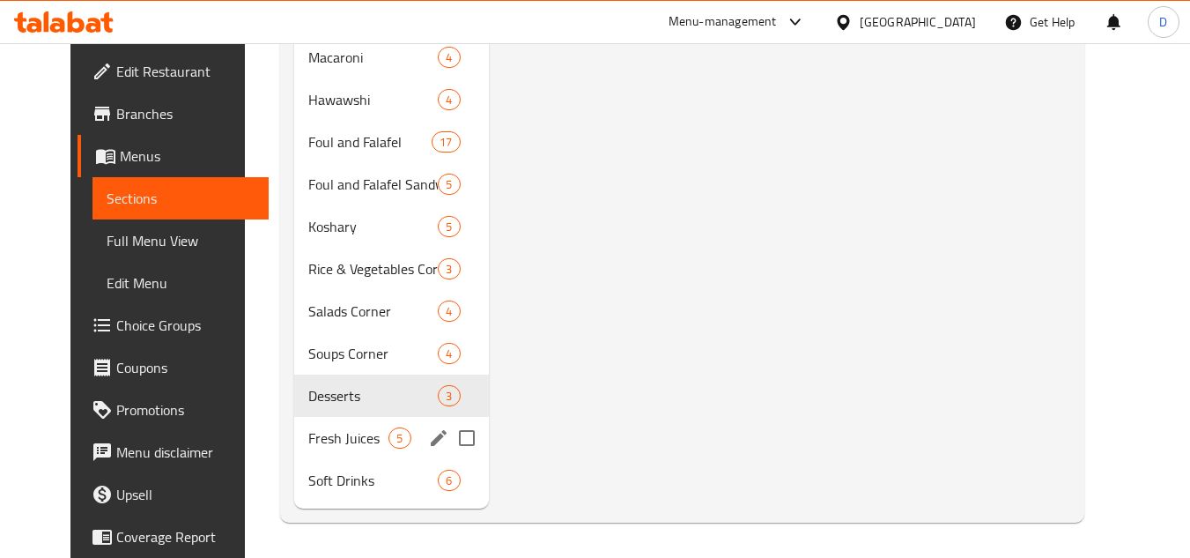
click at [308, 431] on span "Fresh Juices" at bounding box center [348, 437] width 80 height 21
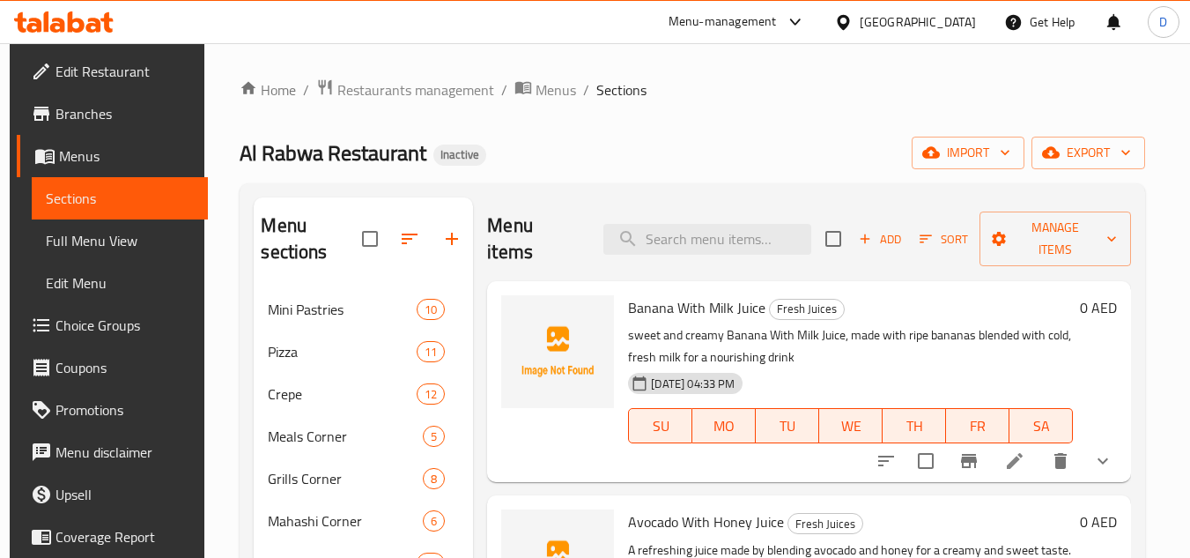
click at [642, 294] on span "Banana With Milk Juice" at bounding box center [696, 307] width 137 height 26
click at [699, 508] on span "Avocado With Honey Juice" at bounding box center [706, 521] width 156 height 26
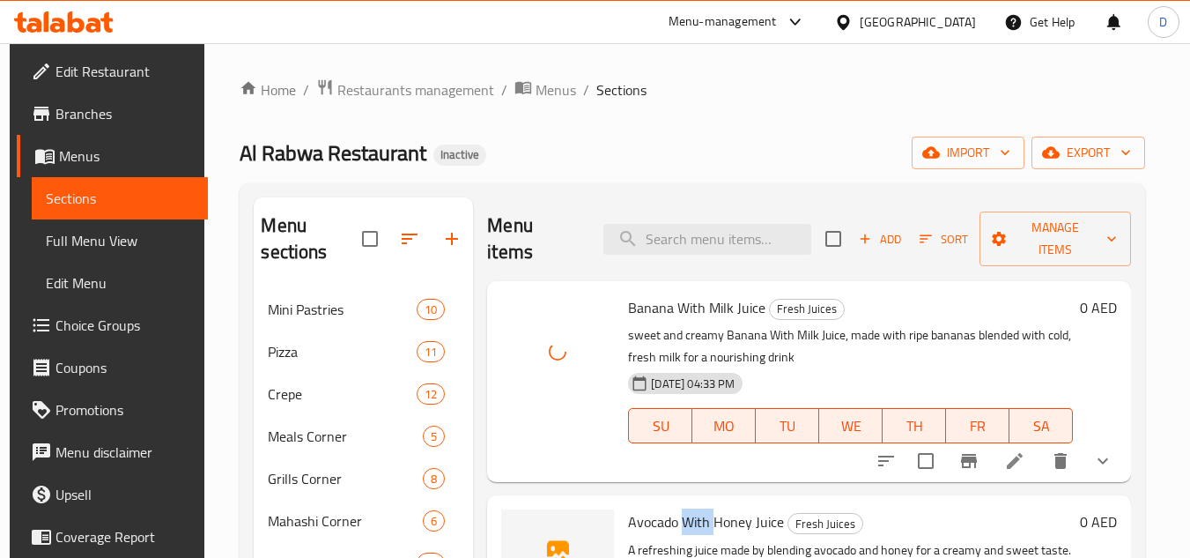
click at [699, 508] on span "Avocado With Honey Juice" at bounding box center [706, 521] width 156 height 26
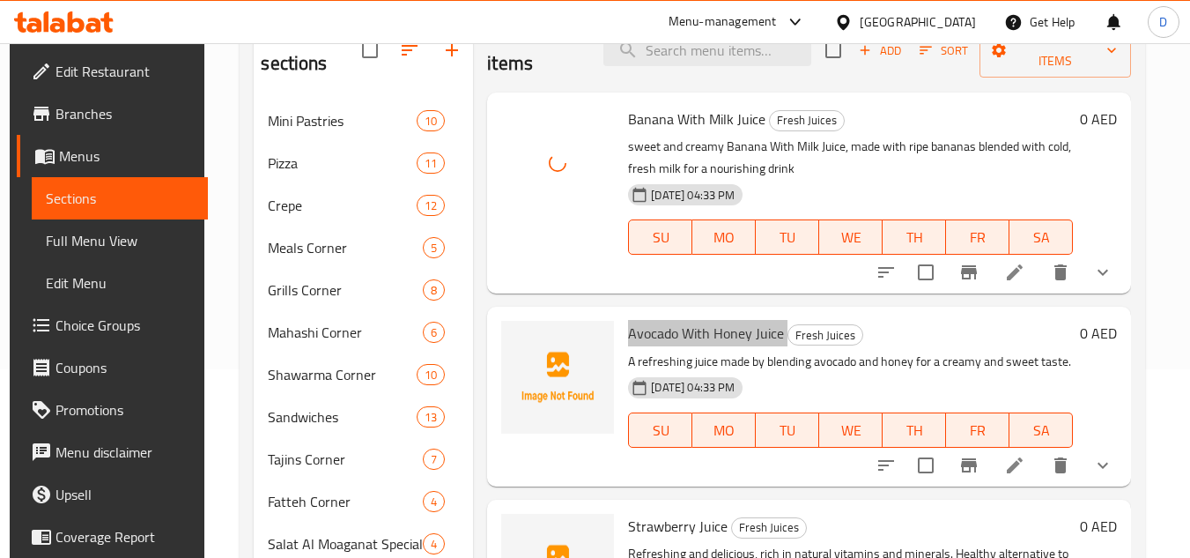
scroll to position [277, 0]
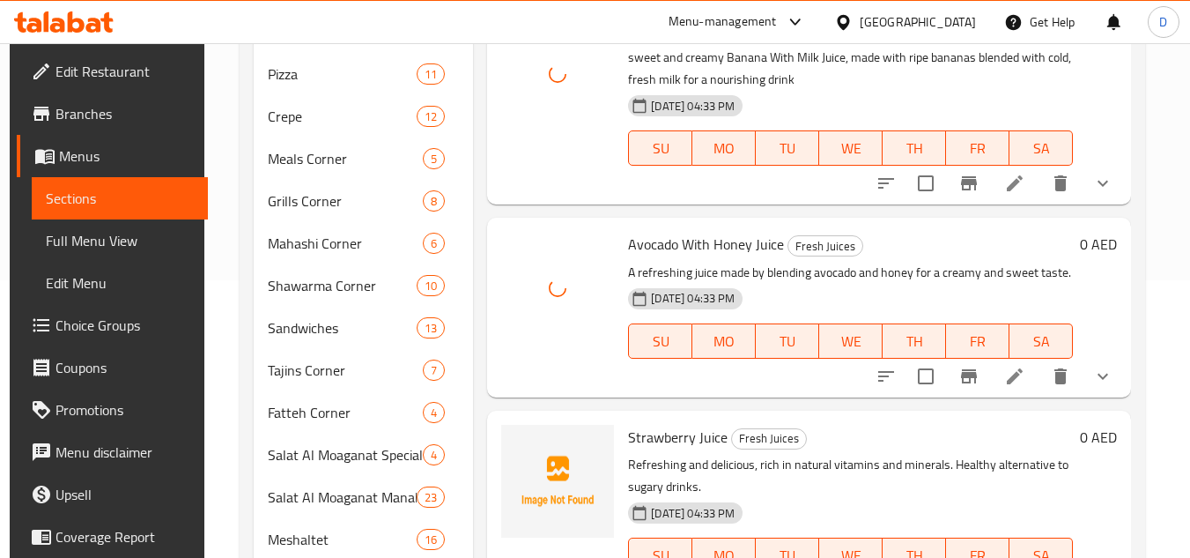
click at [664, 424] on span "Strawberry Juice" at bounding box center [678, 437] width 100 height 26
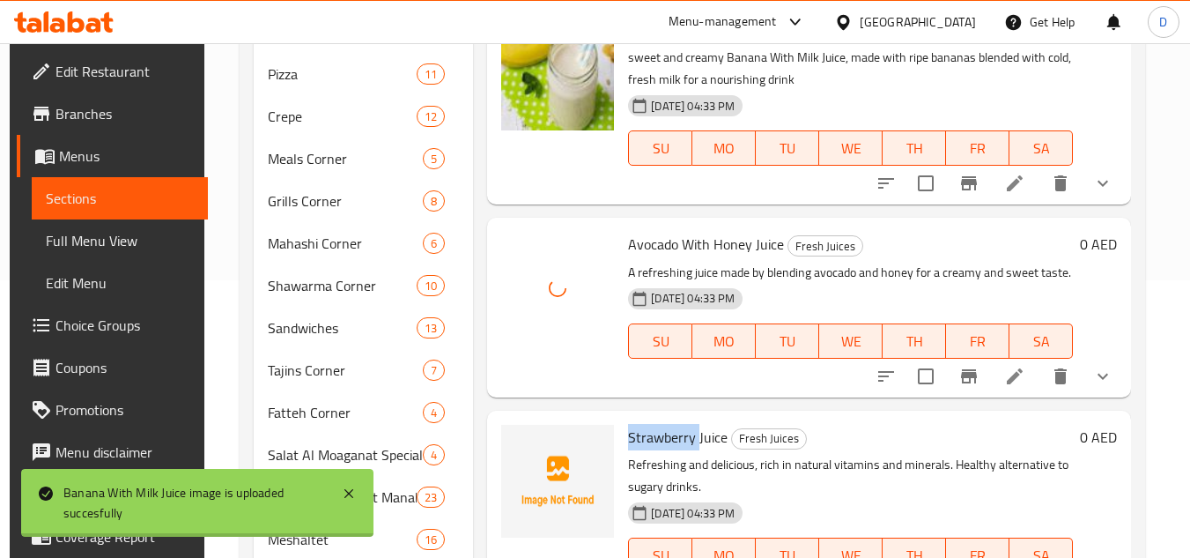
click at [664, 424] on span "Strawberry Juice" at bounding box center [678, 437] width 100 height 26
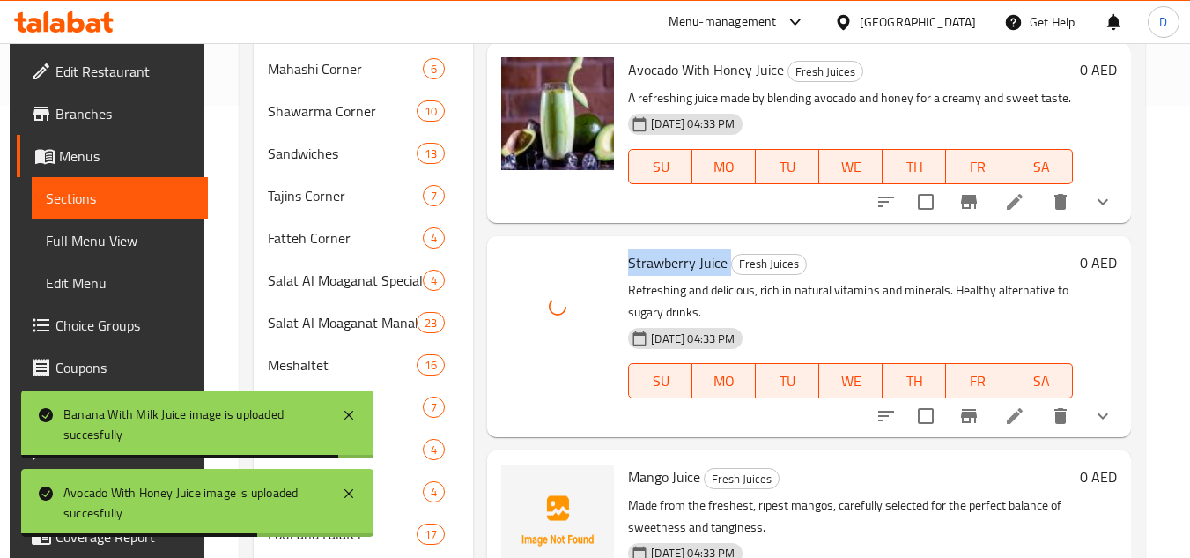
scroll to position [454, 0]
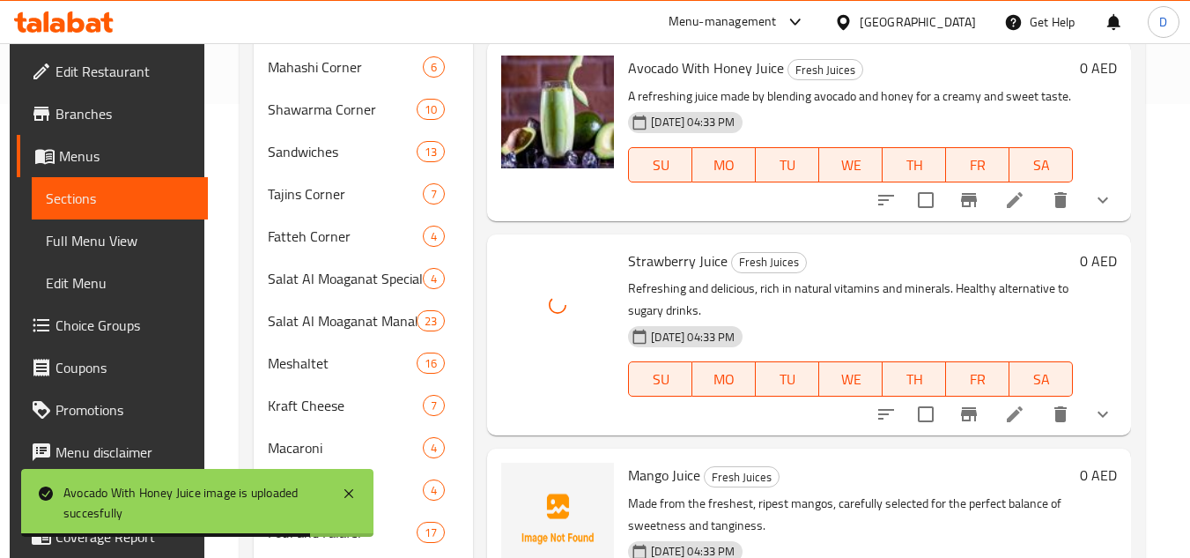
click at [637, 462] on span "Mango Juice" at bounding box center [664, 475] width 72 height 26
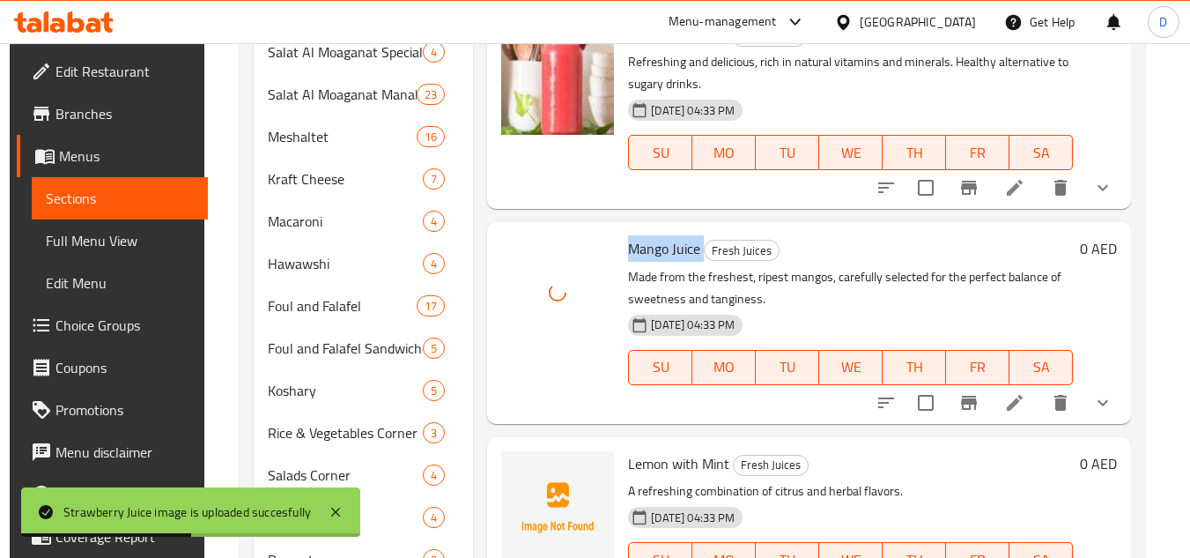
scroll to position [718, 0]
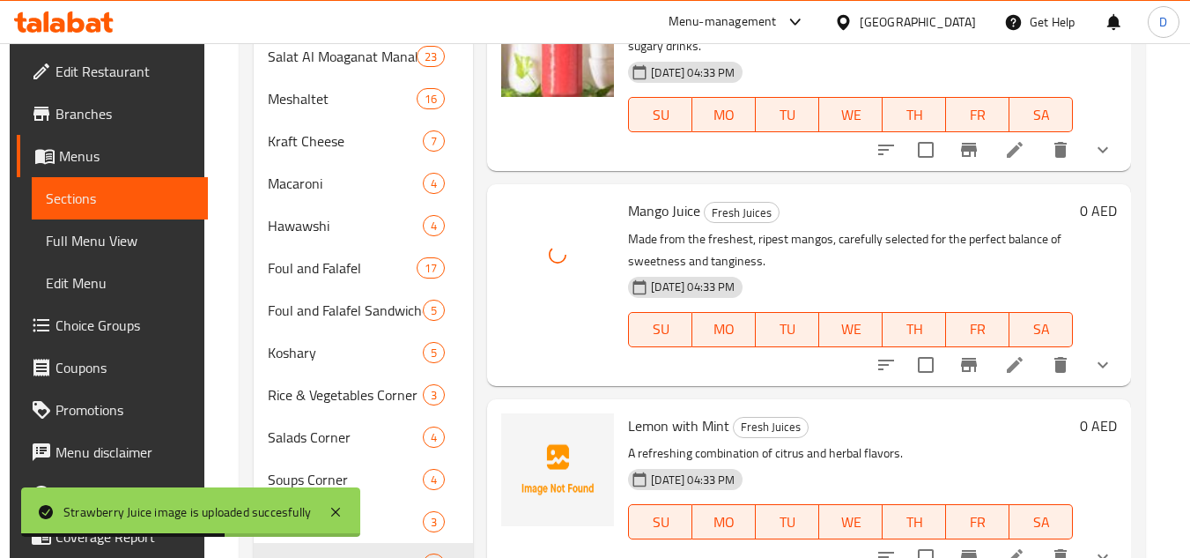
click at [643, 412] on span "Lemon with Mint" at bounding box center [678, 425] width 101 height 26
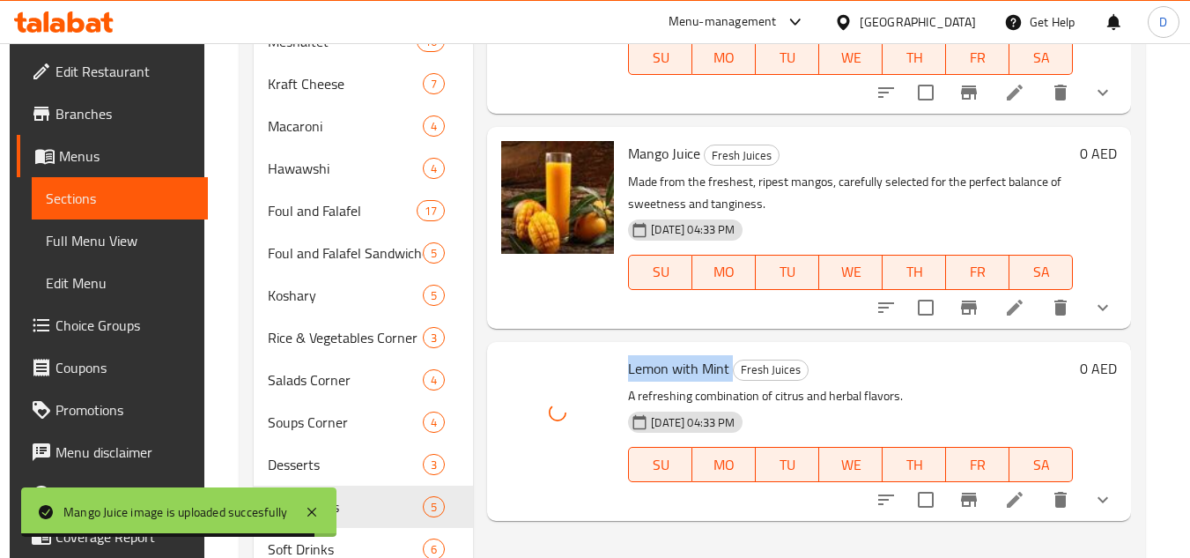
scroll to position [844, 0]
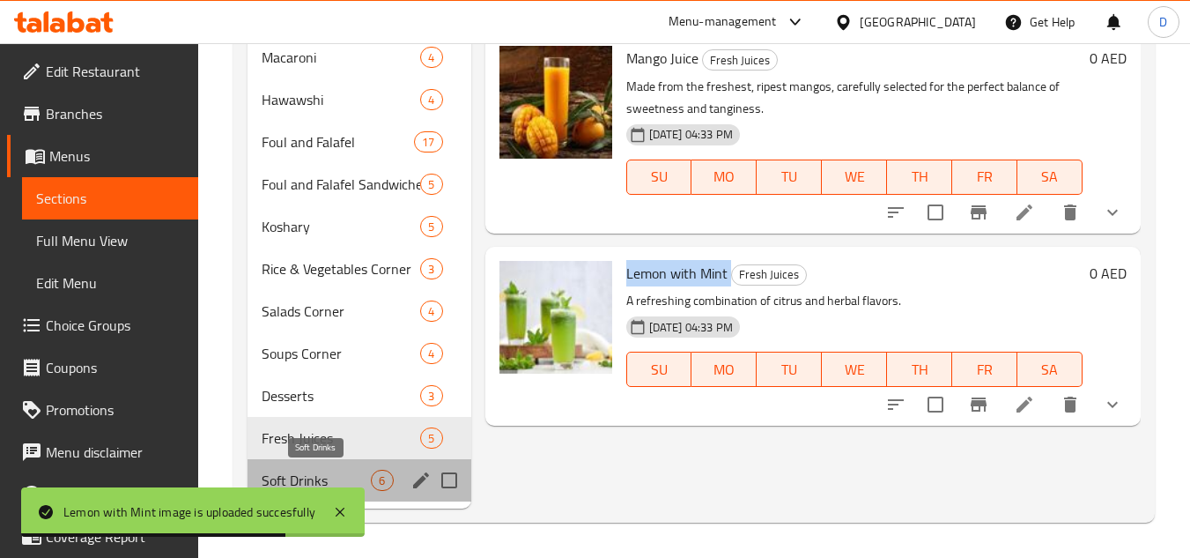
click at [308, 479] on span "Soft Drinks" at bounding box center [316, 479] width 109 height 21
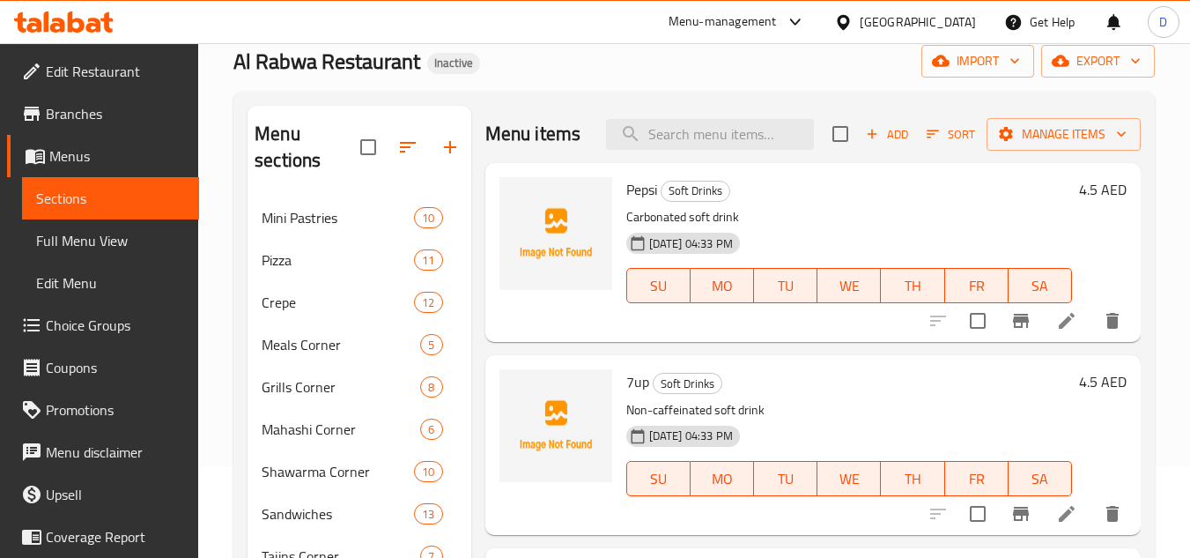
scroll to position [51, 0]
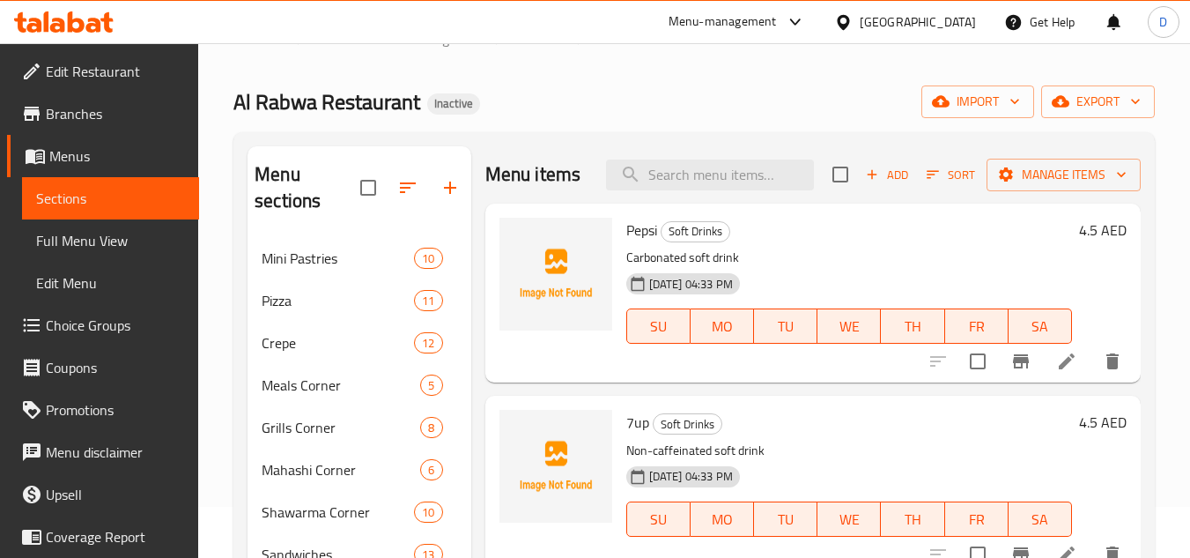
click at [642, 243] on span "Pepsi" at bounding box center [641, 230] width 31 height 26
click at [632, 435] on span "7up" at bounding box center [637, 422] width 23 height 26
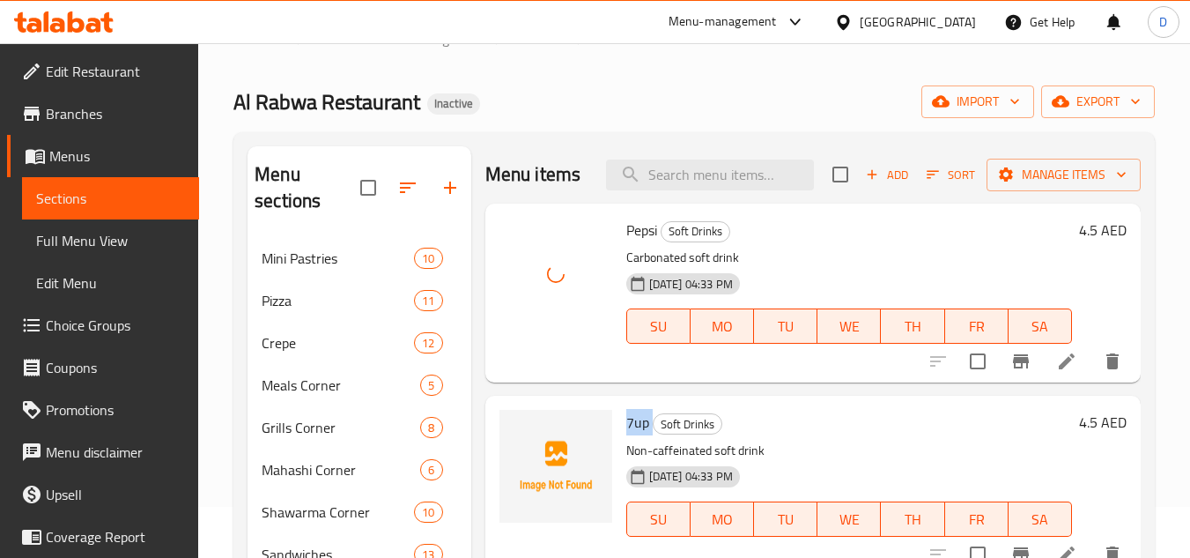
click at [632, 435] on span "7up" at bounding box center [637, 422] width 23 height 26
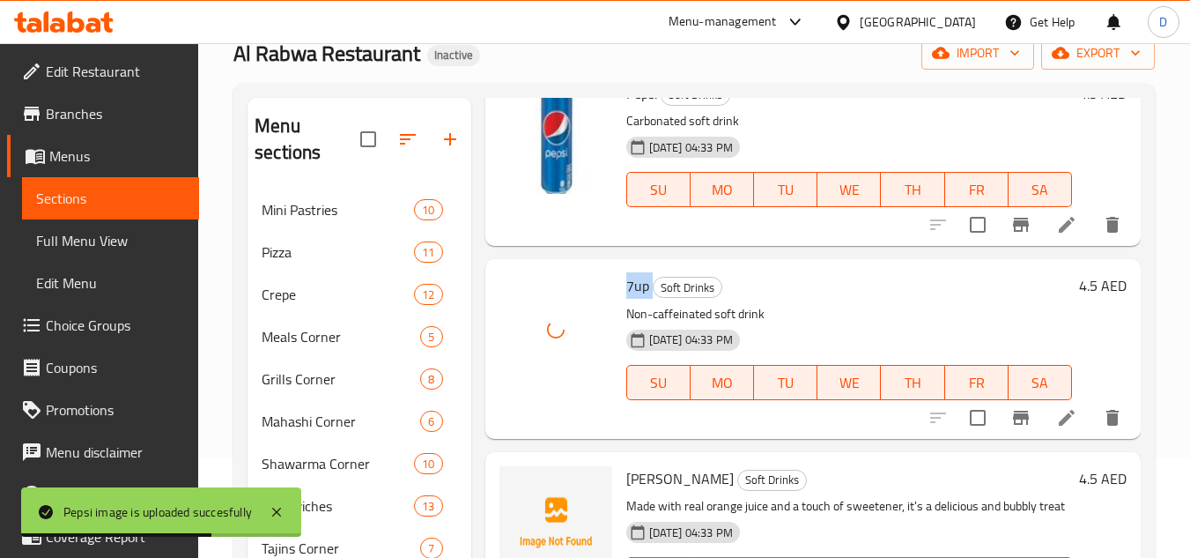
scroll to position [139, 0]
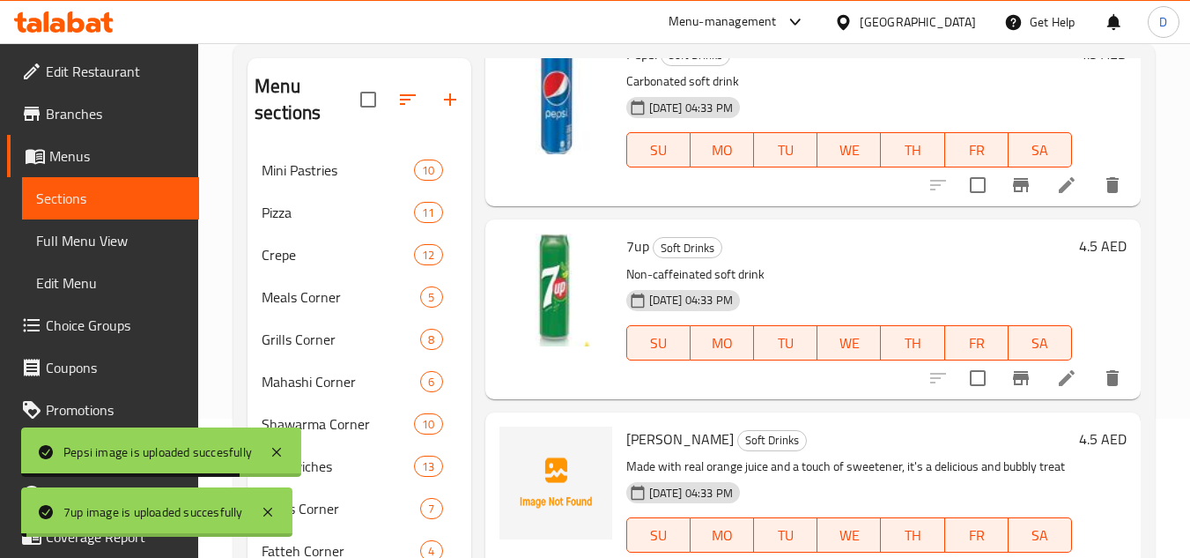
click at [646, 425] on span "[PERSON_NAME]" at bounding box center [679, 438] width 107 height 26
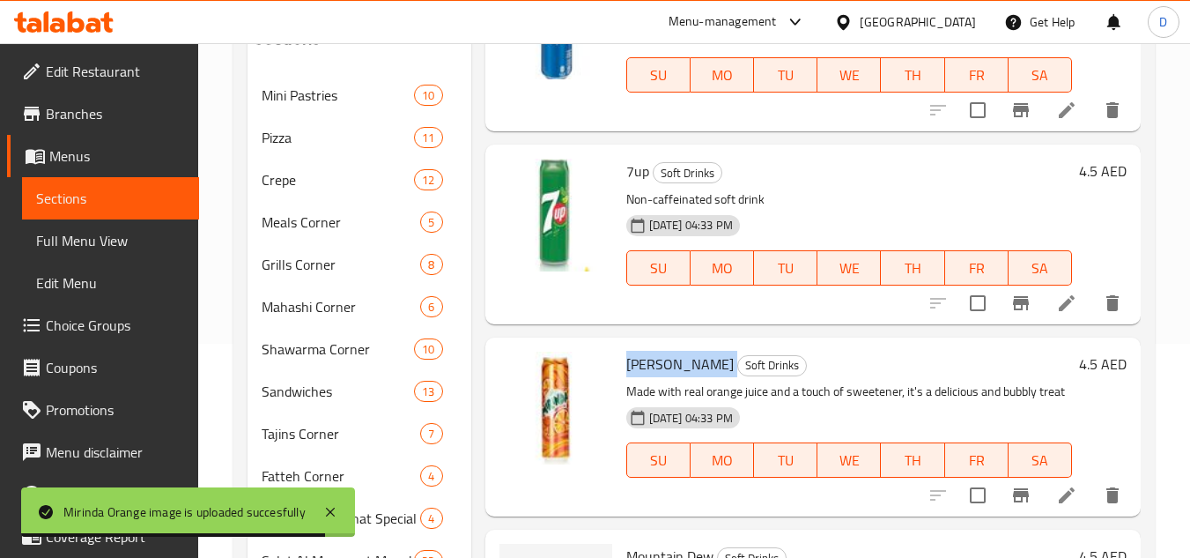
scroll to position [403, 0]
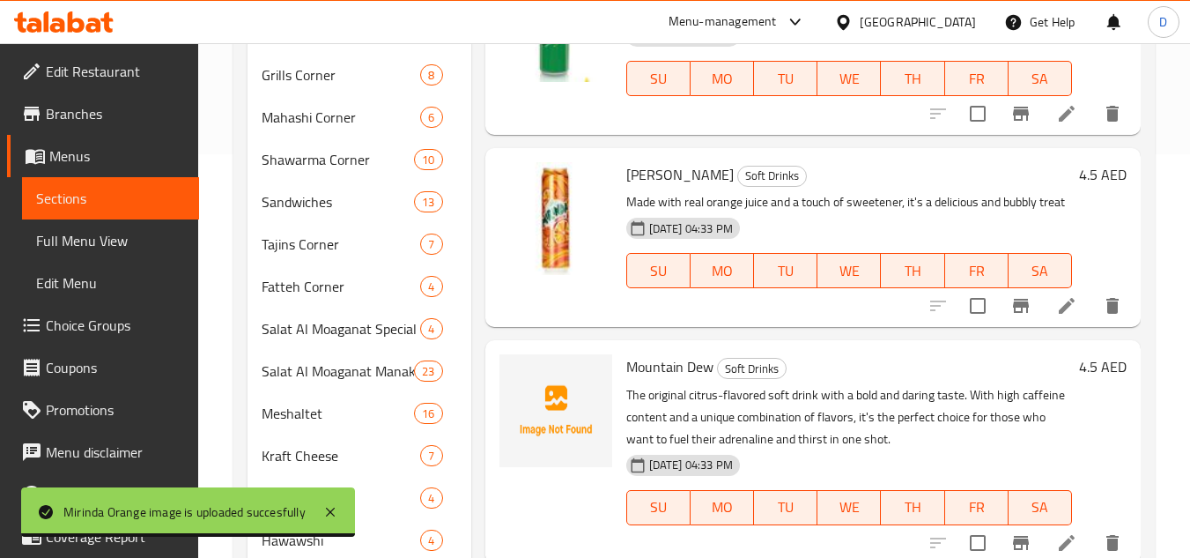
click at [647, 371] on span "Mountain Dew" at bounding box center [669, 366] width 87 height 26
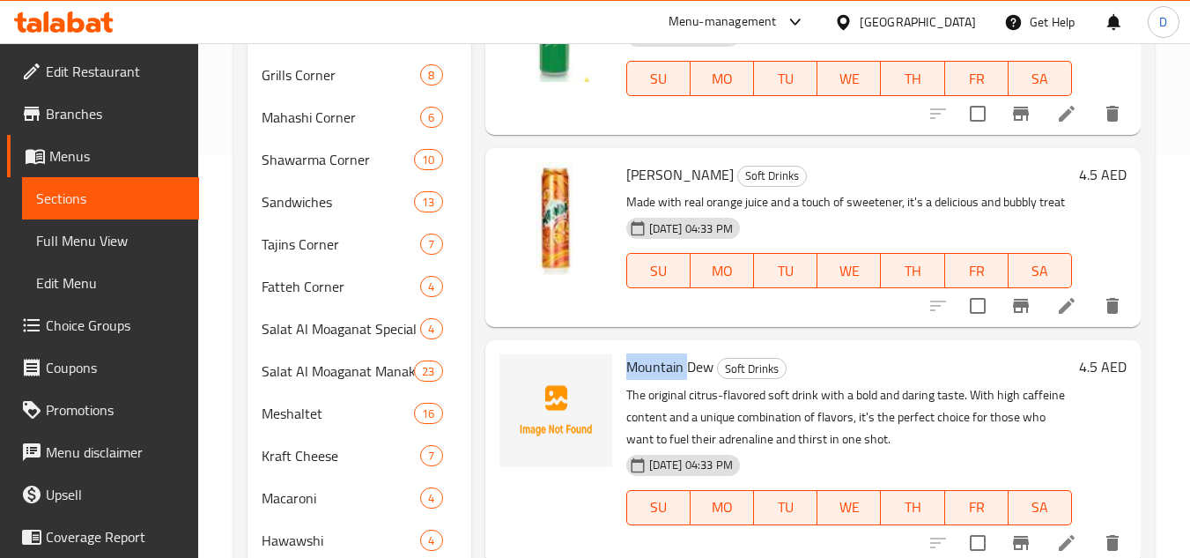
click at [647, 371] on span "Mountain Dew" at bounding box center [669, 366] width 87 height 26
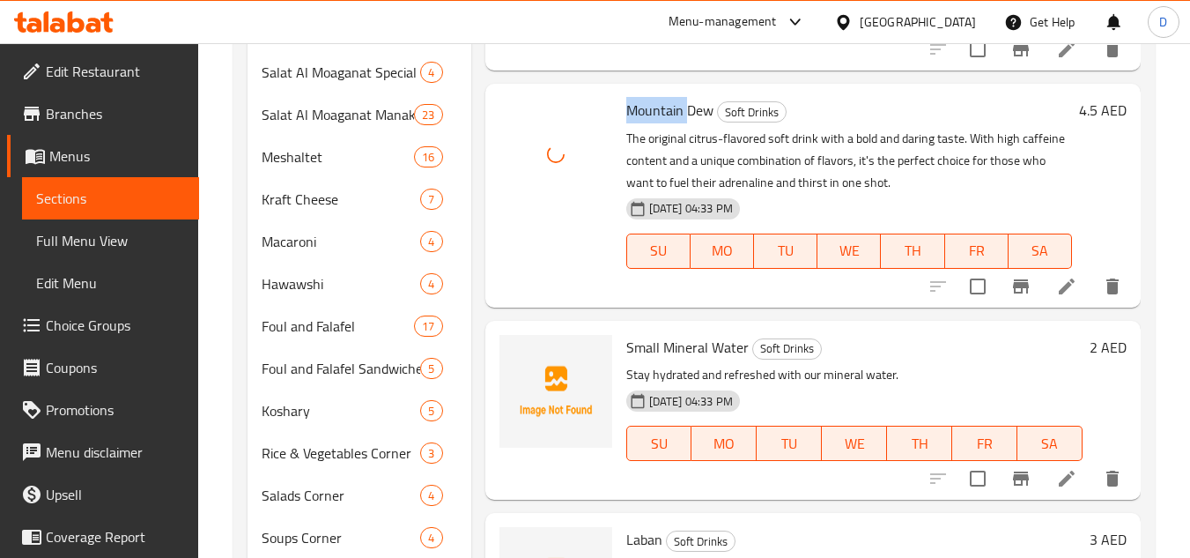
scroll to position [668, 0]
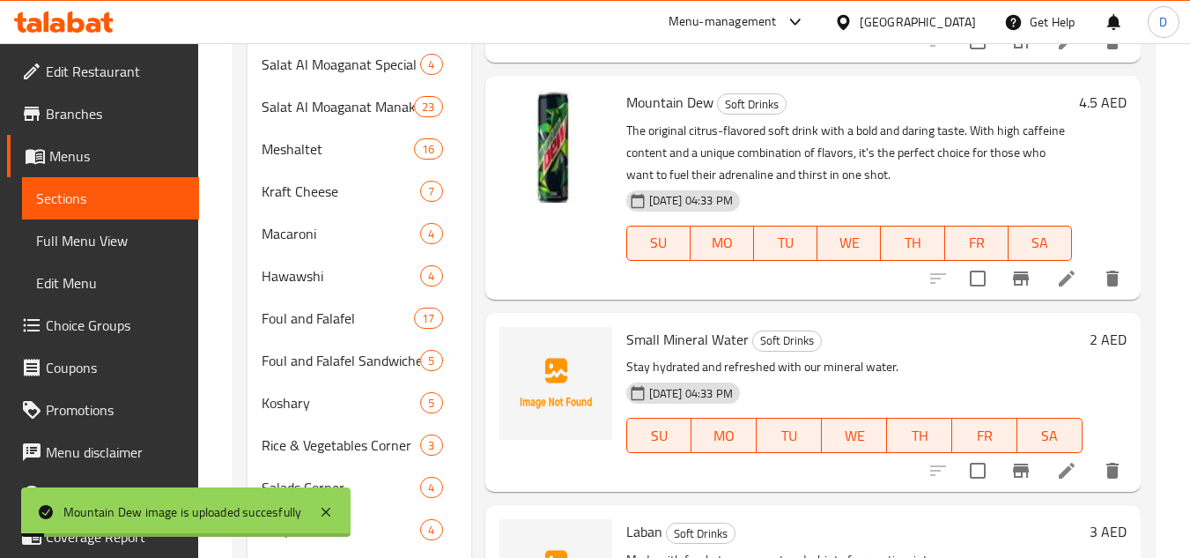
click at [636, 335] on span "Small Mineral Water" at bounding box center [687, 339] width 122 height 26
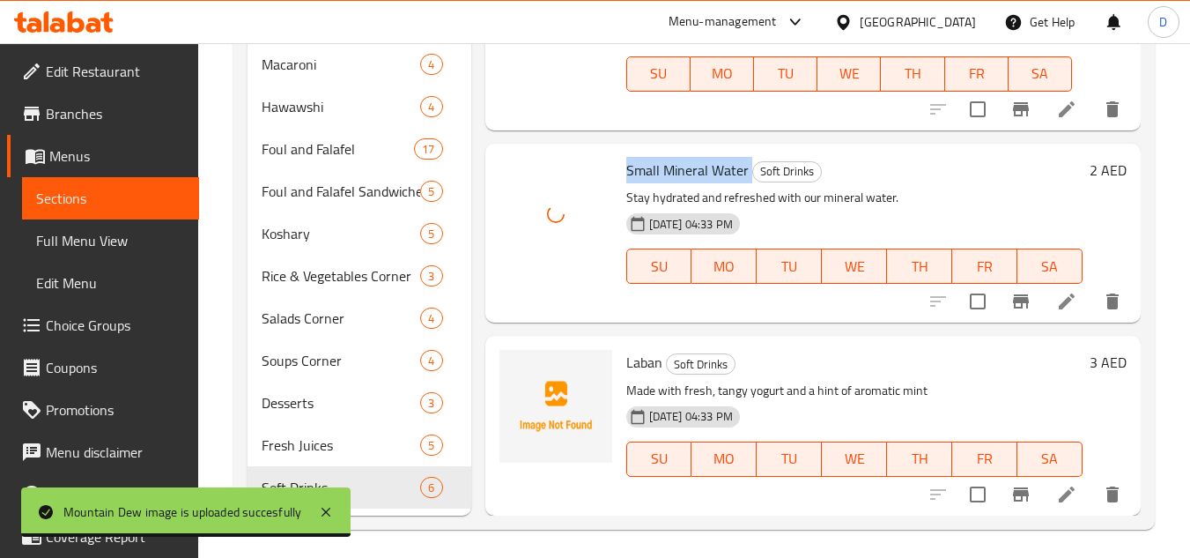
scroll to position [844, 0]
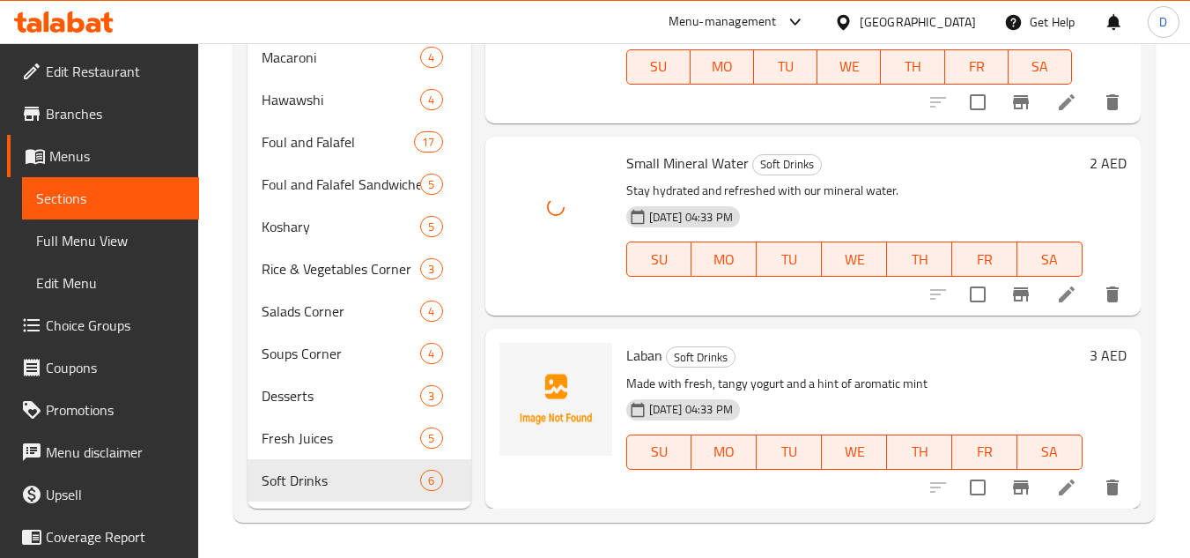
click at [632, 358] on span "Laban" at bounding box center [644, 355] width 36 height 26
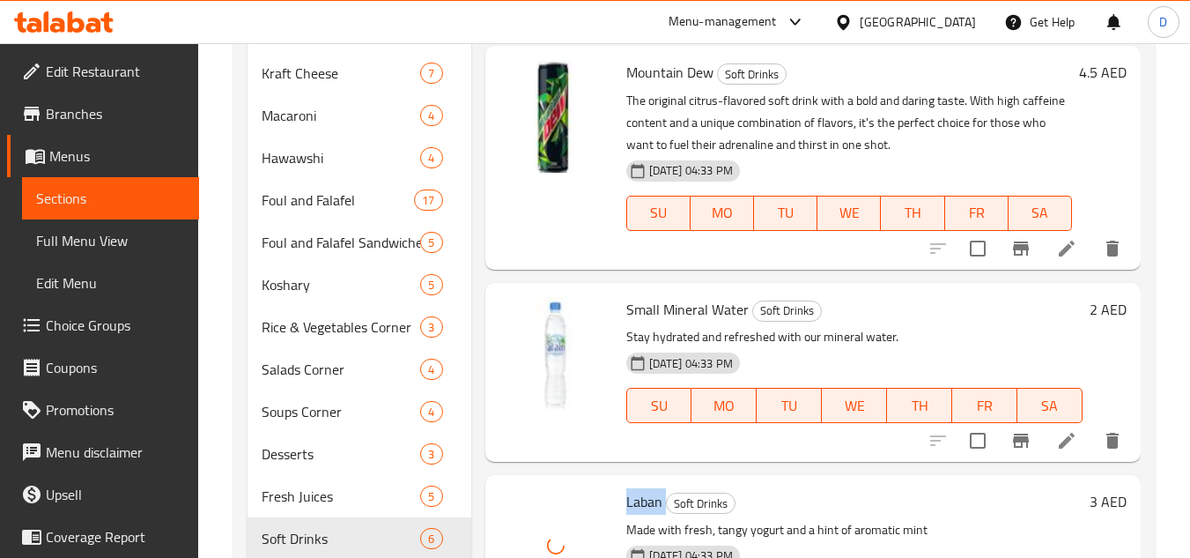
scroll to position [756, 0]
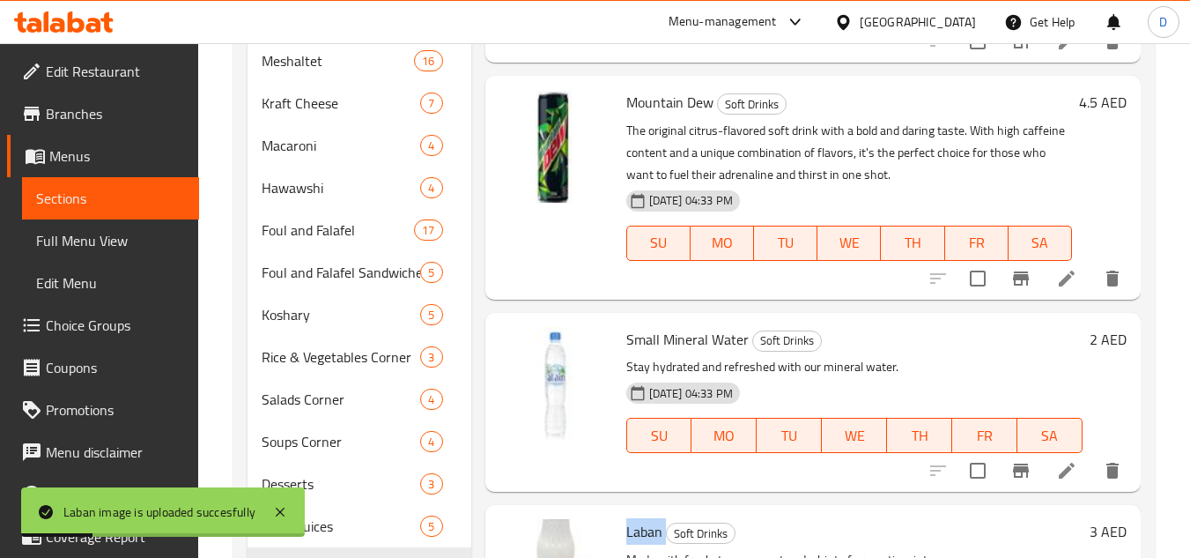
click at [76, 233] on span "Full Menu View" at bounding box center [110, 240] width 149 height 21
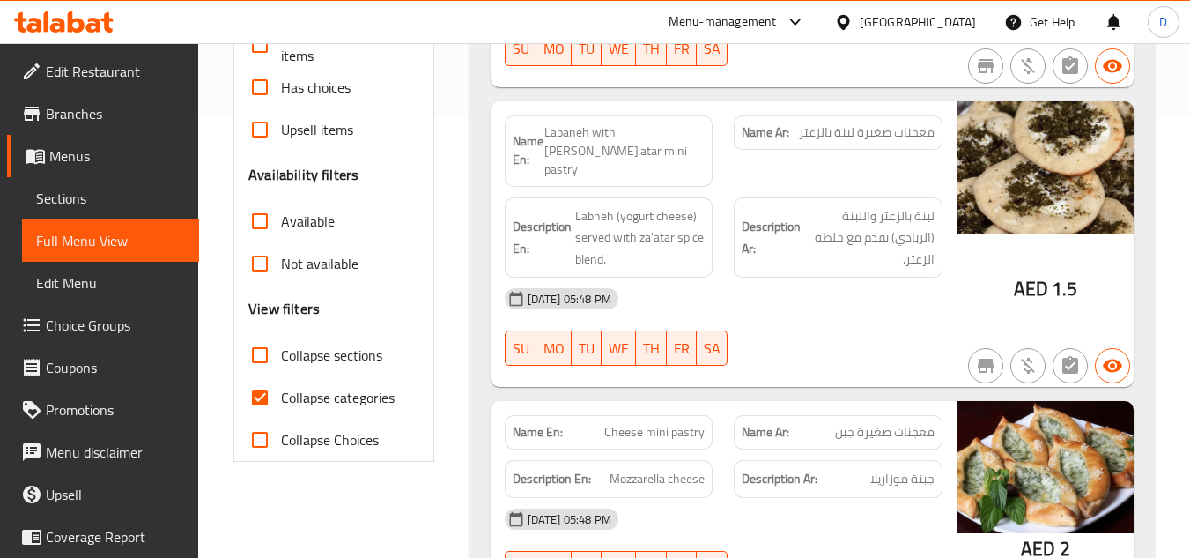
scroll to position [528, 0]
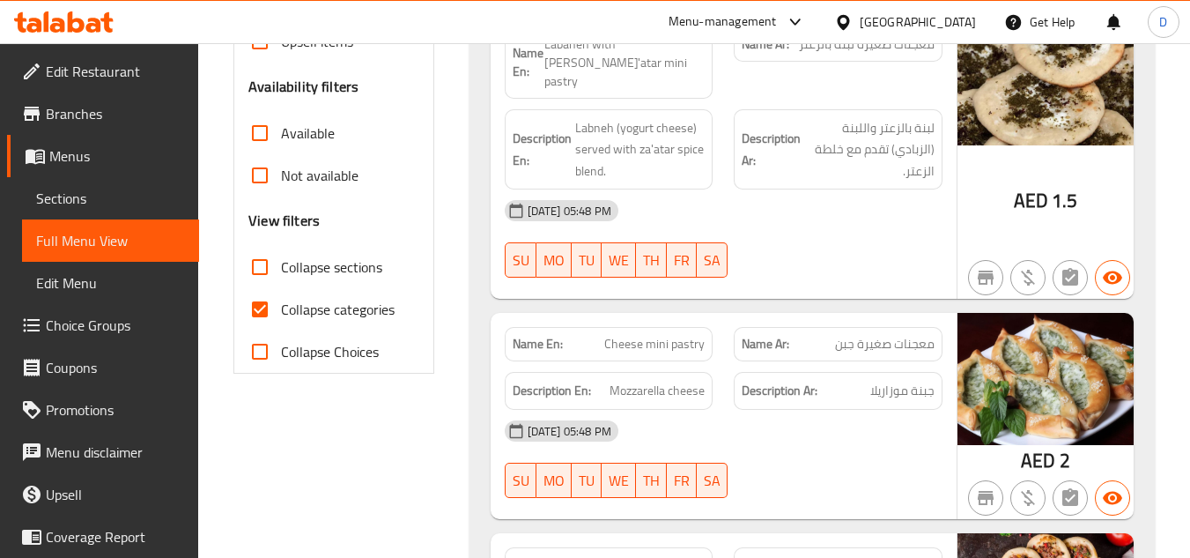
click at [314, 307] on span "Collapse categories" at bounding box center [338, 309] width 114 height 21
click at [281, 307] on input "Collapse categories" at bounding box center [260, 309] width 42 height 42
checkbox input "false"
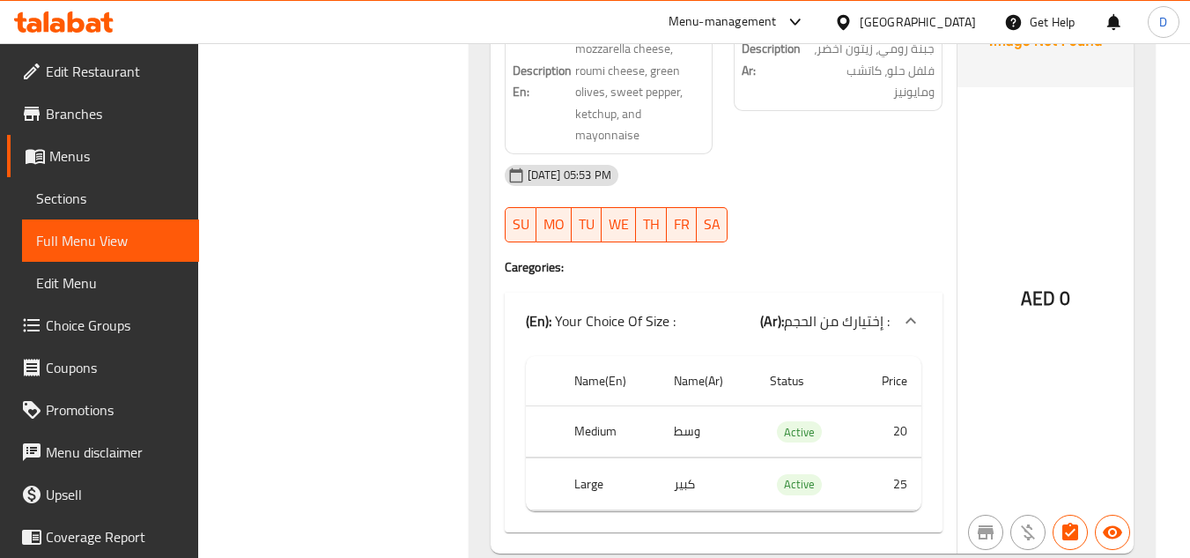
scroll to position [10129, 0]
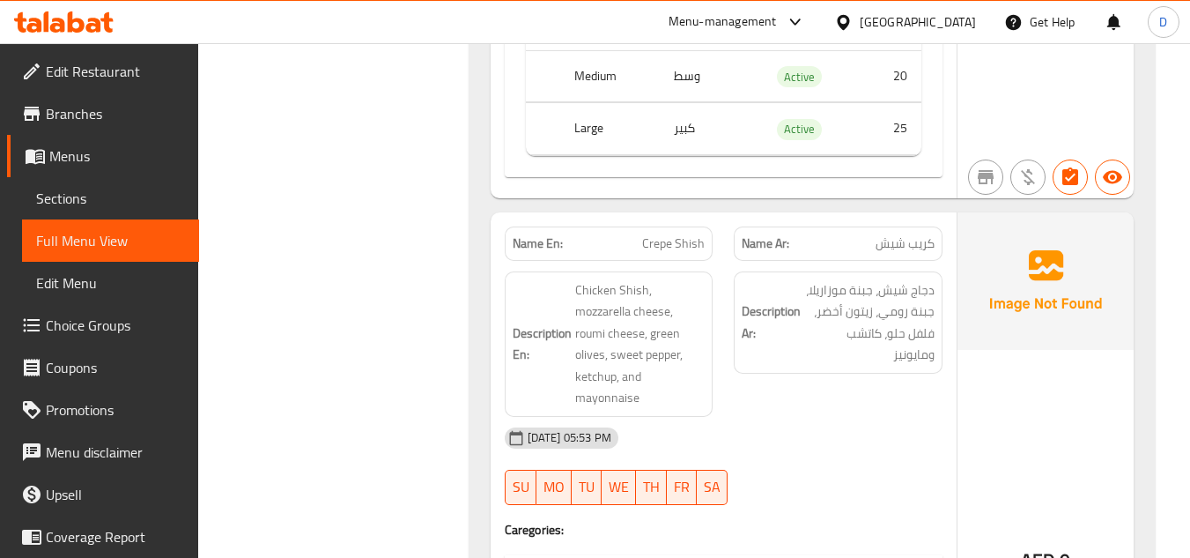
click at [682, 234] on span "Crepe Shish" at bounding box center [673, 243] width 63 height 18
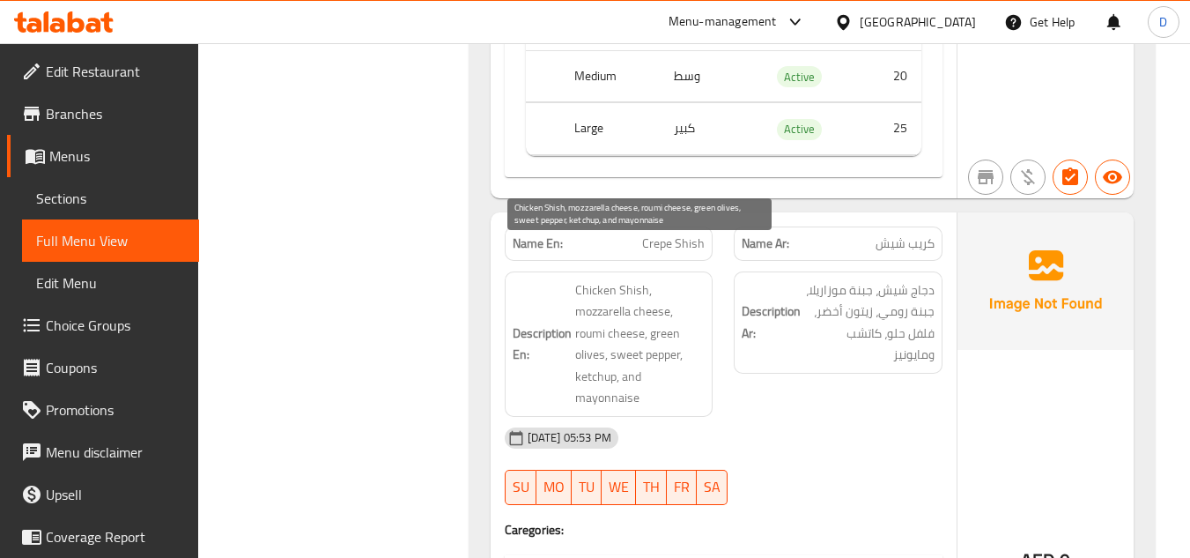
click at [597, 279] on span "Chicken Shish, mozzarella cheese, roumi cheese, green olives, sweet pepper, ket…" at bounding box center [640, 343] width 130 height 129
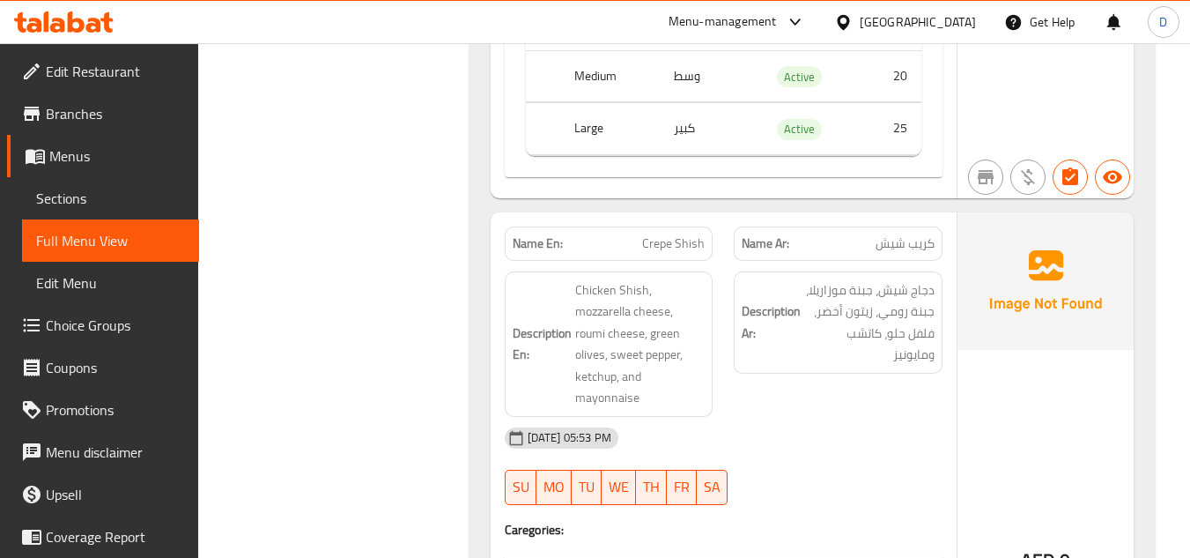
scroll to position [36755, 0]
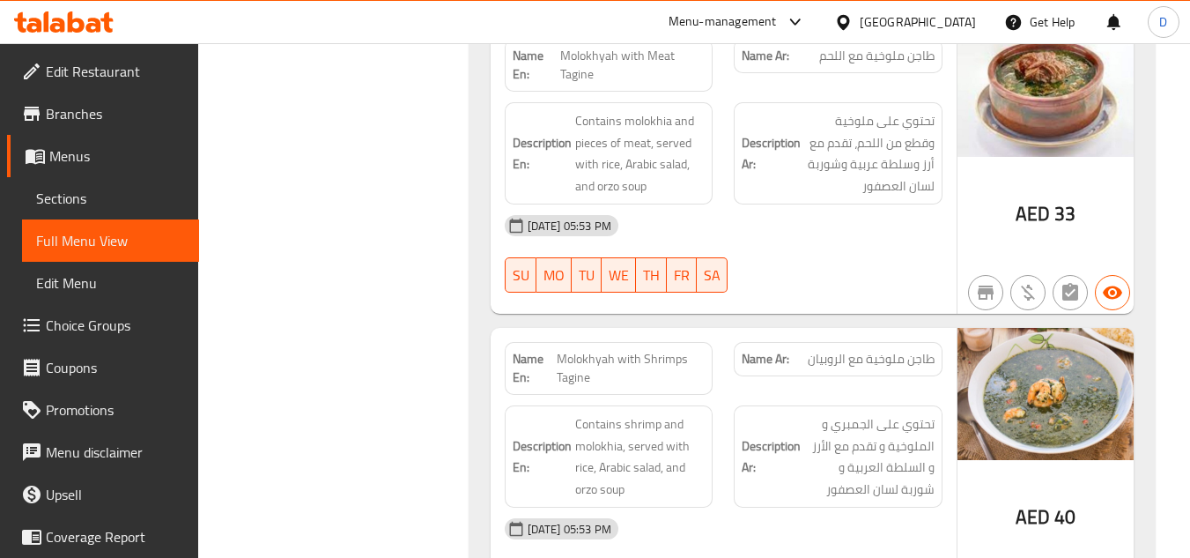
click at [882, 331] on div "Name Ar: طاجن ملوخية مع الروبيان" at bounding box center [838, 368] width 230 height 74
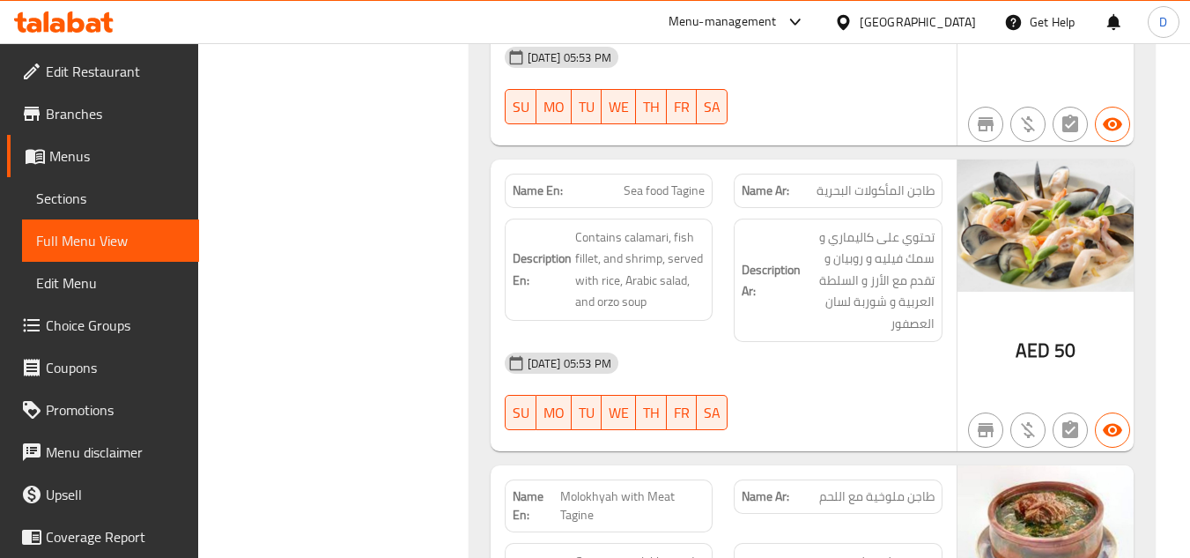
scroll to position [794, 0]
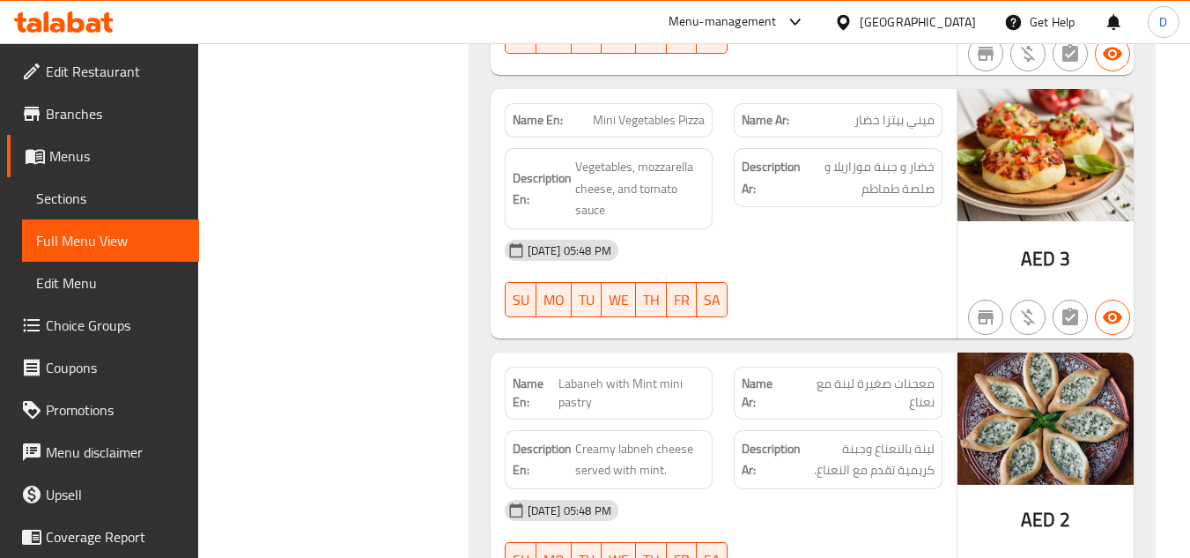
click at [733, 307] on div at bounding box center [838, 317] width 230 height 21
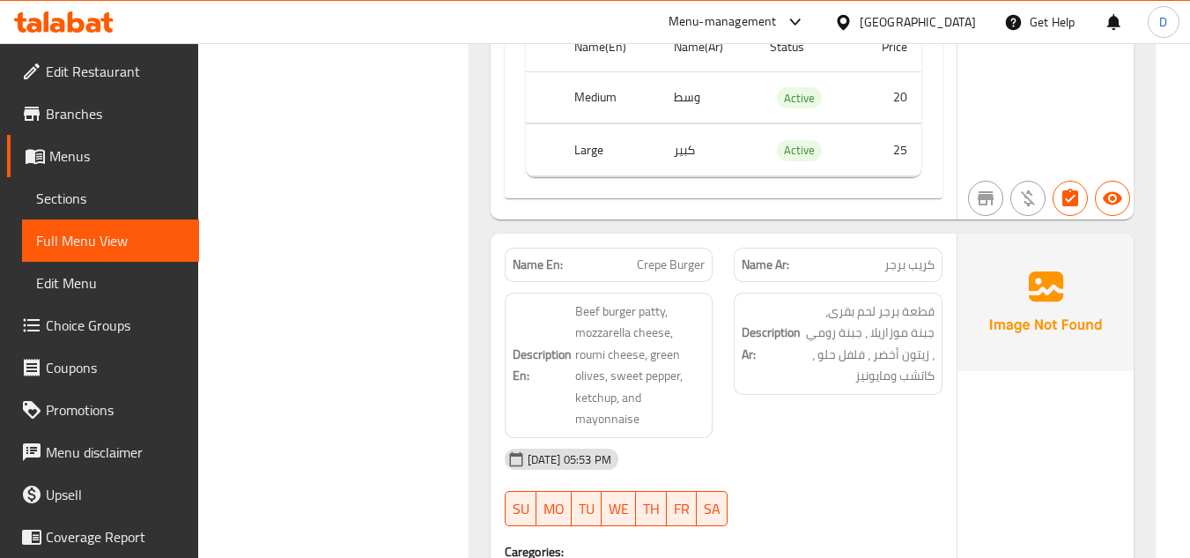
scroll to position [10747, 0]
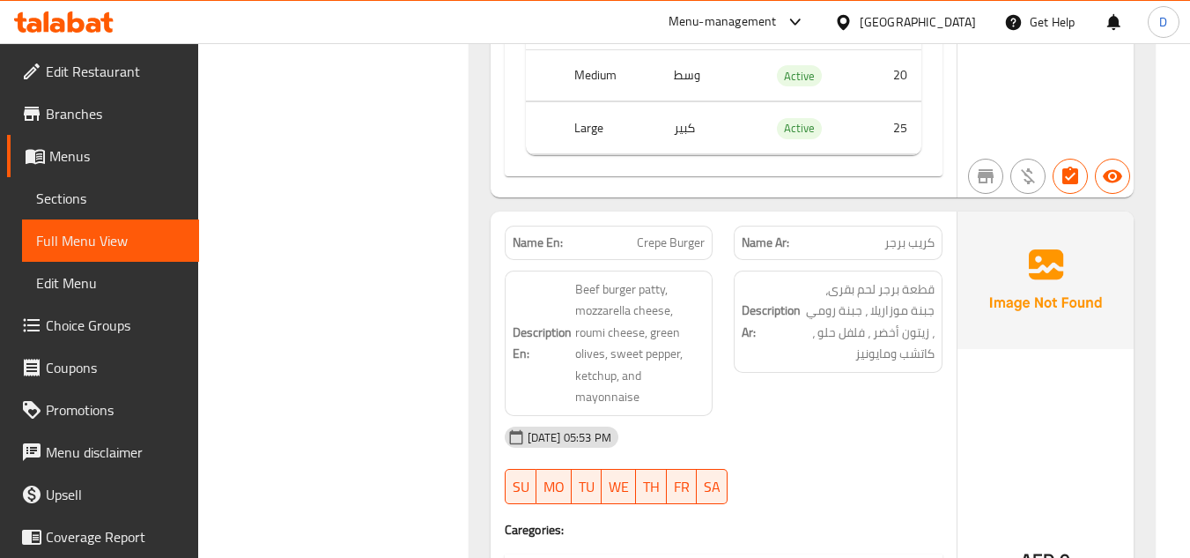
click at [692, 233] on span "Crepe Burger" at bounding box center [671, 242] width 68 height 18
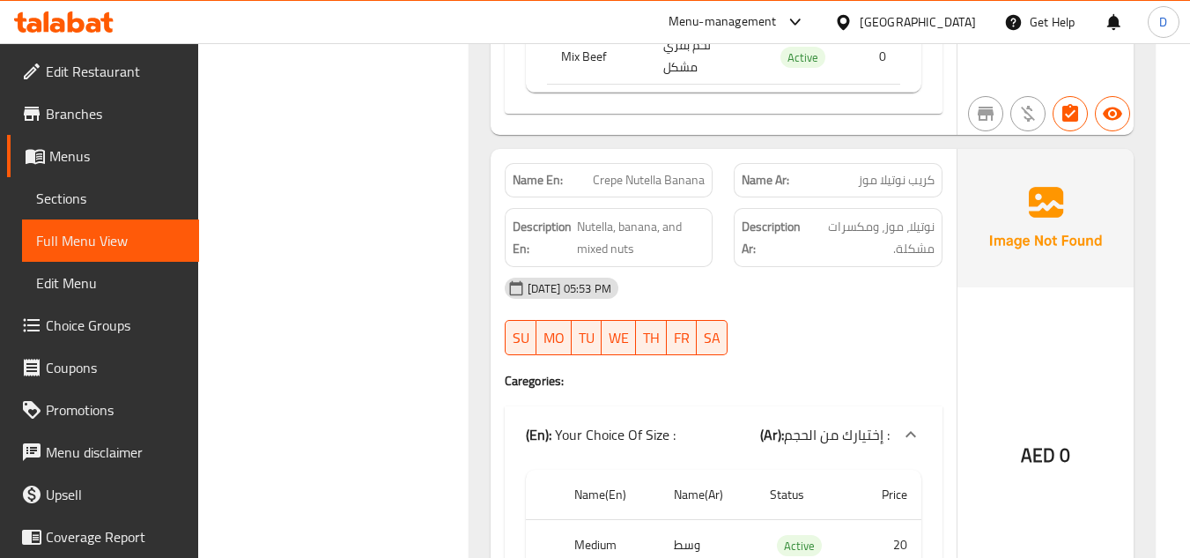
scroll to position [17265, 0]
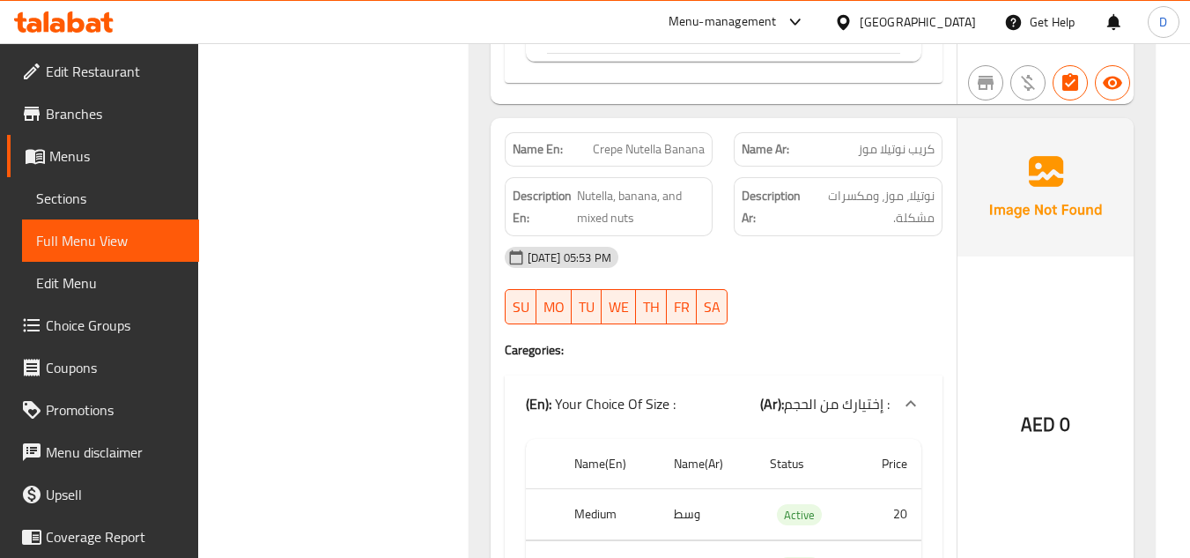
click at [622, 140] on span "Crepe Nutella Banana" at bounding box center [649, 149] width 112 height 18
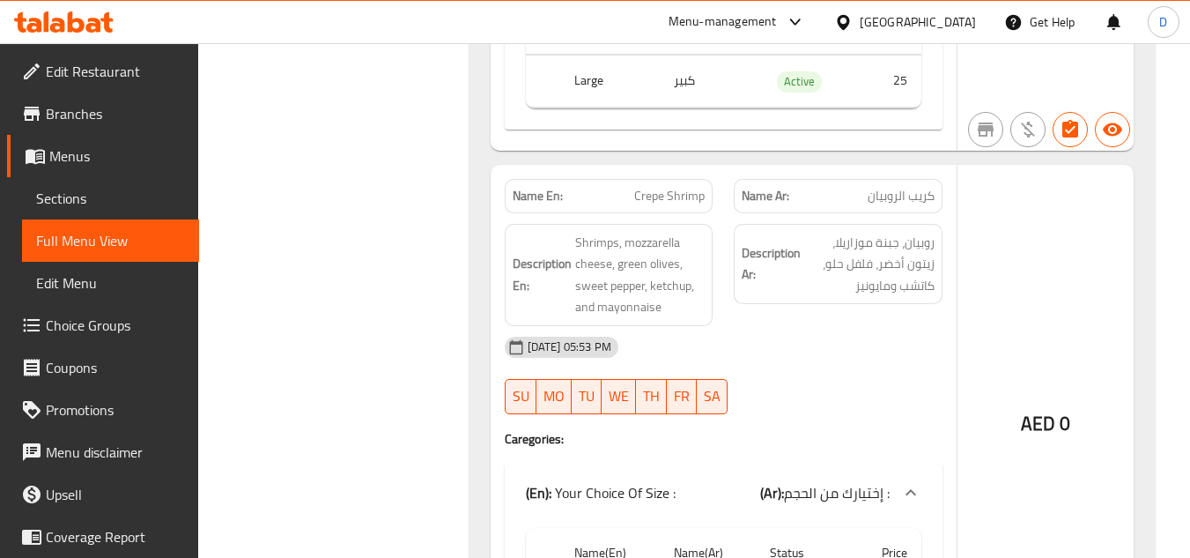
scroll to position [17793, 0]
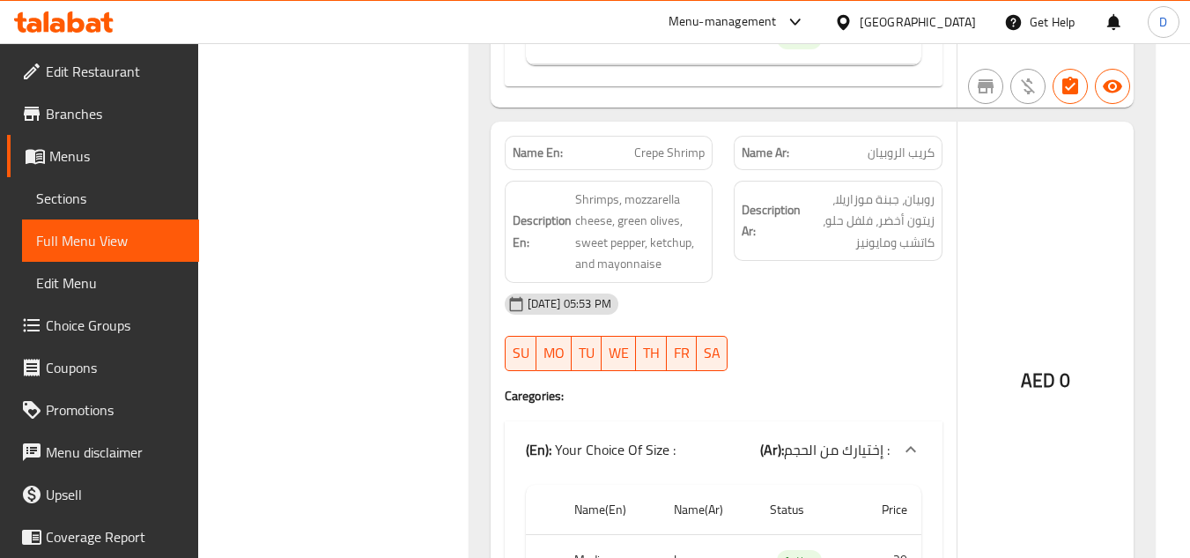
click at [663, 144] on span "Crepe Shrimp" at bounding box center [669, 153] width 70 height 18
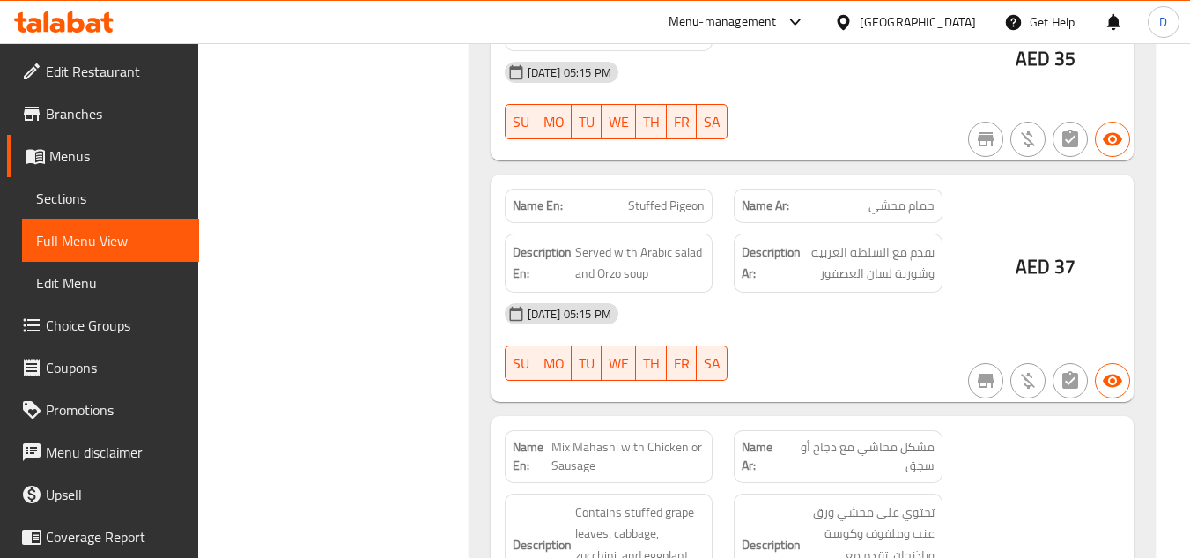
scroll to position [19026, 0]
click at [856, 188] on div "Name Ar: حمام محشي" at bounding box center [838, 205] width 209 height 34
click at [668, 196] on span "Stuffed Pigeon" at bounding box center [666, 205] width 77 height 18
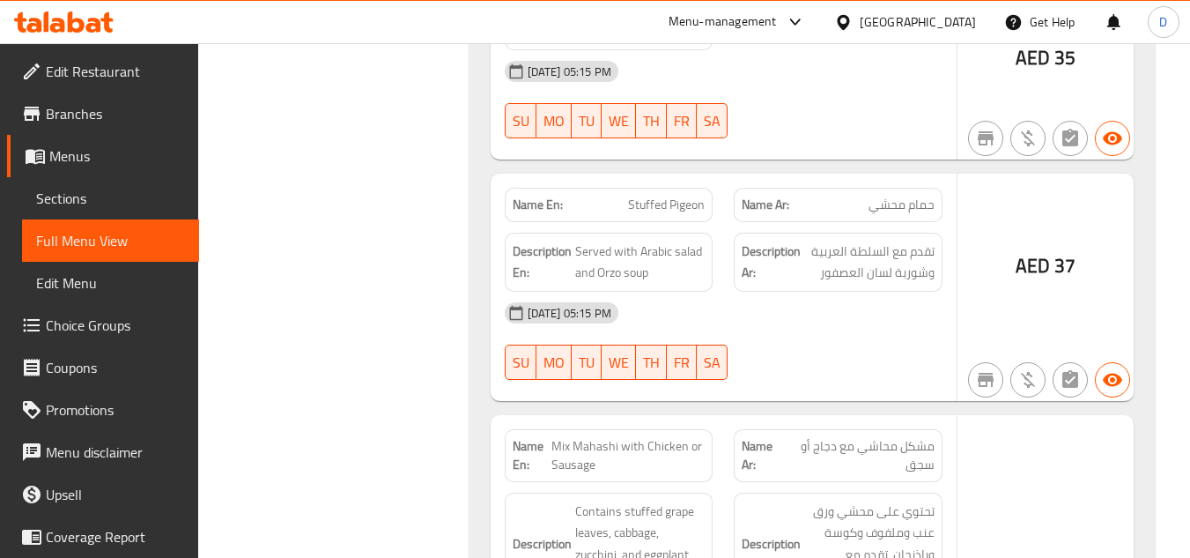
click at [841, 301] on div "14-09-2025 05:15 PM SU MO TU WE TH FR SA" at bounding box center [723, 341] width 459 height 99
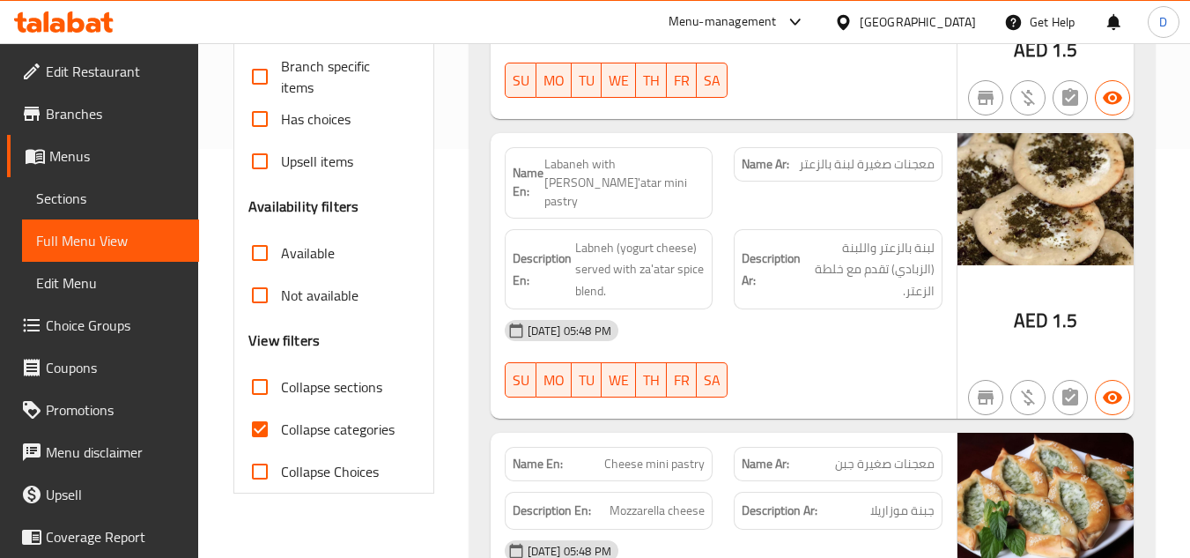
scroll to position [528, 0]
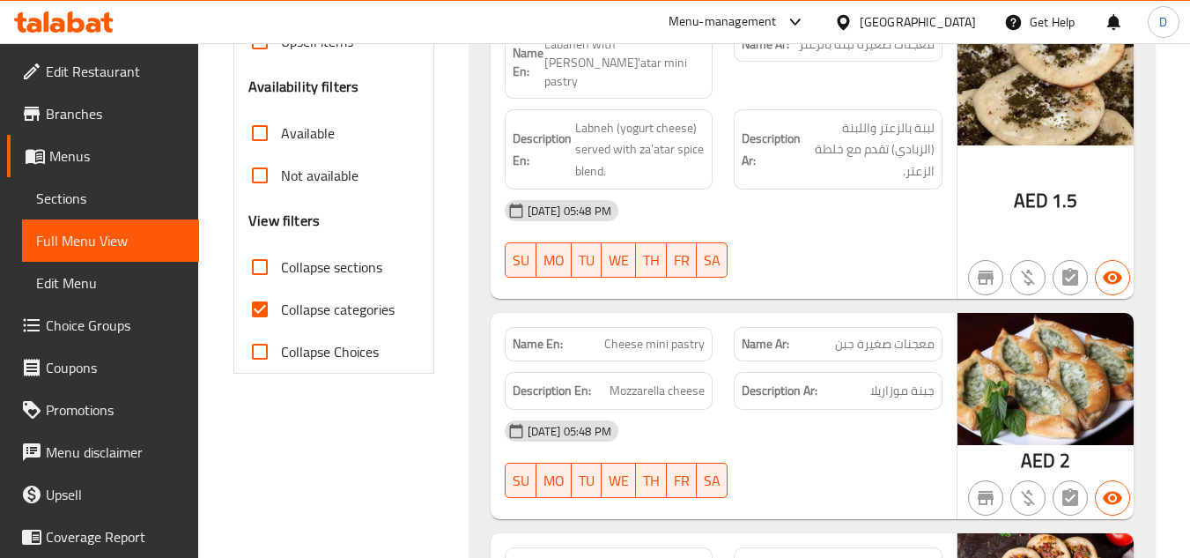
click at [267, 314] on input "Collapse categories" at bounding box center [260, 309] width 42 height 42
checkbox input "false"
click at [258, 256] on input "Collapse sections" at bounding box center [260, 267] width 42 height 42
checkbox input "true"
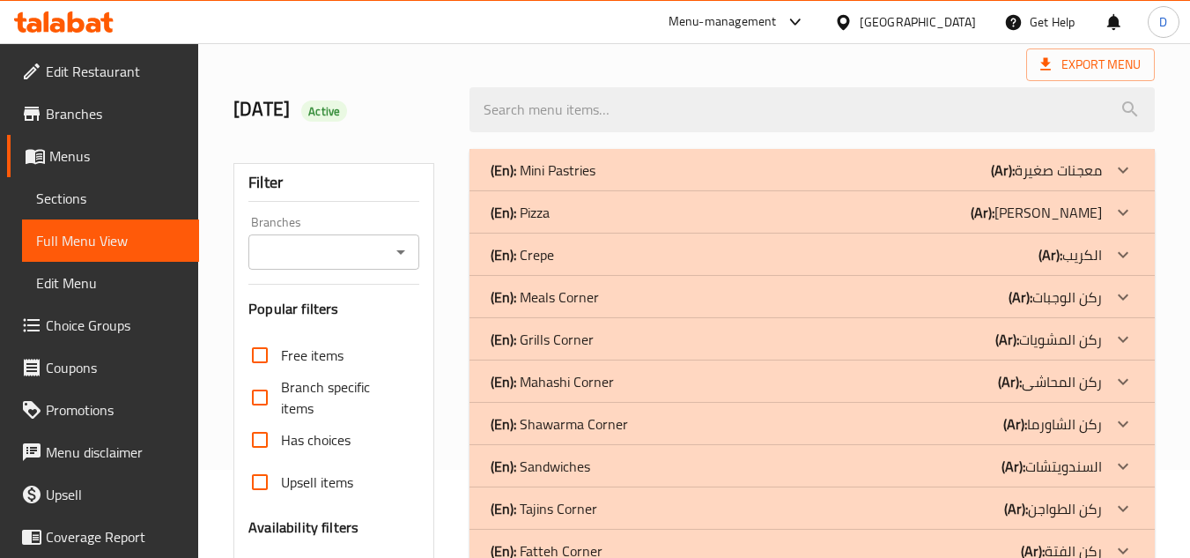
scroll to position [0, 0]
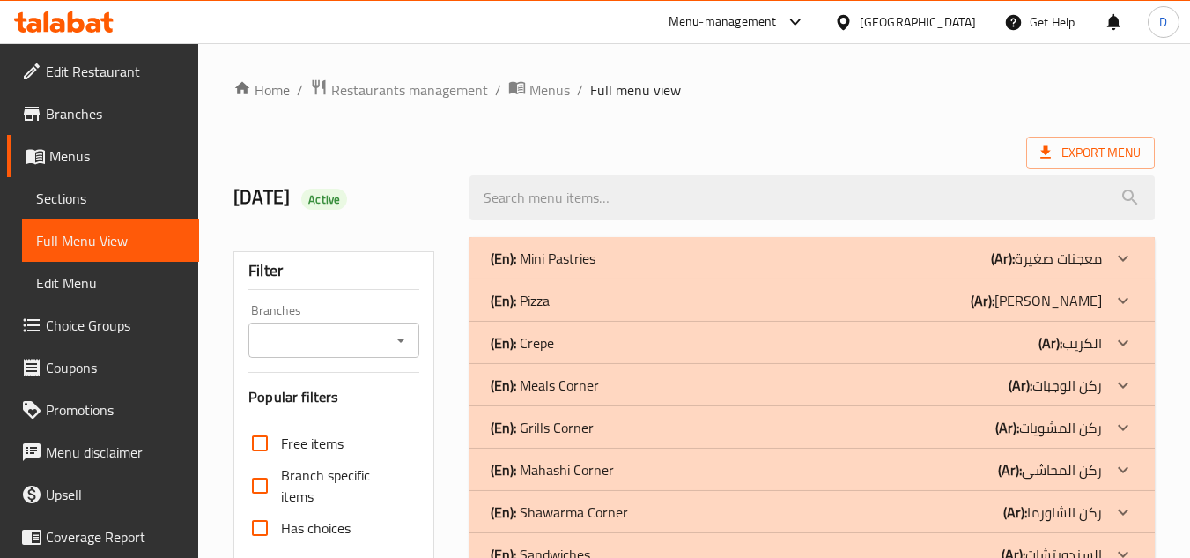
click at [925, 383] on div "(En): Meals Corner (Ar): ركن الوجبات" at bounding box center [796, 384] width 611 height 21
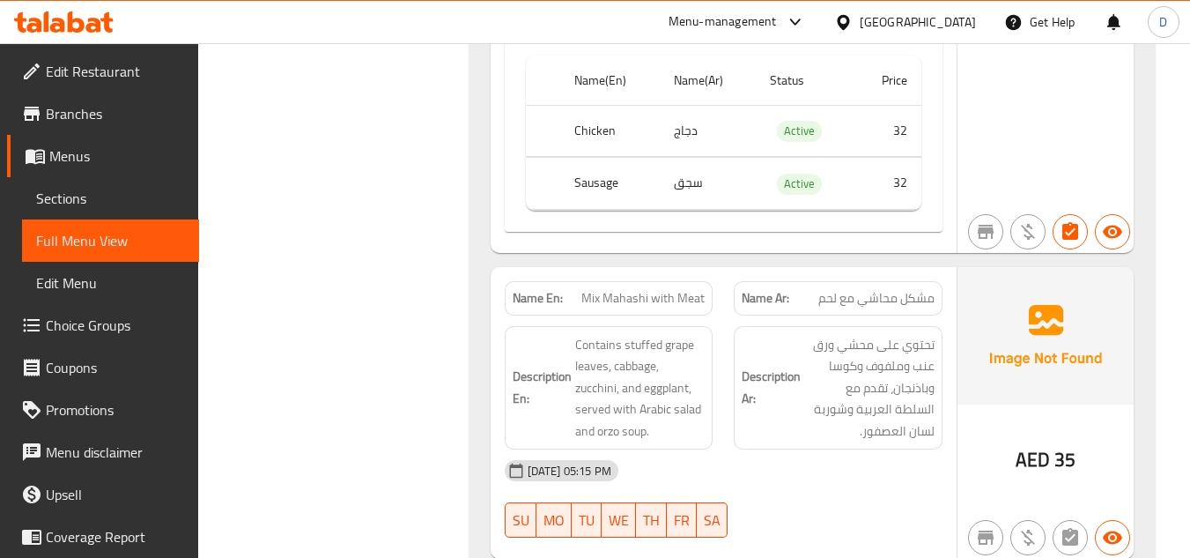
scroll to position [1673, 0]
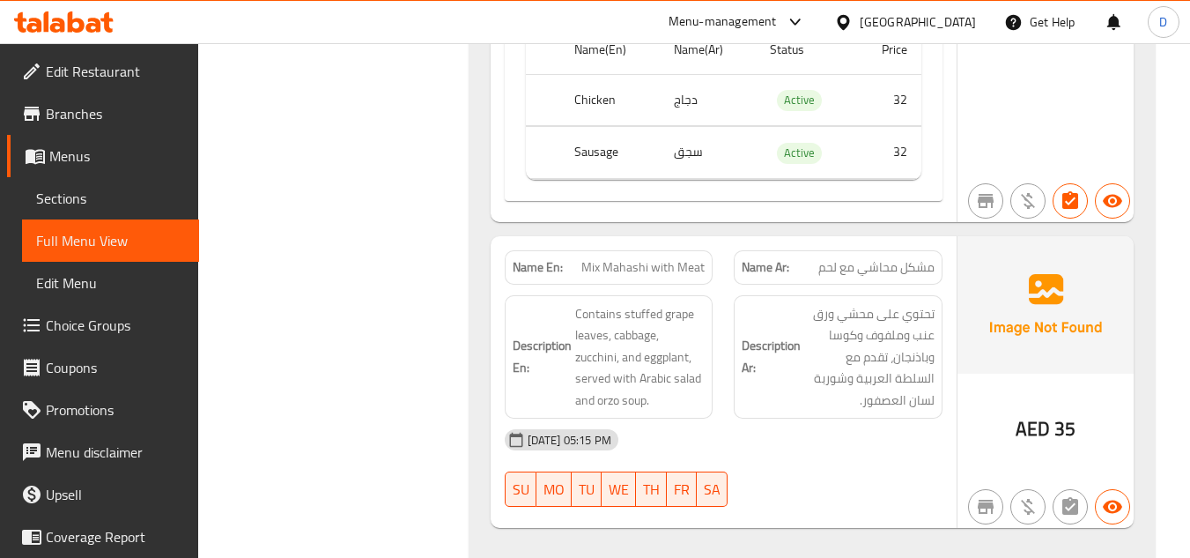
click at [625, 267] on span "Mix Mahashi with Meat" at bounding box center [642, 267] width 123 height 18
copy span "Mahashi"
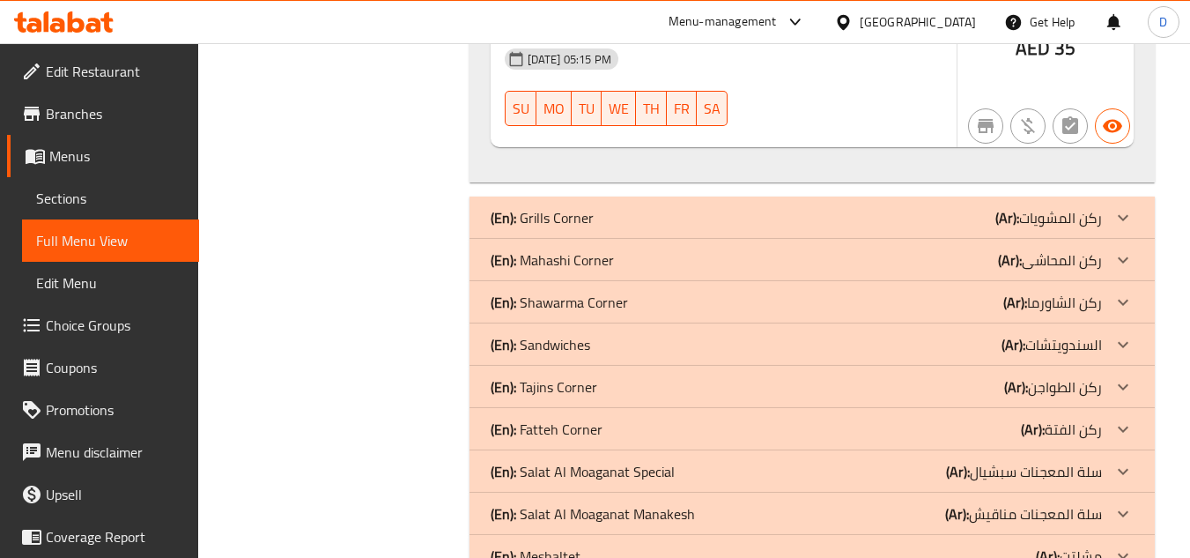
scroll to position [2114, 0]
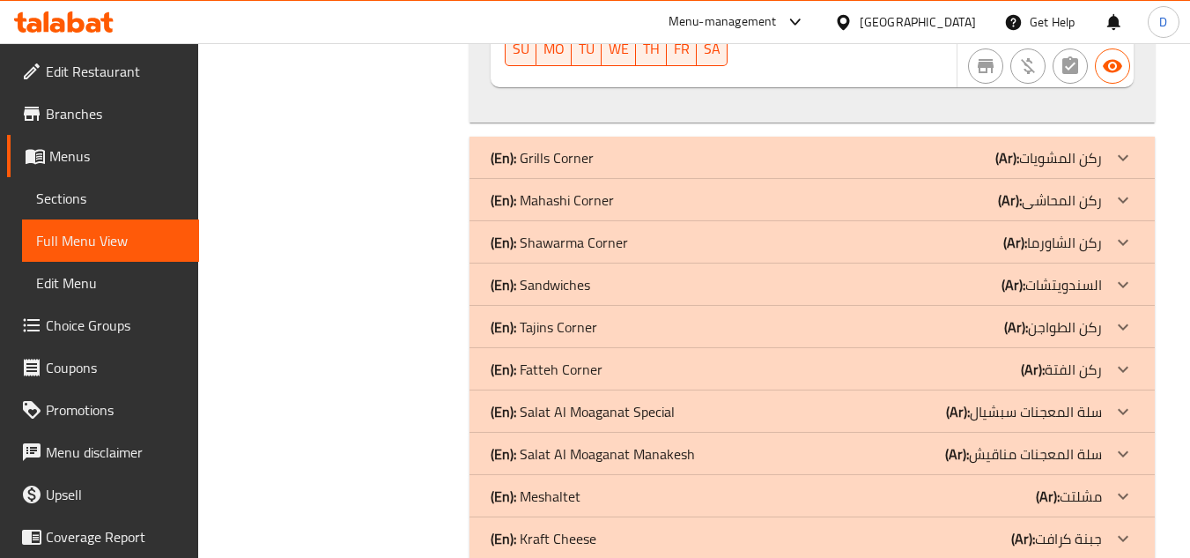
click at [923, 165] on div "(En): Grills Corner (Ar): ركن المشويات" at bounding box center [796, 157] width 611 height 21
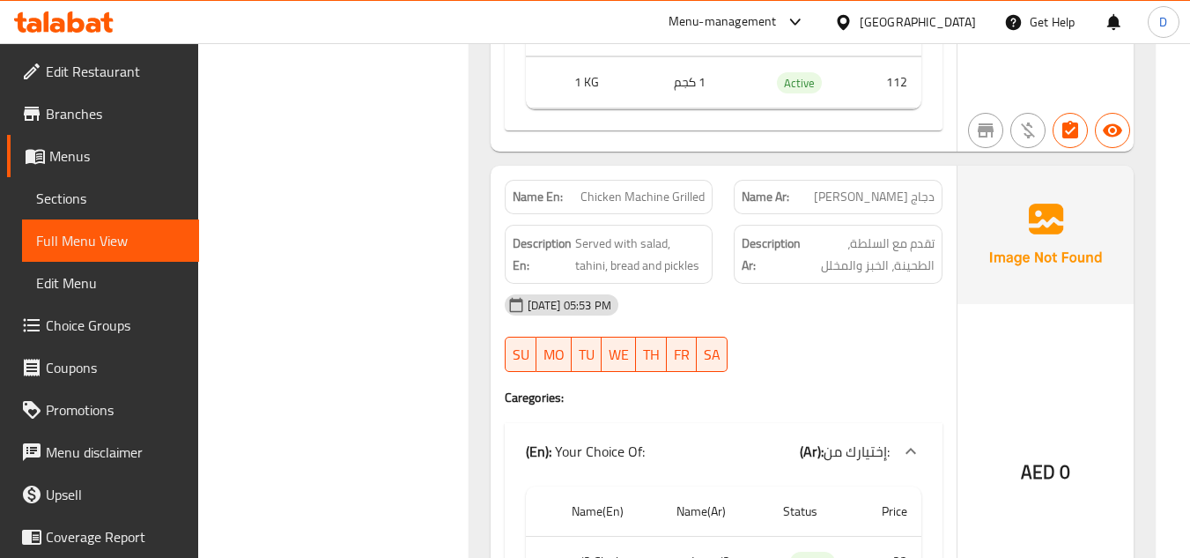
scroll to position [5637, 0]
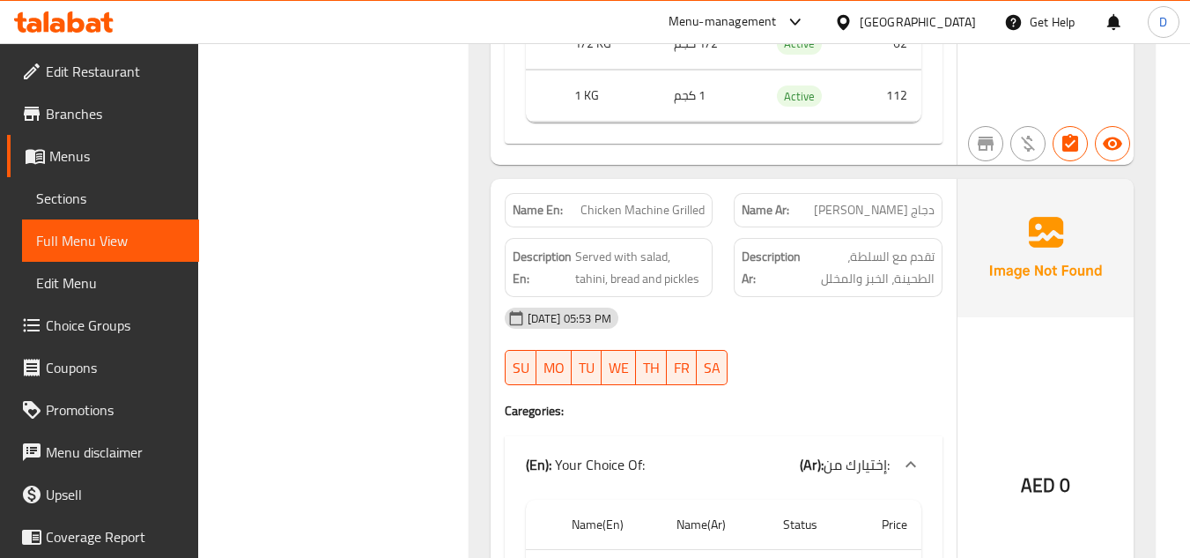
click at [604, 218] on span "Chicken Machine Grilled" at bounding box center [642, 210] width 124 height 18
copy span "Chicken Machine Grilled"
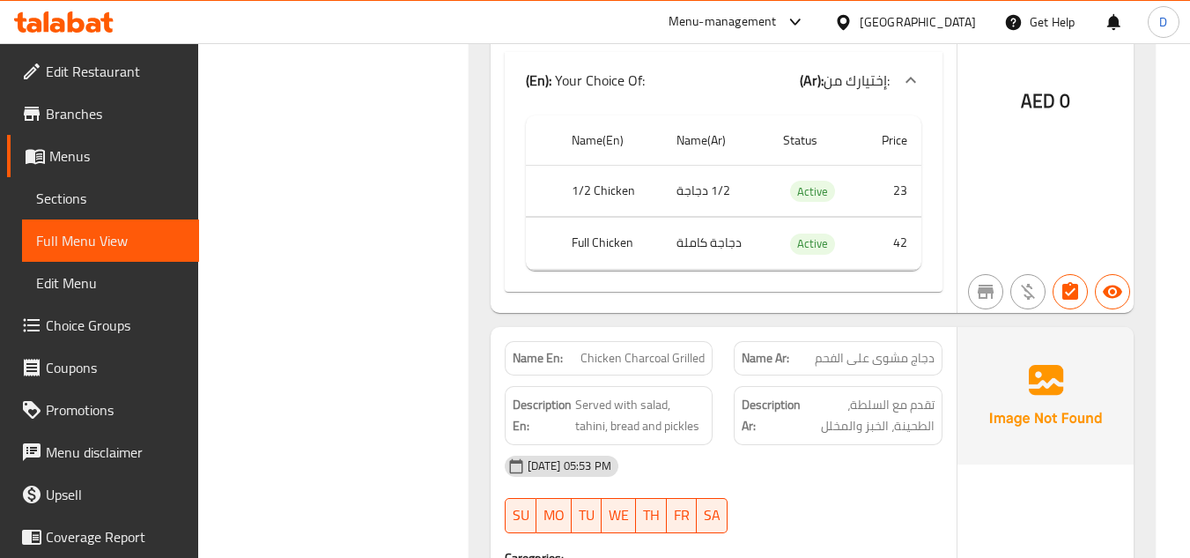
scroll to position [6077, 0]
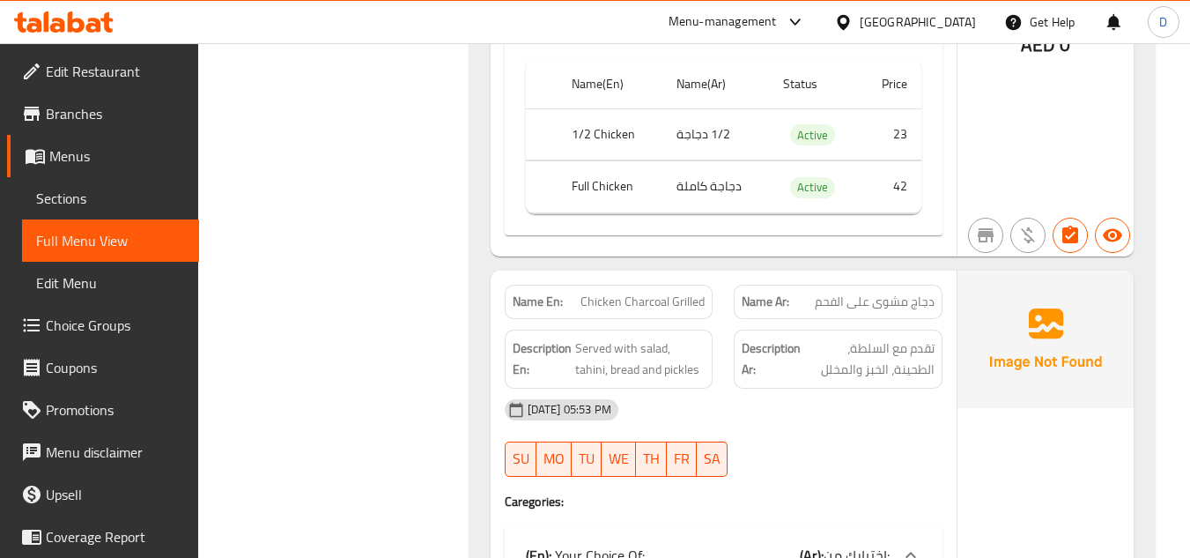
click at [660, 297] on span "Chicken Charcoal Grilled" at bounding box center [642, 301] width 124 height 18
copy span "Chicken Charcoal Grilled"
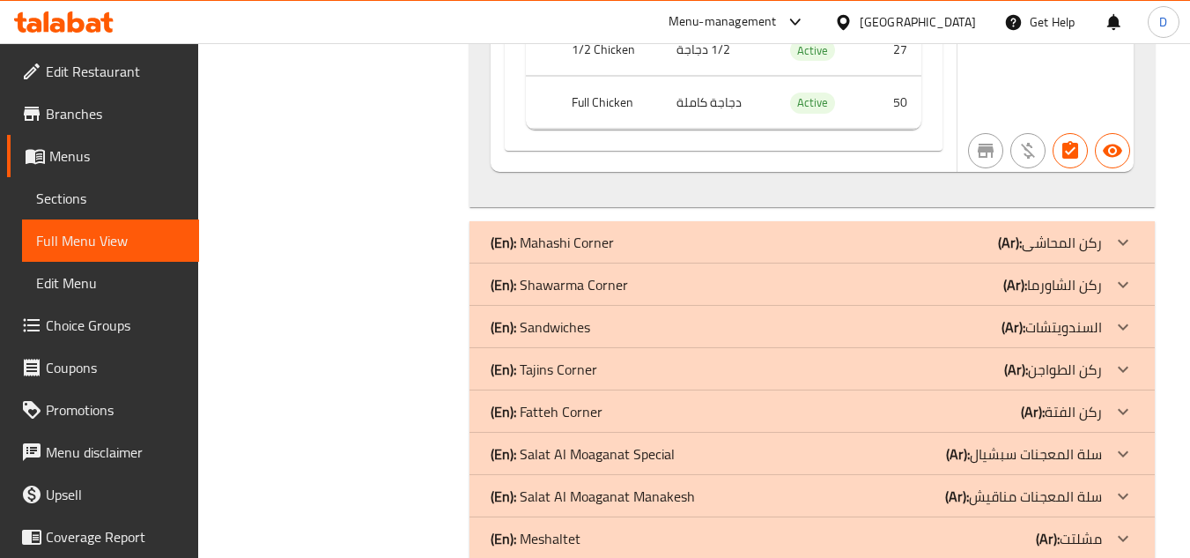
scroll to position [6694, 0]
drag, startPoint x: 981, startPoint y: 247, endPoint x: 845, endPoint y: 237, distance: 136.9
click at [981, 247] on div "(En): Mahashi Corner (Ar): ركن المحاشى" at bounding box center [796, 241] width 611 height 21
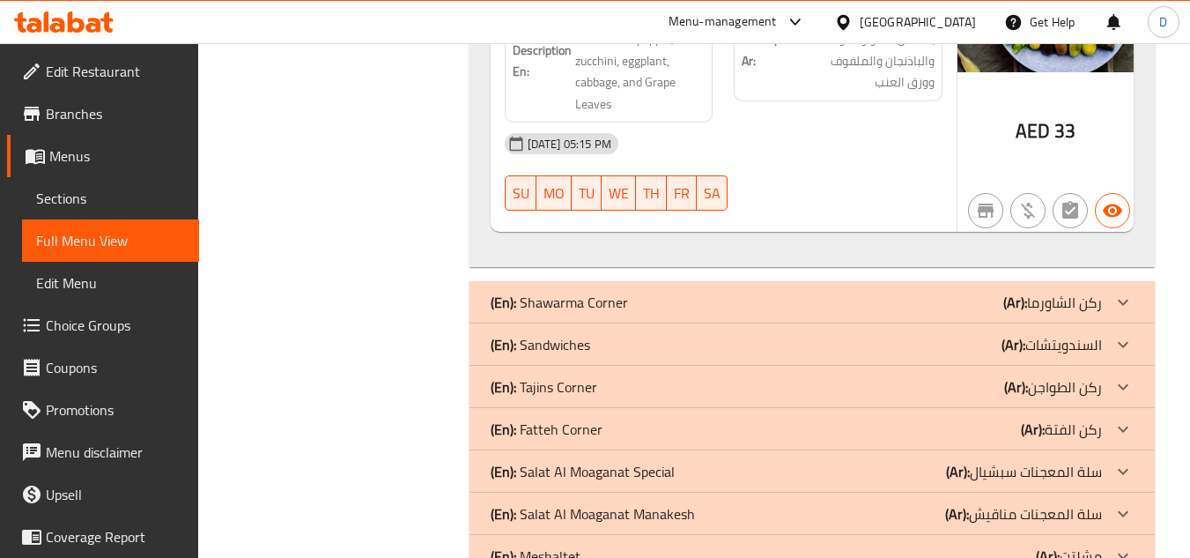
scroll to position [8279, 0]
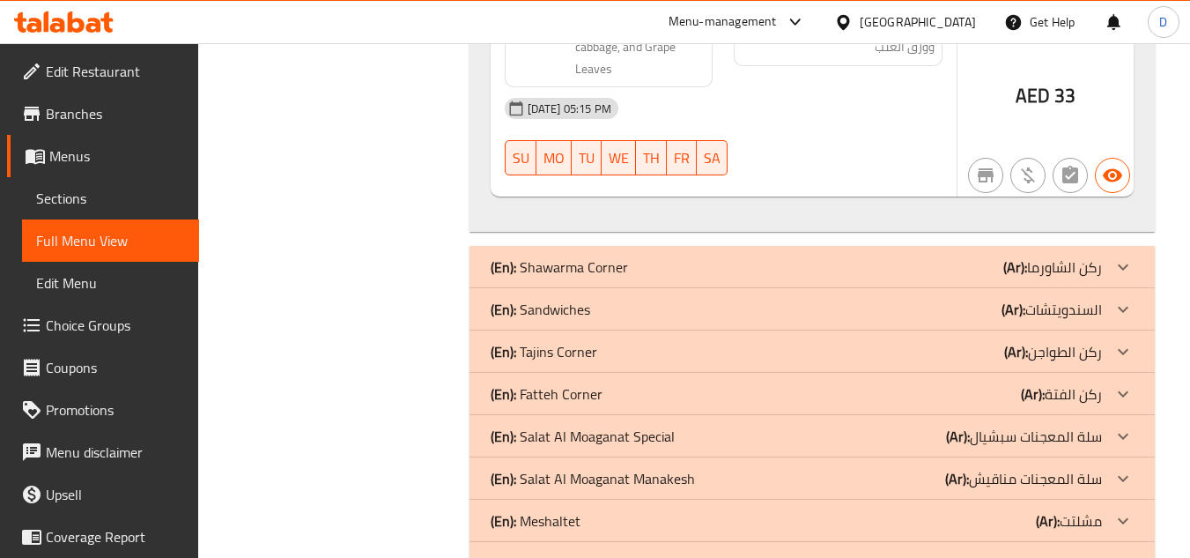
click at [664, 262] on div "(En): Shawarma Corner (Ar): ركن الشاورما" at bounding box center [796, 266] width 611 height 21
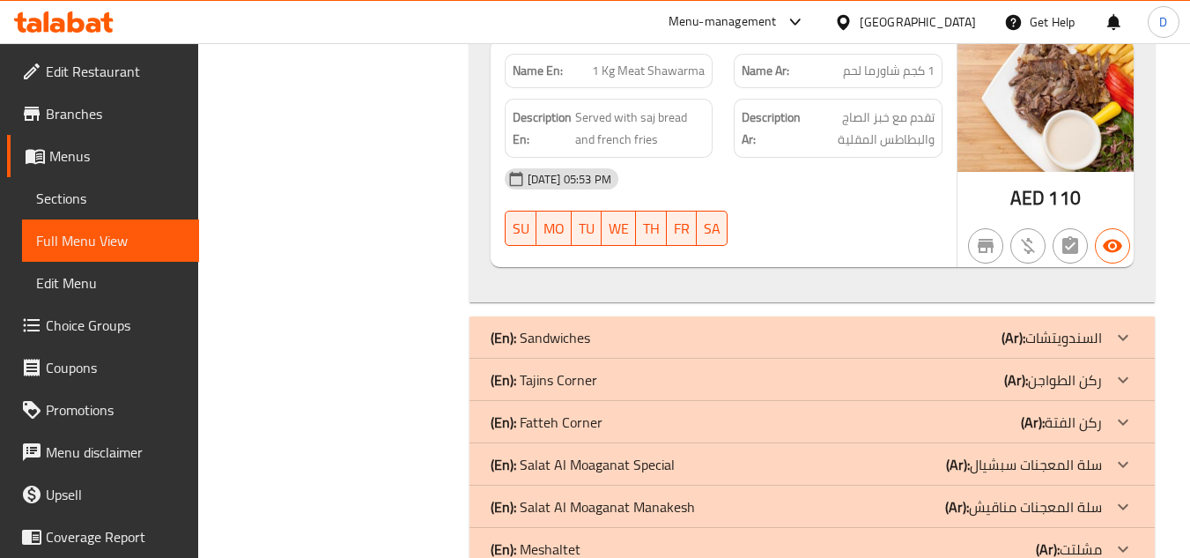
scroll to position [11978, 0]
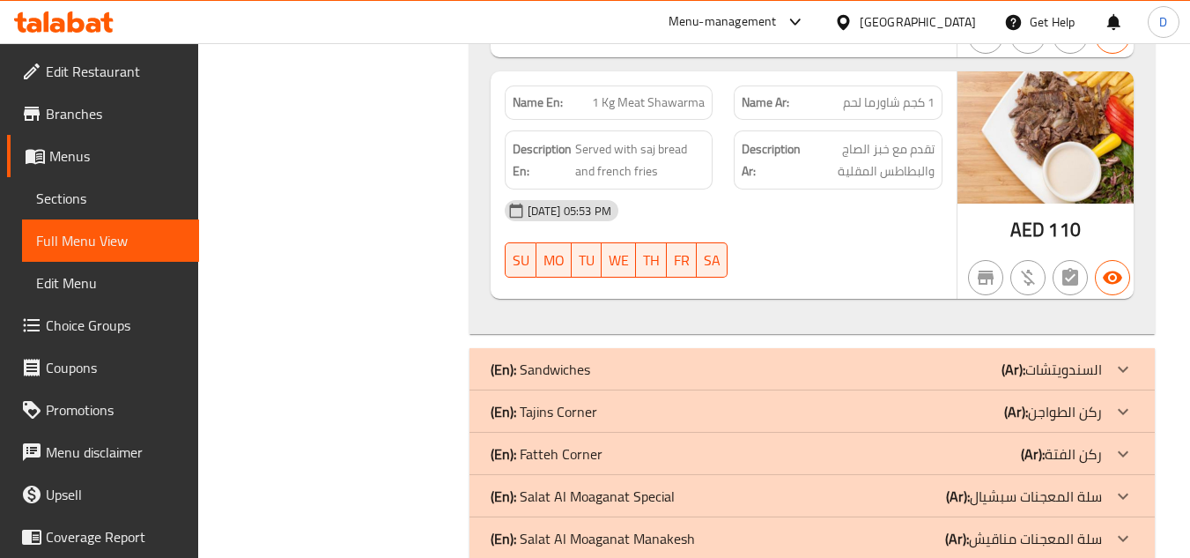
click at [856, 348] on div "(En): Sandwiches (Ar): السندويتشات" at bounding box center [811, 369] width 685 height 42
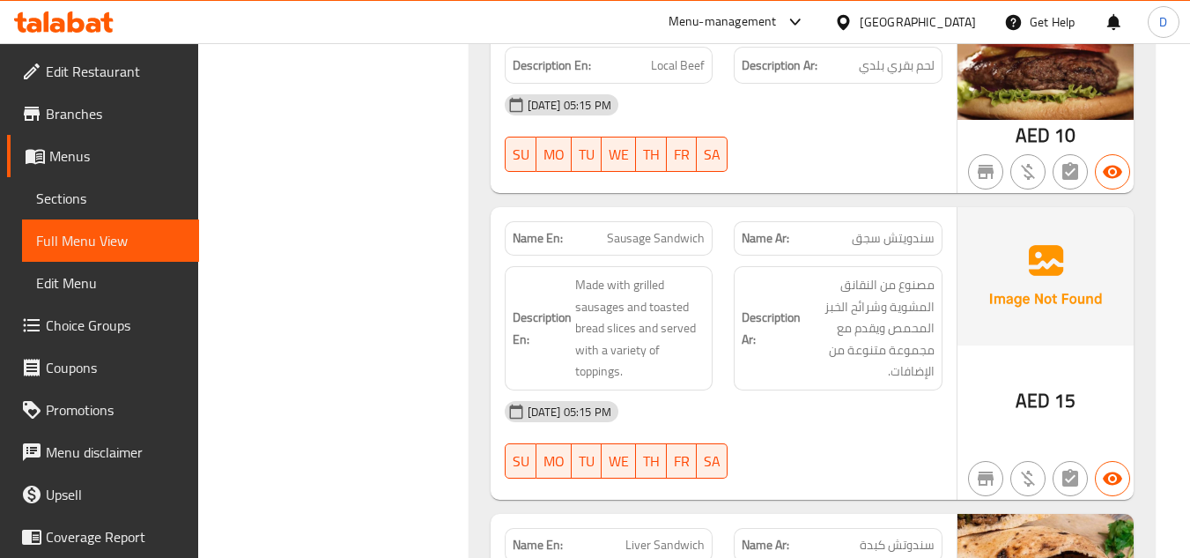
scroll to position [13123, 0]
click at [611, 228] on span "Sausage Sandwich" at bounding box center [656, 237] width 98 height 18
copy span "Sausage"
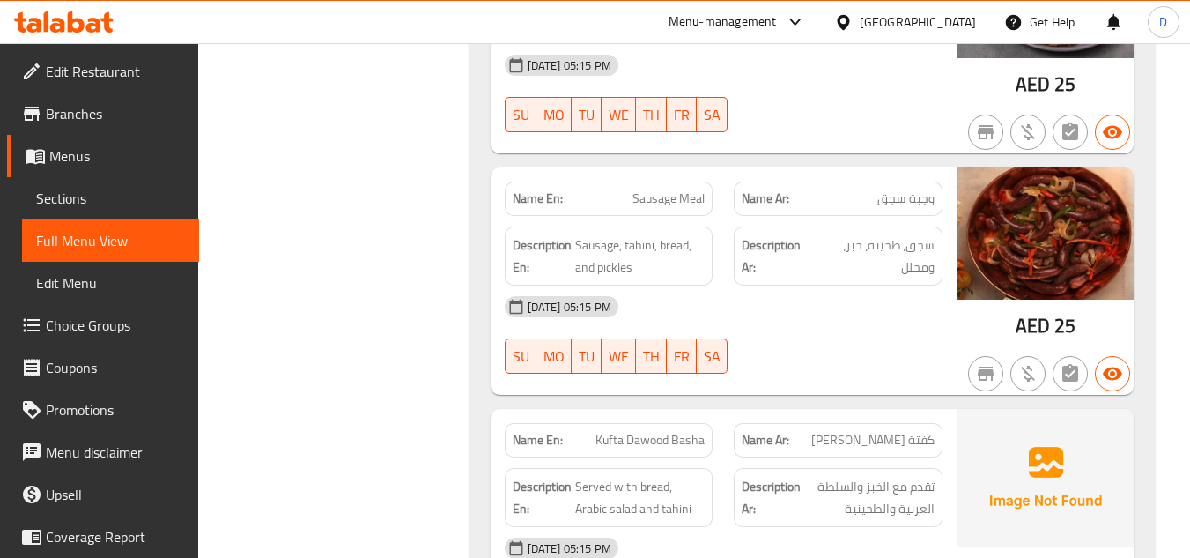
scroll to position [14004, 0]
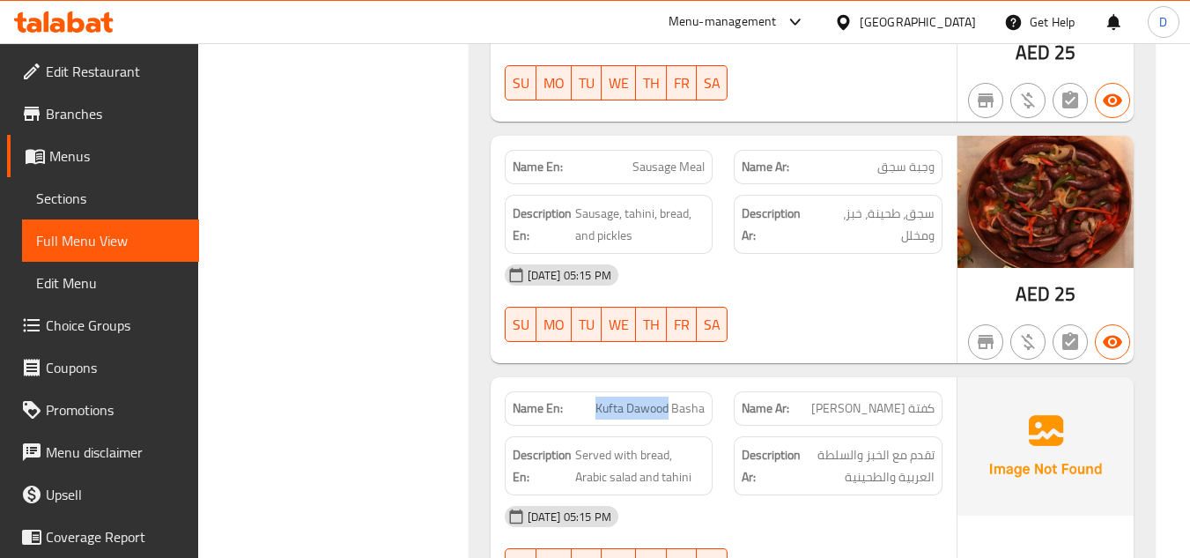
drag, startPoint x: 668, startPoint y: 364, endPoint x: 586, endPoint y: 372, distance: 82.3
click at [586, 399] on p "Name En: [PERSON_NAME]" at bounding box center [609, 408] width 193 height 18
copy span "[PERSON_NAME]"
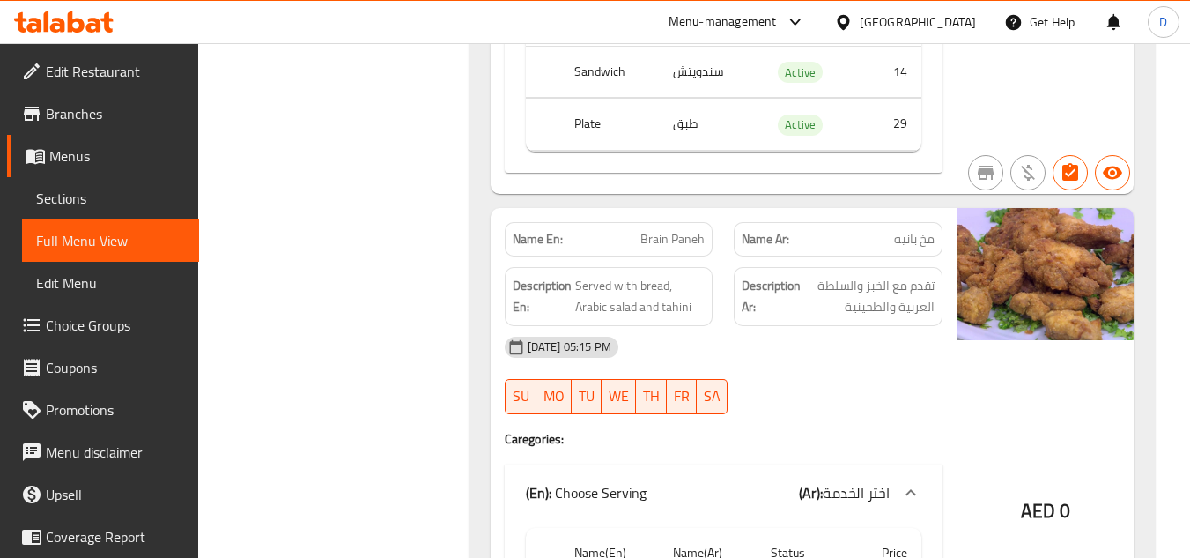
scroll to position [14709, 0]
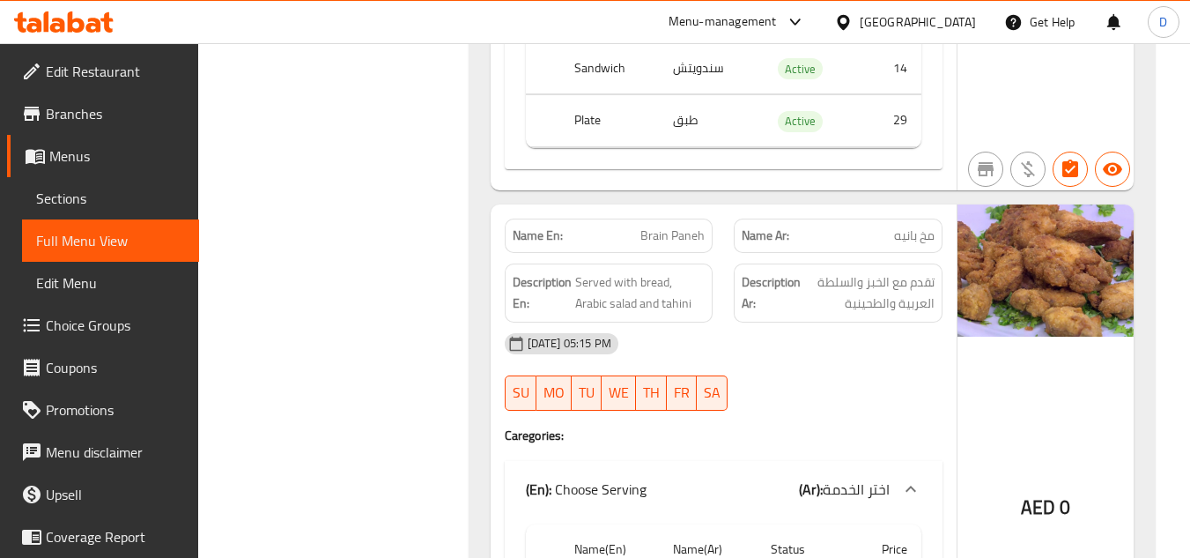
click at [661, 226] on span "Brain Paneh" at bounding box center [672, 235] width 64 height 18
copy span "Brain Paneh"
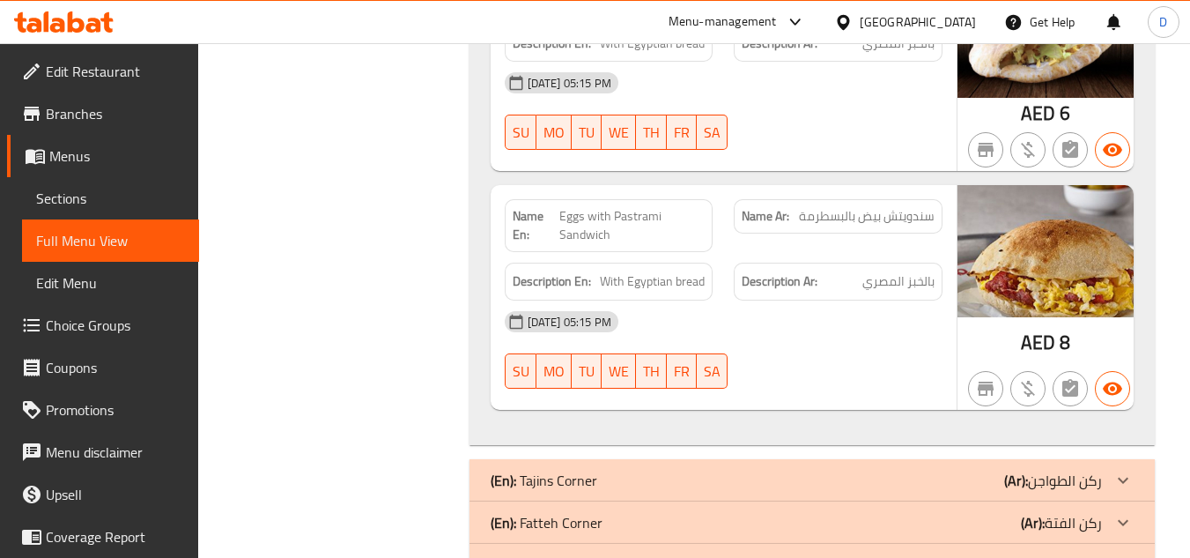
scroll to position [16646, 0]
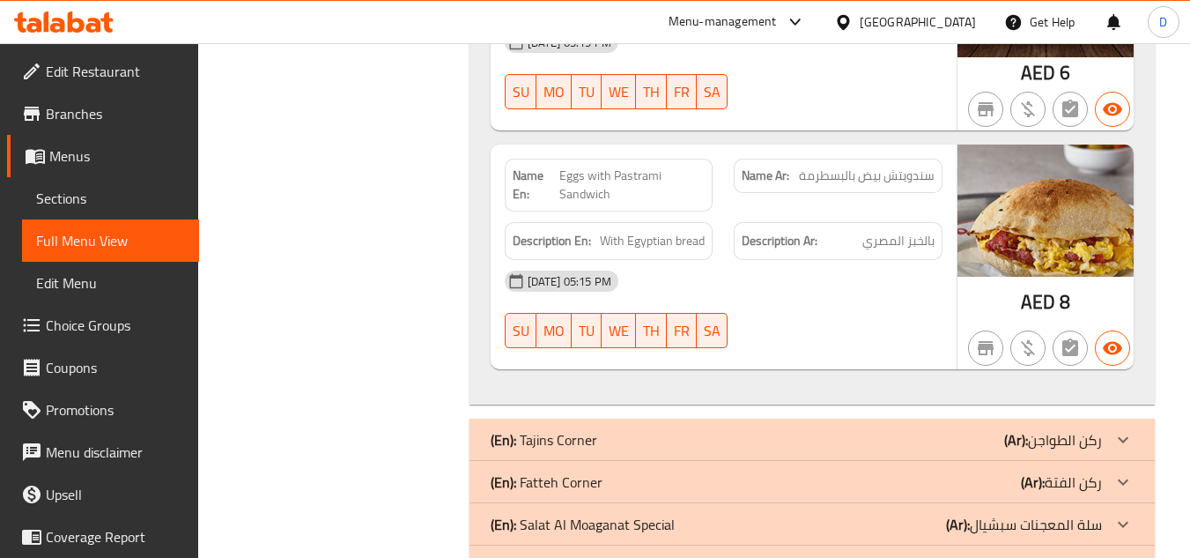
drag, startPoint x: 724, startPoint y: 403, endPoint x: 735, endPoint y: 361, distance: 43.6
click at [724, 429] on div "(En): Tajins Corner (Ar): ركن الطواجن" at bounding box center [796, 439] width 611 height 21
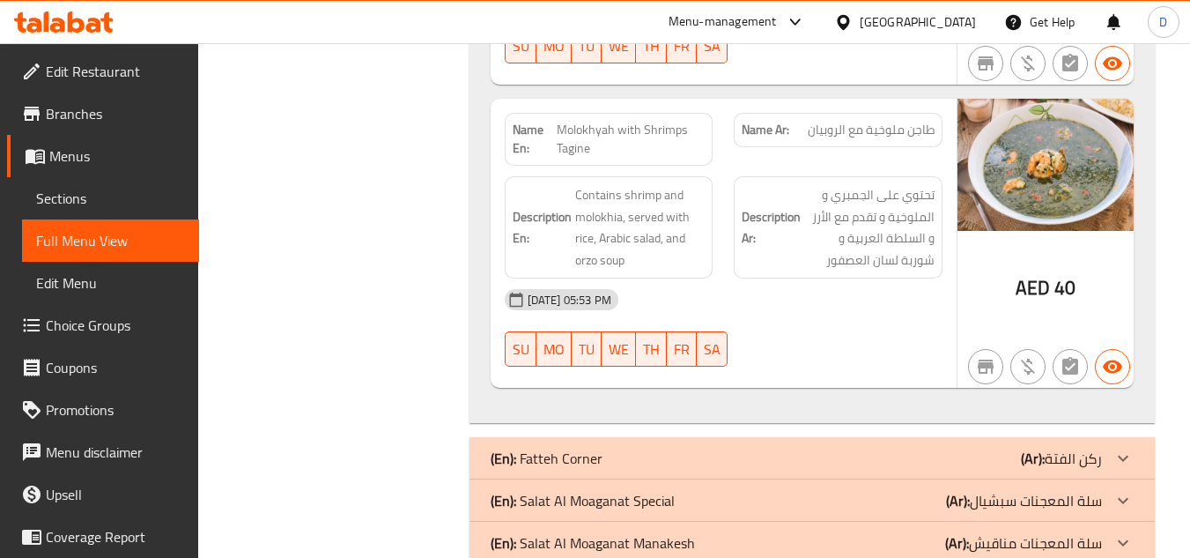
scroll to position [18936, 0]
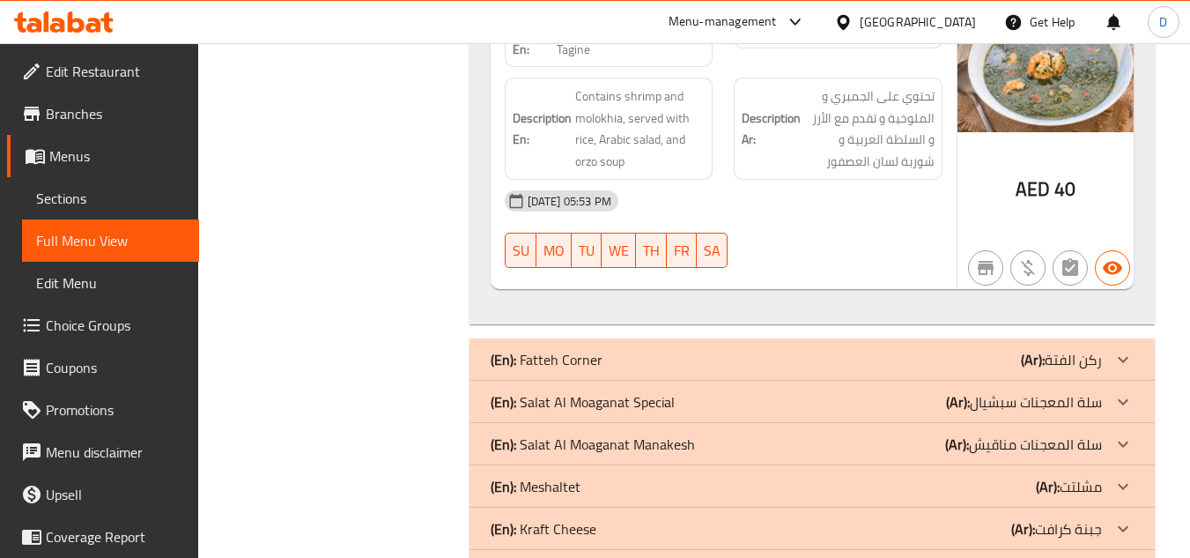
click at [851, 349] on div "(En): Fatteh Corner (Ar): ركن الفتة" at bounding box center [796, 359] width 611 height 21
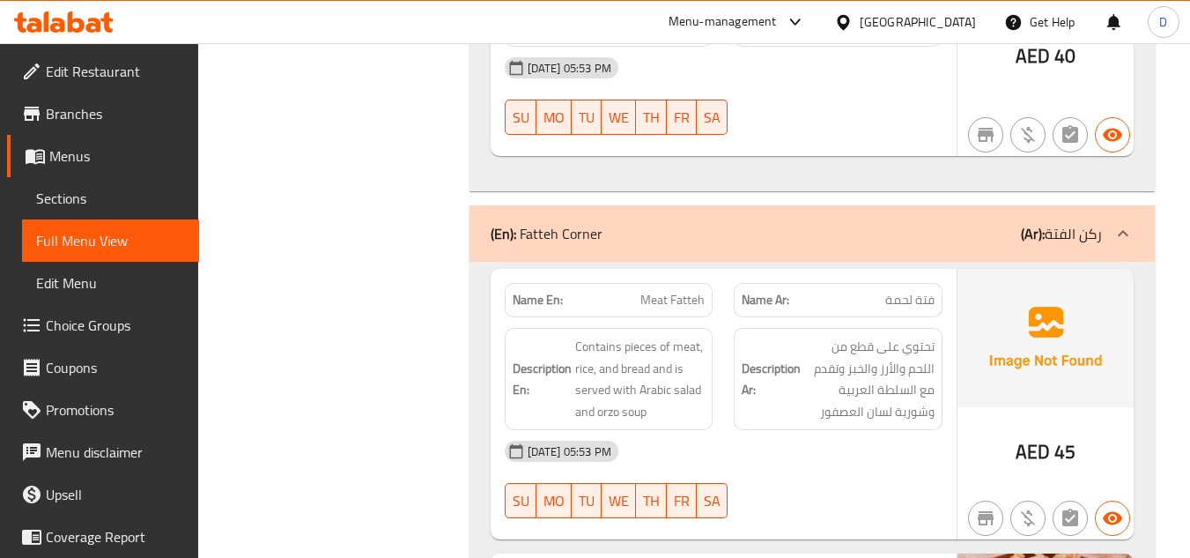
scroll to position [19113, 0]
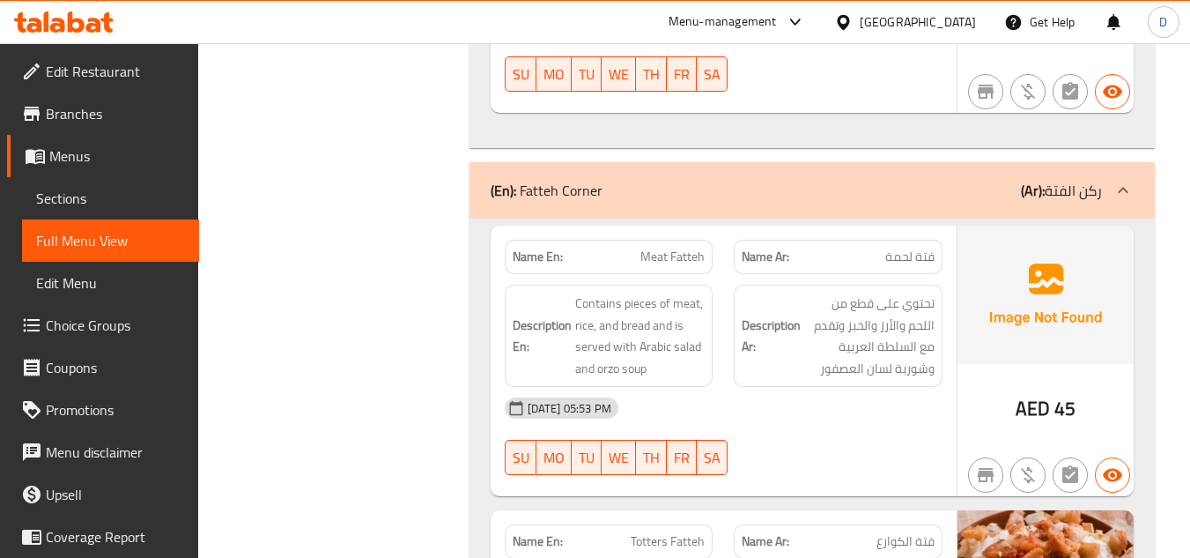
click at [662, 247] on span "Meat Fatteh" at bounding box center [672, 256] width 64 height 18
copy span "Meat Fatteh"
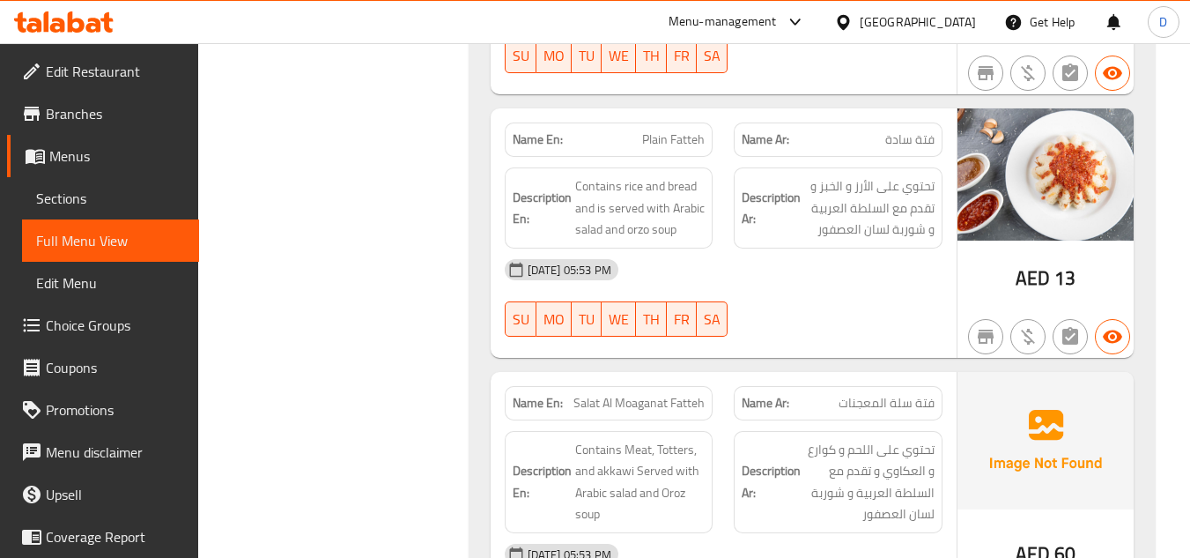
scroll to position [19905, 0]
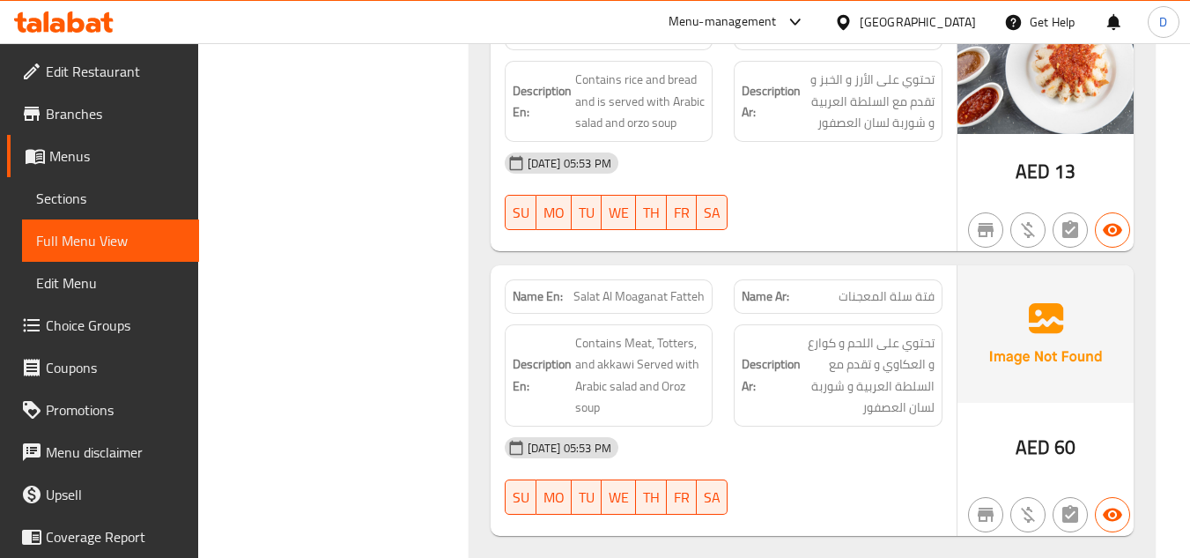
click at [648, 287] on span "Salat Al Moaganat Fatteh" at bounding box center [638, 296] width 131 height 18
copy span "Salat Al Moaganat Fatteh"
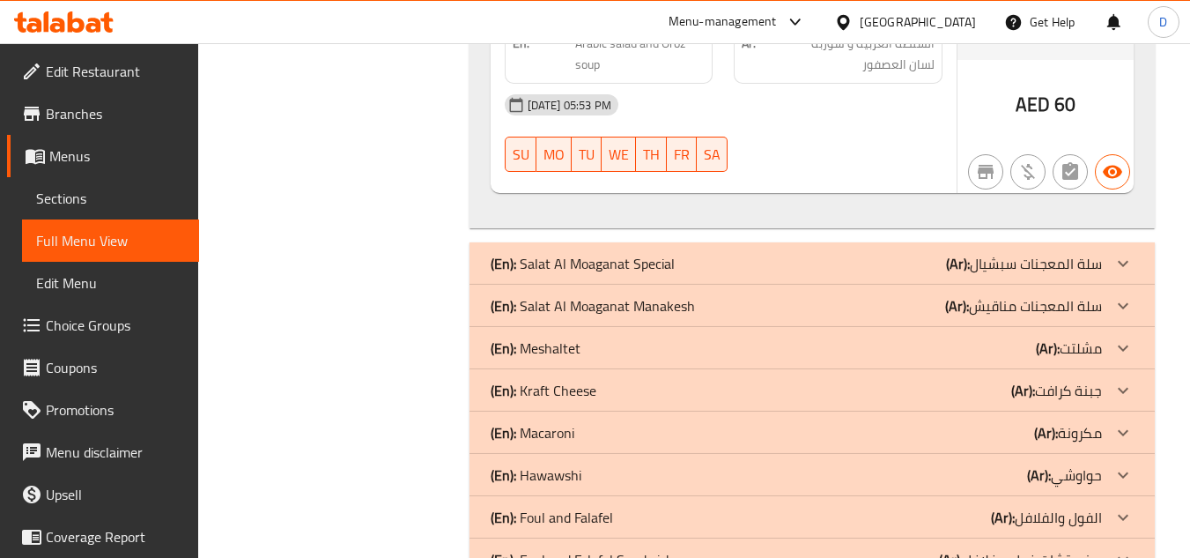
scroll to position [20258, 0]
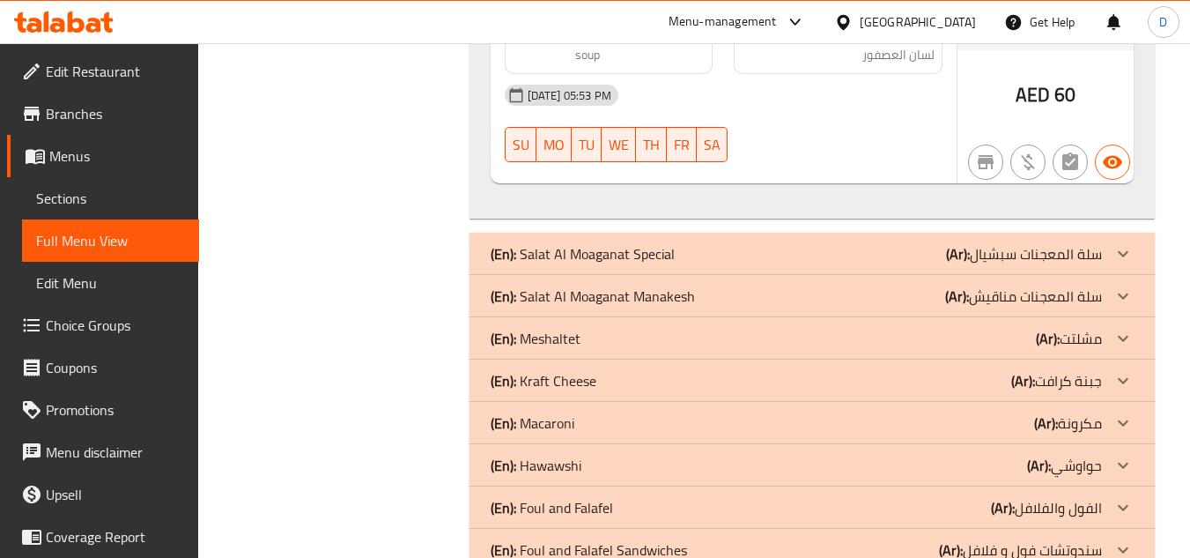
drag, startPoint x: 875, startPoint y: 209, endPoint x: 866, endPoint y: 210, distance: 8.9
click at [875, 243] on div "(En): Salat Al Moaganat Special (Ar): سلة المعجنات سبشيال" at bounding box center [796, 253] width 611 height 21
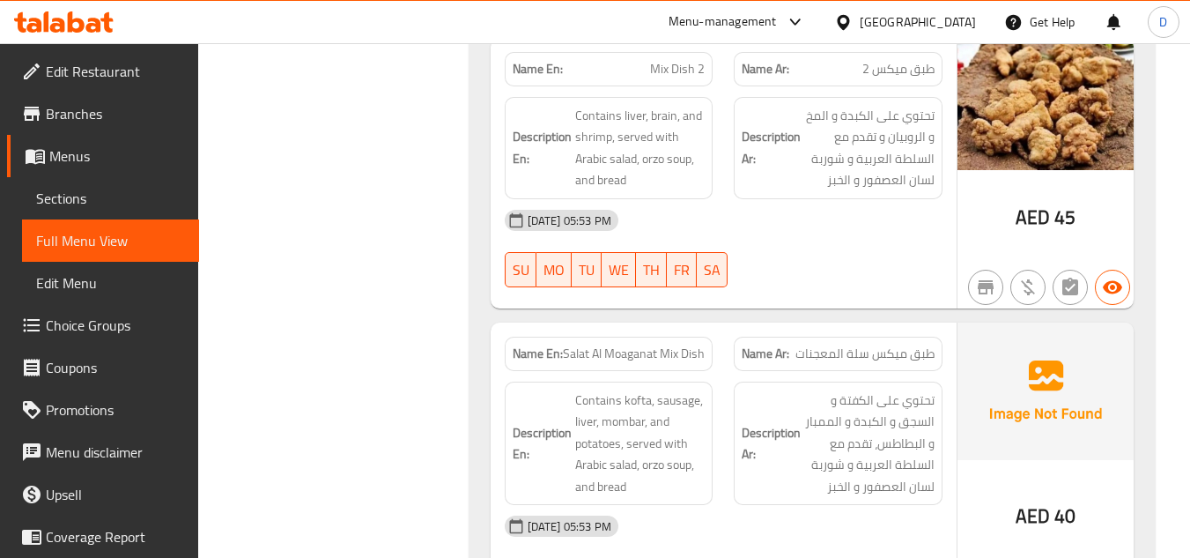
scroll to position [21226, 0]
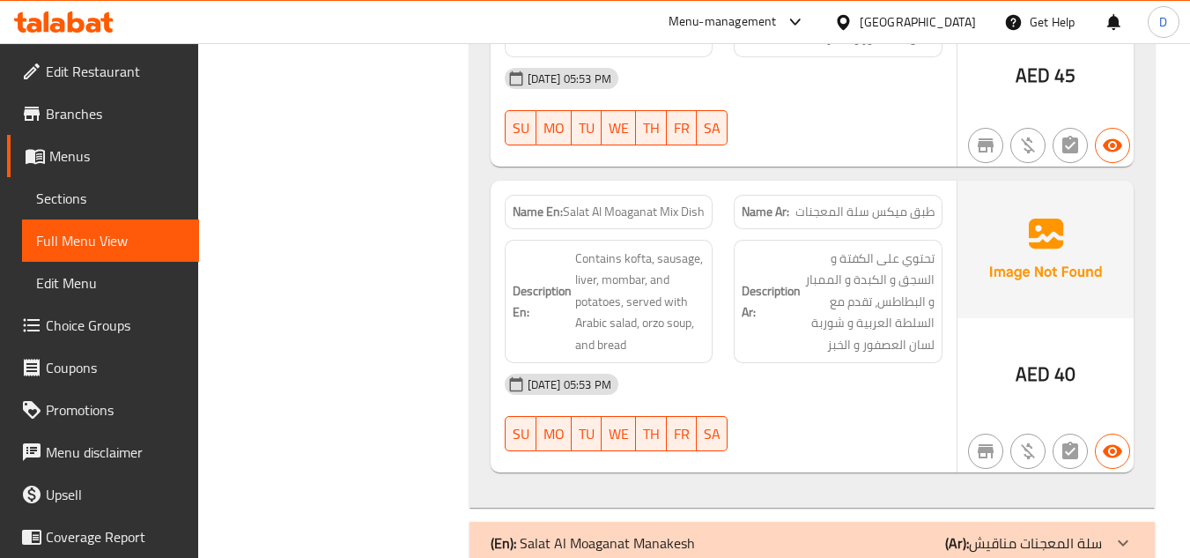
click at [667, 203] on span "Salat Al Moaganat Mix Dish" at bounding box center [634, 212] width 142 height 18
copy span "Salat Al Moaganat Mix Dish"
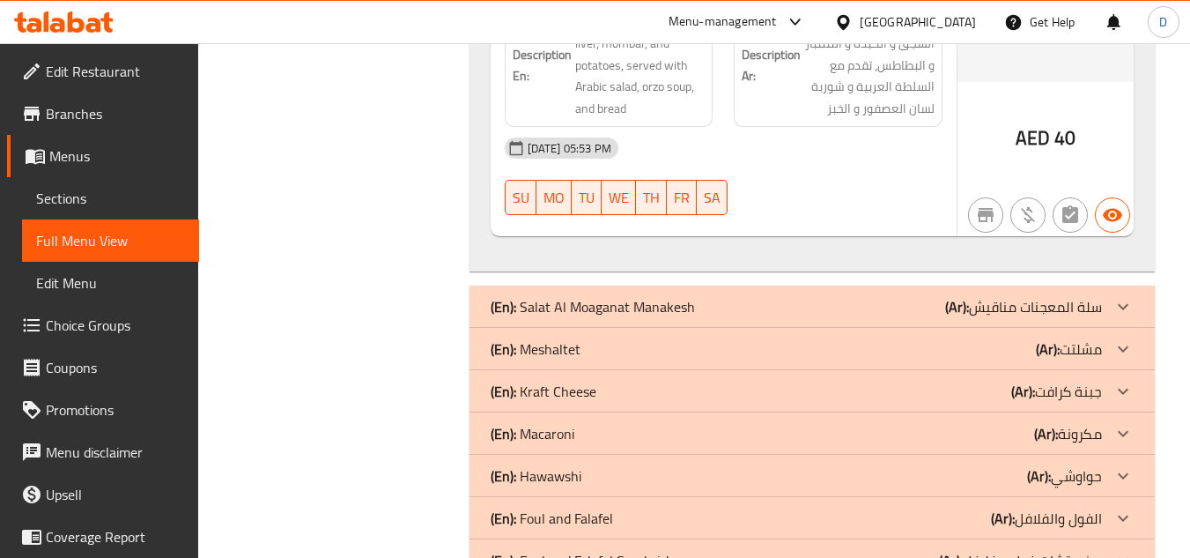
scroll to position [21491, 0]
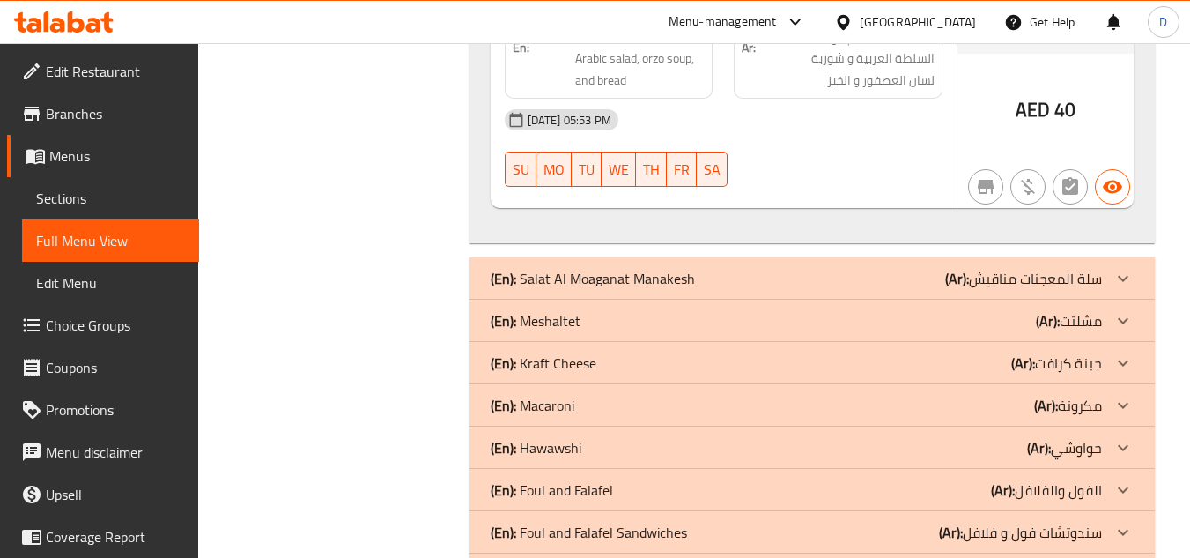
drag, startPoint x: 847, startPoint y: 241, endPoint x: 794, endPoint y: 218, distance: 57.6
click at [849, 268] on div "(En): Salat Al Moaganat Manakesh (Ar): سلة المعجنات مناقيش" at bounding box center [796, 278] width 611 height 21
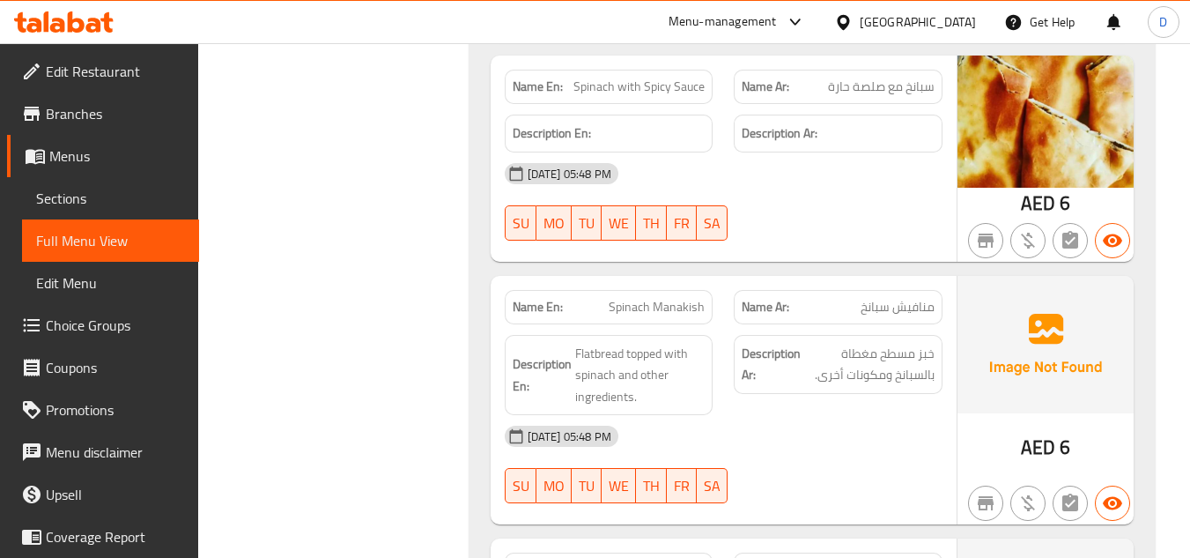
scroll to position [23516, 0]
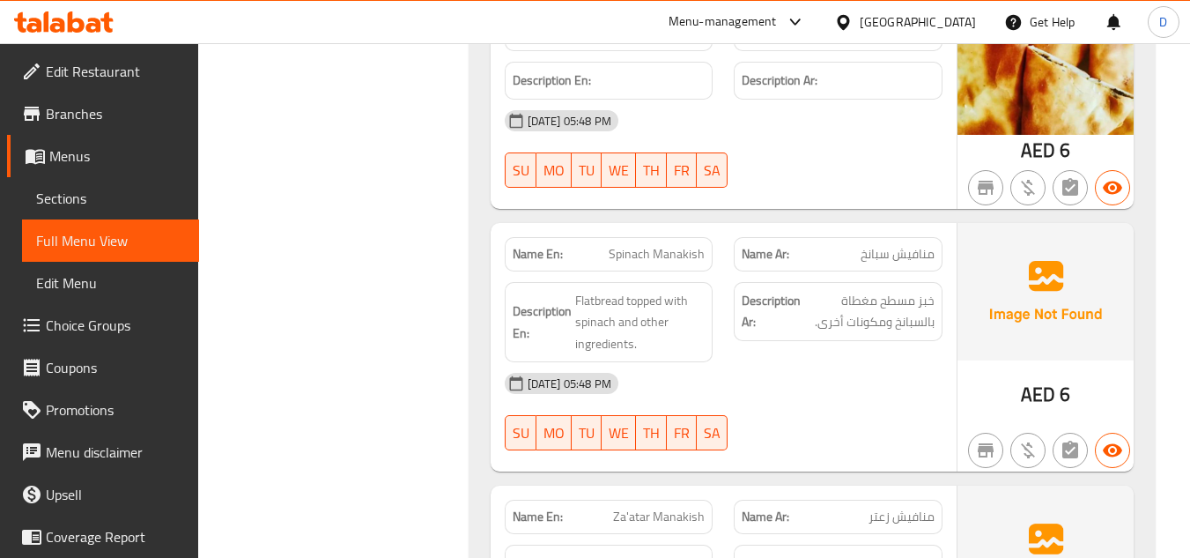
click at [633, 245] on span "Spinach Manakish" at bounding box center [657, 254] width 96 height 18
copy span "Spinach"
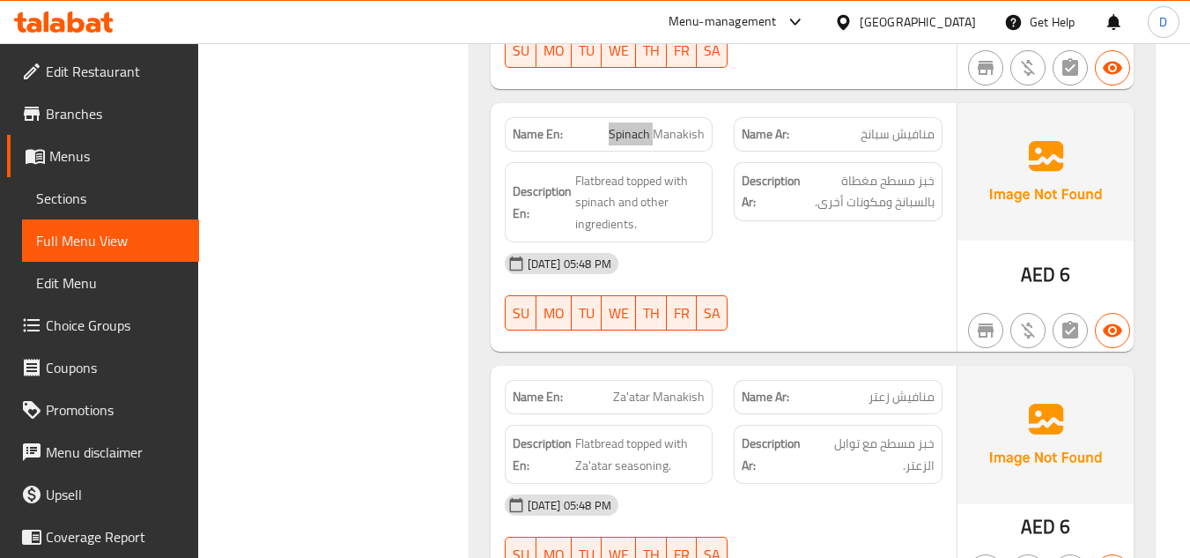
scroll to position [23693, 0]
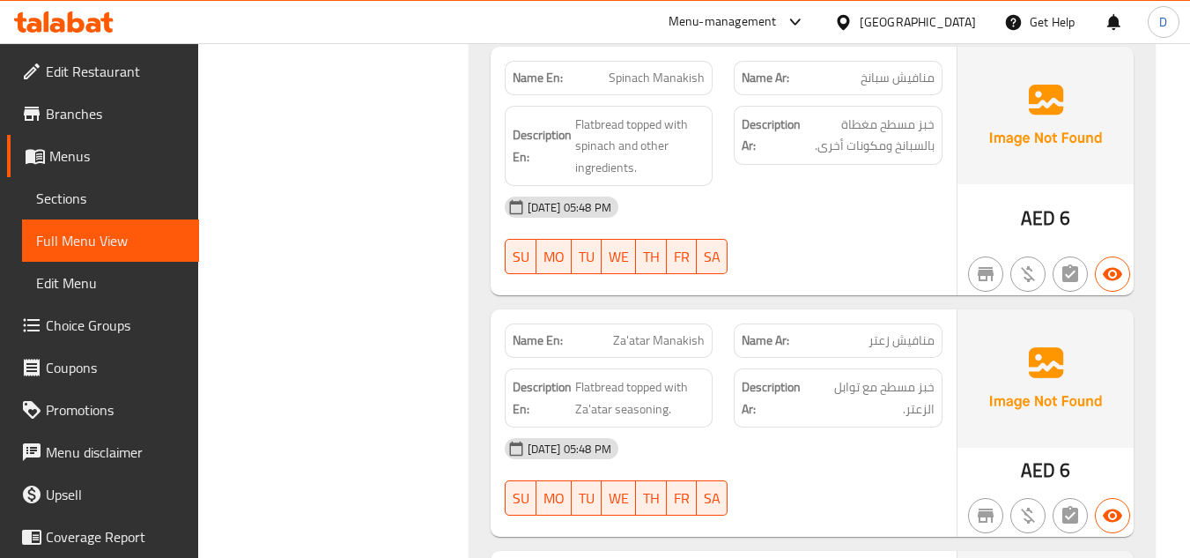
click at [668, 323] on div "Name En: [PERSON_NAME]" at bounding box center [609, 340] width 209 height 34
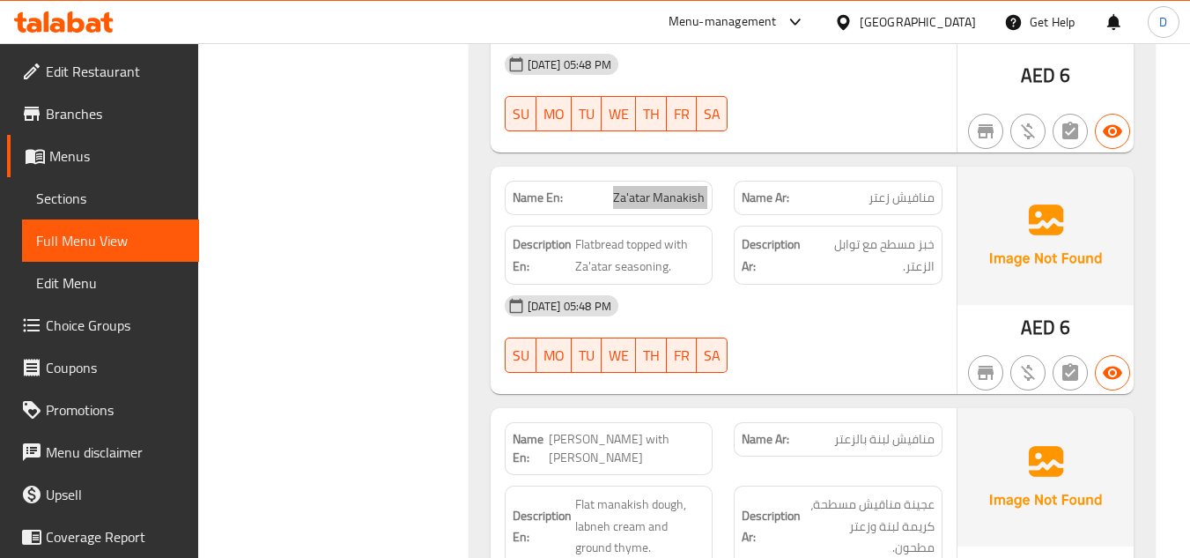
scroll to position [23869, 0]
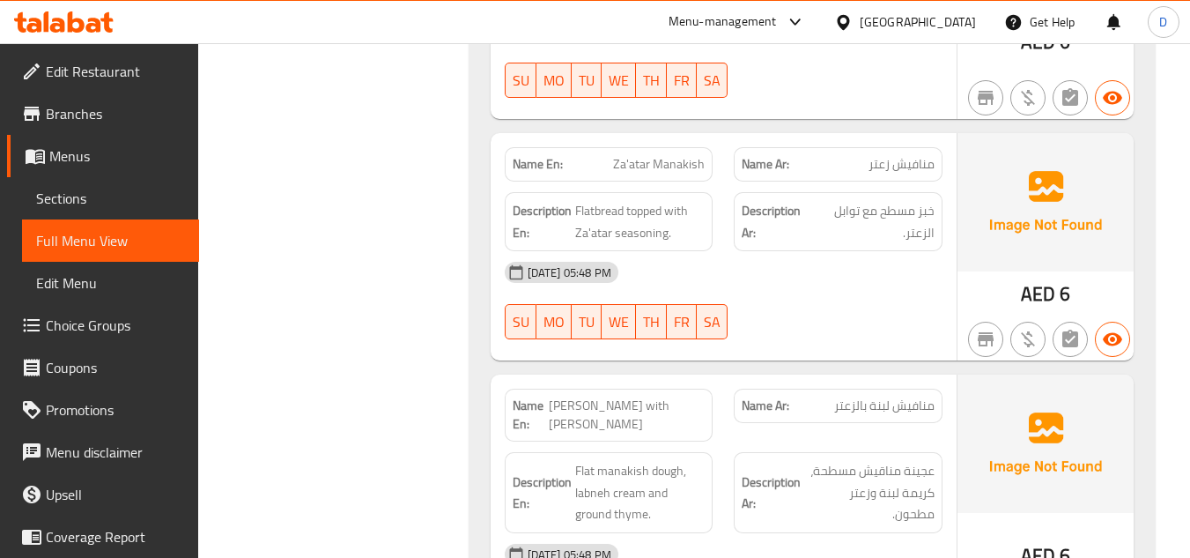
click at [586, 396] on span "[PERSON_NAME] with [PERSON_NAME]" at bounding box center [627, 414] width 157 height 37
click at [816, 378] on div "Name Ar: منافيش لبنة بالزعتر" at bounding box center [838, 415] width 230 height 74
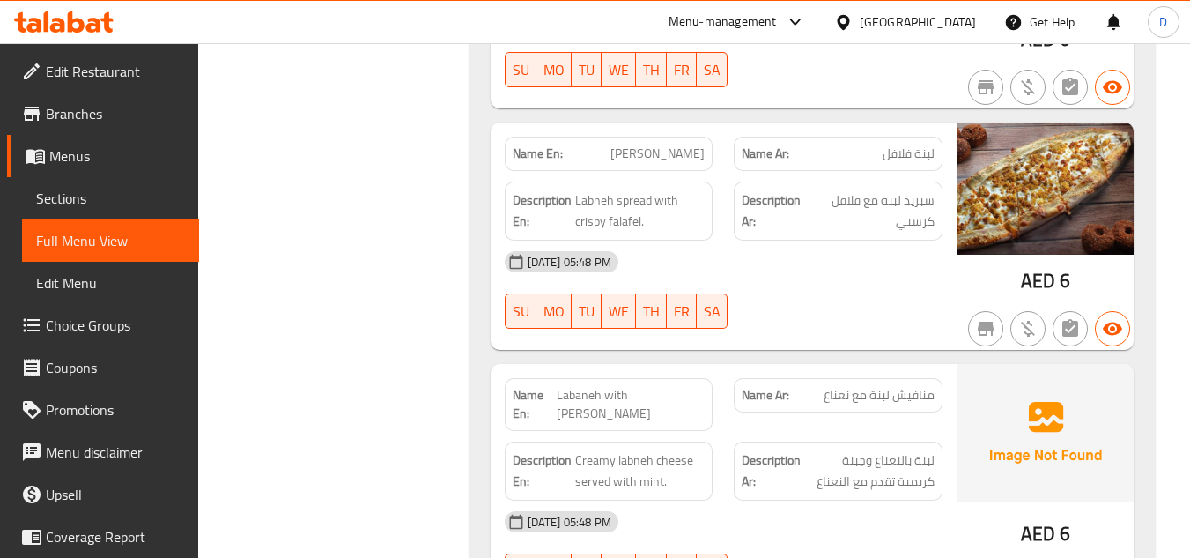
scroll to position [24926, 0]
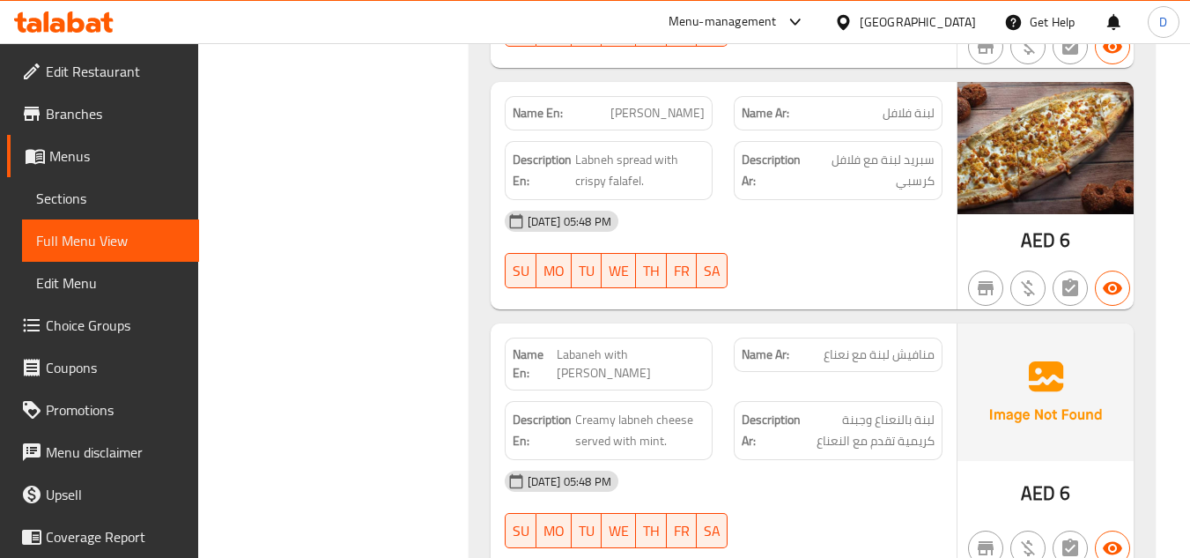
click at [623, 345] on span "Labaneh with [PERSON_NAME]" at bounding box center [631, 363] width 148 height 37
drag, startPoint x: 623, startPoint y: 296, endPoint x: 609, endPoint y: 300, distance: 13.9
click at [622, 345] on span "Labaneh with [PERSON_NAME]" at bounding box center [631, 363] width 148 height 37
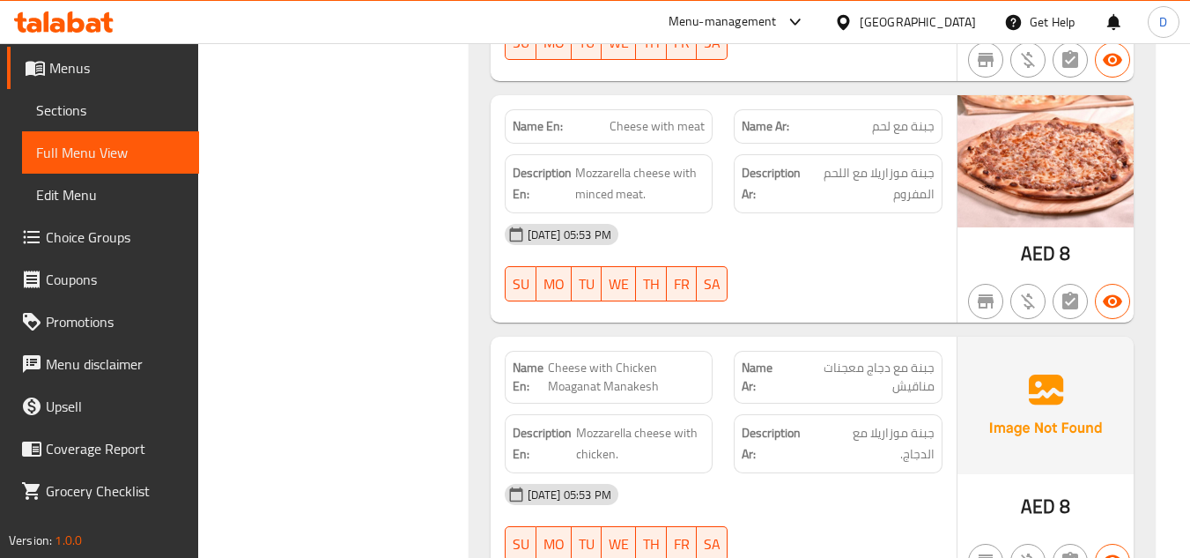
scroll to position [26951, 0]
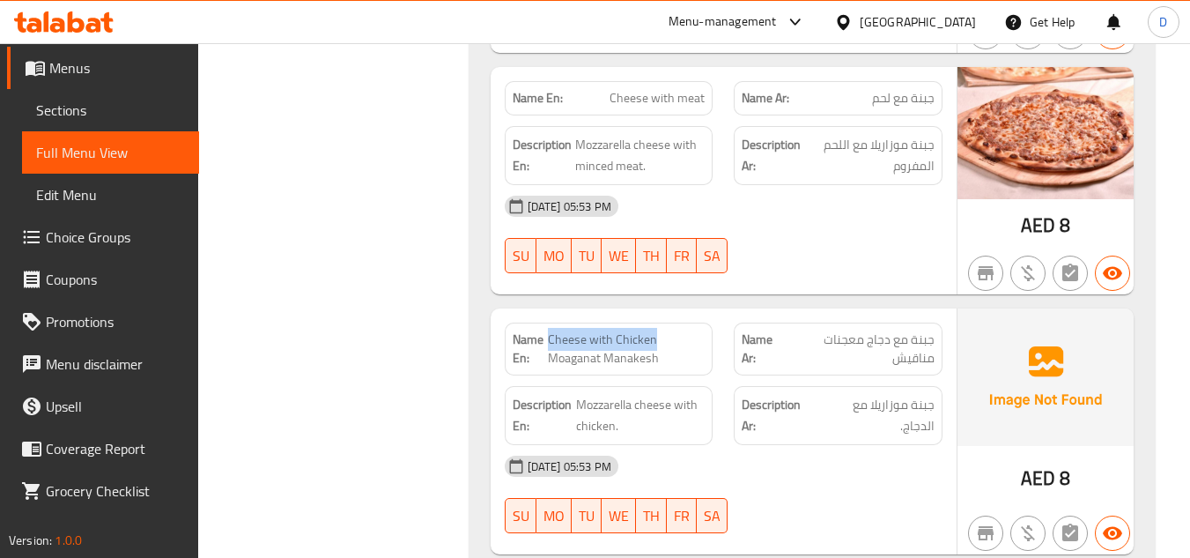
drag, startPoint x: 550, startPoint y: 248, endPoint x: 655, endPoint y: 242, distance: 105.0
click at [654, 322] on div "Name En: Cheese with Chicken Moaganat Manakesh" at bounding box center [609, 348] width 209 height 53
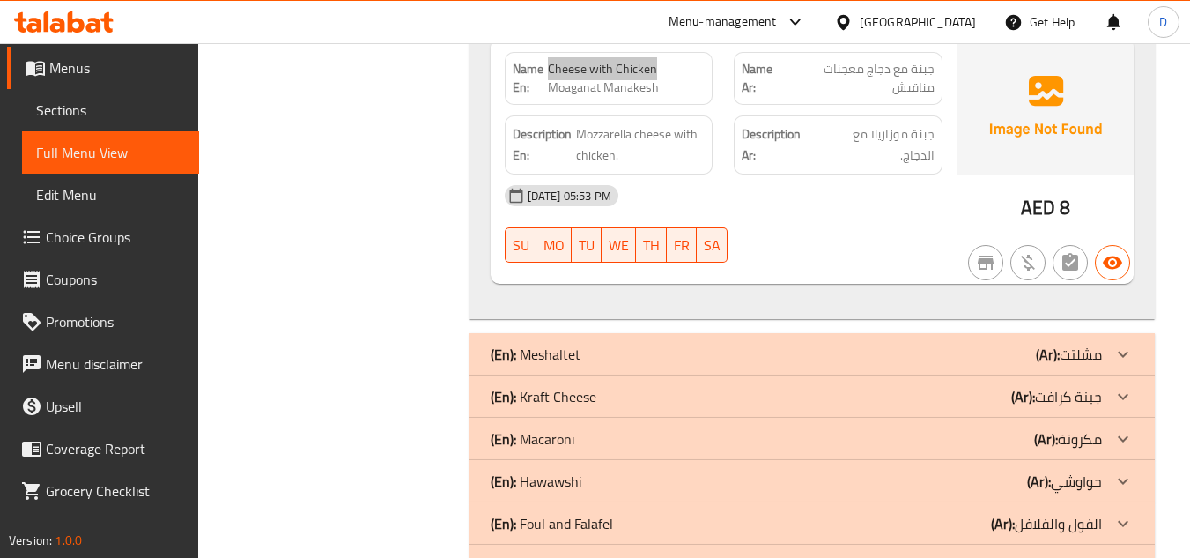
scroll to position [27392, 0]
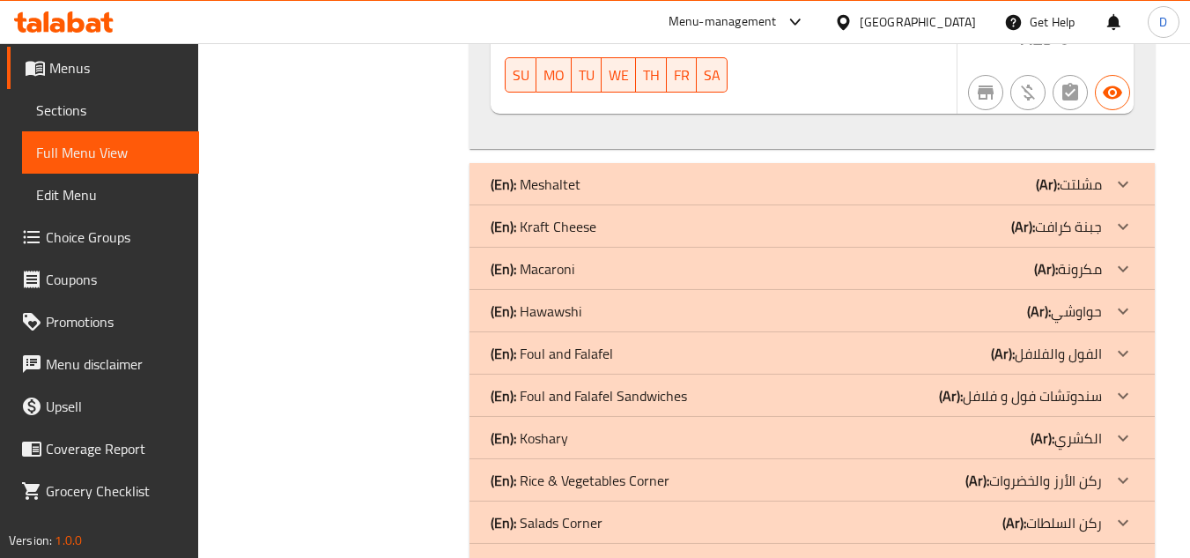
click at [914, 174] on div "(En): Meshaltet (Ar): مشلتت" at bounding box center [796, 184] width 611 height 21
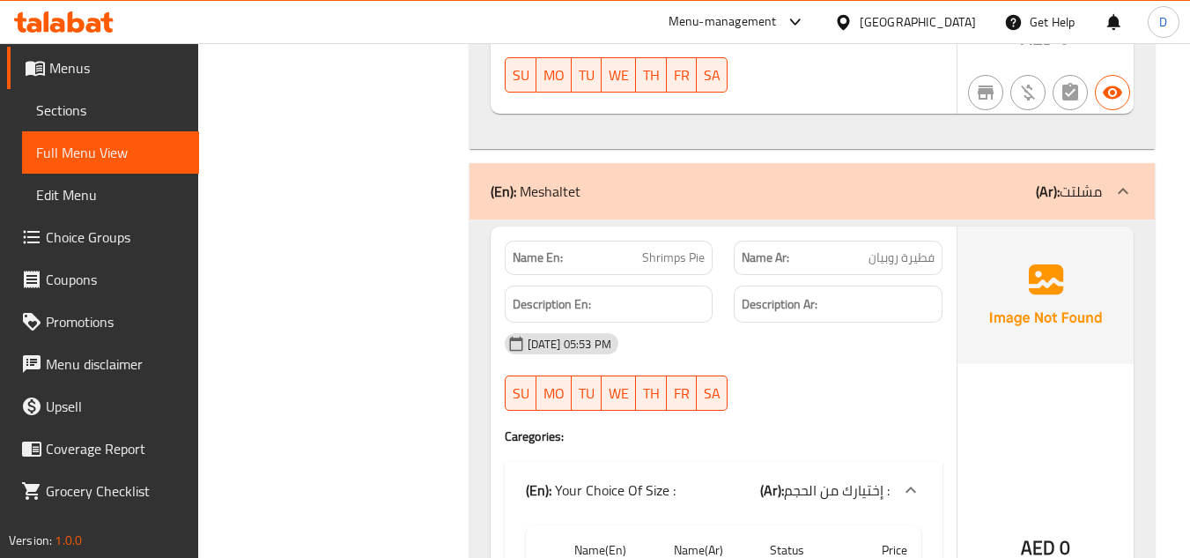
click at [668, 248] on span "Shrimps Pie" at bounding box center [673, 257] width 63 height 18
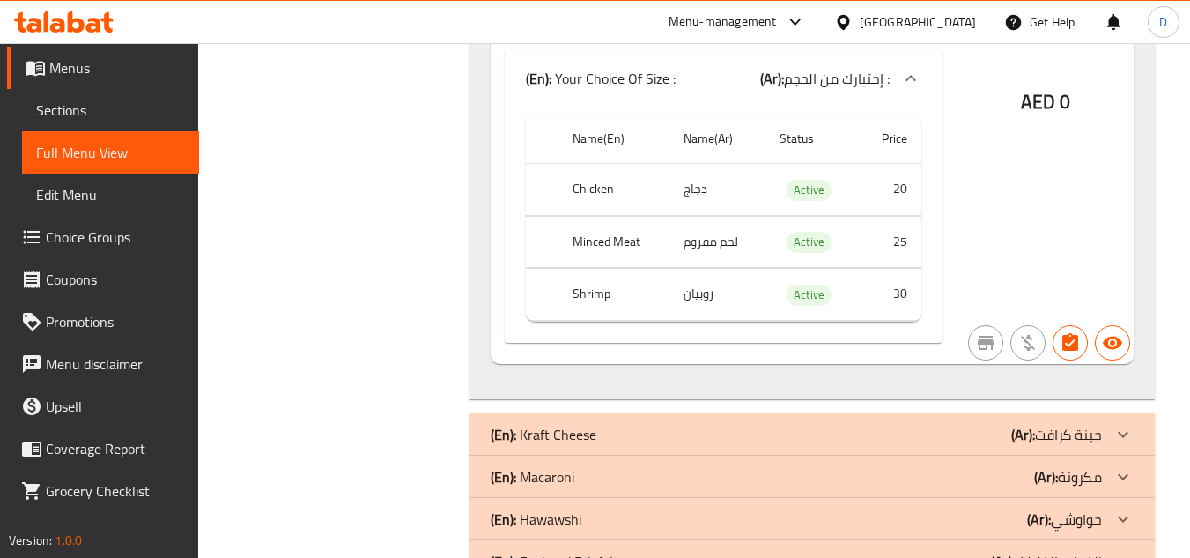
scroll to position [36816, 0]
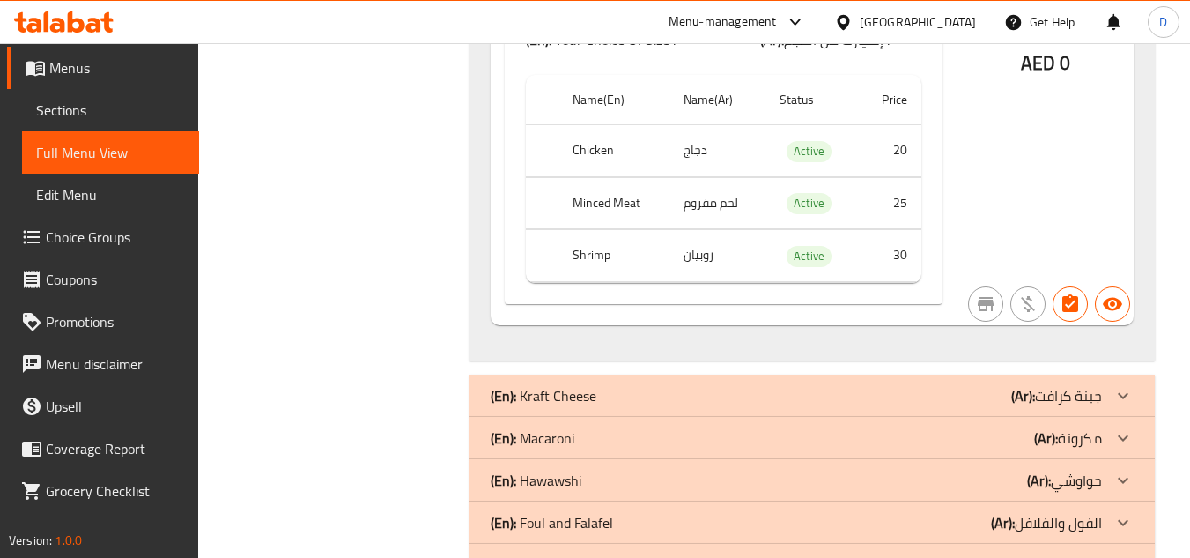
click at [829, 374] on div "(En): Kraft Cheese (Ar): جبنة كرافت" at bounding box center [811, 395] width 685 height 42
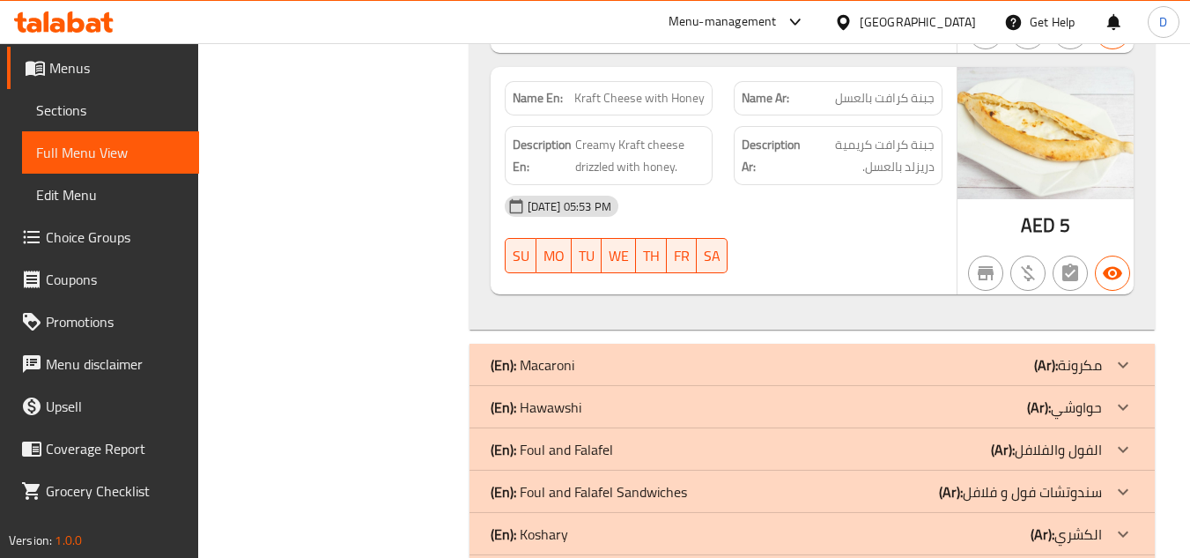
scroll to position [38577, 0]
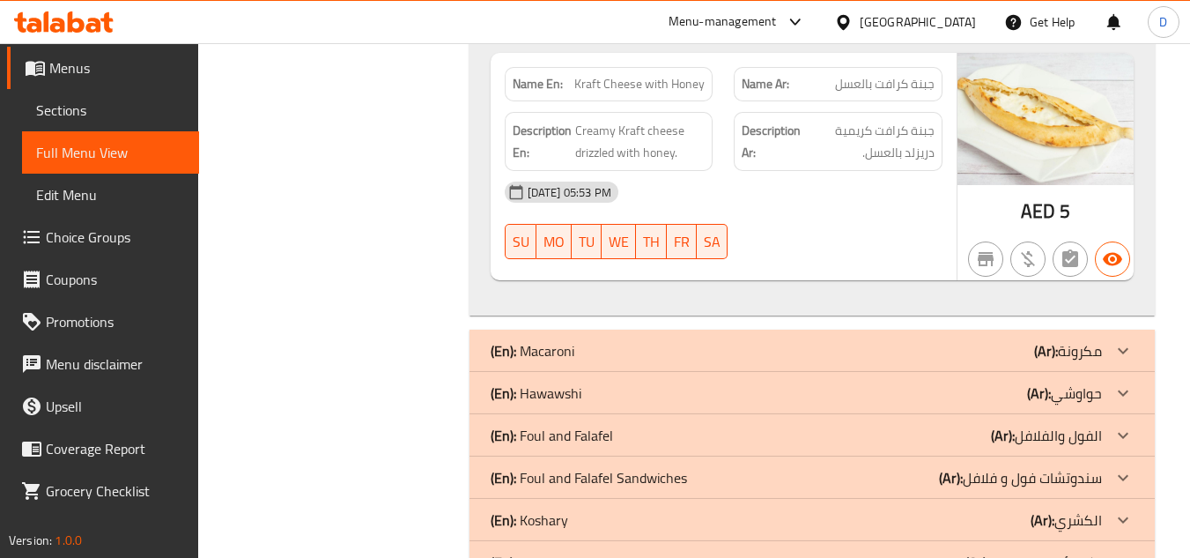
click at [861, 329] on div "(En): Macaroni (Ar): مكرونة" at bounding box center [811, 350] width 685 height 42
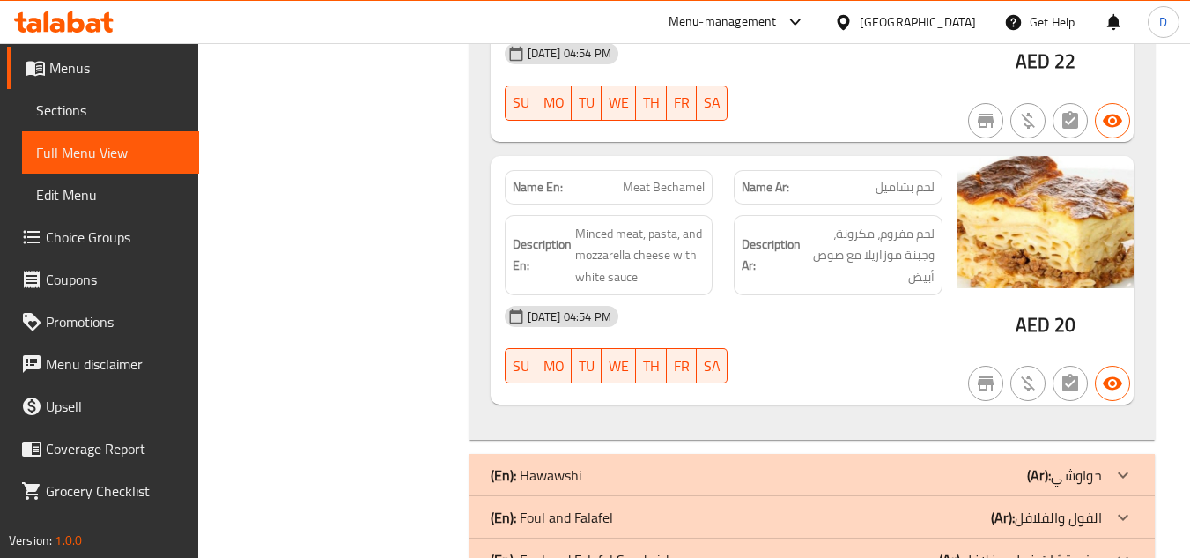
scroll to position [39634, 0]
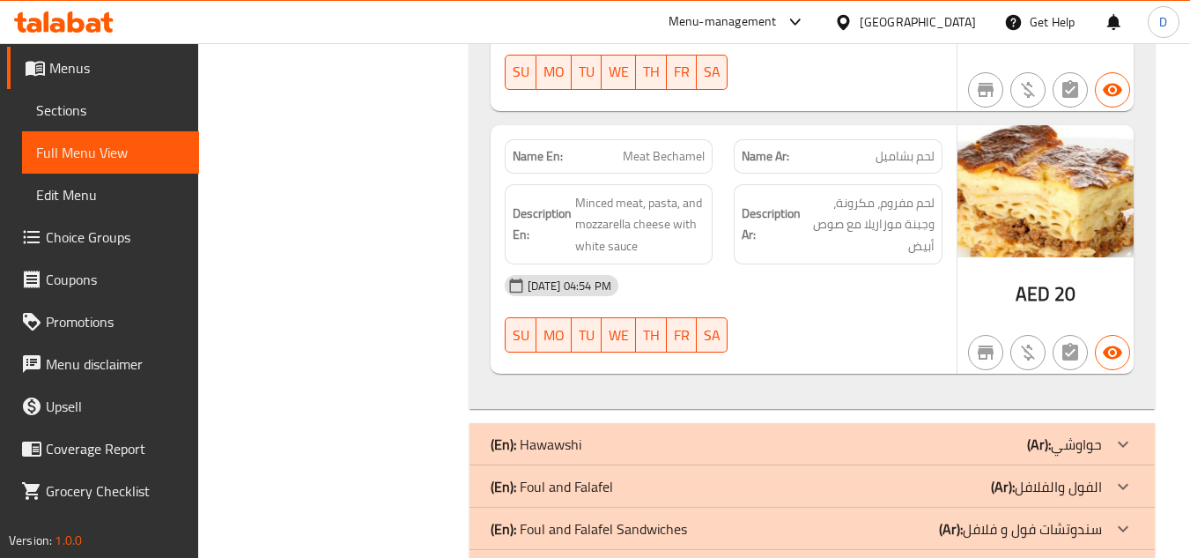
click at [935, 433] on div "(En): [PERSON_NAME] (Ar): حواوشي" at bounding box center [796, 443] width 611 height 21
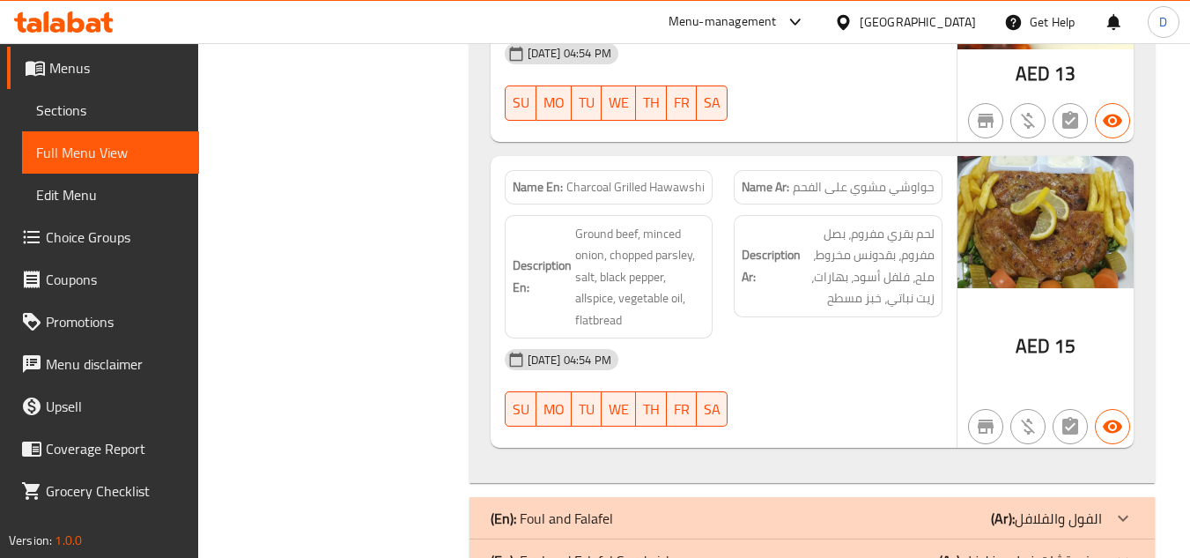
scroll to position [40955, 0]
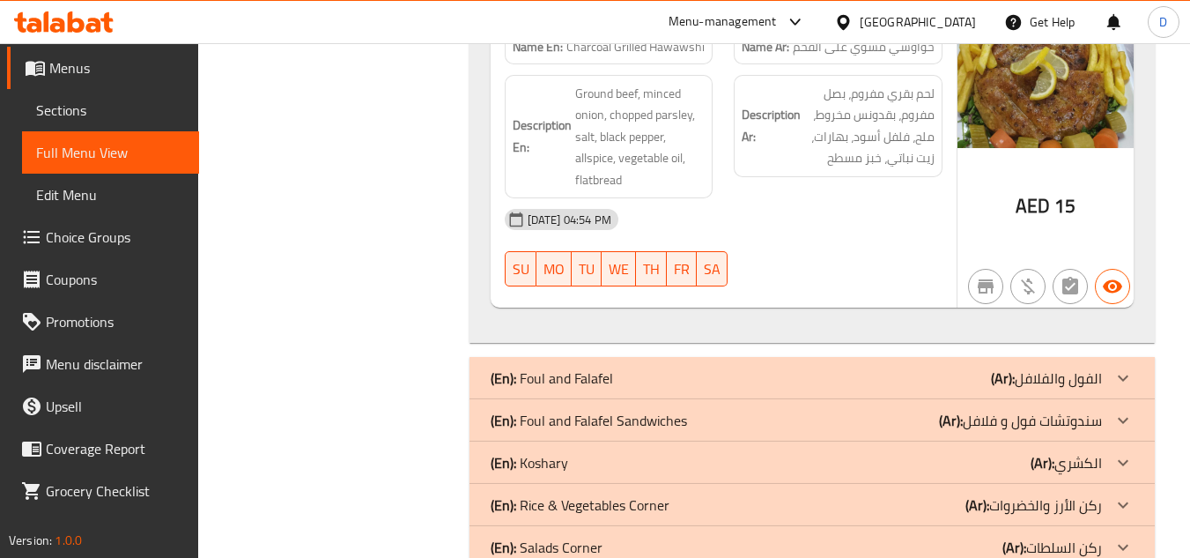
click at [824, 367] on div "(En): Foul and Falafel (Ar): الفول والفلافل" at bounding box center [796, 377] width 611 height 21
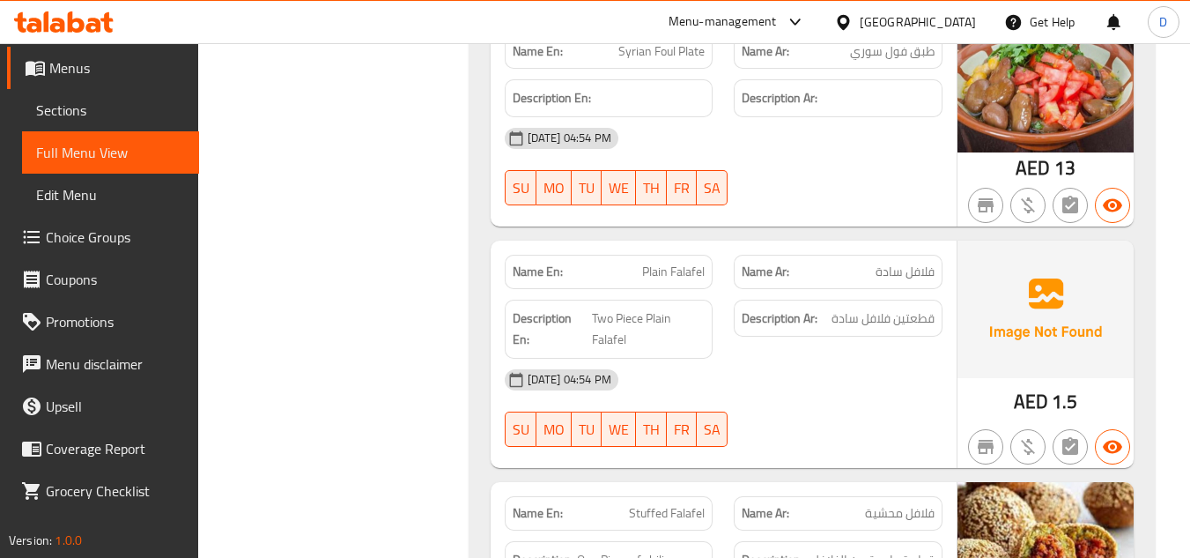
scroll to position [44126, 0]
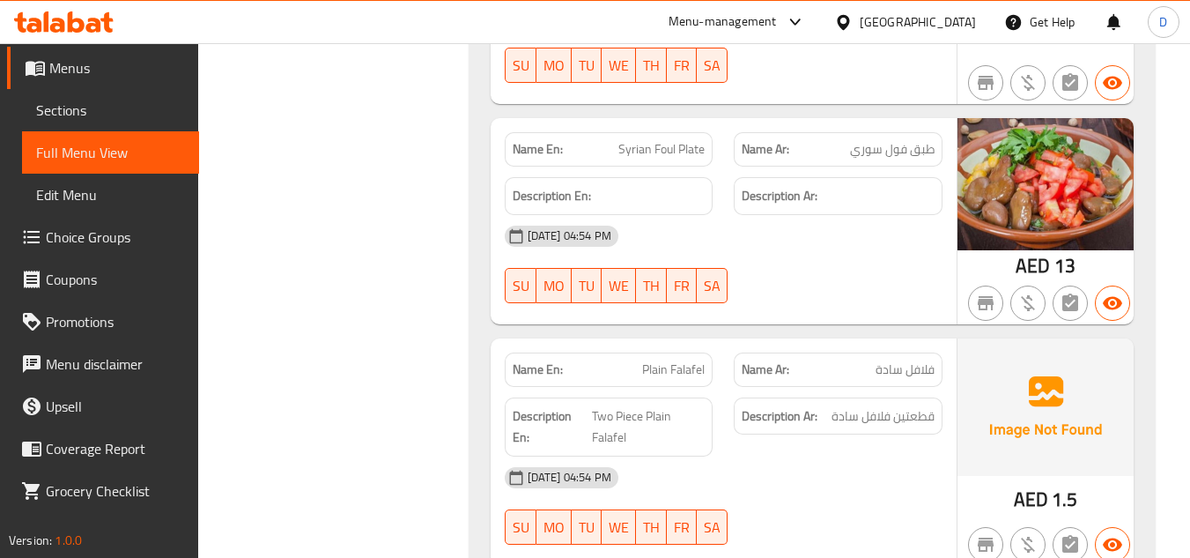
click at [665, 360] on span "Plain Falafel" at bounding box center [673, 369] width 63 height 18
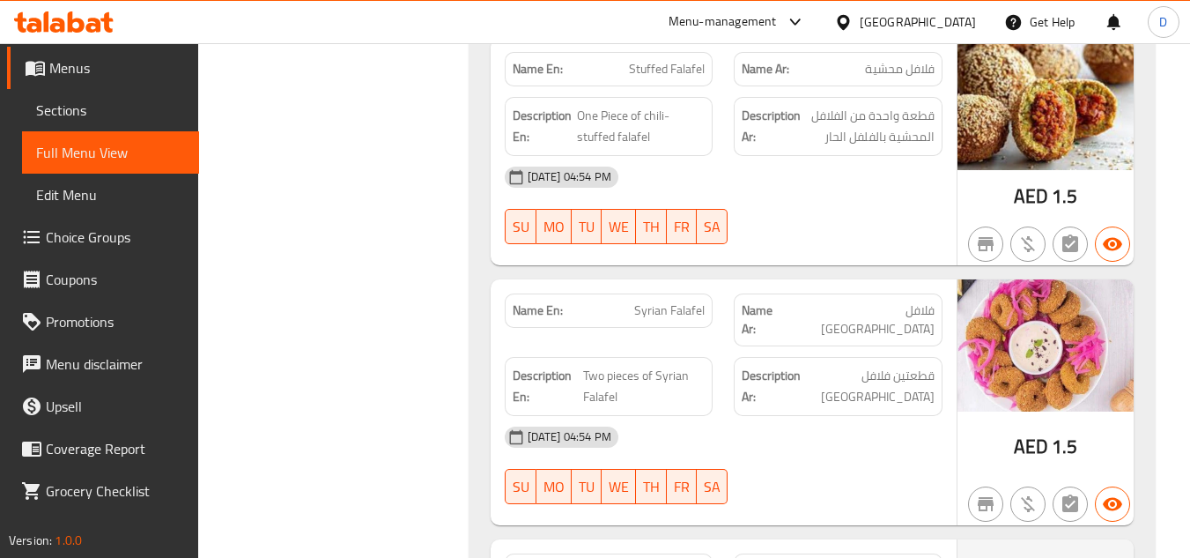
scroll to position [44743, 0]
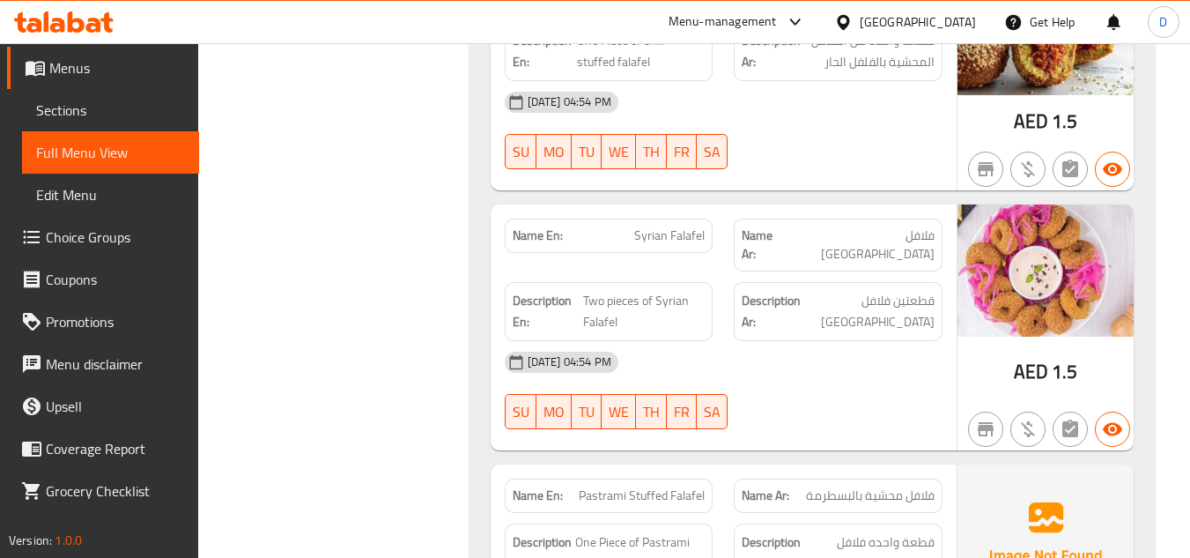
click at [589, 486] on span "Pastrami Stuffed Falafel" at bounding box center [642, 495] width 126 height 18
click at [607, 486] on span "Pastrami Stuffed Falafel" at bounding box center [642, 495] width 126 height 18
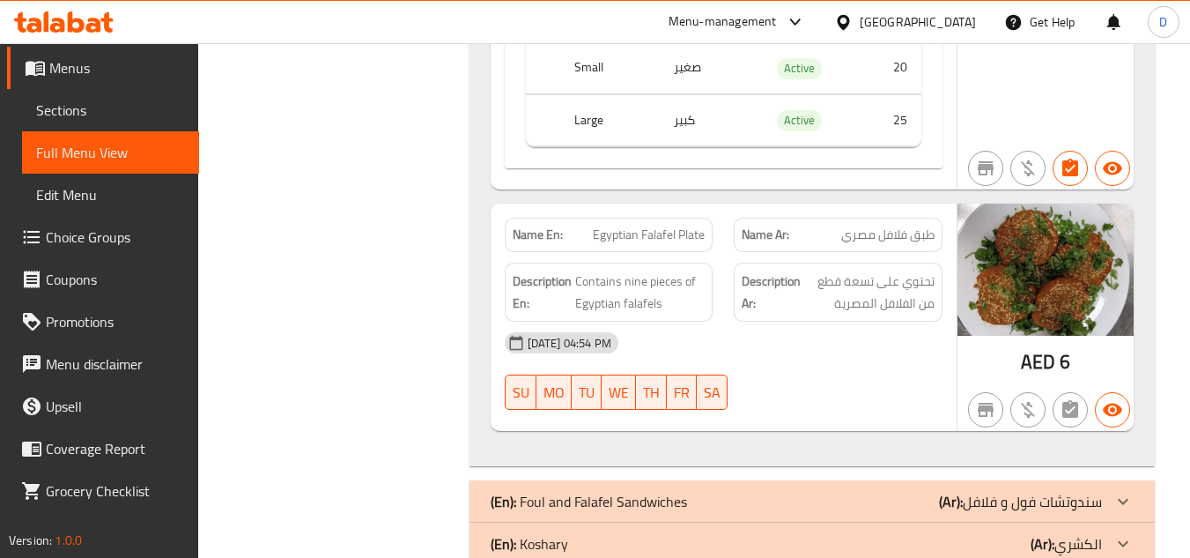
scroll to position [46064, 0]
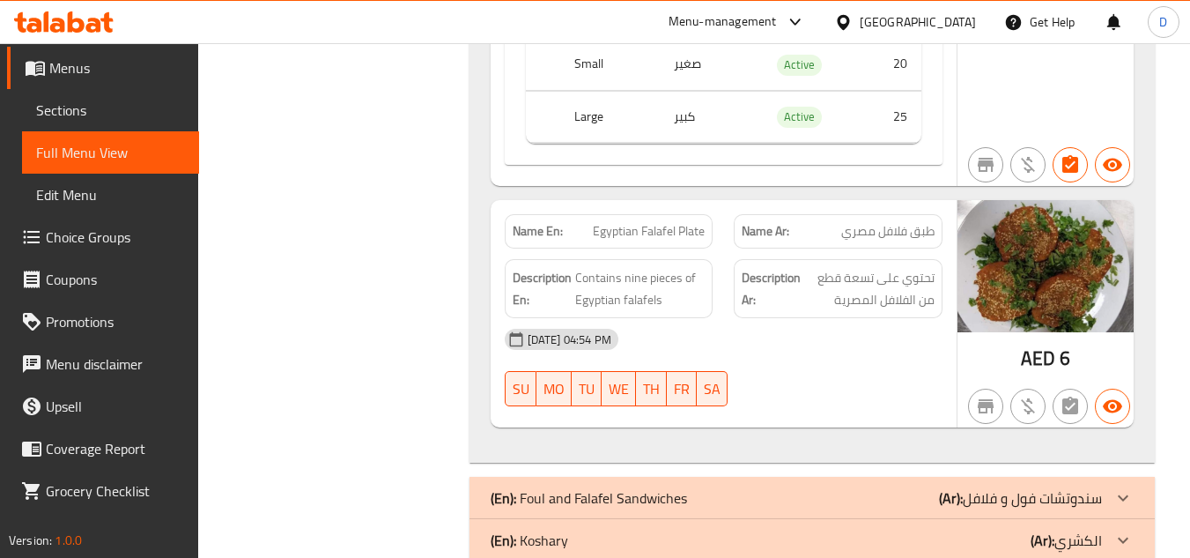
click at [975, 487] on p "(Ar): سندوتشات فول و فلافل" at bounding box center [1020, 497] width 163 height 21
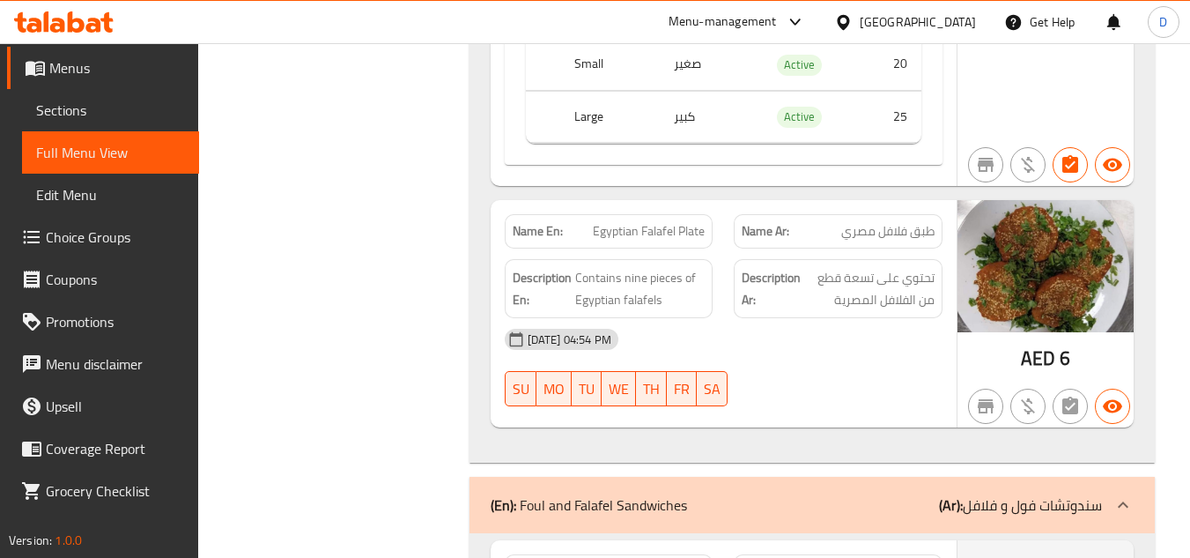
scroll to position [46240, 0]
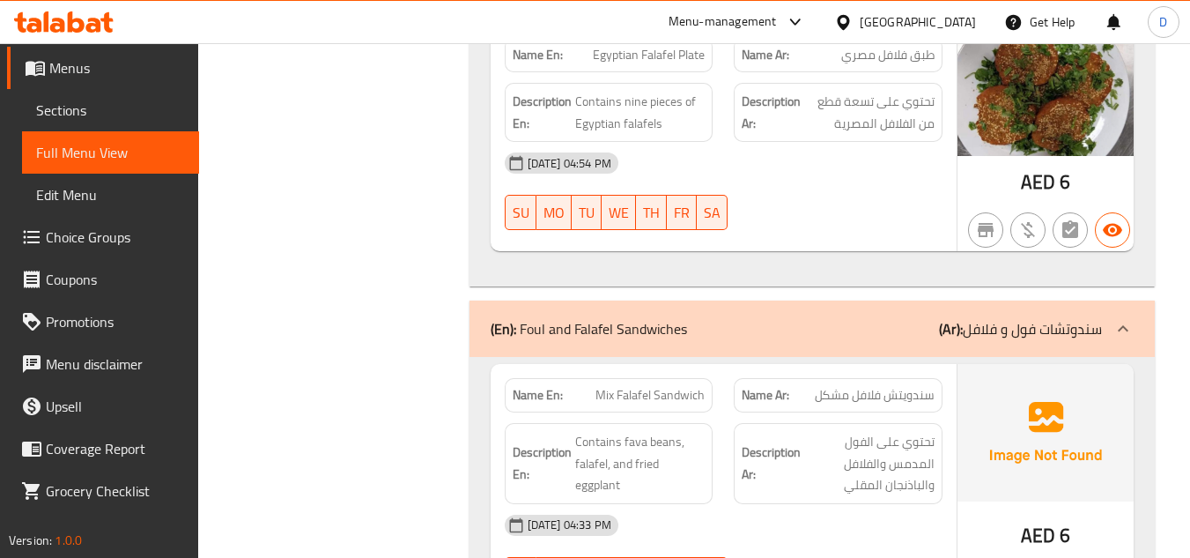
click at [649, 386] on span "Mix Falafel Sandwich" at bounding box center [649, 395] width 109 height 18
click at [659, 386] on span "Mix Falafel Sandwich" at bounding box center [649, 395] width 109 height 18
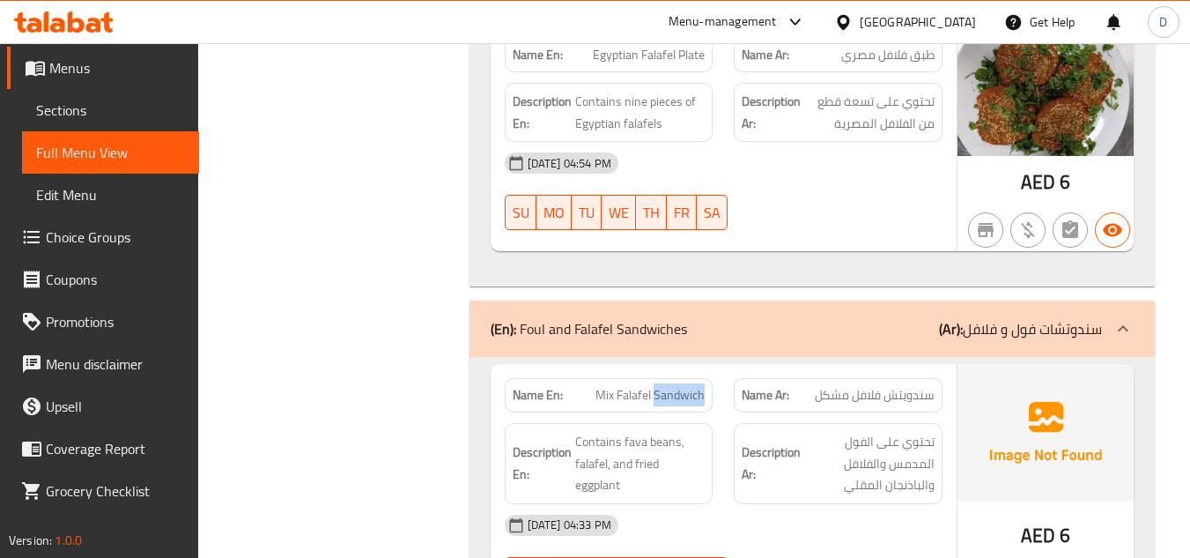
click at [659, 386] on span "Mix Falafel Sandwich" at bounding box center [649, 395] width 109 height 18
click at [77, 111] on span "Sections" at bounding box center [110, 110] width 149 height 21
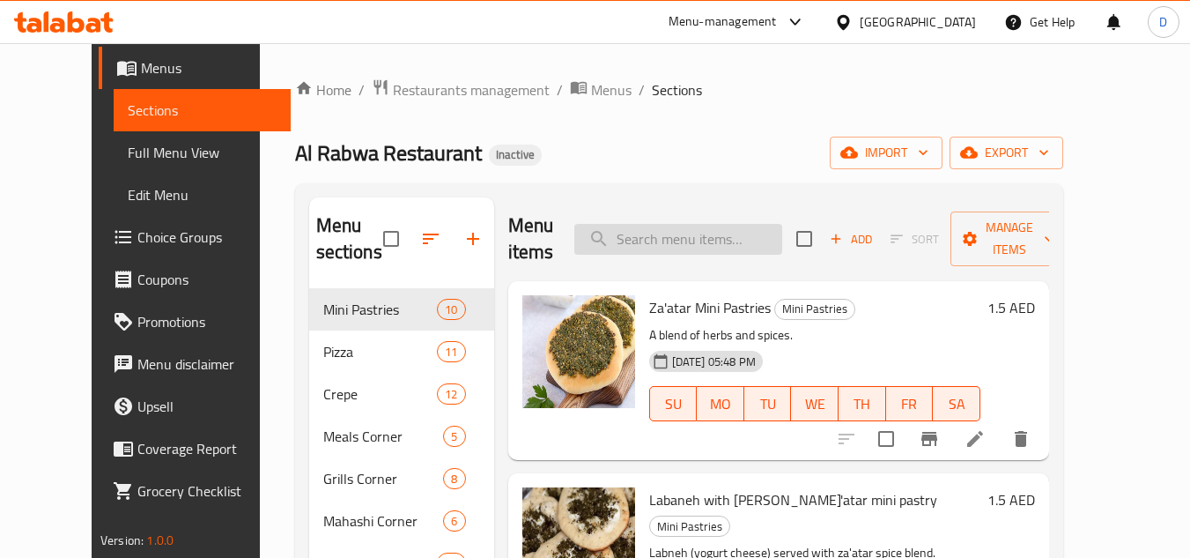
click at [718, 252] on input "search" at bounding box center [678, 239] width 208 height 31
paste input "Mix Falafel Sandwich"
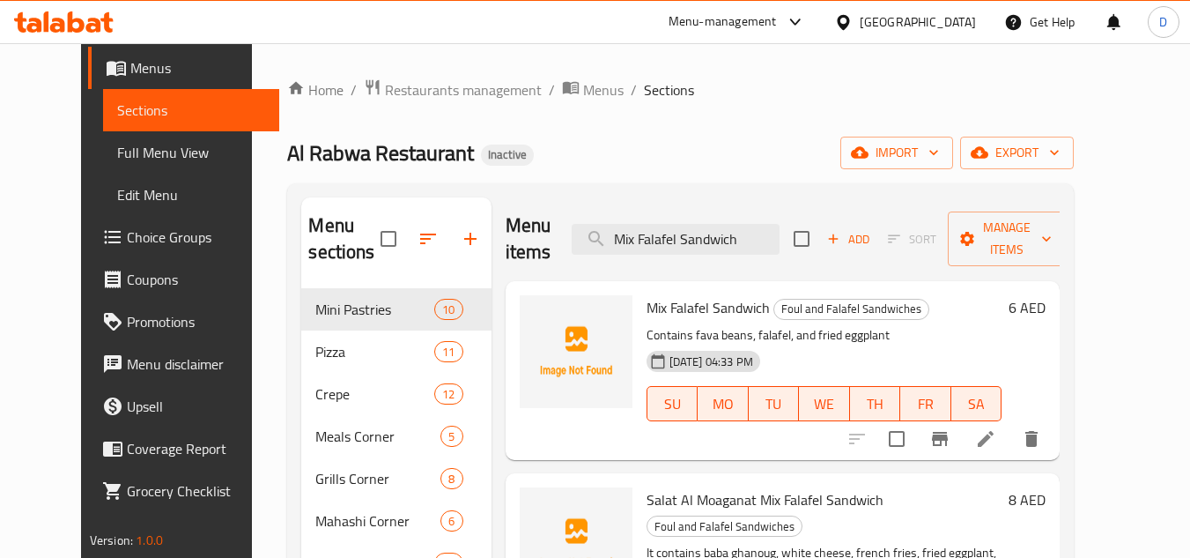
type input "Mix Falafel Sandwich"
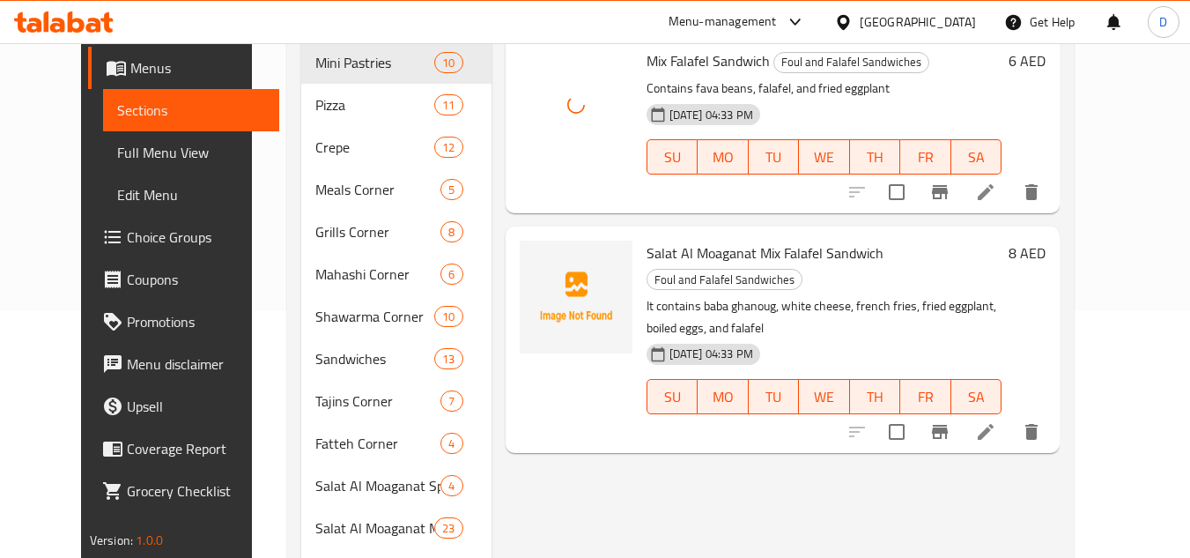
scroll to position [88, 0]
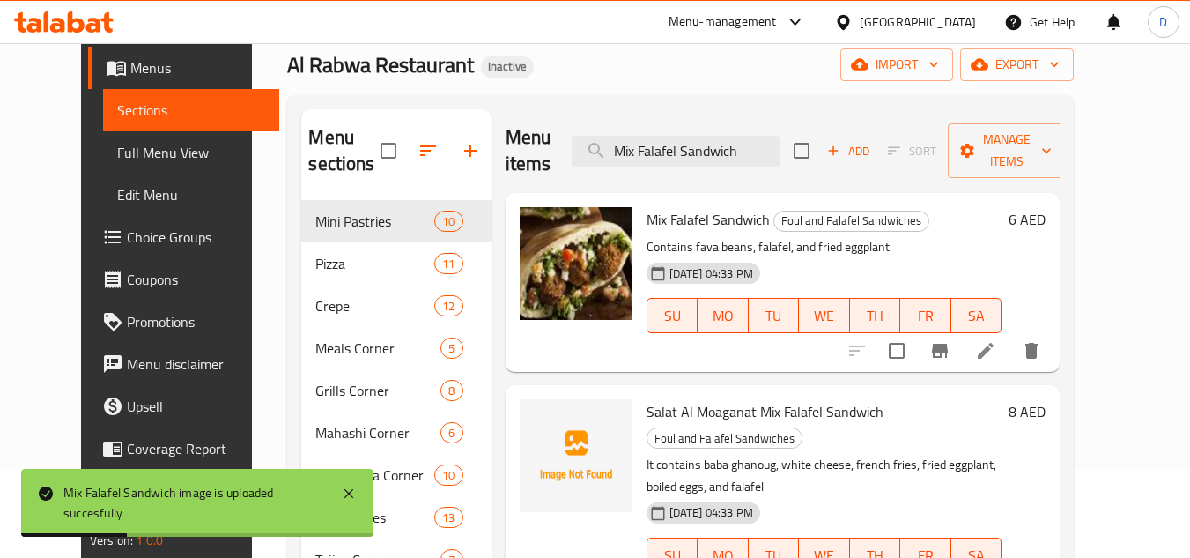
click at [117, 142] on span "Full Menu View" at bounding box center [191, 152] width 149 height 21
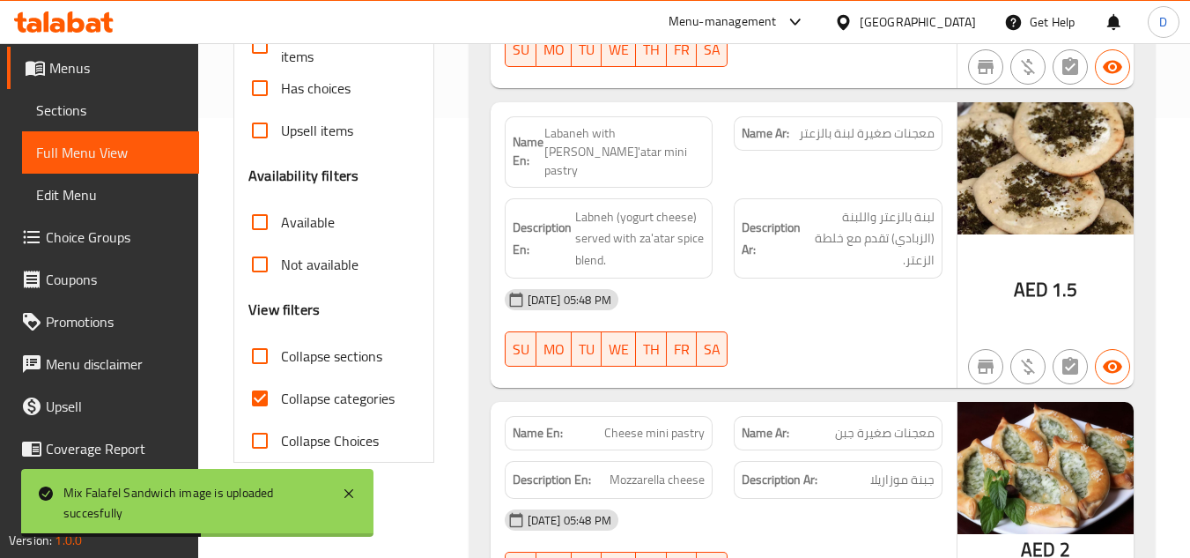
scroll to position [440, 0]
click at [266, 395] on input "Collapse categories" at bounding box center [260, 397] width 42 height 42
checkbox input "false"
click at [257, 356] on input "Collapse sections" at bounding box center [260, 355] width 42 height 42
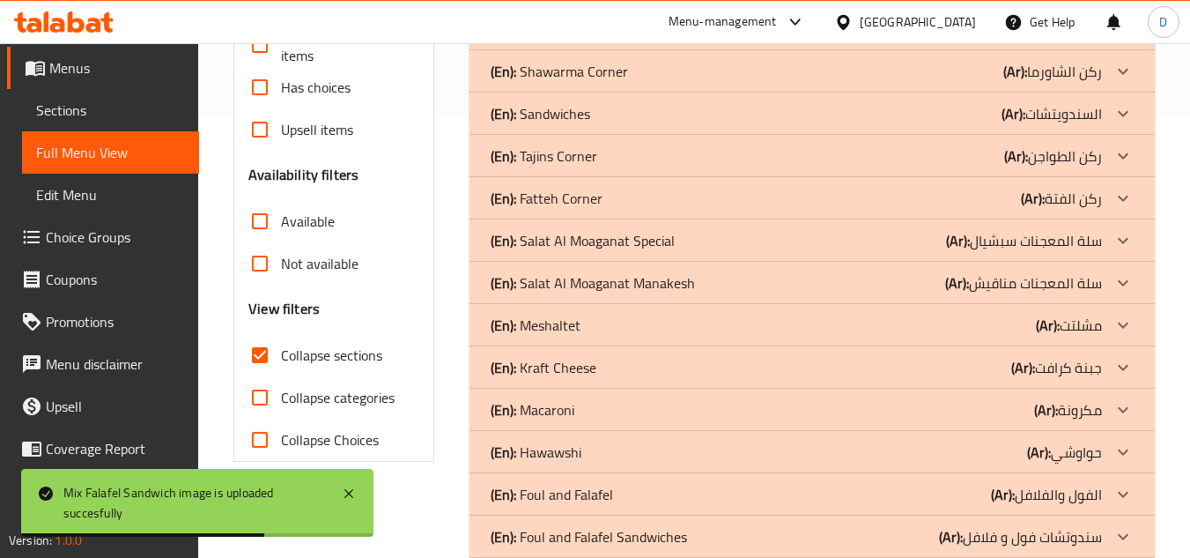
scroll to position [705, 0]
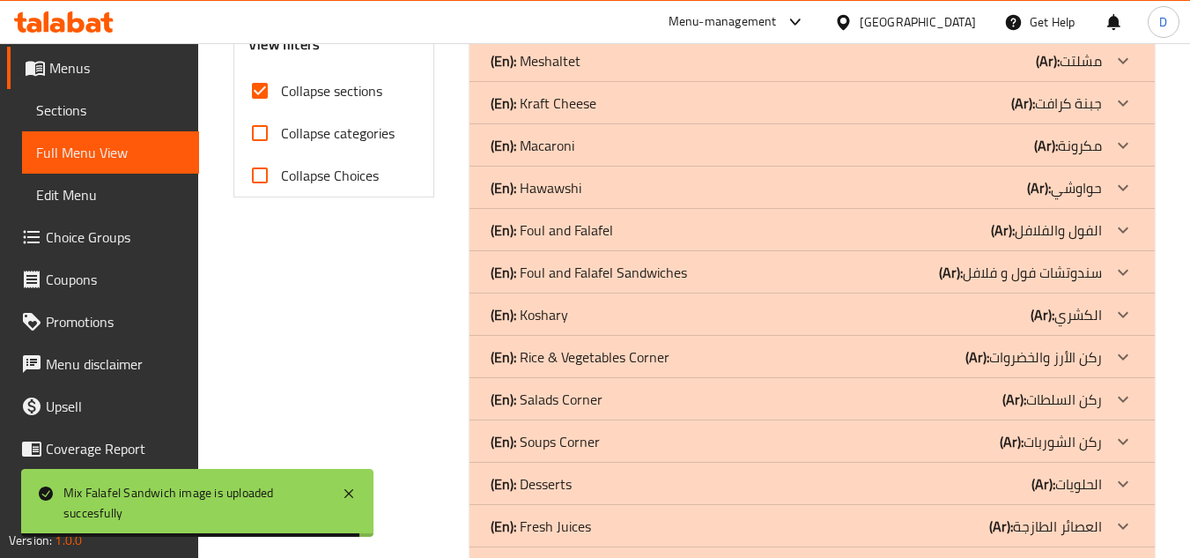
click at [1002, 221] on b "(Ar):" at bounding box center [1003, 230] width 24 height 26
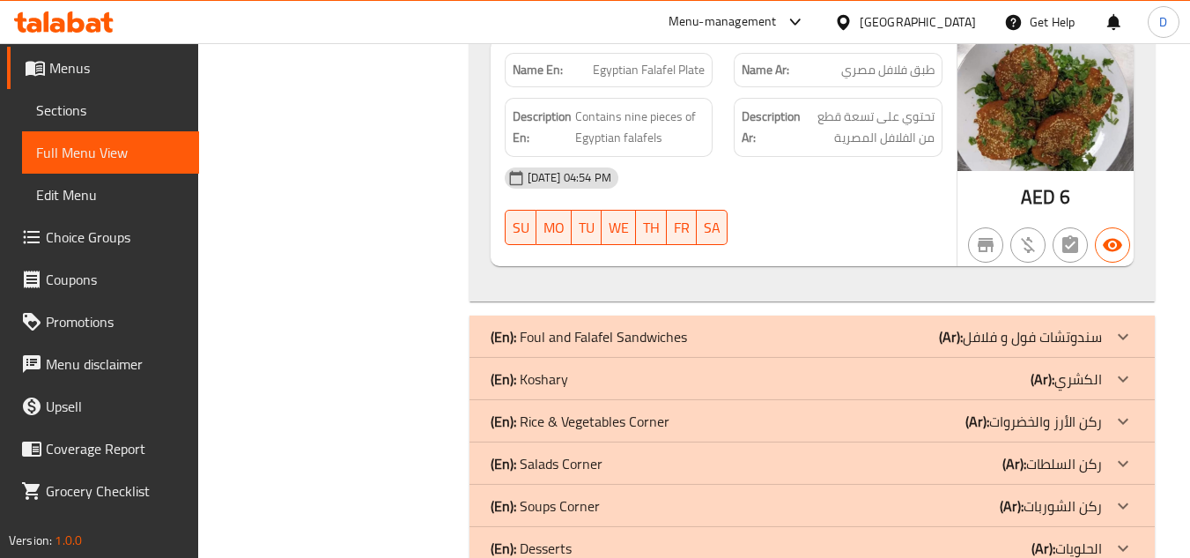
scroll to position [5901, 0]
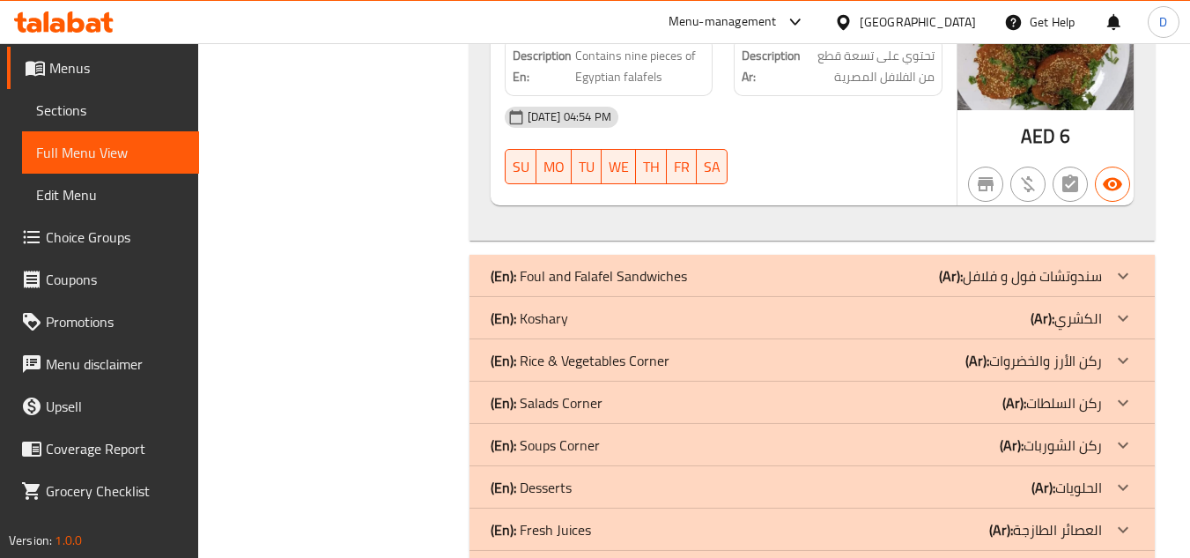
click at [800, 268] on div "(En): Foul and Falafel Sandwiches (Ar): سندوتشات فول و فلافل" at bounding box center [811, 276] width 685 height 42
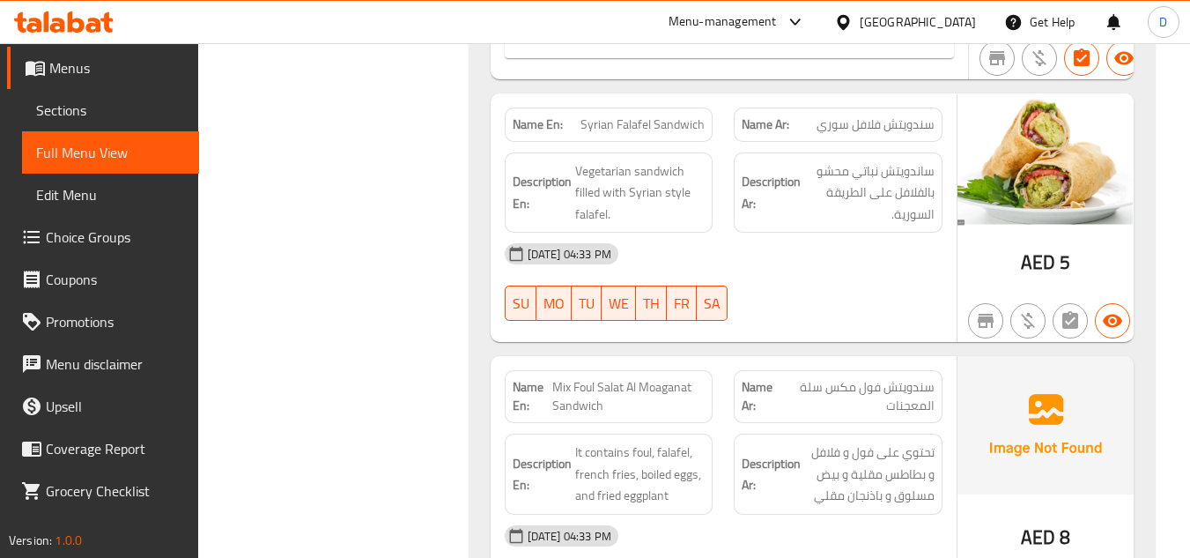
scroll to position [7751, 0]
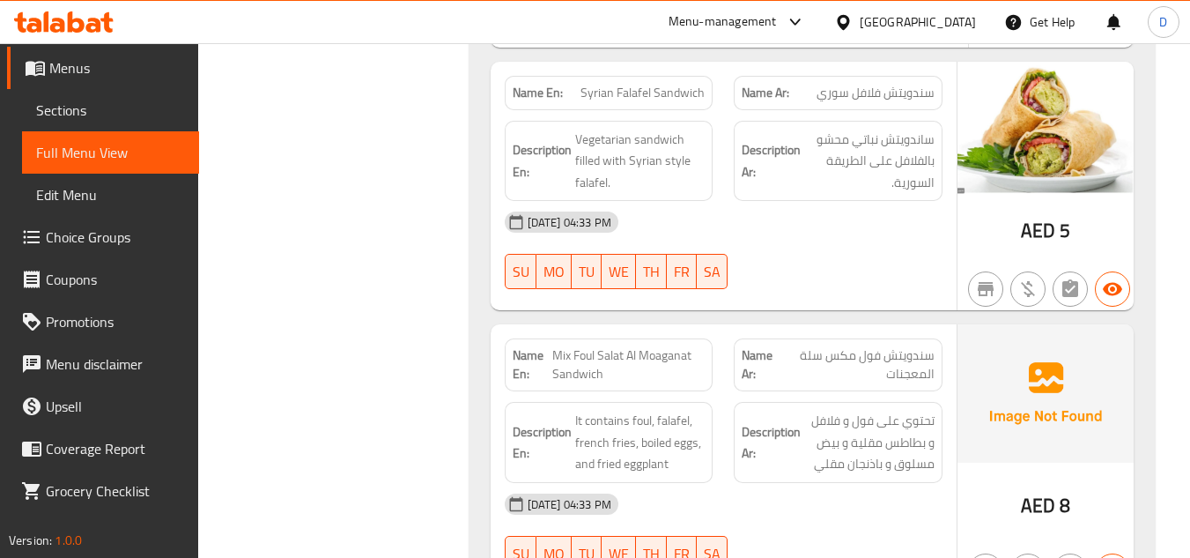
click at [583, 361] on span "Mix Foul Salat Al Moaganat Sandwich" at bounding box center [628, 364] width 153 height 37
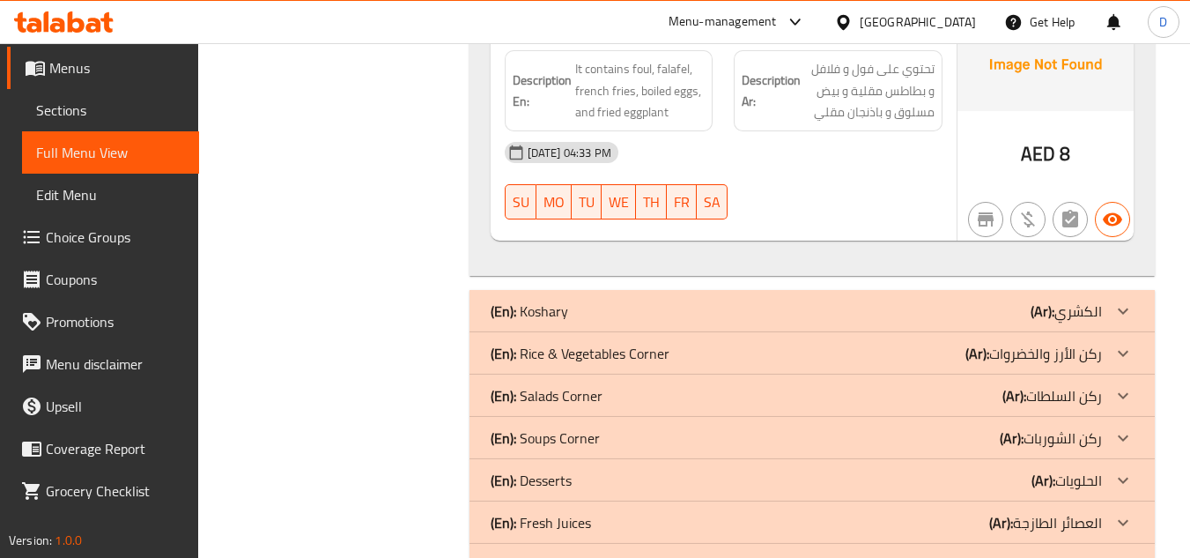
scroll to position [8103, 0]
click at [860, 312] on div "(En): Koshary (Ar): الكشري" at bounding box center [796, 309] width 611 height 21
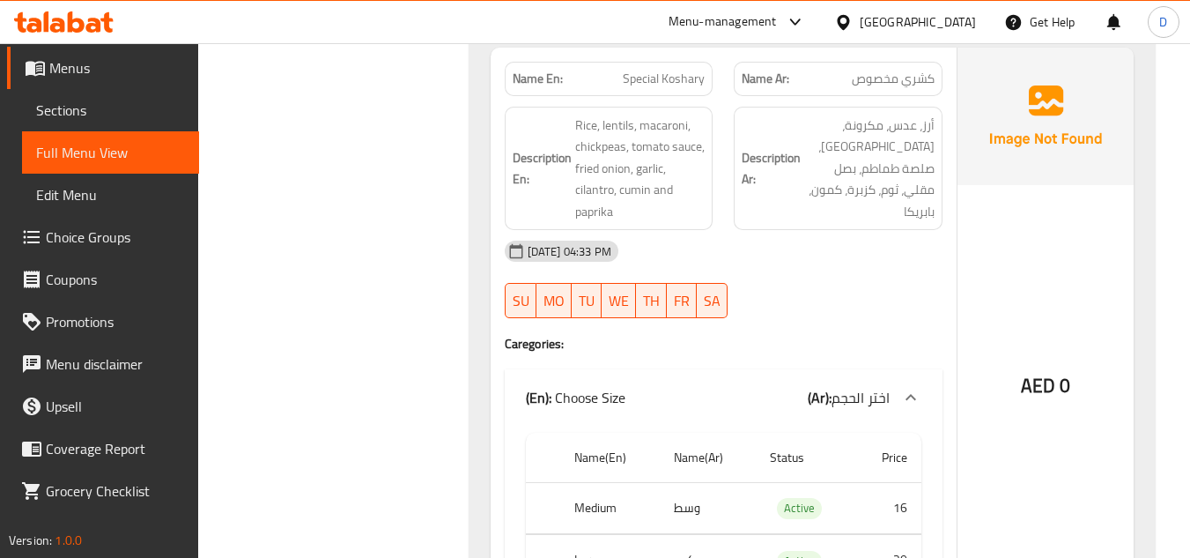
scroll to position [10745, 0]
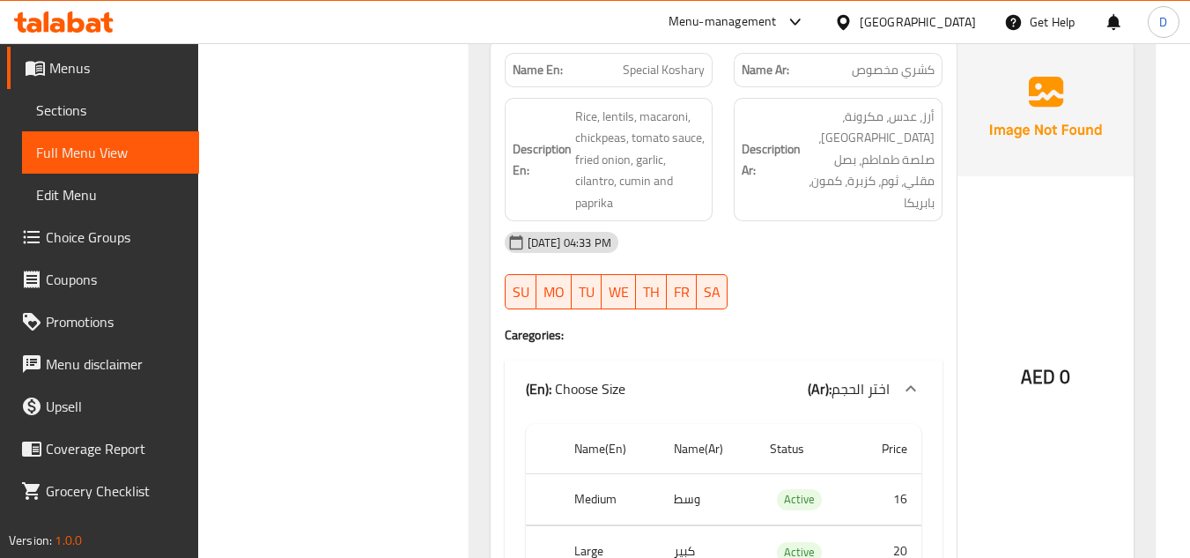
click at [660, 70] on span "Special Koshary" at bounding box center [664, 70] width 82 height 18
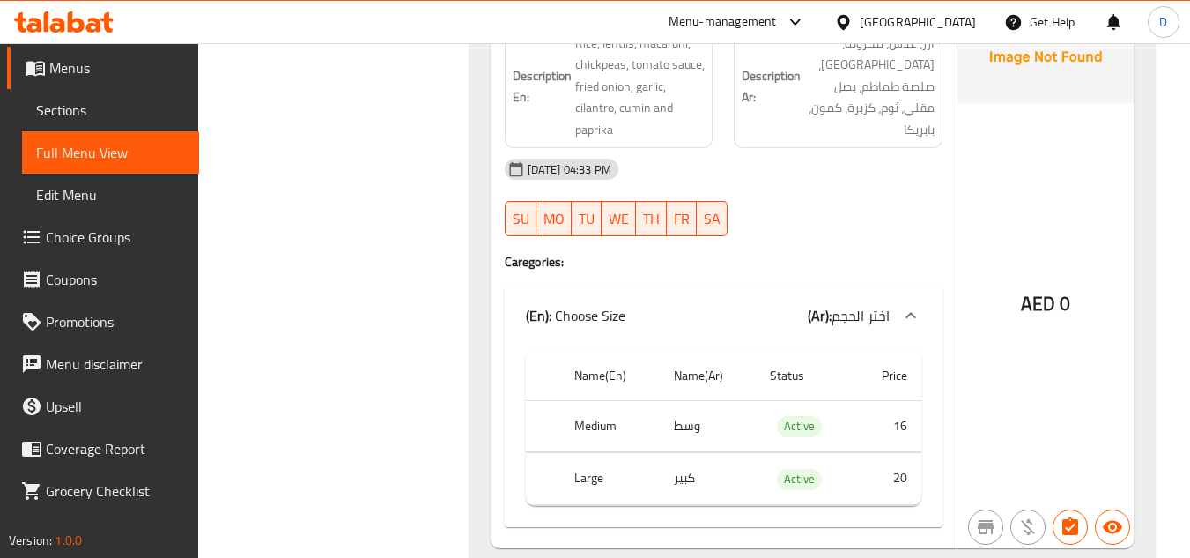
scroll to position [11150, 0]
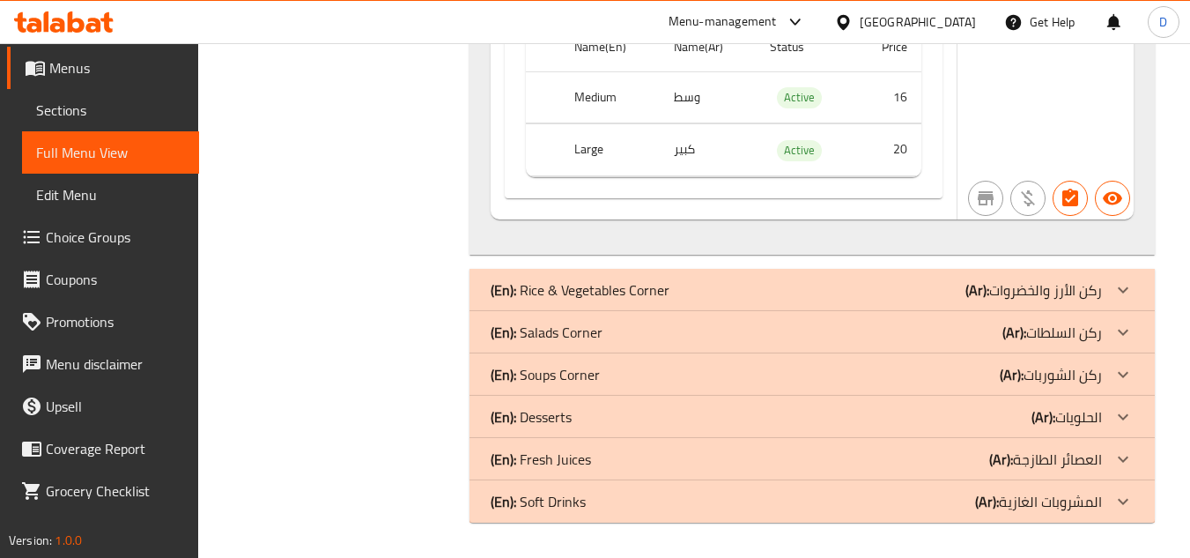
click at [818, 275] on div "(En): Rice & Vegetables Corner (Ar): ركن الأرز والخضروات" at bounding box center [811, 290] width 685 height 42
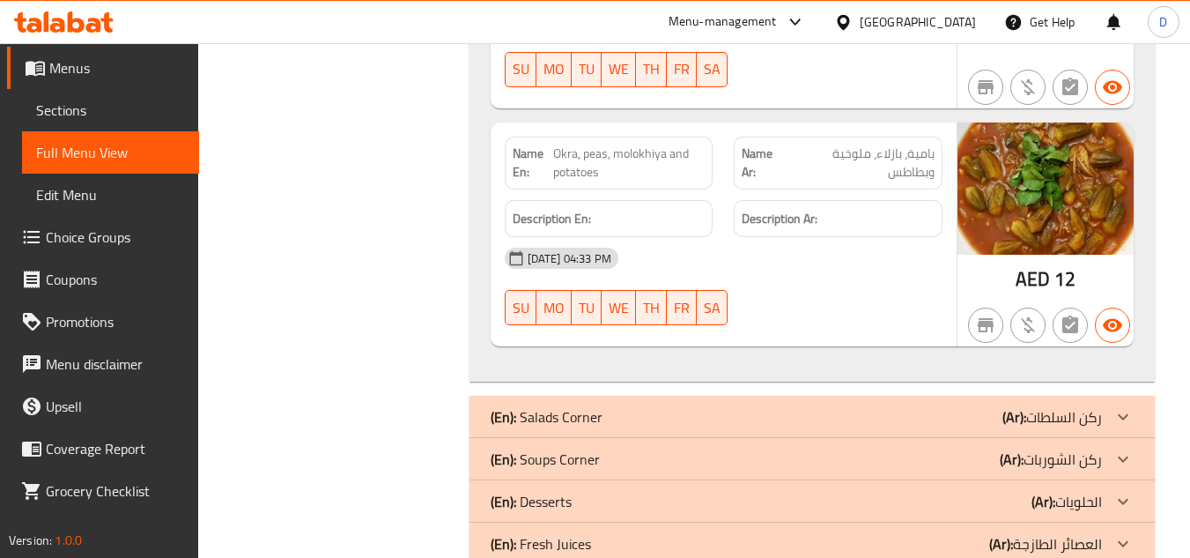
scroll to position [11881, 0]
click at [894, 292] on div "[DATE] 04:33 PM SU MO TU WE TH FR SA" at bounding box center [723, 287] width 459 height 99
click at [847, 416] on div "(En): Salads Corner (Ar): ركن السلطات" at bounding box center [796, 417] width 611 height 21
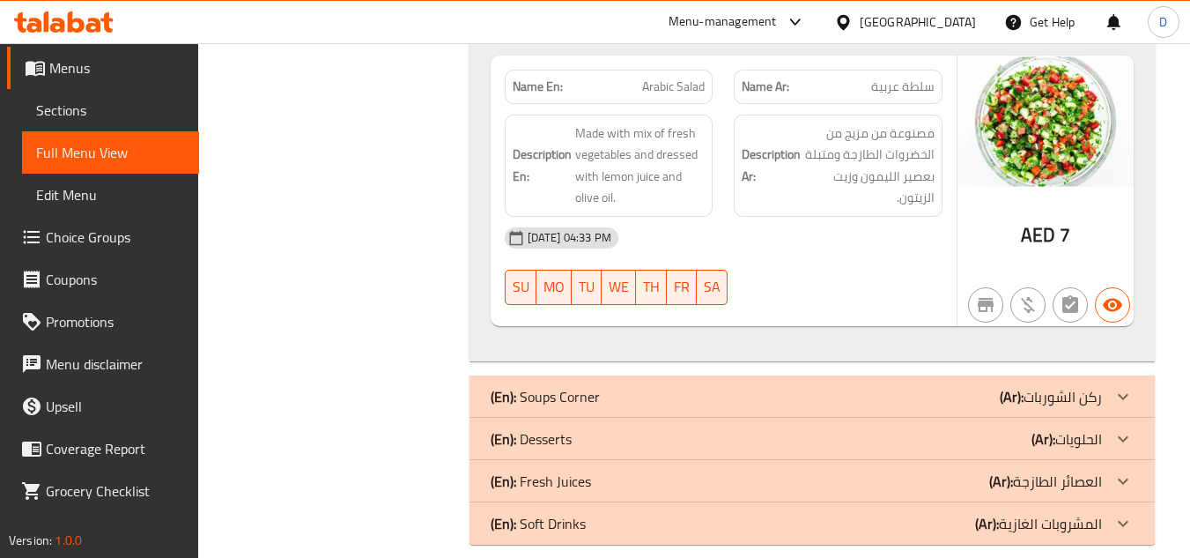
scroll to position [13100, 0]
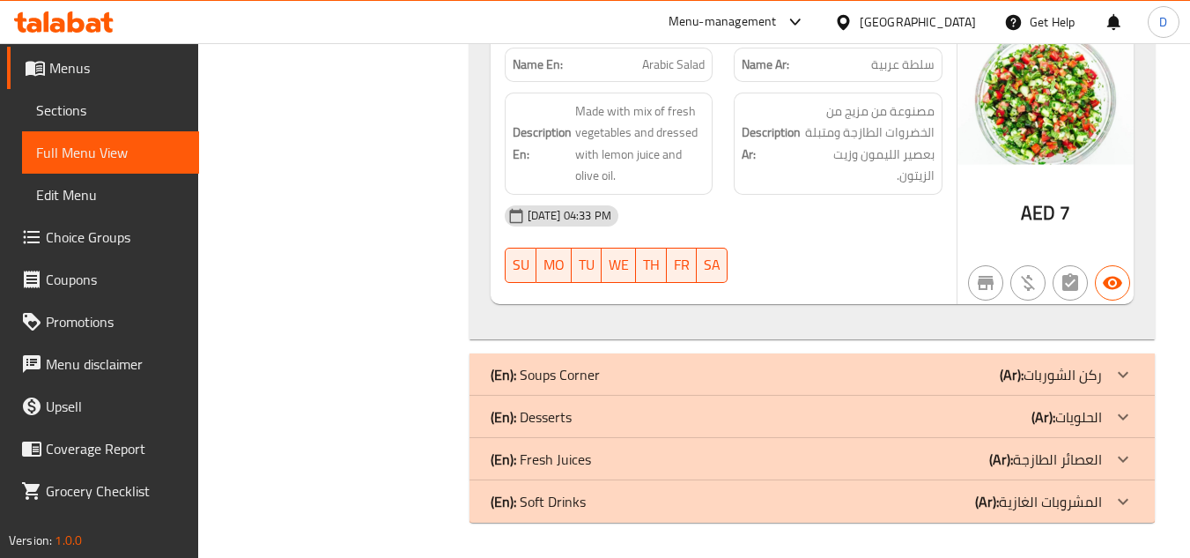
click at [737, 366] on div "(En): Soups Corner (Ar): ركن الشوربات" at bounding box center [796, 374] width 611 height 21
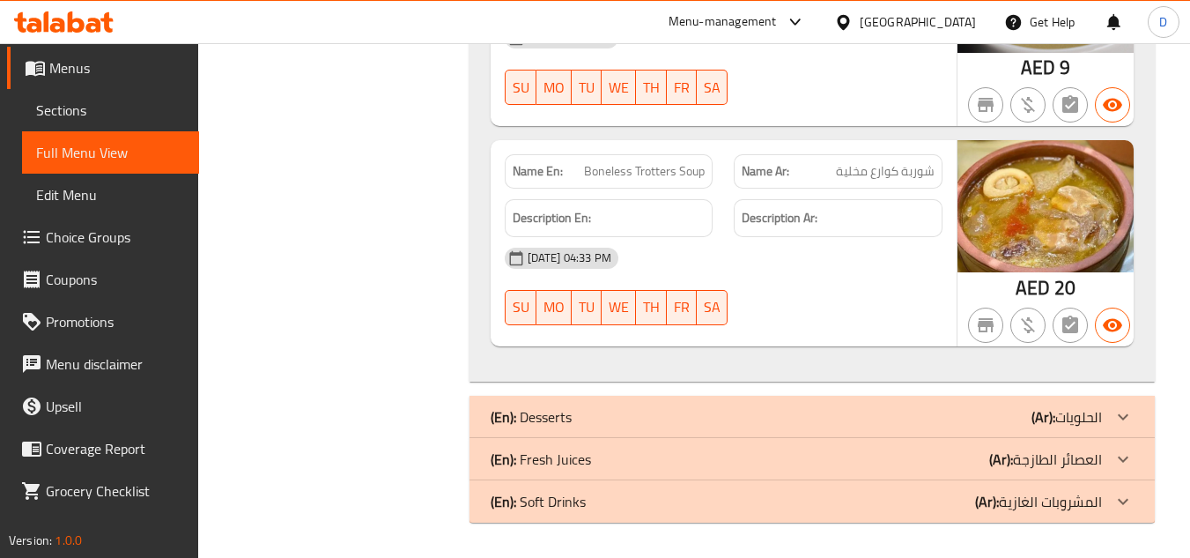
scroll to position [14078, 0]
click at [890, 414] on div "(En): Desserts (Ar): الحلويات" at bounding box center [796, 416] width 611 height 21
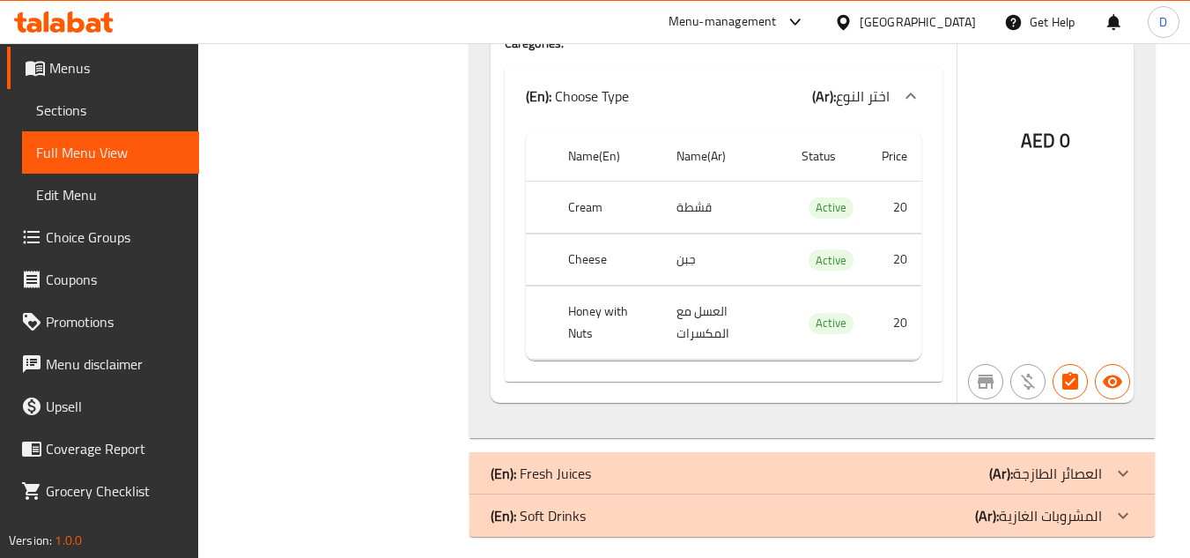
scroll to position [15263, 0]
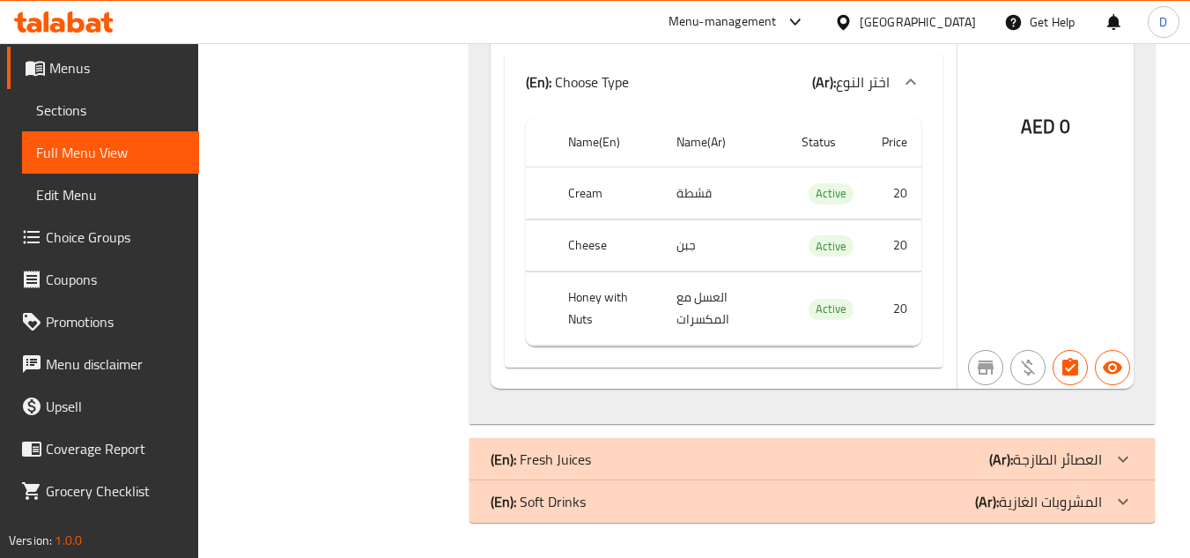
click at [951, 462] on div "(En): Fresh Juices (Ar): العصائر الطازجة" at bounding box center [796, 458] width 611 height 21
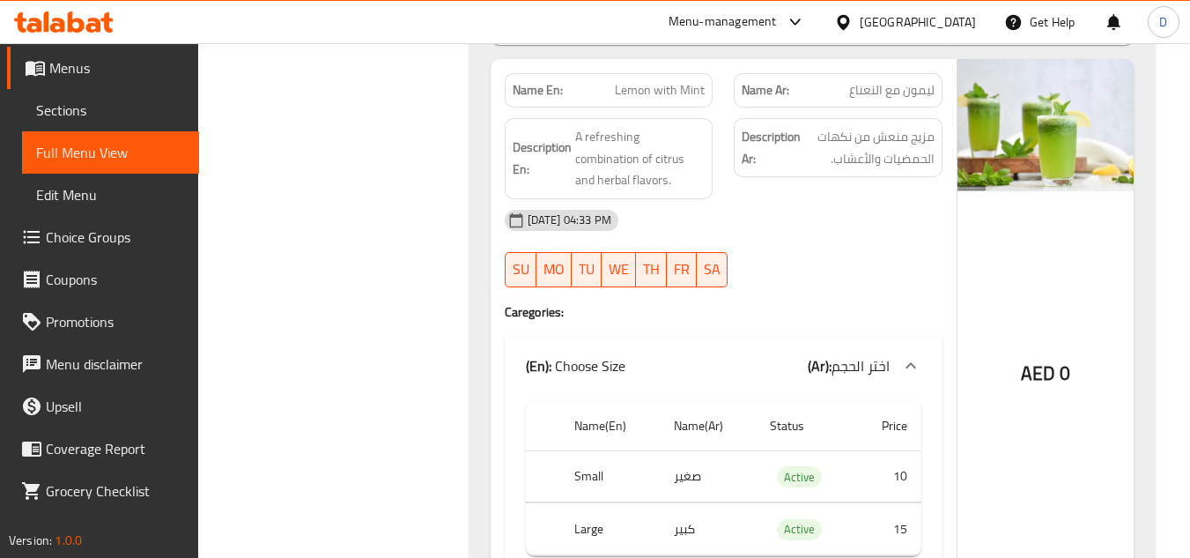
scroll to position [18256, 0]
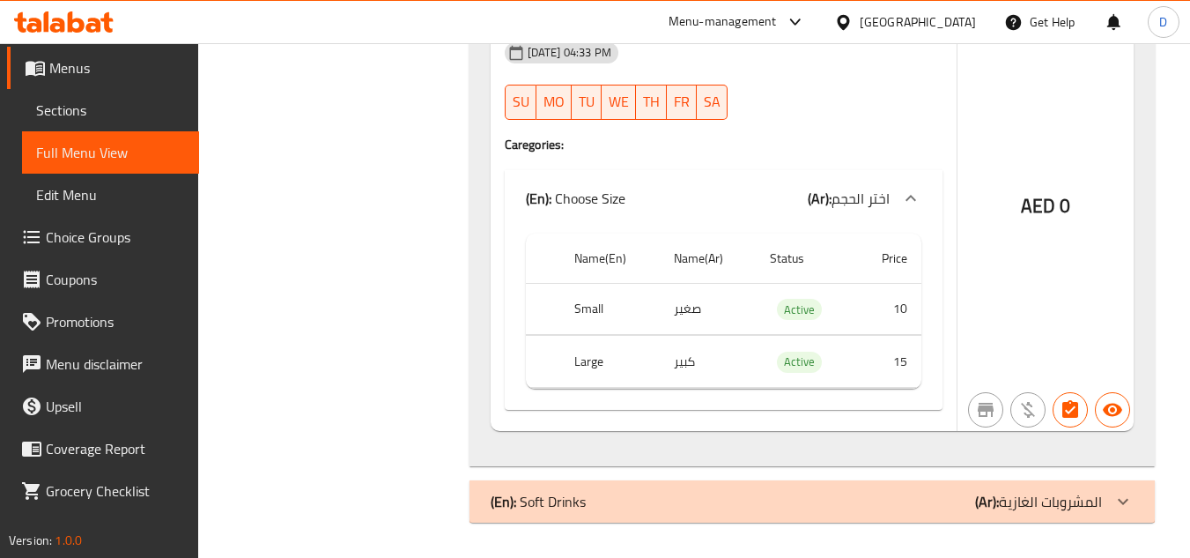
click at [1038, 511] on p "(Ar): المشروبات الغازية" at bounding box center [1038, 501] width 127 height 21
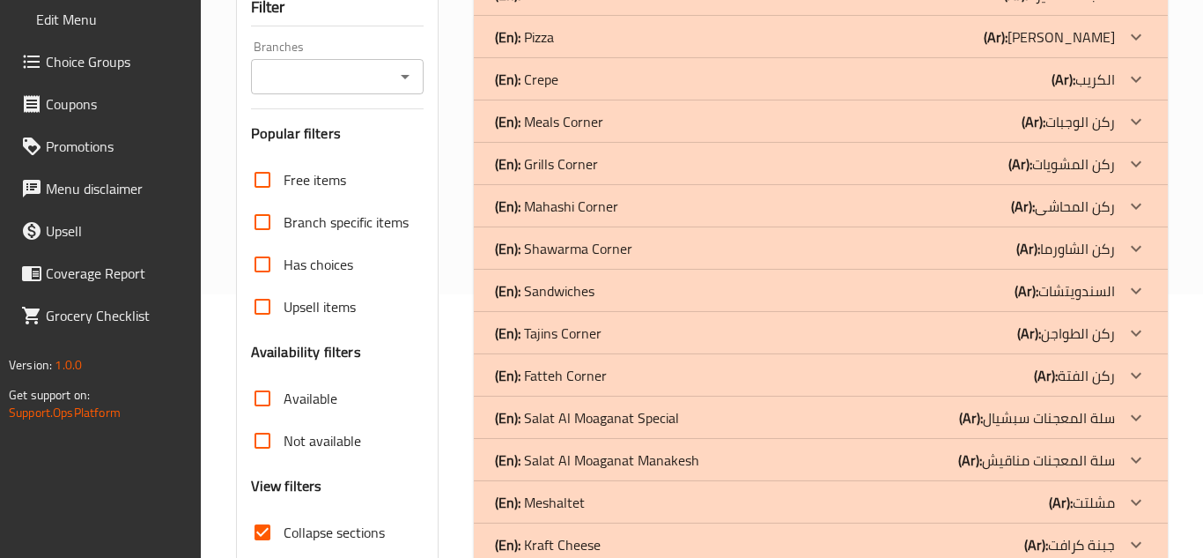
scroll to position [264, 0]
click at [268, 523] on input "Collapse sections" at bounding box center [262, 531] width 42 height 42
checkbox input "false"
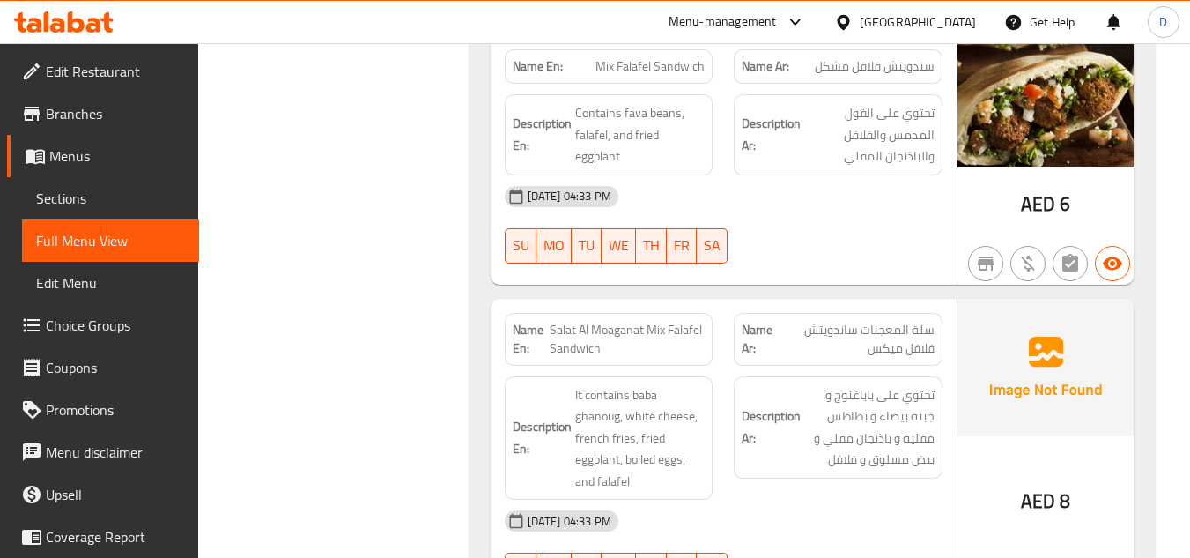
scroll to position [64706, 0]
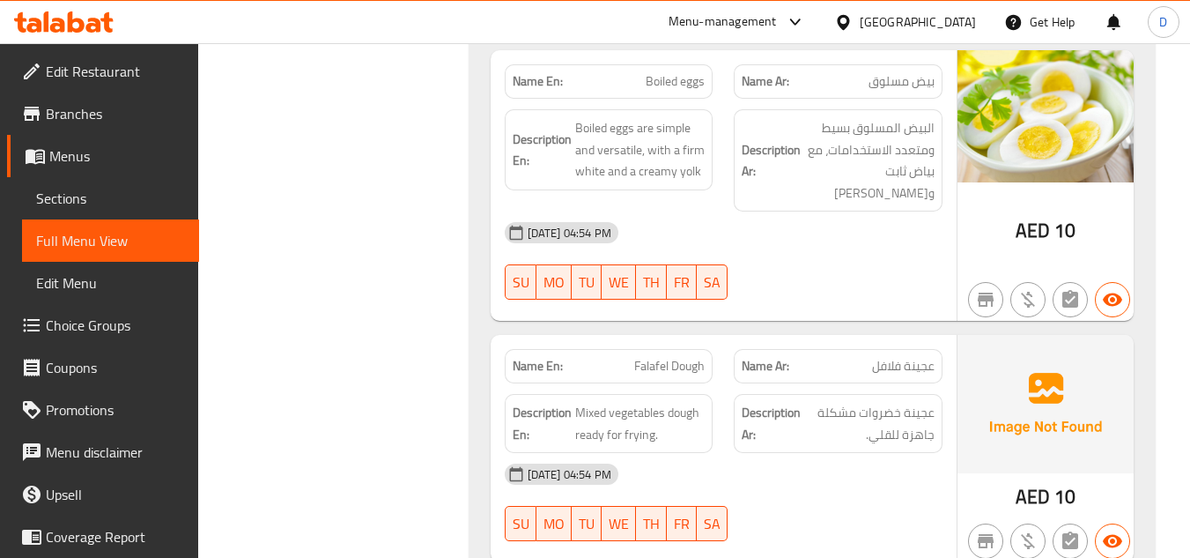
drag, startPoint x: 874, startPoint y: 367, endPoint x: 873, endPoint y: 316, distance: 51.1
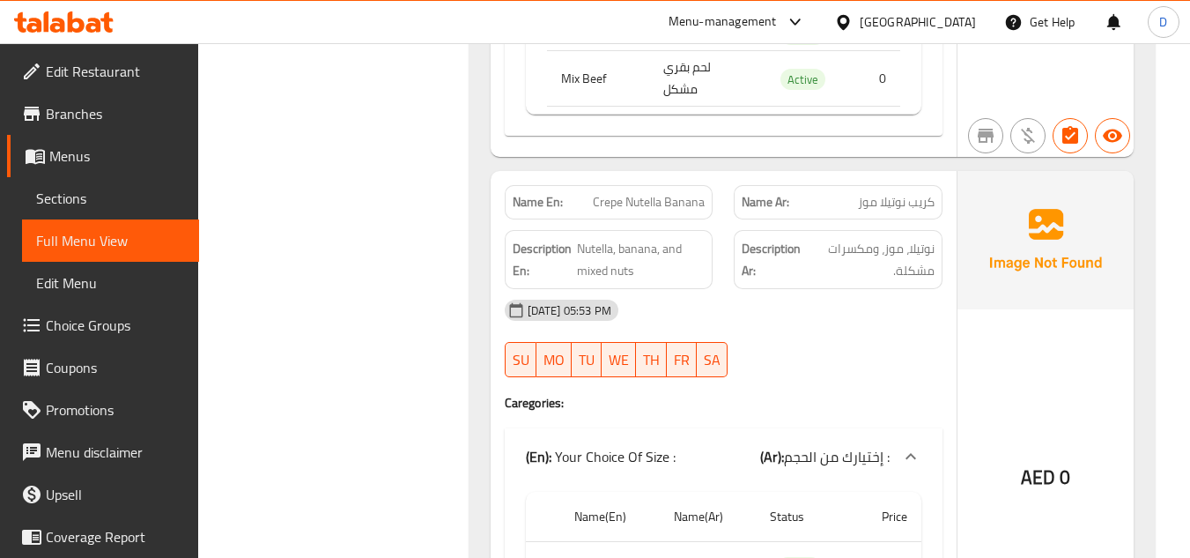
scroll to position [17198, 0]
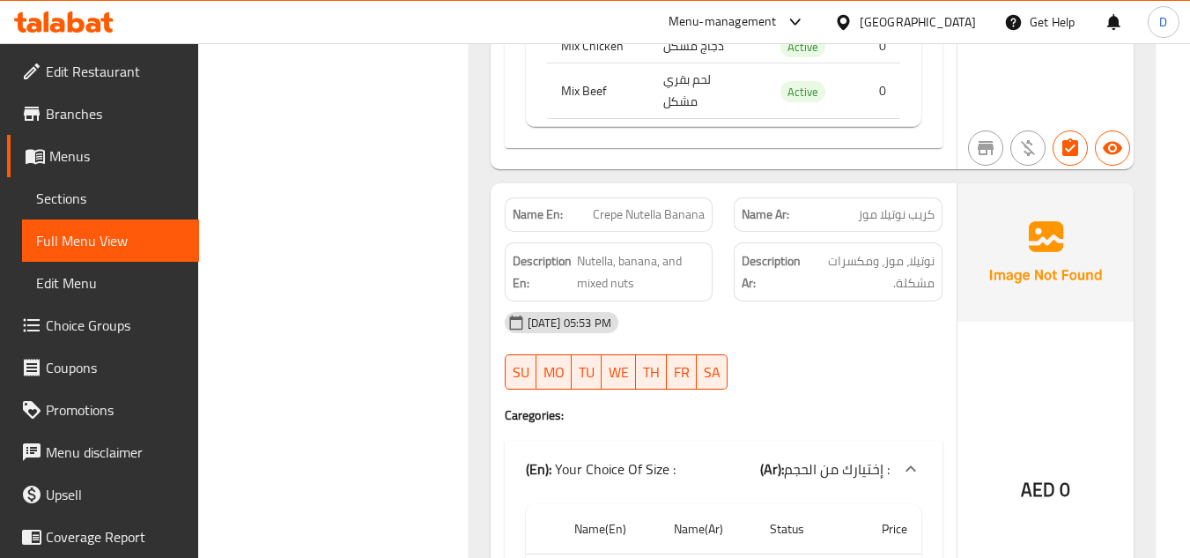
drag, startPoint x: 694, startPoint y: 290, endPoint x: 698, endPoint y: 260, distance: 30.3
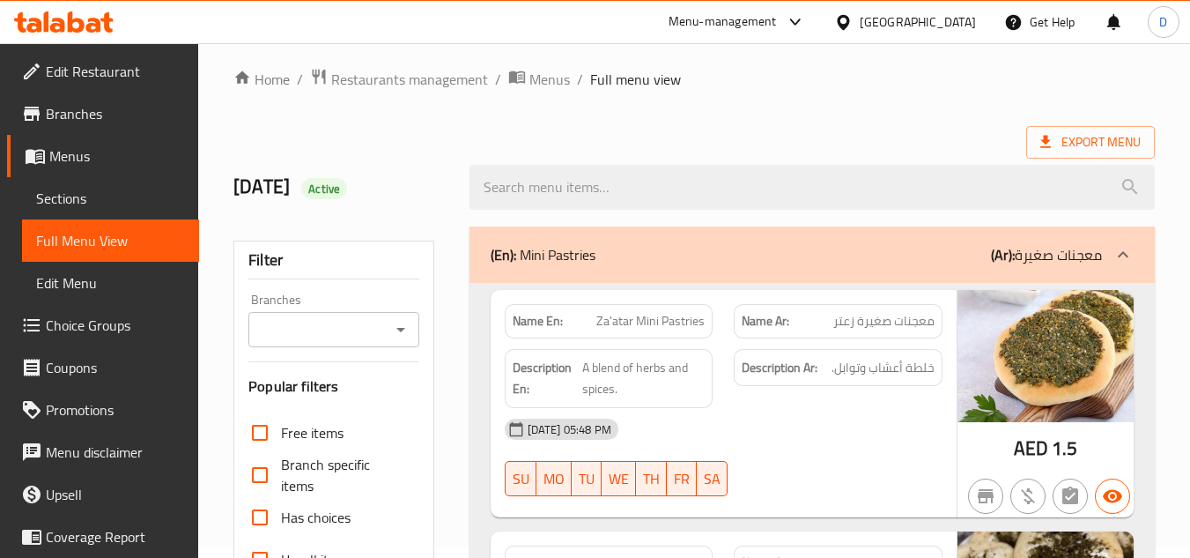
scroll to position [0, 0]
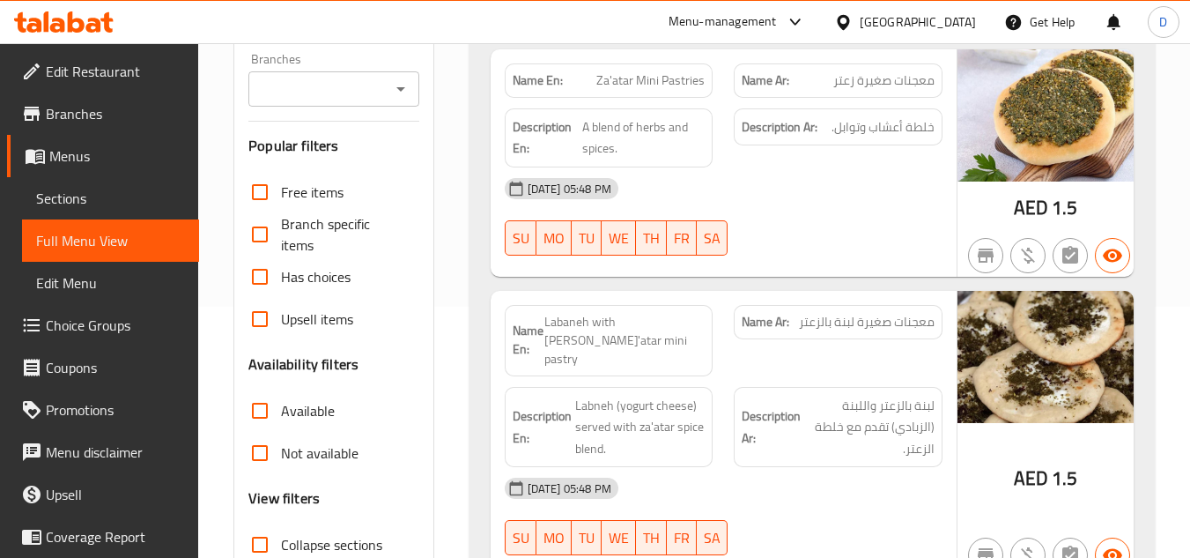
drag, startPoint x: 747, startPoint y: 133, endPoint x: 750, endPoint y: 188, distance: 55.6
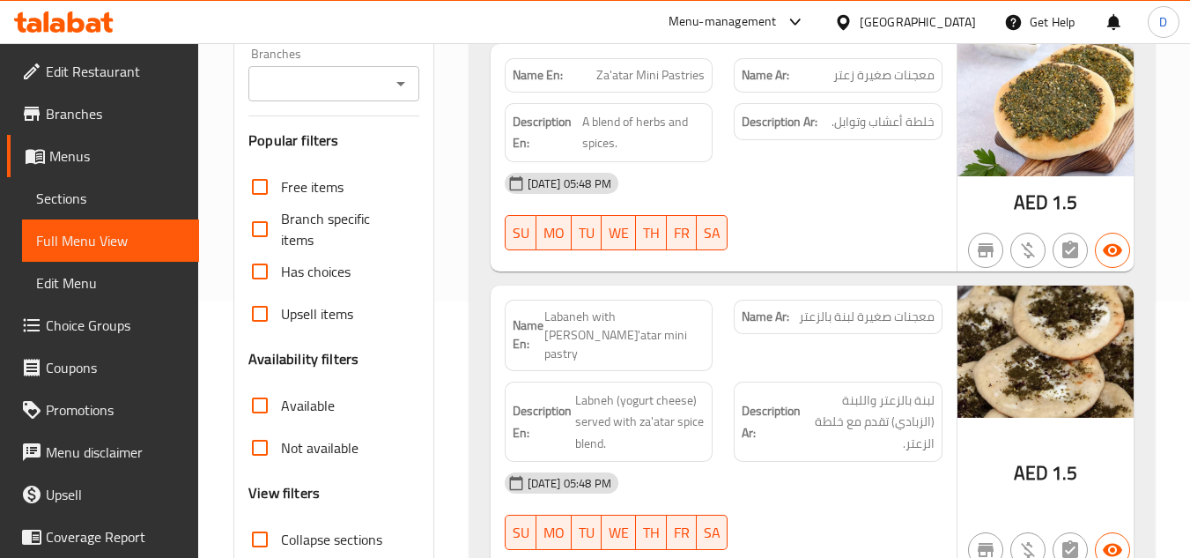
scroll to position [344, 0]
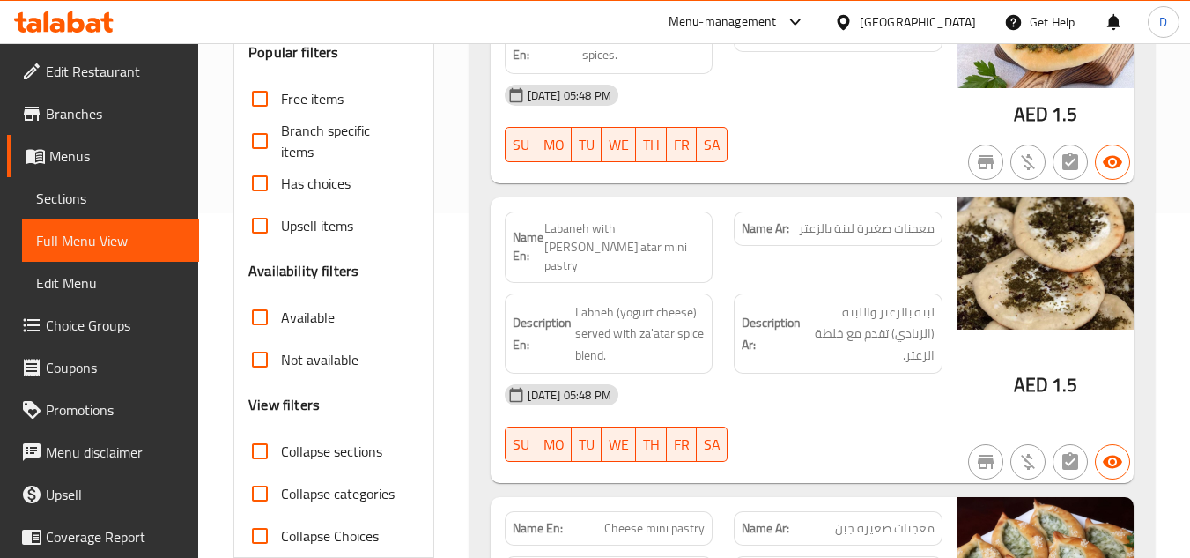
drag, startPoint x: 750, startPoint y: 188, endPoint x: 729, endPoint y: 194, distance: 20.9
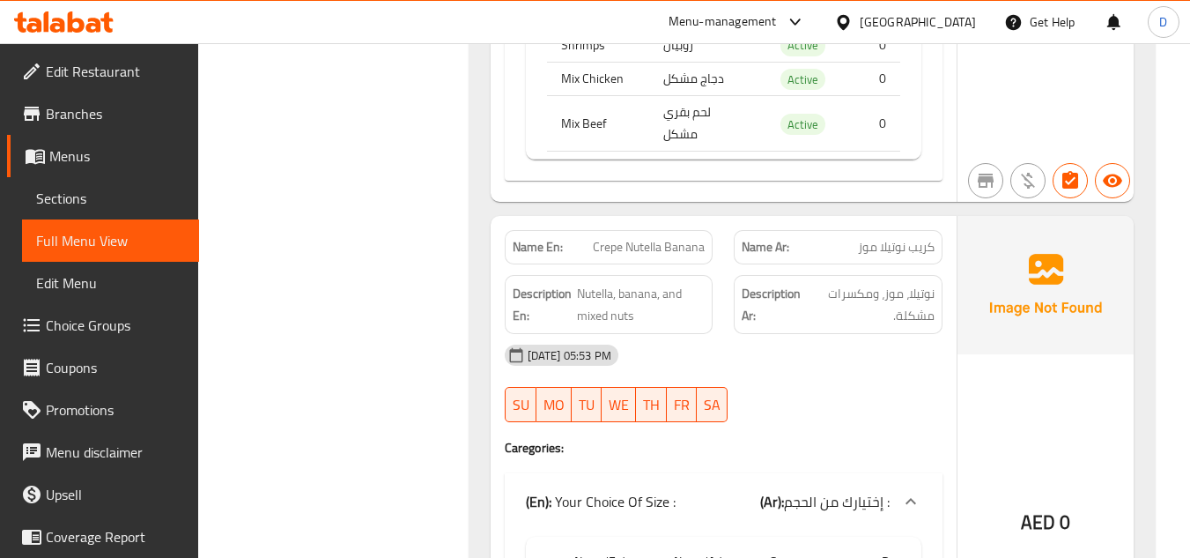
scroll to position [17164, 0]
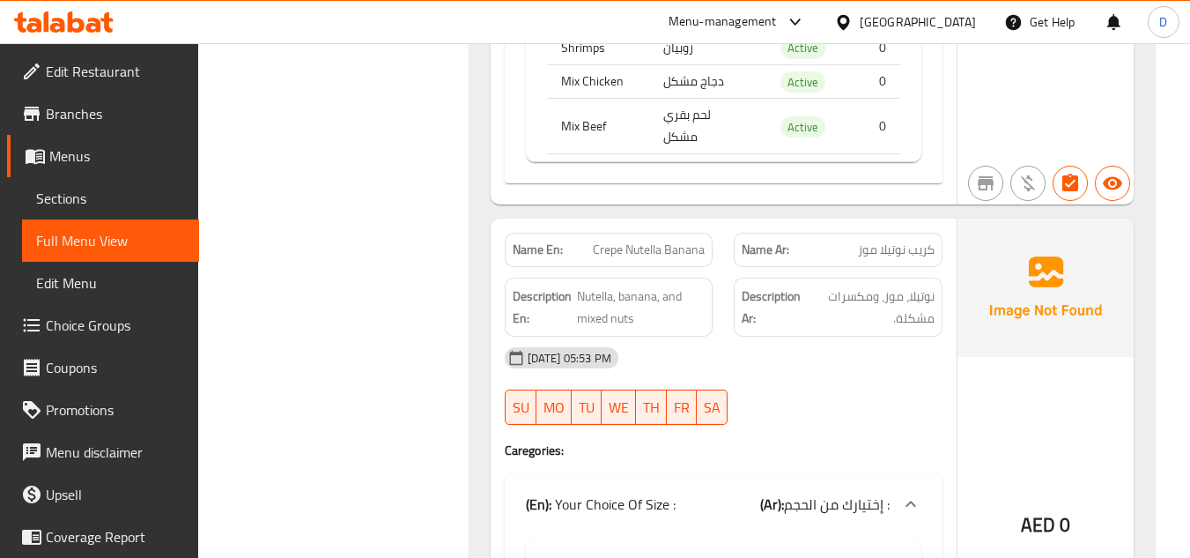
click at [640, 240] on span "Crepe Nutella Banana" at bounding box center [649, 249] width 112 height 18
drag, startPoint x: 907, startPoint y: 299, endPoint x: 909, endPoint y: 291, distance: 9.0
click at [910, 336] on div "[DATE] 05:53 PM" at bounding box center [723, 357] width 459 height 42
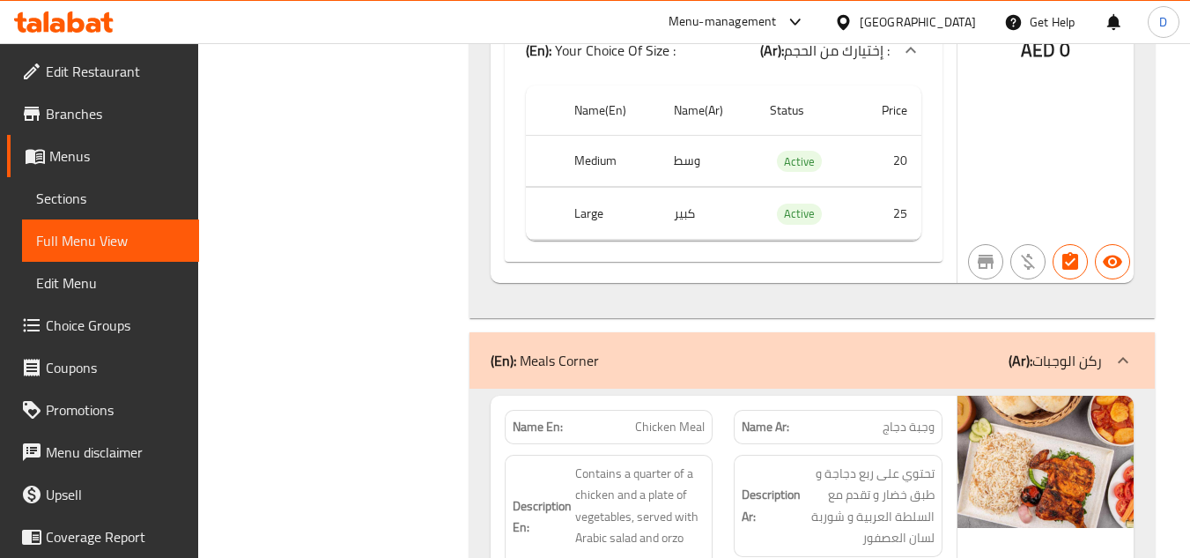
scroll to position [18221, 0]
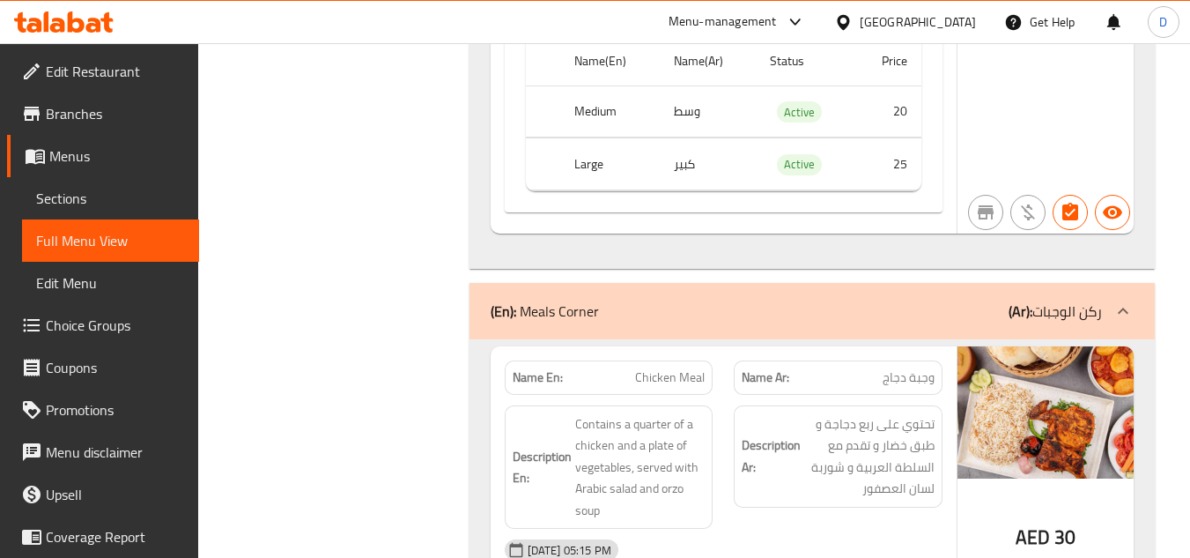
drag, startPoint x: 719, startPoint y: 183, endPoint x: 720, endPoint y: 218, distance: 34.4
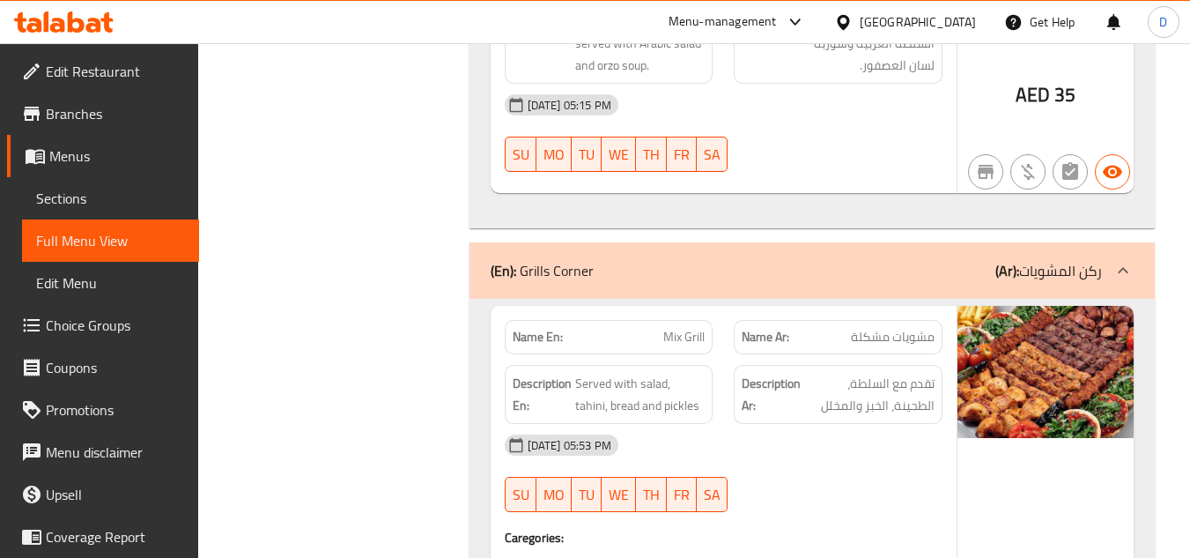
scroll to position [20168, 0]
